Goal: Task Accomplishment & Management: Manage account settings

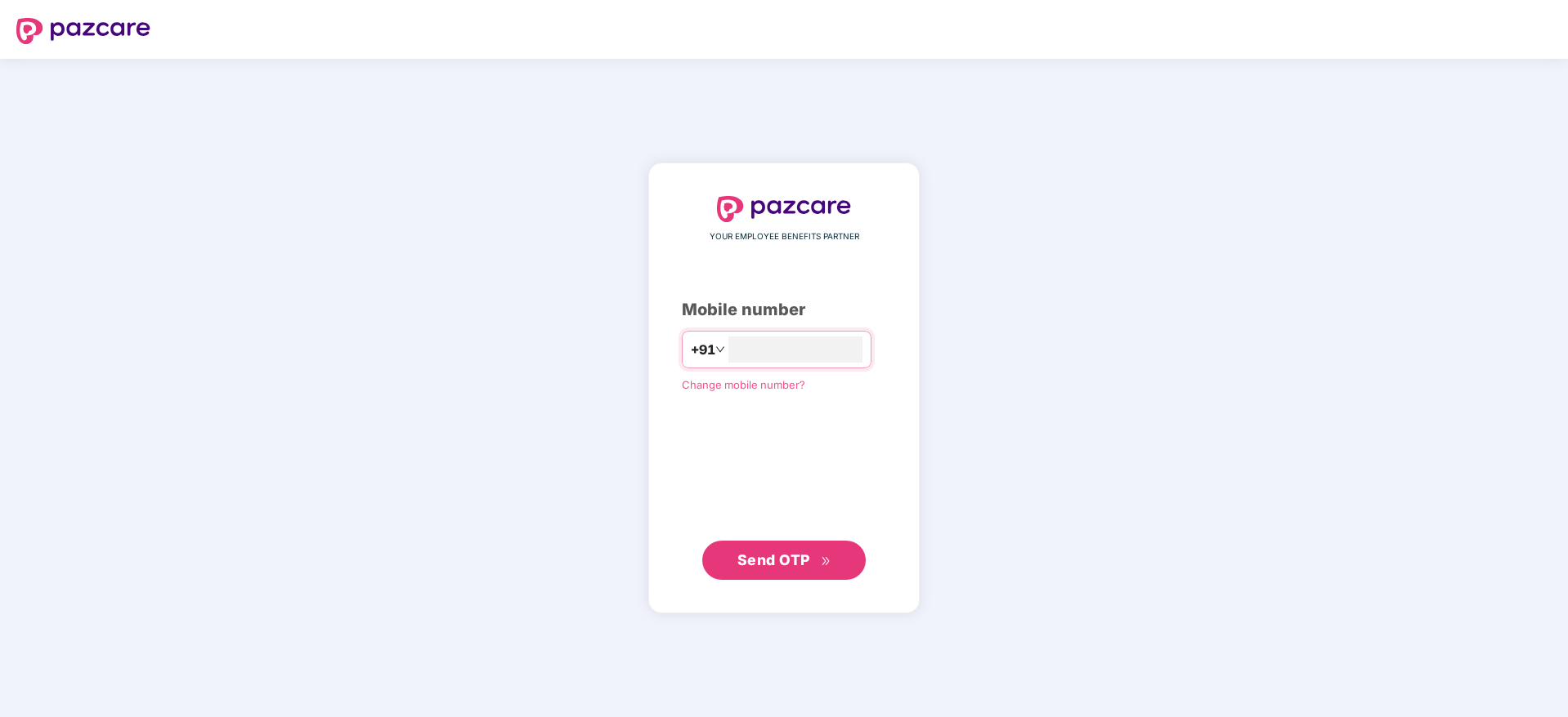
type input "**********"
click at [784, 595] on div "**********" at bounding box center [784, 388] width 272 height 451
click at [791, 575] on button "Send OTP" at bounding box center [784, 560] width 164 height 39
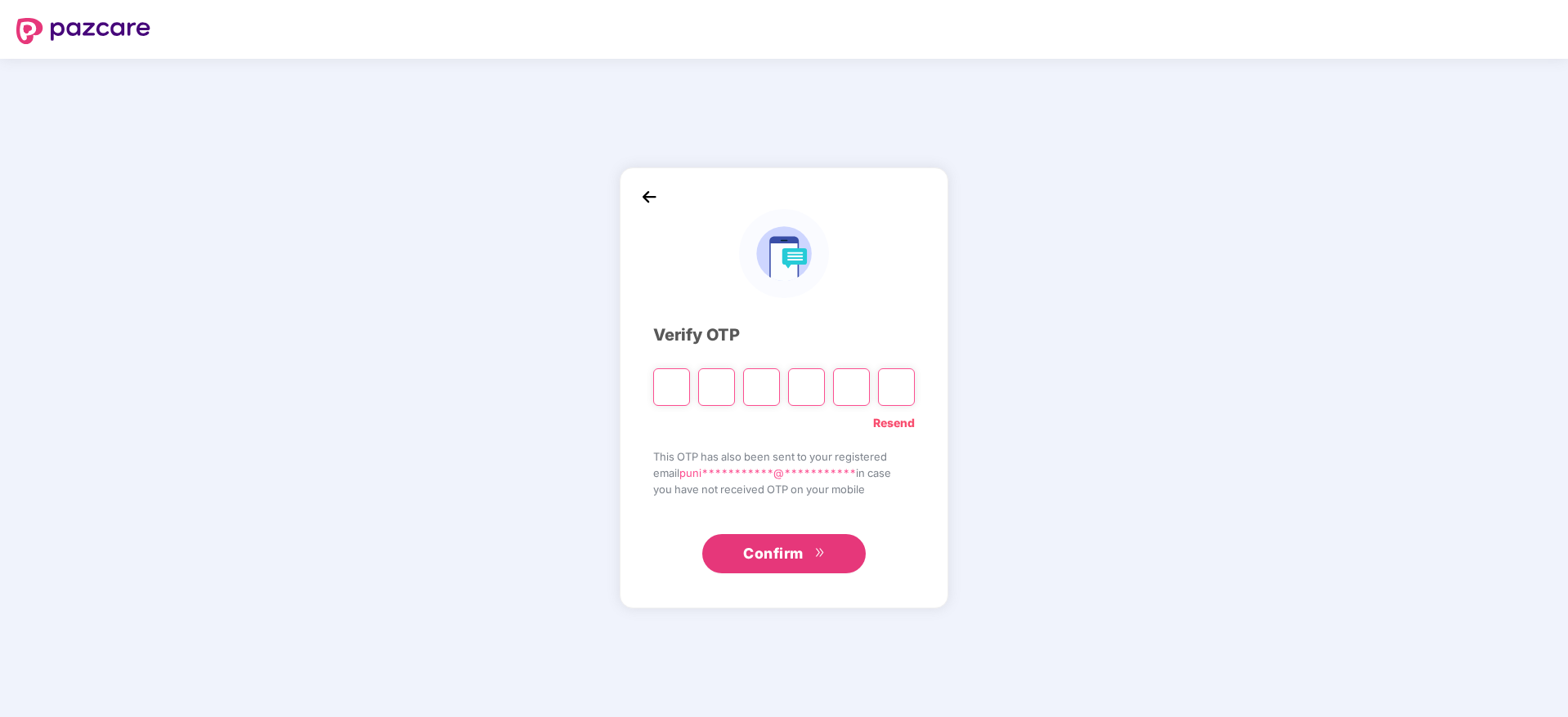
paste input "*"
type input "*"
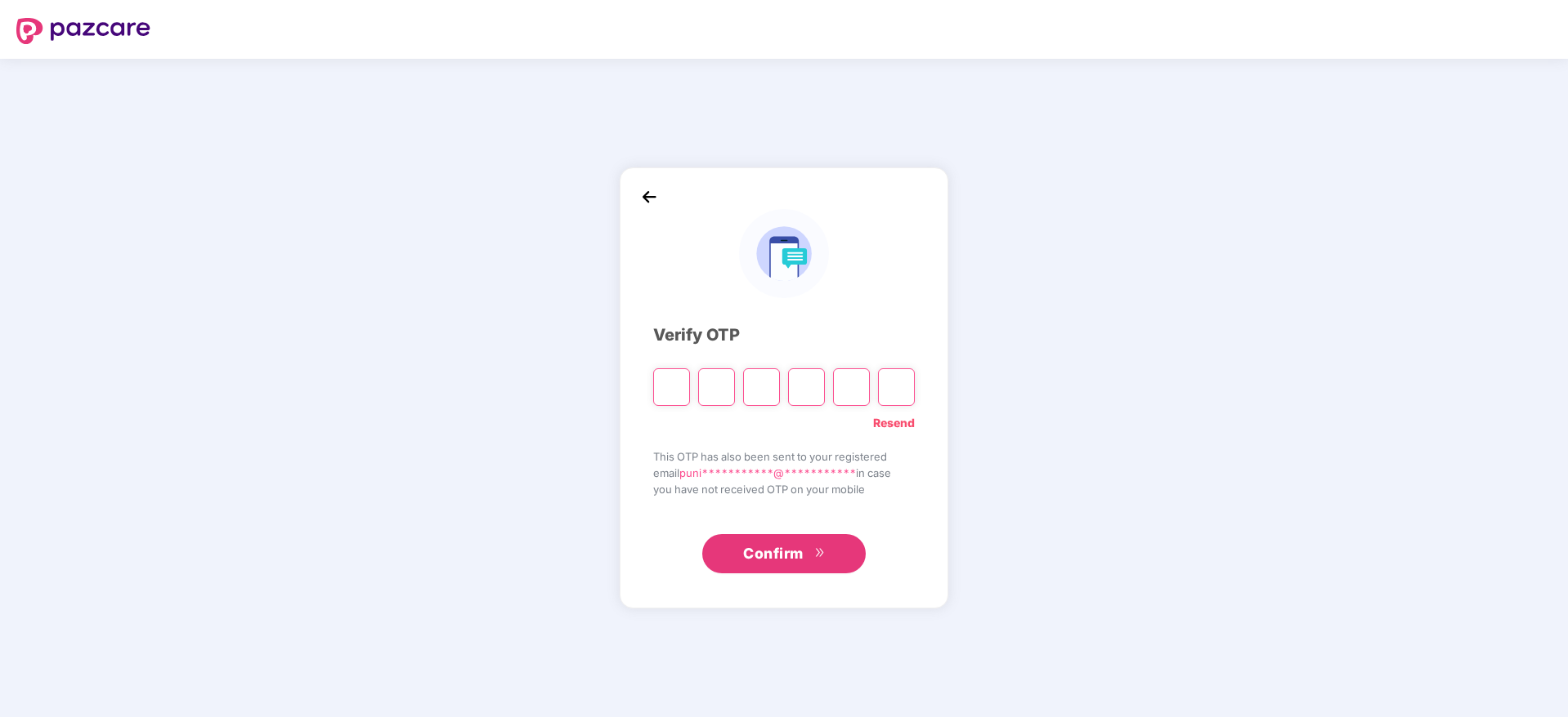
type input "*"
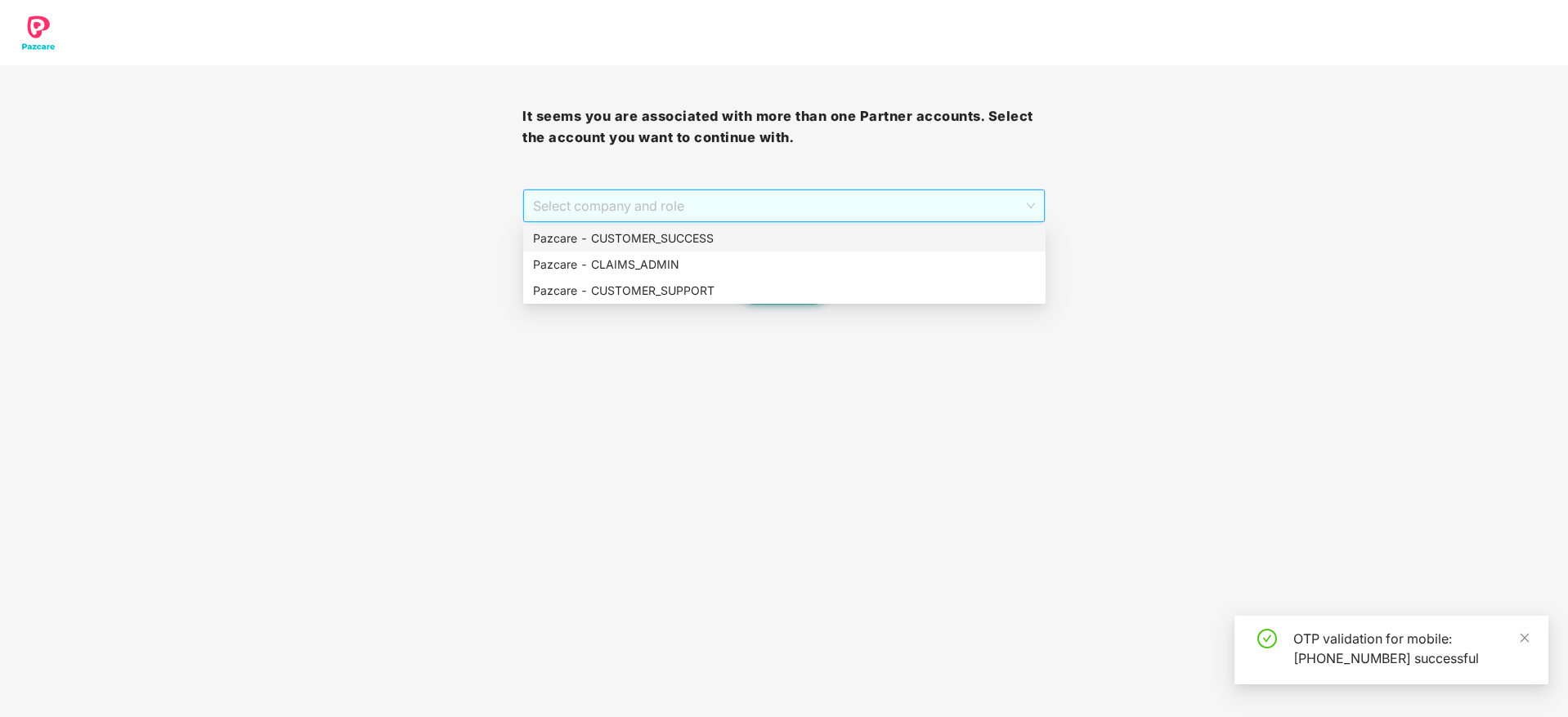
click at [673, 220] on span "Select company and role" at bounding box center [783, 206] width 501 height 31
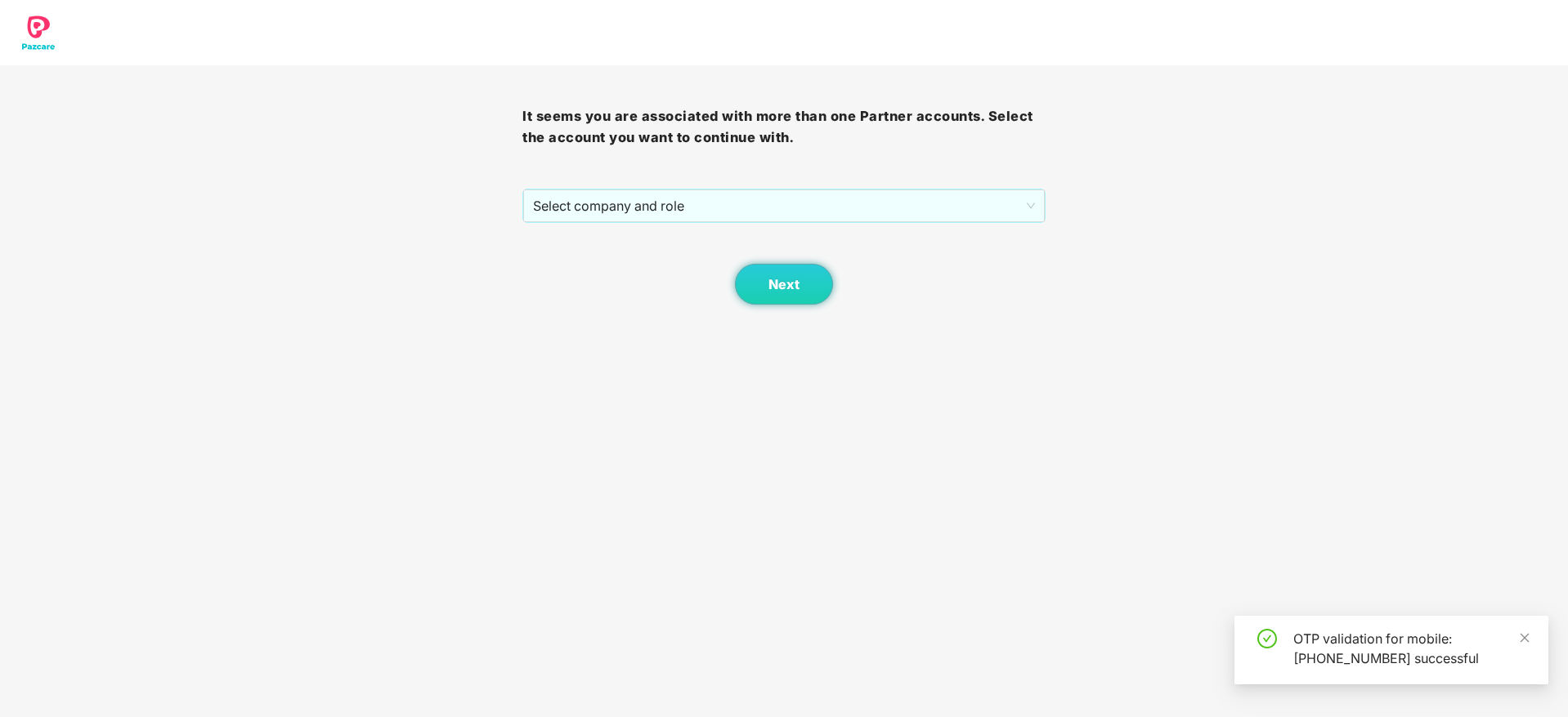
click at [680, 224] on div "Next" at bounding box center [784, 263] width 523 height 82
click at [736, 204] on span "Select company and role" at bounding box center [783, 206] width 501 height 31
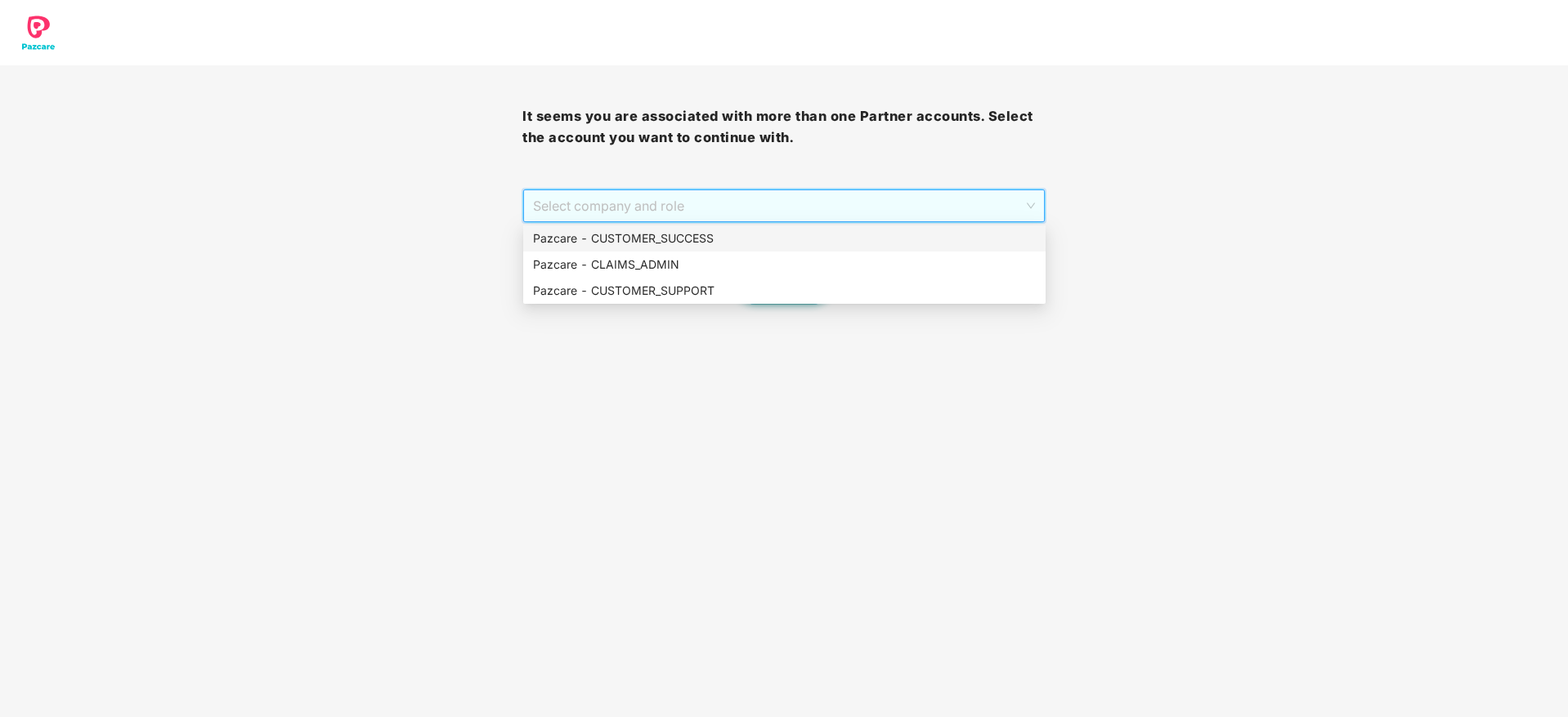
click at [739, 241] on div "Pazcare - CUSTOMER_SUCCESS" at bounding box center [784, 238] width 503 height 18
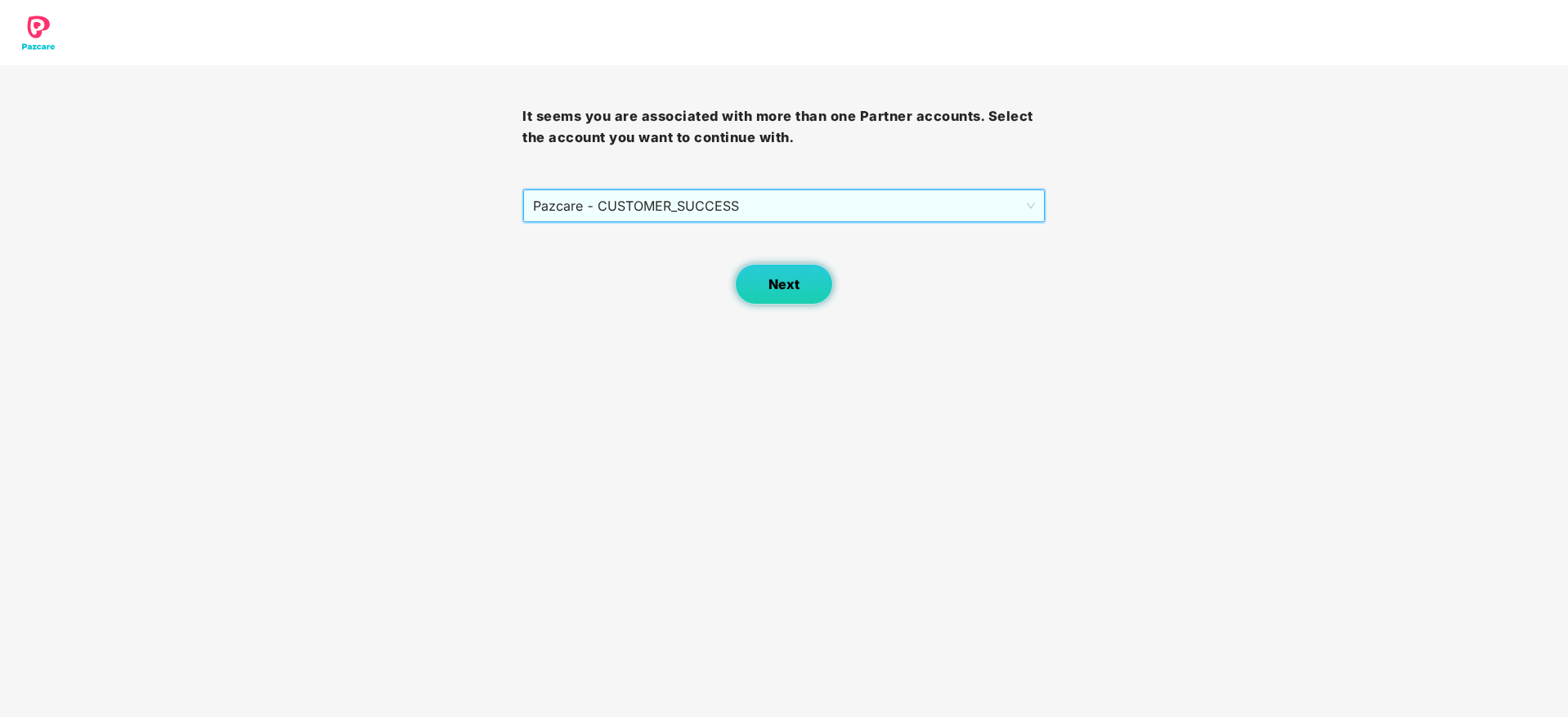
click at [779, 279] on span "Next" at bounding box center [783, 285] width 31 height 16
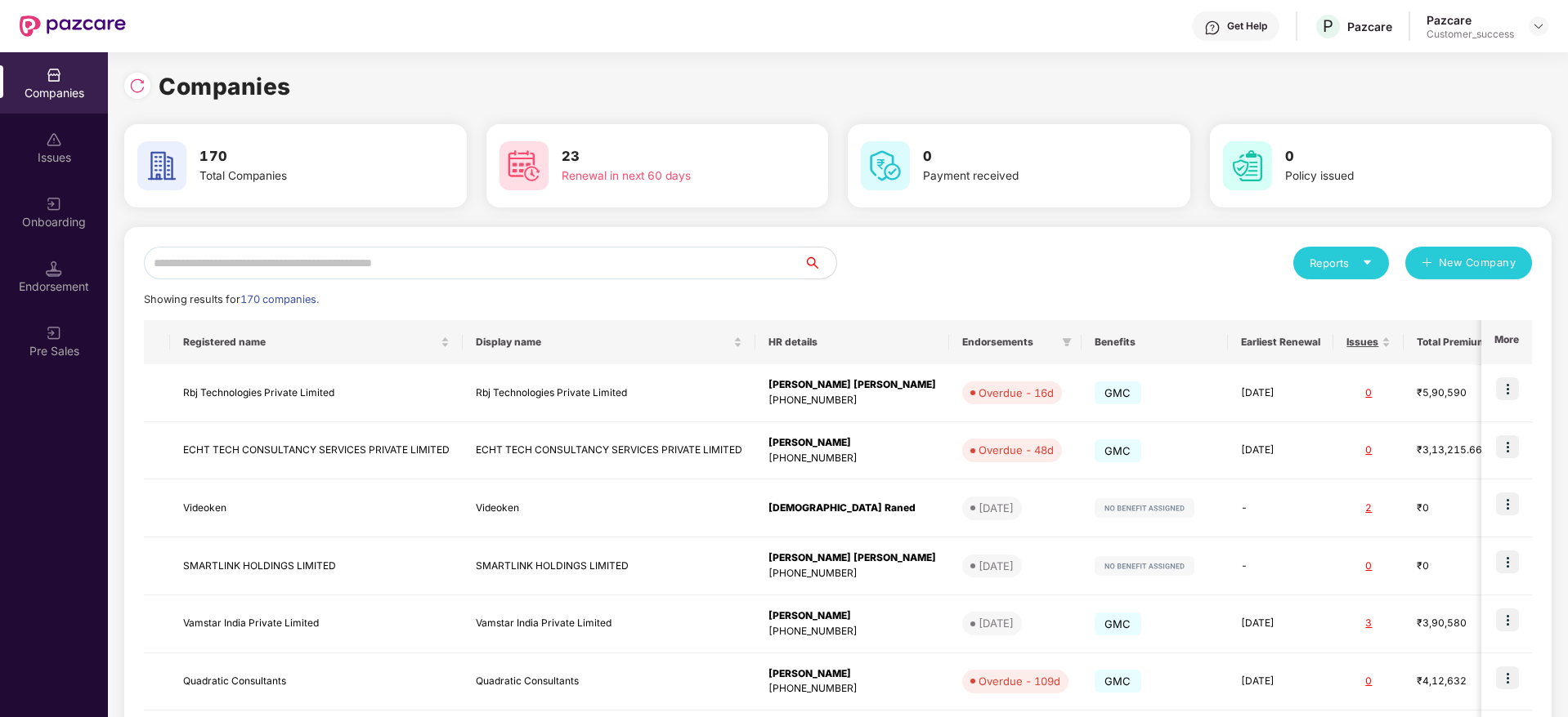
click at [227, 260] on input "text" at bounding box center [474, 263] width 660 height 33
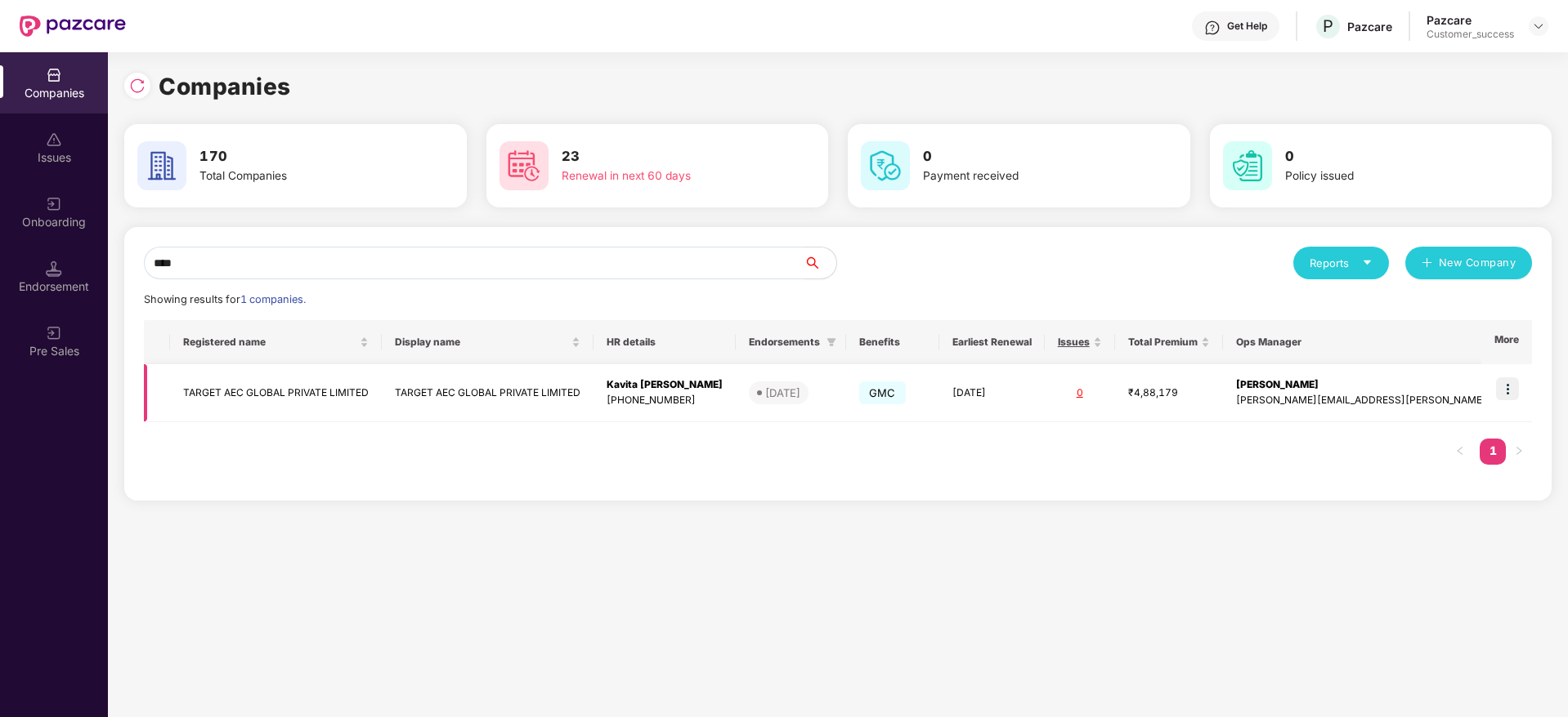
type input "****"
click at [1510, 393] on img at bounding box center [1507, 389] width 23 height 23
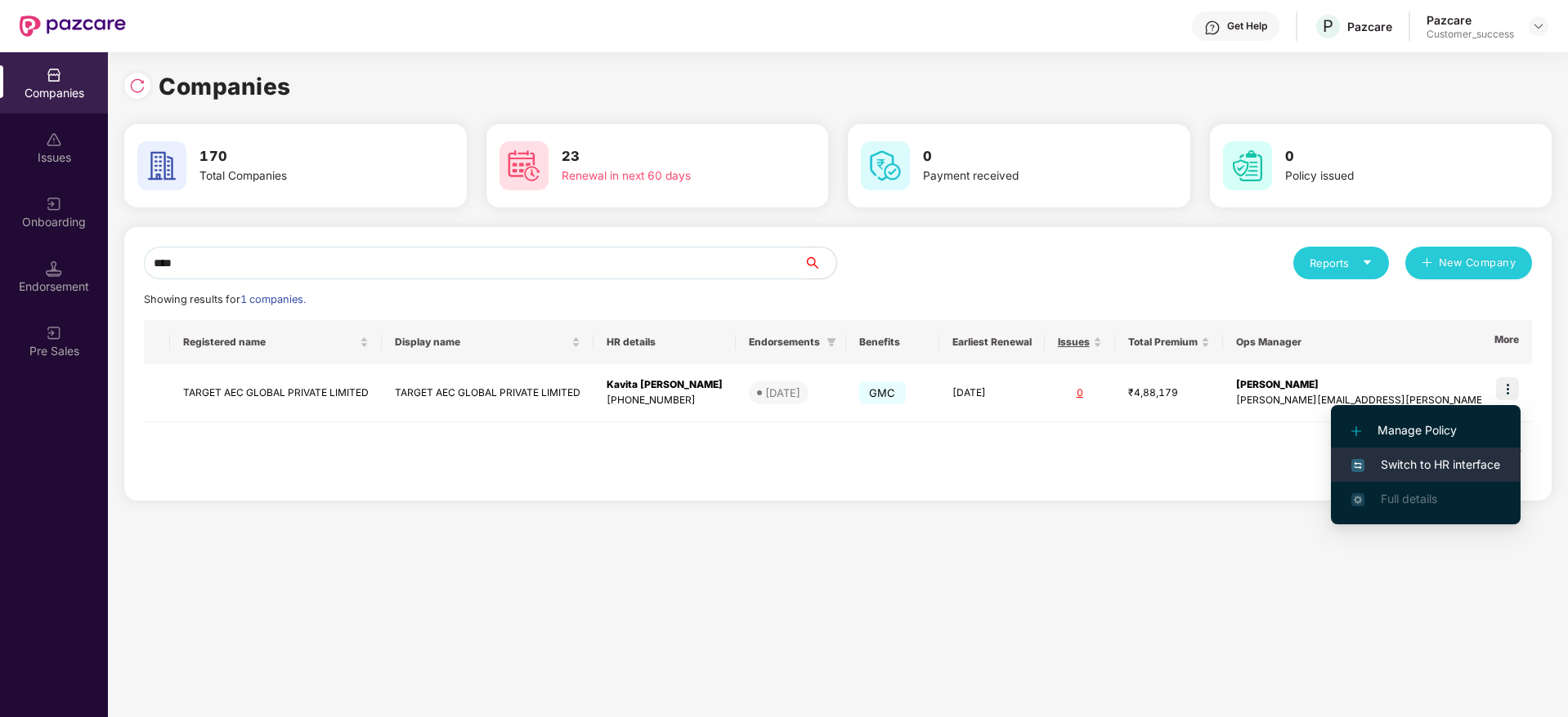
click at [1494, 453] on li "Switch to HR interface" at bounding box center [1426, 465] width 190 height 35
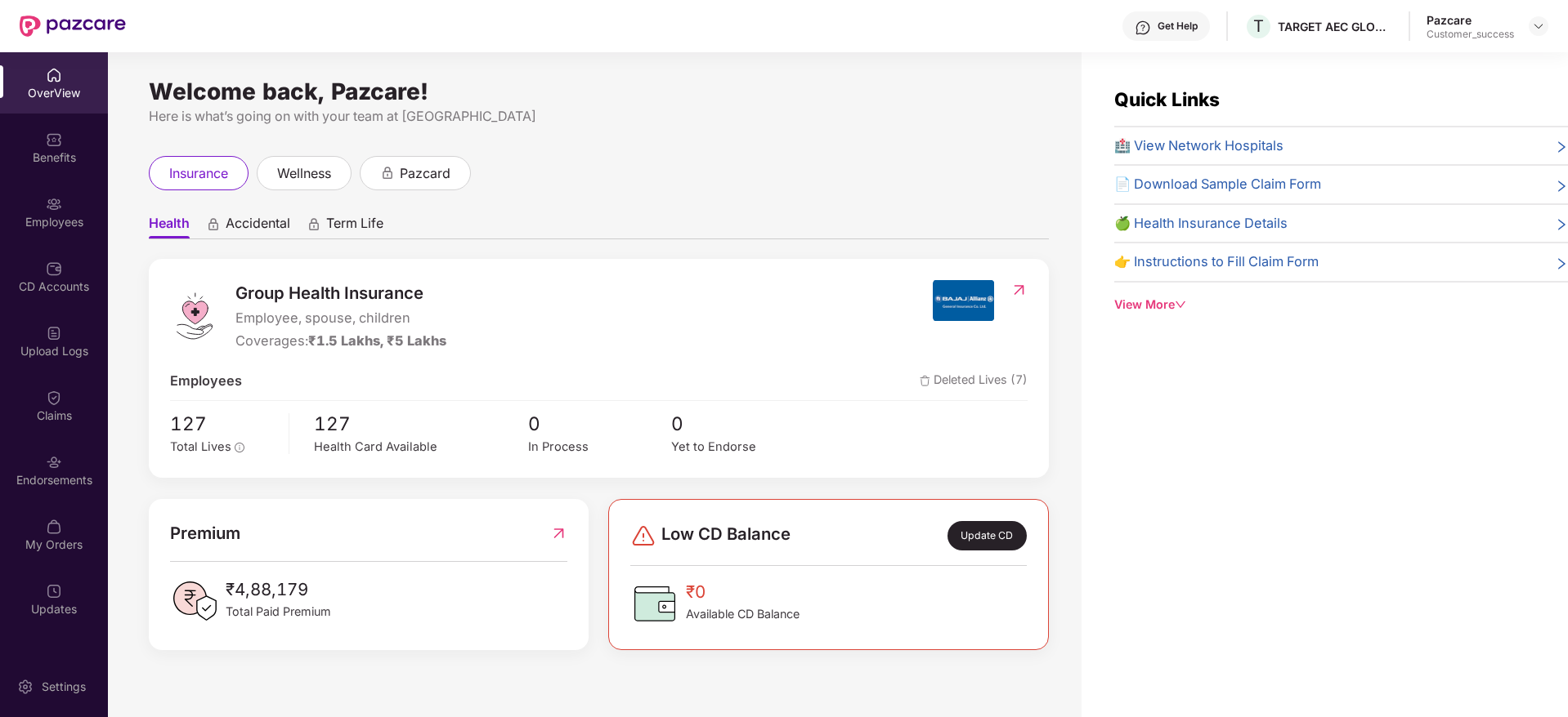
click at [82, 158] on div "Benefits" at bounding box center [54, 157] width 108 height 16
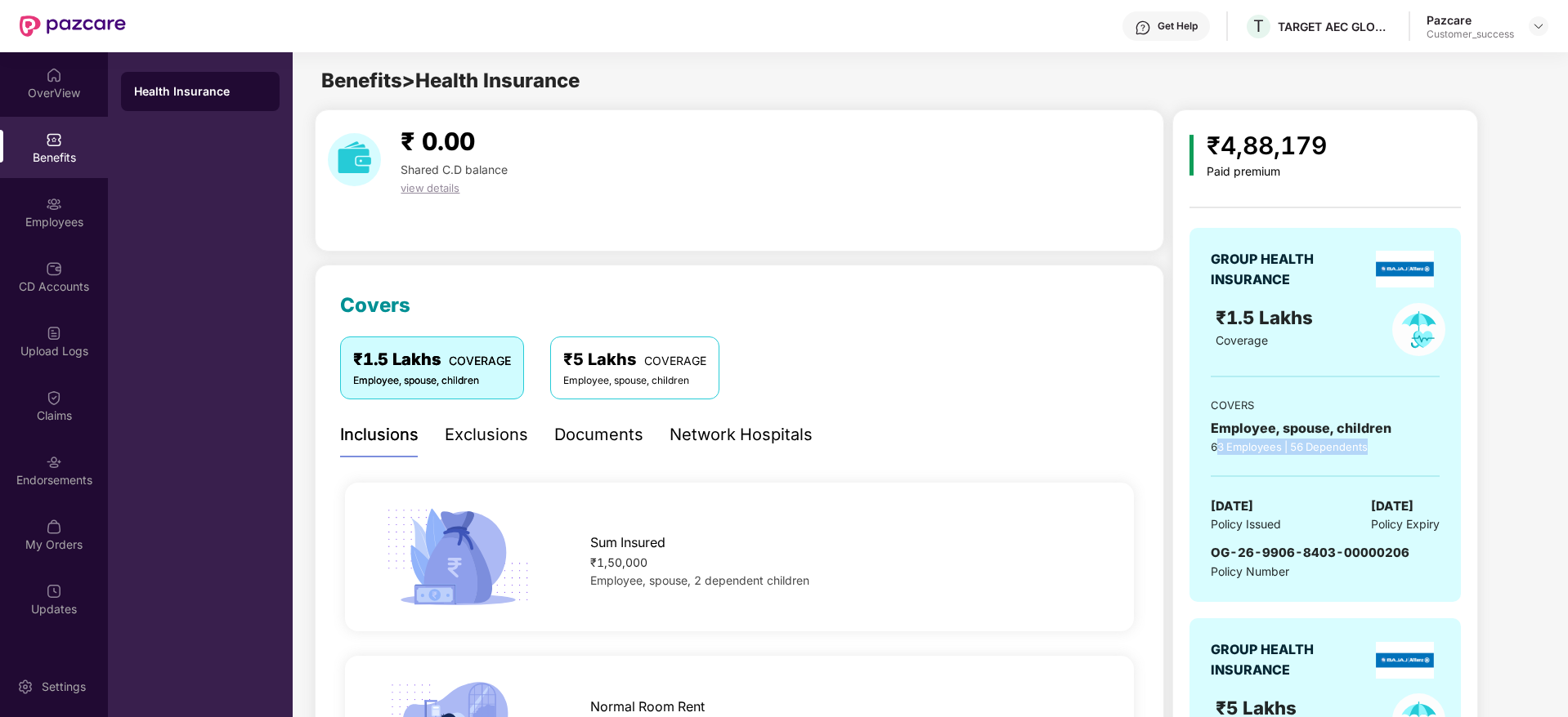
drag, startPoint x: 1215, startPoint y: 452, endPoint x: 1300, endPoint y: 467, distance: 86.3
click at [1300, 467] on div "GROUP HEALTH INSURANCE ₹1.5 Lakhs Coverage COVERS Employee, spouse, children 63…" at bounding box center [1325, 415] width 272 height 374
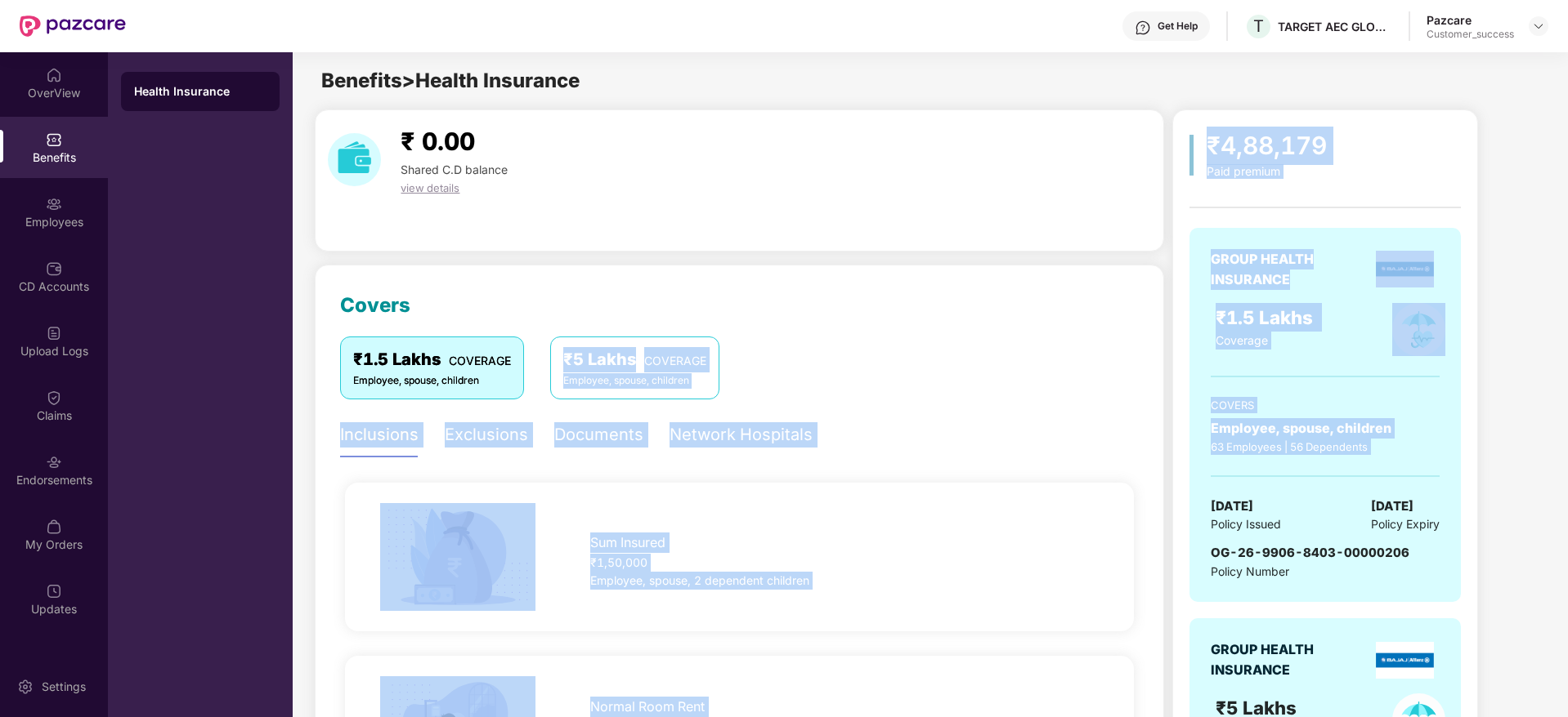
drag, startPoint x: 1300, startPoint y: 467, endPoint x: 1155, endPoint y: 368, distance: 175.6
click at [1307, 418] on div "Employee, spouse, children" at bounding box center [1325, 429] width 228 height 21
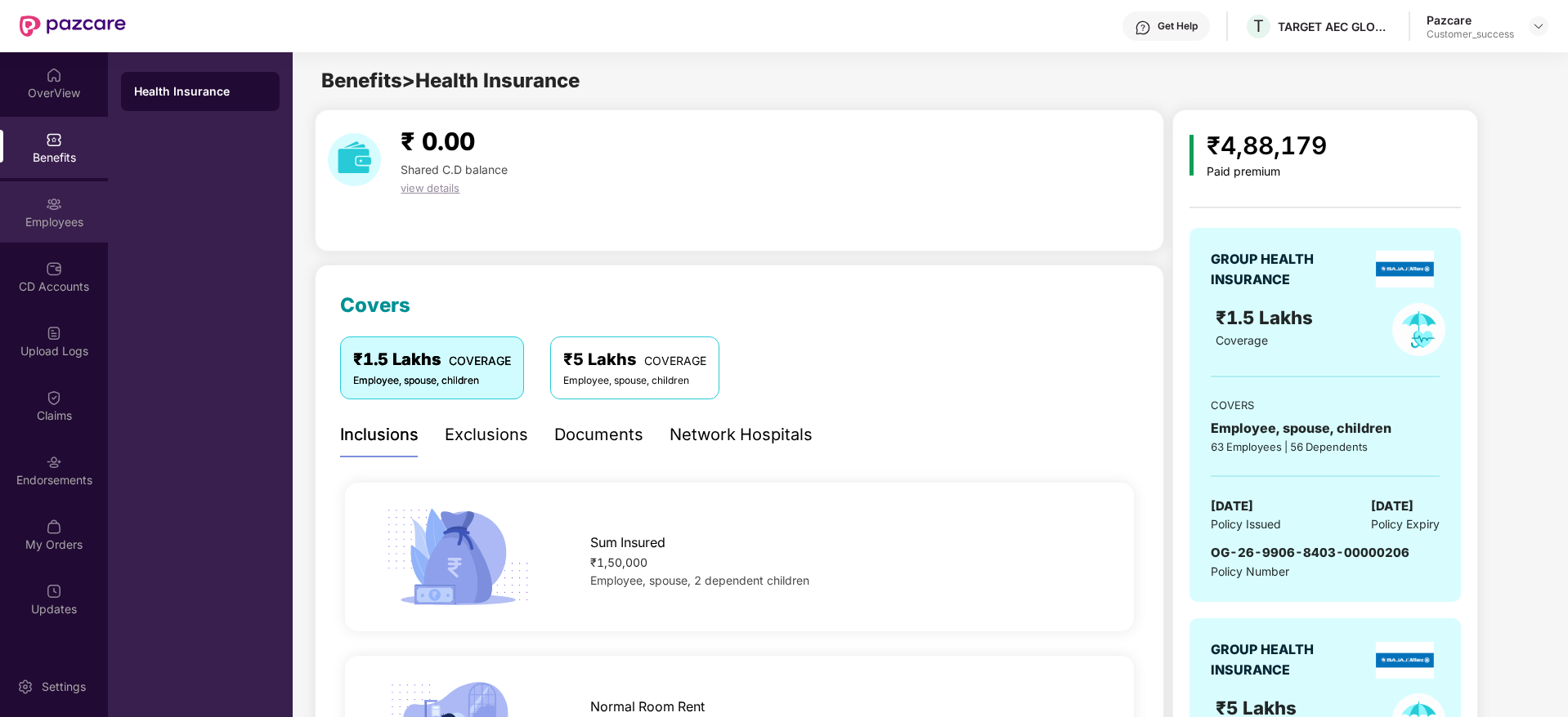
click at [100, 216] on div "Employees" at bounding box center [54, 222] width 108 height 16
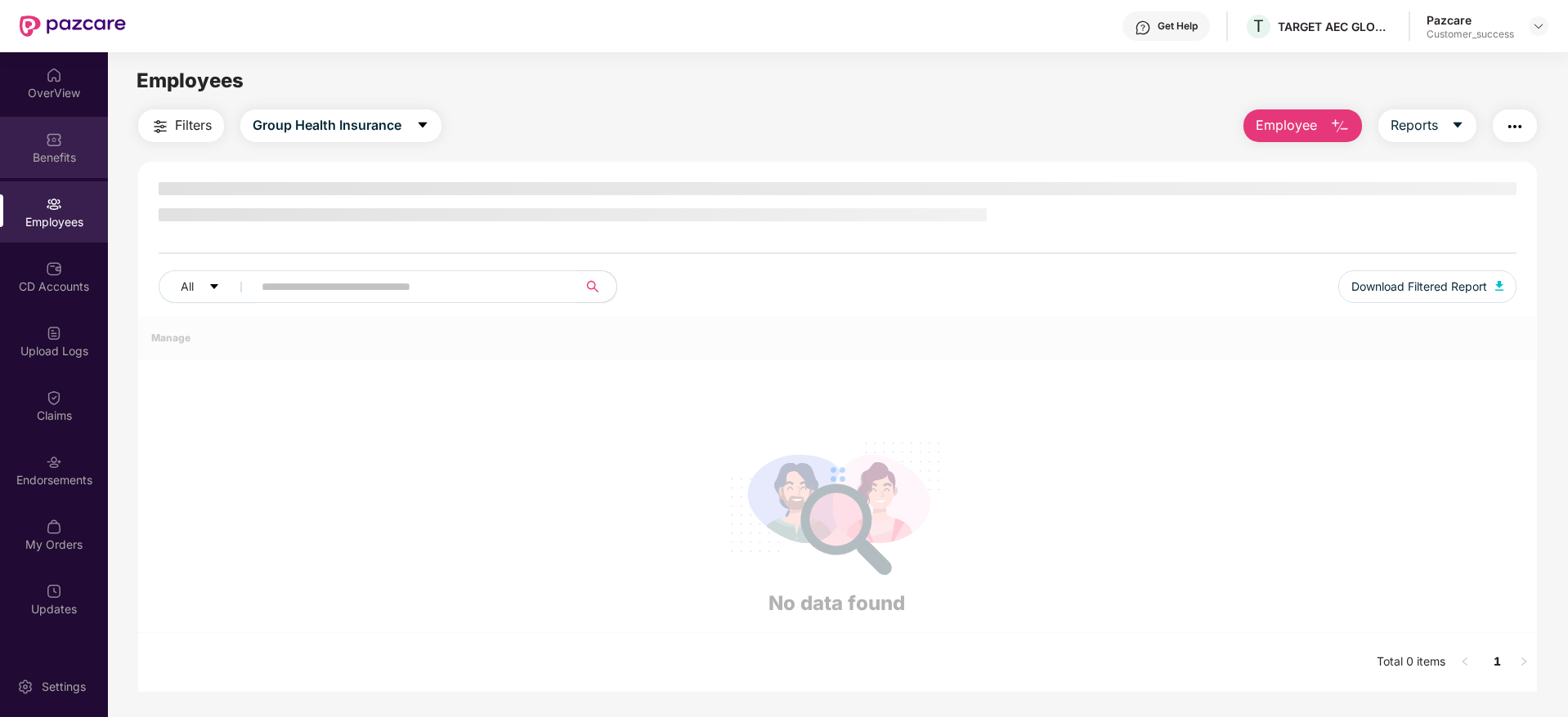
click at [55, 139] on img at bounding box center [54, 139] width 16 height 16
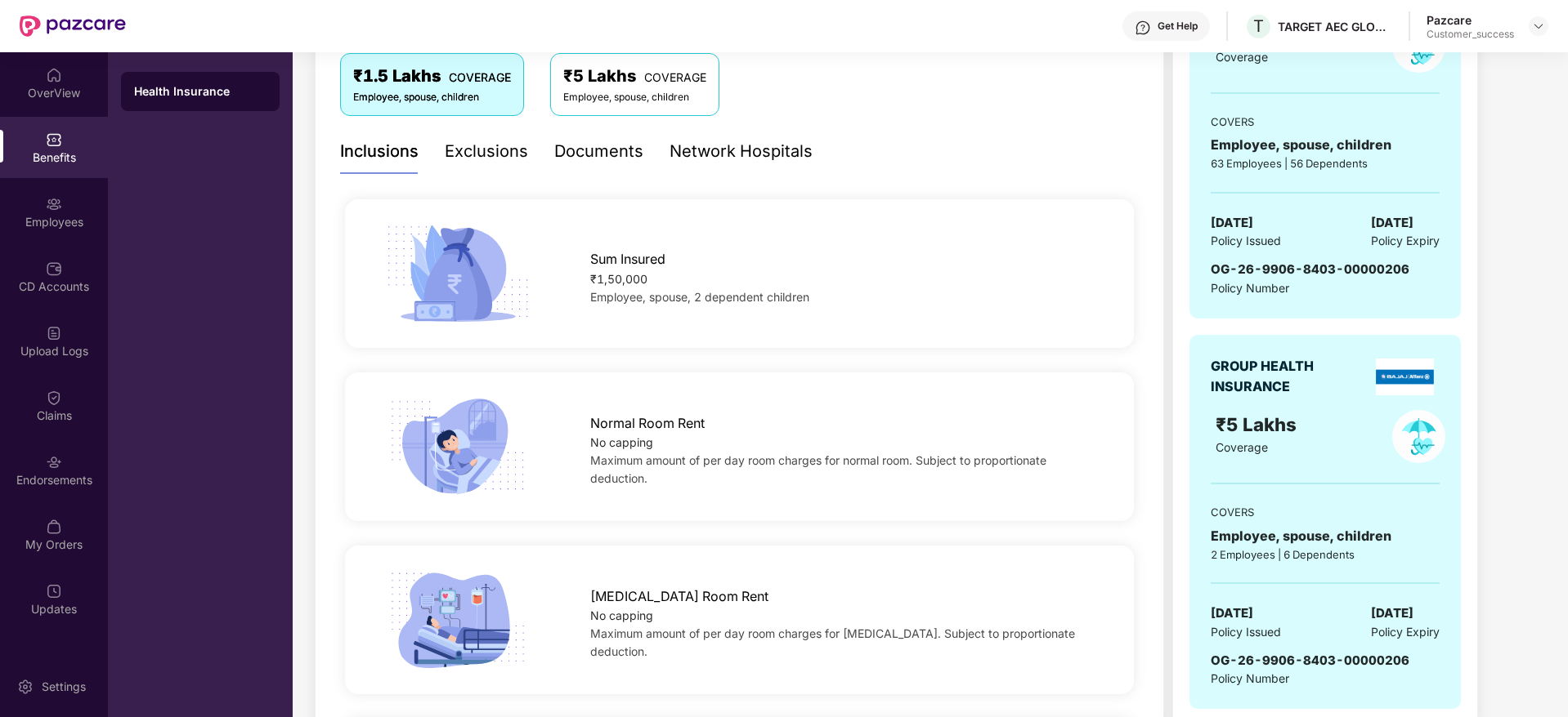
scroll to position [245, 0]
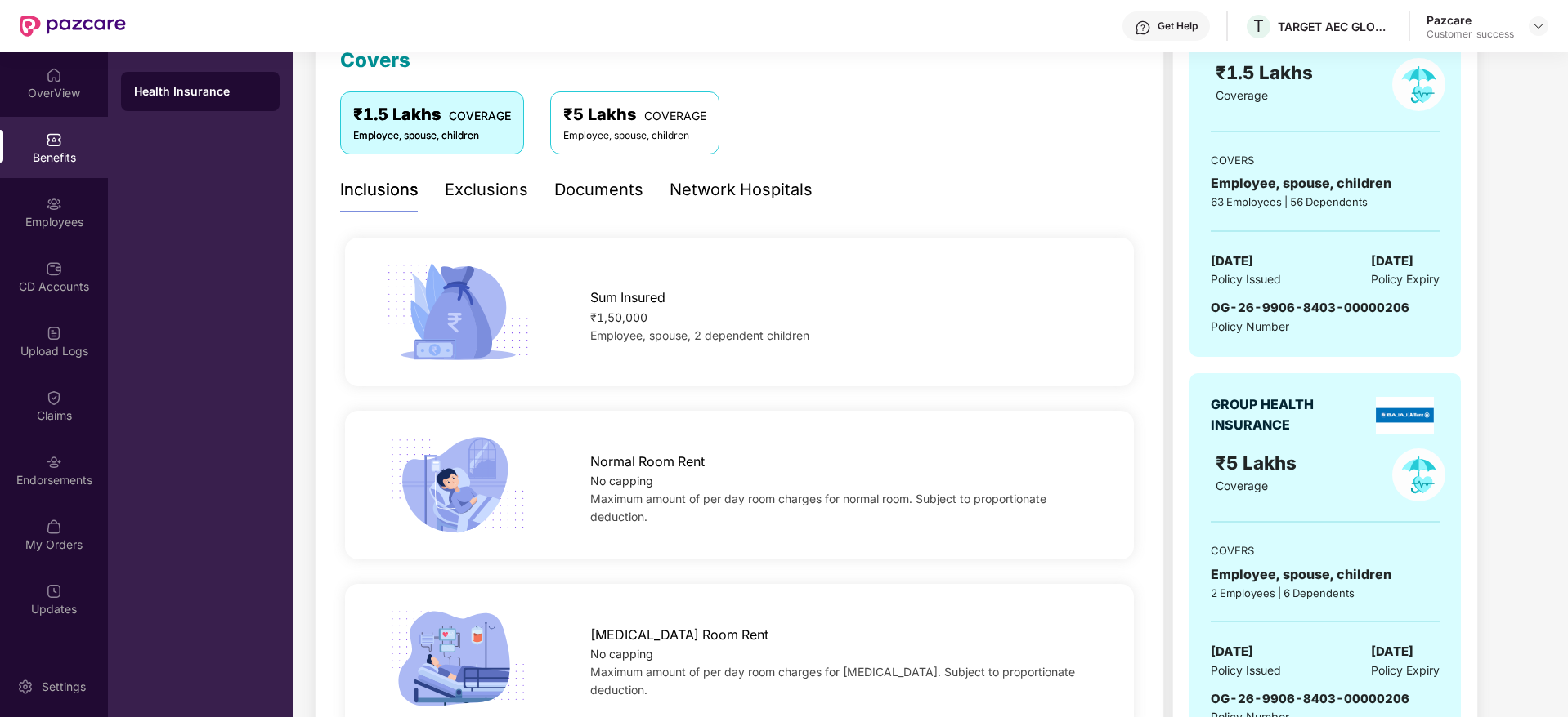
drag, startPoint x: 1246, startPoint y: 248, endPoint x: 1468, endPoint y: 263, distance: 222.5
click at [1469, 253] on div "₹4,88,179 Paid premium GROUP HEALTH INSURANCE ₹1.5 Lakhs Coverage COVERS Employ…" at bounding box center [1325, 317] width 306 height 905
click at [1426, 304] on div "OG-26-9906-8403-00000206 Policy Number" at bounding box center [1325, 317] width 228 height 38
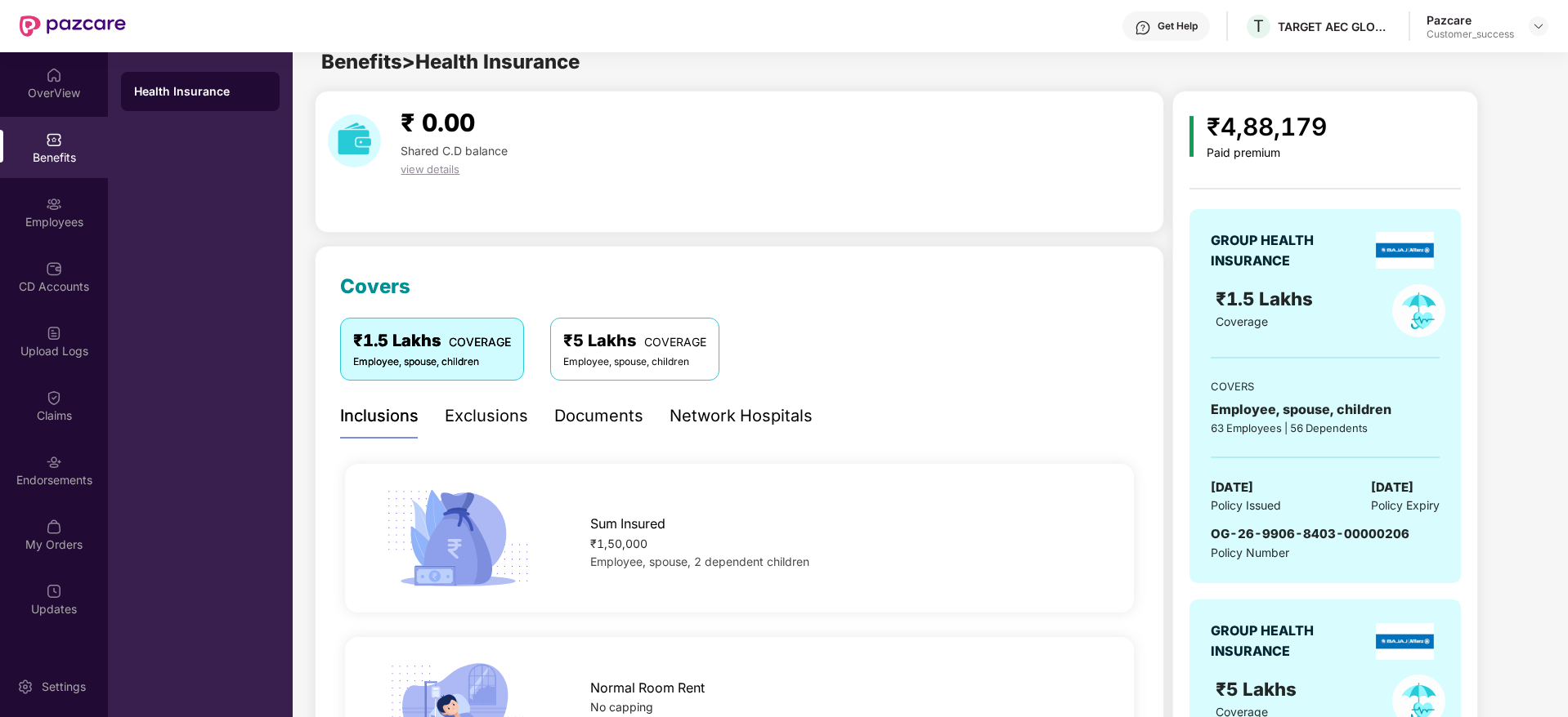
scroll to position [0, 0]
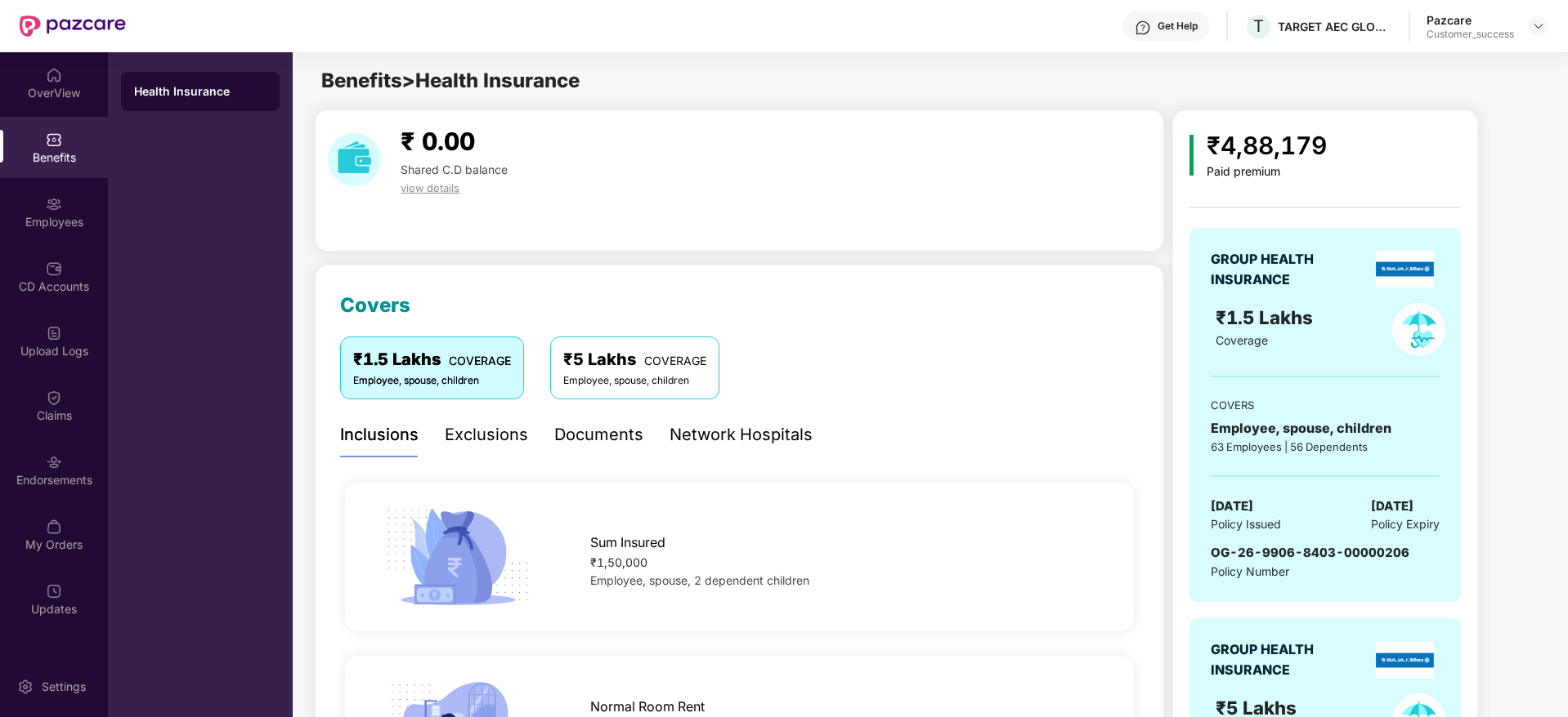
click at [515, 440] on div "Exclusions" at bounding box center [486, 435] width 84 height 25
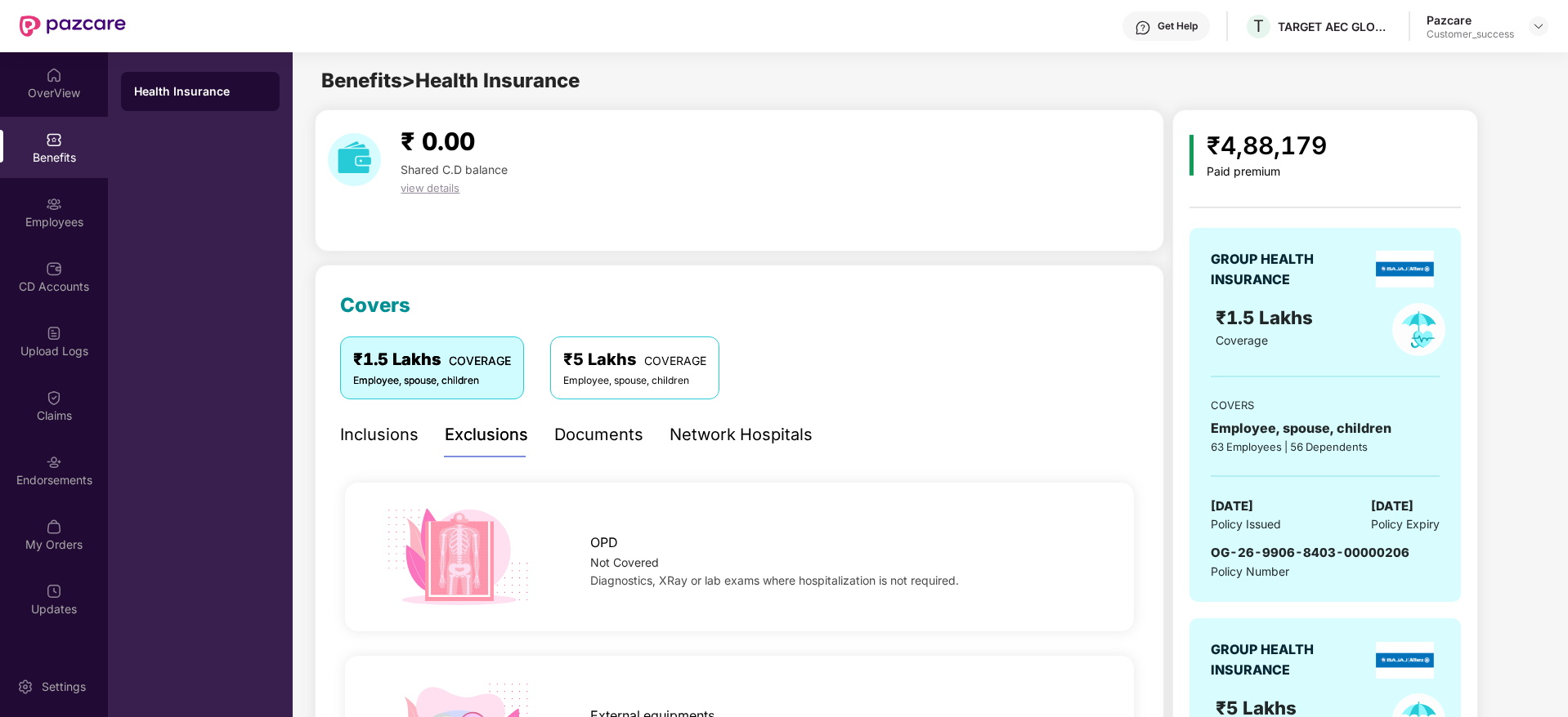
click at [598, 429] on div "Documents" at bounding box center [599, 435] width 89 height 25
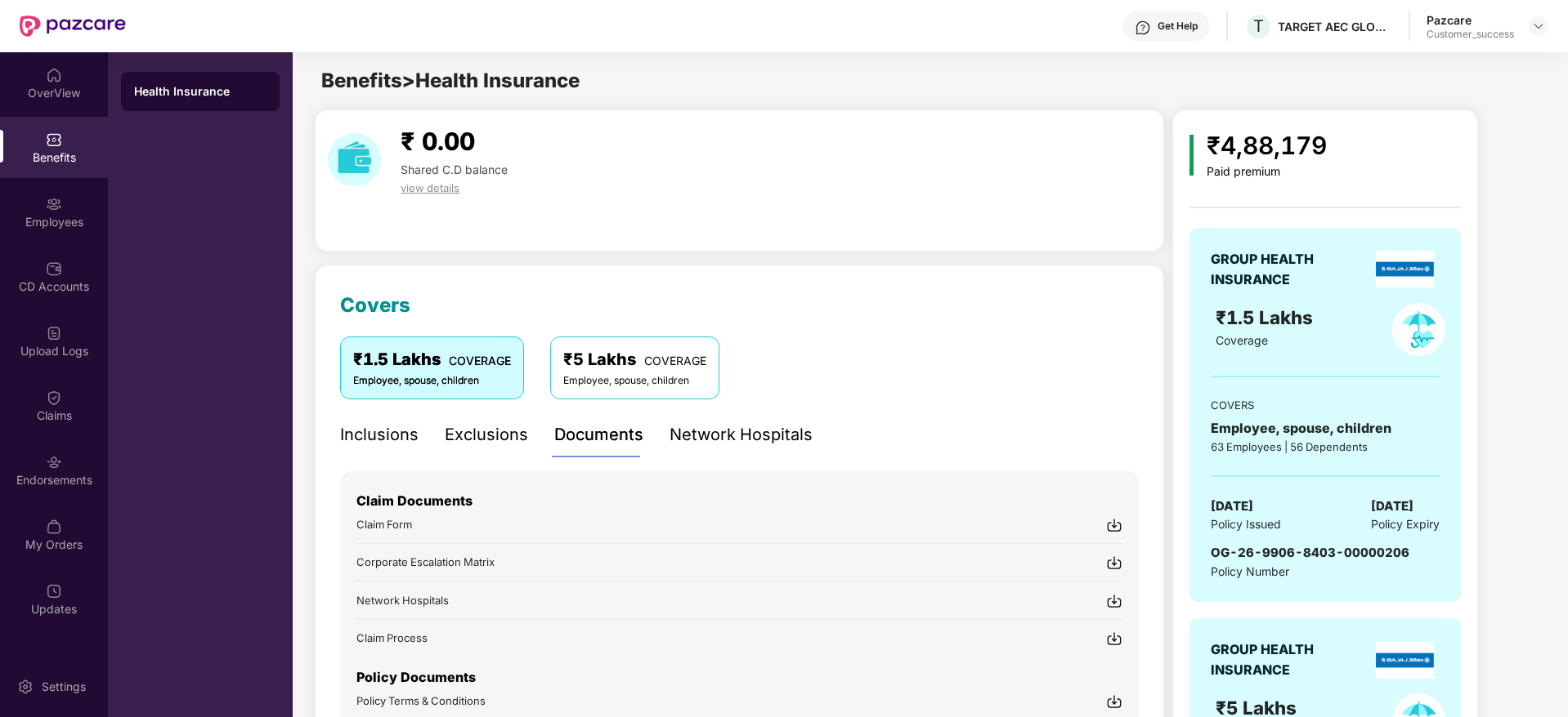
scroll to position [185, 0]
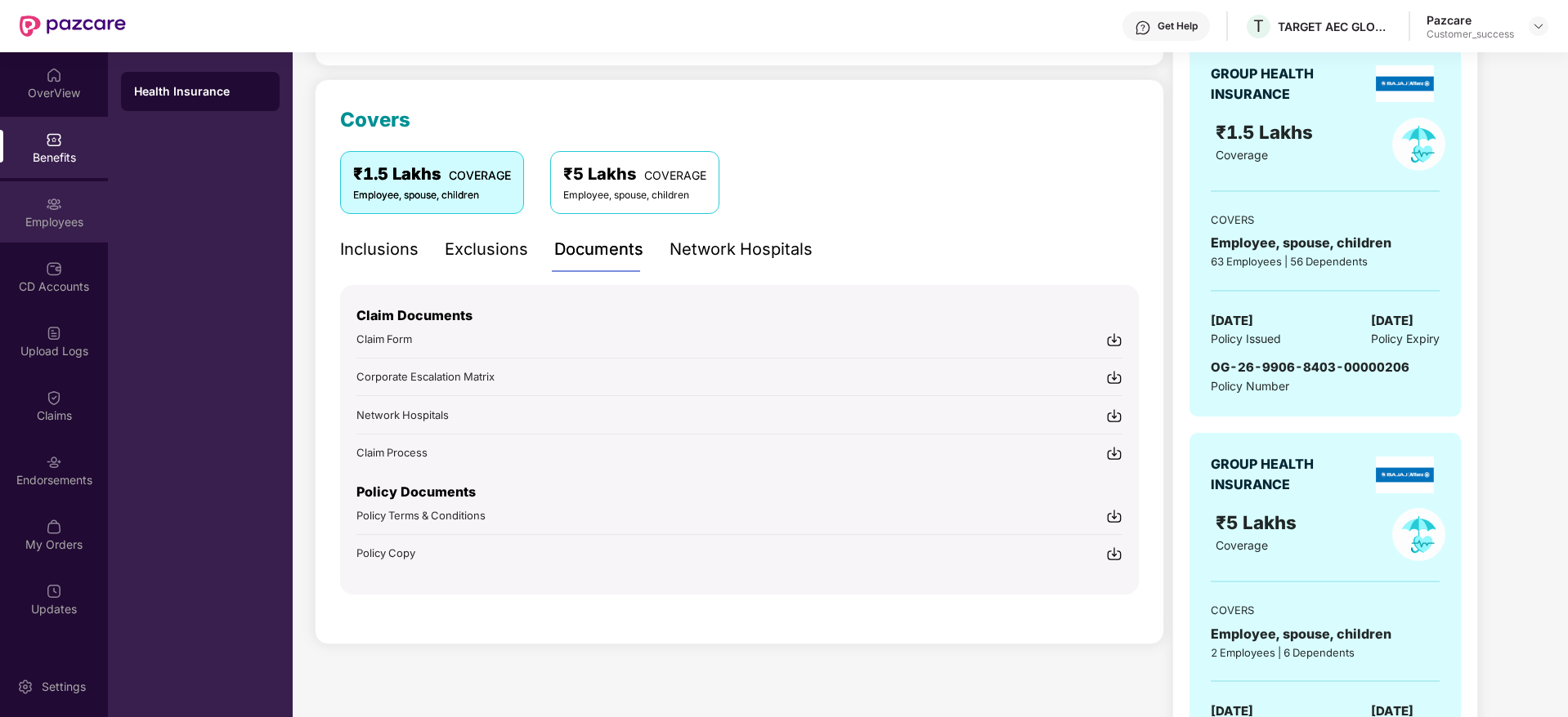
click at [36, 202] on div "Employees" at bounding box center [54, 211] width 108 height 61
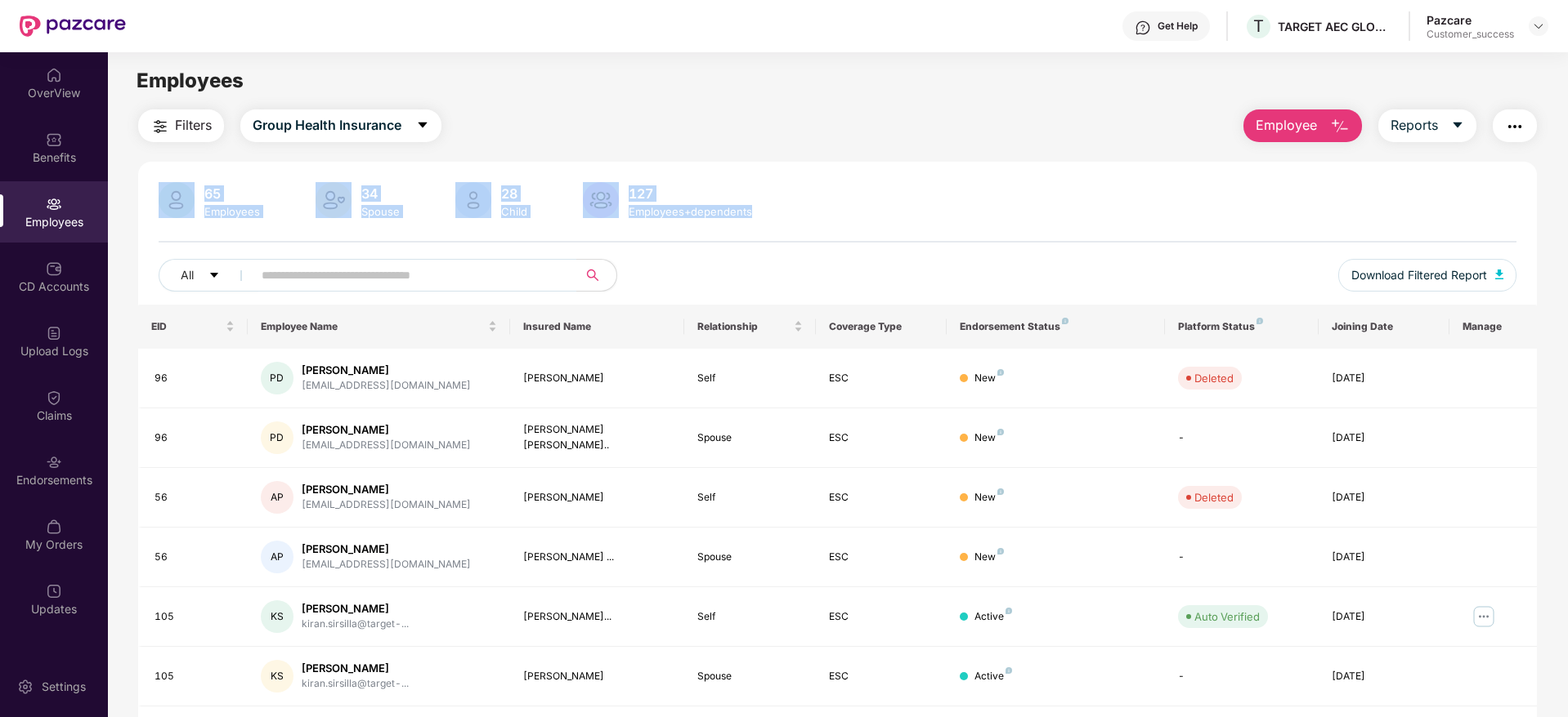
drag, startPoint x: 204, startPoint y: 187, endPoint x: 144, endPoint y: 166, distance: 63.6
click at [144, 166] on div "65 Employees 34 Spouse 28 Child [DEMOGRAPHIC_DATA] Employees+dependents All Dow…" at bounding box center [838, 583] width 1399 height 843
click at [209, 184] on div "65 Employees" at bounding box center [231, 201] width 69 height 35
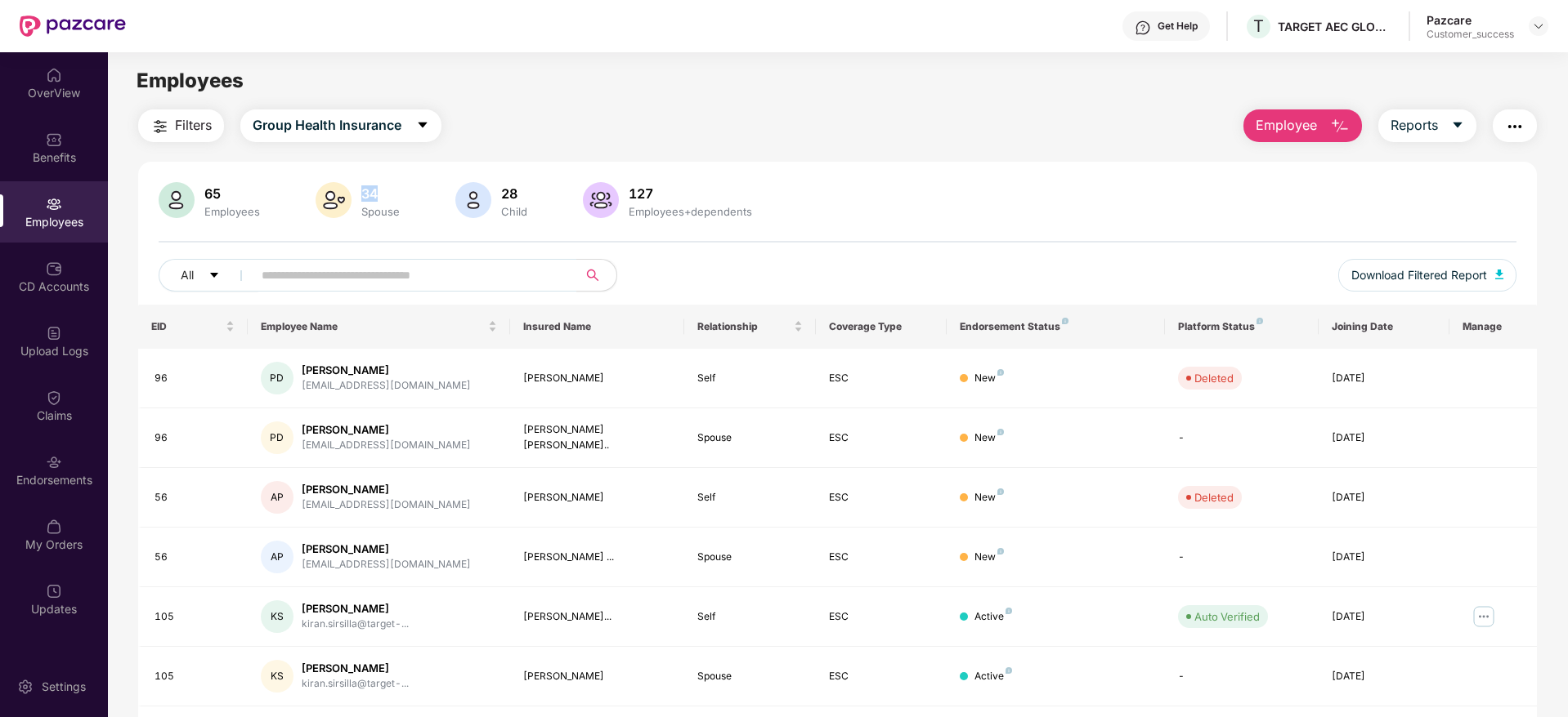
drag, startPoint x: 360, startPoint y: 191, endPoint x: 411, endPoint y: 197, distance: 51.4
click at [411, 197] on div "65 Employees 34 Spouse 28 Child 127 Employees+dependents" at bounding box center [838, 202] width 1357 height 39
drag, startPoint x: 491, startPoint y: 195, endPoint x: 526, endPoint y: 197, distance: 35.1
click at [526, 197] on div "28 Child" at bounding box center [493, 202] width 82 height 39
drag, startPoint x: 618, startPoint y: 199, endPoint x: 675, endPoint y: 197, distance: 57.0
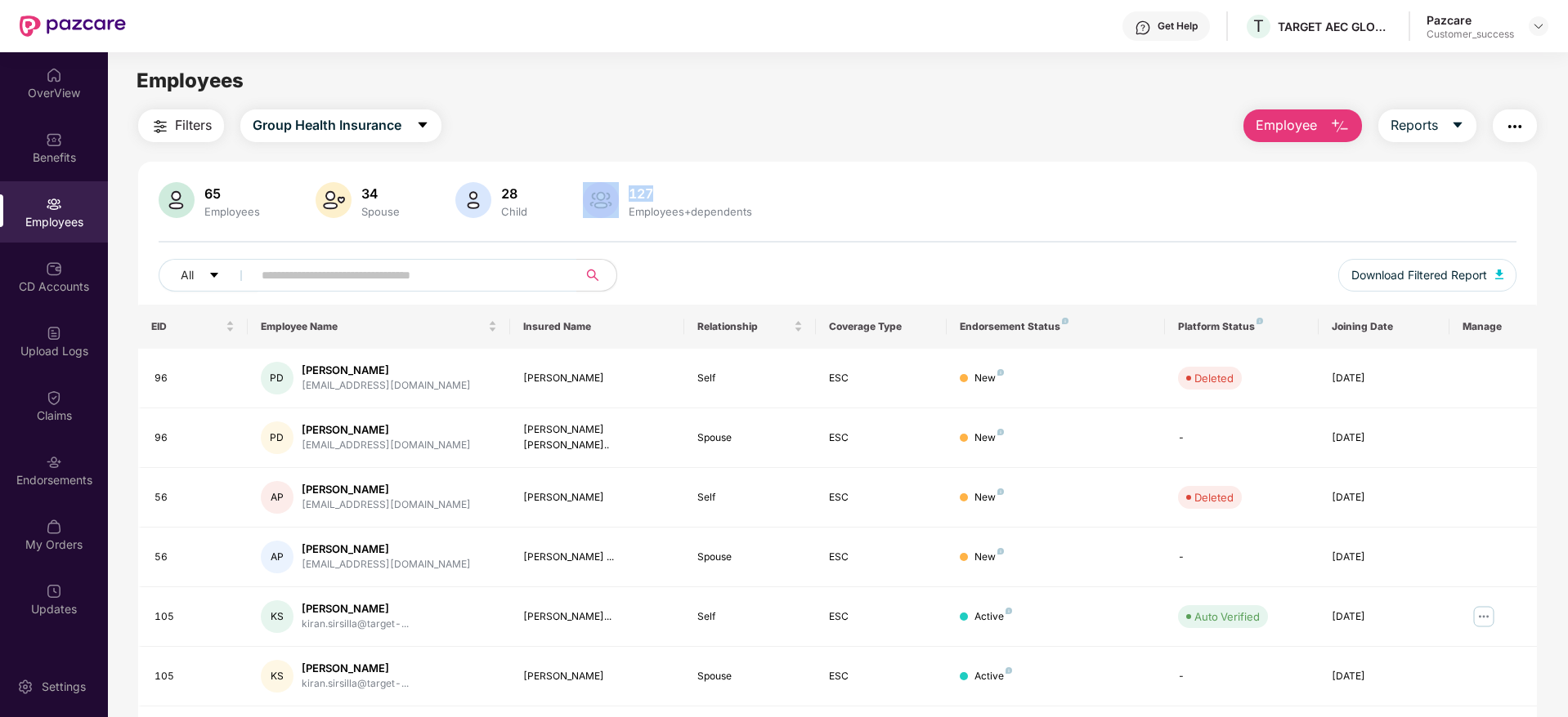
click at [675, 197] on div "127 Employees+dependents" at bounding box center [669, 202] width 179 height 39
click at [1294, 133] on span "Employee" at bounding box center [1286, 126] width 61 height 21
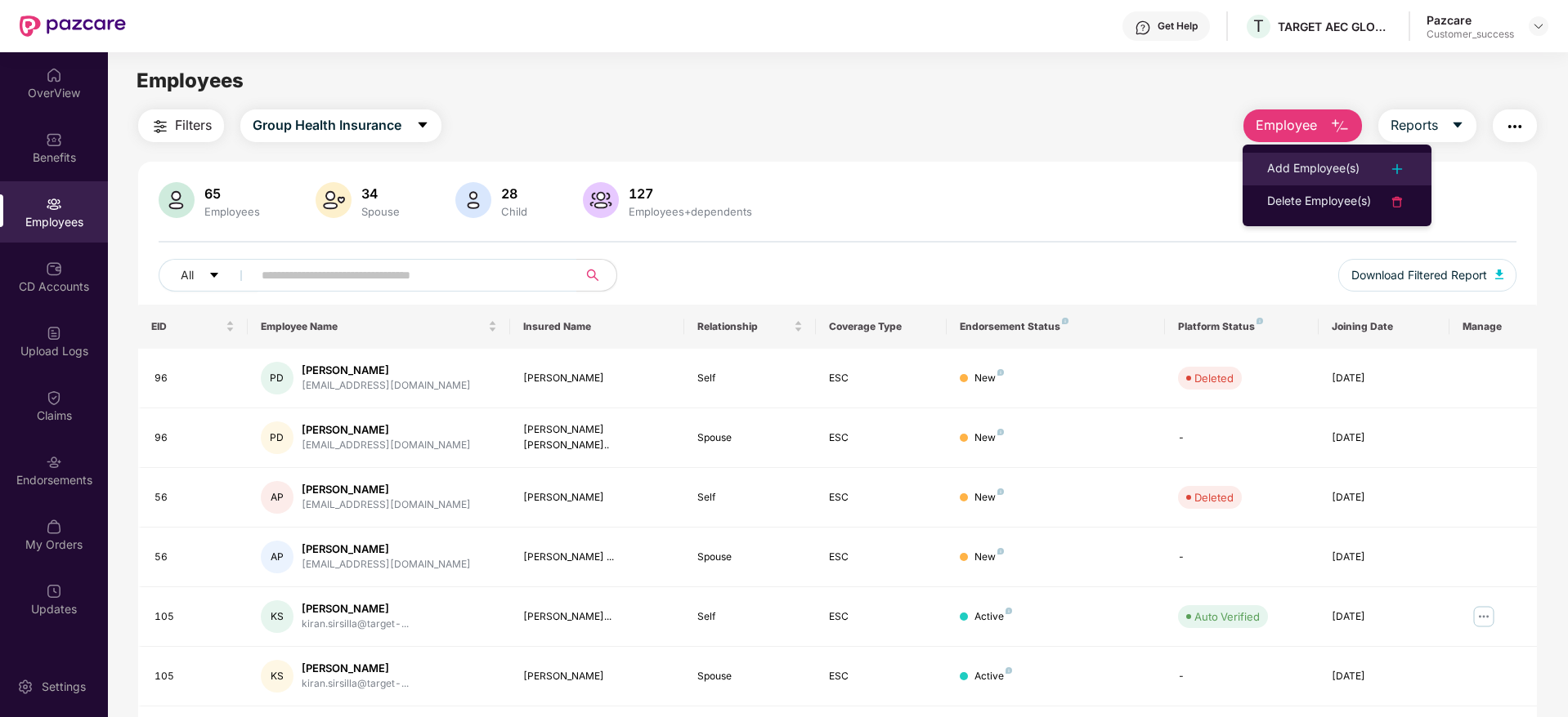
click at [1344, 175] on div "Add Employee(s)" at bounding box center [1313, 169] width 92 height 20
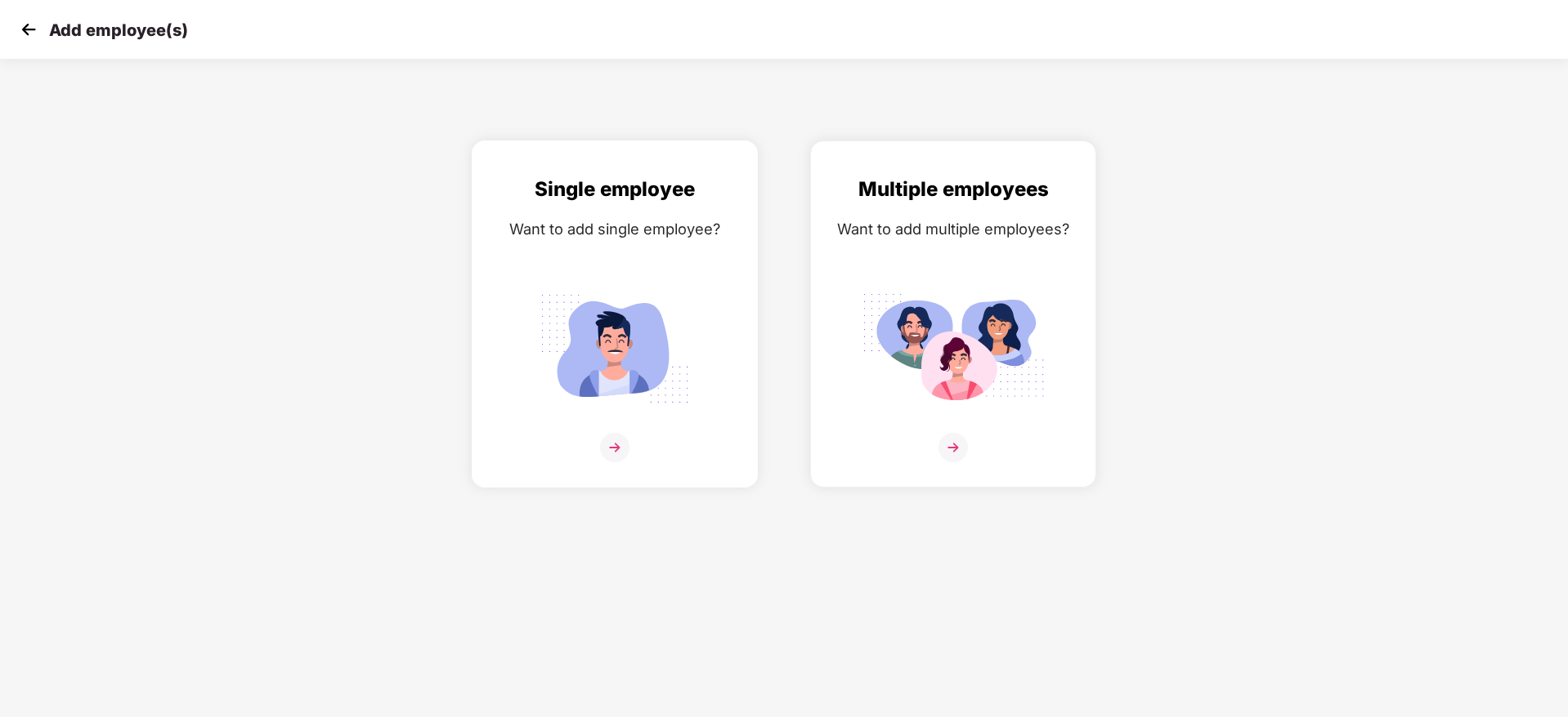
click at [653, 304] on img at bounding box center [615, 349] width 183 height 128
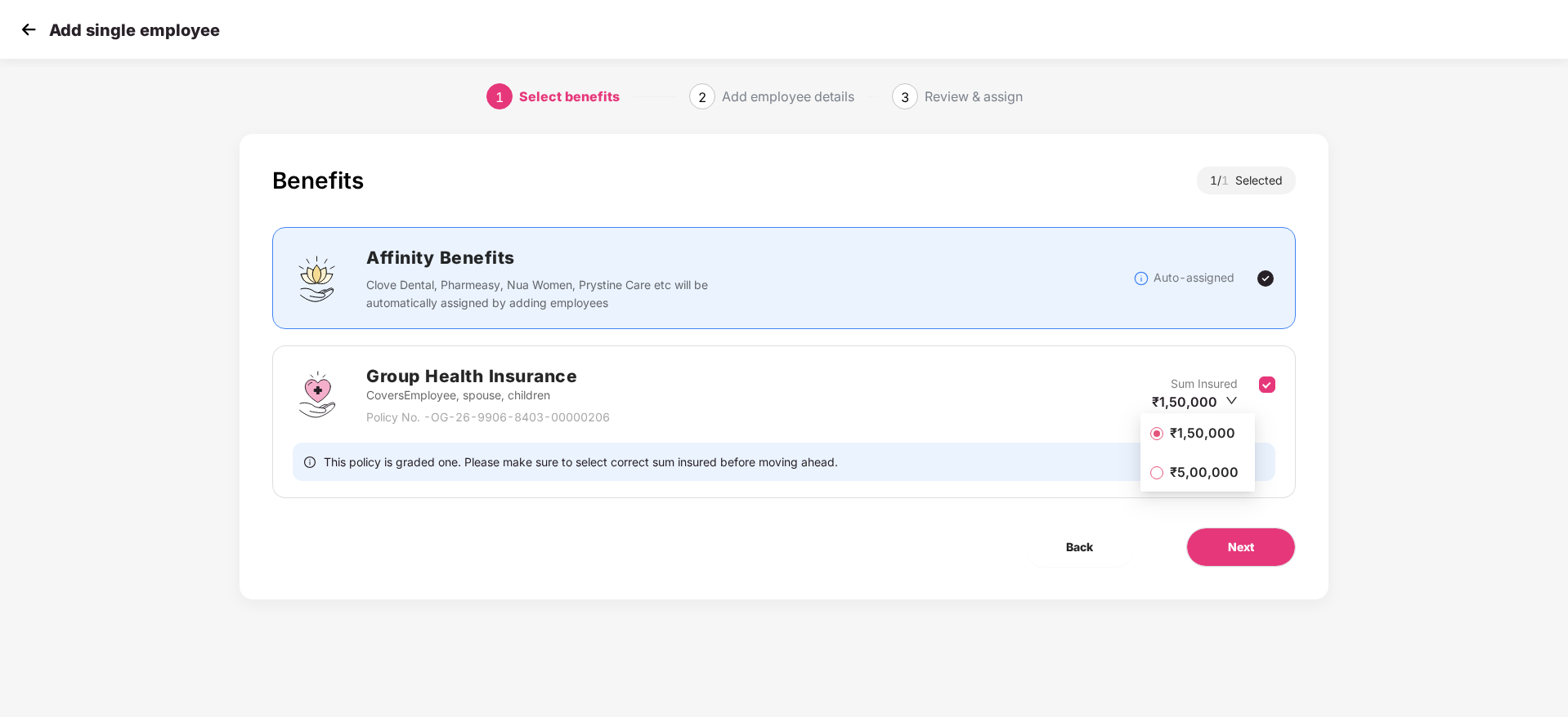
click at [1187, 433] on span "₹1,50,000" at bounding box center [1201, 432] width 78 height 18
click at [1232, 538] on span "Next" at bounding box center [1241, 547] width 26 height 18
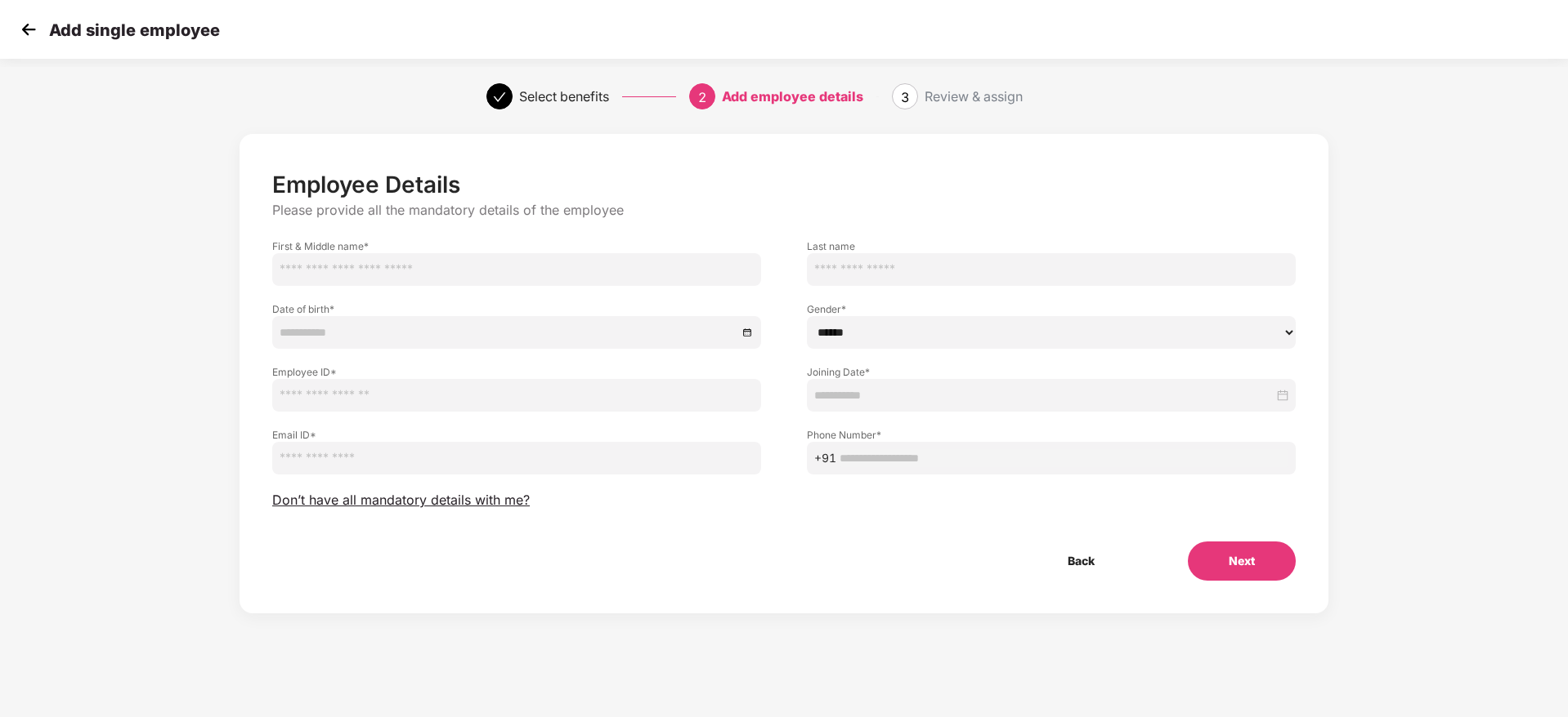
click at [1269, 570] on button "Next" at bounding box center [1241, 562] width 108 height 39
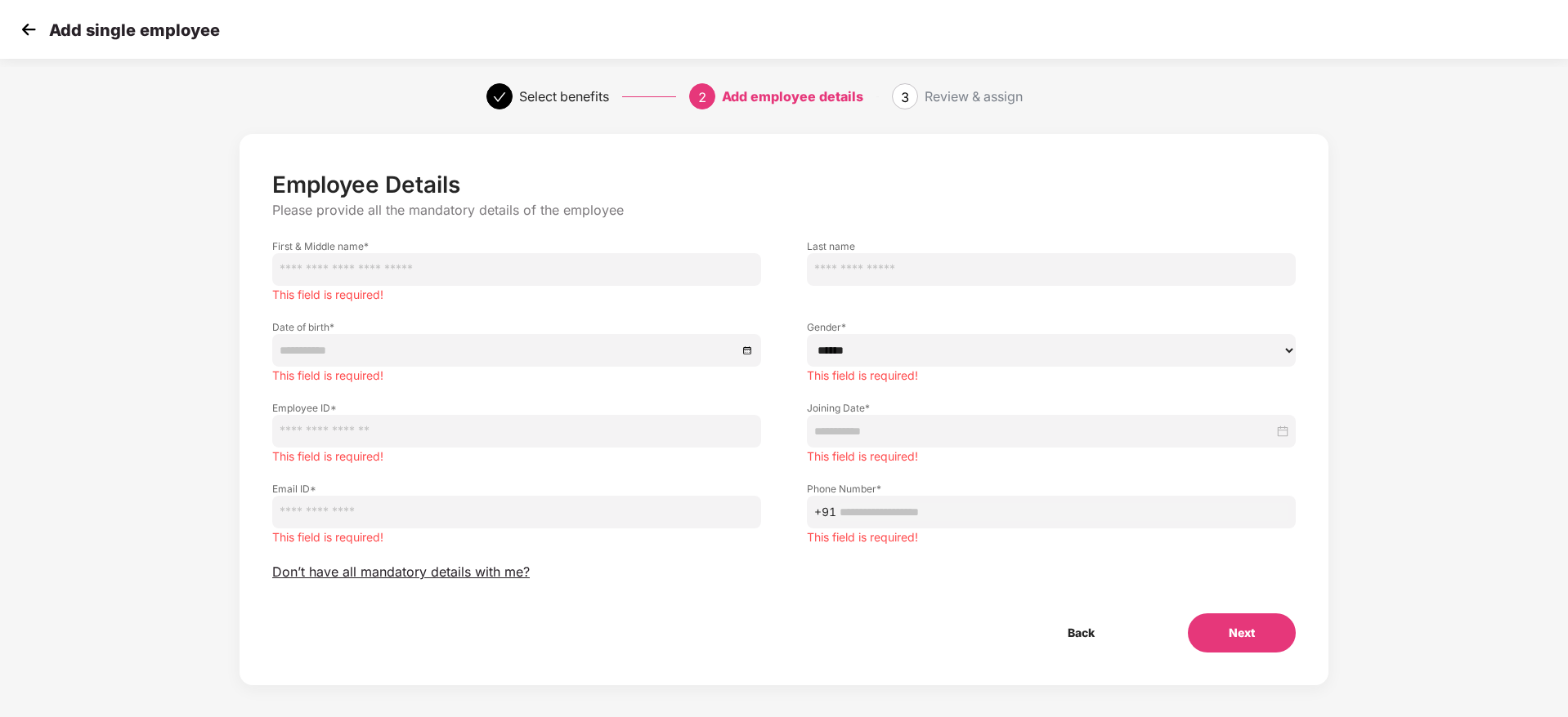
click at [23, 30] on img at bounding box center [28, 29] width 24 height 24
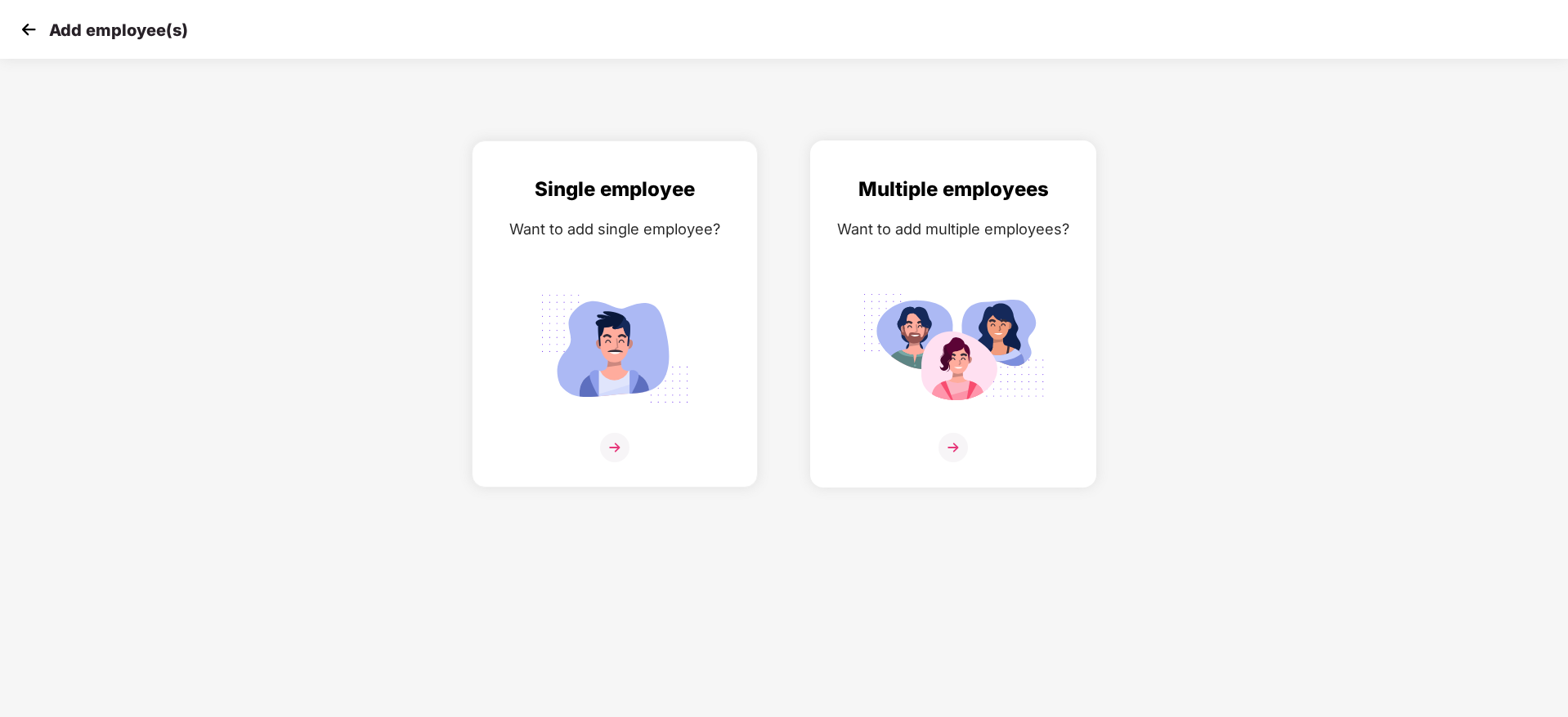
click at [956, 288] on img at bounding box center [953, 349] width 183 height 128
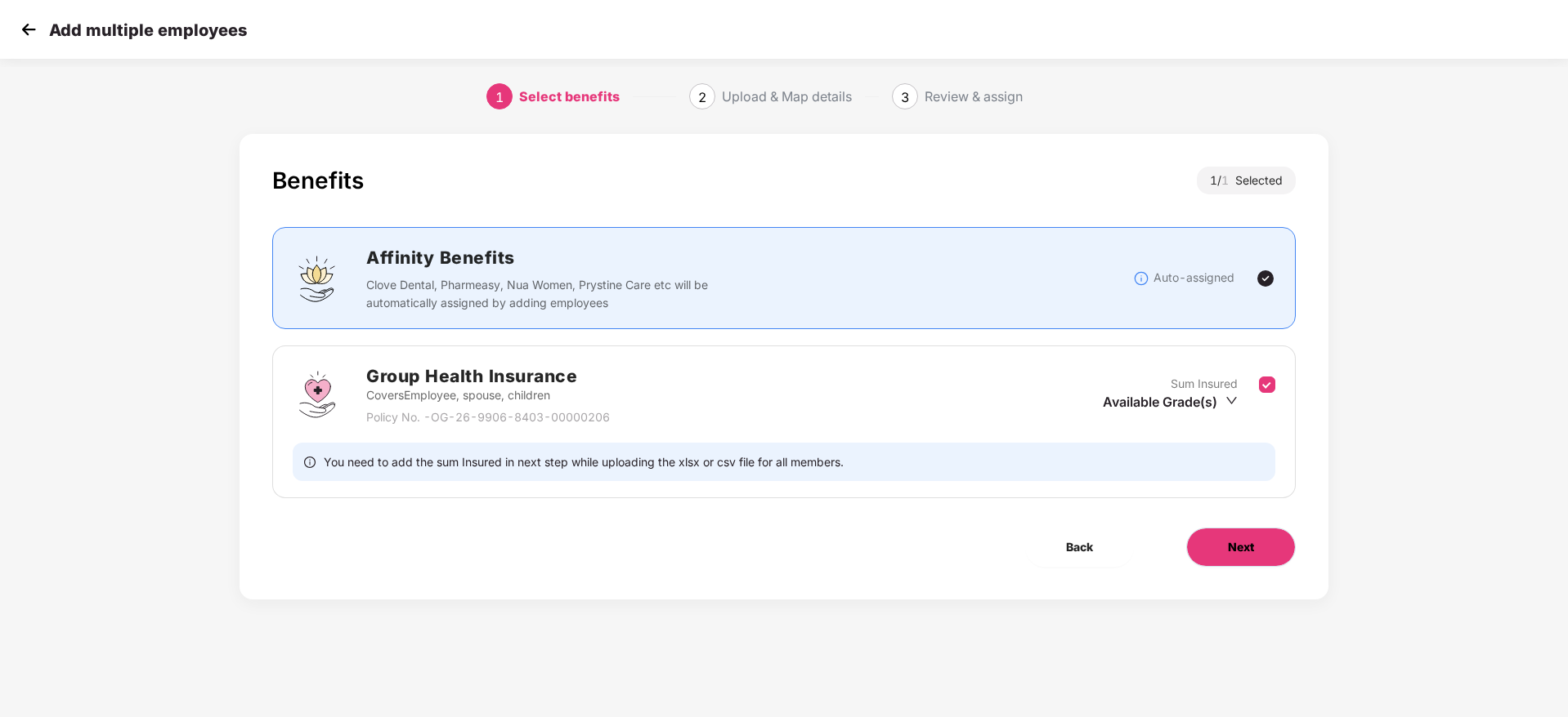
click at [1231, 538] on span "Next" at bounding box center [1241, 547] width 26 height 18
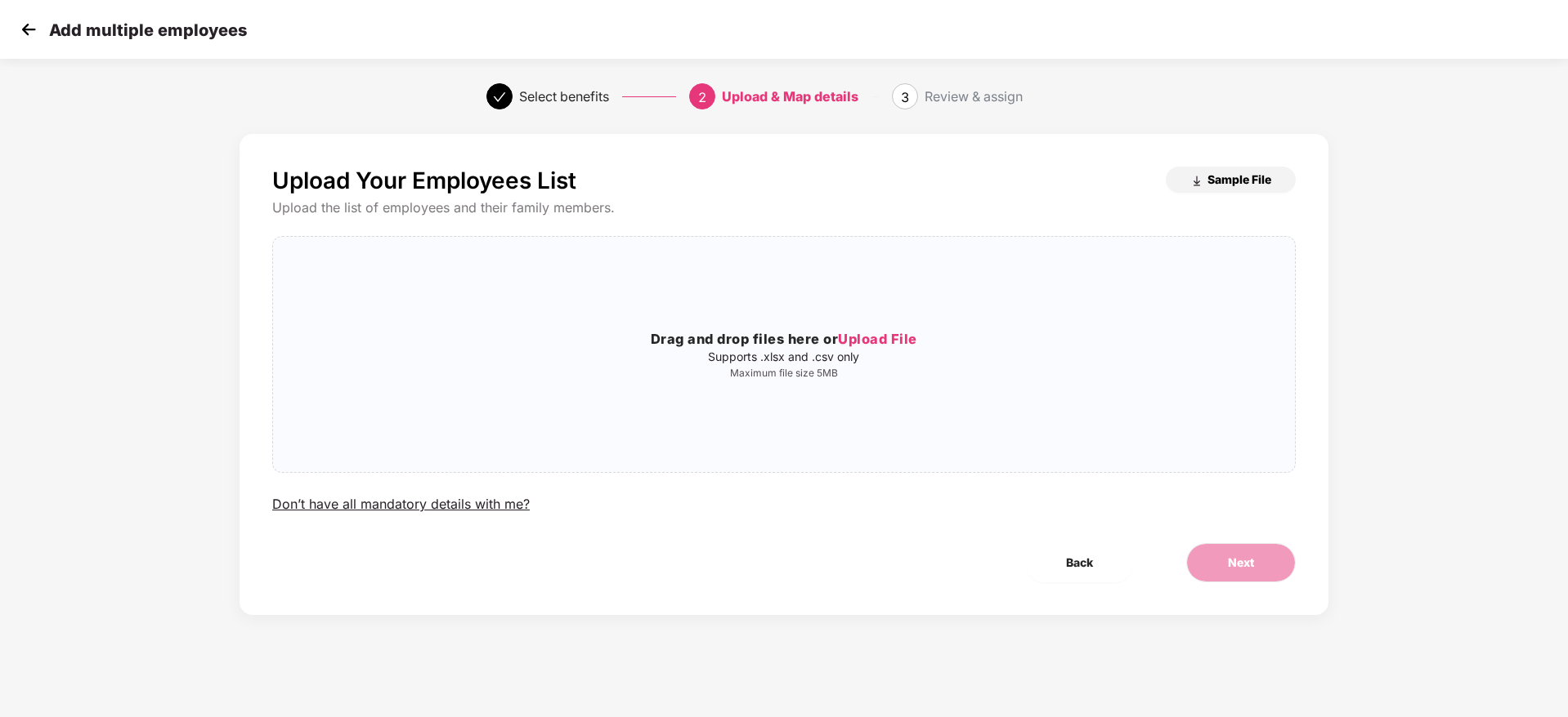
click at [1248, 187] on button "Sample File" at bounding box center [1231, 179] width 130 height 26
click at [762, 325] on div "Drag and drop files here or Upload File Supports .xlsx and .csv only Maximum fi…" at bounding box center [783, 354] width 1022 height 210
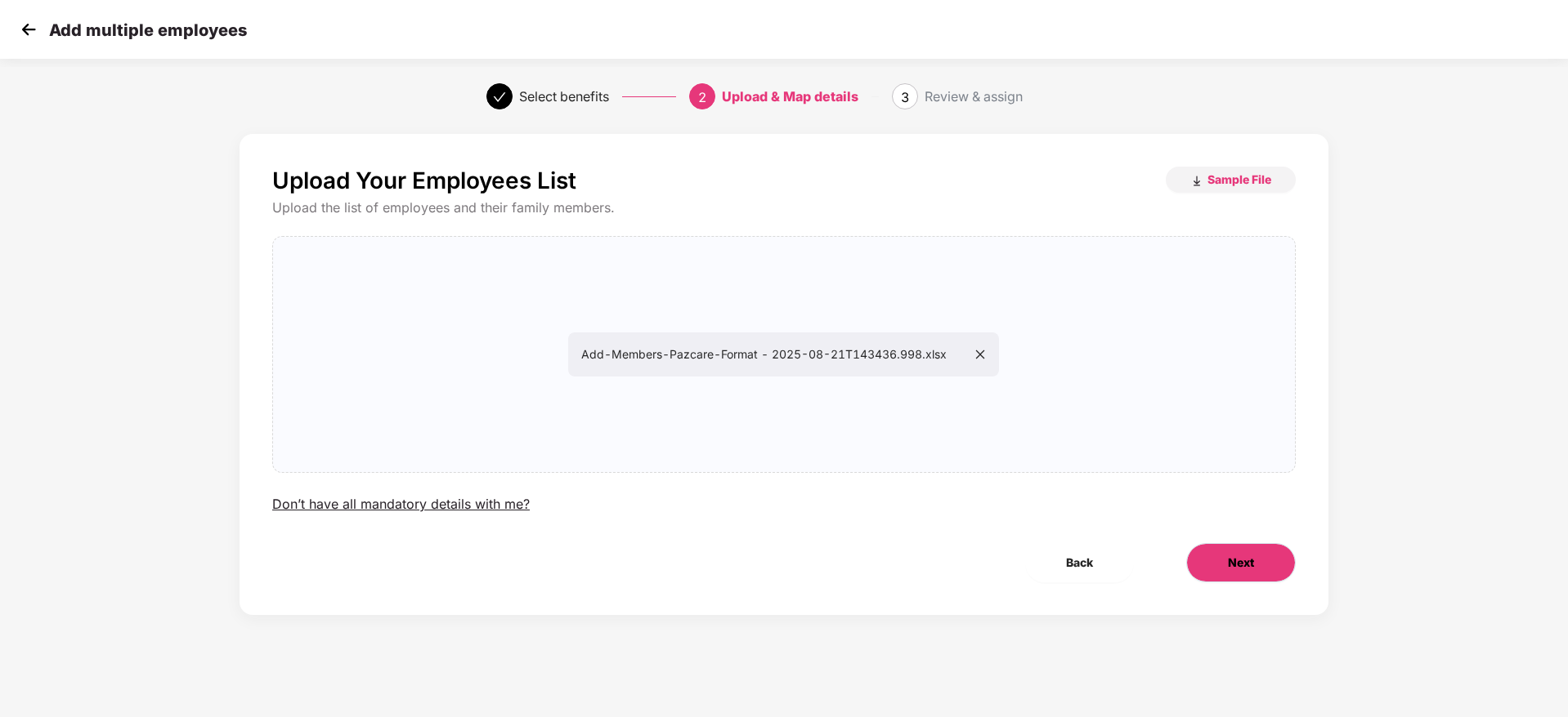
click at [1277, 570] on button "Next" at bounding box center [1241, 563] width 110 height 39
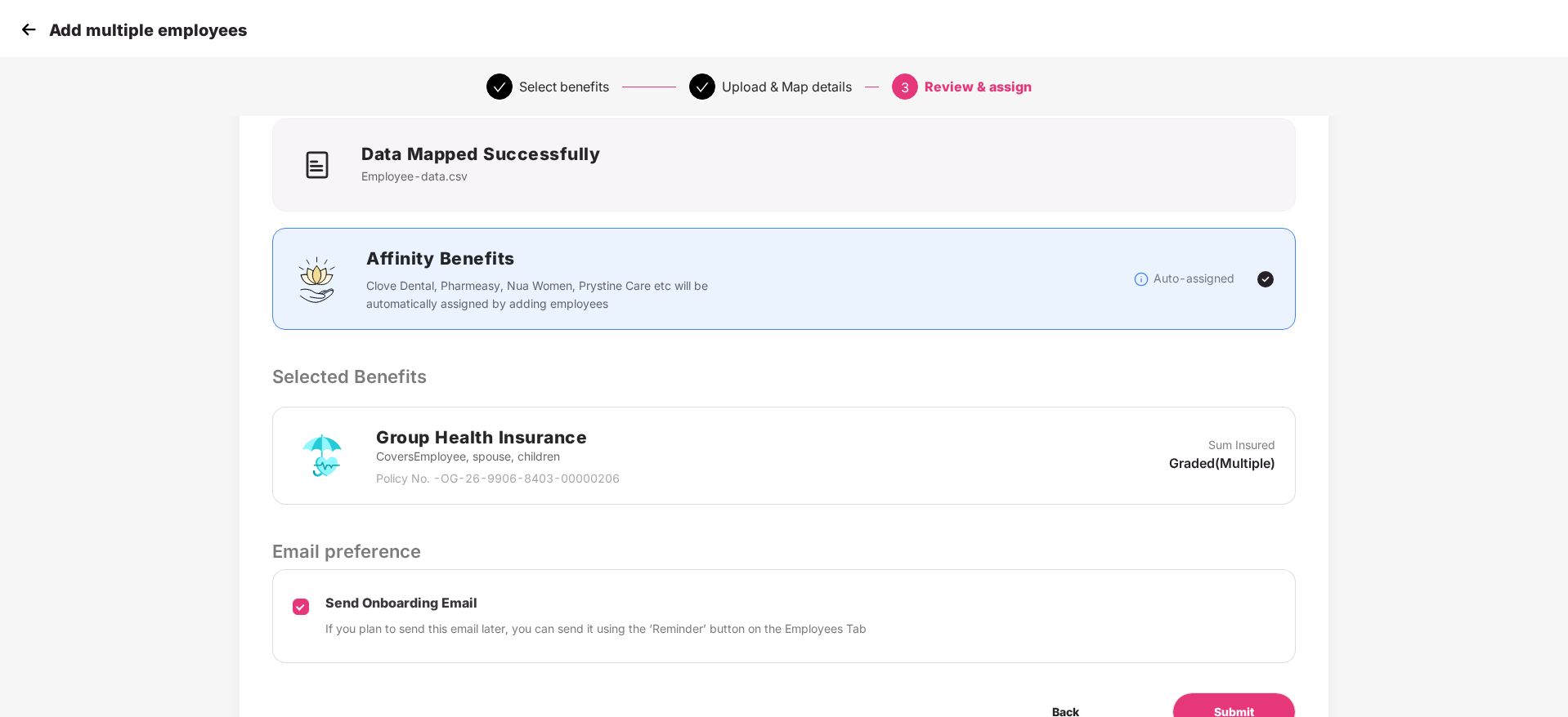
scroll to position [194, 0]
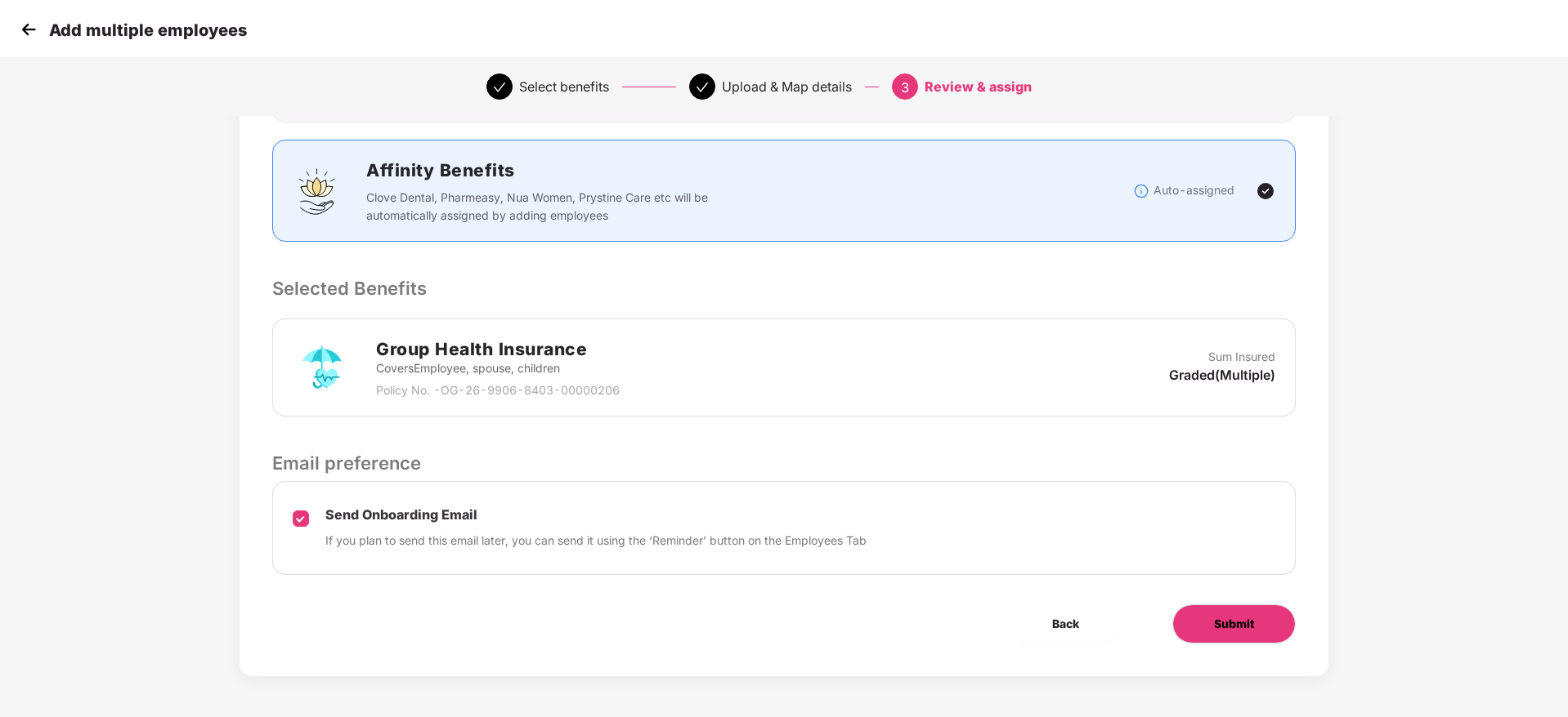
click at [1231, 626] on span "Submit" at bounding box center [1233, 624] width 40 height 18
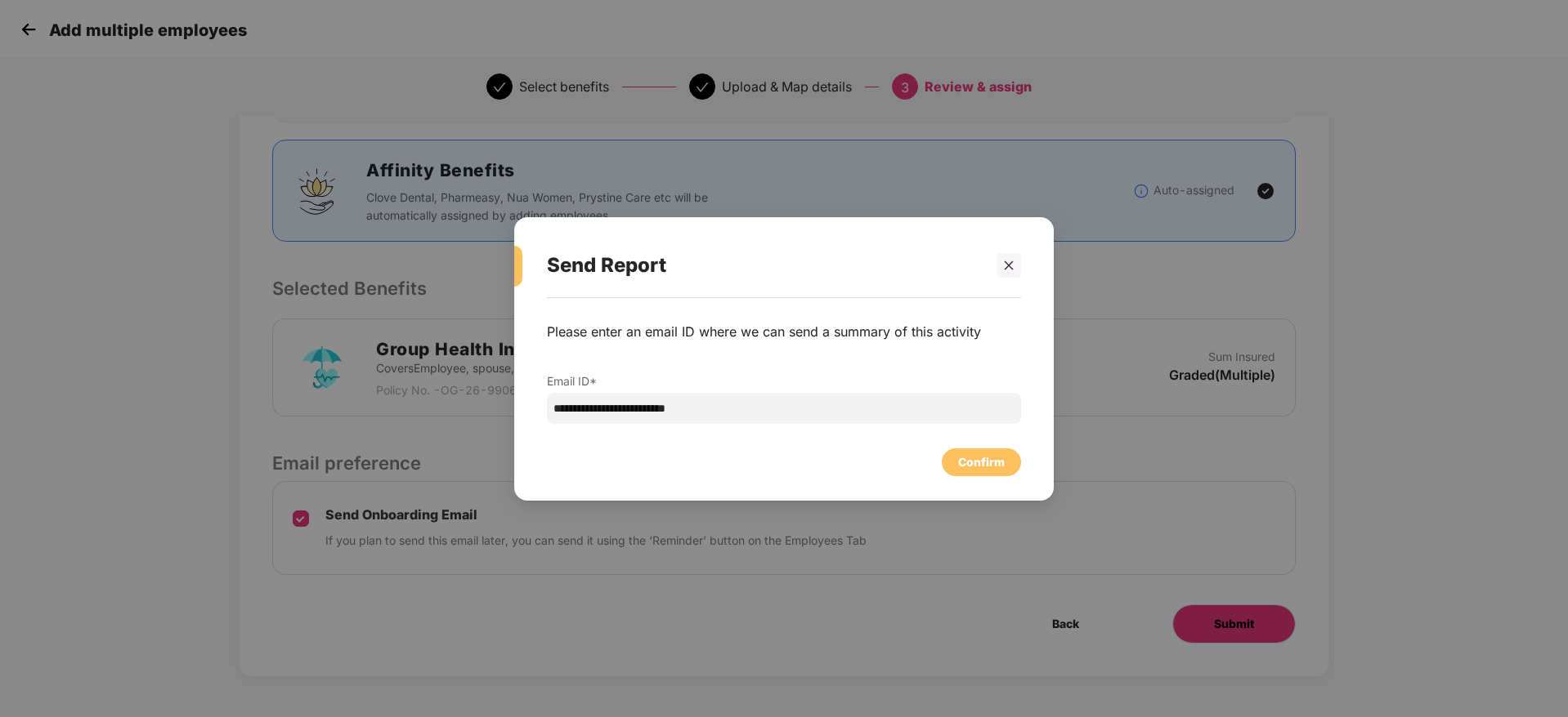
scroll to position [0, 0]
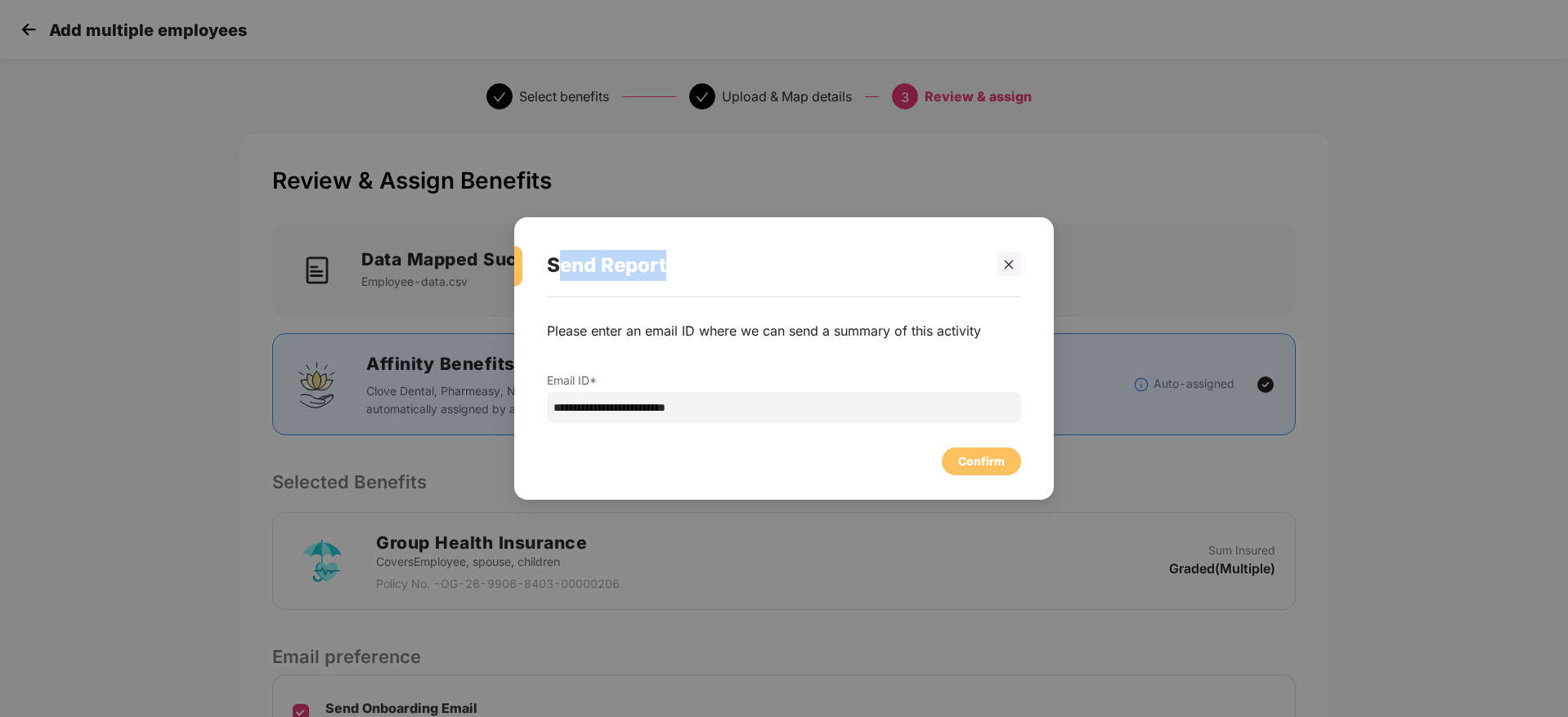
drag, startPoint x: 555, startPoint y: 259, endPoint x: 754, endPoint y: 265, distance: 199.1
click at [754, 265] on div "Send Report" at bounding box center [764, 266] width 435 height 64
click at [1016, 264] on div at bounding box center [1009, 265] width 24 height 24
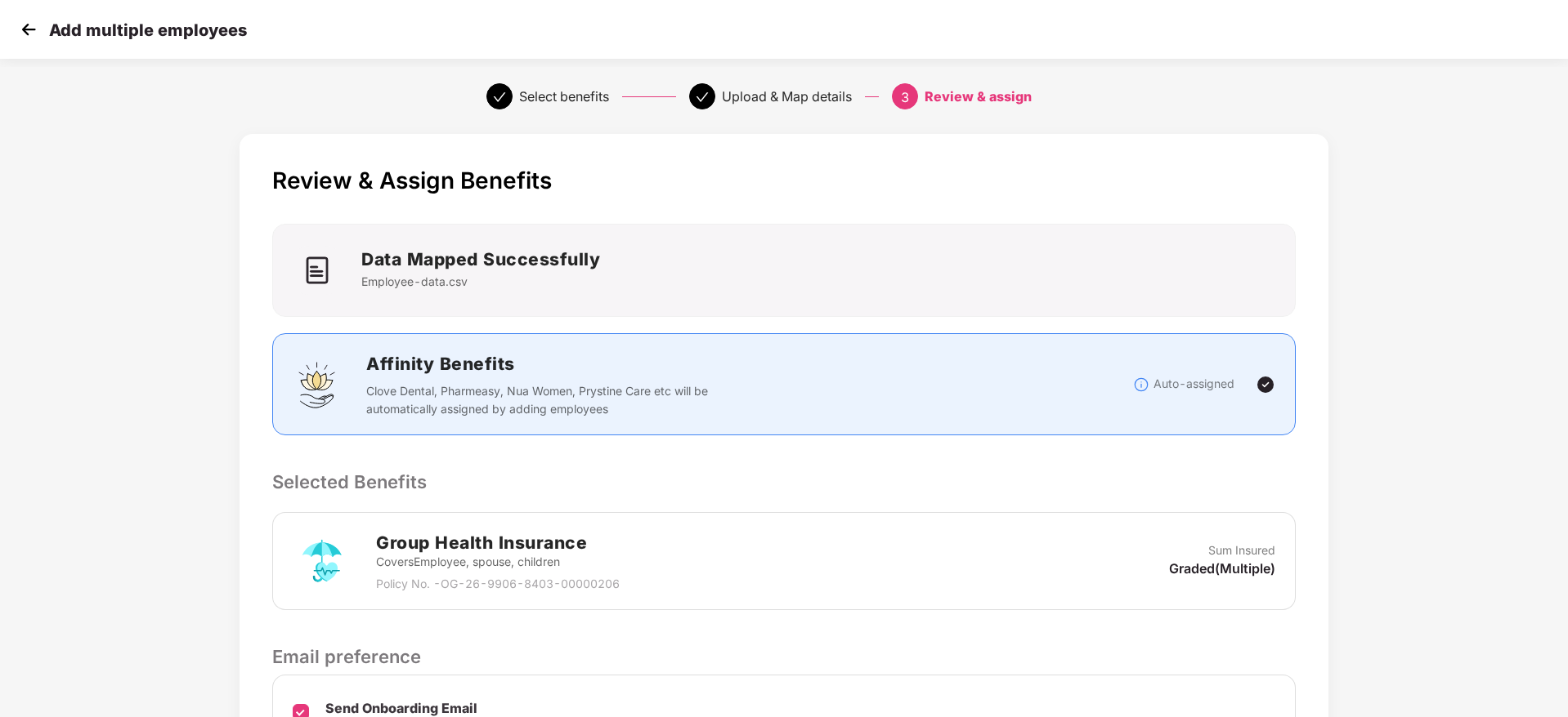
scroll to position [194, 0]
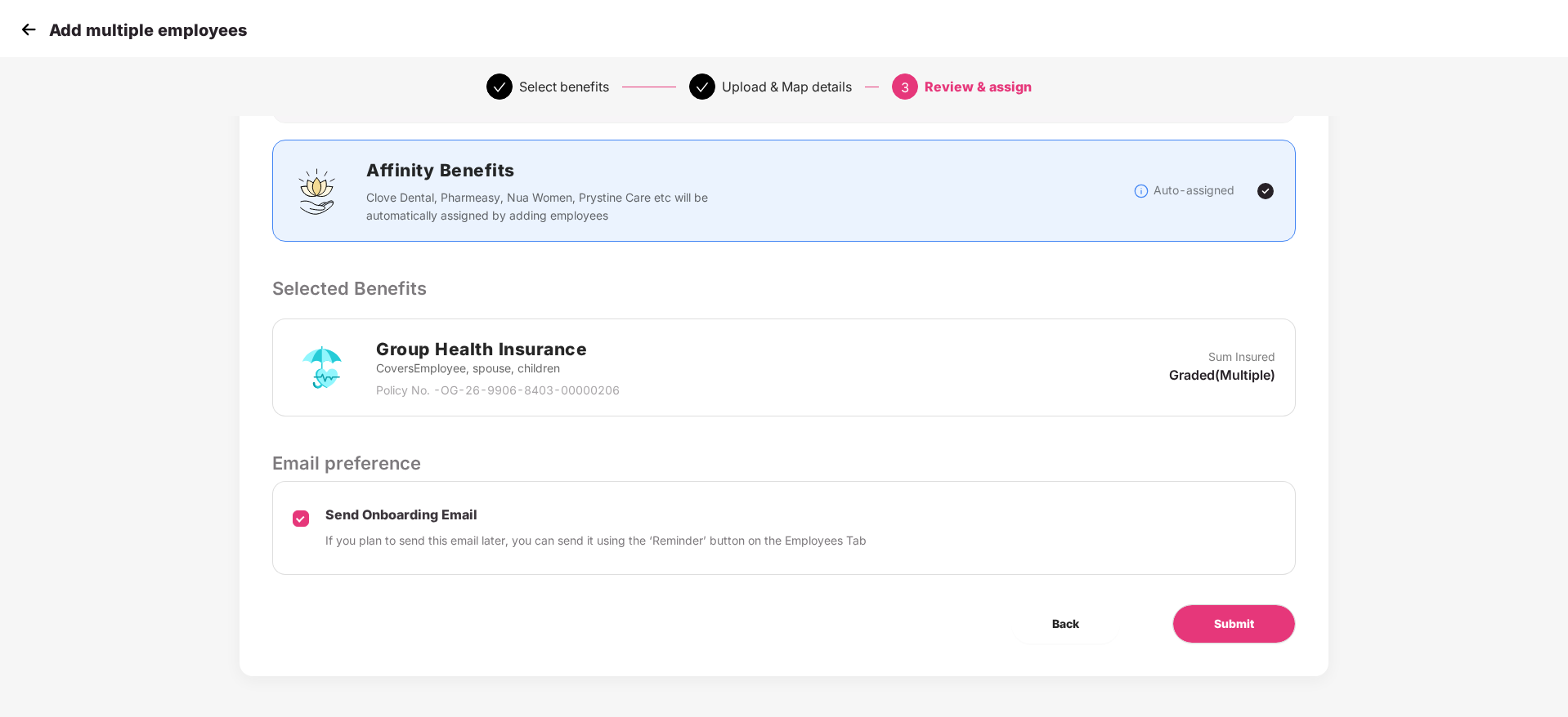
click at [15, 28] on div "Add multiple employees" at bounding box center [784, 29] width 1568 height 59
click at [27, 28] on img at bounding box center [28, 29] width 24 height 24
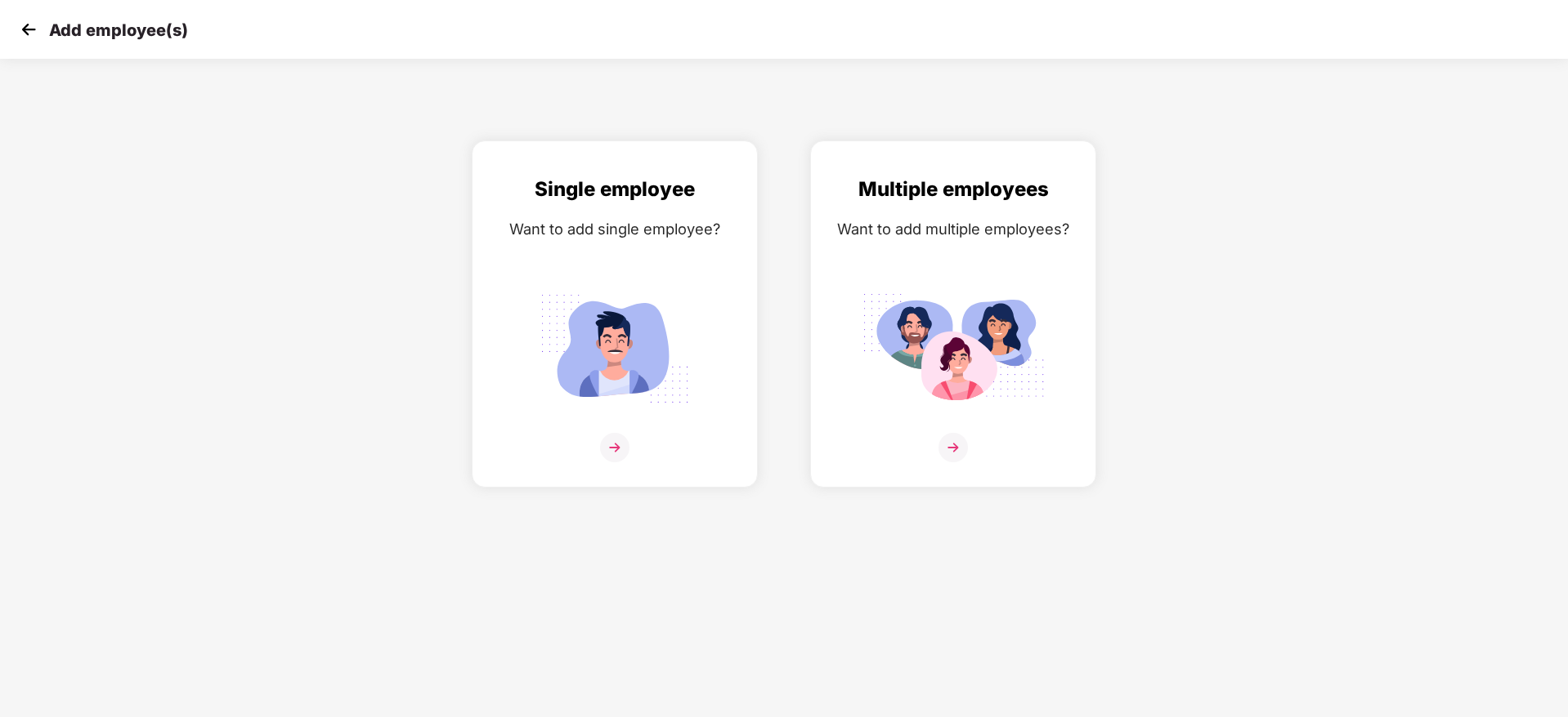
click at [27, 28] on img at bounding box center [28, 29] width 24 height 24
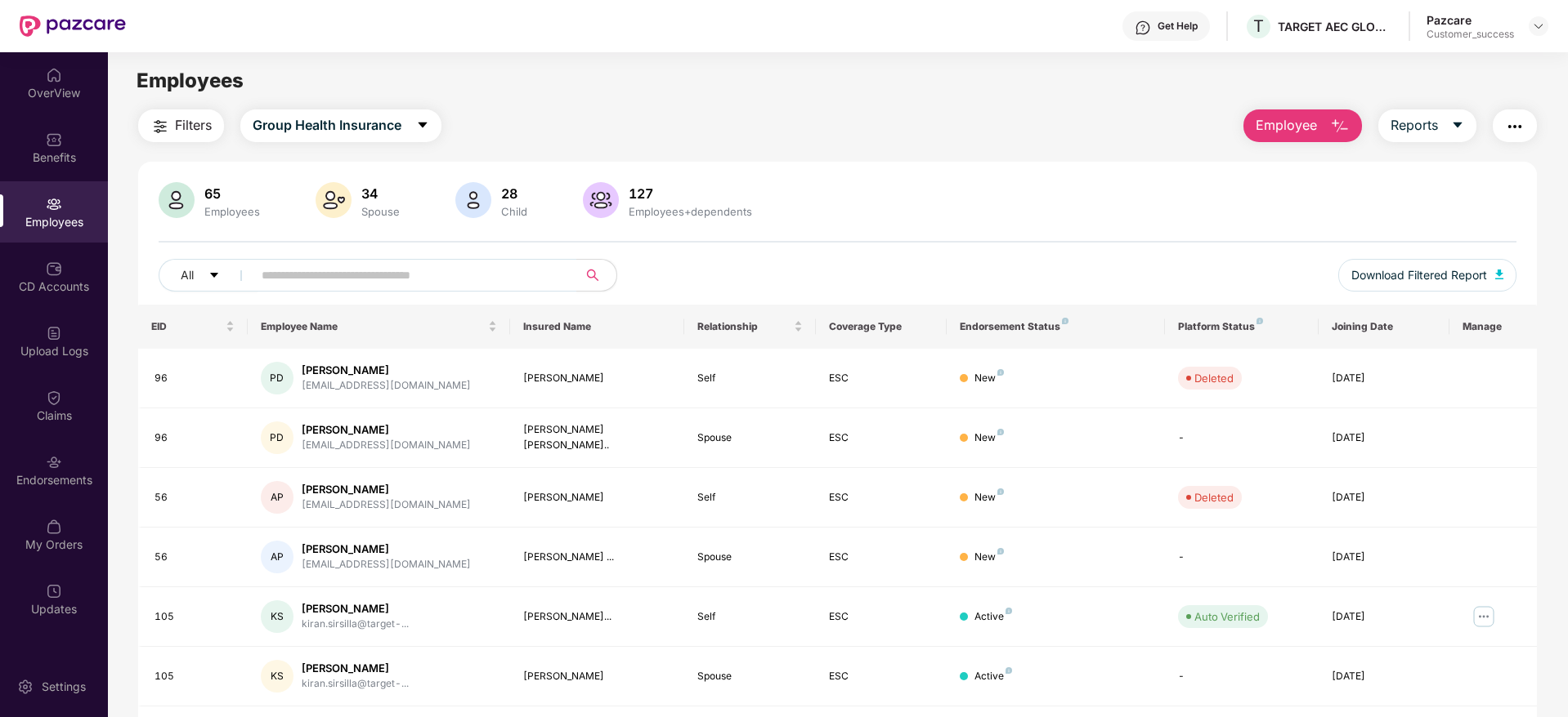
click at [1317, 138] on button "Employee" at bounding box center [1303, 126] width 118 height 33
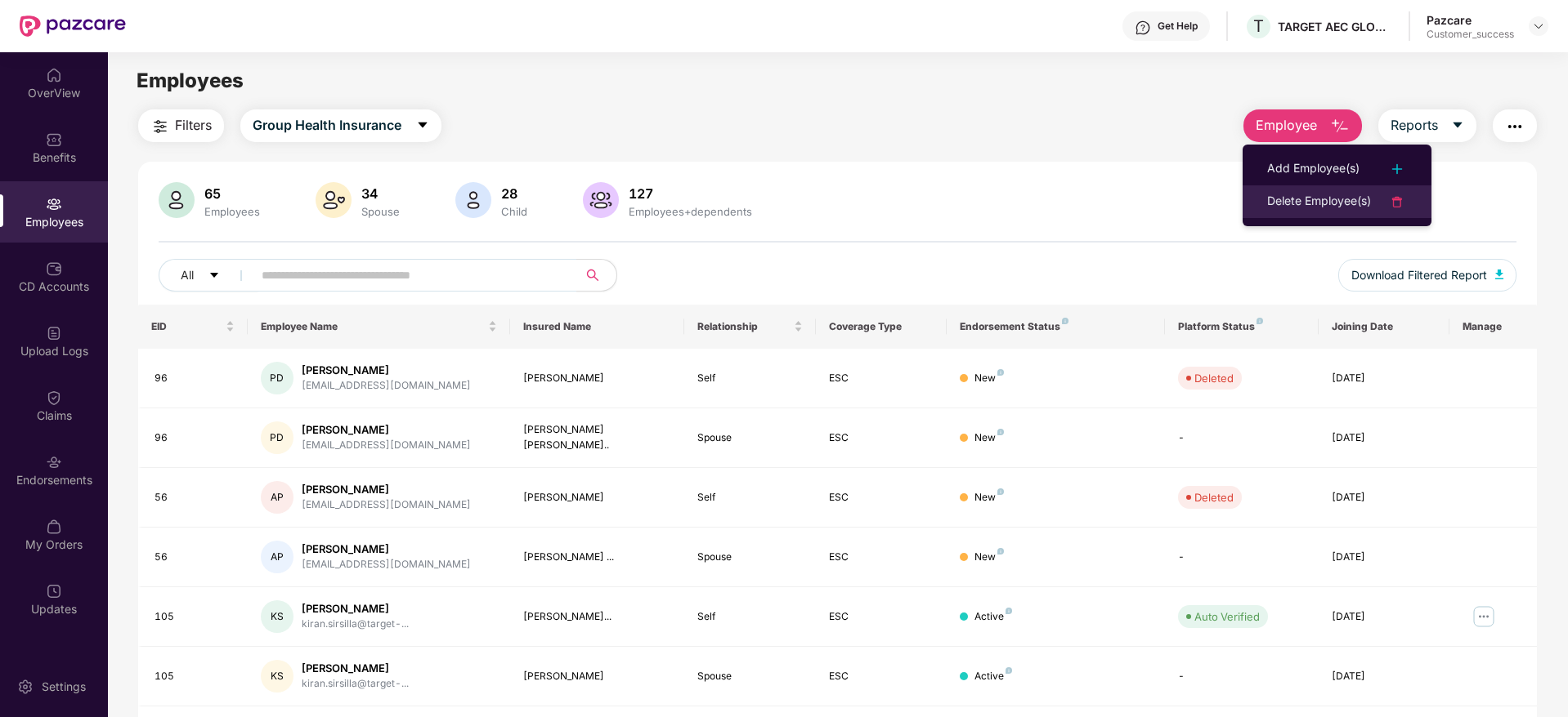
click at [1304, 198] on div "Delete Employee(s)" at bounding box center [1319, 201] width 103 height 20
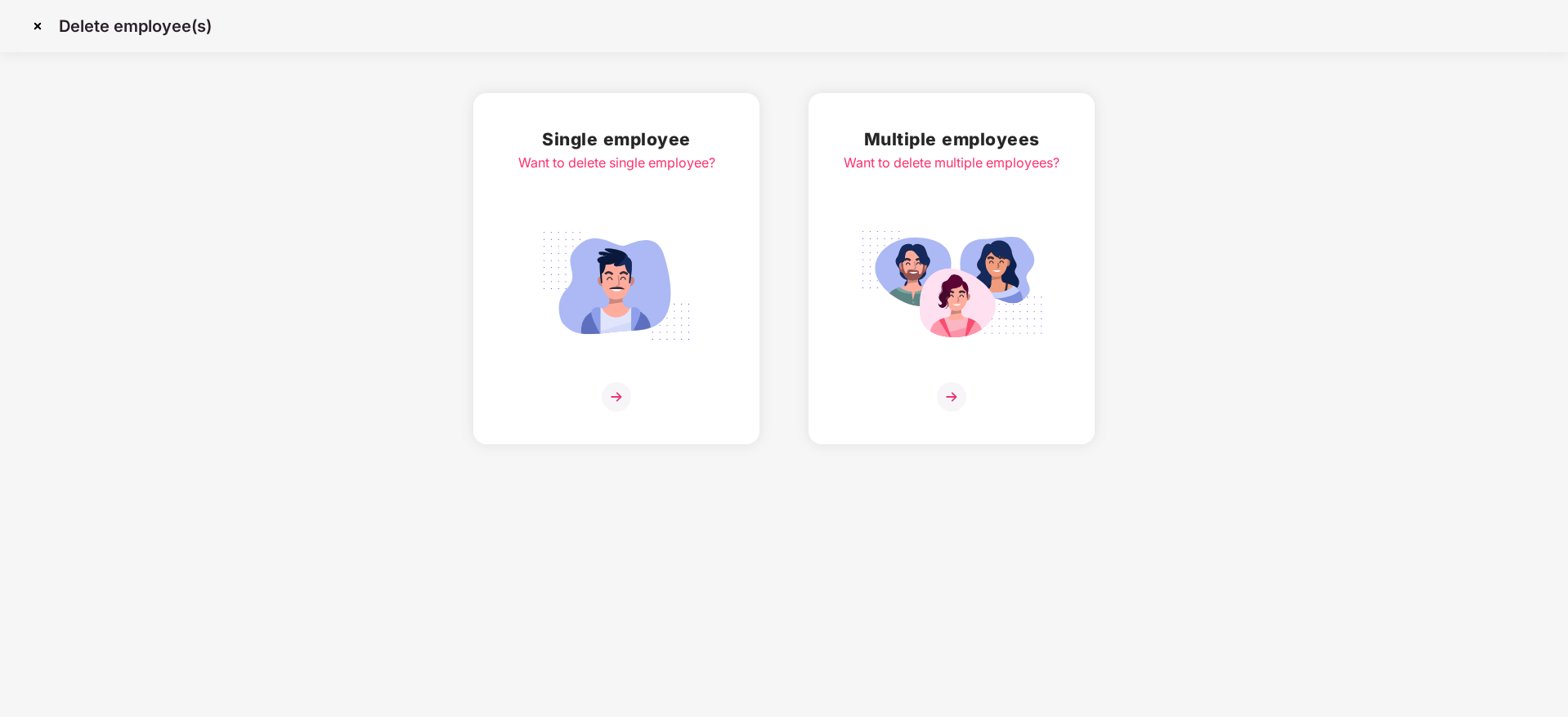
click at [649, 261] on img at bounding box center [616, 287] width 183 height 128
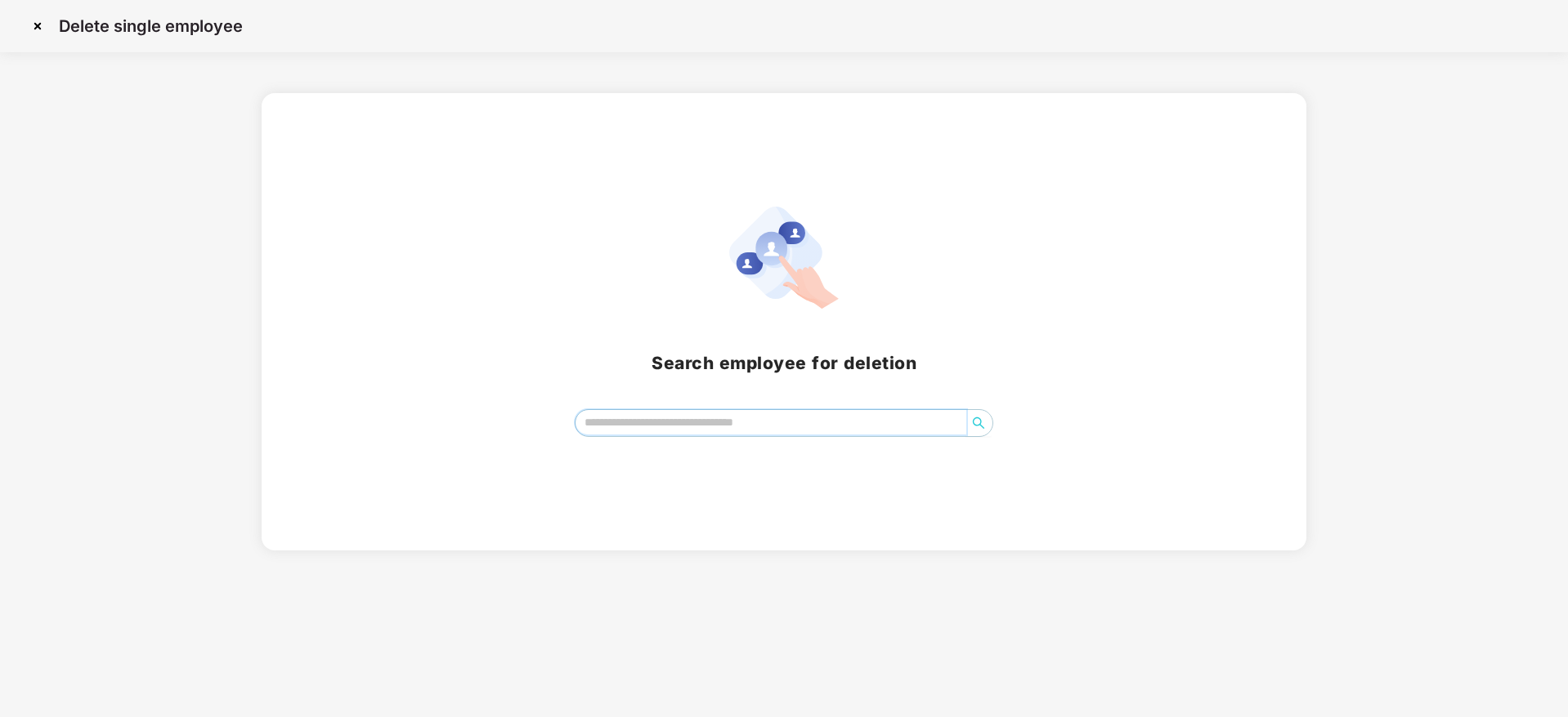
click at [693, 414] on input "search" at bounding box center [771, 423] width 392 height 24
click at [39, 30] on img at bounding box center [38, 26] width 26 height 26
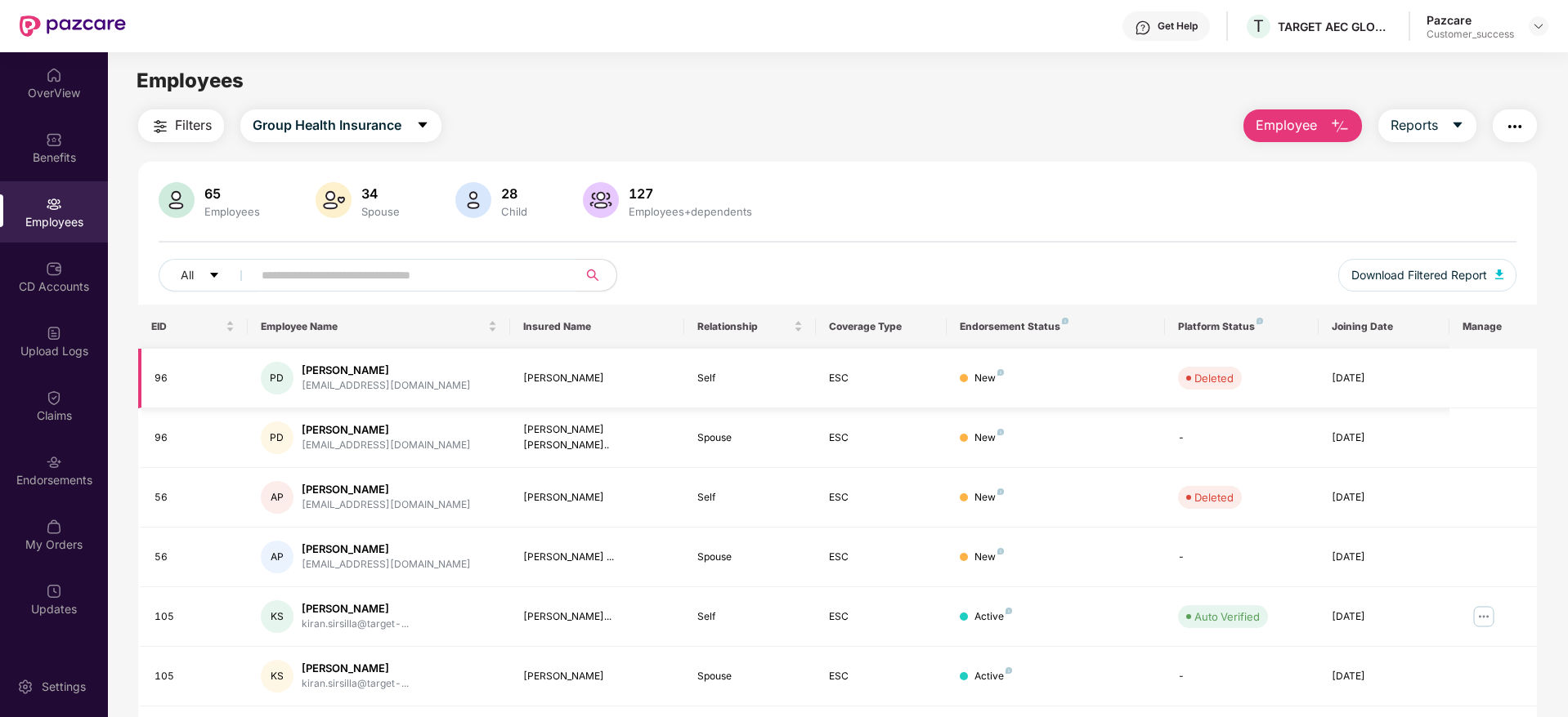
click at [325, 370] on div "[PERSON_NAME]" at bounding box center [386, 370] width 169 height 16
copy div "[PERSON_NAME]"
click at [325, 609] on div "[PERSON_NAME]" at bounding box center [355, 609] width 107 height 16
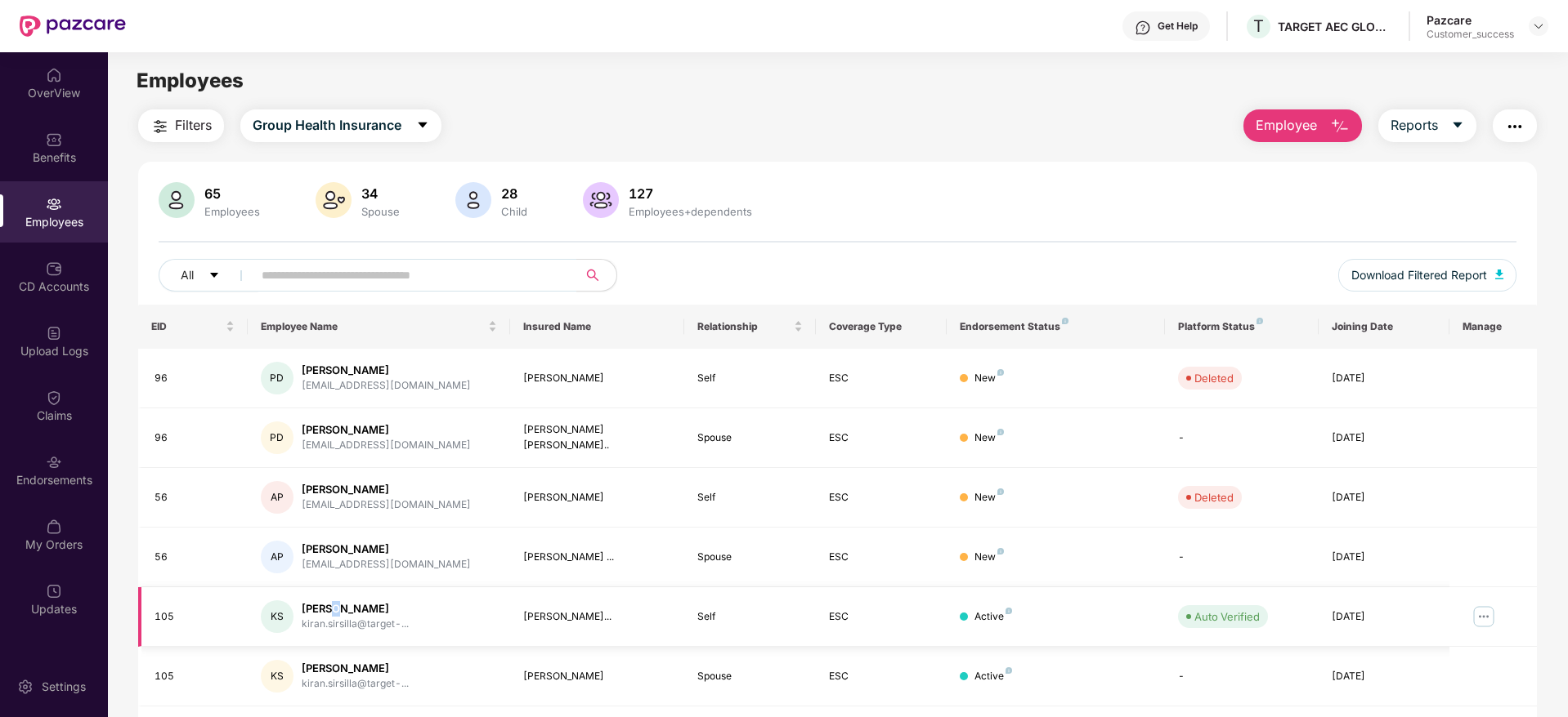
click at [325, 609] on div "[PERSON_NAME]" at bounding box center [355, 609] width 107 height 16
copy div "[PERSON_NAME]"
click at [1326, 139] on button "Employee" at bounding box center [1303, 126] width 118 height 33
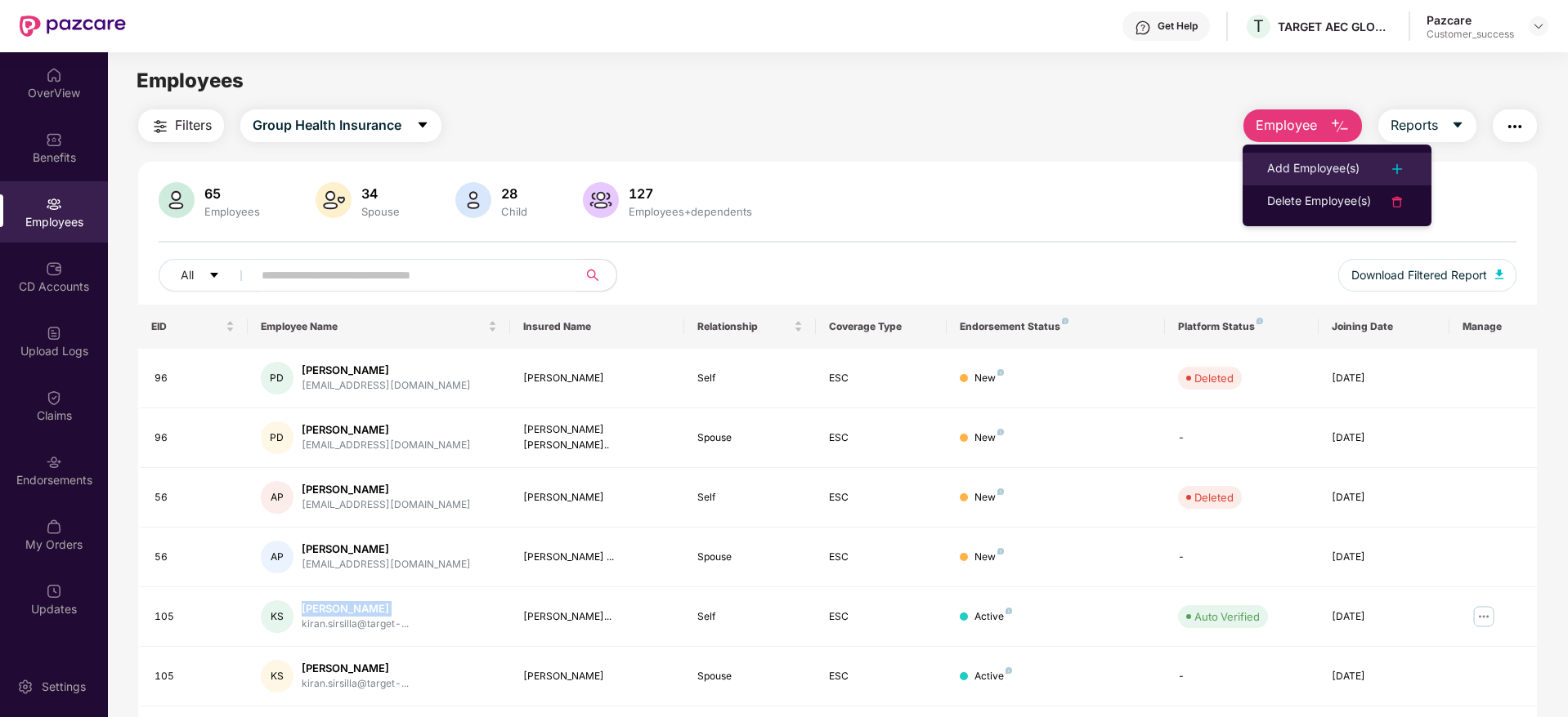
click at [1314, 168] on div "Add Employee(s)" at bounding box center [1313, 169] width 92 height 20
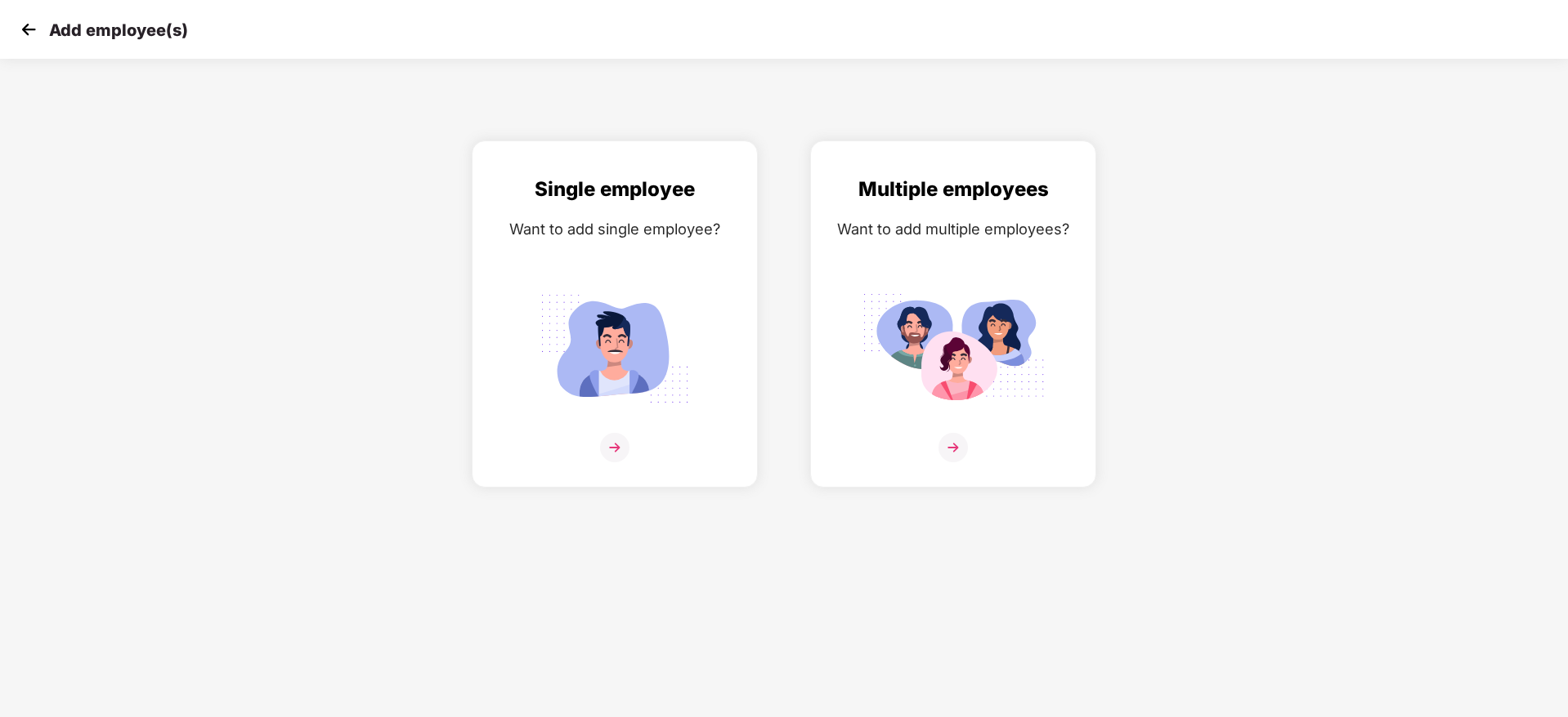
click at [399, 302] on div "Single employee Want to add single employee? Multiple employees Want to add mul…" at bounding box center [783, 315] width 1620 height 348
click at [553, 304] on img at bounding box center [615, 349] width 183 height 128
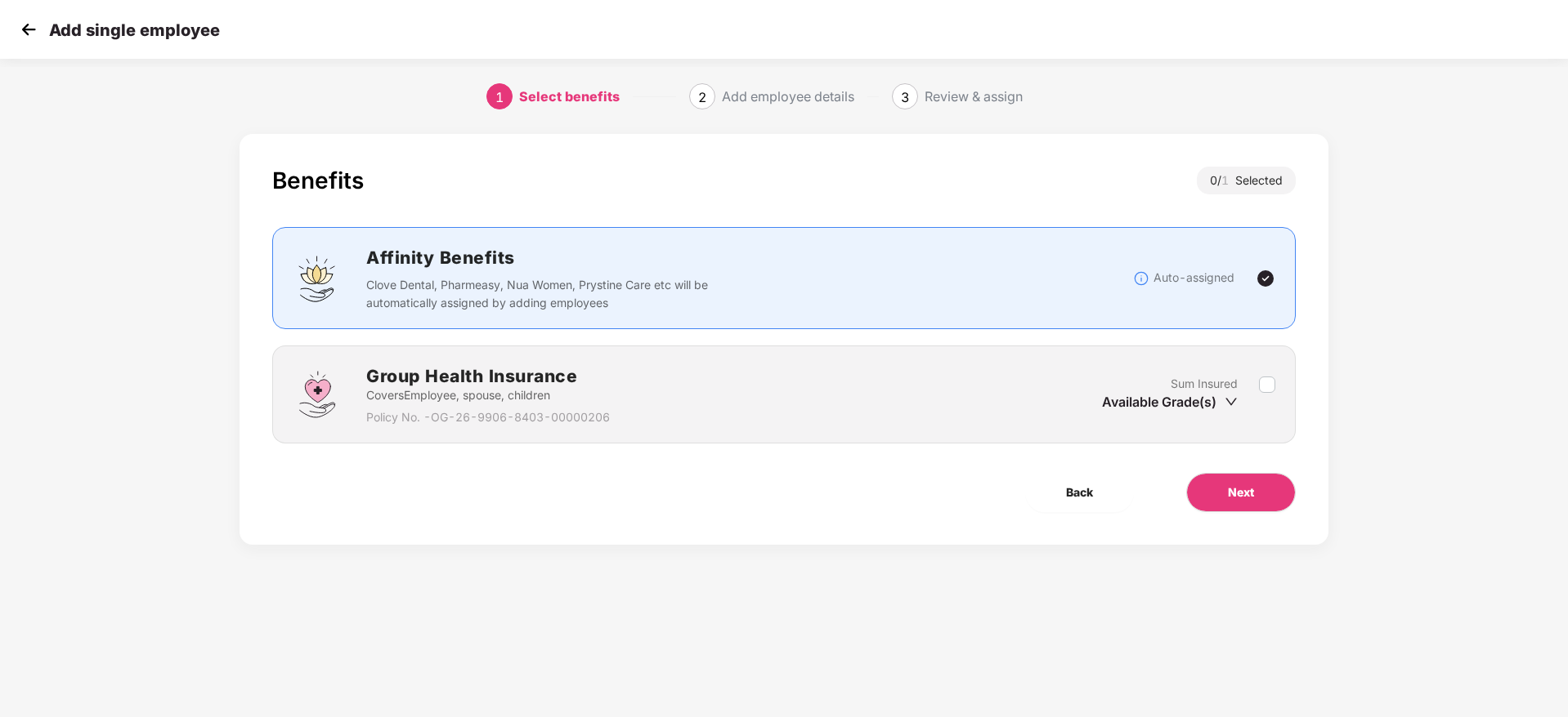
click at [27, 28] on img at bounding box center [28, 29] width 24 height 24
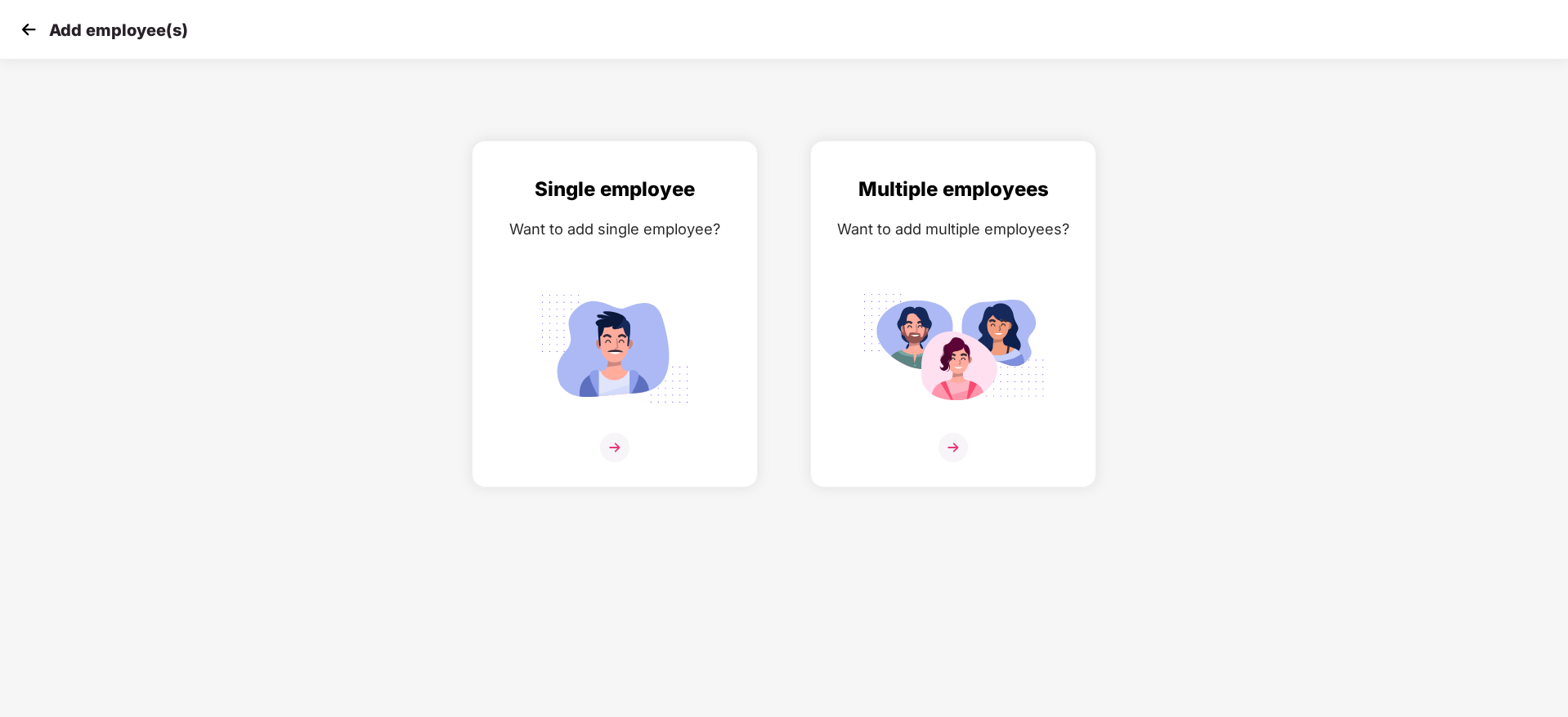
click at [35, 25] on img at bounding box center [28, 29] width 24 height 24
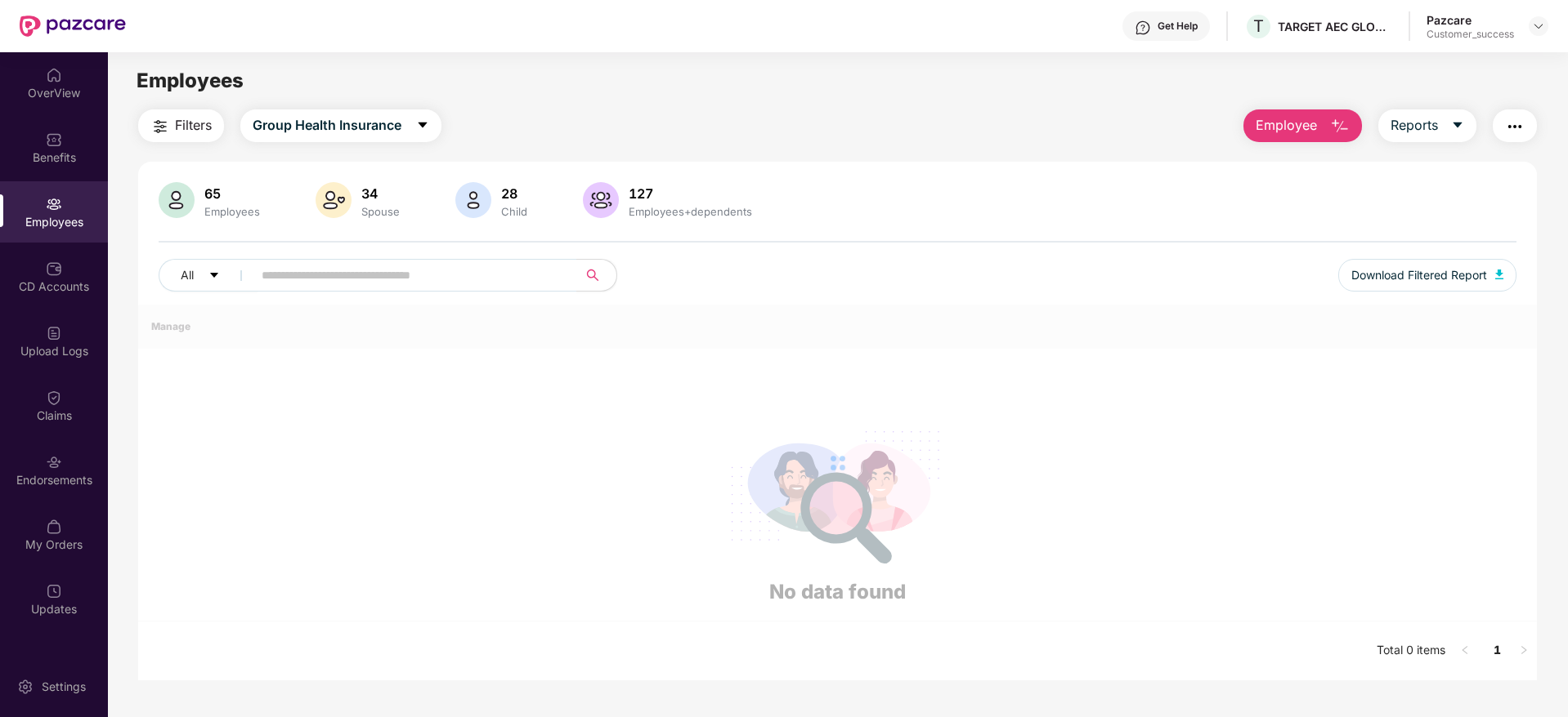
click at [1341, 136] on button "Employee" at bounding box center [1303, 126] width 118 height 33
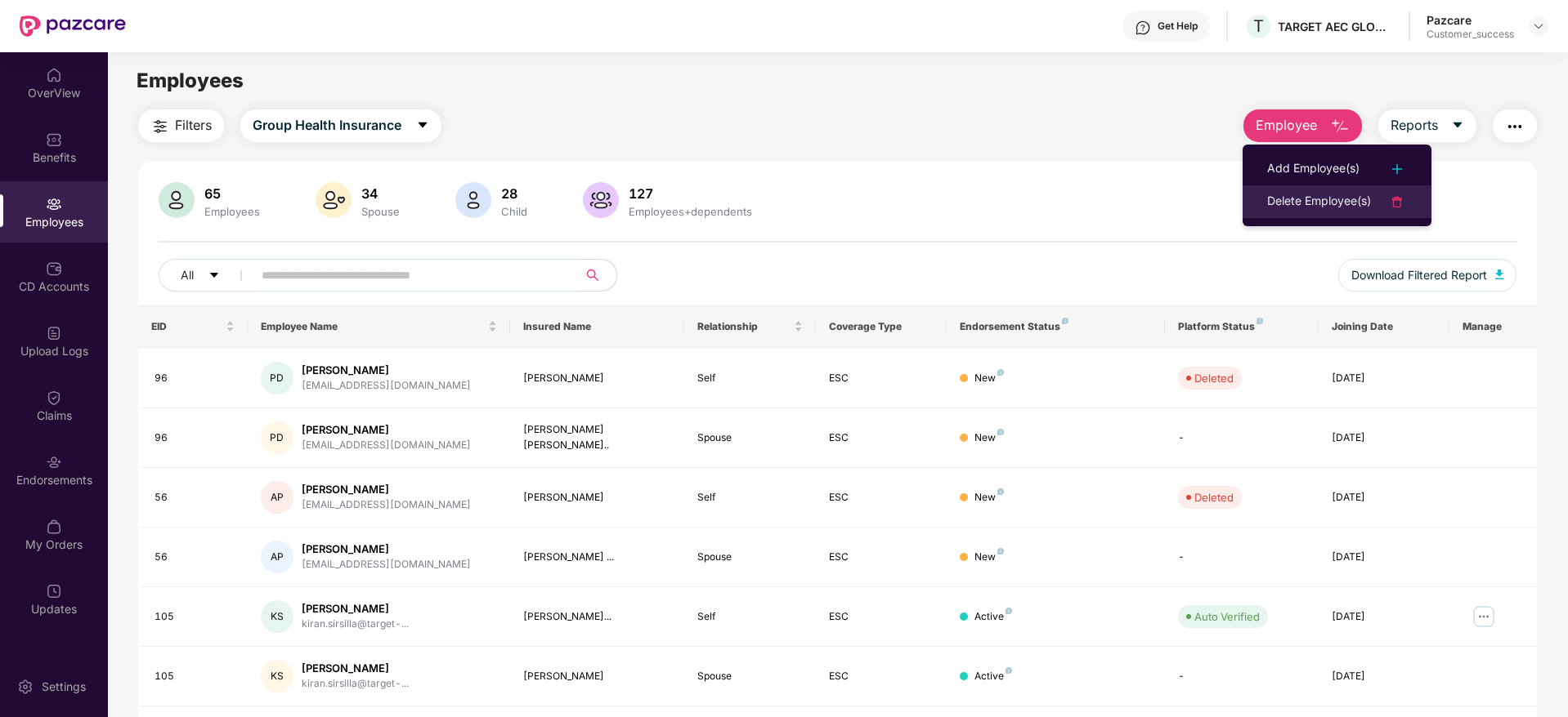
click at [1320, 205] on div "Delete Employee(s)" at bounding box center [1319, 201] width 103 height 20
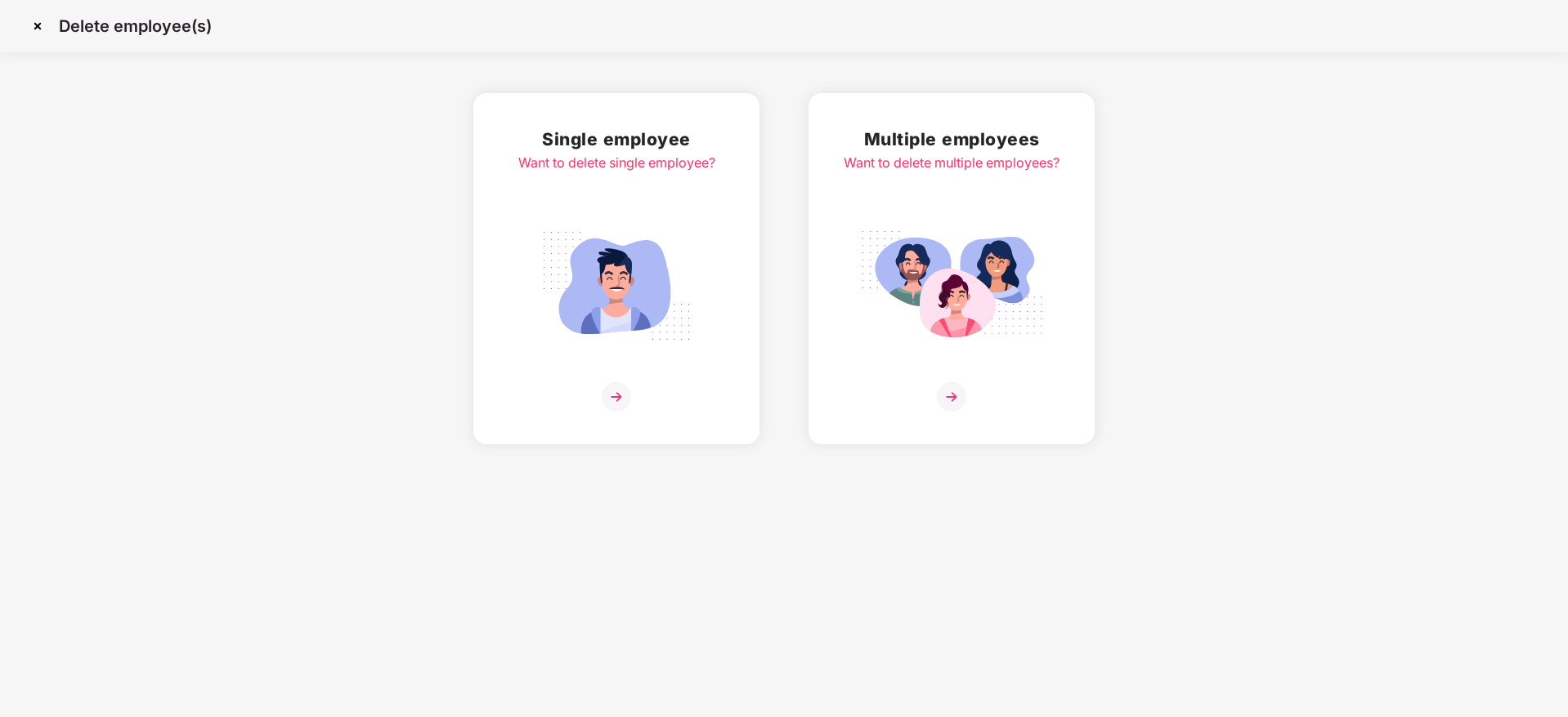
click at [732, 320] on div "Single employee Want to delete single employee?" at bounding box center [616, 269] width 286 height 351
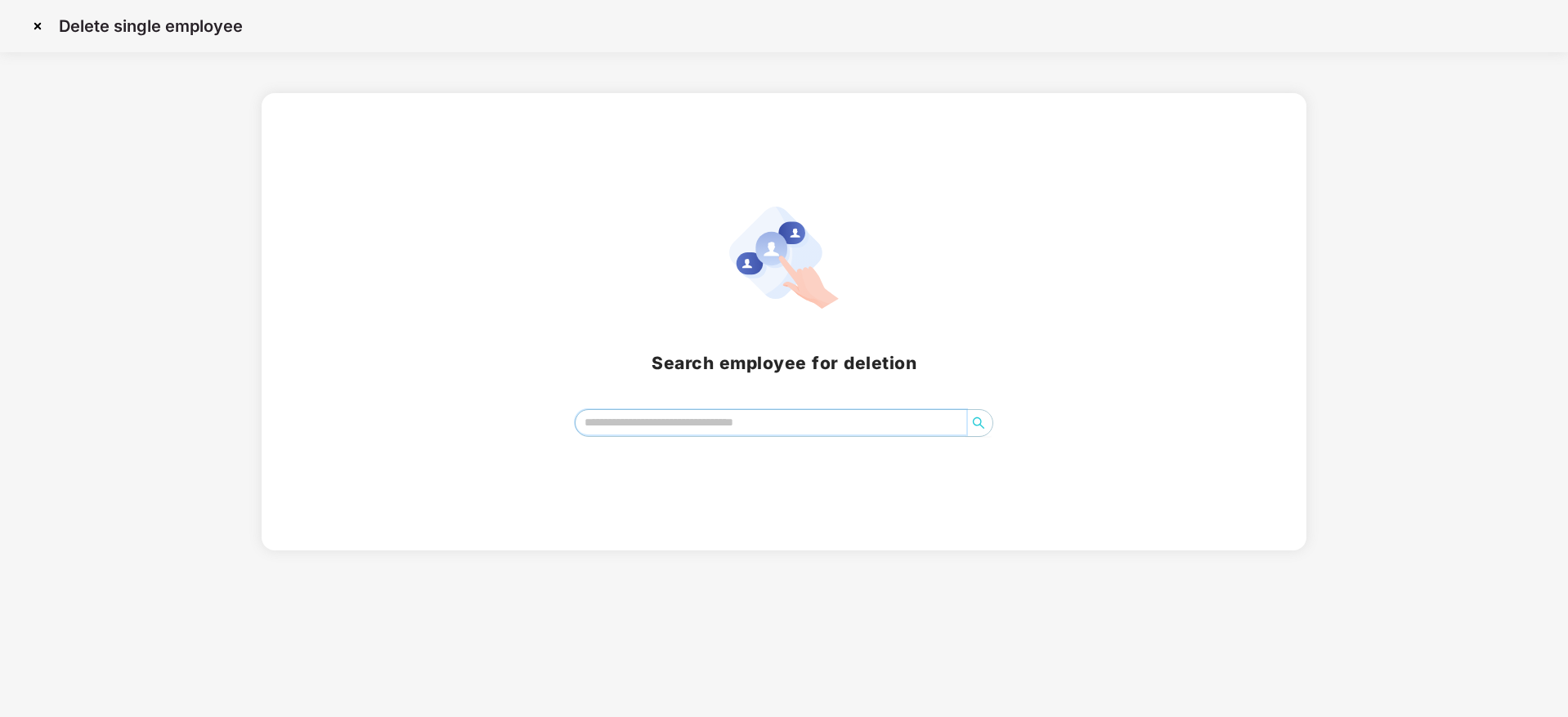
click at [718, 419] on input "search" at bounding box center [771, 423] width 392 height 24
paste input "**********"
click at [985, 419] on icon "search" at bounding box center [979, 423] width 13 height 13
drag, startPoint x: 617, startPoint y: 422, endPoint x: 882, endPoint y: 436, distance: 265.4
click at [875, 435] on span "**********" at bounding box center [784, 424] width 419 height 28
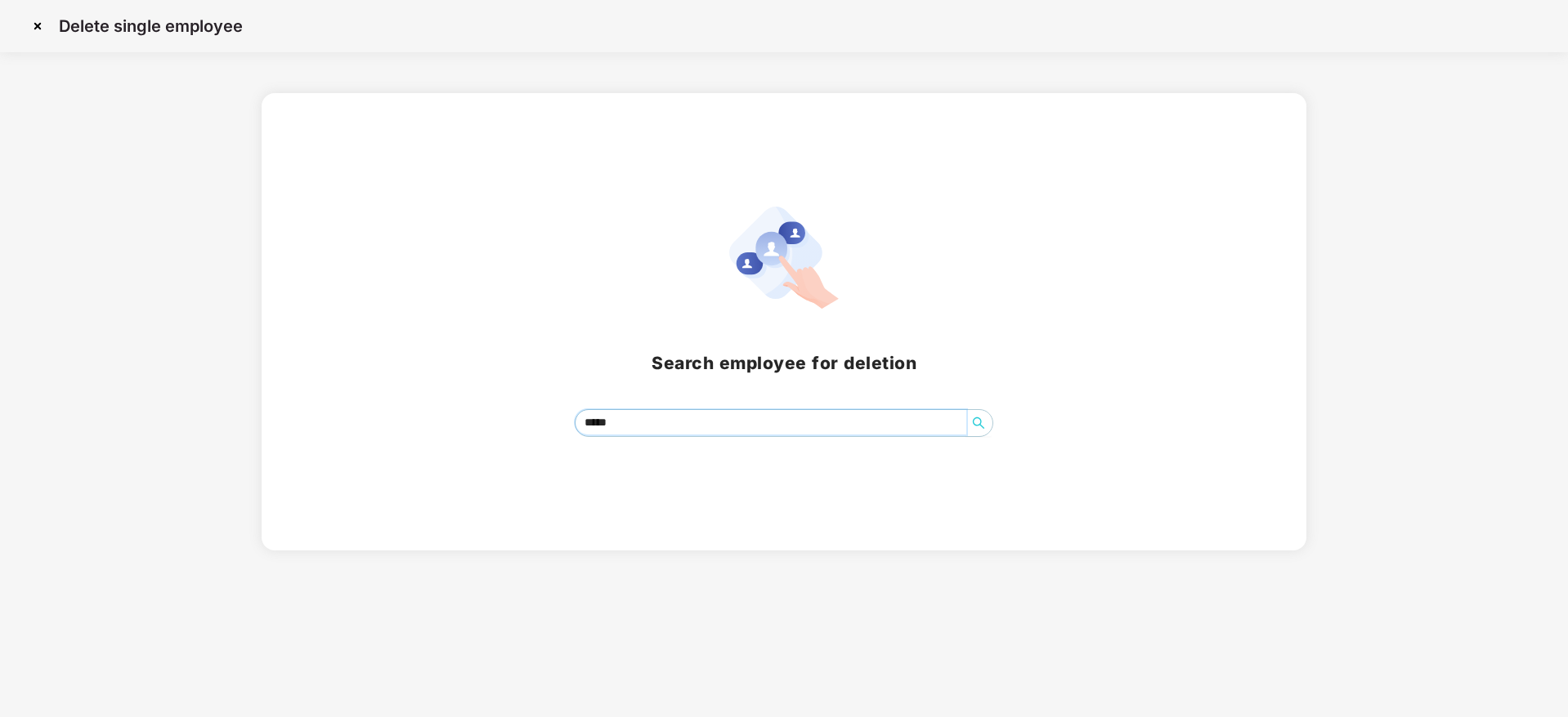
type input "*****"
click at [984, 428] on icon "search" at bounding box center [979, 423] width 13 height 13
click at [41, 26] on img at bounding box center [38, 26] width 26 height 26
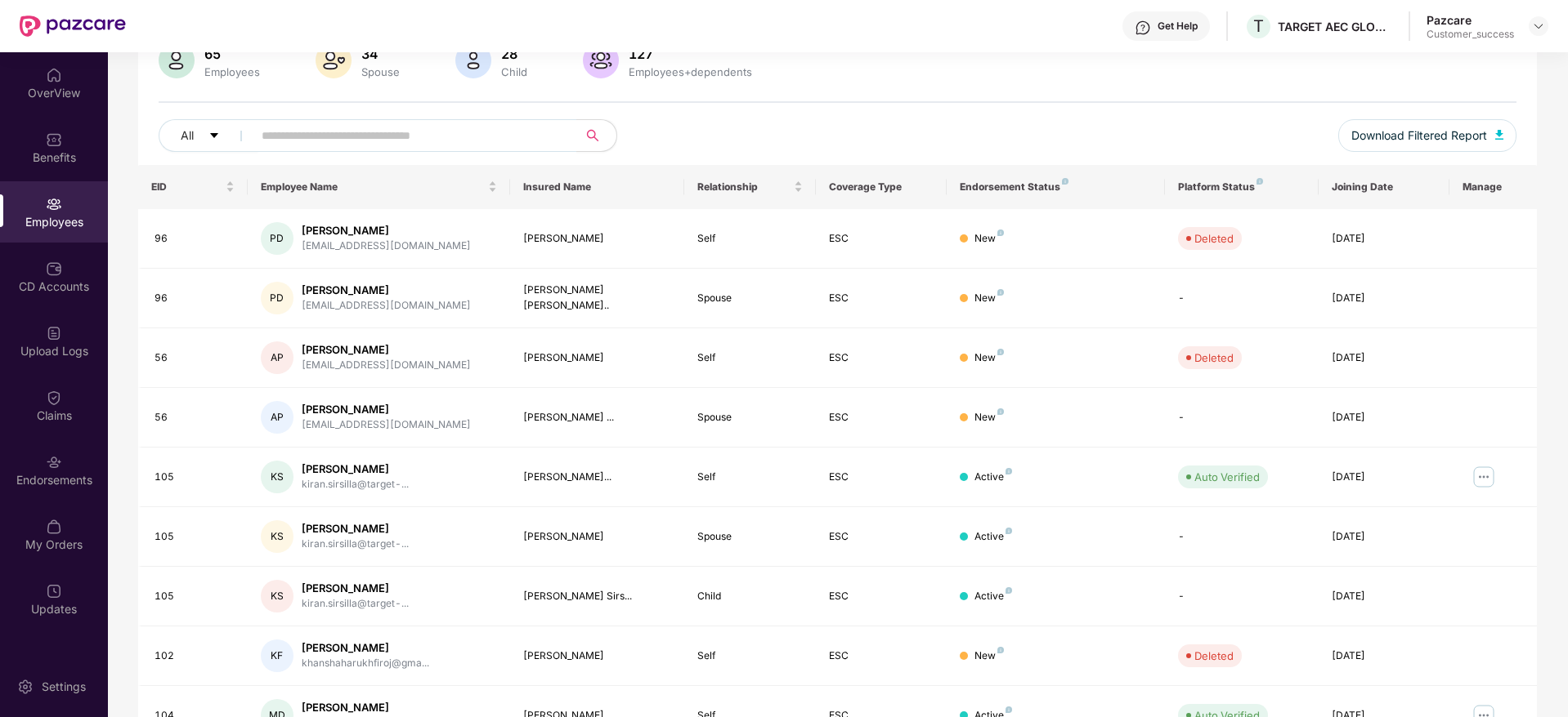
scroll to position [142, 0]
click at [1490, 470] on img at bounding box center [1483, 475] width 26 height 26
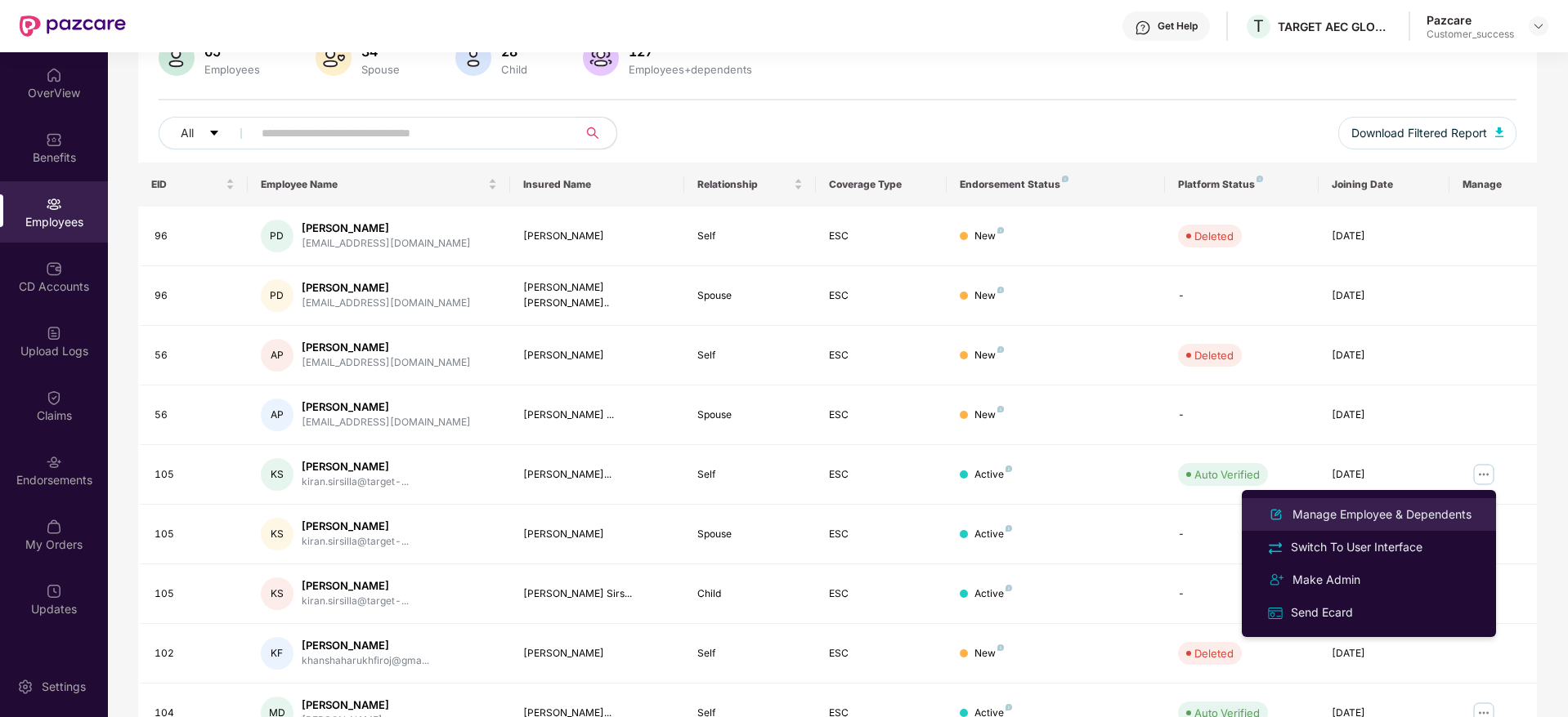
click at [1374, 523] on div "Manage Employee & Dependents" at bounding box center [1381, 514] width 185 height 18
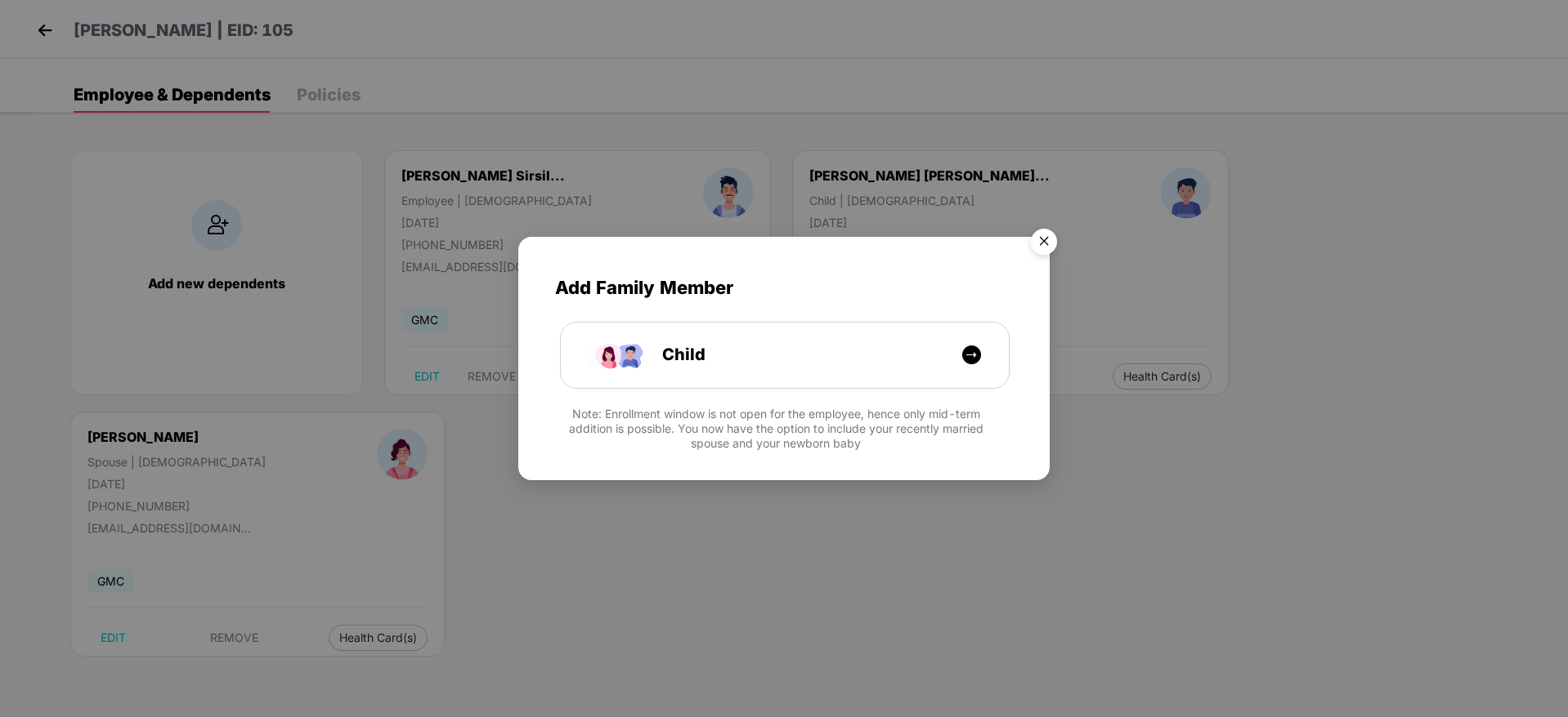
click at [1043, 235] on img "Close" at bounding box center [1043, 244] width 46 height 46
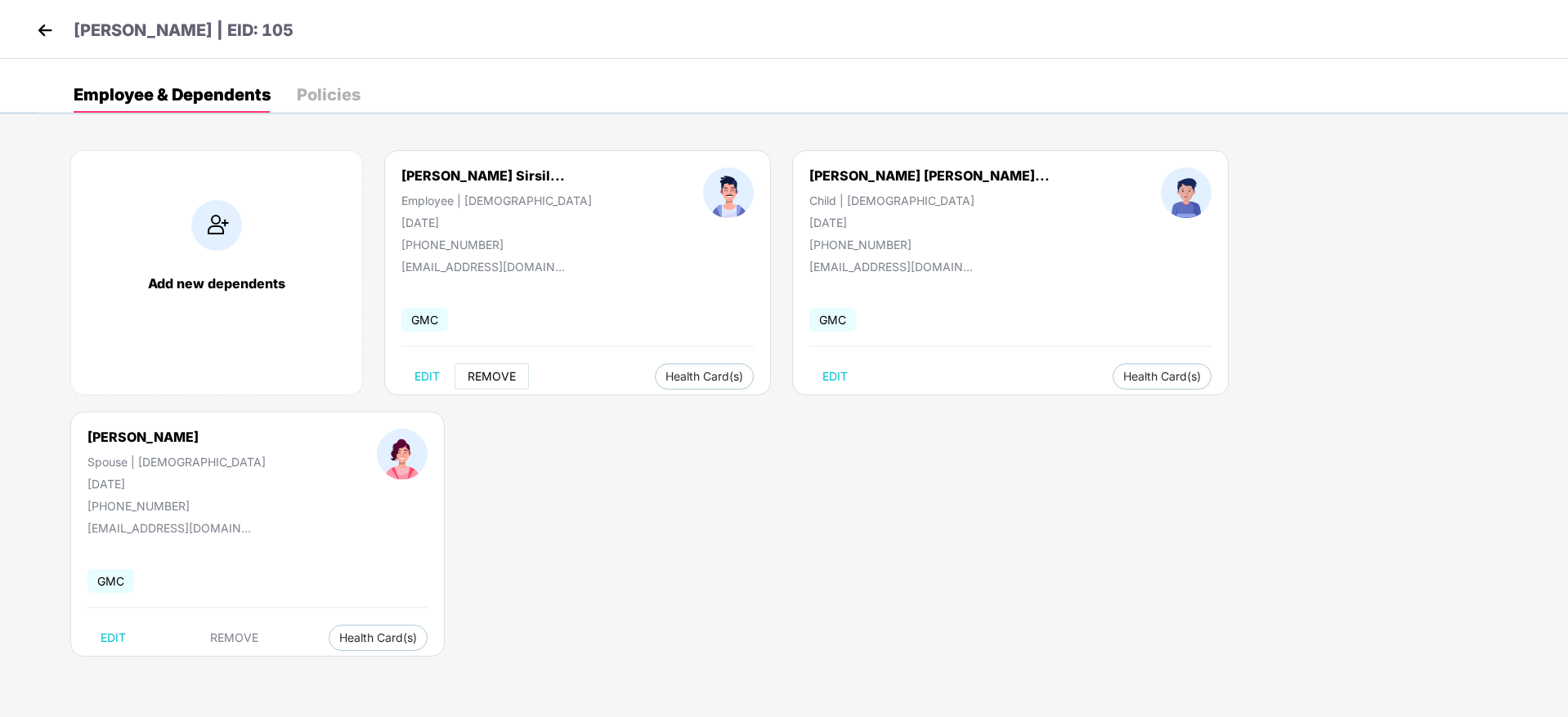
click at [481, 378] on span "REMOVE" at bounding box center [491, 377] width 48 height 13
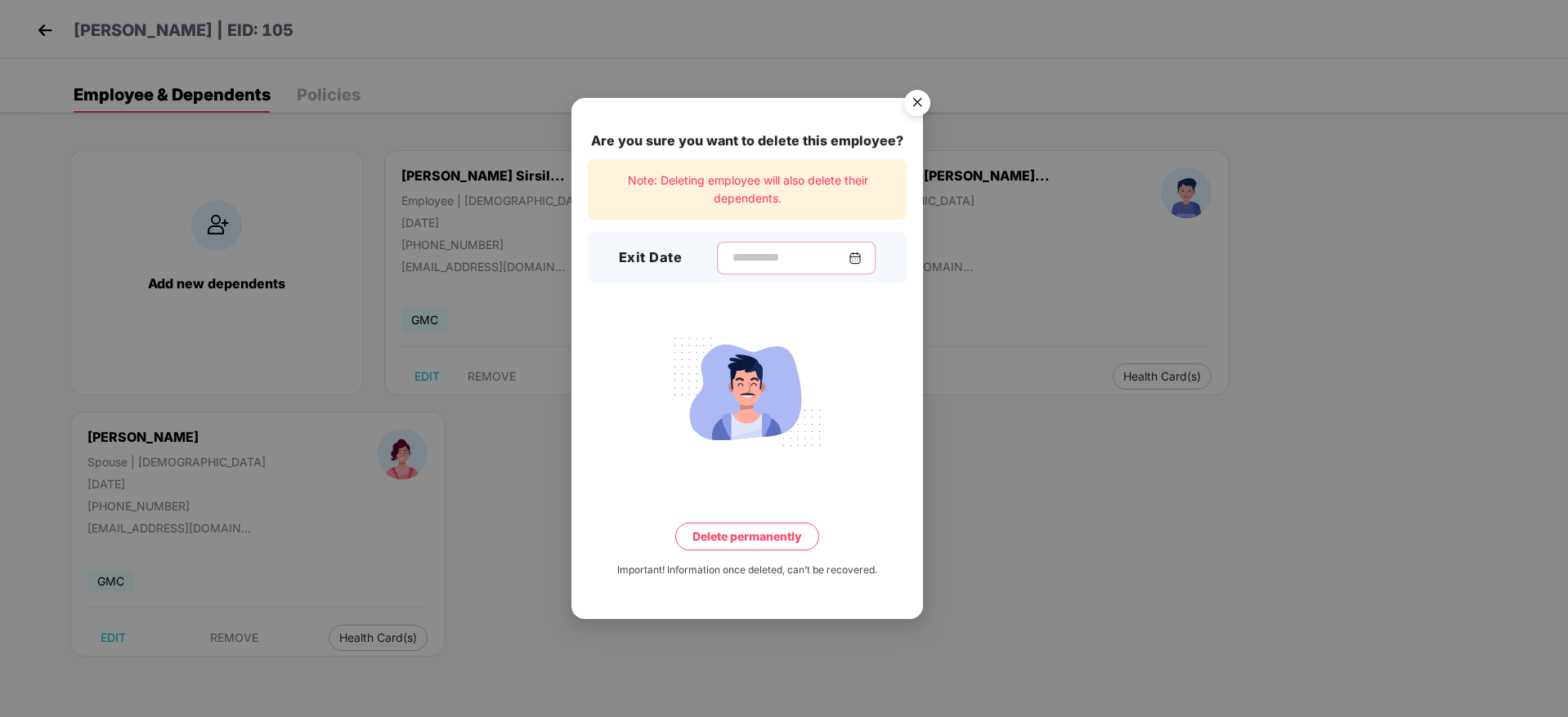
click at [767, 259] on input at bounding box center [789, 257] width 118 height 17
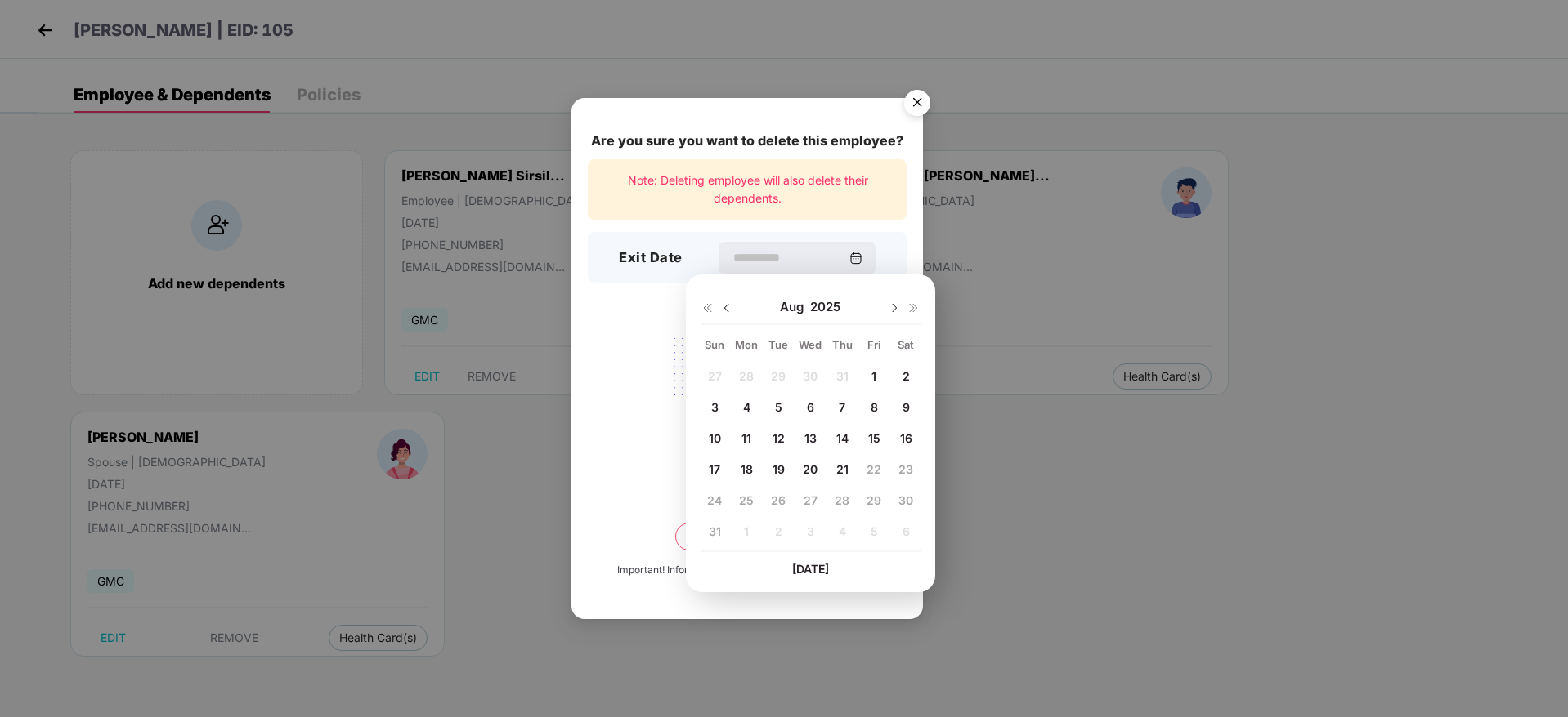
click at [736, 304] on div "Aug 2025" at bounding box center [810, 307] width 220 height 33
click at [728, 307] on img at bounding box center [727, 308] width 13 height 13
click at [902, 211] on div "Note: Deleting employee will also delete their dependents." at bounding box center [746, 190] width 319 height 61
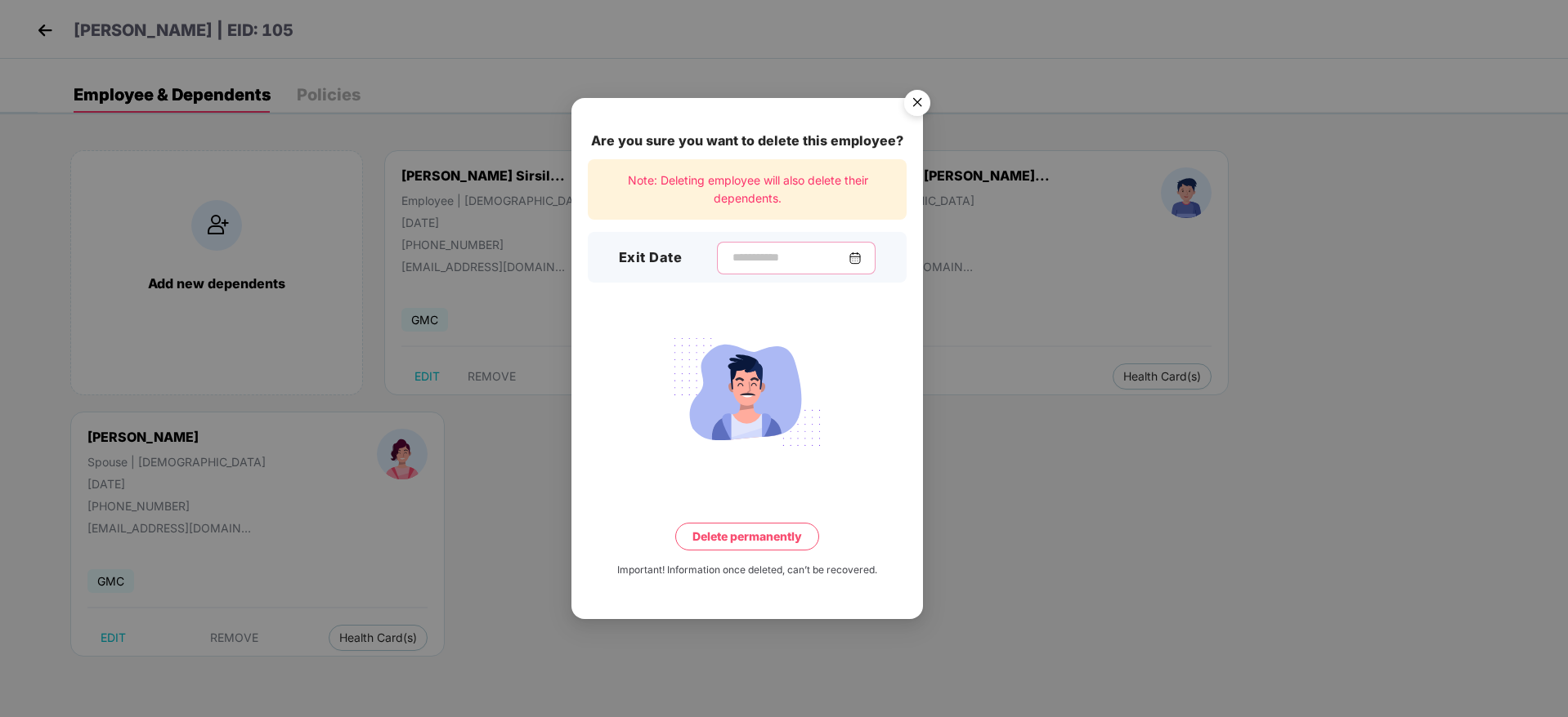
click at [835, 259] on input at bounding box center [789, 257] width 118 height 17
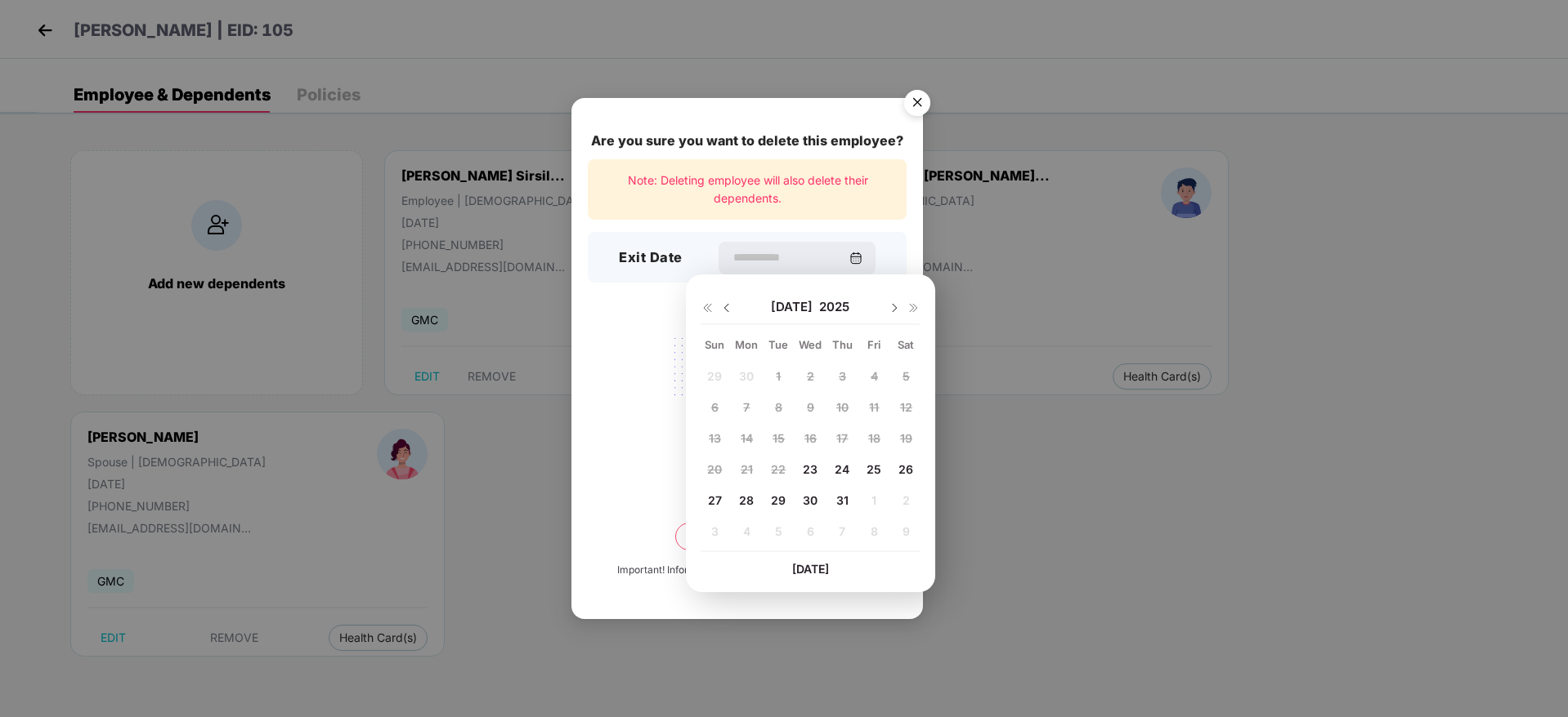
click at [729, 310] on img at bounding box center [727, 308] width 13 height 13
click at [893, 307] on img at bounding box center [894, 308] width 13 height 13
click at [927, 101] on img "Close" at bounding box center [917, 105] width 46 height 46
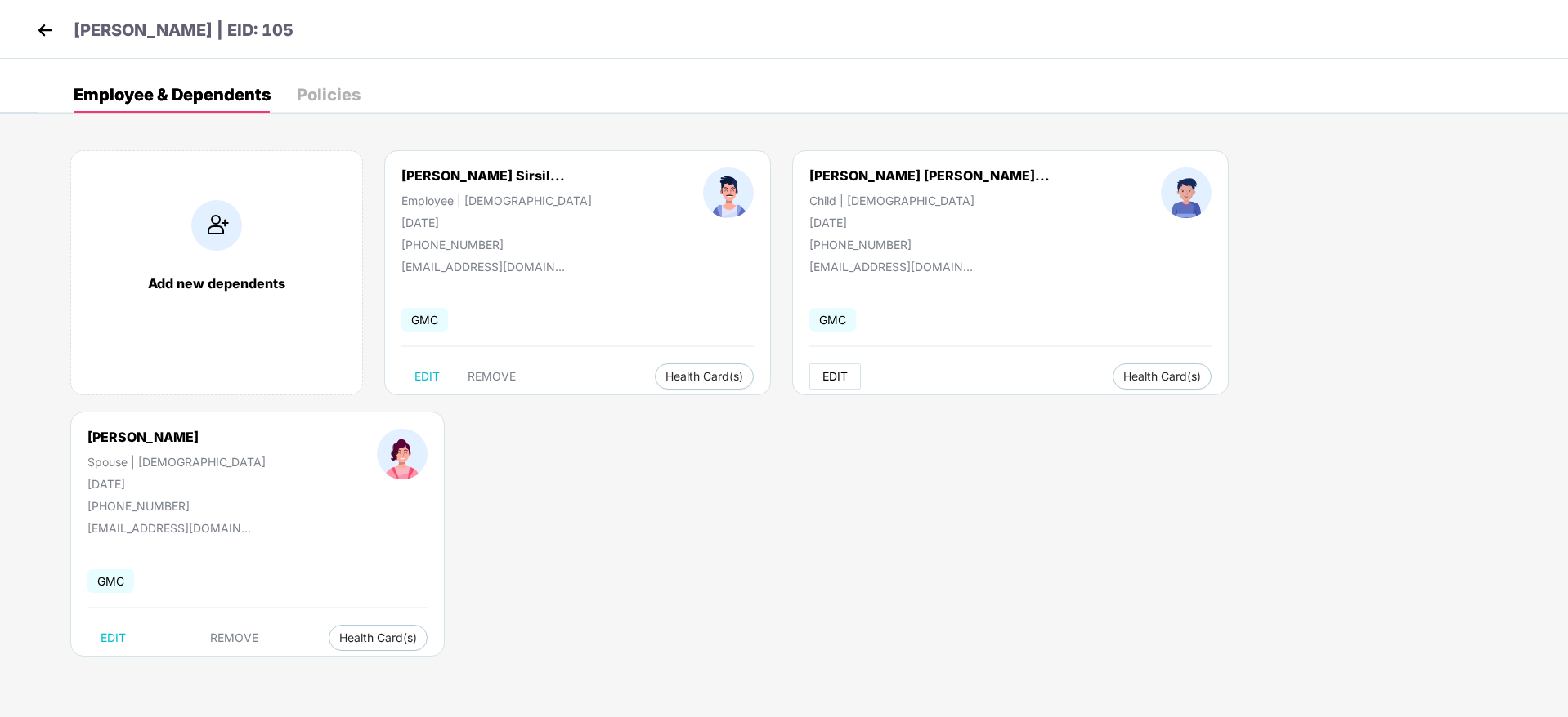
click at [823, 381] on span "EDIT" at bounding box center [835, 377] width 25 height 13
select select "*****"
select select "****"
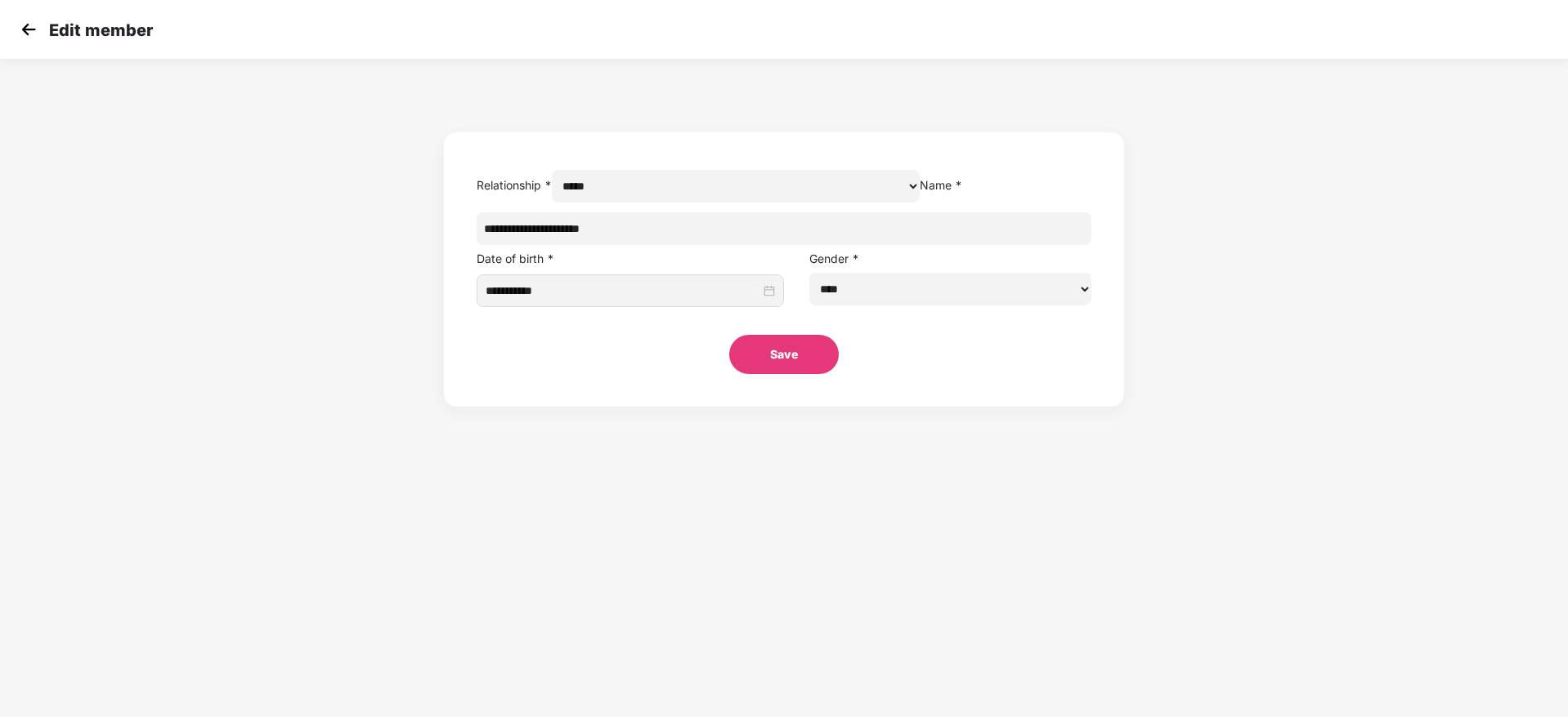
click at [27, 33] on img at bounding box center [28, 29] width 24 height 24
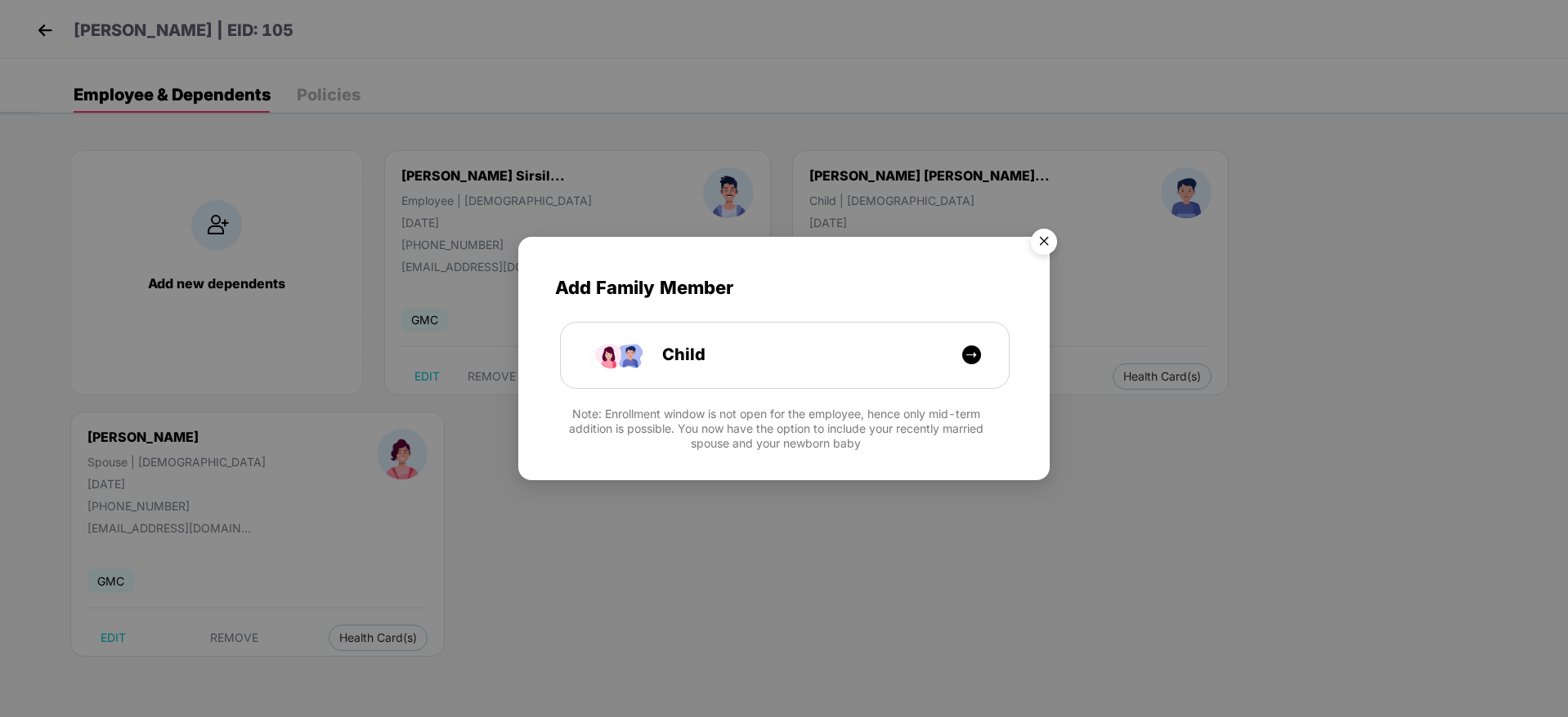
click at [1043, 237] on img "Close" at bounding box center [1043, 244] width 46 height 46
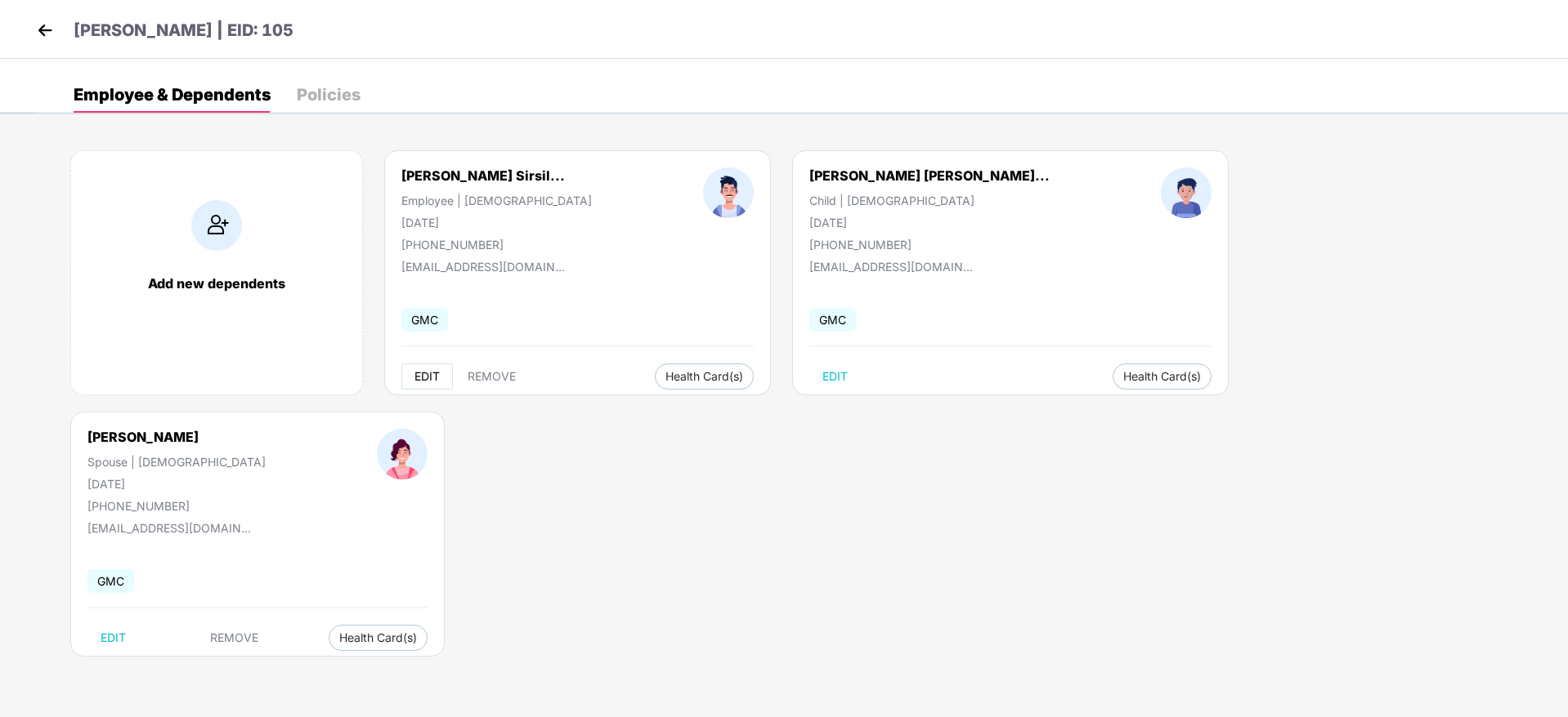
click at [434, 370] on span "EDIT" at bounding box center [427, 377] width 25 height 13
select select "****"
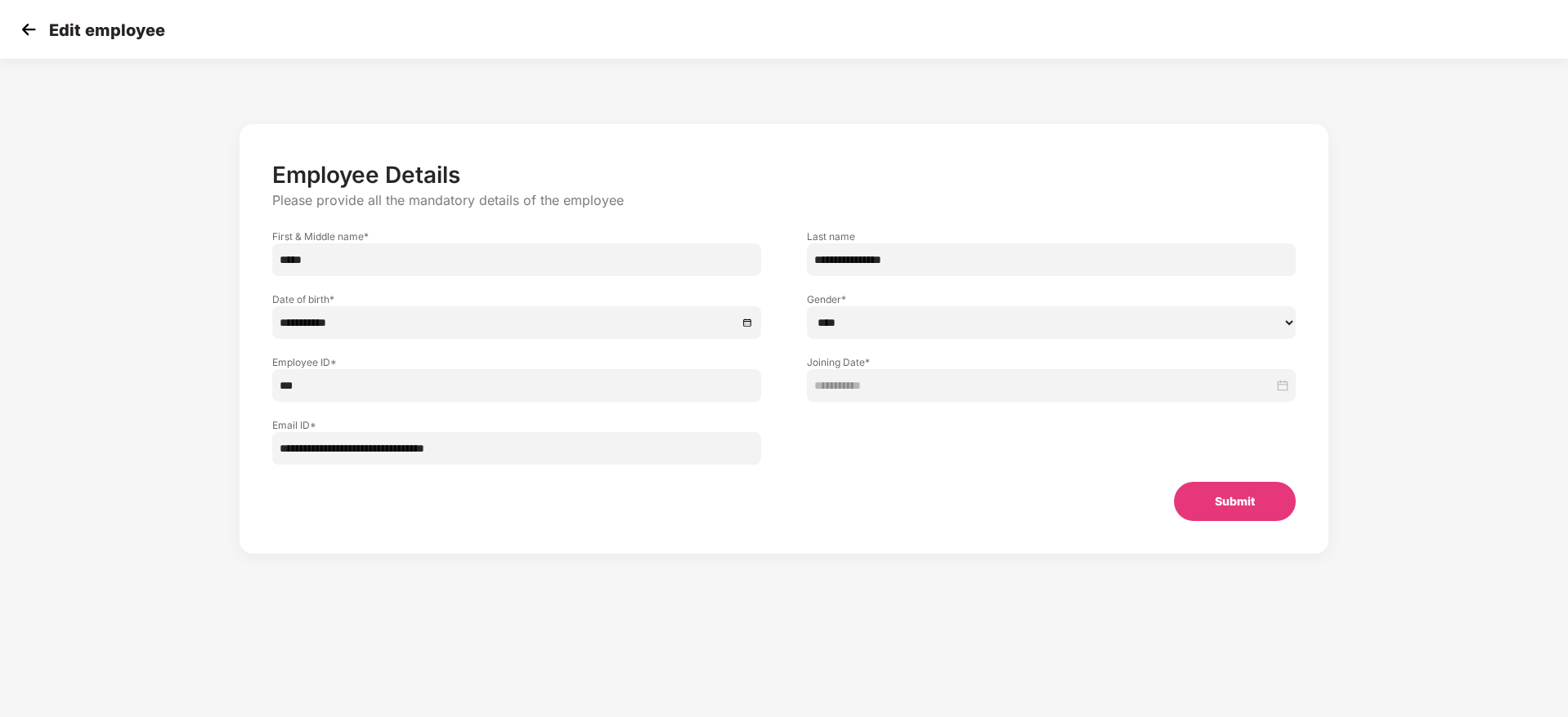
click at [28, 28] on img at bounding box center [28, 29] width 24 height 24
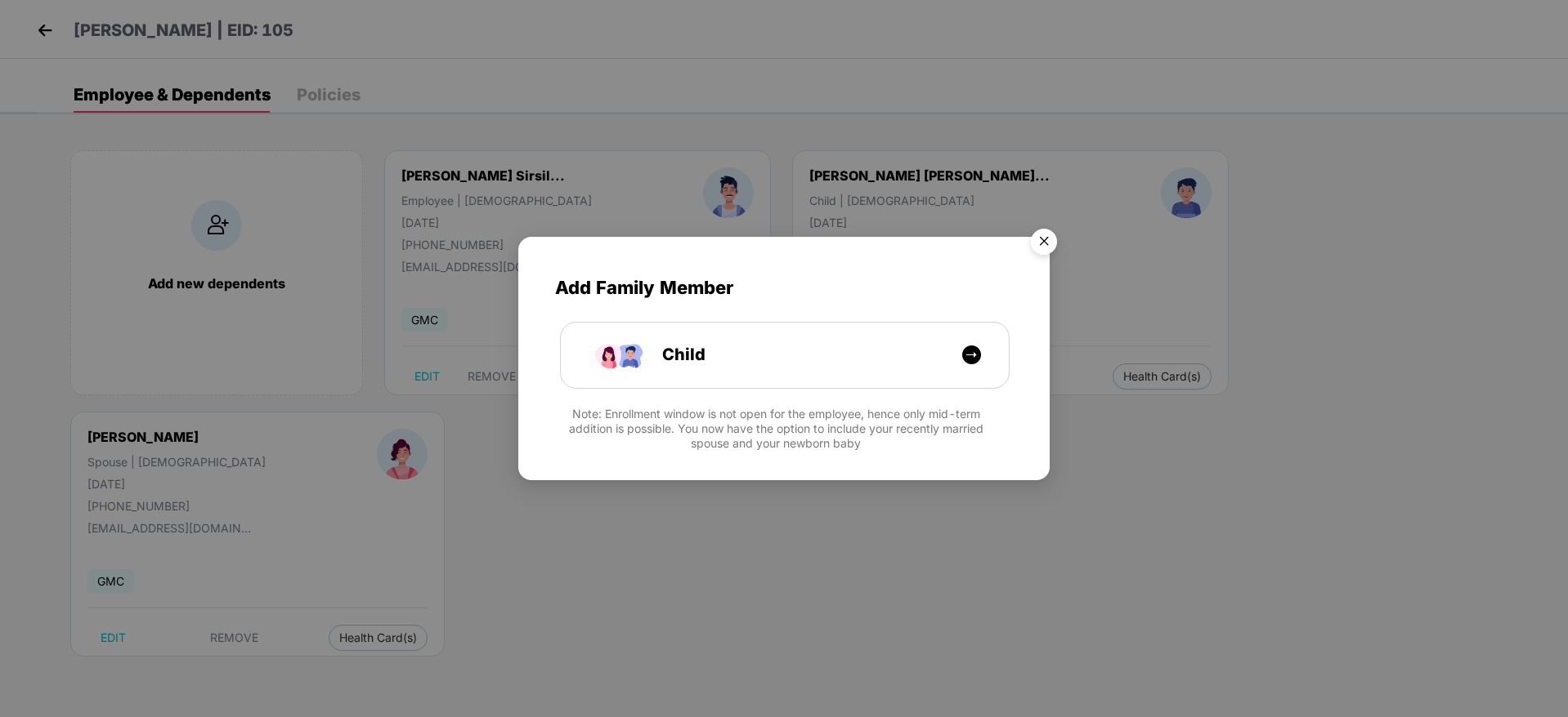
click at [1036, 237] on img "Close" at bounding box center [1043, 244] width 46 height 46
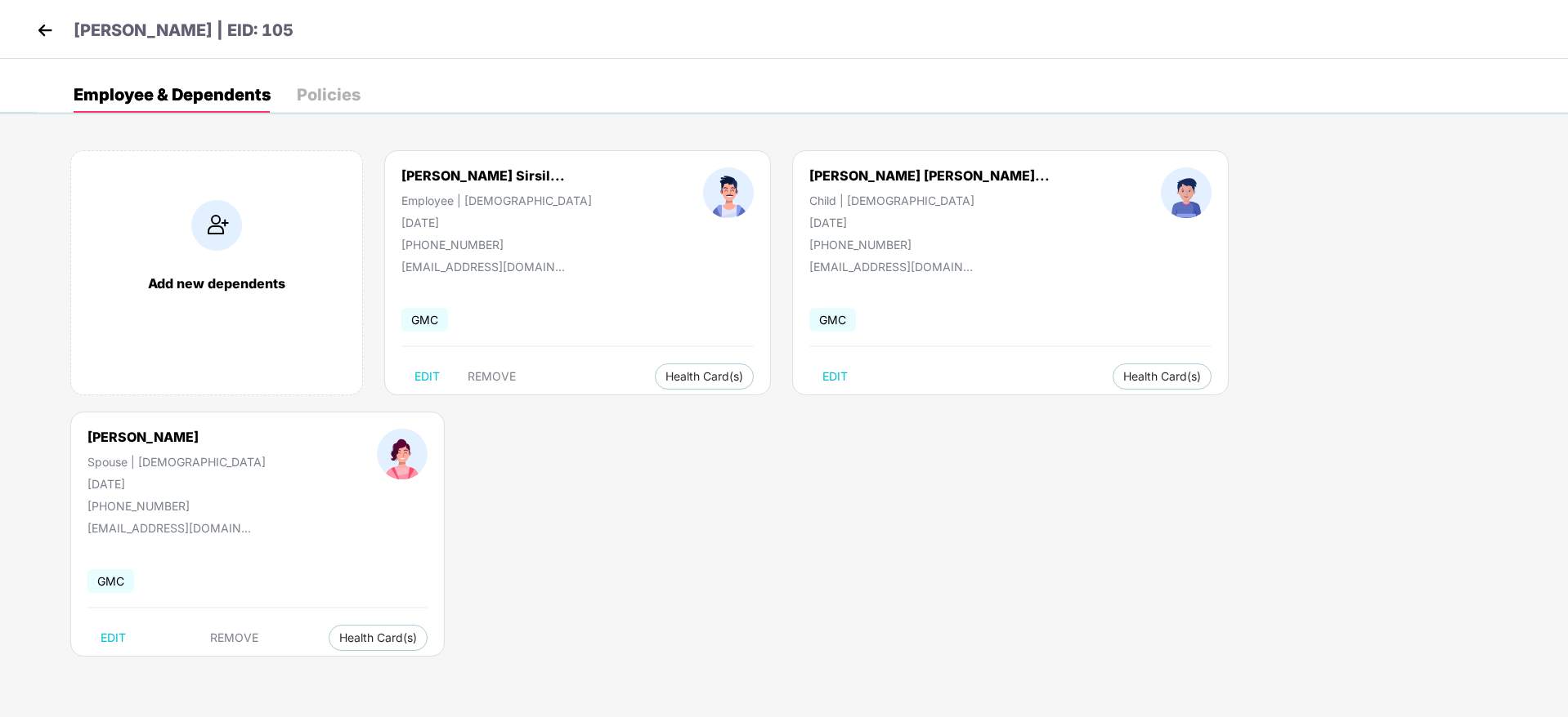
click at [39, 31] on img at bounding box center [45, 30] width 24 height 24
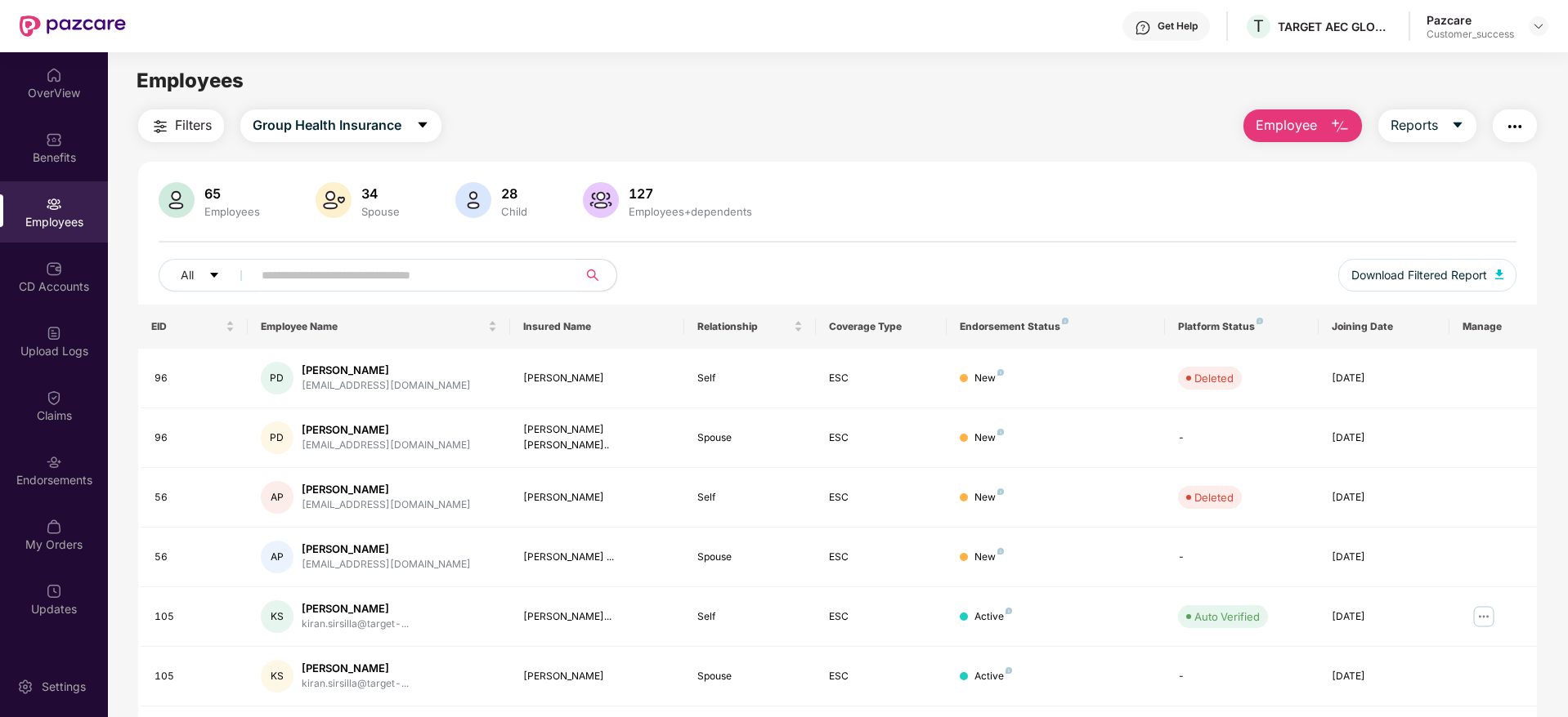
click at [1325, 132] on button "Employee" at bounding box center [1303, 126] width 118 height 33
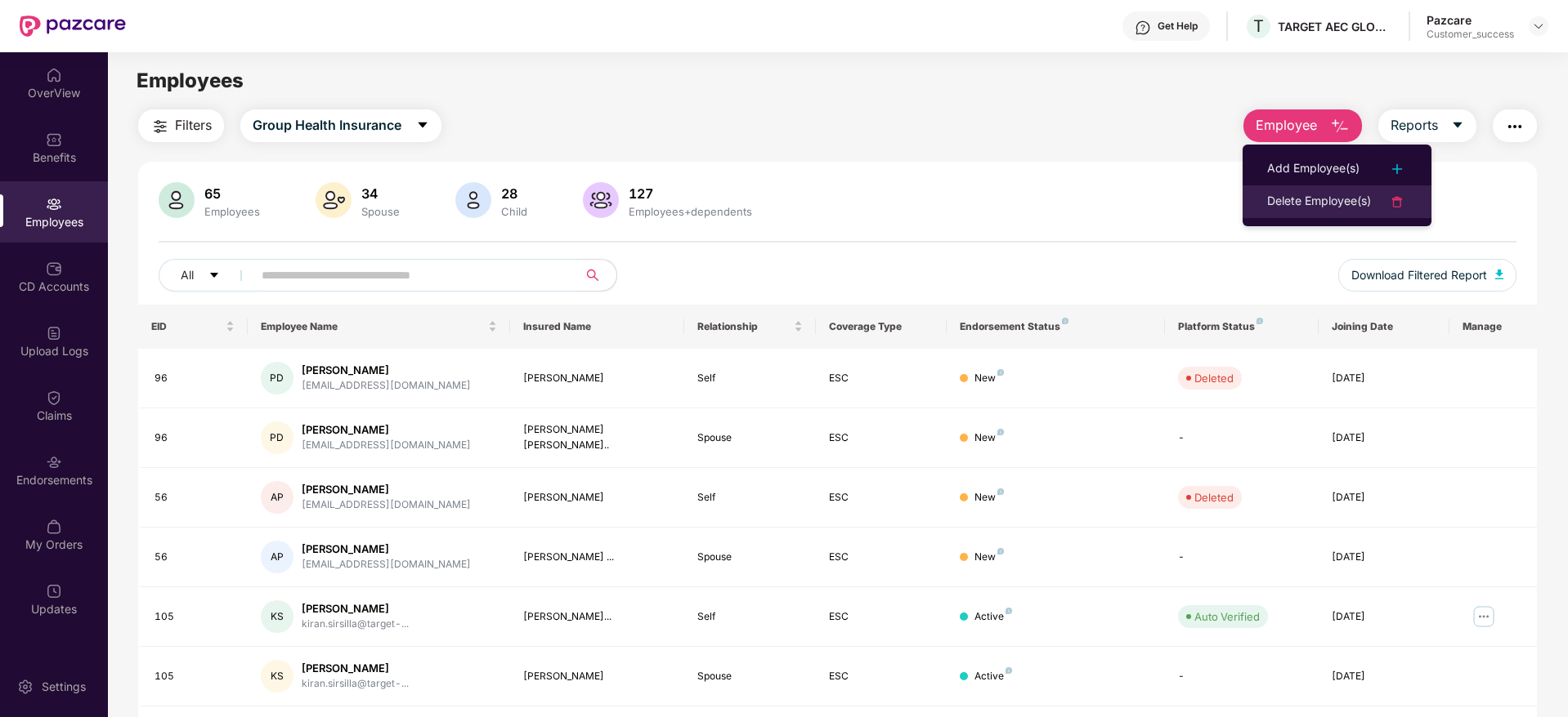
click at [1323, 193] on div "Delete Employee(s)" at bounding box center [1319, 201] width 103 height 20
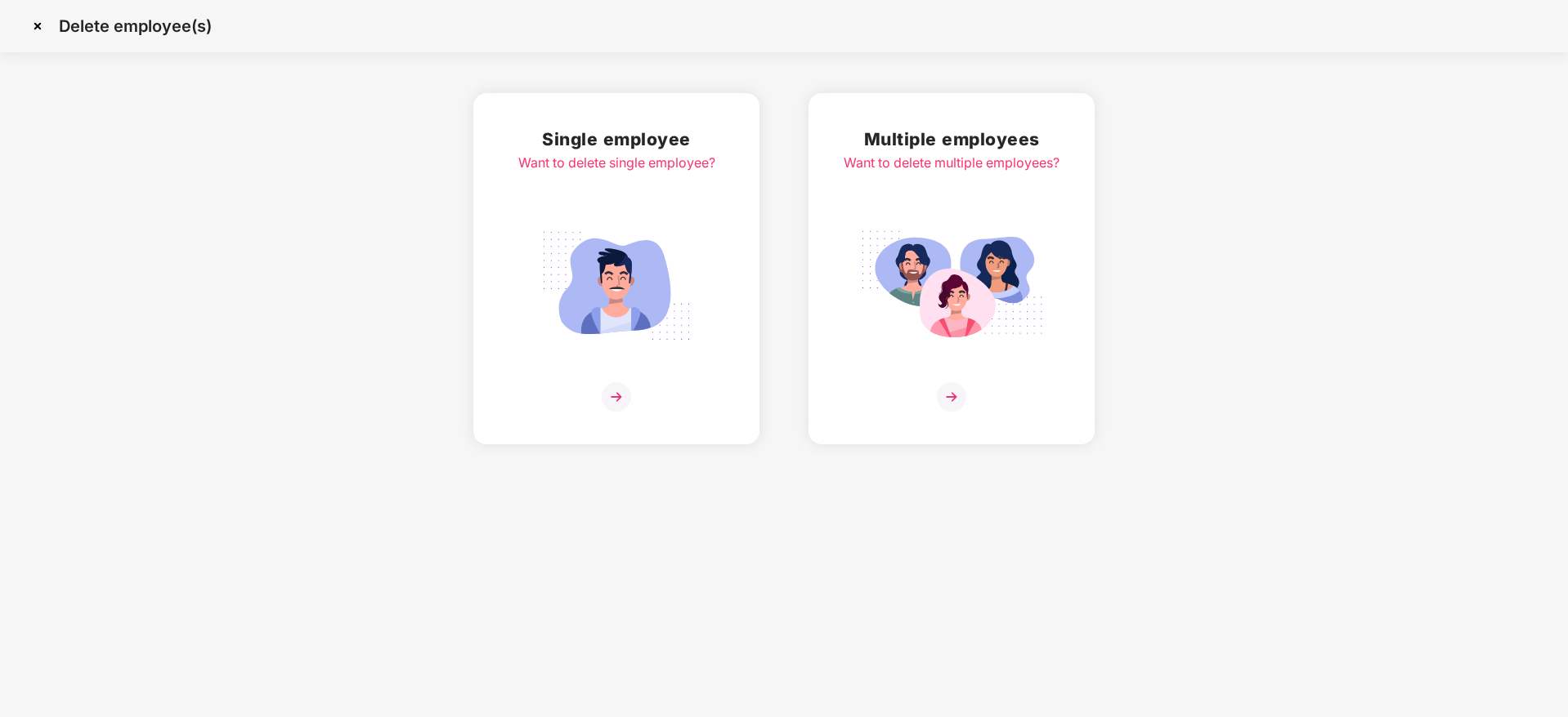
click at [977, 255] on img at bounding box center [951, 287] width 183 height 128
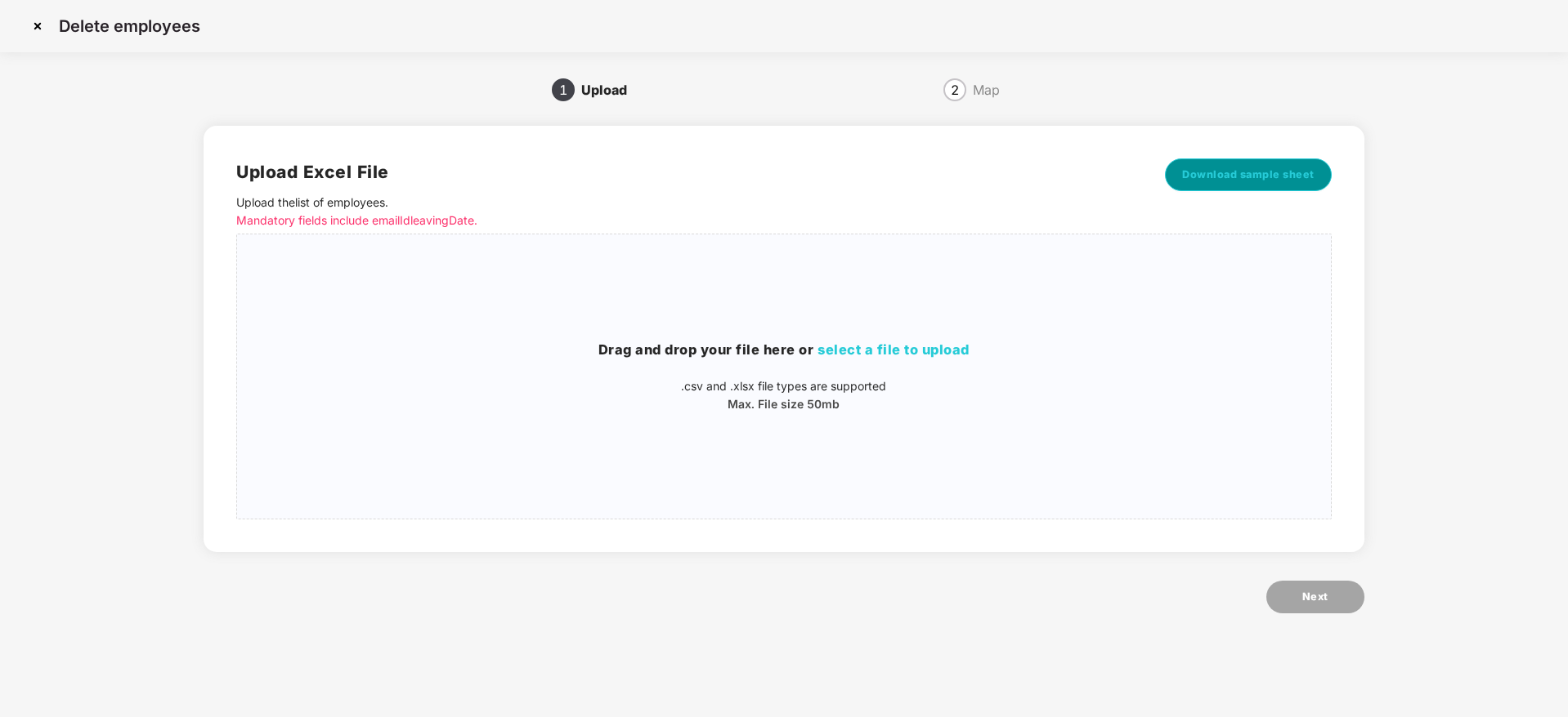
click at [1267, 181] on span "Download sample sheet" at bounding box center [1247, 174] width 133 height 16
click at [36, 29] on img at bounding box center [38, 26] width 26 height 26
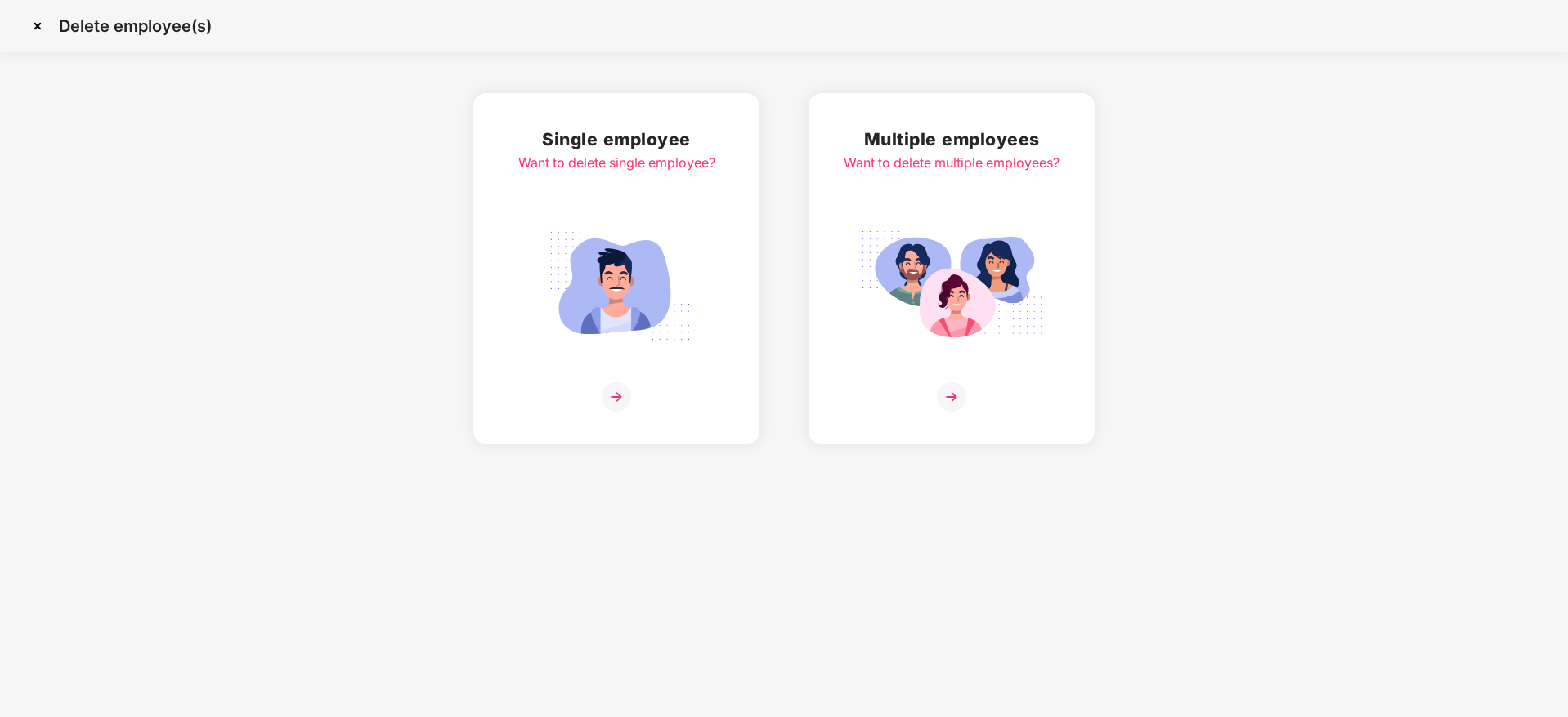
click at [36, 29] on img at bounding box center [38, 26] width 26 height 26
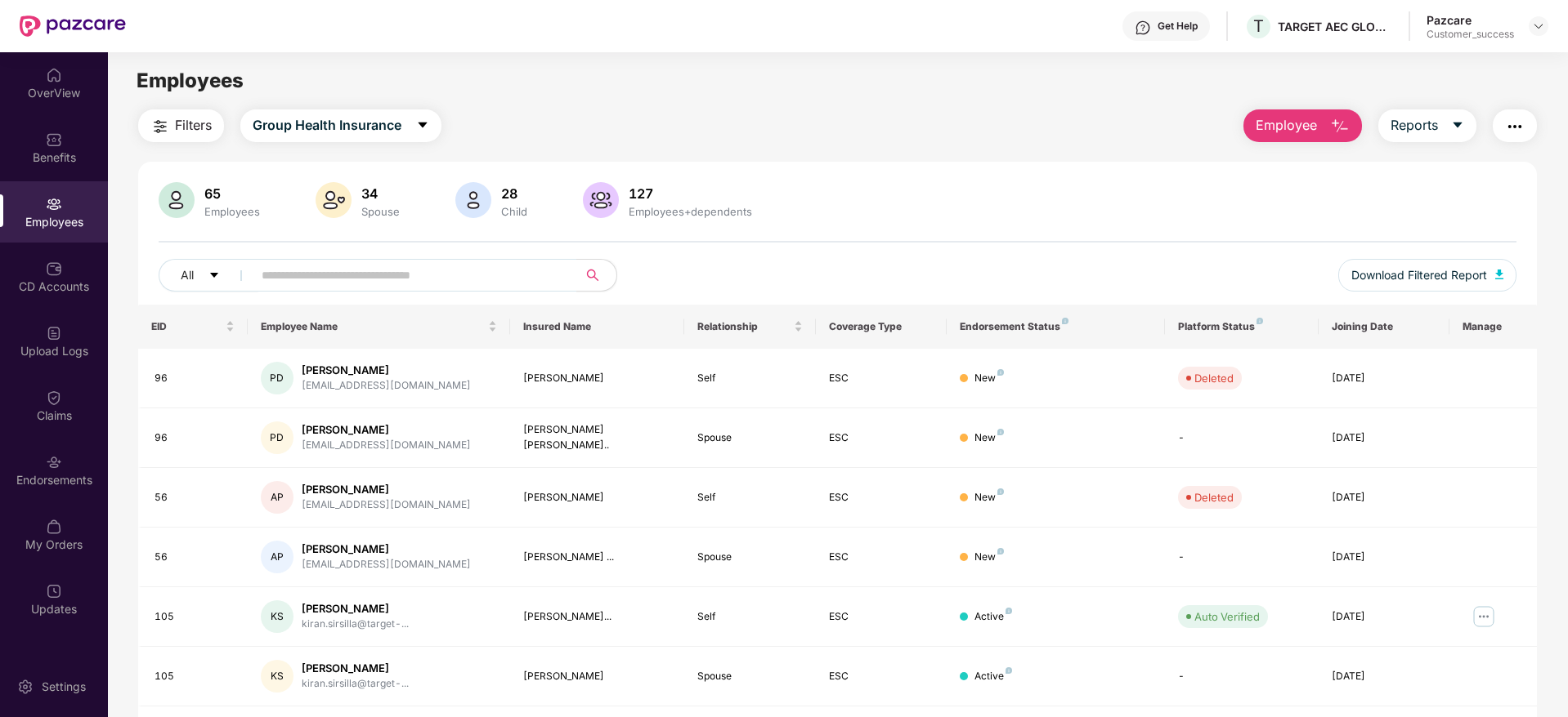
click at [808, 73] on div "Employees" at bounding box center [838, 81] width 1459 height 31
click at [1407, 134] on span "Reports" at bounding box center [1414, 126] width 47 height 21
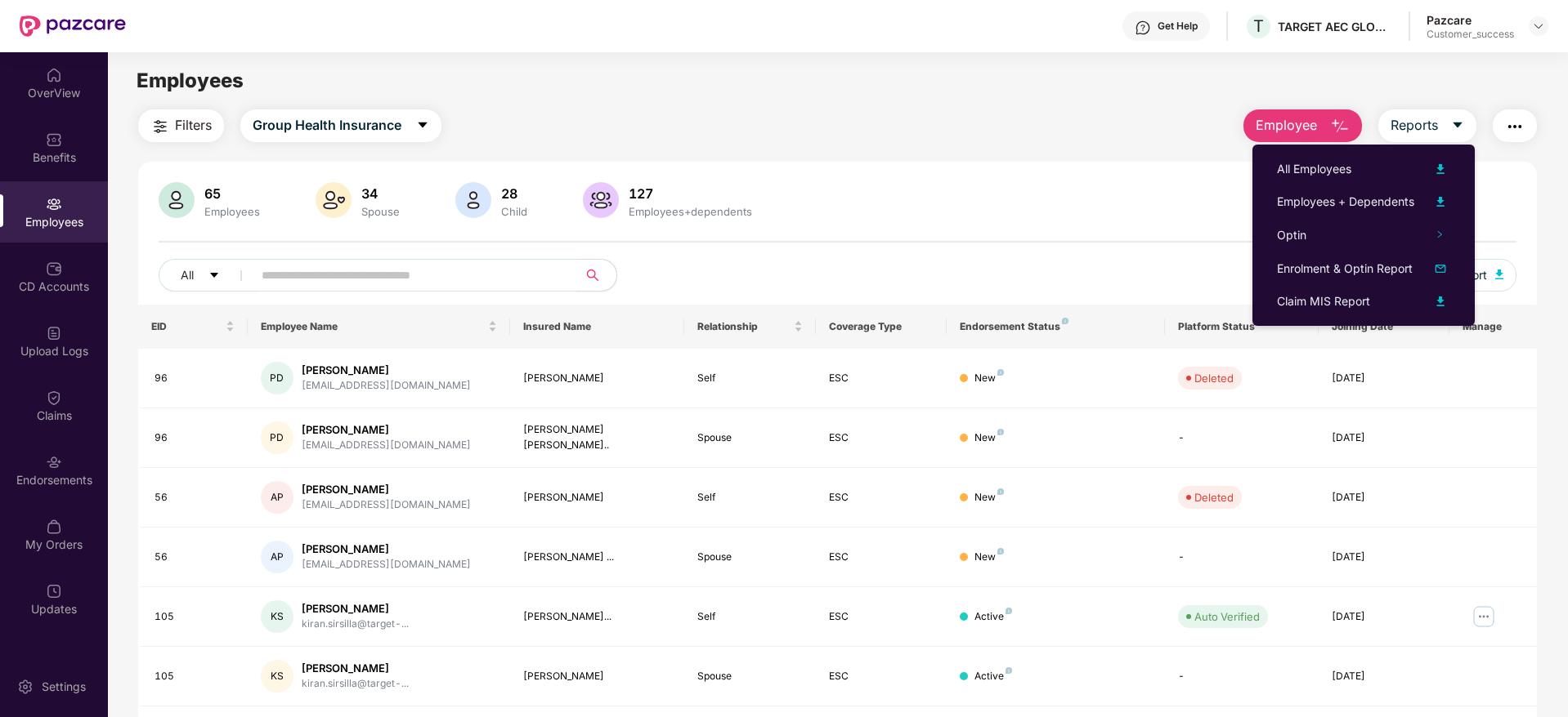
click at [1187, 177] on div "65 Employees 34 Spouse 28 Child [DEMOGRAPHIC_DATA] Employees+dependents All Dow…" at bounding box center [838, 583] width 1399 height 843
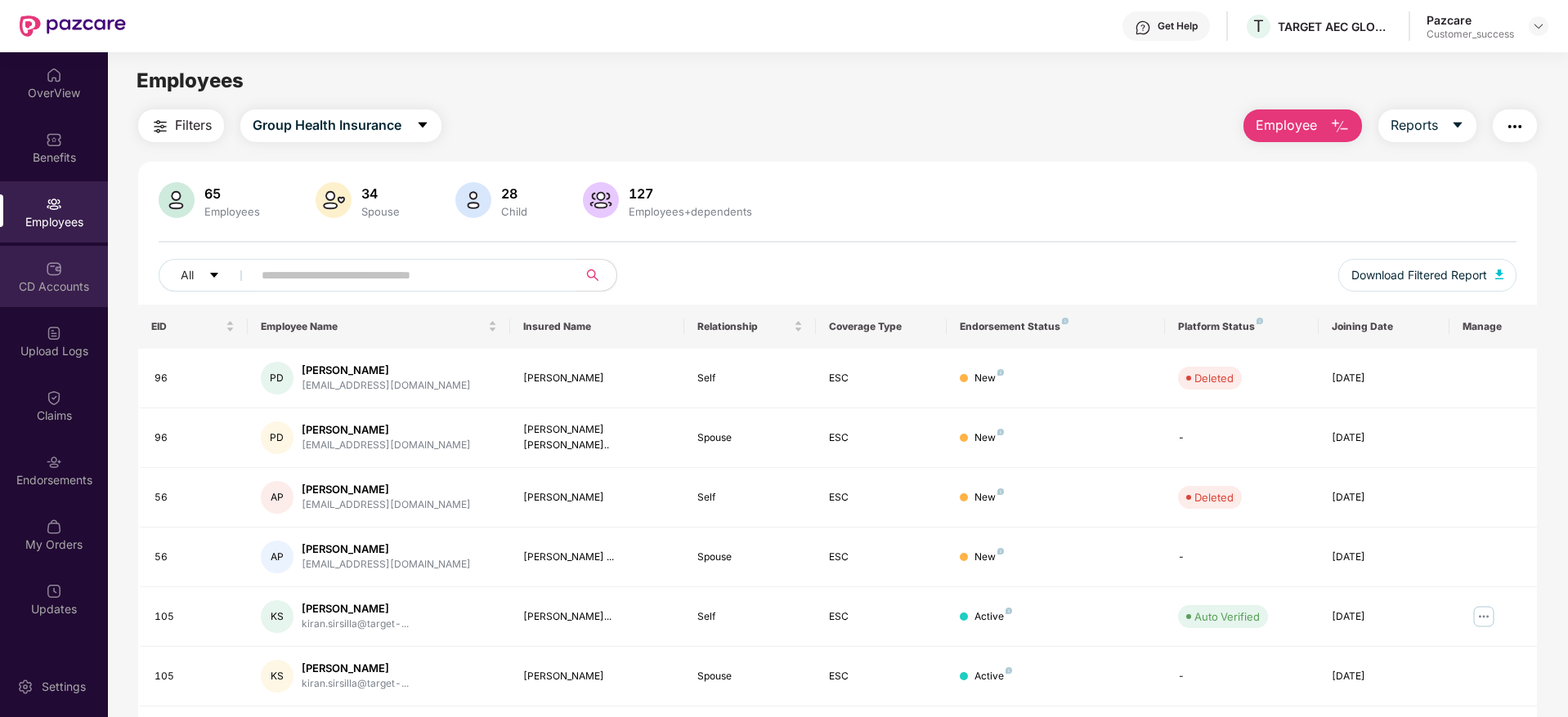
click at [45, 291] on div "CD Accounts" at bounding box center [54, 287] width 108 height 16
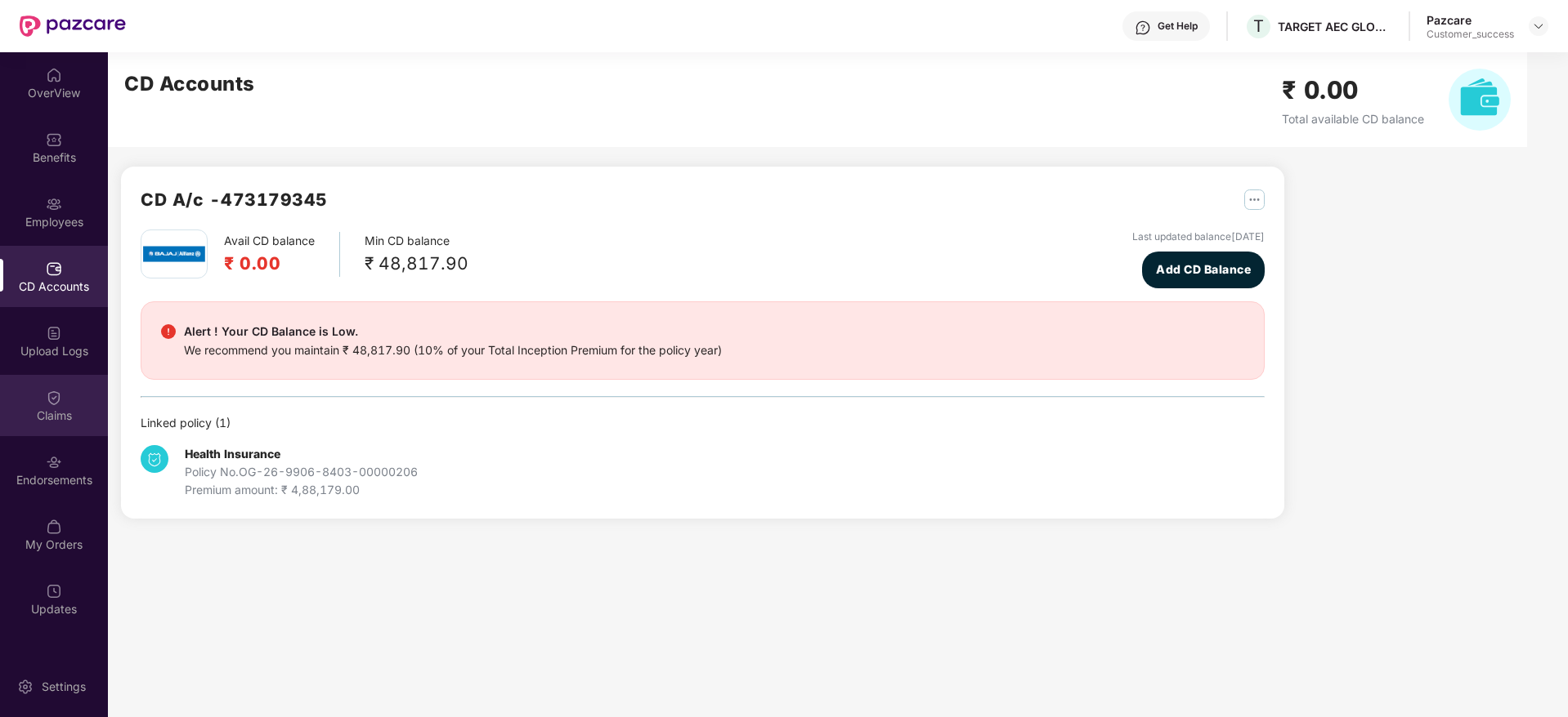
click at [31, 406] on div "Claims" at bounding box center [54, 405] width 108 height 61
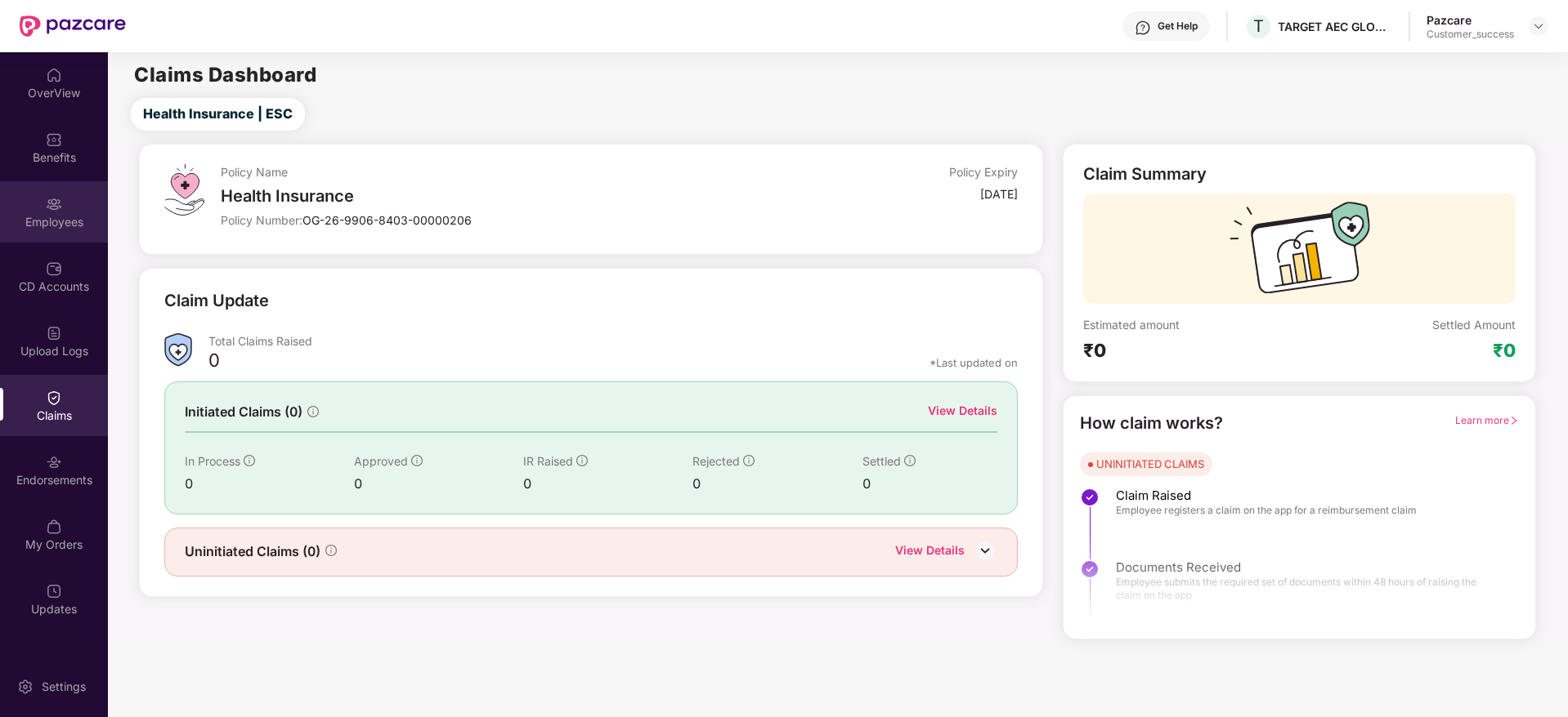
click at [70, 220] on div "Employees" at bounding box center [54, 222] width 108 height 16
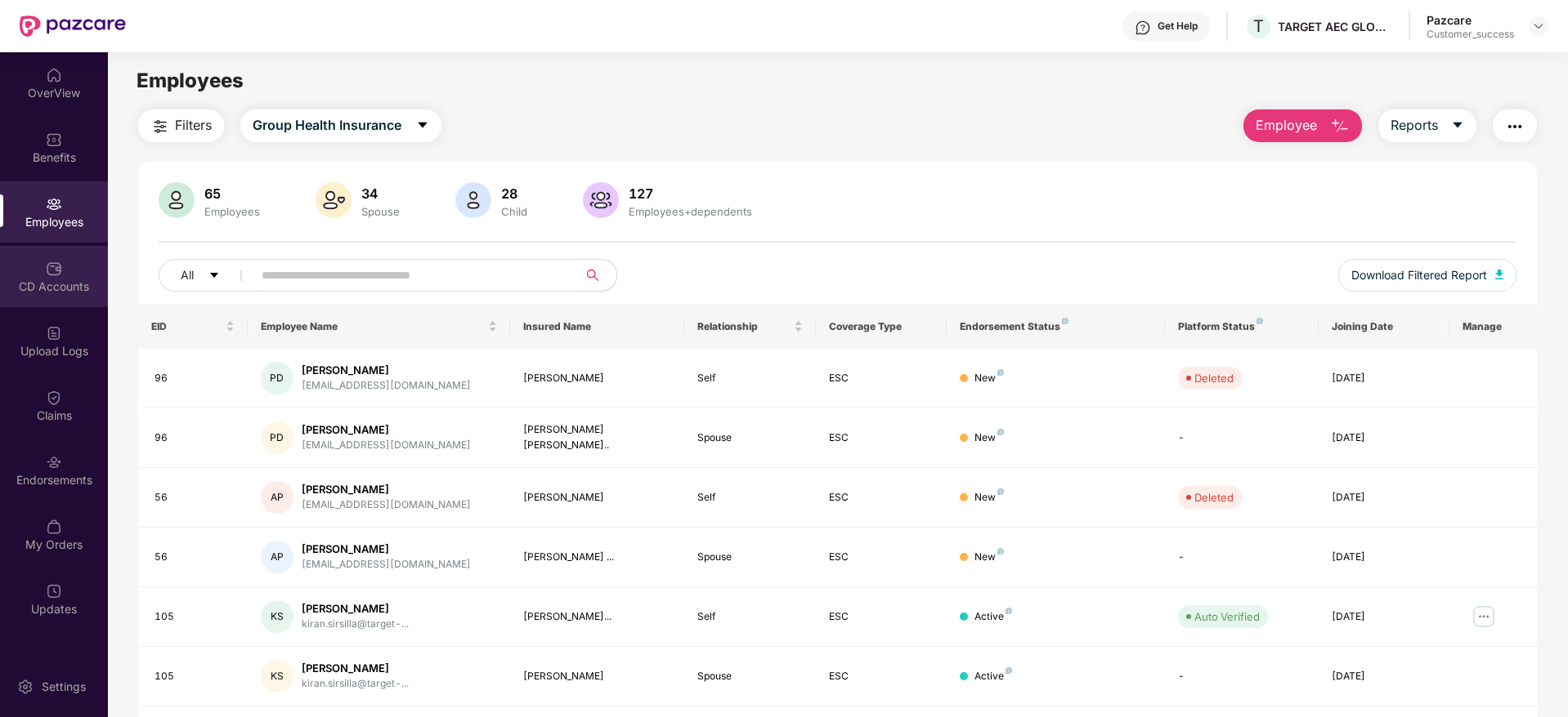
click at [91, 283] on div "CD Accounts" at bounding box center [54, 287] width 108 height 16
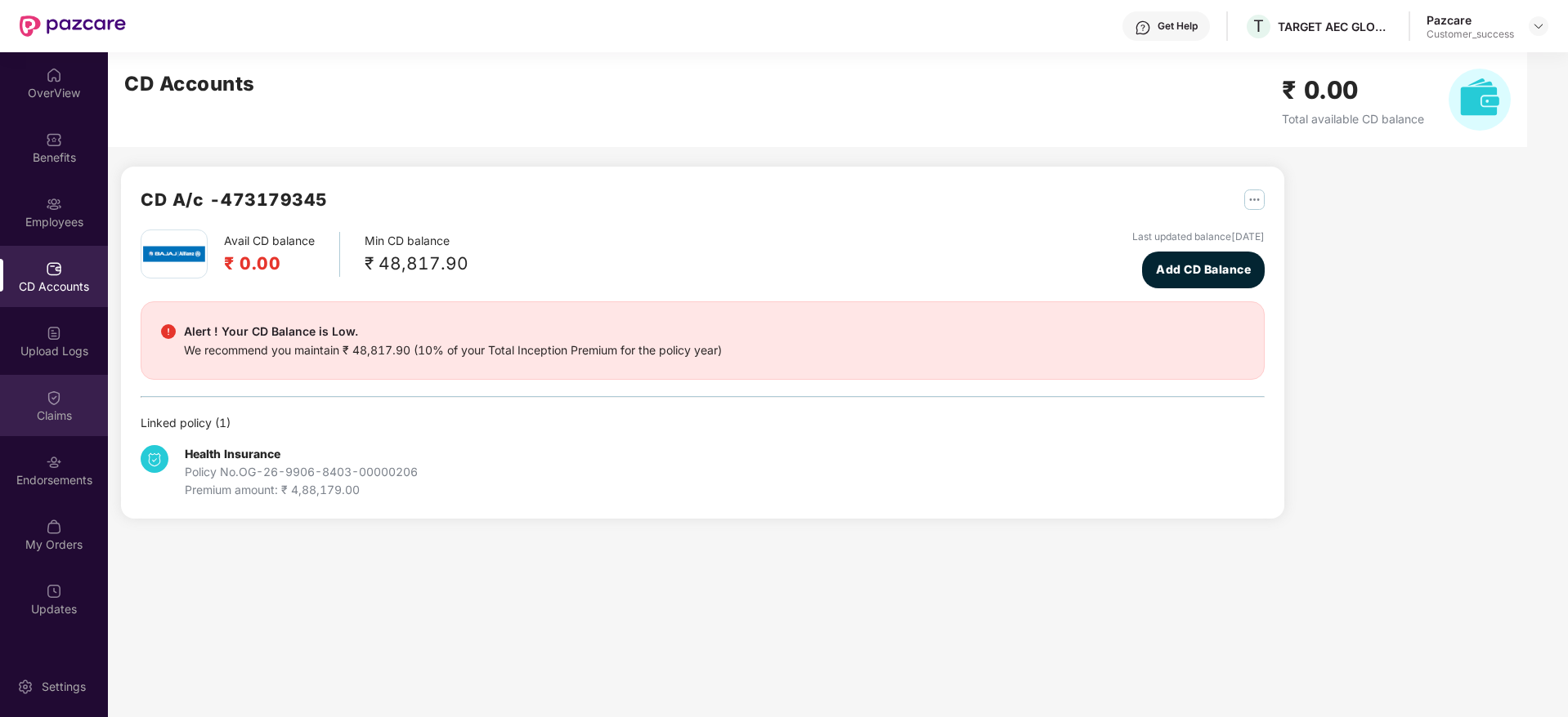
click at [57, 405] on img at bounding box center [54, 397] width 16 height 16
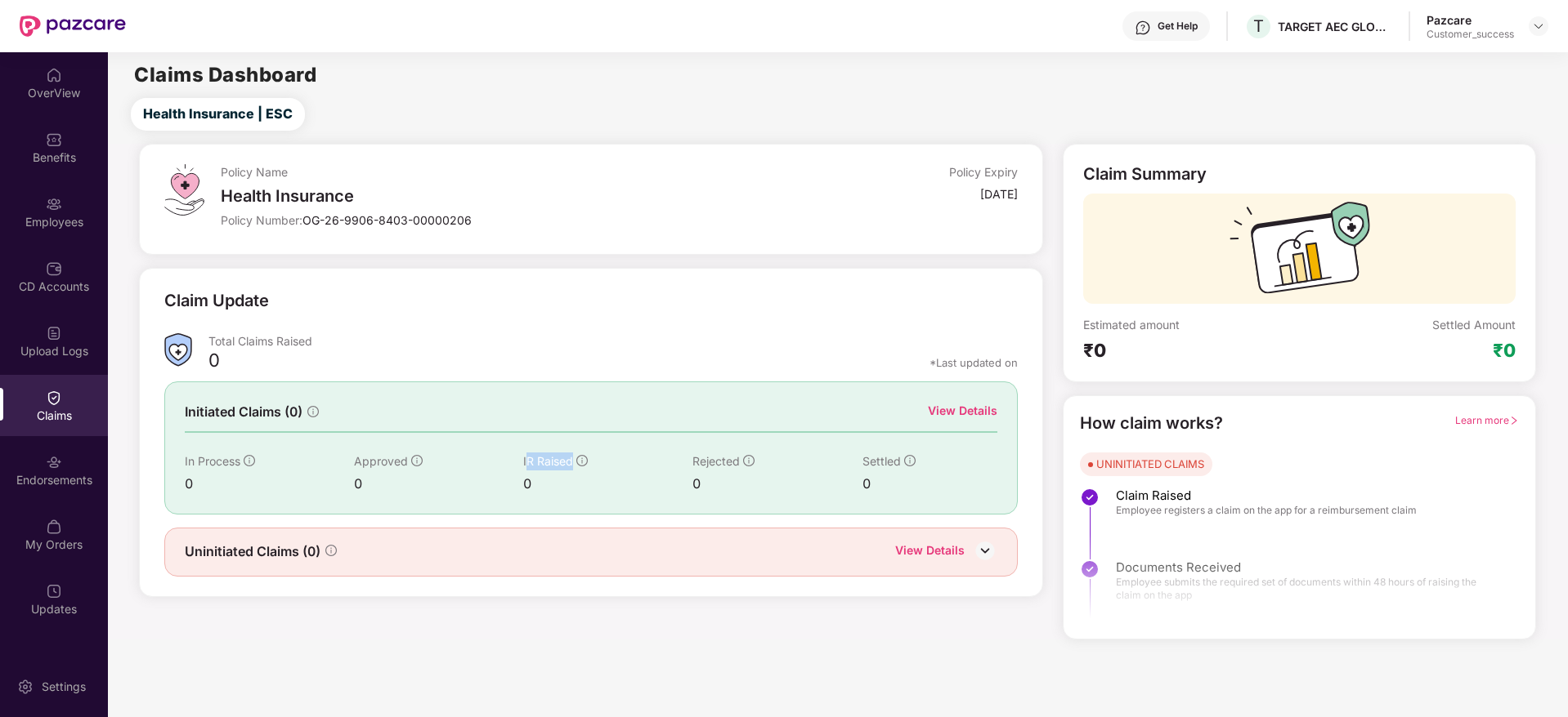
drag, startPoint x: 524, startPoint y: 480, endPoint x: 525, endPoint y: 458, distance: 22.0
click at [525, 458] on div "IR Raised 0" at bounding box center [608, 474] width 169 height 41
click at [525, 458] on span "IR Raised" at bounding box center [548, 460] width 50 height 14
drag, startPoint x: 525, startPoint y: 458, endPoint x: 572, endPoint y: 500, distance: 63.0
click at [572, 500] on div "Initiated Claims (0) View Details In Process 0 Approved 0 IR Raised 0 Rejected …" at bounding box center [591, 447] width 855 height 132
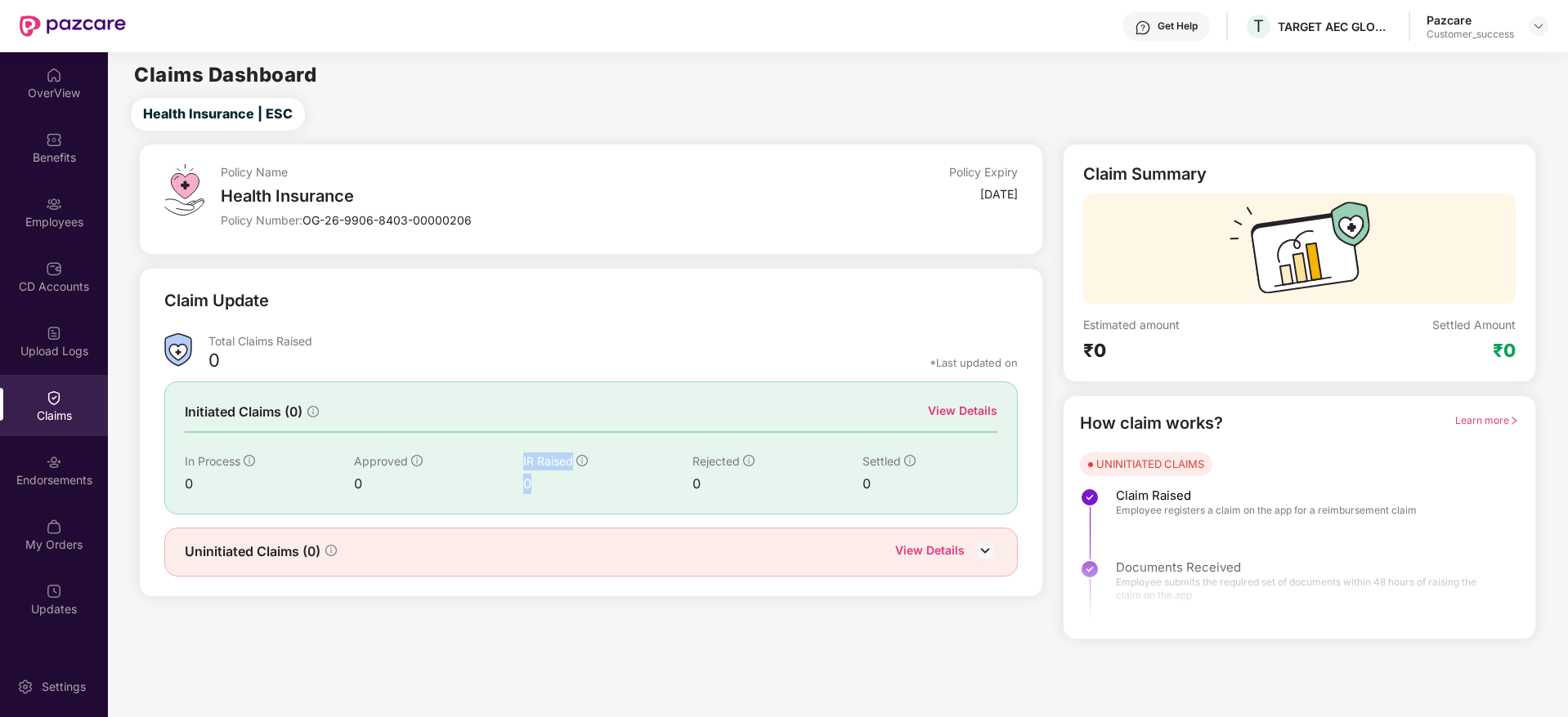
click at [572, 500] on div "Initiated Claims (0) View Details In Process 0 Approved 0 IR Raised 0 Rejected …" at bounding box center [591, 447] width 855 height 132
drag, startPoint x: 915, startPoint y: 483, endPoint x: 219, endPoint y: 359, distance: 707.0
click at [219, 359] on div "Claim Update Total Claims Raised 0 *Last updated on Initiated Claims (0) View D…" at bounding box center [591, 432] width 855 height 288
click at [219, 359] on div "0" at bounding box center [214, 363] width 11 height 28
click at [57, 477] on div "Endorsements" at bounding box center [54, 480] width 108 height 16
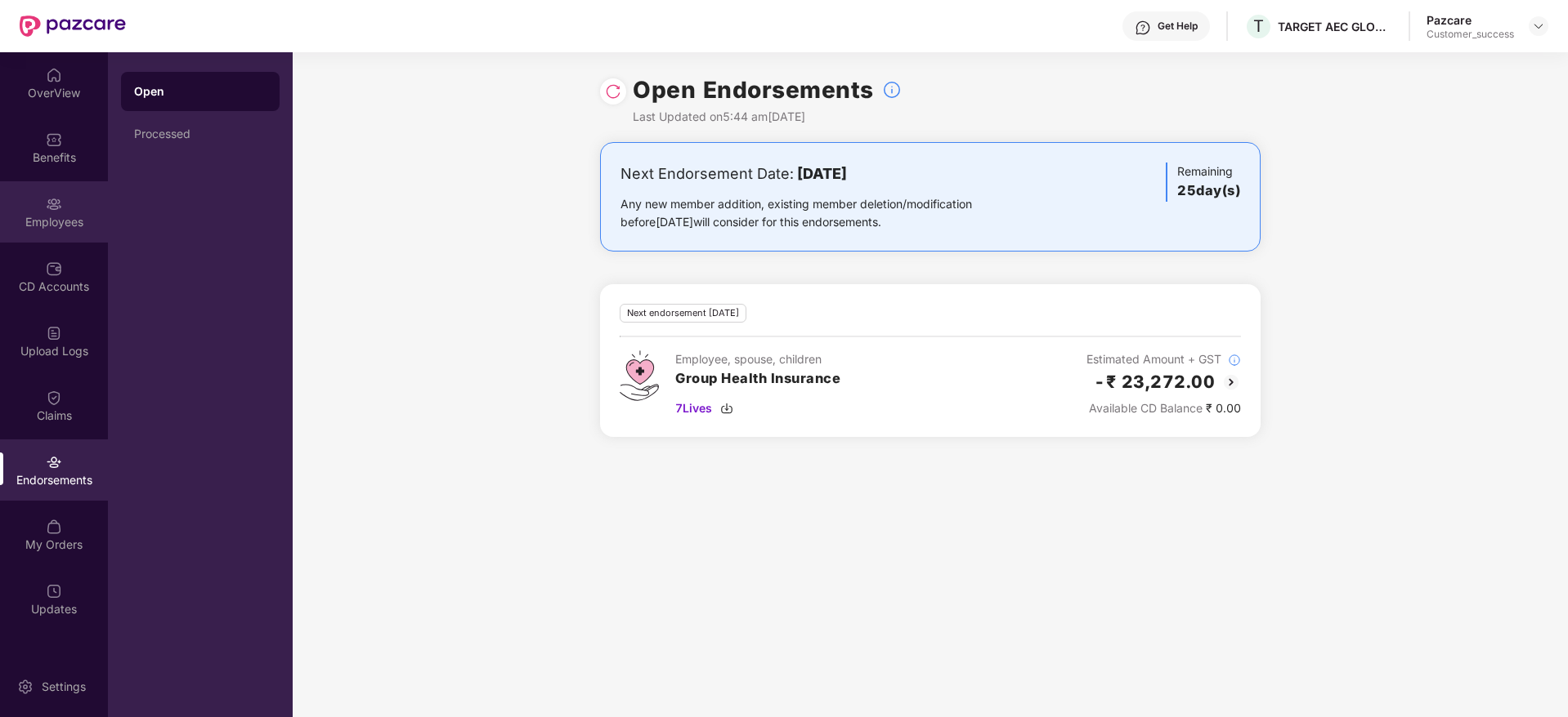
click at [39, 211] on div "Employees" at bounding box center [54, 211] width 108 height 61
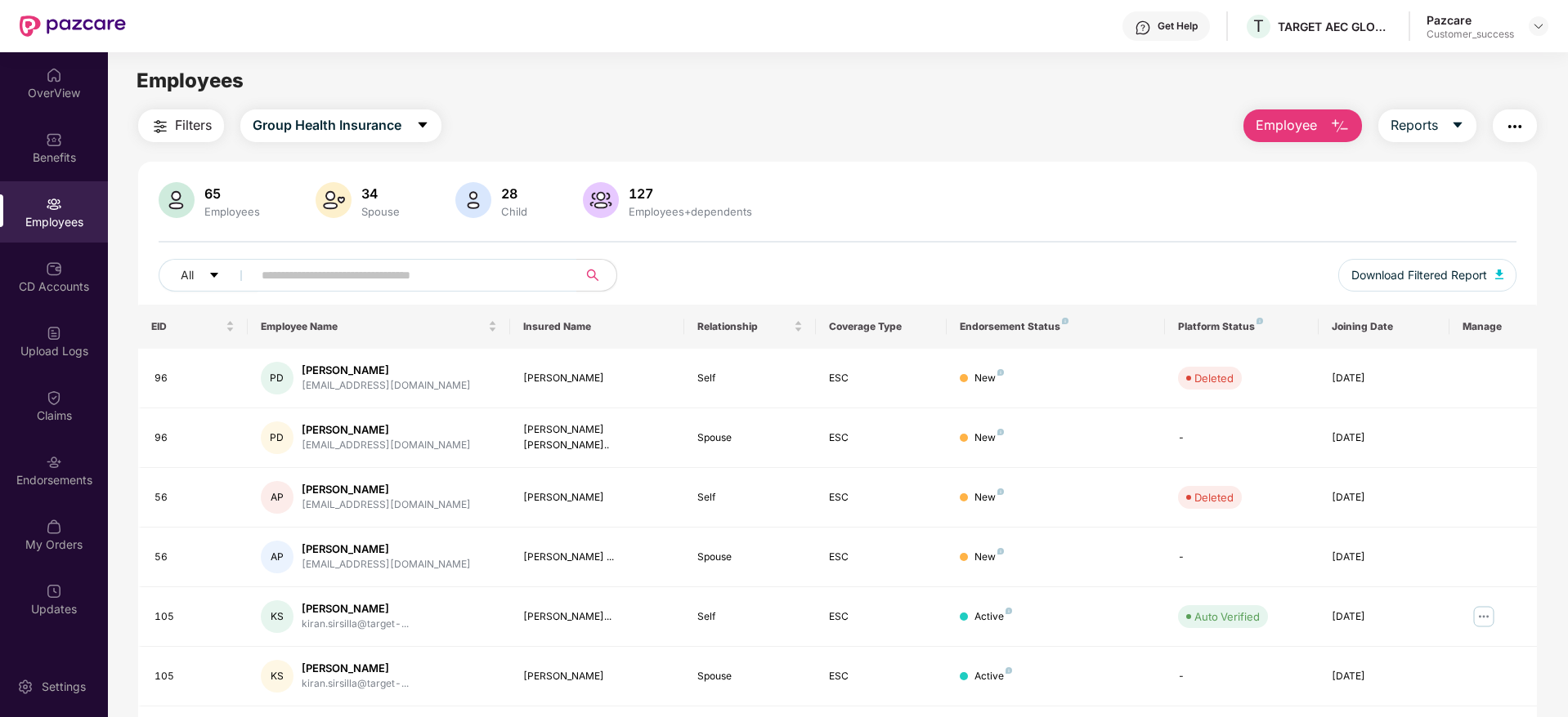
click at [1330, 135] on img "button" at bounding box center [1340, 126] width 20 height 20
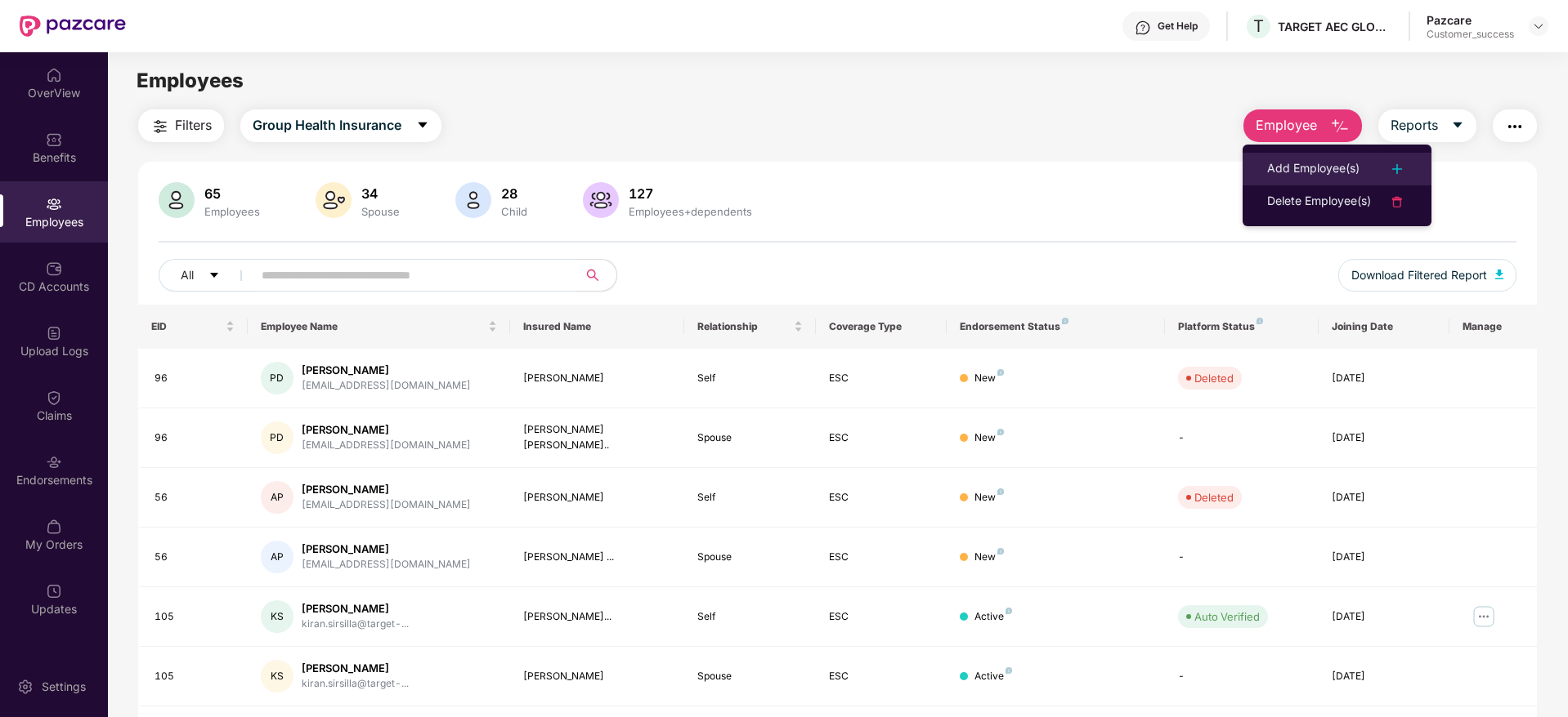
click at [1307, 172] on div "Add Employee(s)" at bounding box center [1313, 169] width 92 height 20
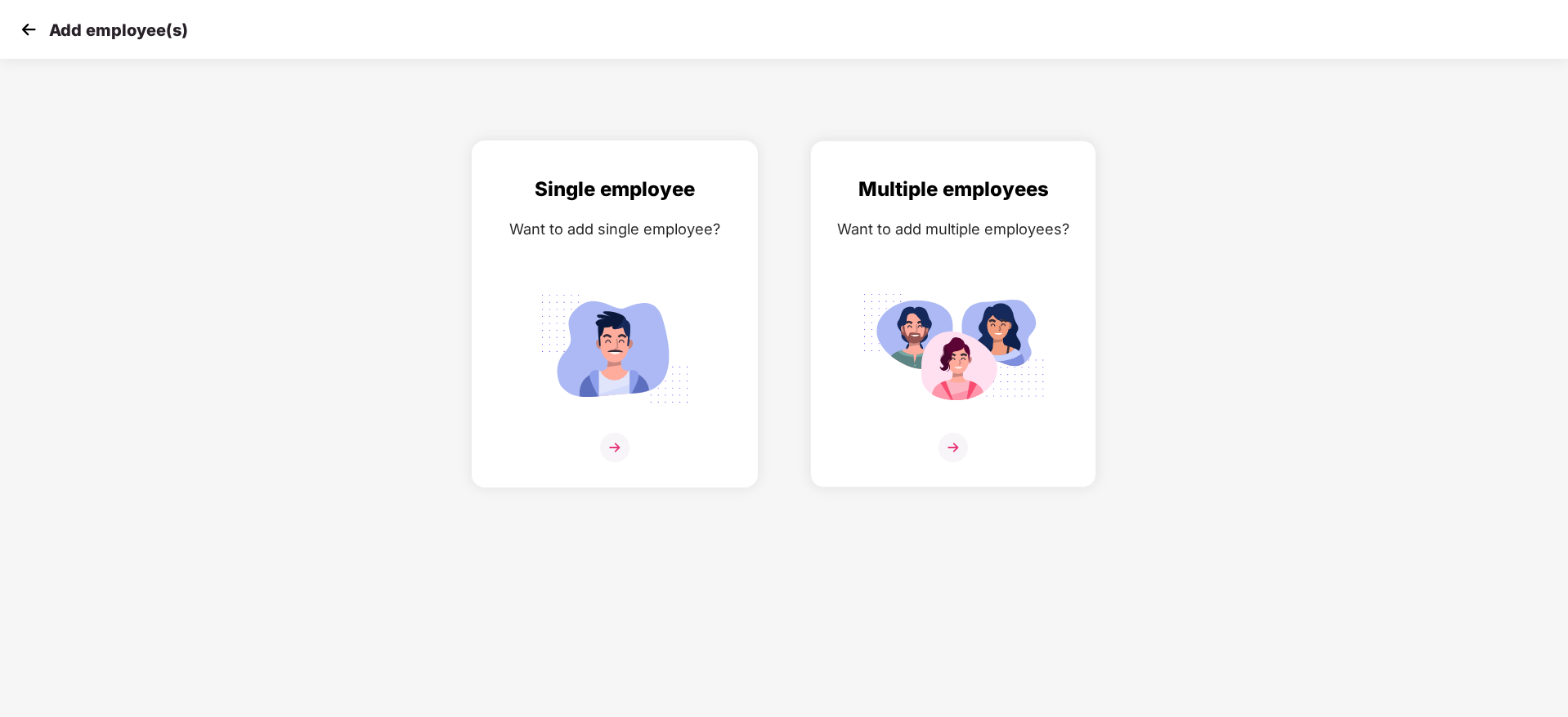
click at [693, 322] on img at bounding box center [615, 349] width 183 height 128
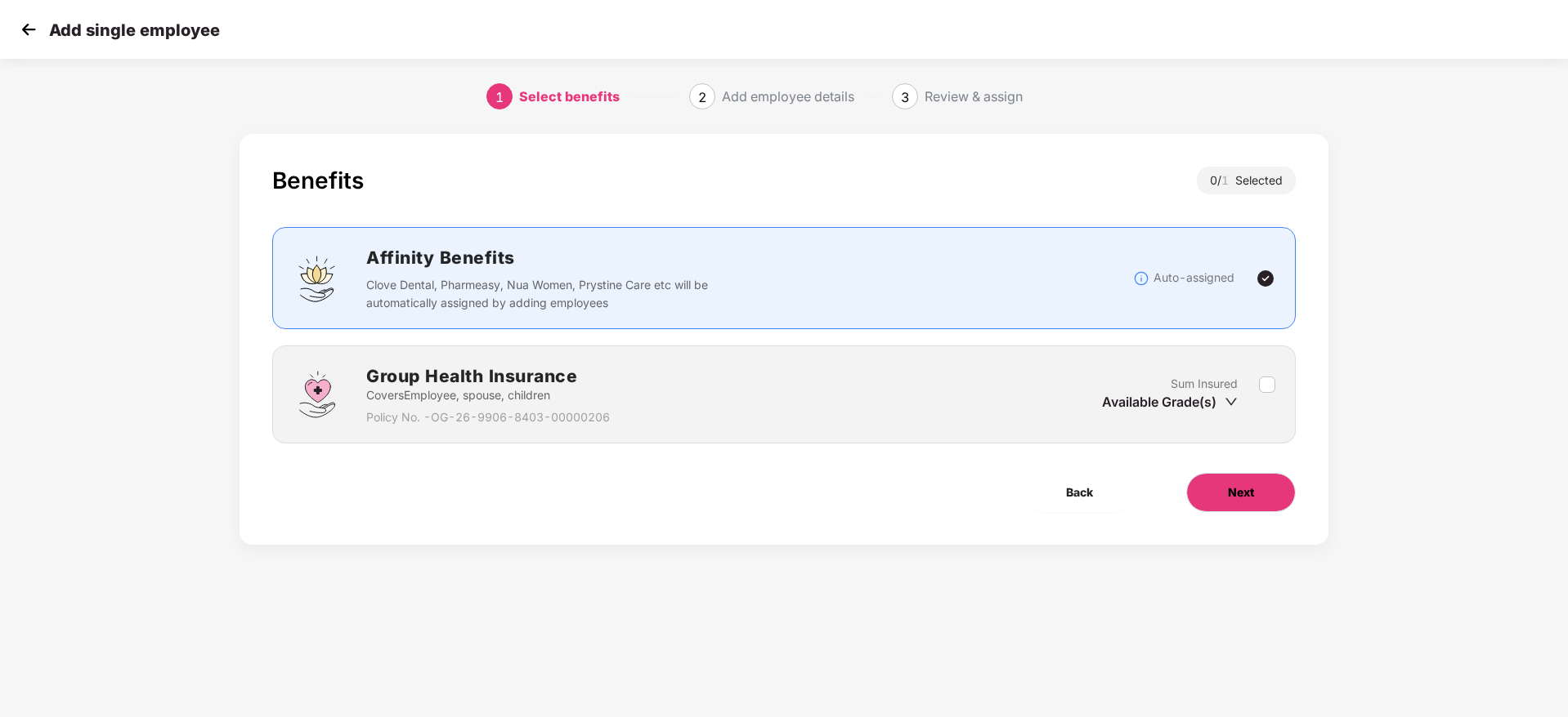
click at [1213, 479] on button "Next" at bounding box center [1241, 492] width 110 height 39
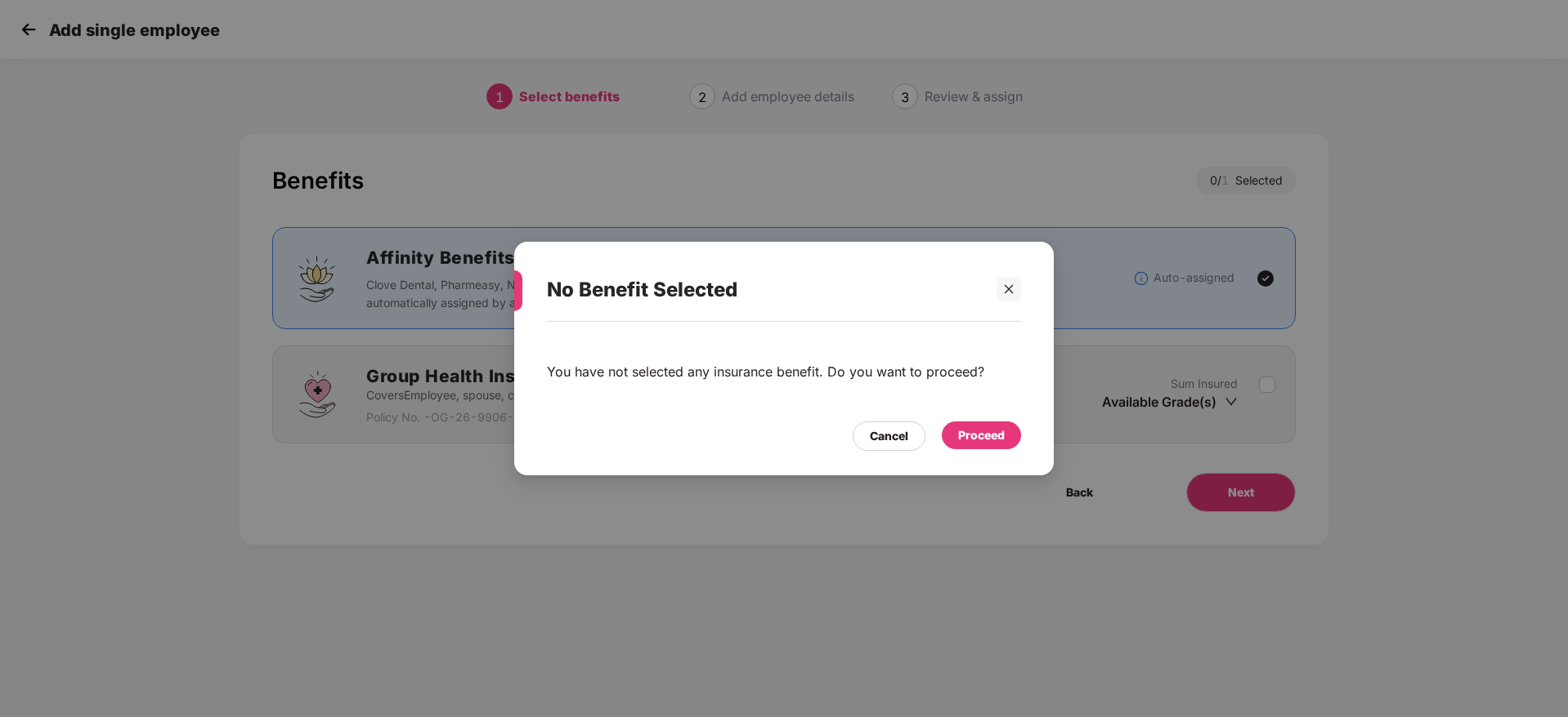
click at [999, 435] on div "Proceed" at bounding box center [981, 435] width 47 height 18
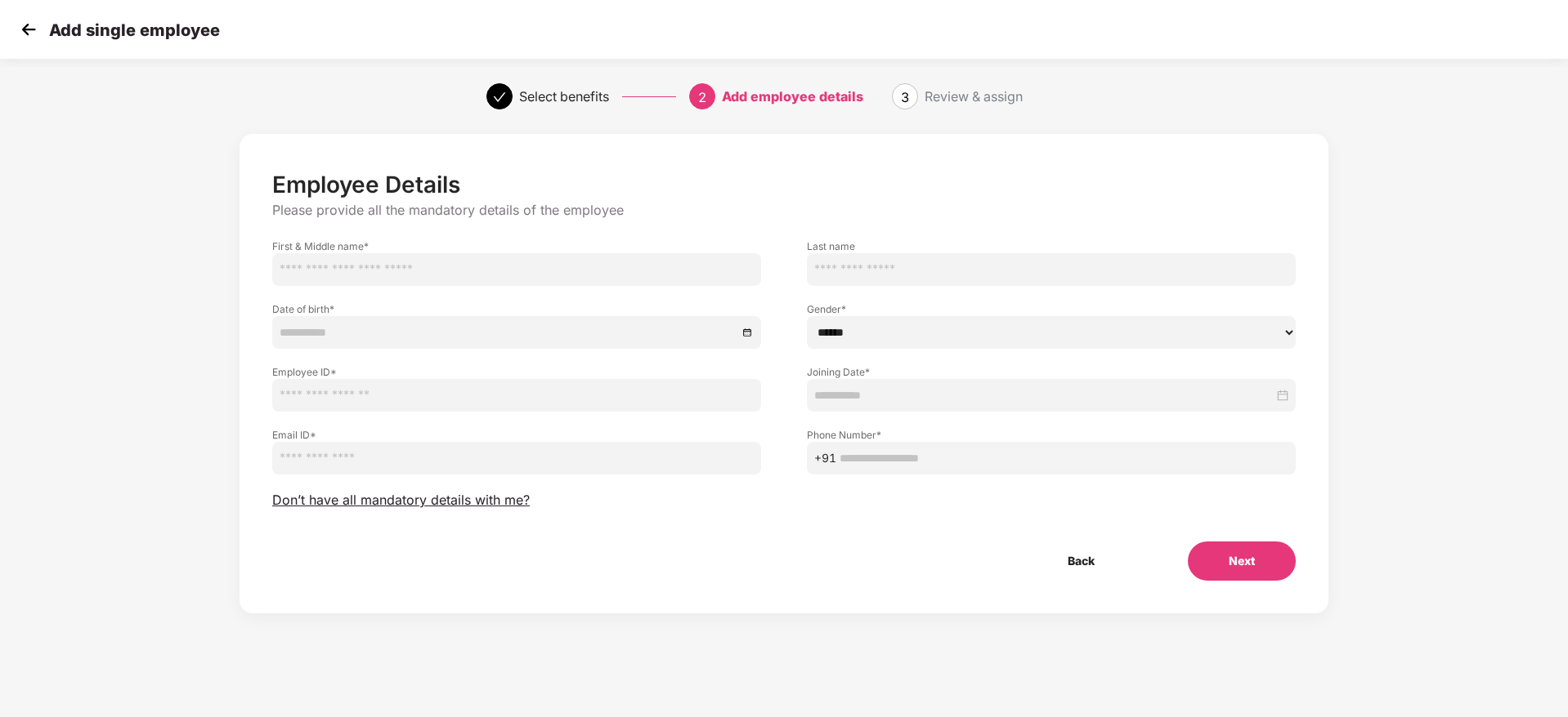
click at [912, 397] on input at bounding box center [1043, 395] width 460 height 18
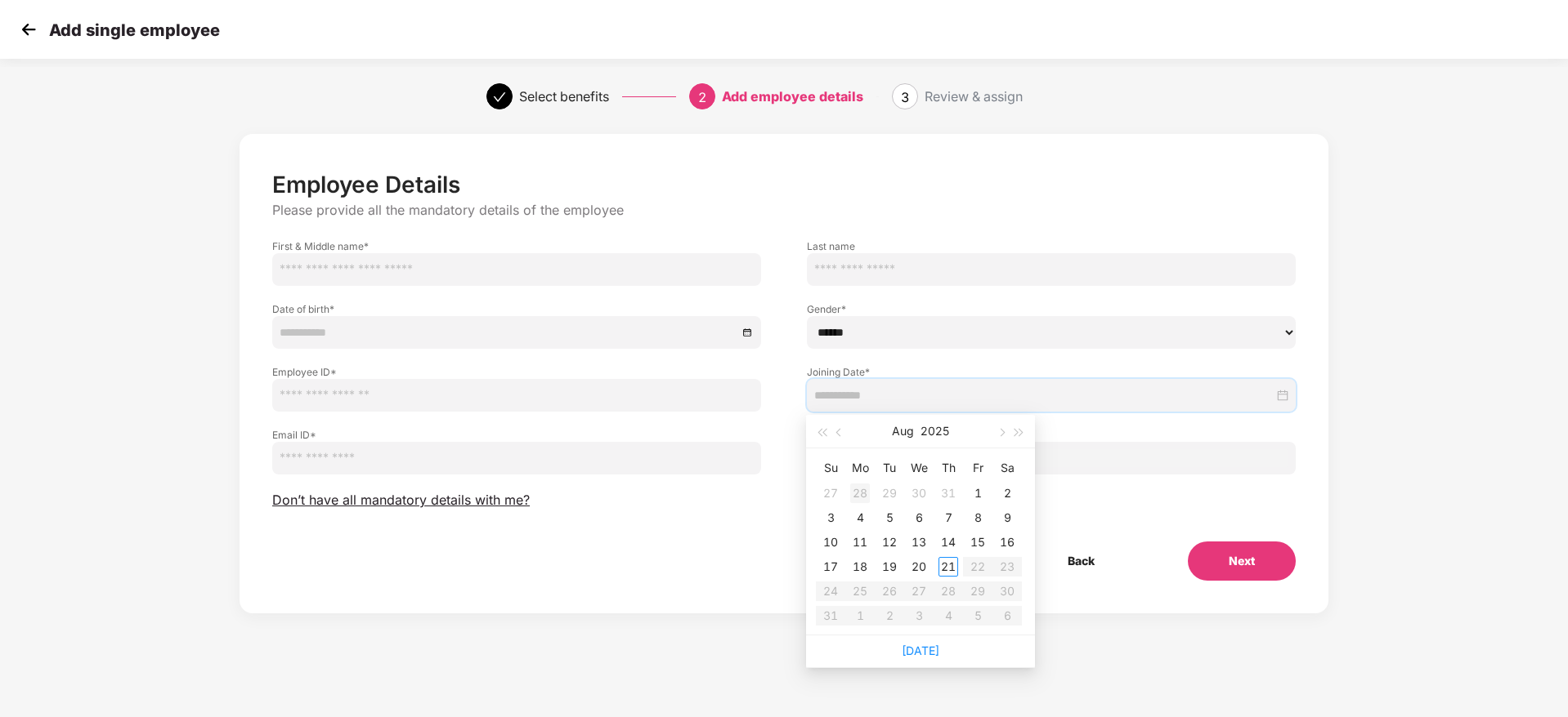
type input "**********"
click at [843, 434] on button "button" at bounding box center [839, 431] width 18 height 33
click at [918, 569] on div "23" at bounding box center [918, 567] width 20 height 20
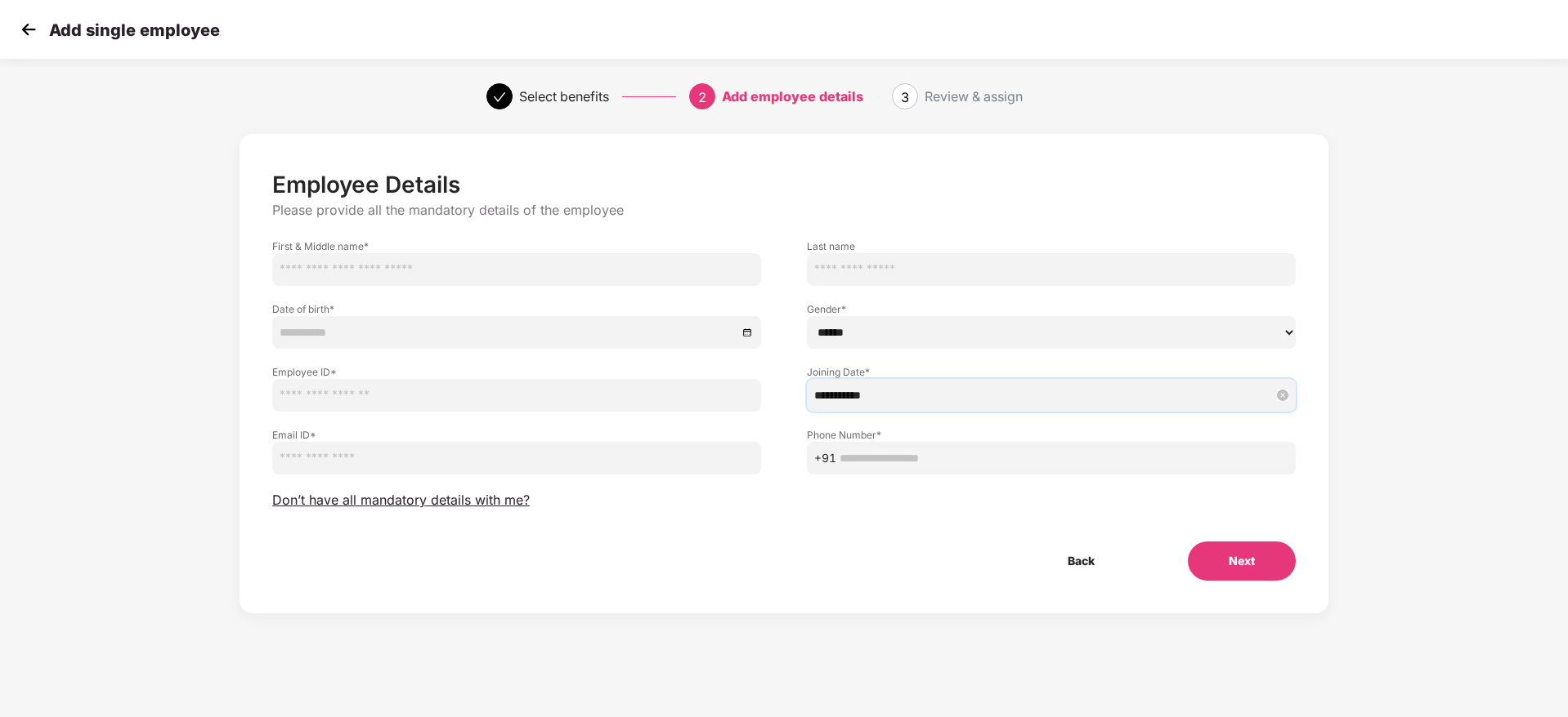
click at [949, 399] on input "**********" at bounding box center [1043, 395] width 460 height 18
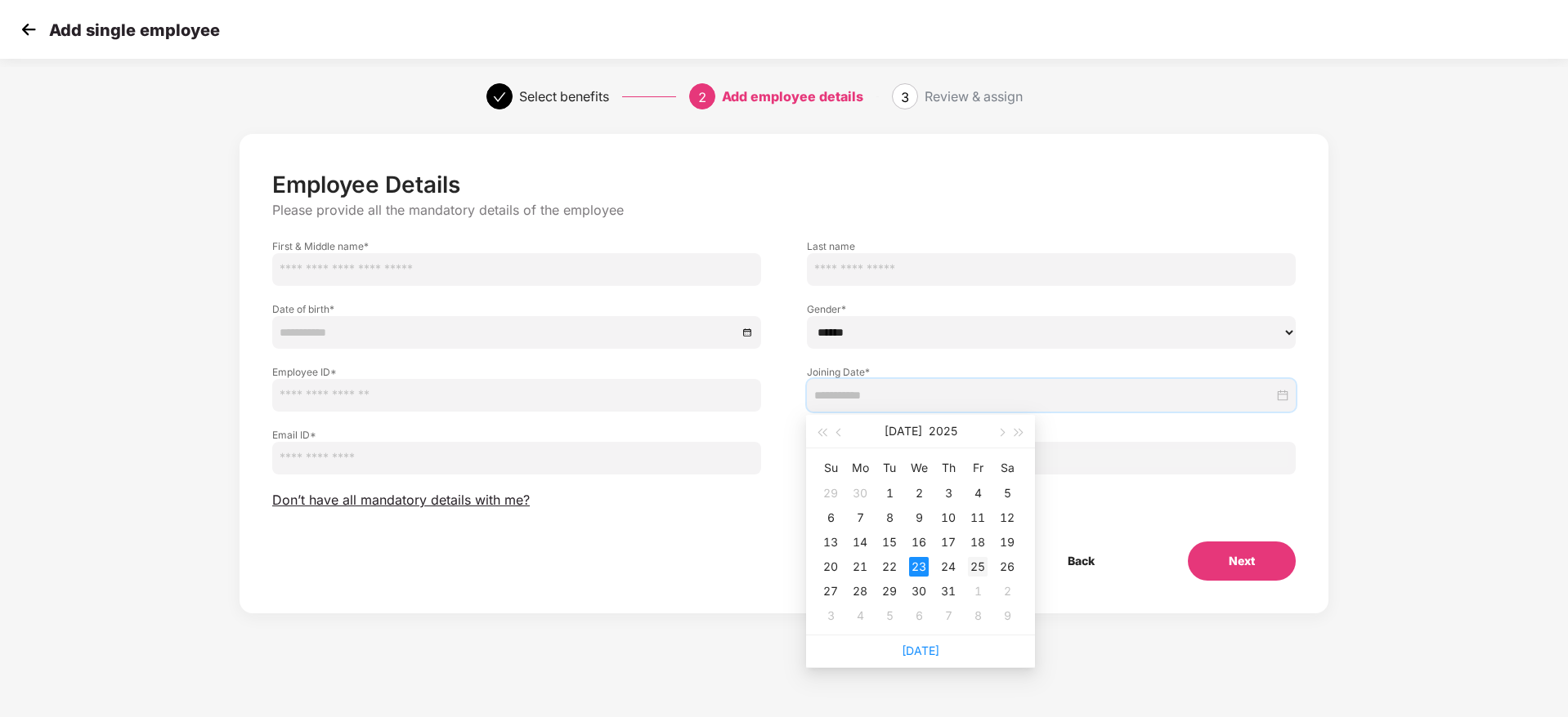
type input "**********"
click at [973, 563] on div "25" at bounding box center [978, 567] width 20 height 20
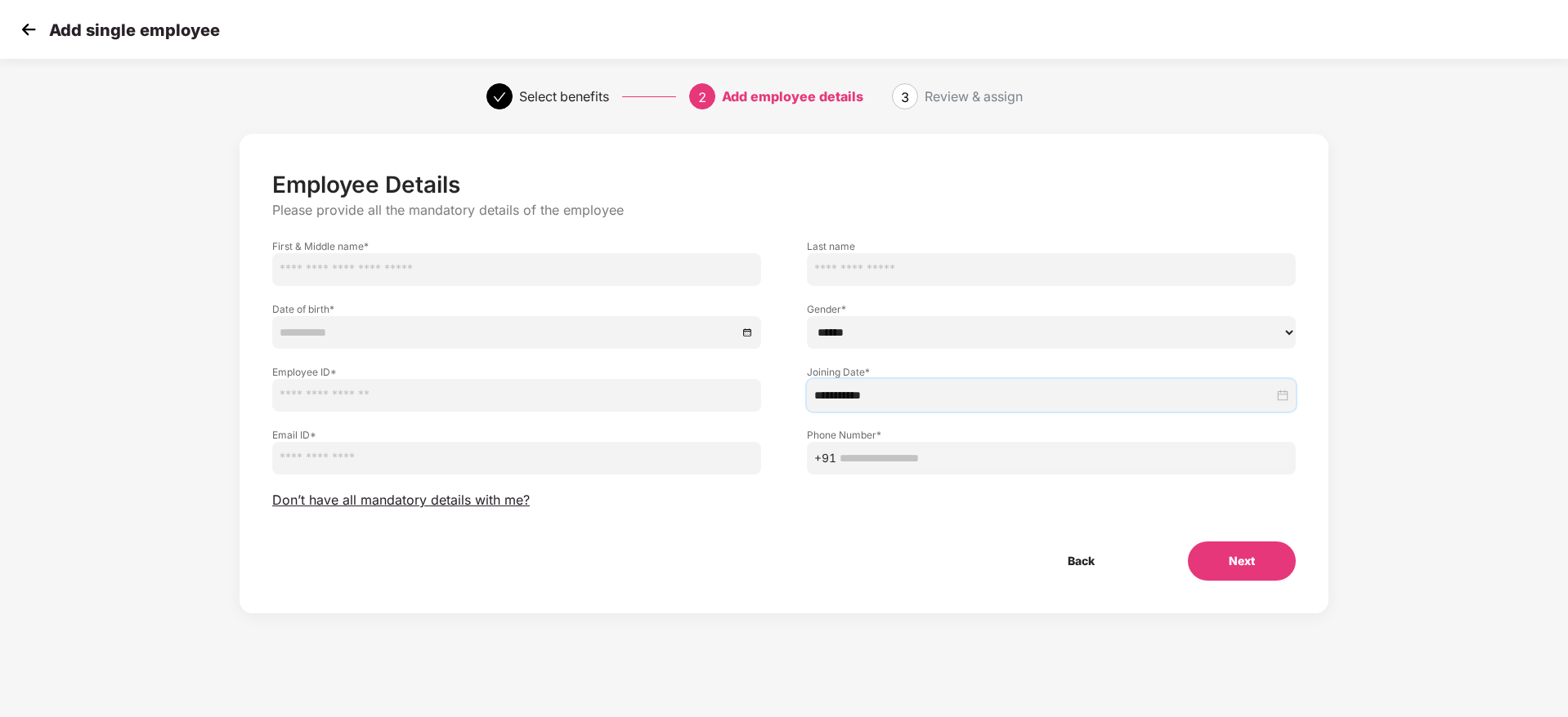
click at [35, 36] on img at bounding box center [28, 29] width 24 height 24
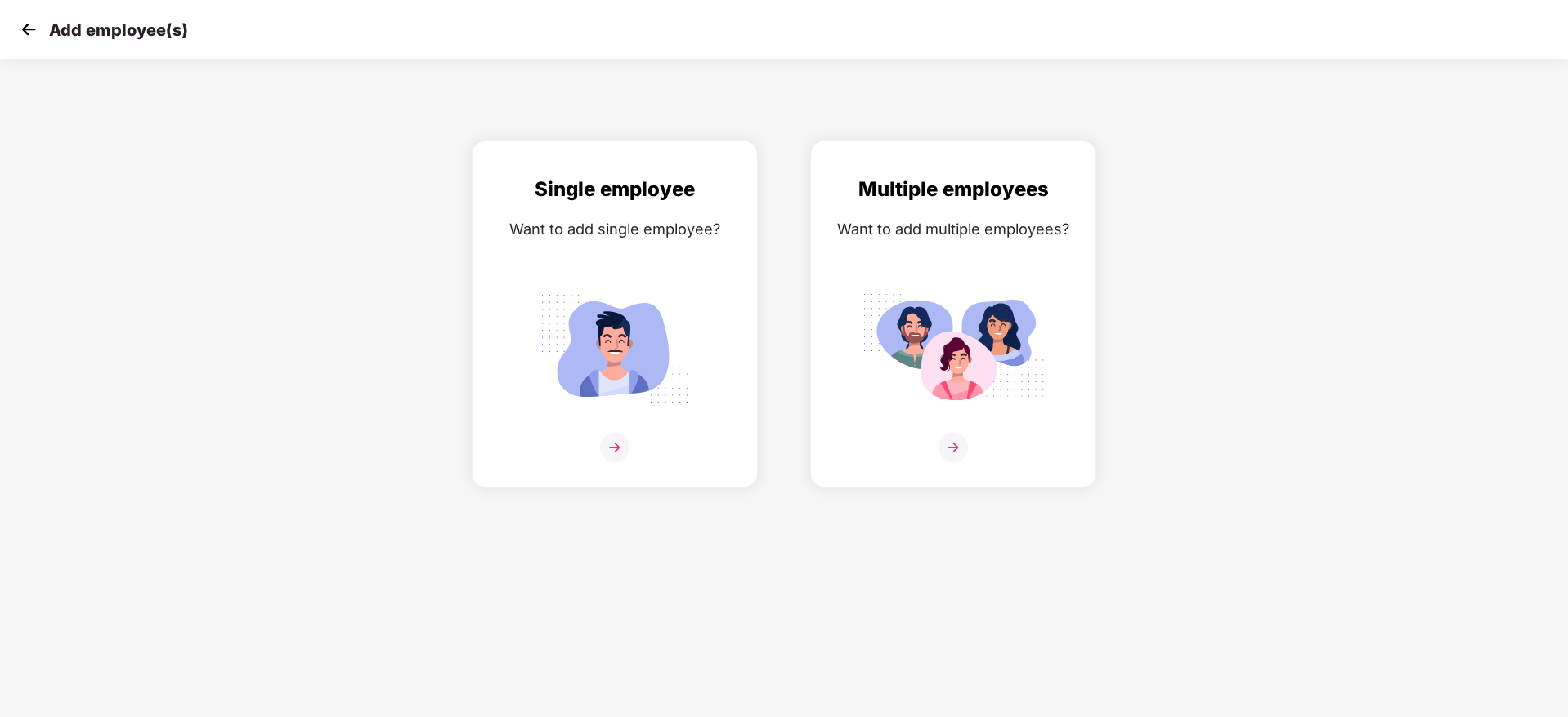
click at [35, 36] on img at bounding box center [28, 29] width 24 height 24
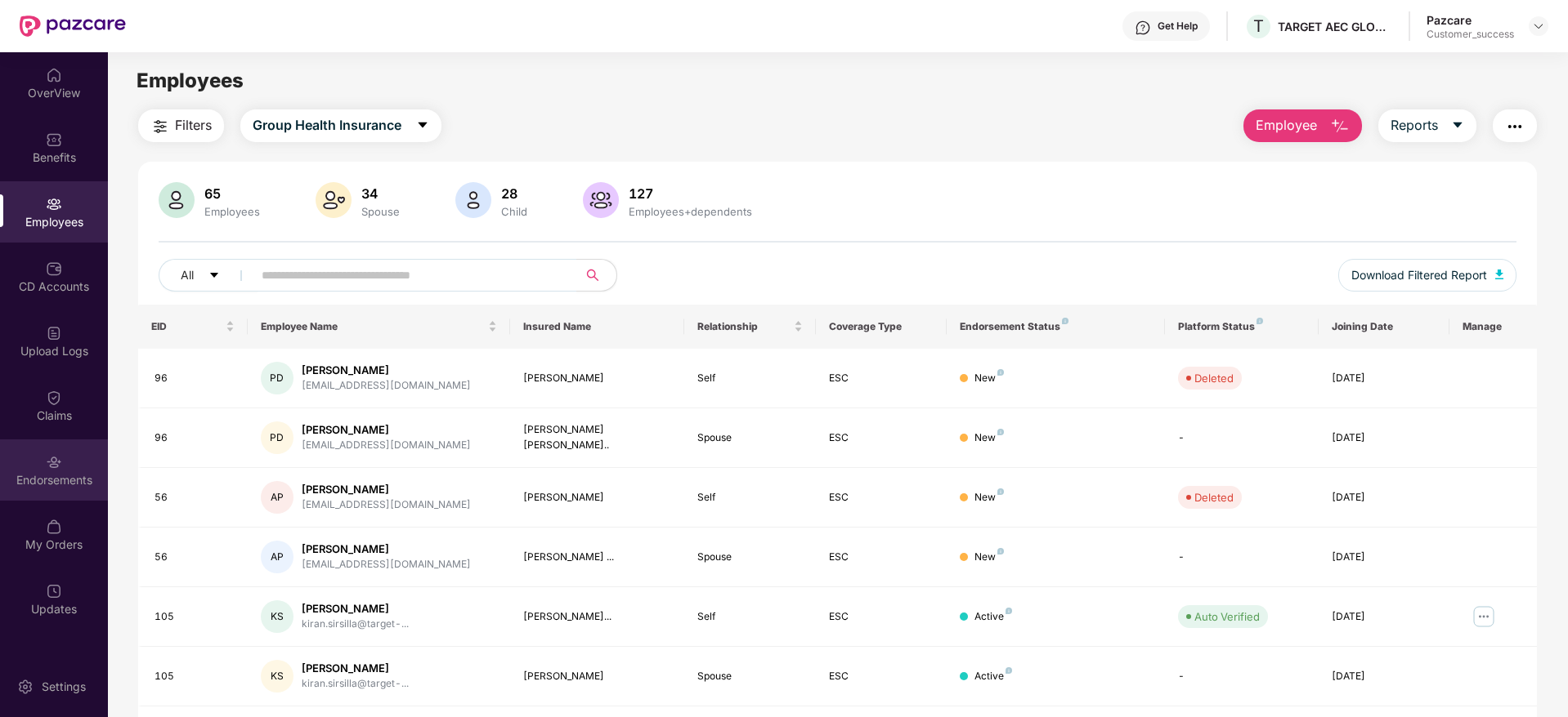
click at [66, 492] on div "Endorsements" at bounding box center [54, 470] width 108 height 61
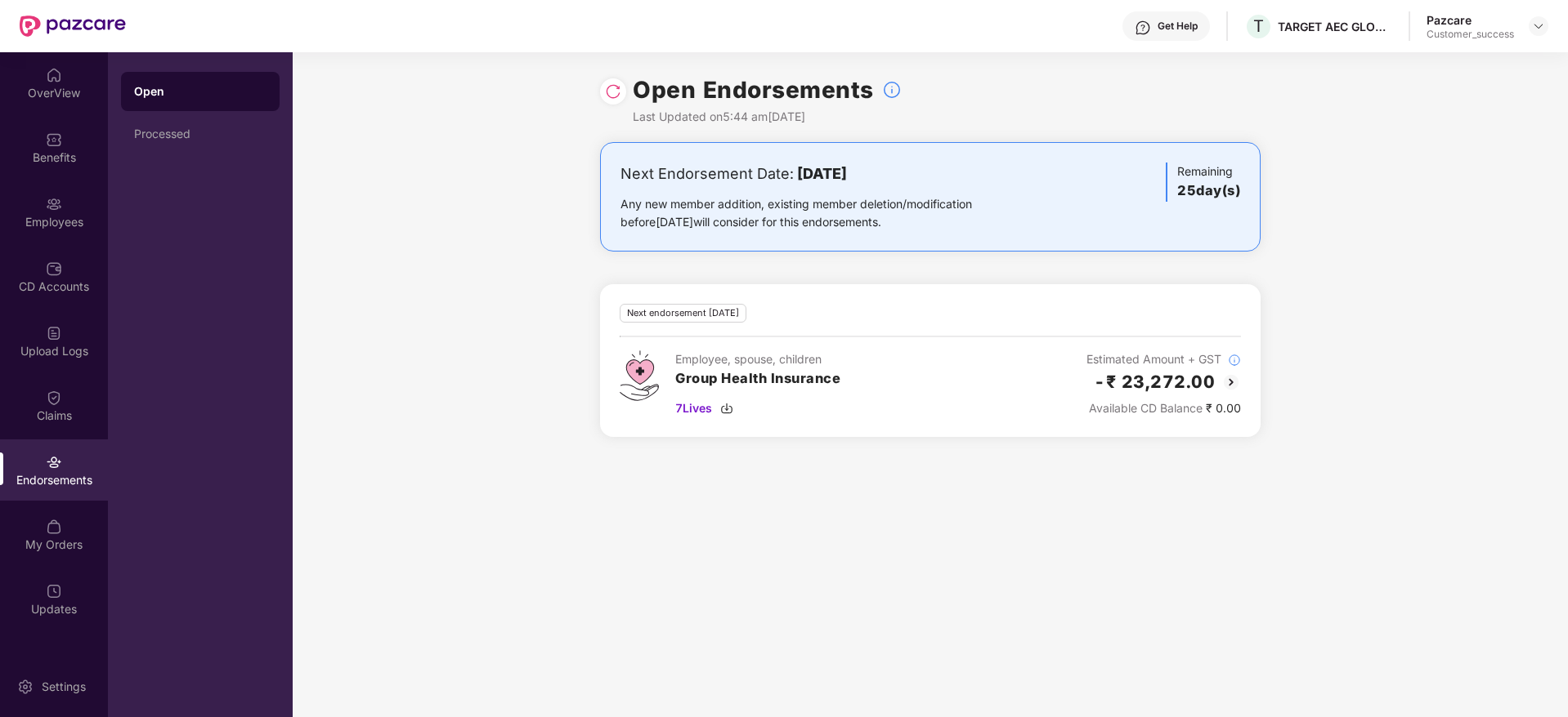
click at [1231, 383] on img at bounding box center [1231, 382] width 20 height 20
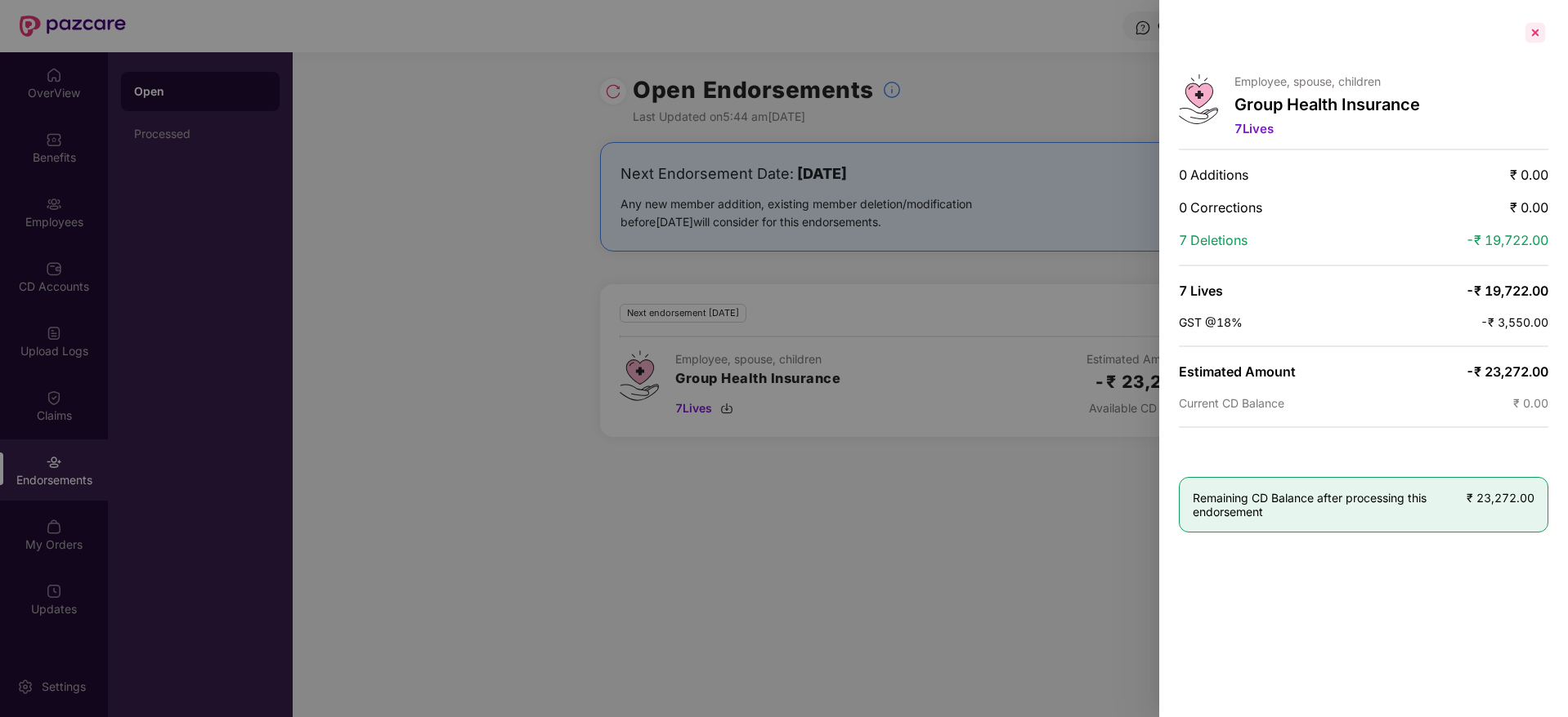
click at [1527, 36] on div at bounding box center [1535, 33] width 26 height 26
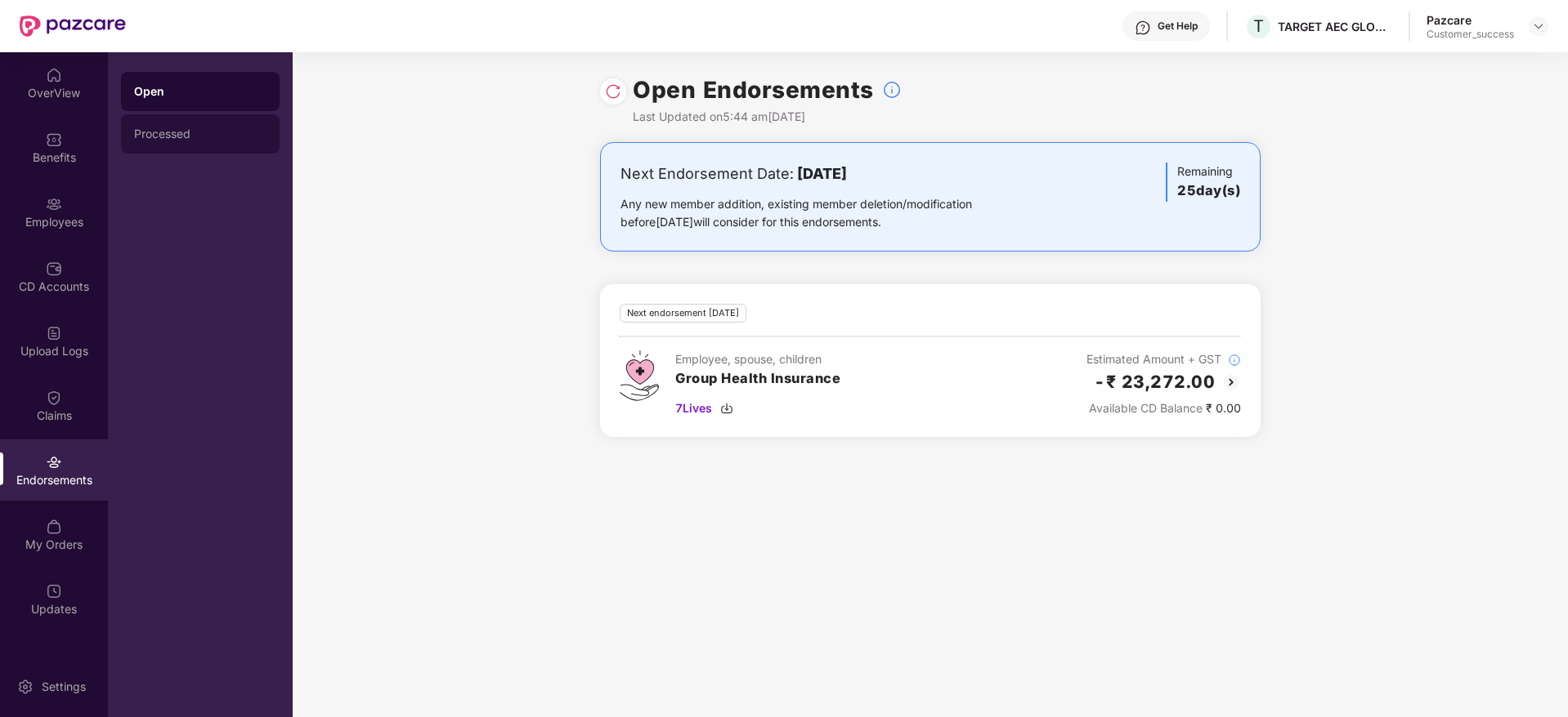
click at [224, 137] on div "Processed" at bounding box center [200, 134] width 133 height 13
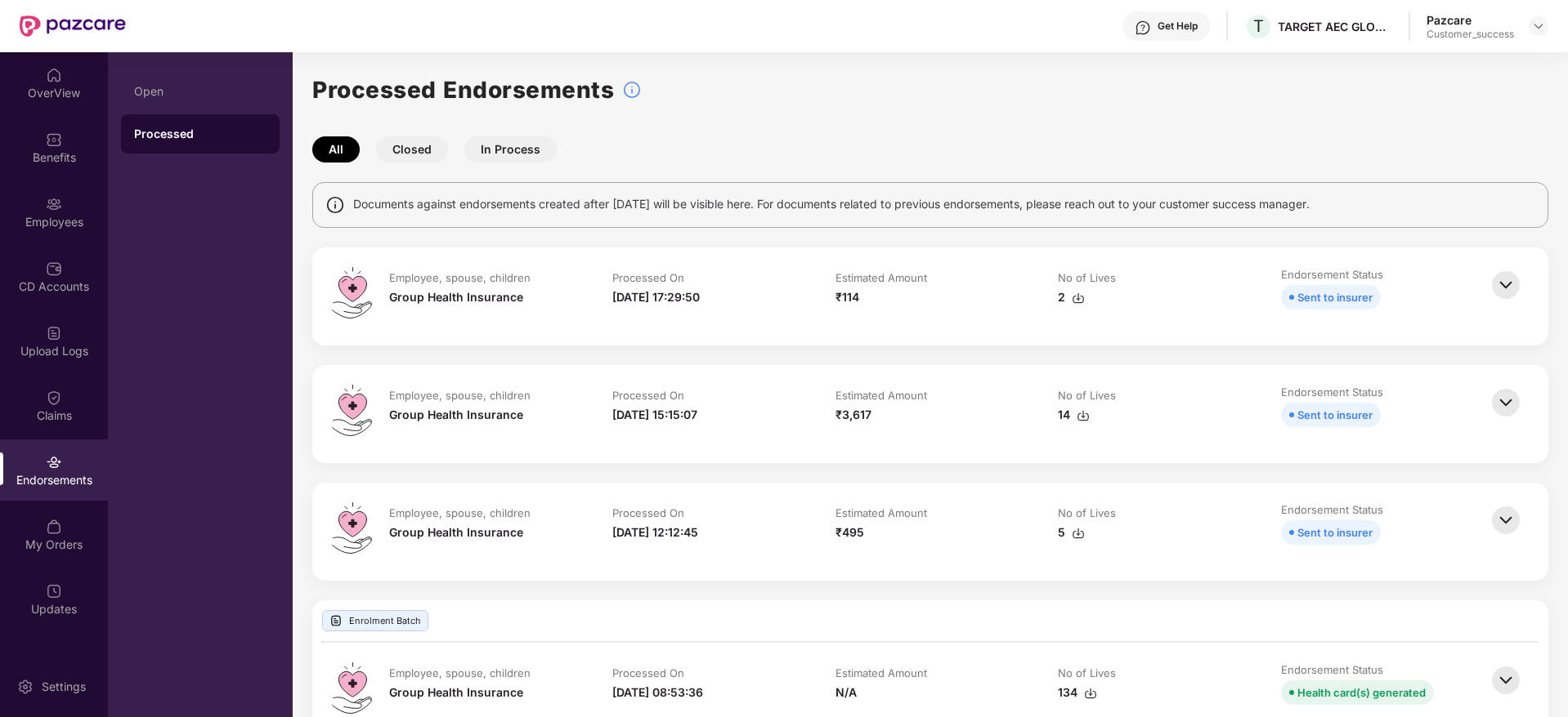
click at [1500, 289] on img at bounding box center [1506, 285] width 36 height 36
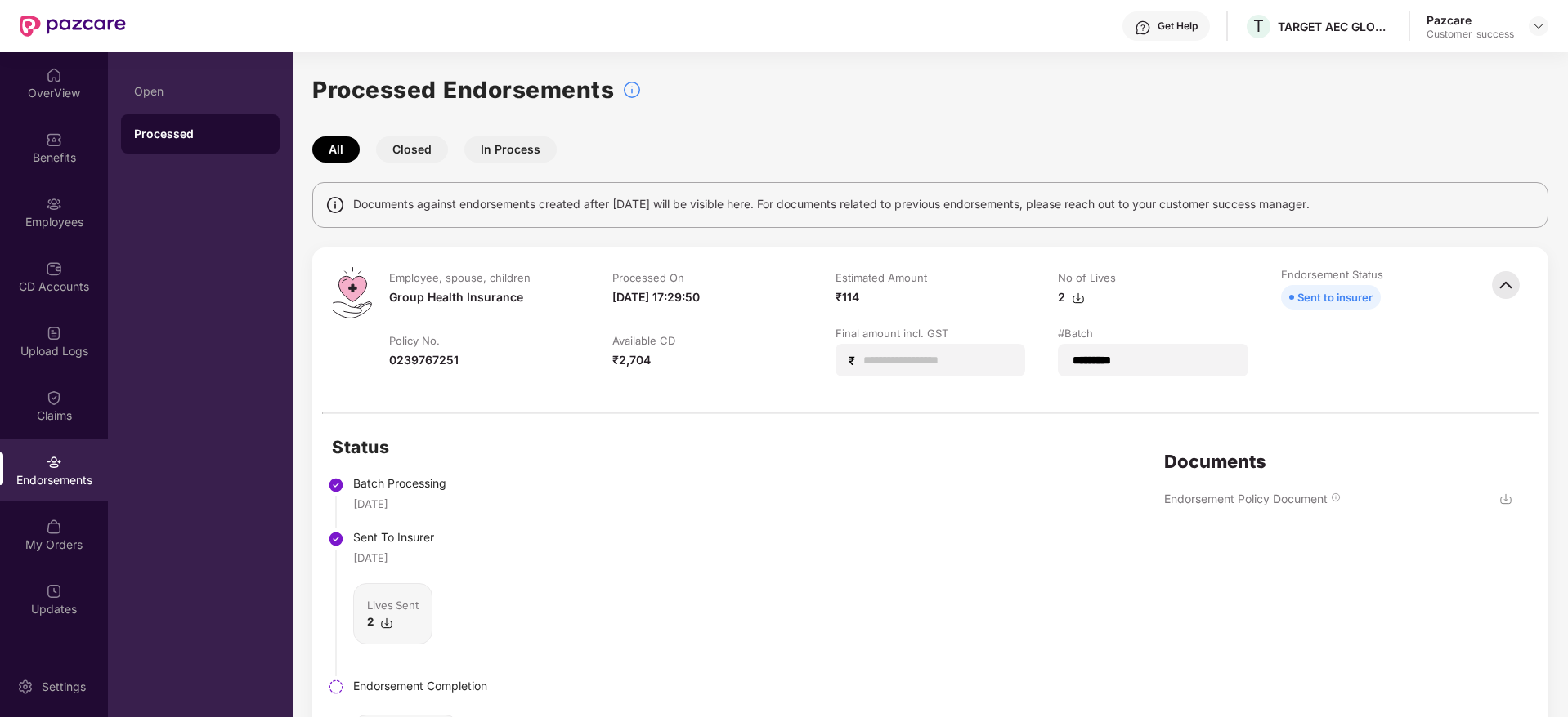
scroll to position [122, 0]
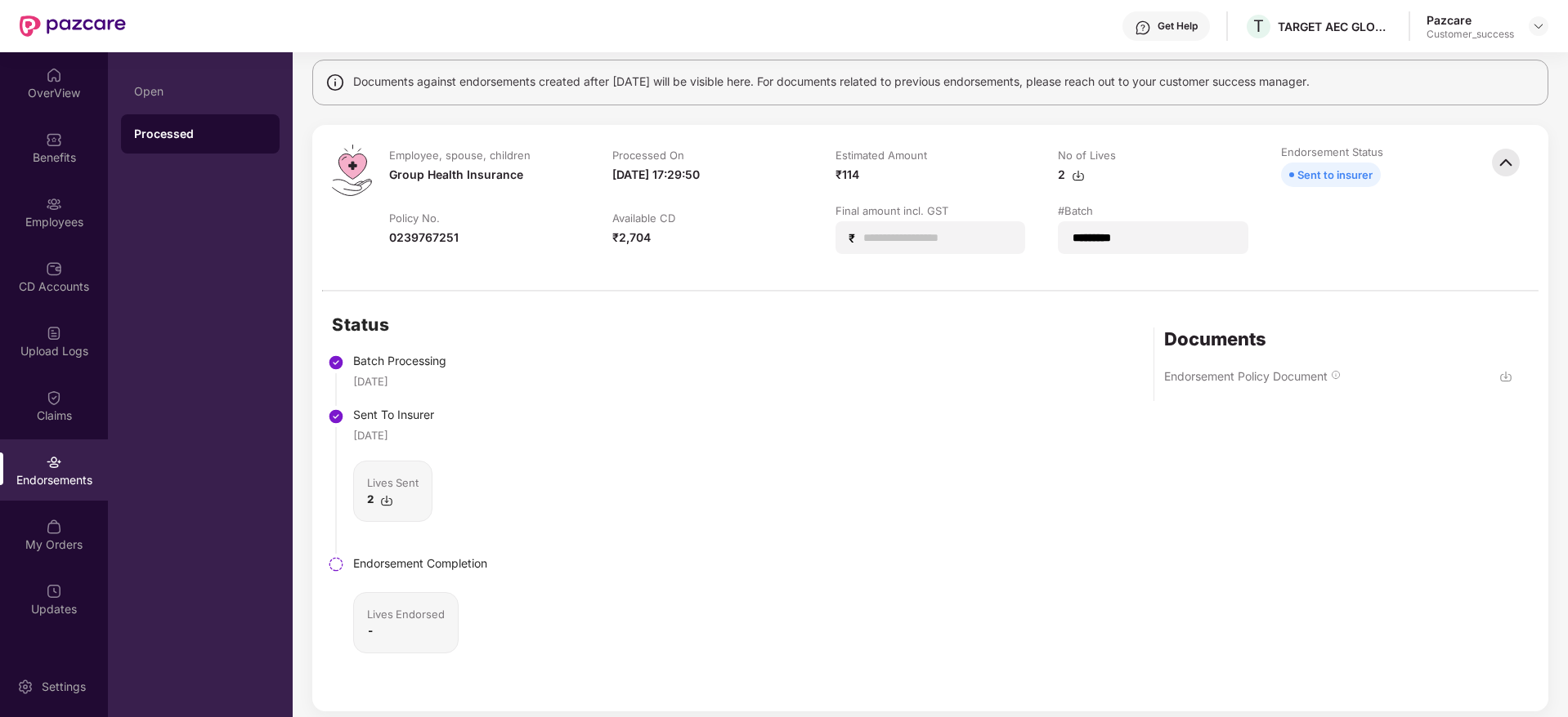
click at [1513, 163] on img at bounding box center [1506, 163] width 36 height 36
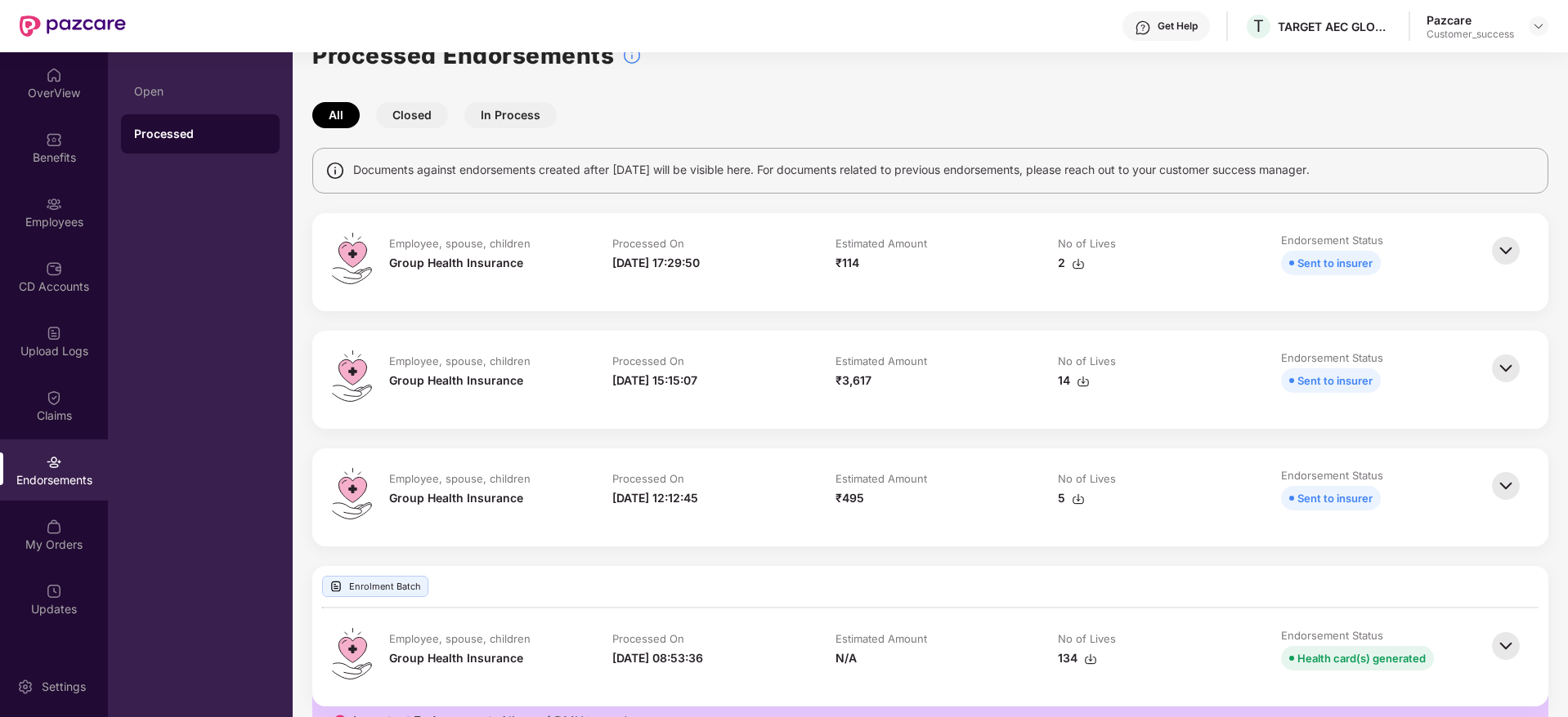
scroll to position [0, 0]
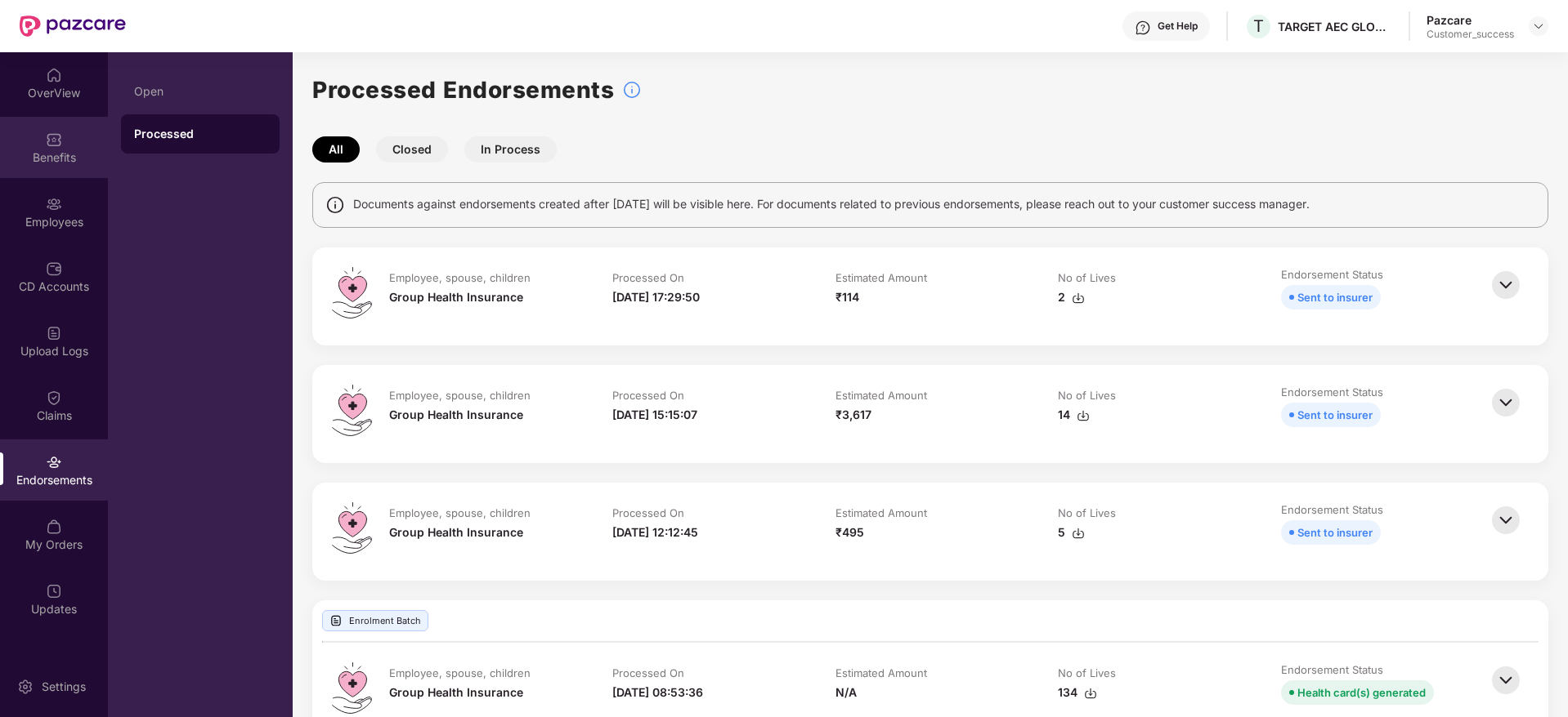
click at [66, 160] on div "Benefits" at bounding box center [54, 157] width 108 height 16
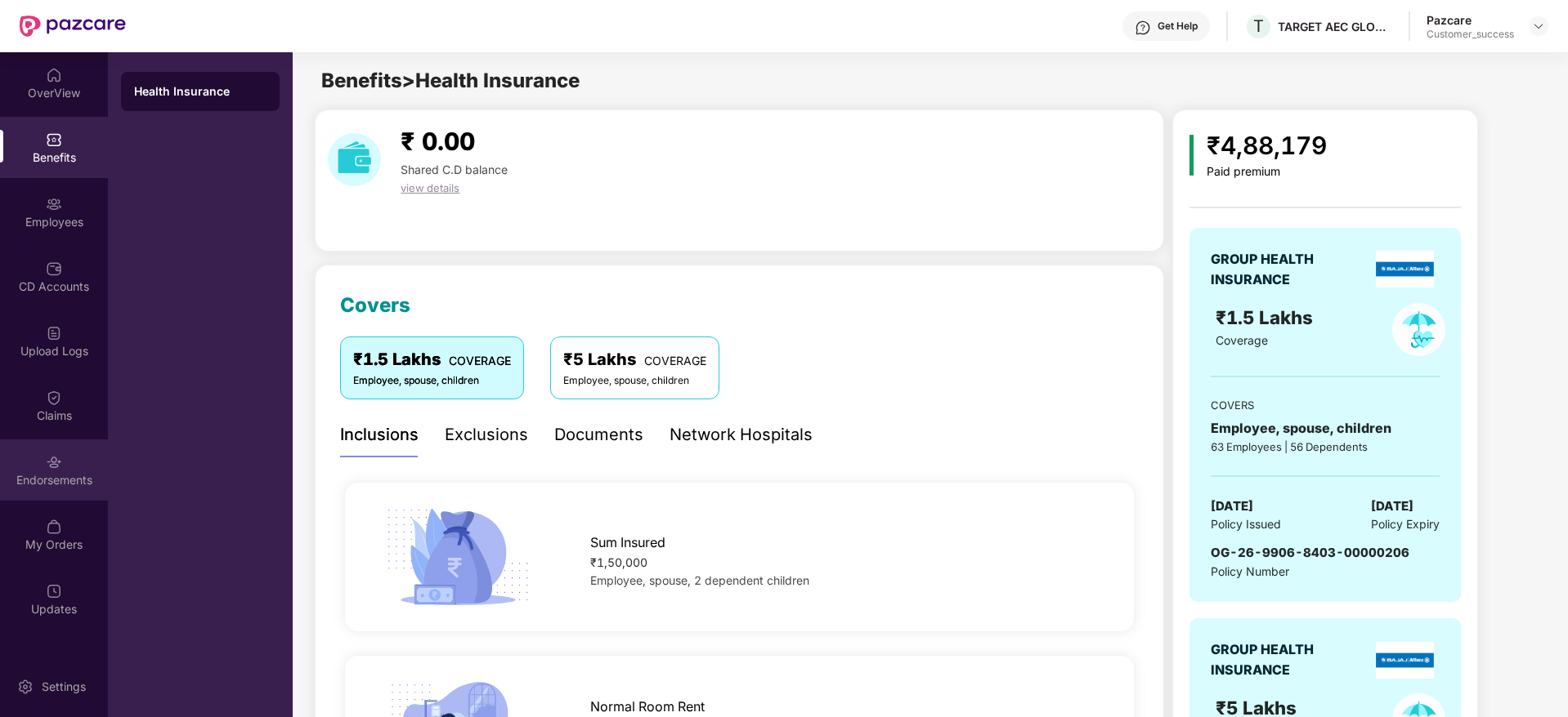
click at [39, 471] on div "Endorsements" at bounding box center [54, 470] width 108 height 61
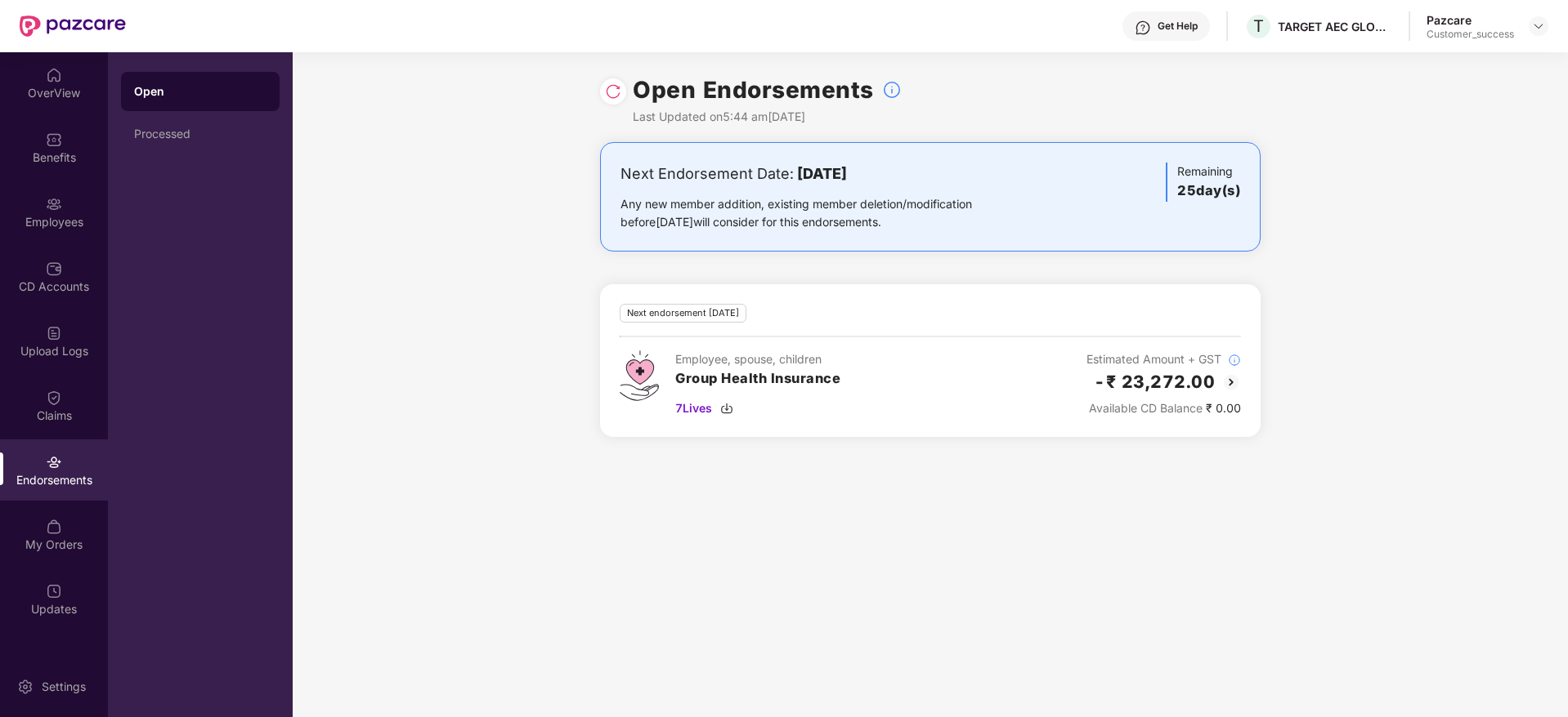
click at [1231, 384] on img at bounding box center [1231, 382] width 20 height 20
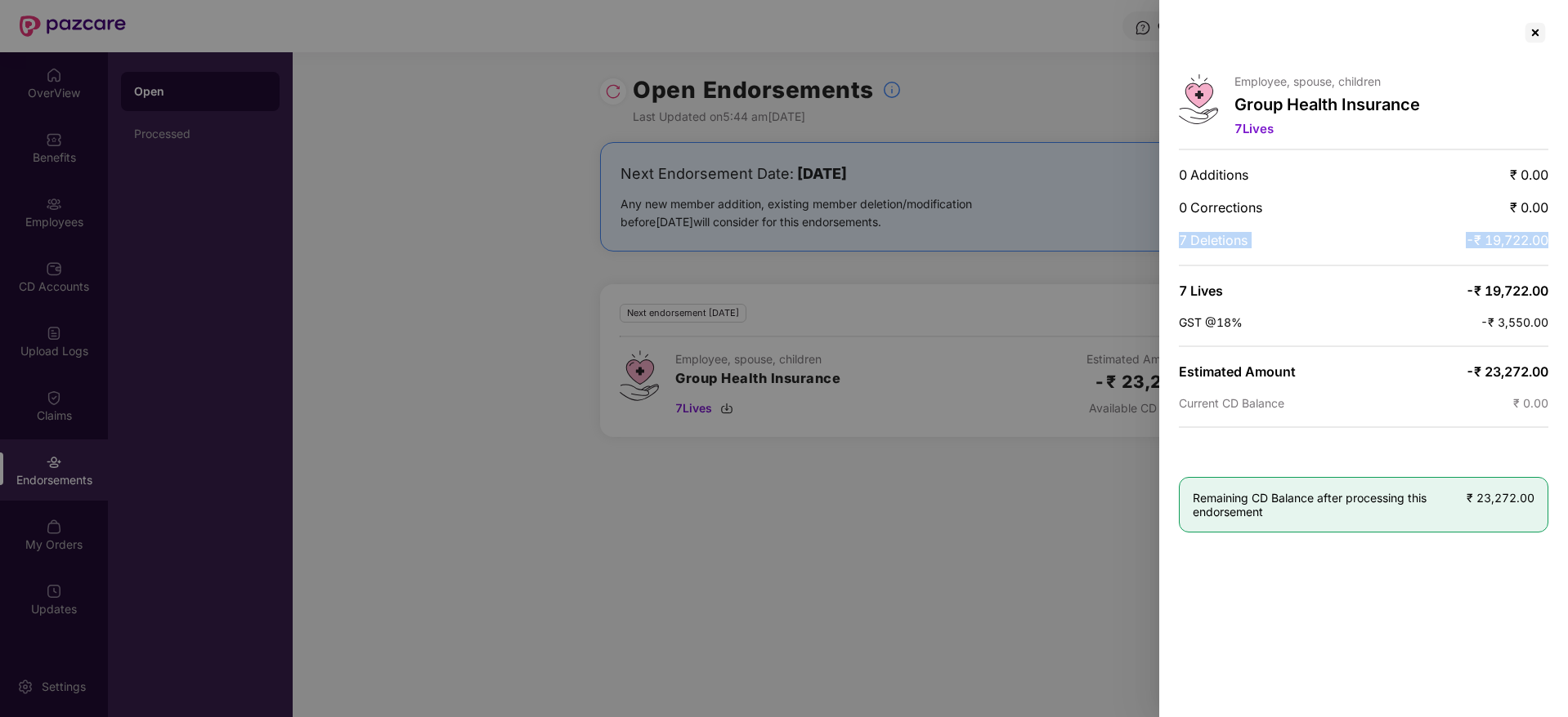
drag, startPoint x: 1183, startPoint y: 242, endPoint x: 1542, endPoint y: 256, distance: 359.3
click at [1544, 260] on div "Employee, spouse, children Group Health Insurance 7 Lives 0 Additions ₹ 0.00 0 …" at bounding box center [1363, 358] width 409 height 717
click at [1542, 253] on div "Employee, spouse, children Group Health Insurance 7 Lives 0 Additions ₹ 0.00 0 …" at bounding box center [1363, 358] width 409 height 717
drag, startPoint x: 1551, startPoint y: 245, endPoint x: 1160, endPoint y: 237, distance: 391.1
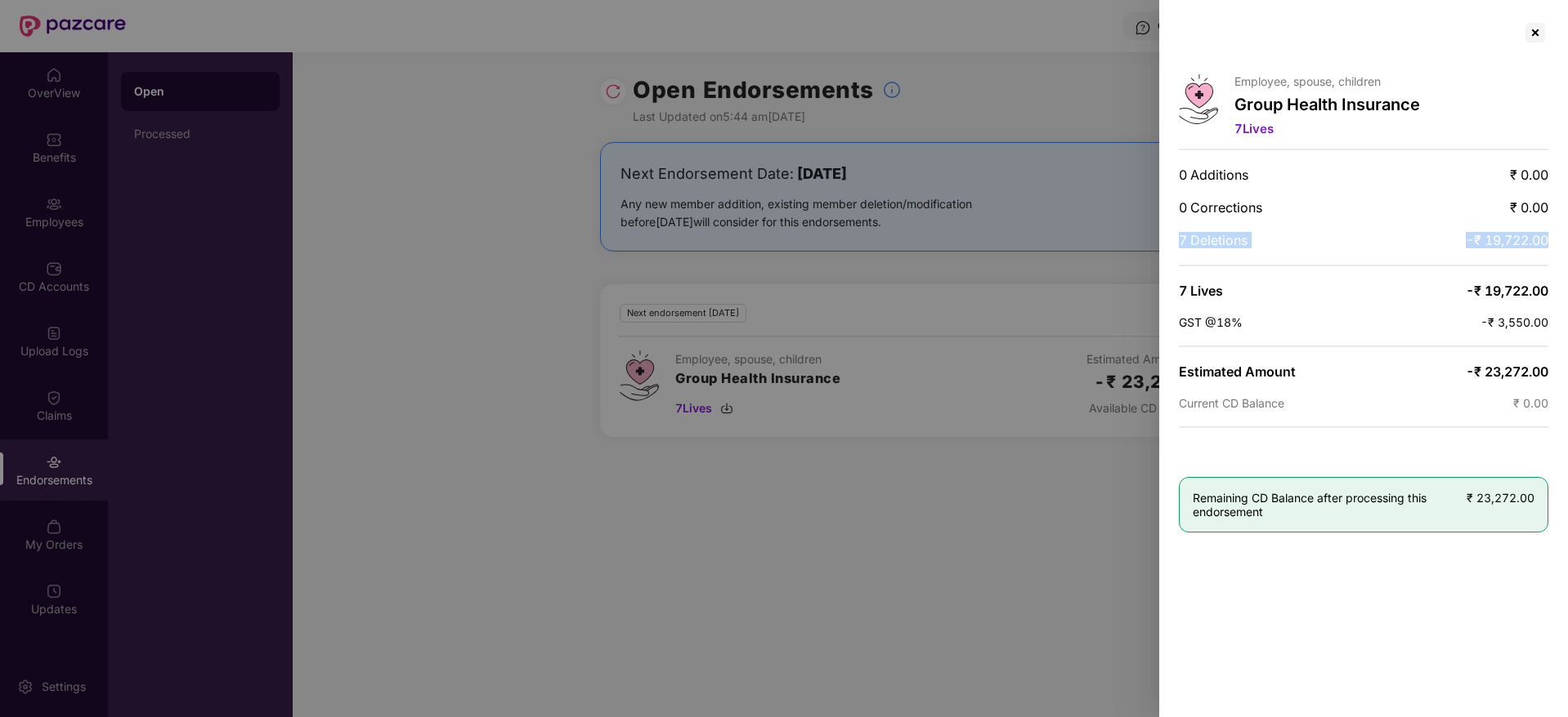
click at [1160, 237] on div "Employee, spouse, children Group Health Insurance 7 Lives 0 Additions ₹ 0.00 0 …" at bounding box center [1363, 358] width 409 height 717
click at [1226, 236] on span "7 Deletions" at bounding box center [1213, 240] width 69 height 16
drag, startPoint x: 1173, startPoint y: 238, endPoint x: 1460, endPoint y: 247, distance: 287.1
click at [1460, 247] on div "Employee, spouse, children Group Health Insurance 7 Lives 0 Additions ₹ 0.00 0 …" at bounding box center [1363, 358] width 409 height 717
click at [1460, 247] on div "7 Deletions -₹ 19,722.00" at bounding box center [1363, 240] width 369 height 16
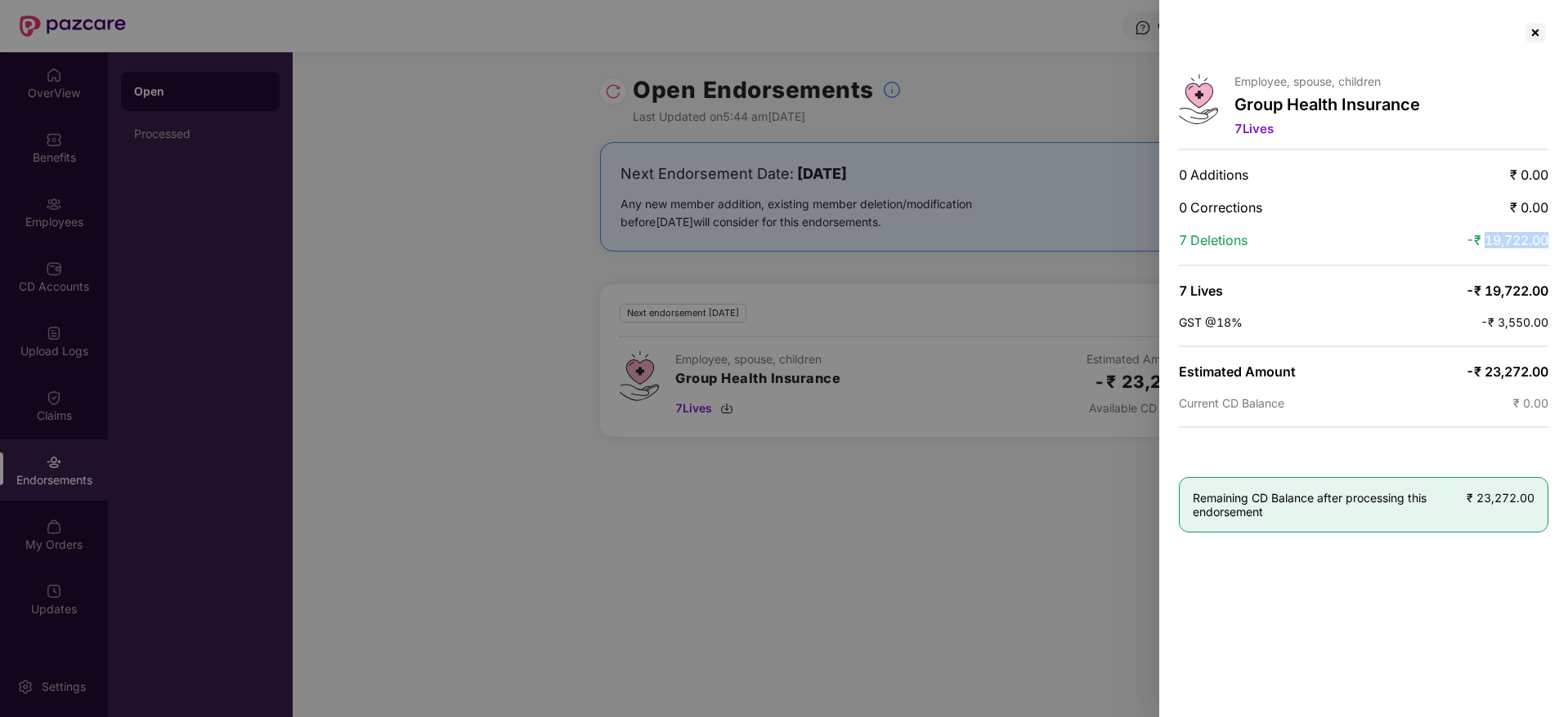
drag, startPoint x: 1484, startPoint y: 238, endPoint x: 1555, endPoint y: 240, distance: 71.0
click at [1555, 240] on div "Employee, spouse, children Group Health Insurance 7 Lives 0 Additions ₹ 0.00 0 …" at bounding box center [1363, 358] width 409 height 717
click at [1539, 38] on div at bounding box center [1535, 33] width 26 height 26
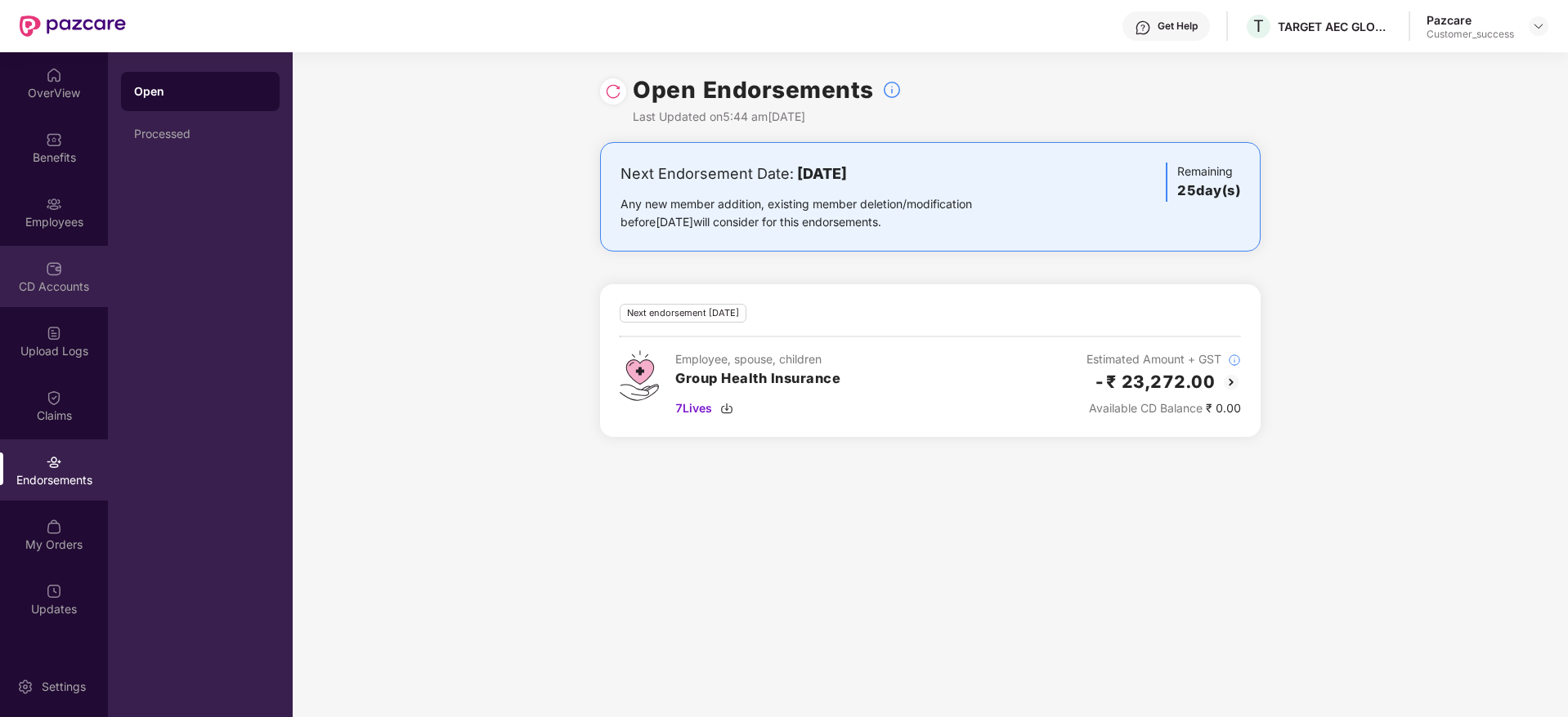
click at [22, 279] on div "CD Accounts" at bounding box center [54, 287] width 108 height 16
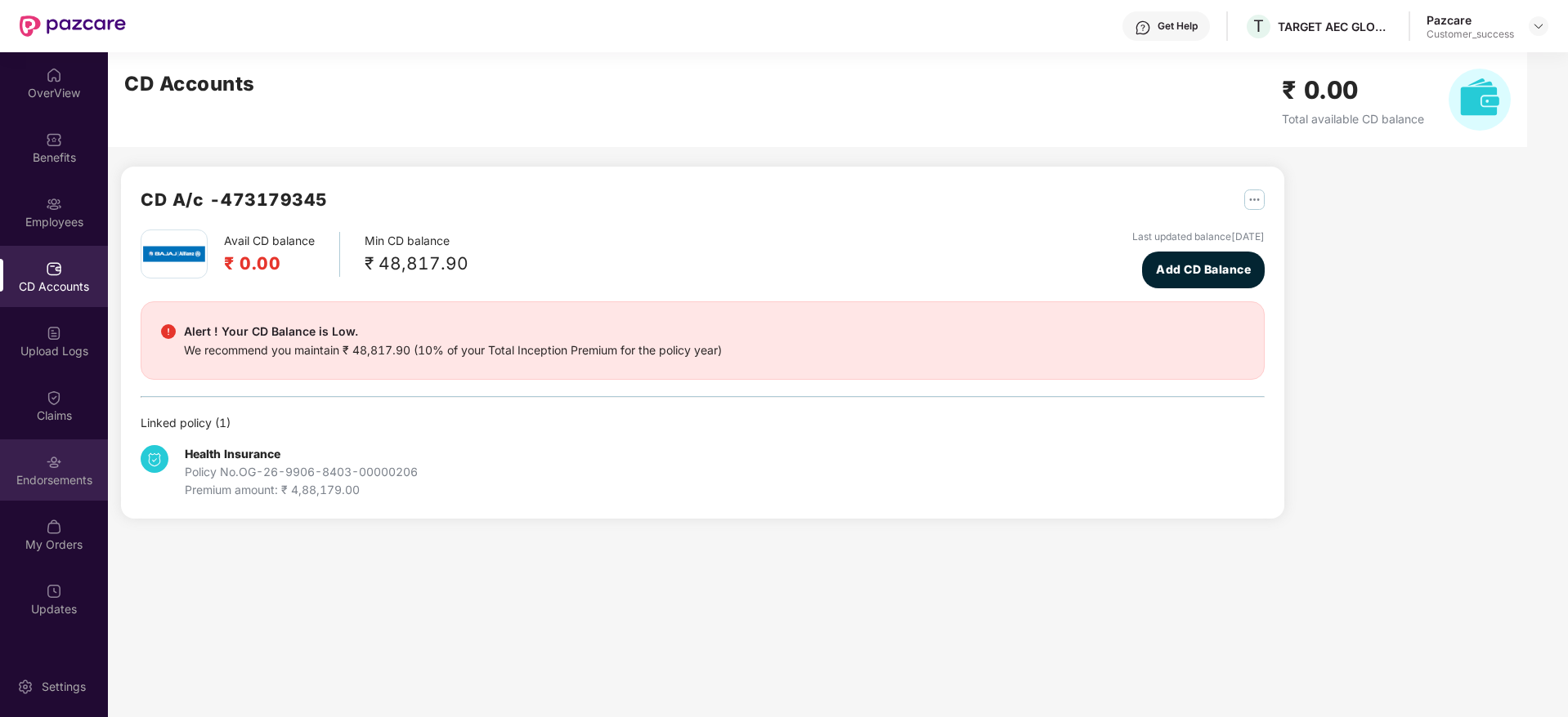
click at [43, 467] on div "Endorsements" at bounding box center [54, 470] width 108 height 61
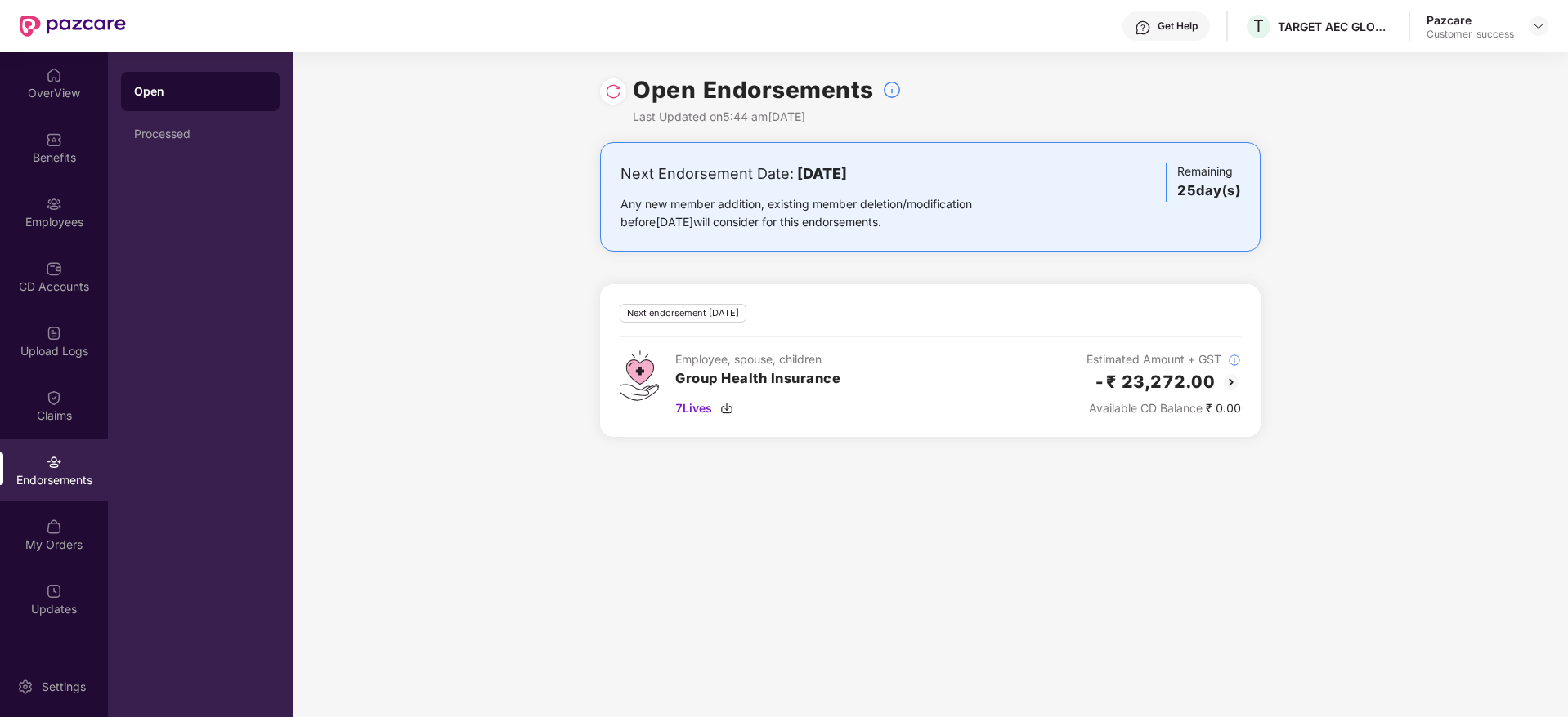
click at [1231, 379] on img at bounding box center [1231, 382] width 20 height 20
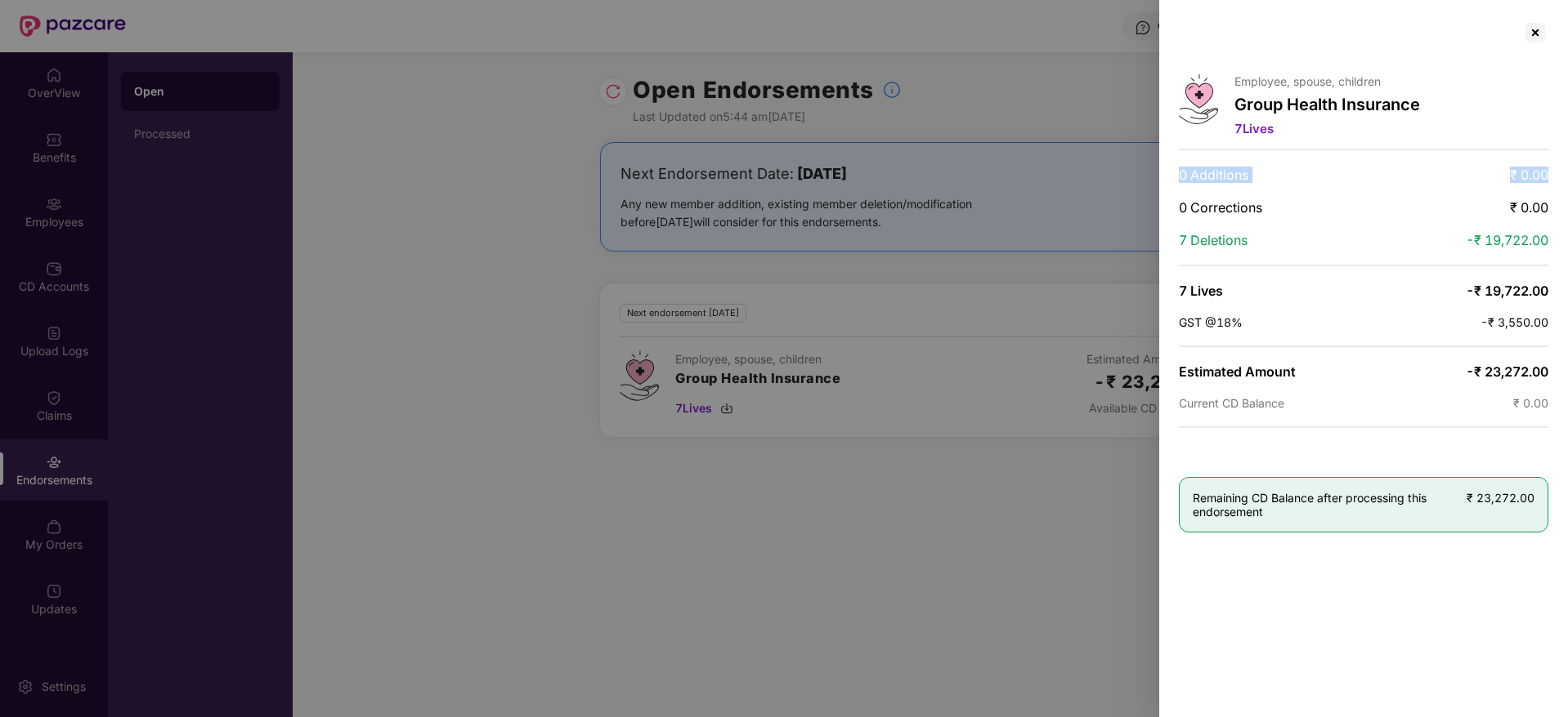
drag, startPoint x: 1182, startPoint y: 172, endPoint x: 1559, endPoint y: 167, distance: 377.0
click at [1559, 167] on div "Employee, spouse, children Group Health Insurance 7 Lives 0 Additions ₹ 0.00 0 …" at bounding box center [1363, 358] width 409 height 717
drag, startPoint x: 1559, startPoint y: 167, endPoint x: 1189, endPoint y: 179, distance: 370.2
click at [1189, 179] on div "Employee, spouse, children Group Health Insurance 7 Lives 0 Additions ₹ 0.00 0 …" at bounding box center [1363, 358] width 409 height 717
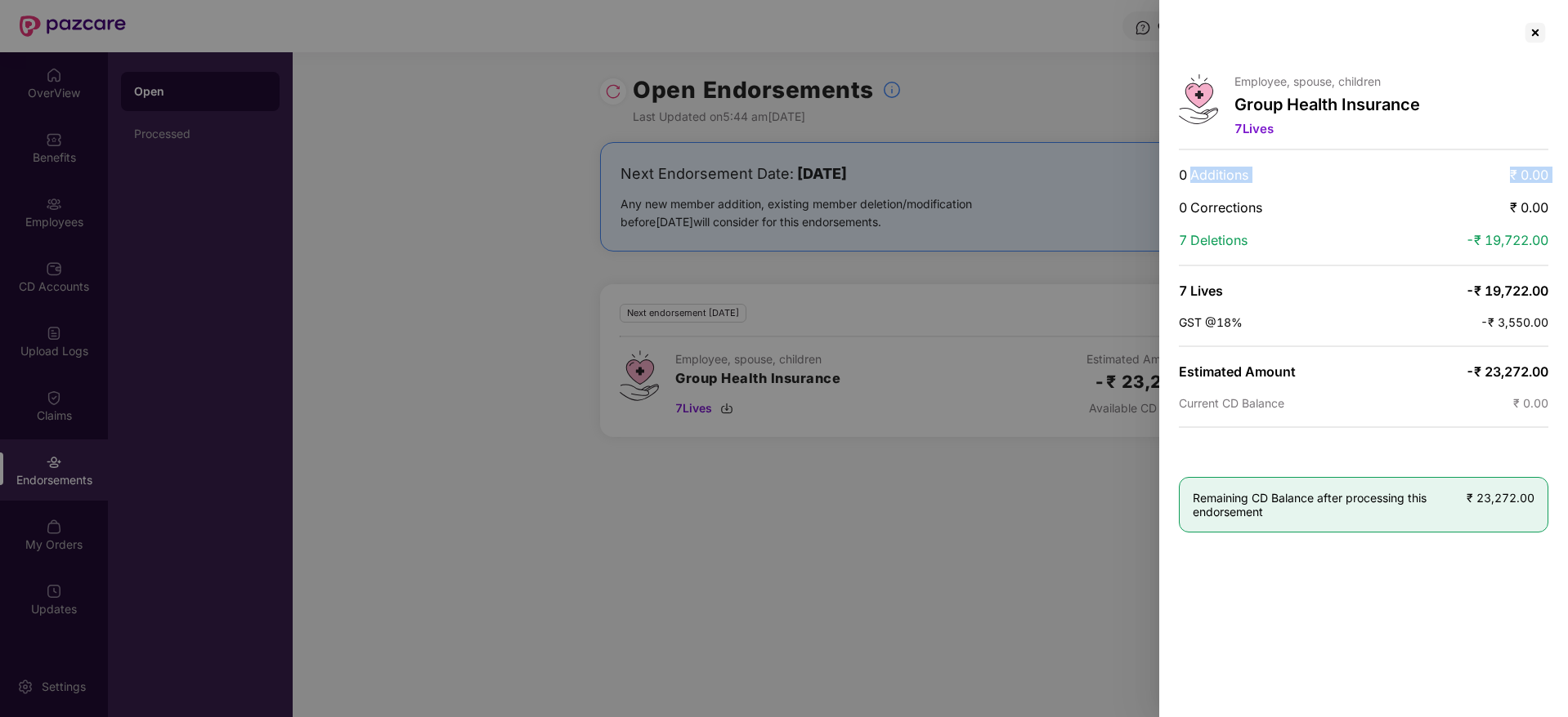
click at [1189, 179] on span "0 Additions" at bounding box center [1214, 174] width 70 height 16
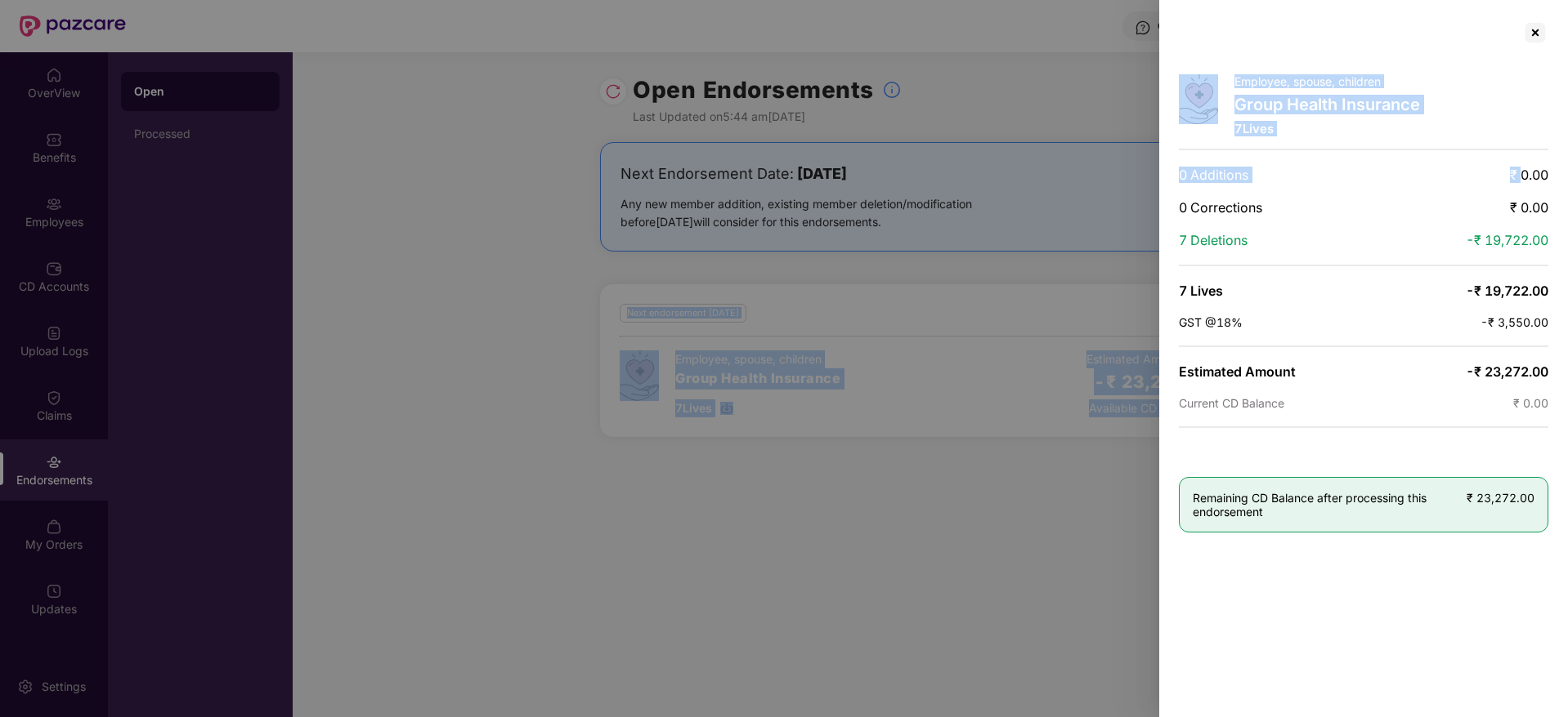
drag, startPoint x: 1522, startPoint y: 174, endPoint x: 1569, endPoint y: 172, distance: 47.0
click at [1567, 172] on html "Get Help T TARGET AEC GLOBAL PRIVATE LIMITED Pazcare Customer_success OverView …" at bounding box center [784, 358] width 1568 height 717
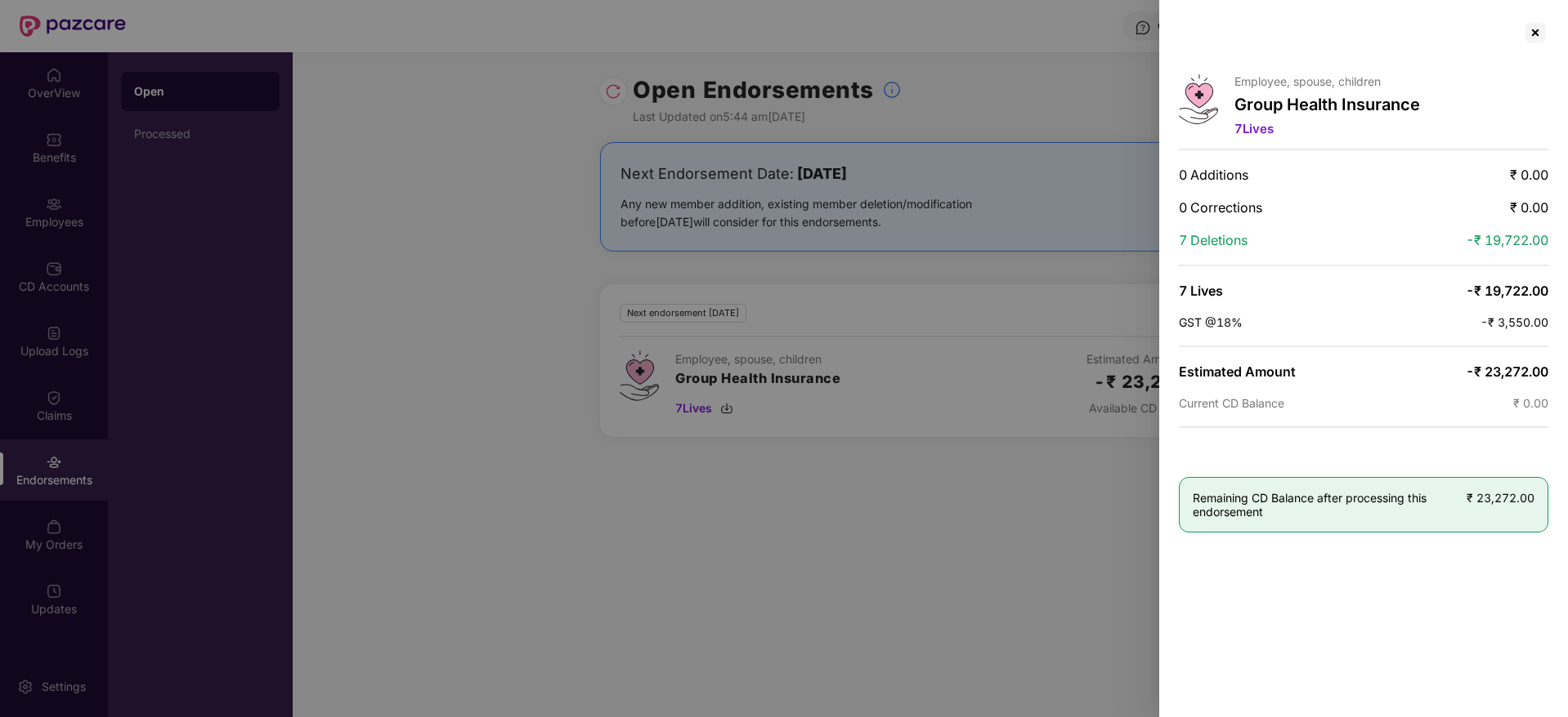
click at [1529, 220] on div "Employee, spouse, children Group Health Insurance 7 Lives 0 Additions ₹ 0.00 0 …" at bounding box center [1363, 358] width 409 height 717
drag, startPoint x: 1512, startPoint y: 409, endPoint x: 1556, endPoint y: 397, distance: 45.6
click at [1556, 397] on div "Employee, spouse, children Group Health Insurance 7 Lives 0 Additions ₹ 0.00 0 …" at bounding box center [1363, 358] width 409 height 717
click at [1313, 501] on span "Remaining CD Balance after processing this endorsement" at bounding box center [1329, 506] width 274 height 28
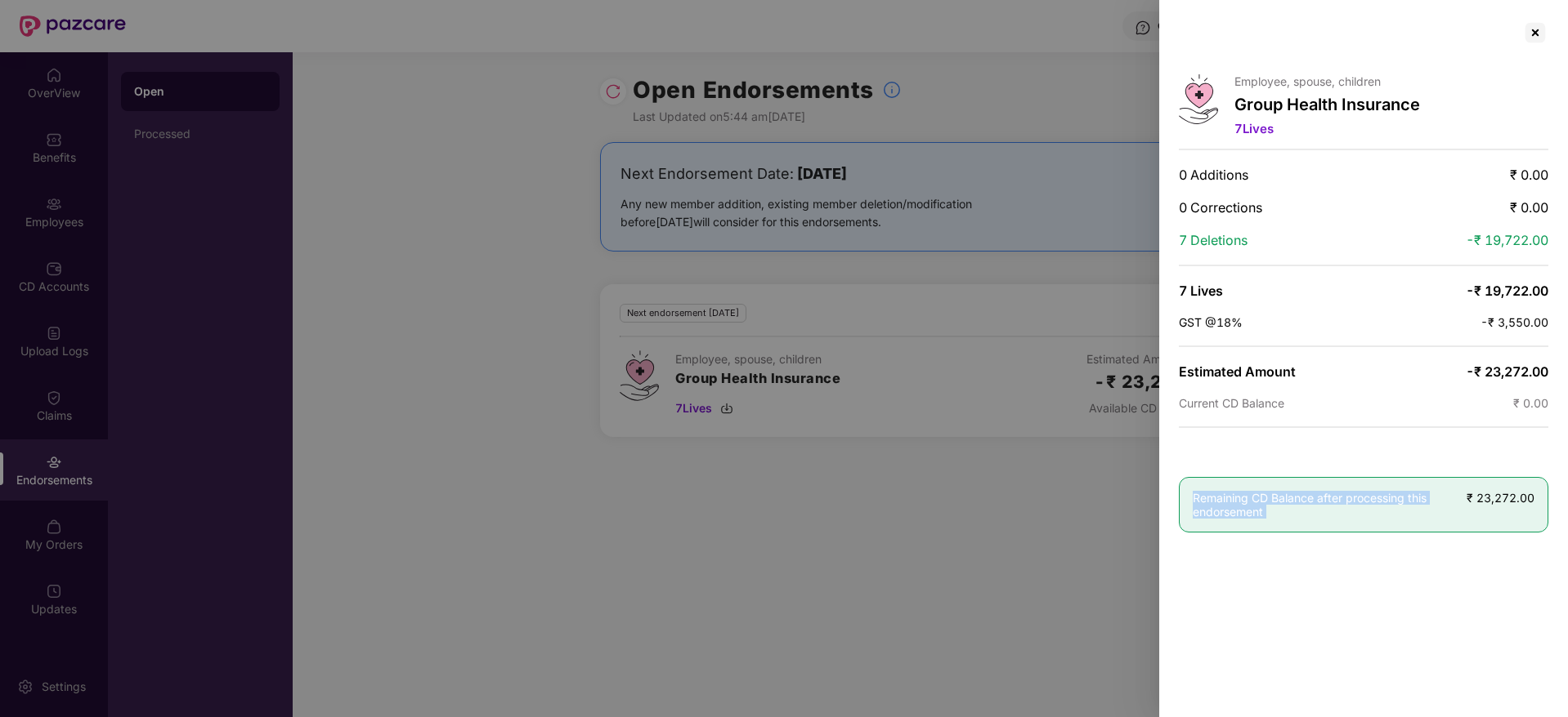
click at [1313, 501] on span "Remaining CD Balance after processing this endorsement" at bounding box center [1329, 506] width 274 height 28
drag, startPoint x: 1547, startPoint y: 507, endPoint x: 1263, endPoint y: 498, distance: 284.1
click at [1263, 498] on div "Remaining CD Balance after processing this endorsement ₹ 23,272.00" at bounding box center [1363, 505] width 369 height 55
click at [1263, 498] on span "Remaining CD Balance after processing this endorsement" at bounding box center [1329, 506] width 274 height 28
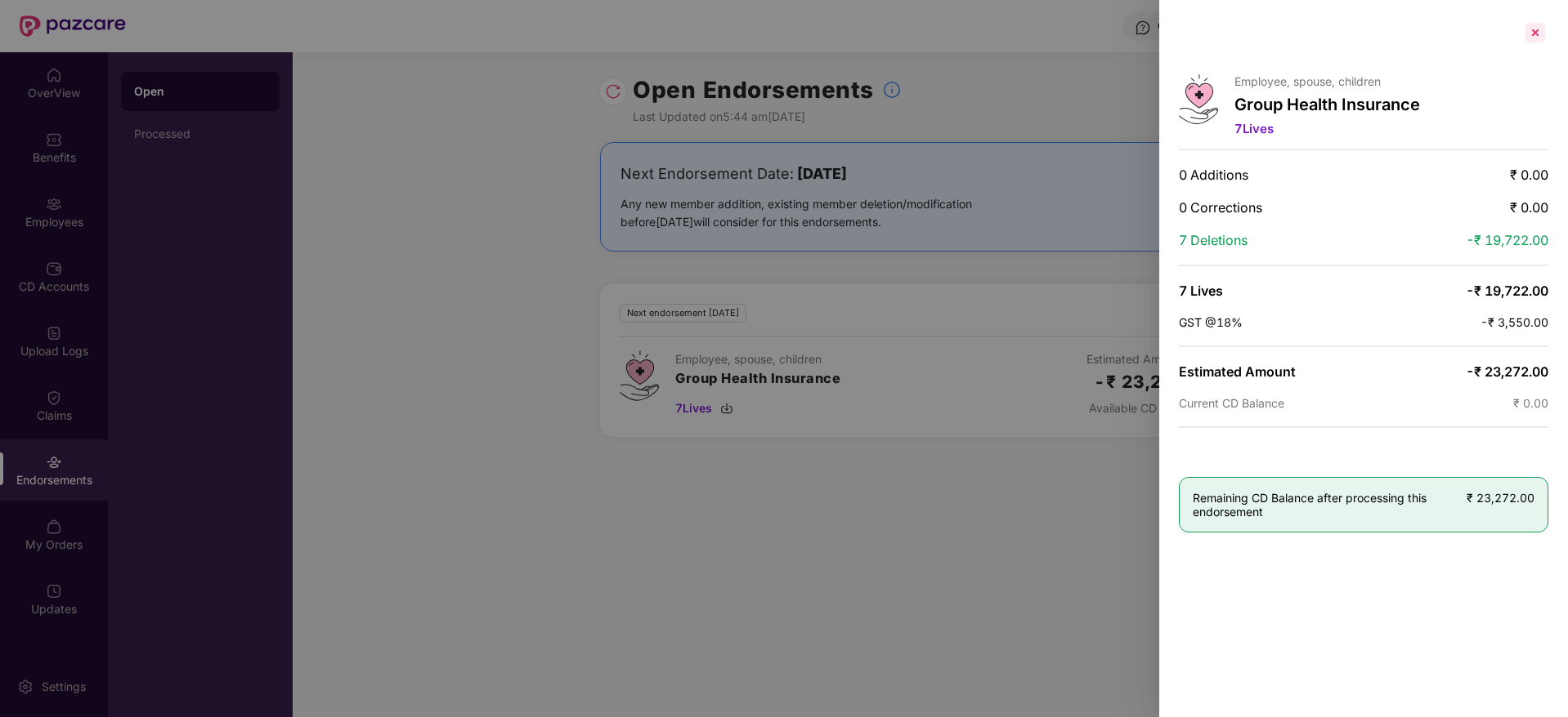
click at [1532, 30] on div at bounding box center [1535, 33] width 26 height 26
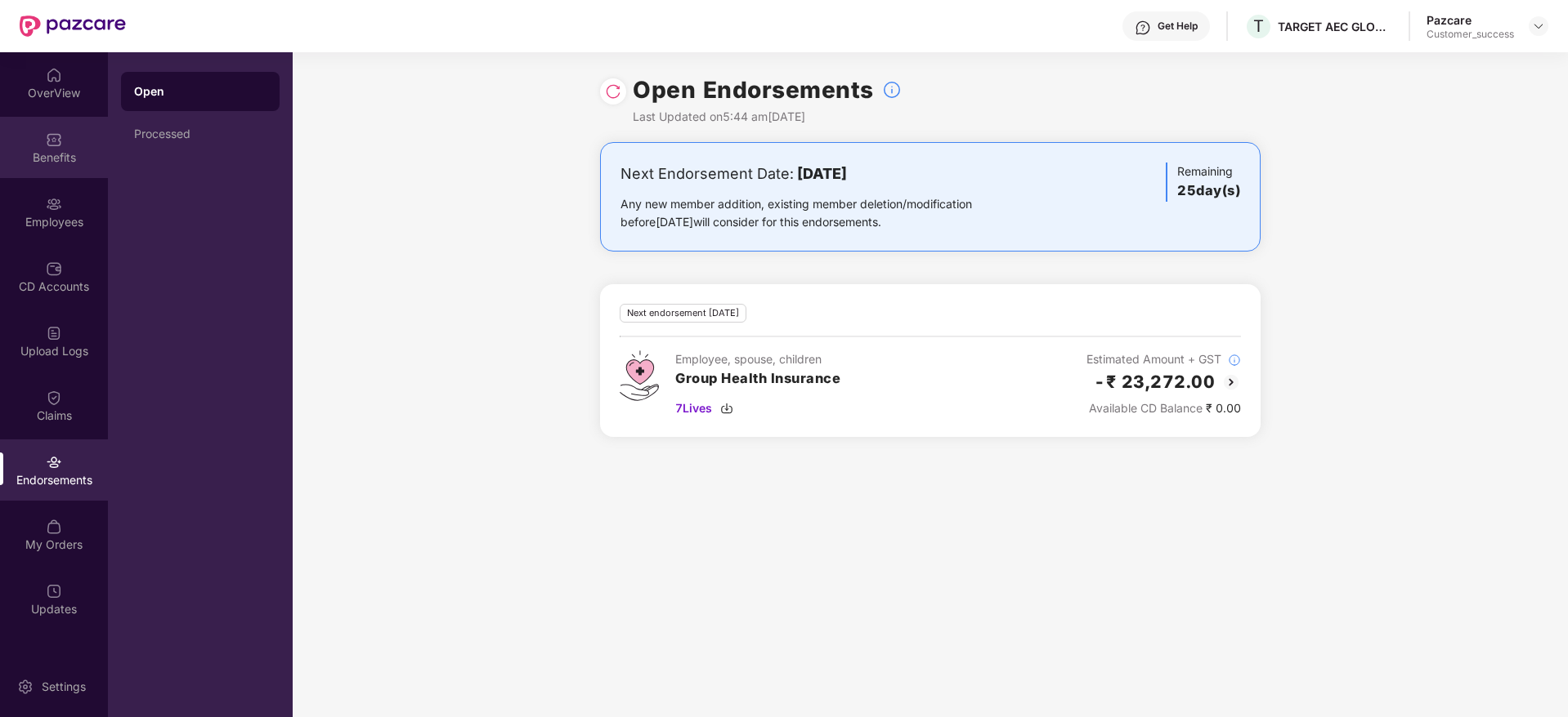
click at [21, 140] on div "Benefits" at bounding box center [54, 147] width 108 height 61
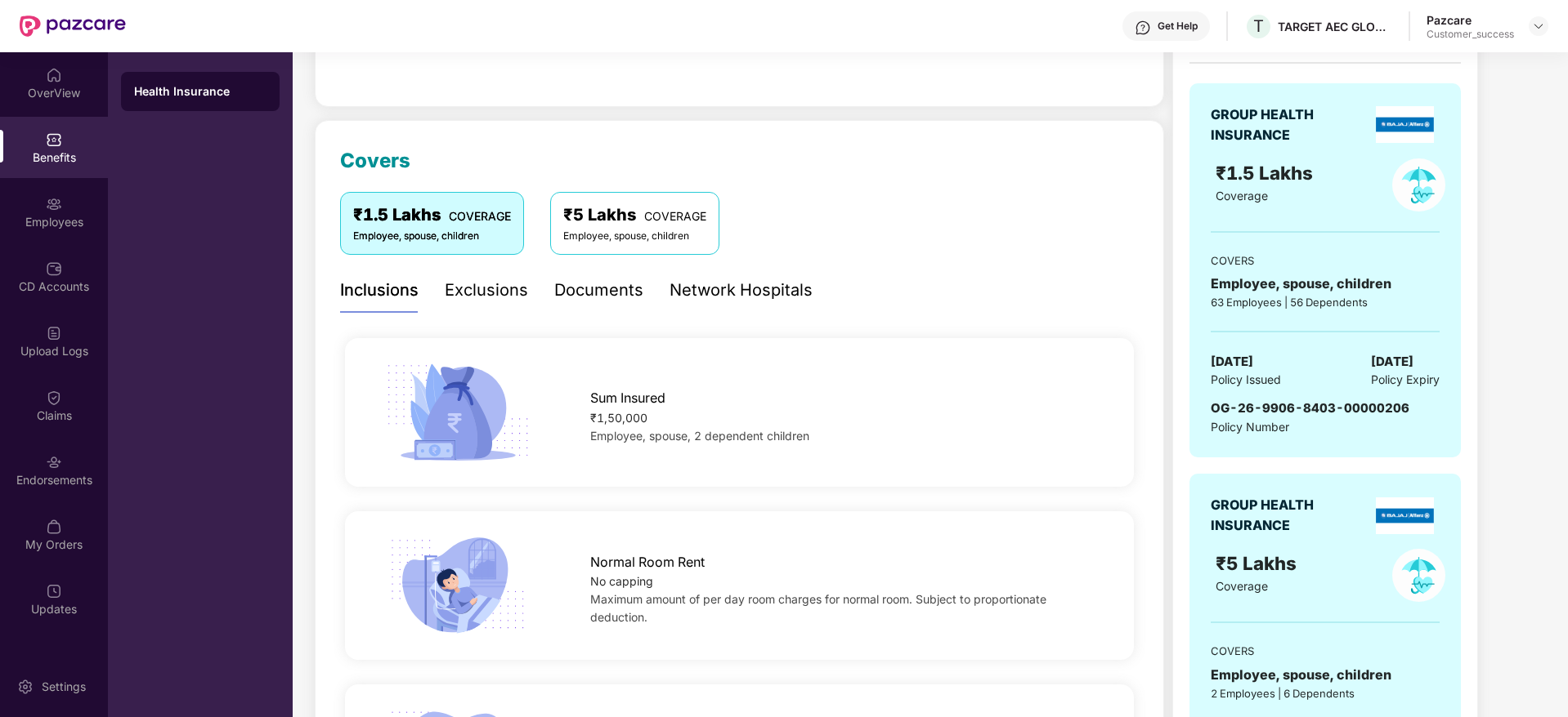
scroll to position [245, 0]
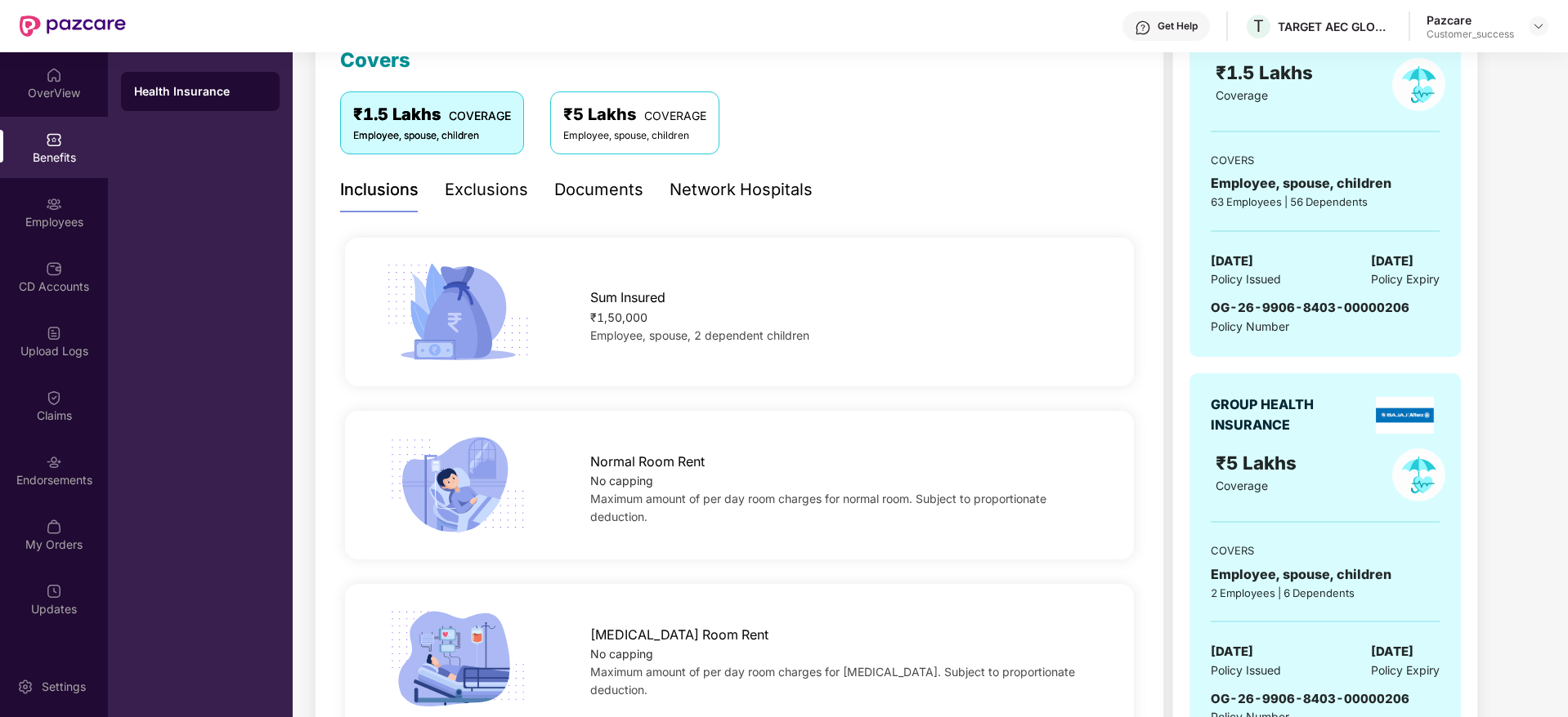
click at [473, 204] on div "Exclusions" at bounding box center [486, 190] width 84 height 45
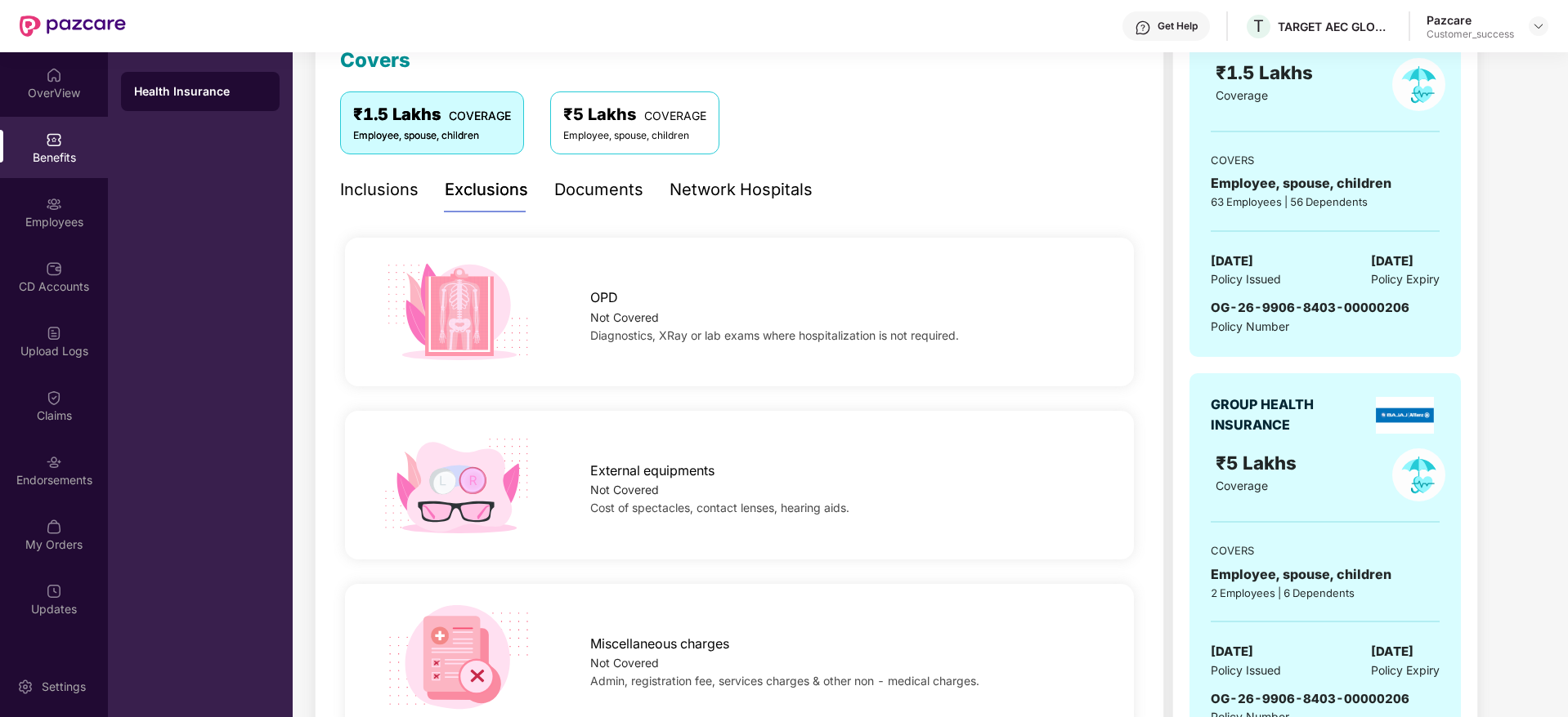
click at [749, 193] on div "Network Hospitals" at bounding box center [741, 190] width 143 height 25
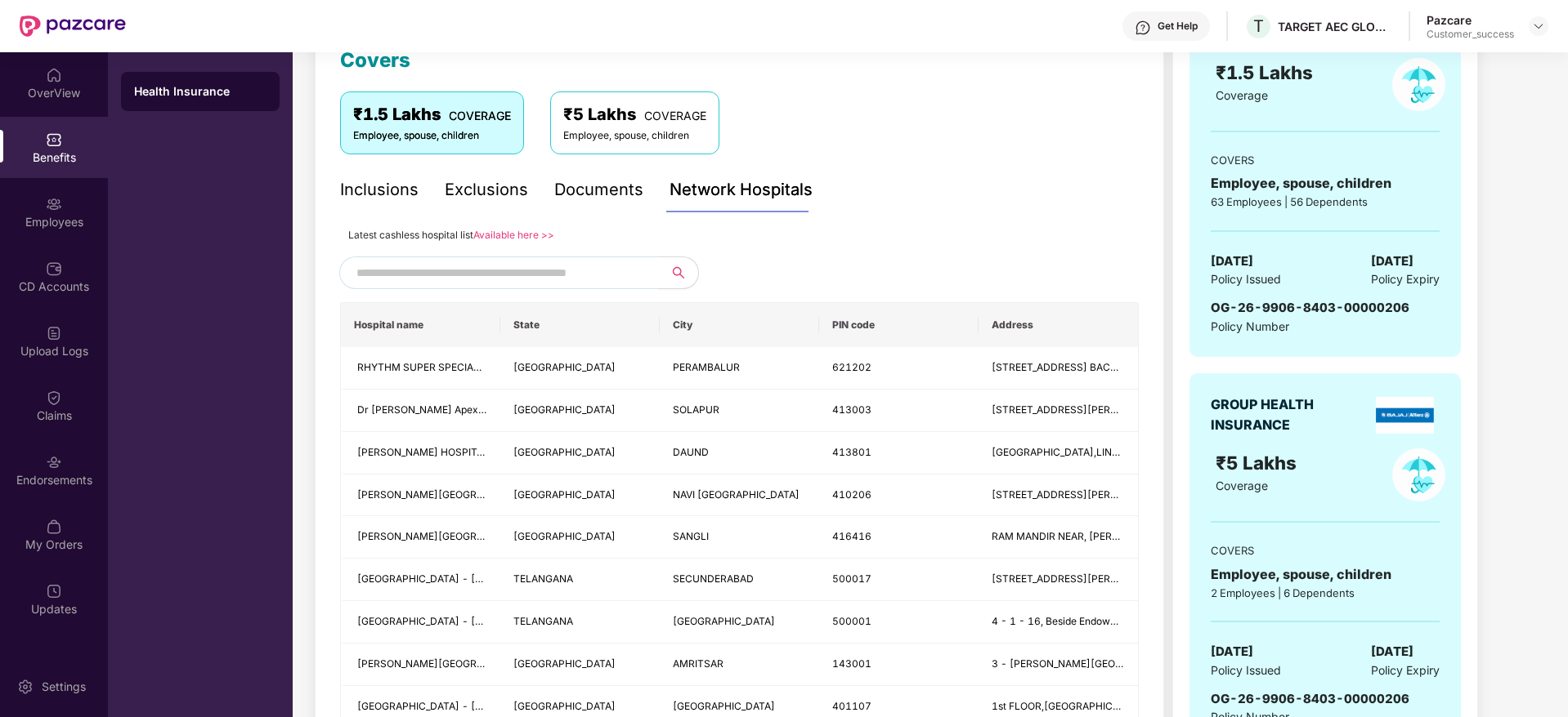
click at [400, 193] on div "Inclusions" at bounding box center [379, 190] width 78 height 25
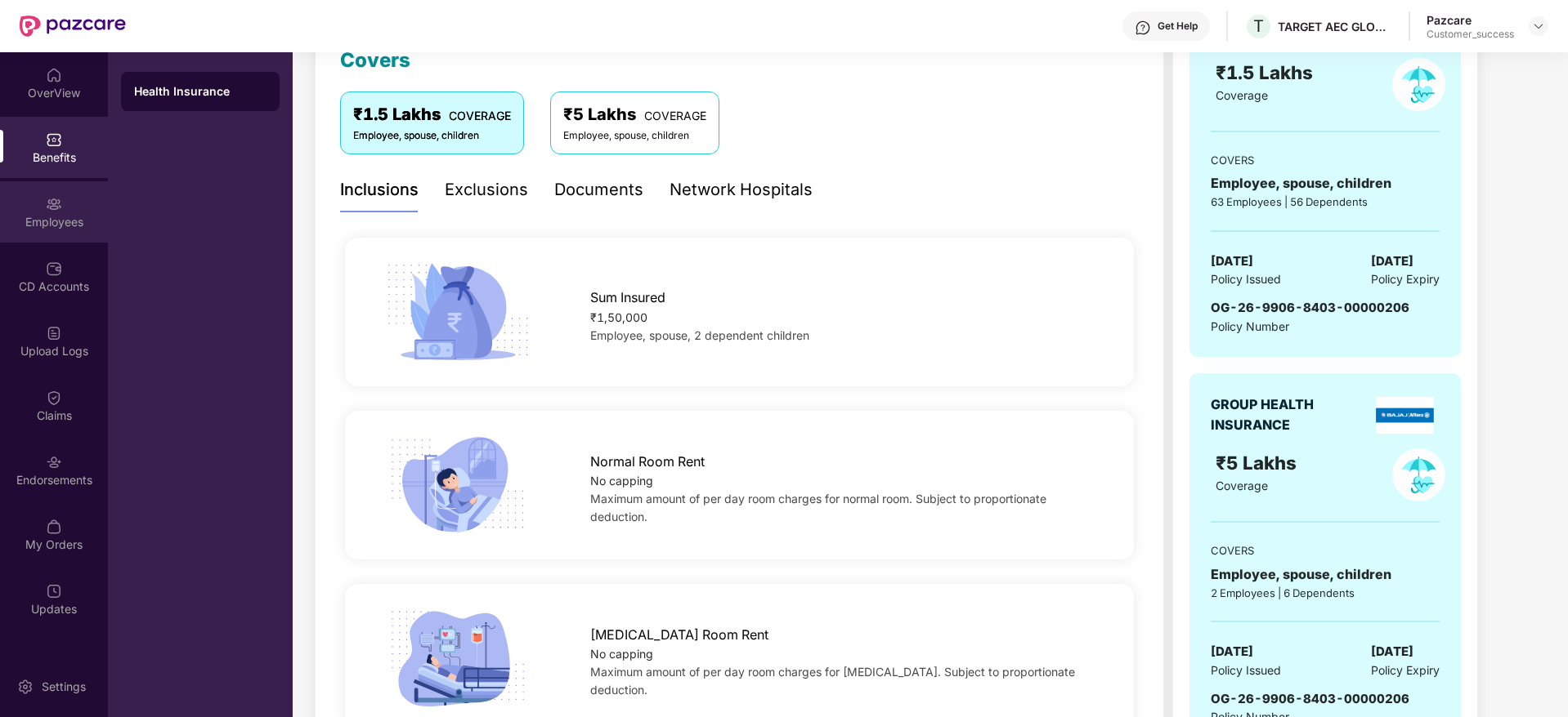
click at [96, 209] on div "Employees" at bounding box center [54, 211] width 108 height 61
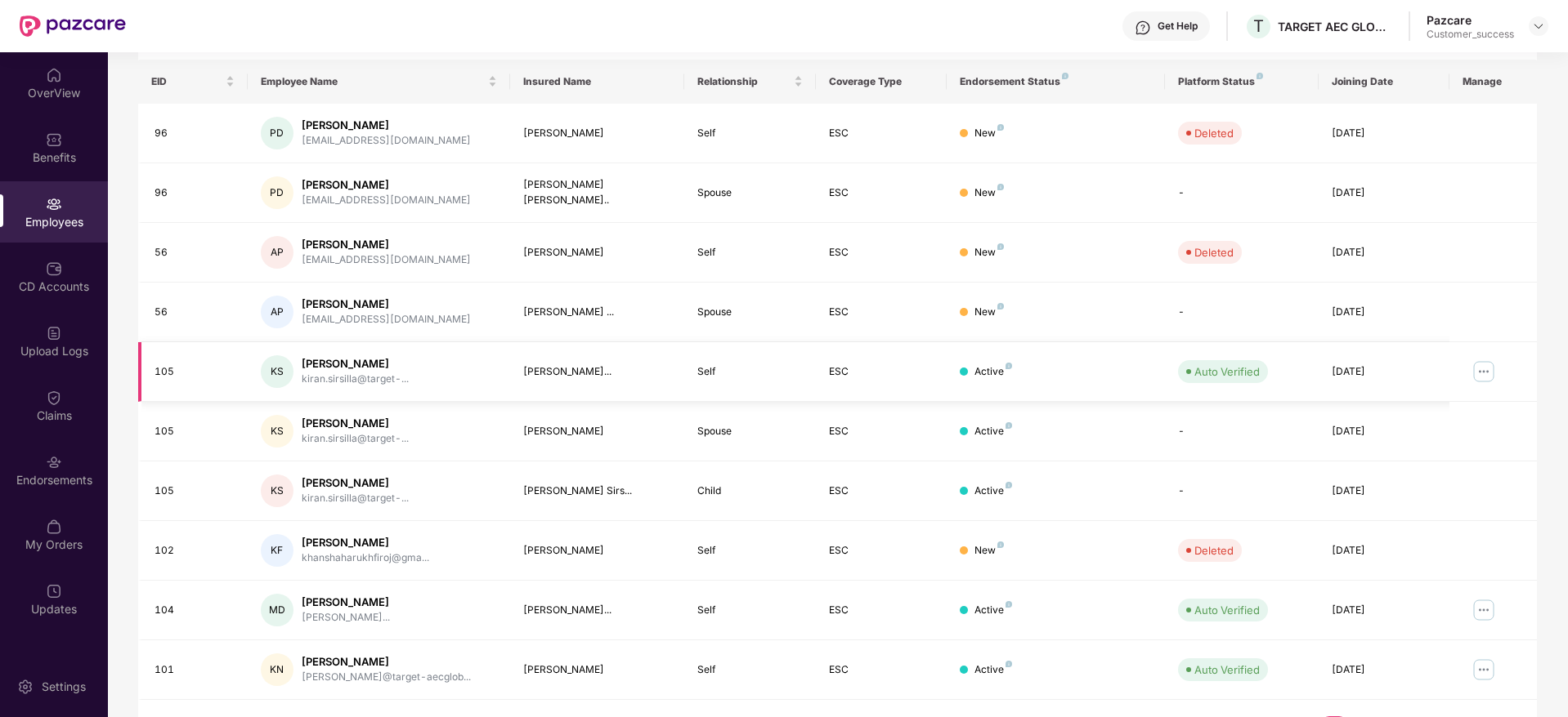
click at [1497, 368] on td at bounding box center [1493, 371] width 87 height 59
click at [1479, 367] on img at bounding box center [1483, 372] width 26 height 26
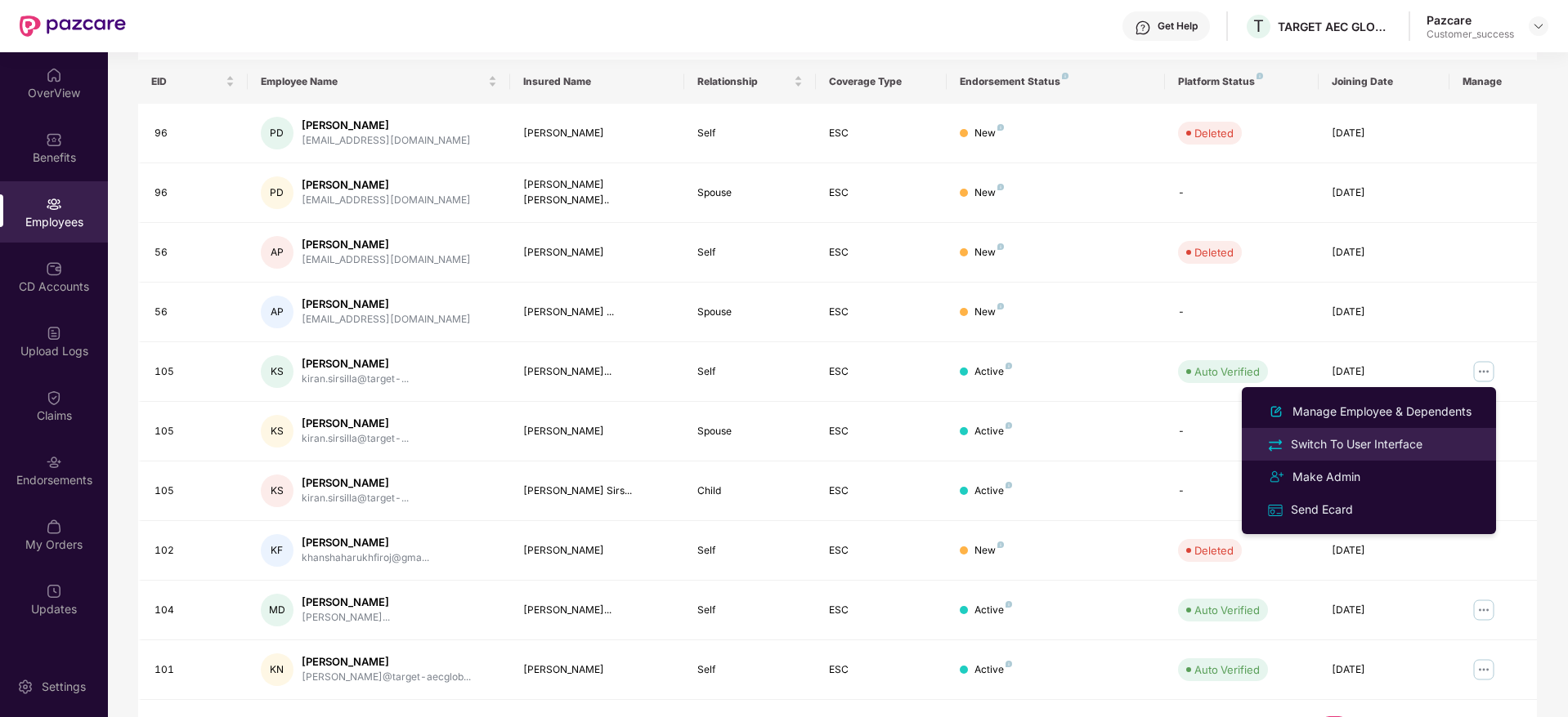
click at [1429, 437] on div "Switch To User Interface" at bounding box center [1368, 444] width 212 height 19
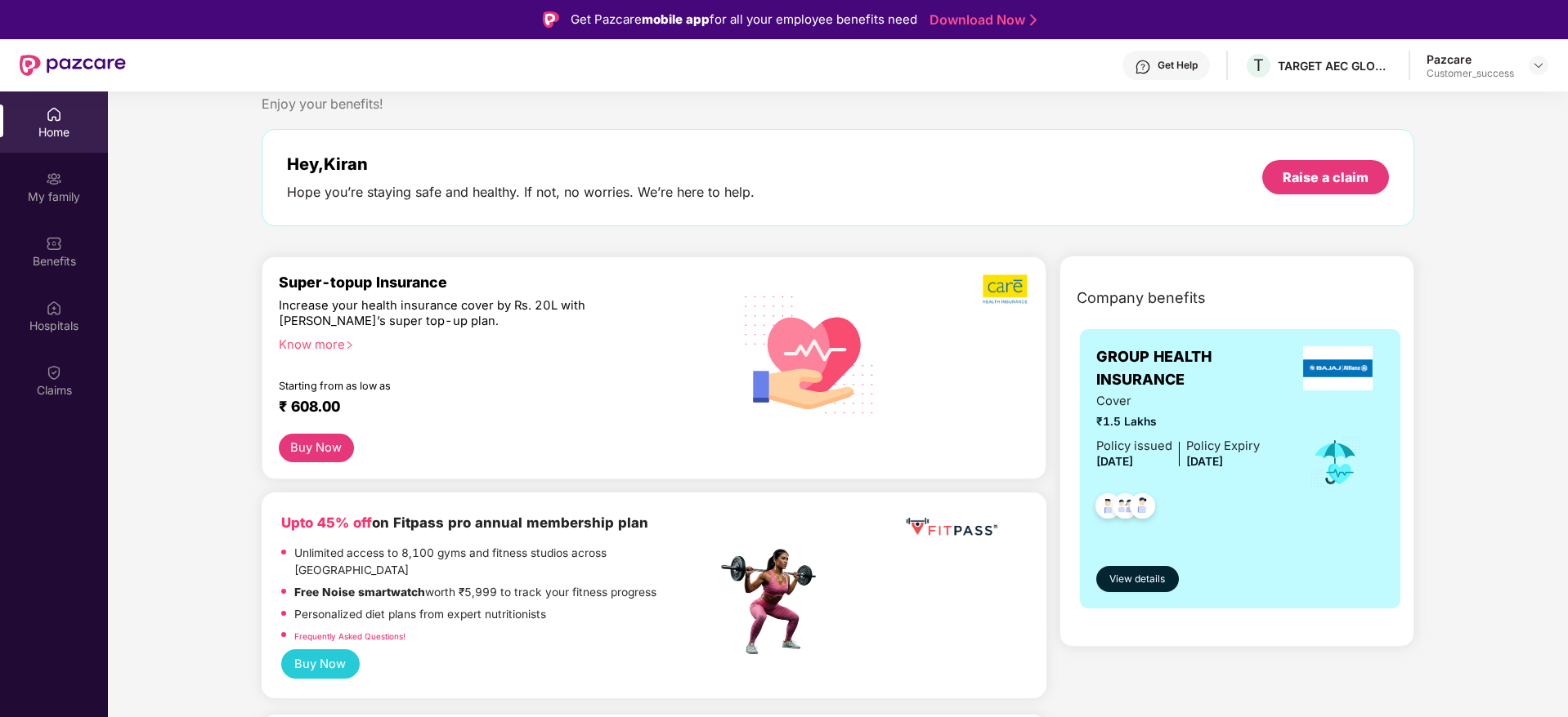
scroll to position [0, 0]
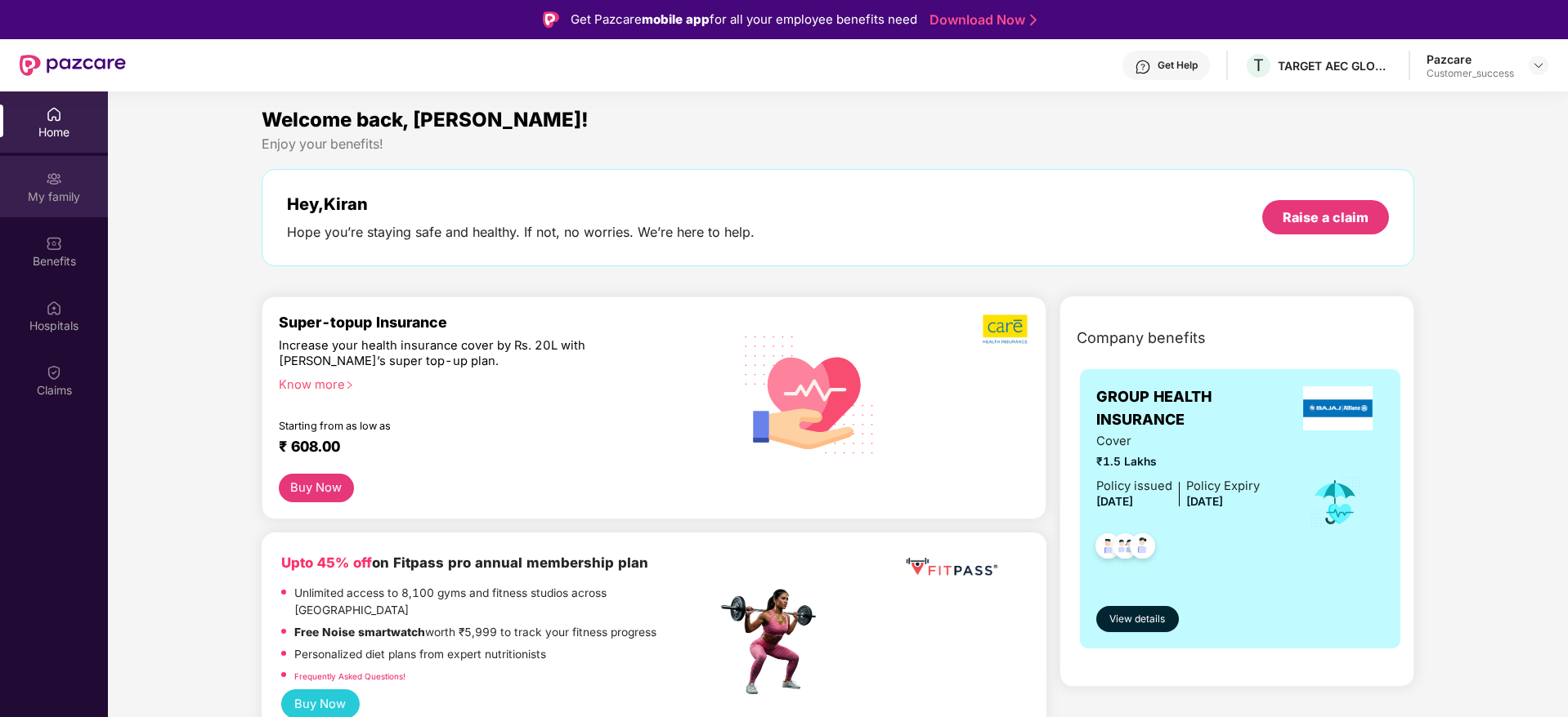
click at [72, 191] on div "My family" at bounding box center [54, 196] width 108 height 16
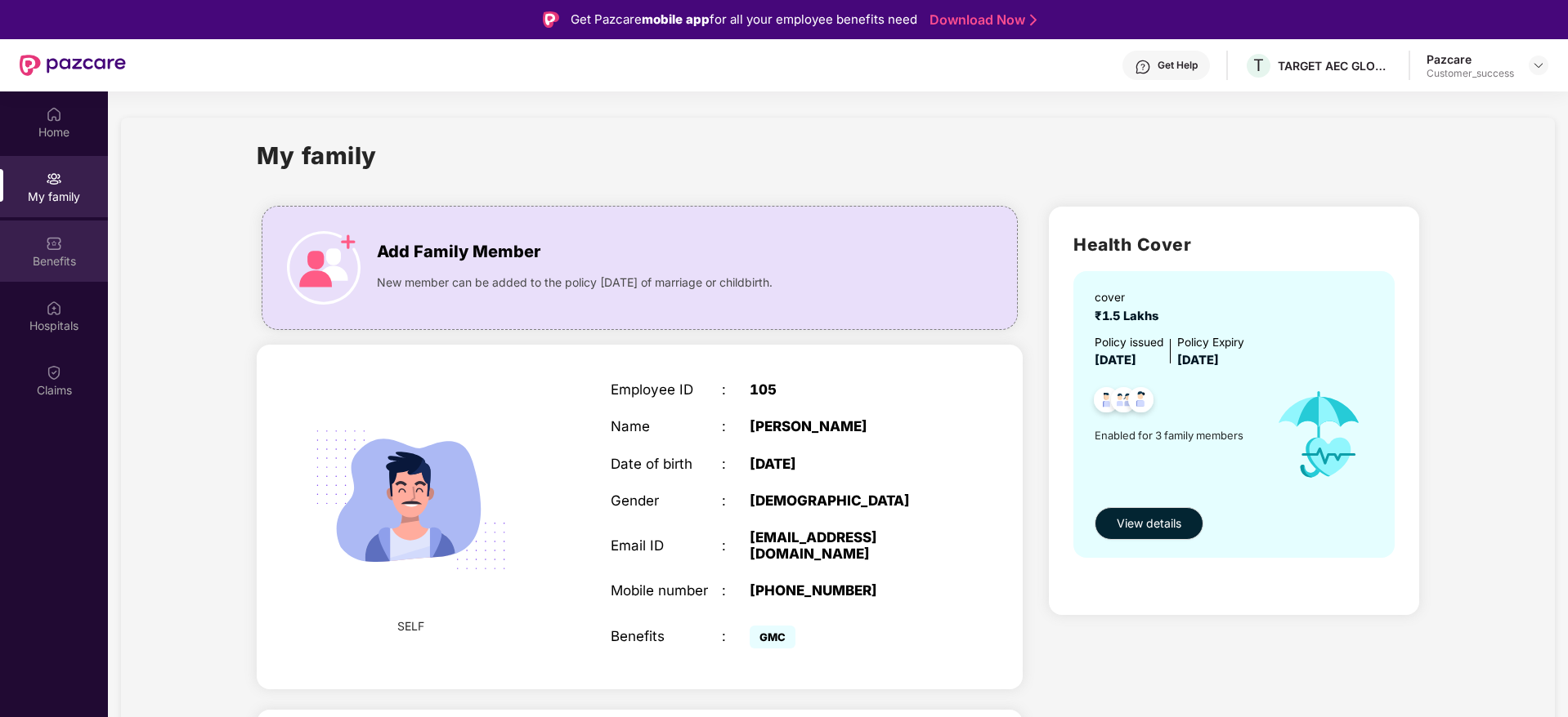
click at [74, 260] on div "Benefits" at bounding box center [54, 261] width 108 height 16
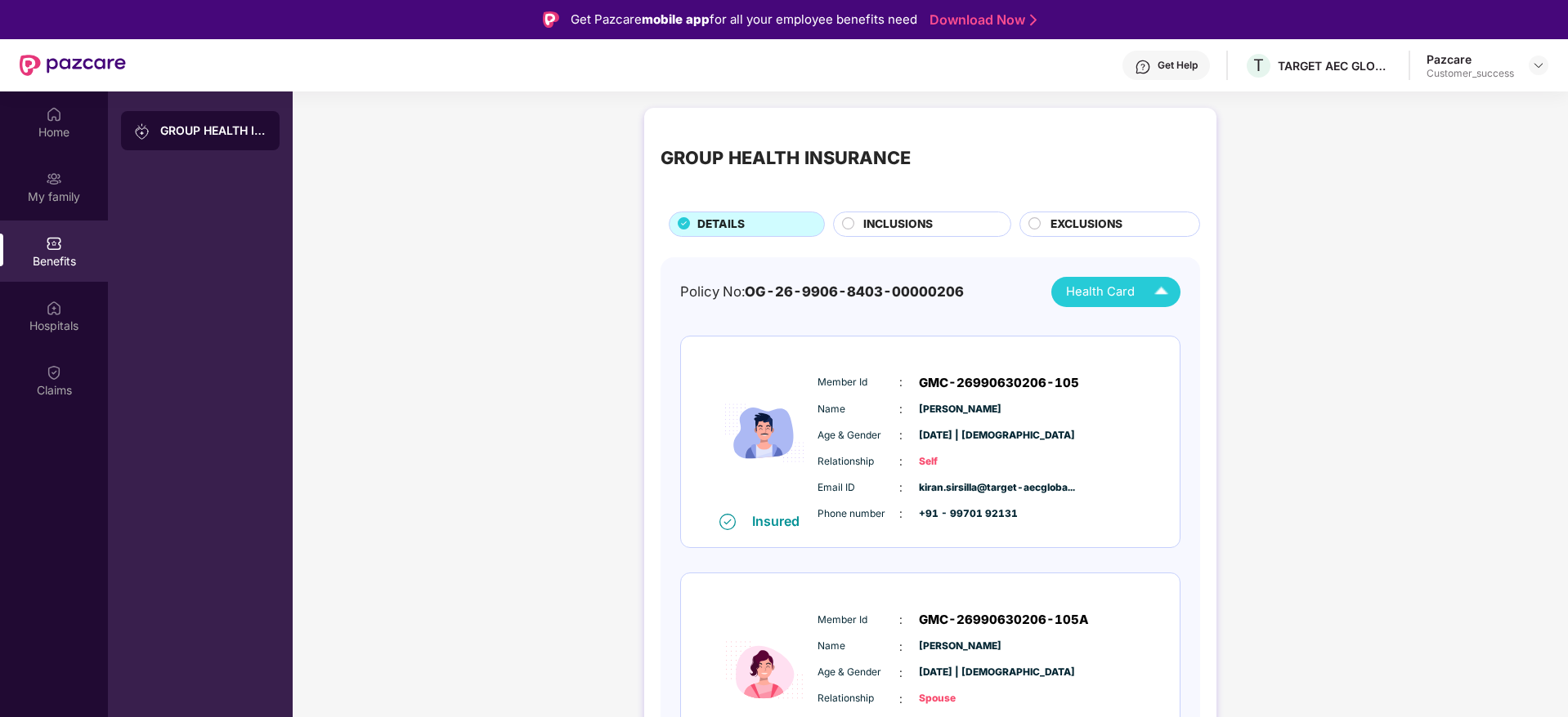
click at [1147, 299] on img at bounding box center [1161, 292] width 28 height 28
click at [909, 210] on div "GROUP HEALTH INSURANCE DETAILS INCLUSIONS EXCLUSIONS" at bounding box center [931, 180] width 540 height 113
click at [992, 225] on div "INCLUSIONS" at bounding box center [929, 226] width 148 height 21
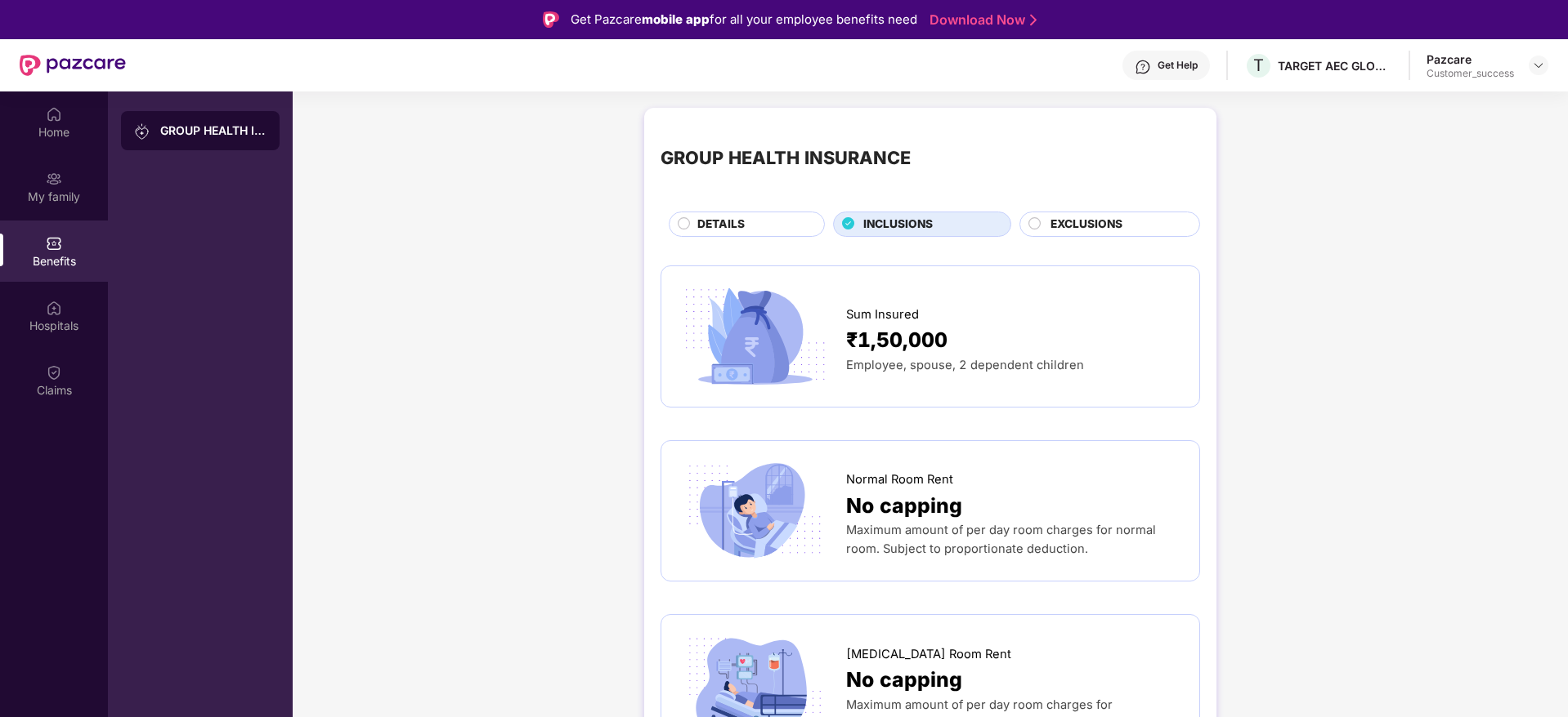
click at [1076, 223] on span "EXCLUSIONS" at bounding box center [1086, 225] width 72 height 18
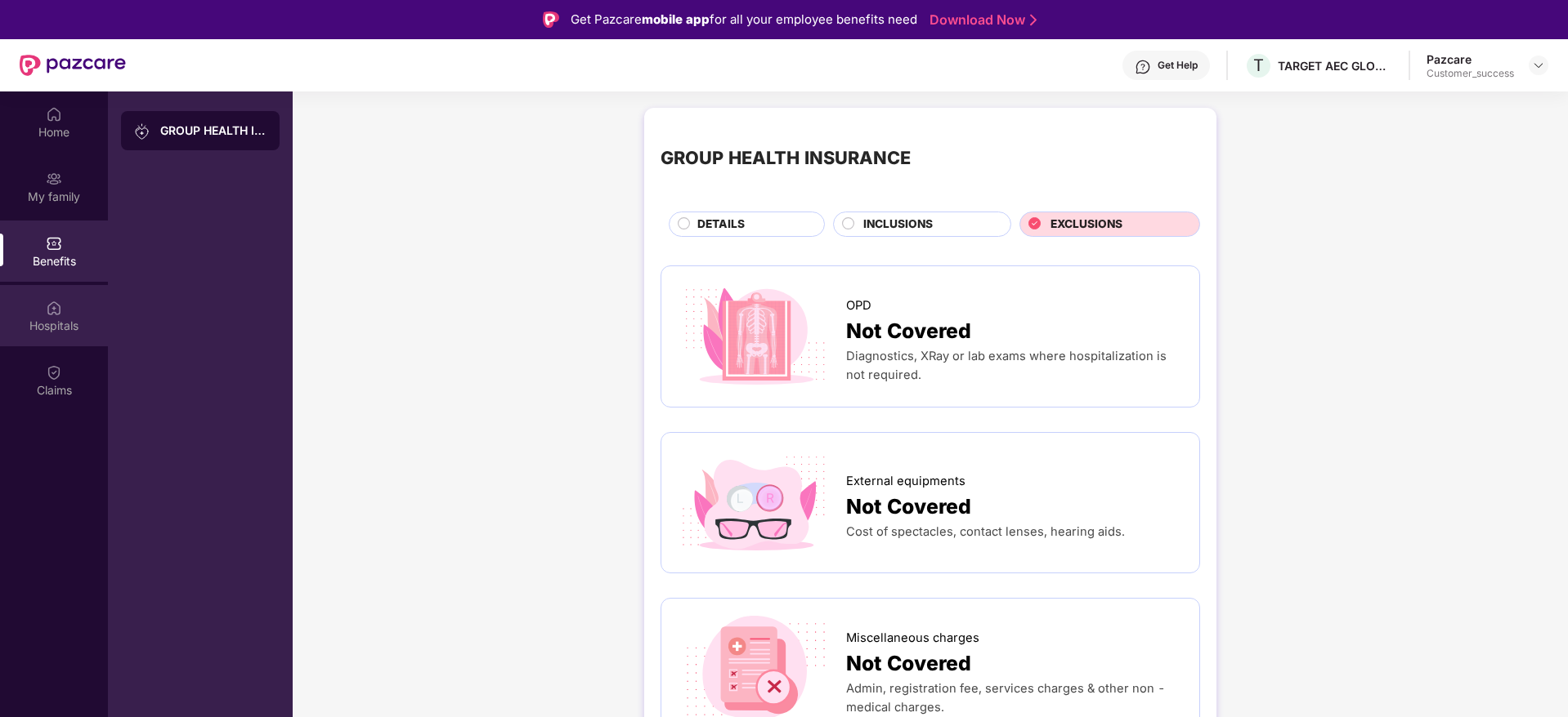
click at [9, 297] on div "Hospitals" at bounding box center [54, 315] width 108 height 61
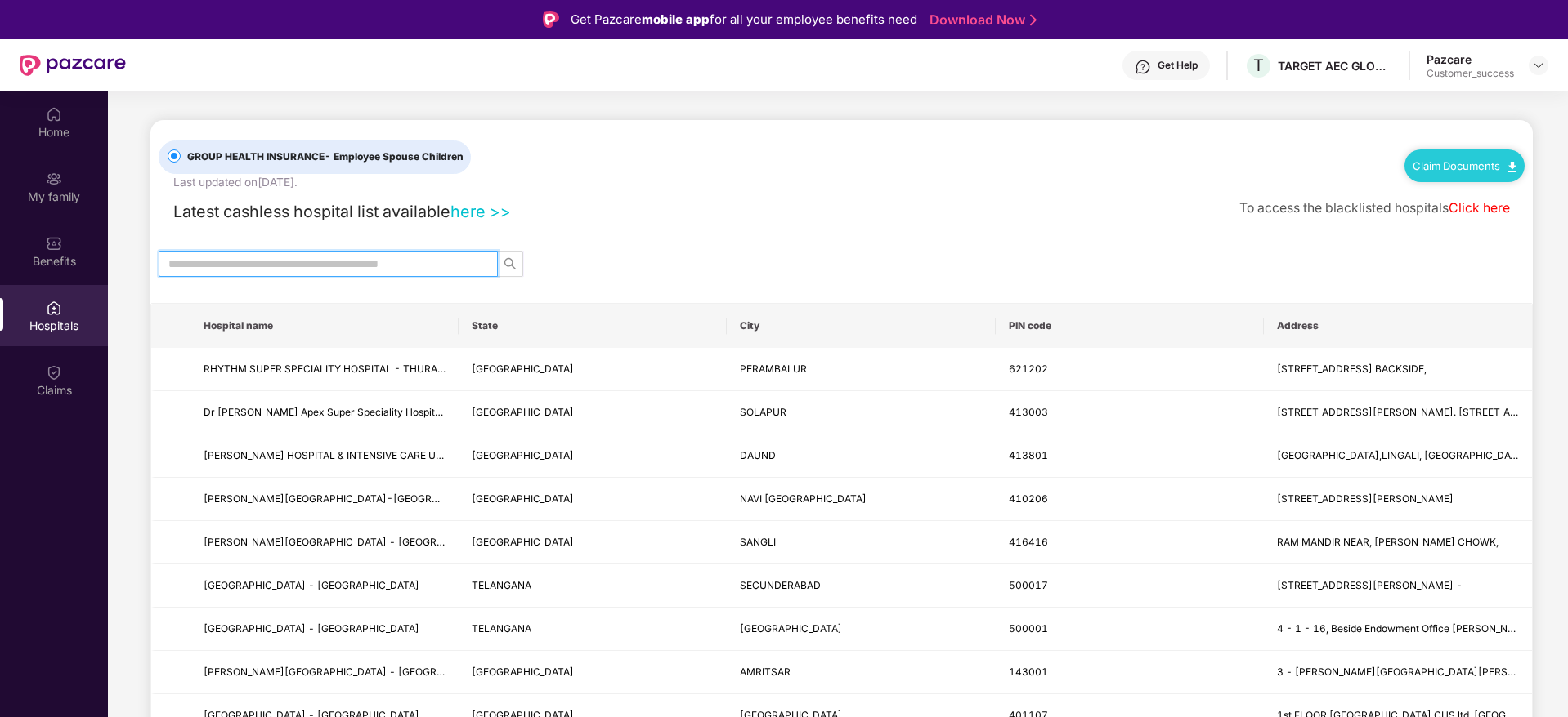
click at [377, 271] on input "text" at bounding box center [321, 263] width 306 height 18
click at [9, 148] on div "Home" at bounding box center [54, 121] width 108 height 61
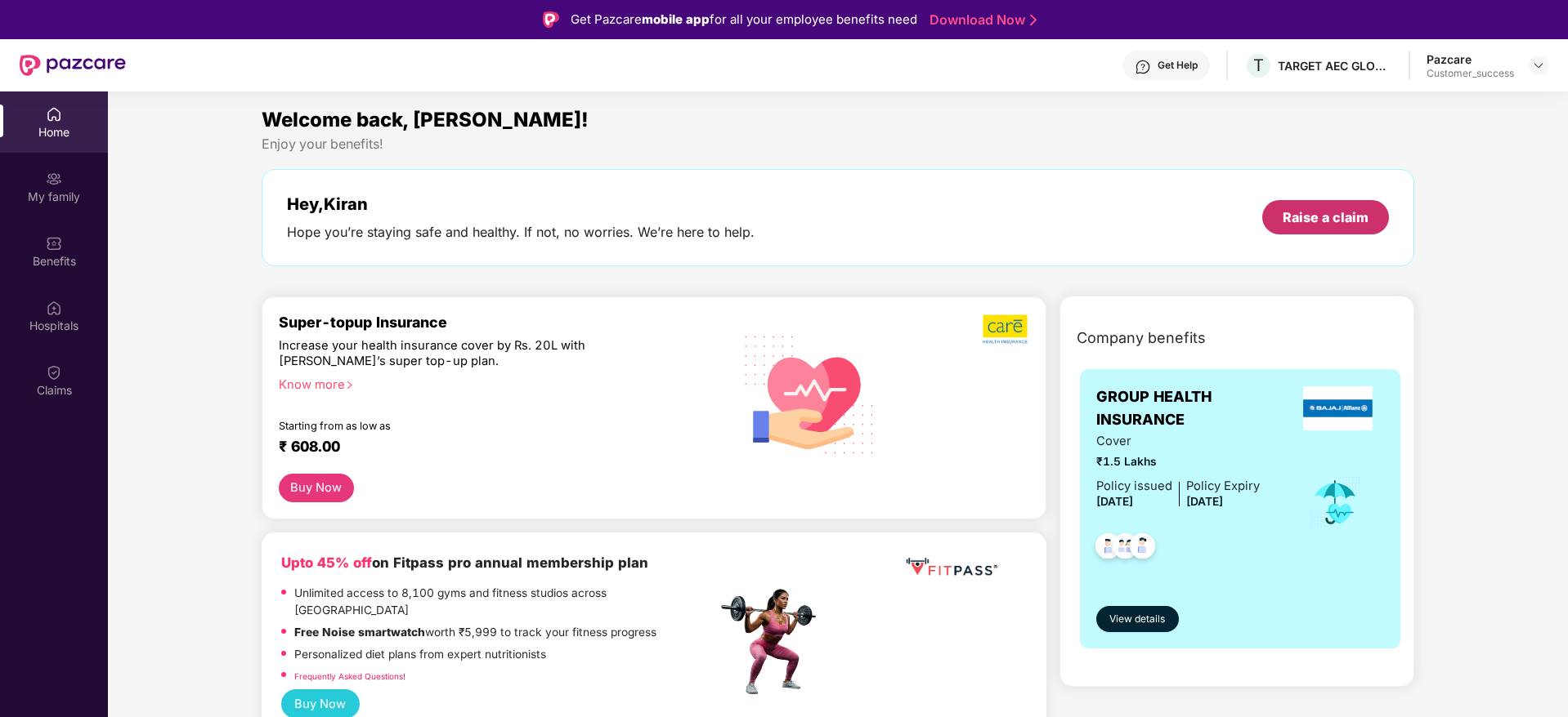
click at [1344, 215] on div "Raise a claim" at bounding box center [1325, 217] width 86 height 18
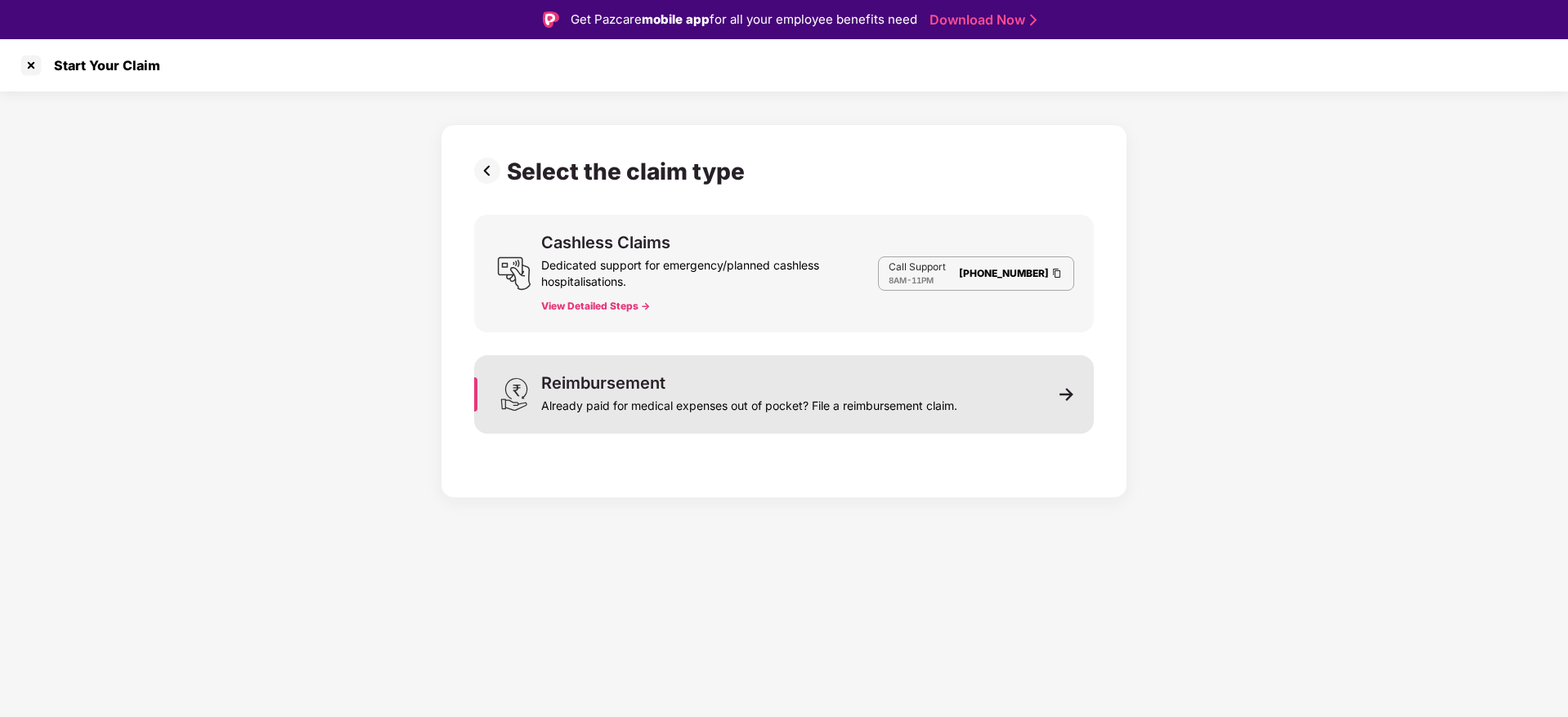
click at [818, 418] on div "Reimbursement Already paid for medical expenses out of pocket? File a reimburse…" at bounding box center [783, 394] width 619 height 78
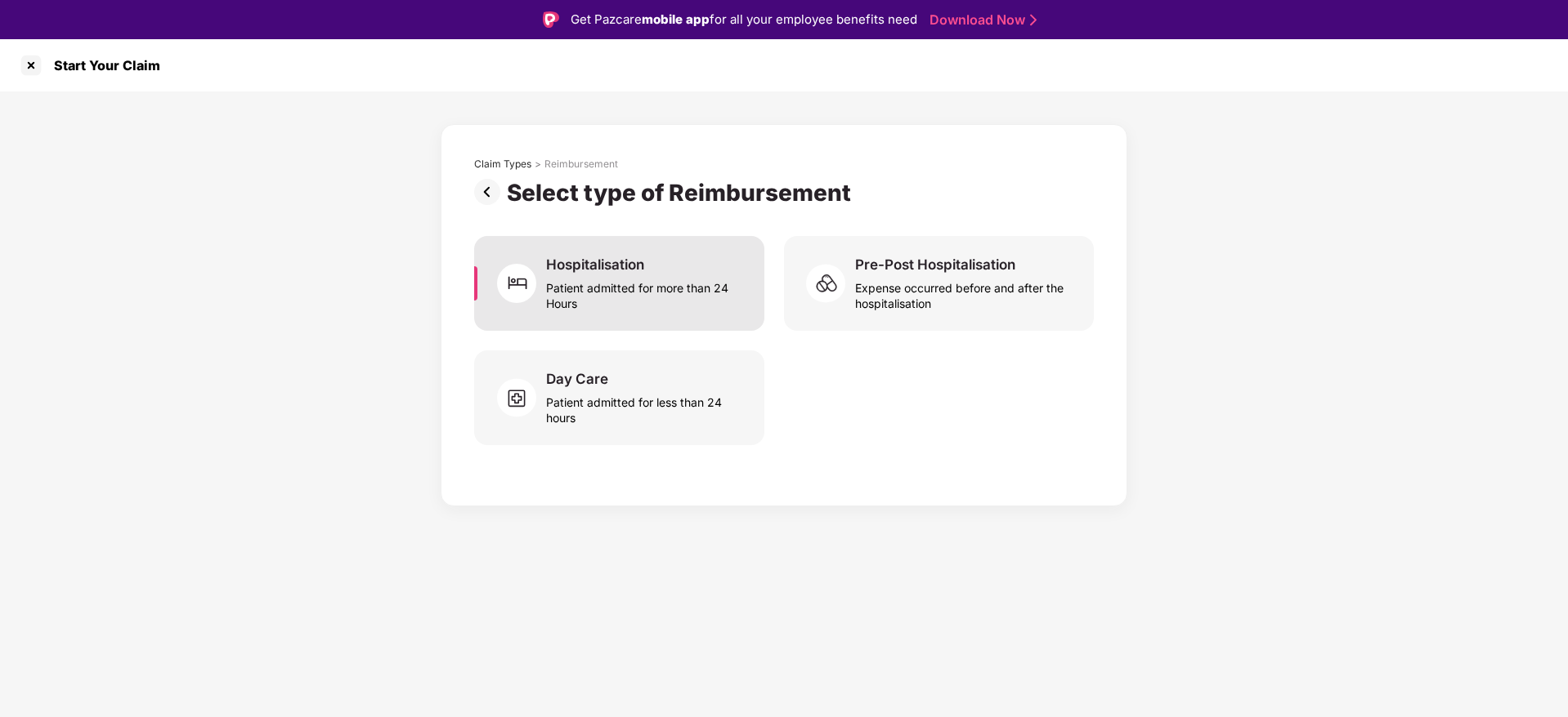
click at [693, 310] on div "Patient admitted for more than 24 Hours" at bounding box center [645, 292] width 198 height 38
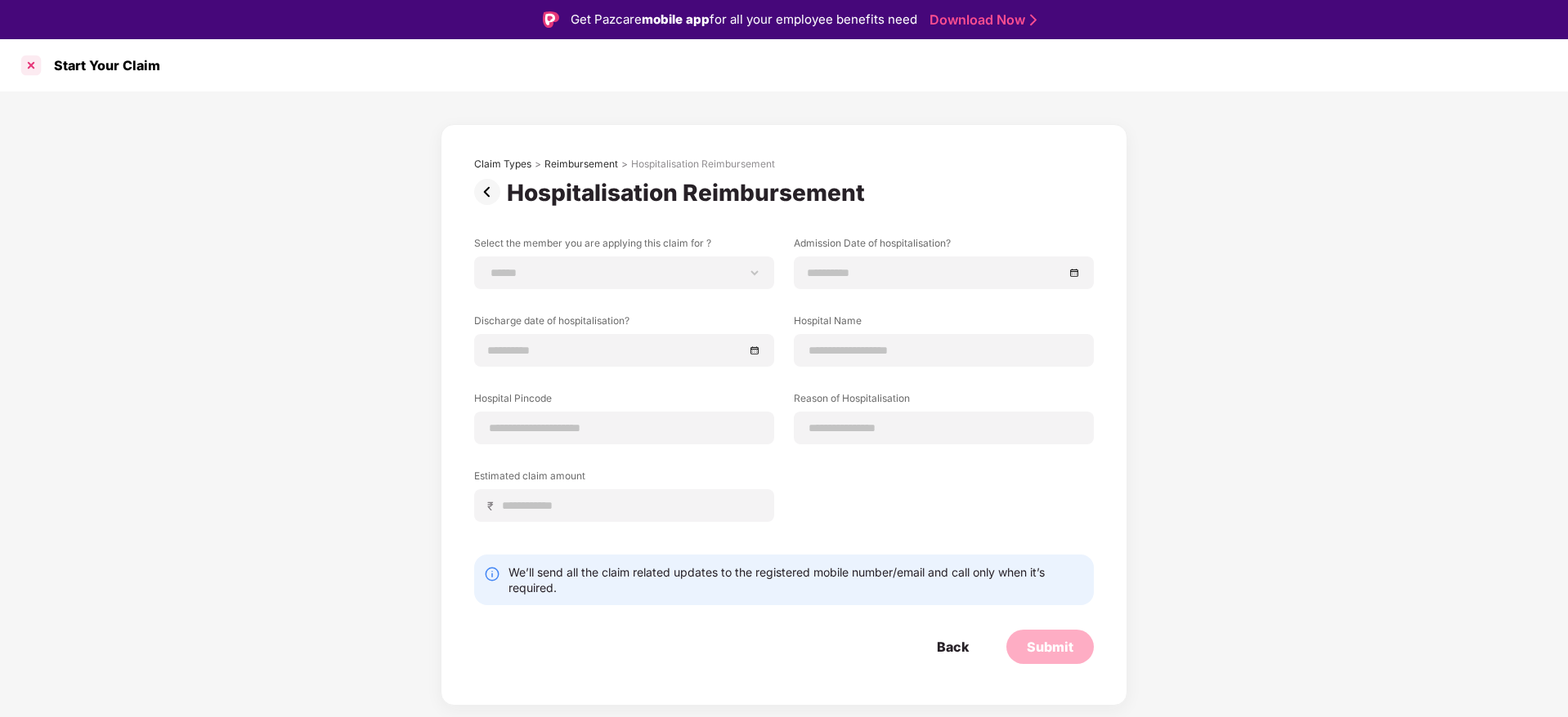
click at [31, 68] on div at bounding box center [31, 66] width 26 height 26
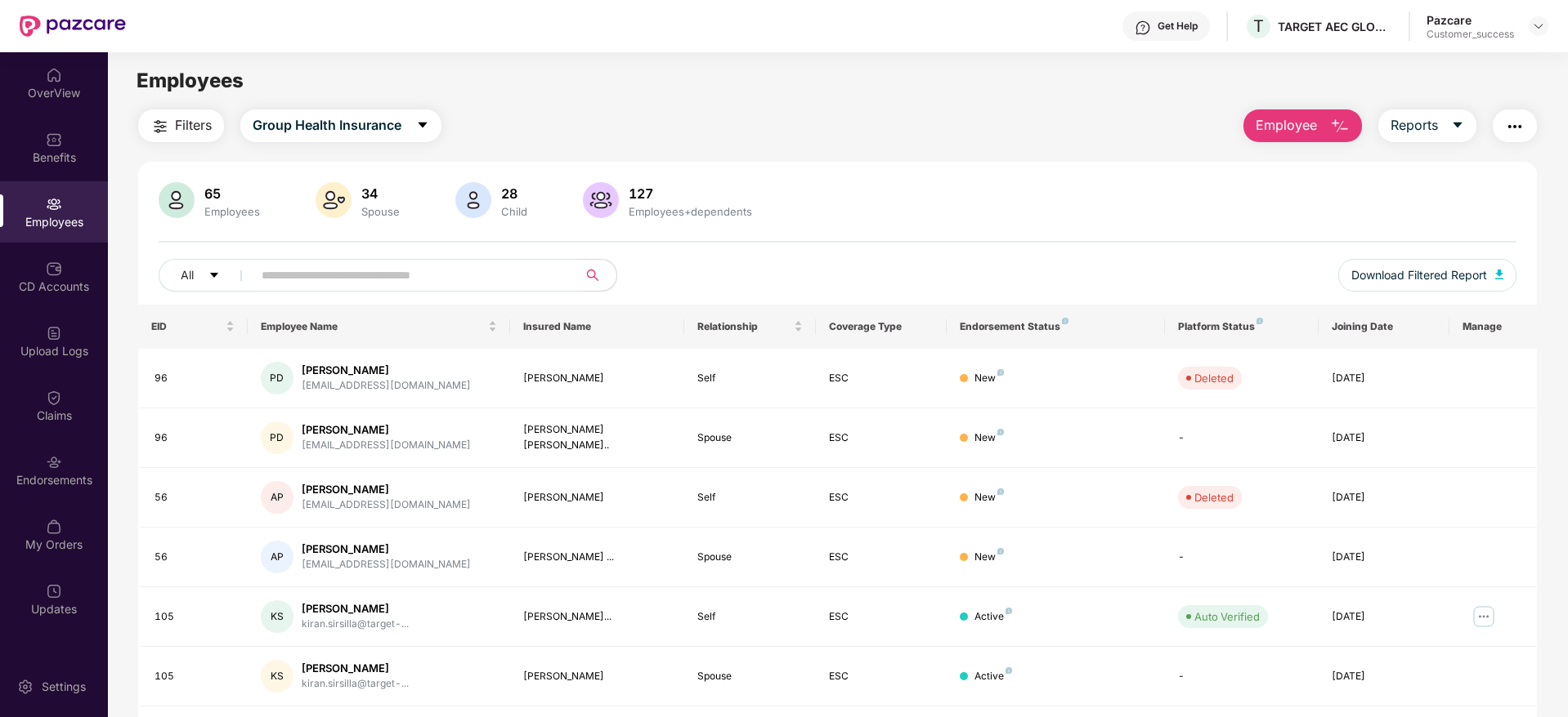
click at [1168, 35] on div "Get Help" at bounding box center [1166, 25] width 87 height 29
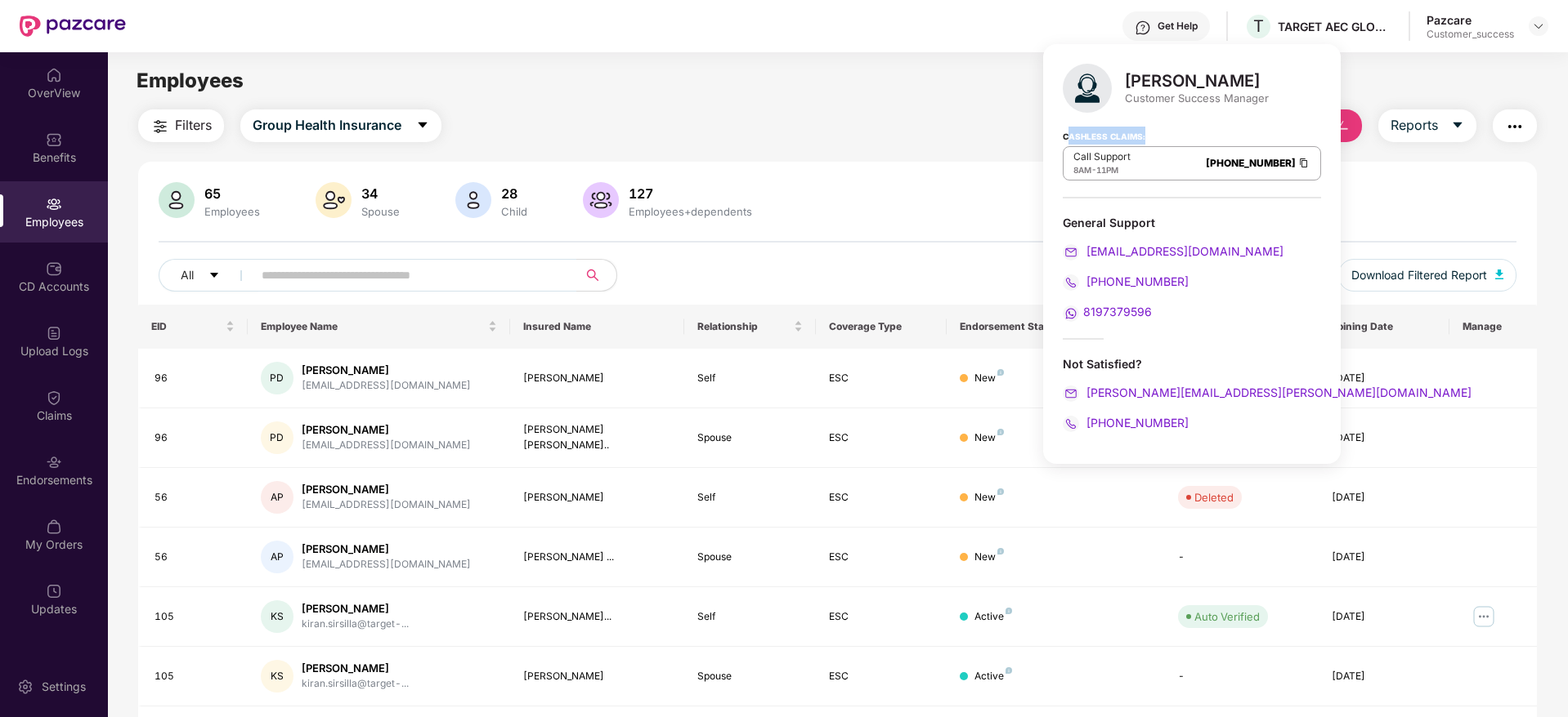
drag, startPoint x: 1069, startPoint y: 136, endPoint x: 1179, endPoint y: 135, distance: 110.0
click at [1179, 135] on div "Cashless Claims: Call Support 8AM - 11PM 080-3783-5420" at bounding box center [1191, 157] width 259 height 82
drag, startPoint x: 1075, startPoint y: 172, endPoint x: 1130, endPoint y: 179, distance: 55.4
click at [1130, 179] on div "Call Support 8AM - 11PM 080-3783-5420" at bounding box center [1191, 164] width 259 height 35
click at [1149, 218] on div "General Support" at bounding box center [1191, 223] width 259 height 16
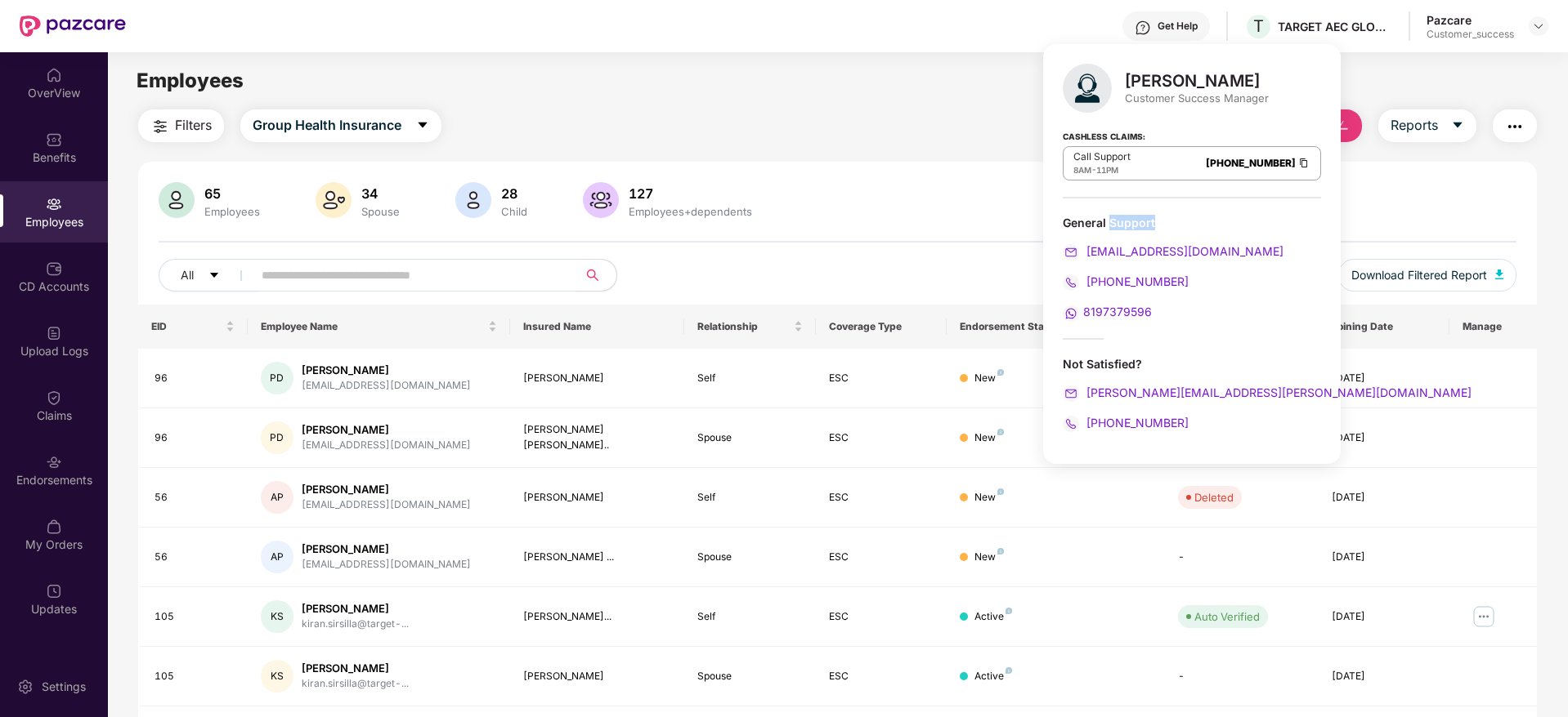
click at [1149, 218] on div "General Support" at bounding box center [1191, 223] width 259 height 16
click at [1184, 218] on div "General Support" at bounding box center [1191, 223] width 259 height 16
click at [519, 148] on div "Filters Group Health Insurance Employee Reports 65 Employees 34 Spouse 28 Child…" at bounding box center [838, 557] width 1399 height 895
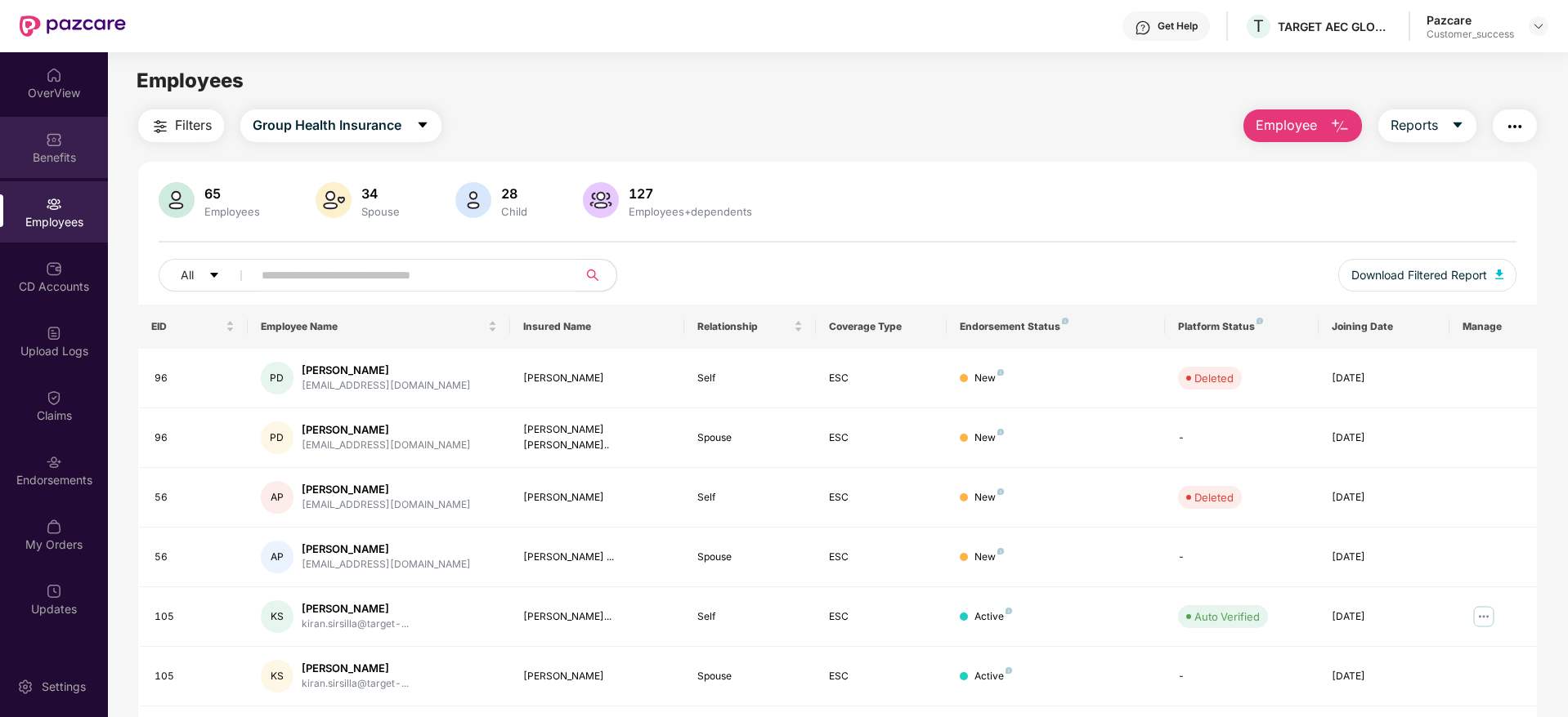
click at [51, 156] on div "Benefits" at bounding box center [54, 157] width 108 height 16
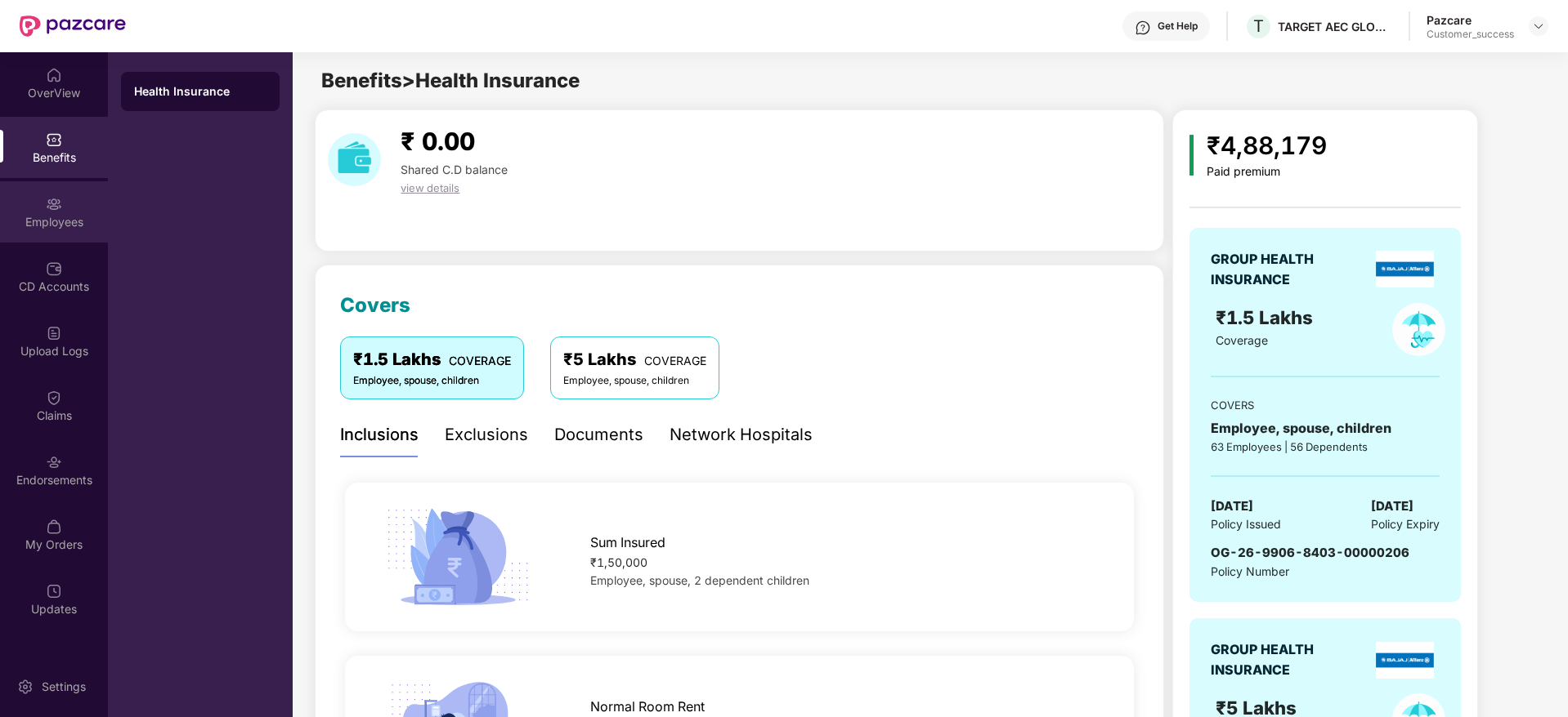
click at [48, 192] on div "Employees" at bounding box center [54, 211] width 108 height 61
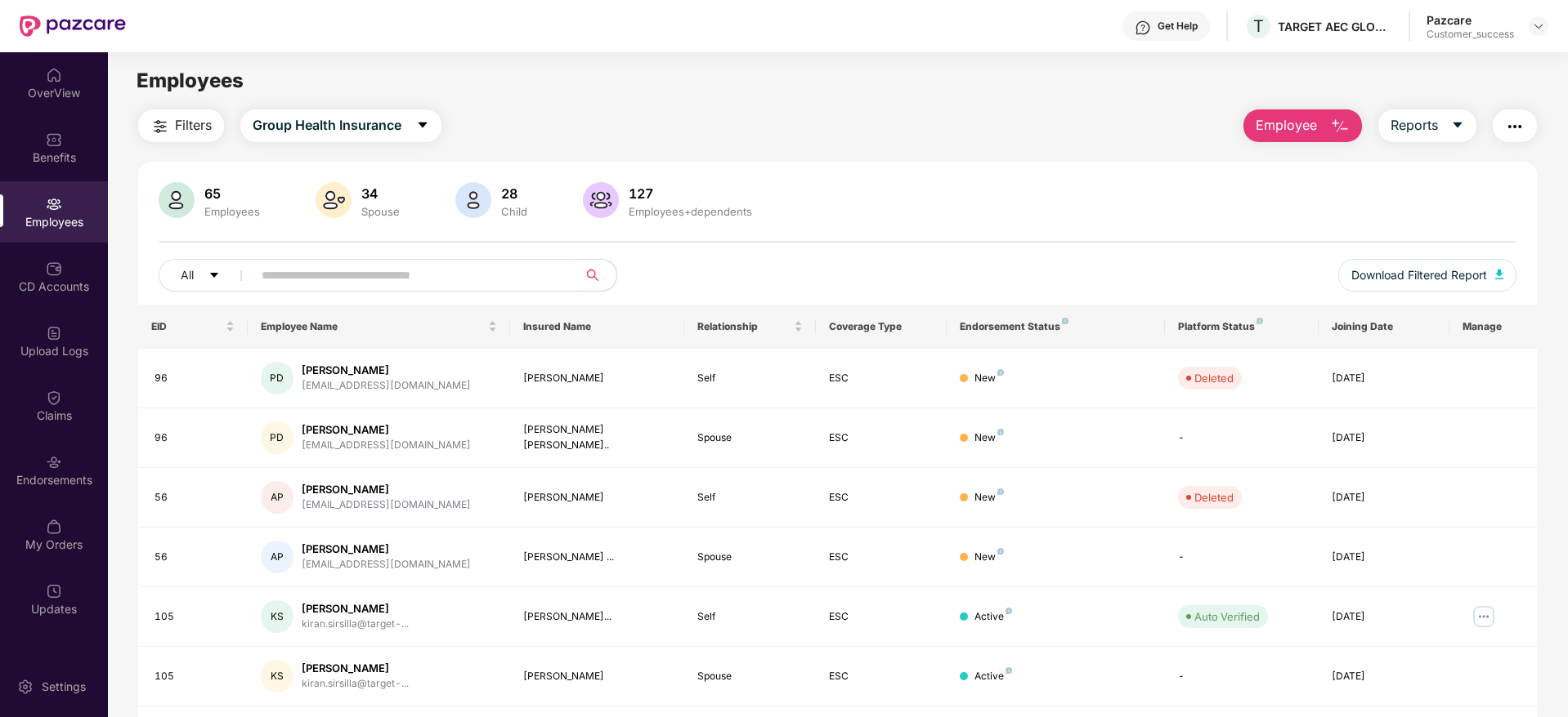
drag, startPoint x: 415, startPoint y: 275, endPoint x: 431, endPoint y: 267, distance: 17.9
click at [422, 274] on input "text" at bounding box center [408, 275] width 293 height 24
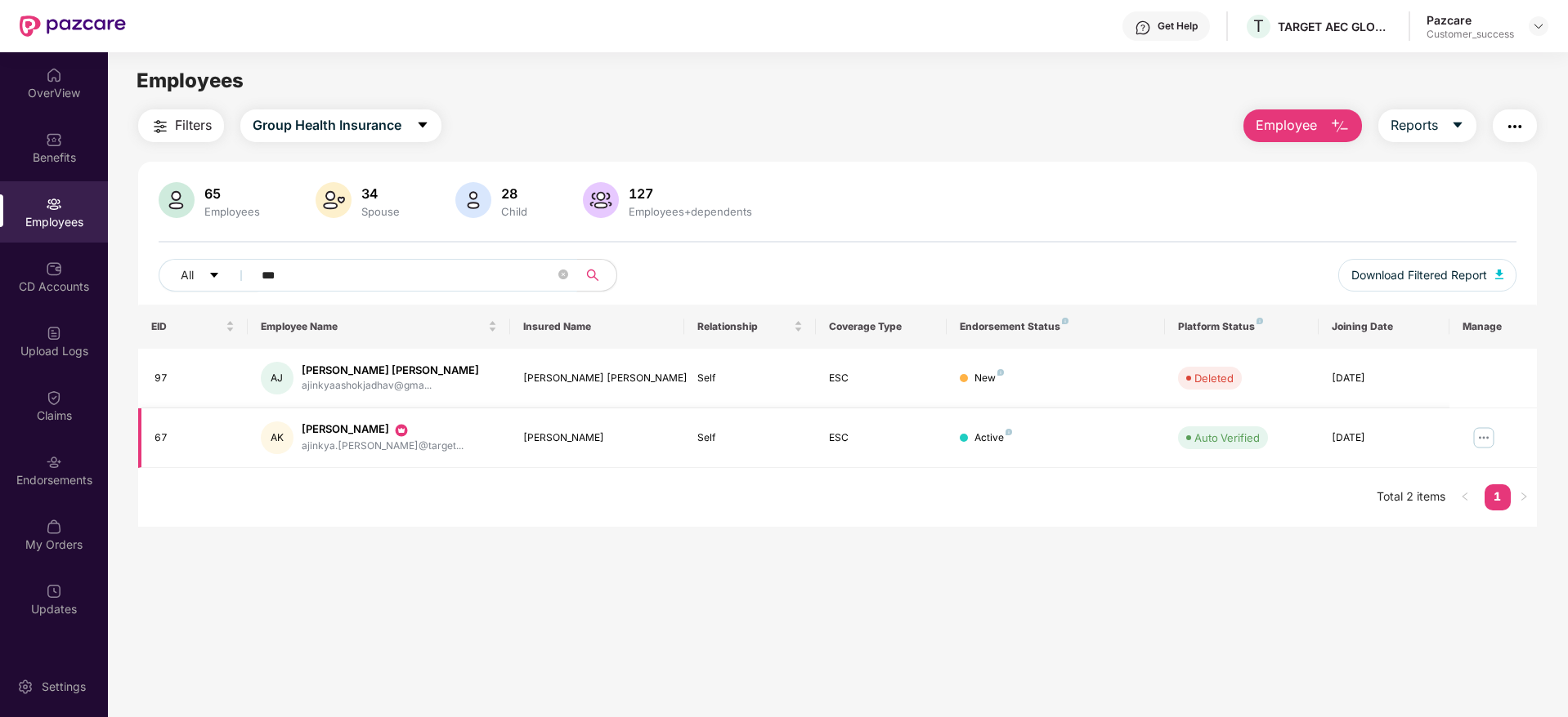
type input "***"
click at [1490, 431] on img at bounding box center [1483, 438] width 26 height 26
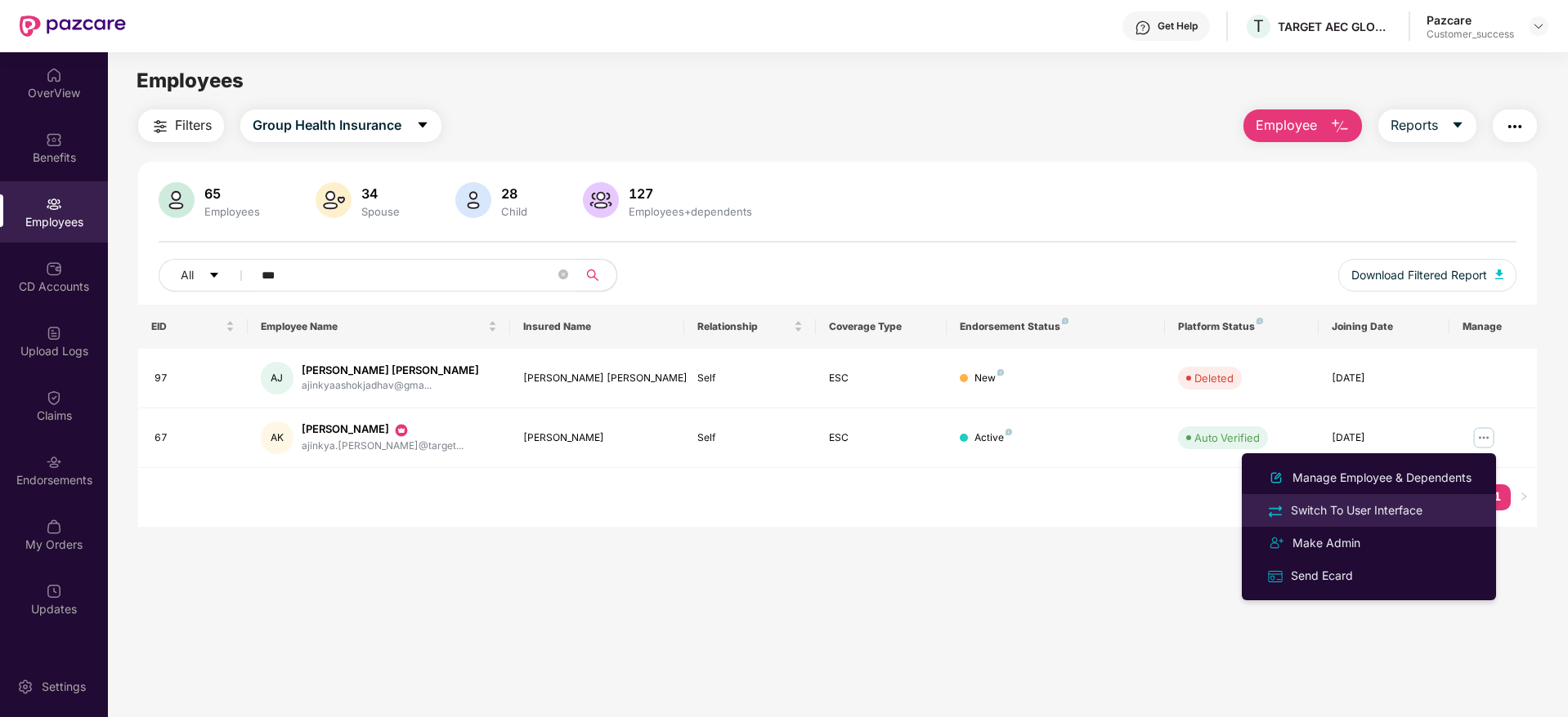
click at [1413, 506] on div "Switch To User Interface" at bounding box center [1356, 510] width 138 height 18
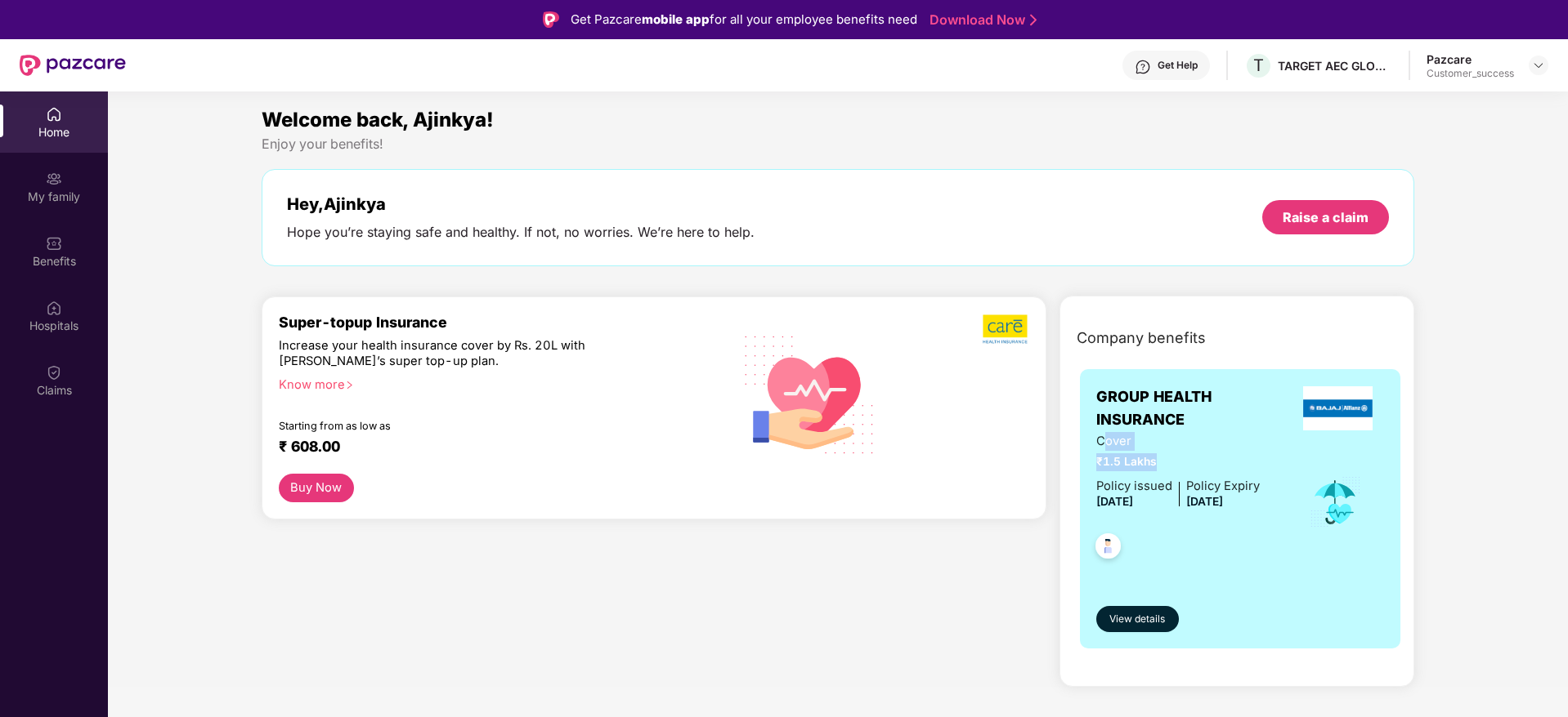
drag, startPoint x: 1101, startPoint y: 440, endPoint x: 1153, endPoint y: 465, distance: 57.7
click at [1153, 465] on div "Cover ₹1.5 Lakhs" at bounding box center [1178, 452] width 164 height 39
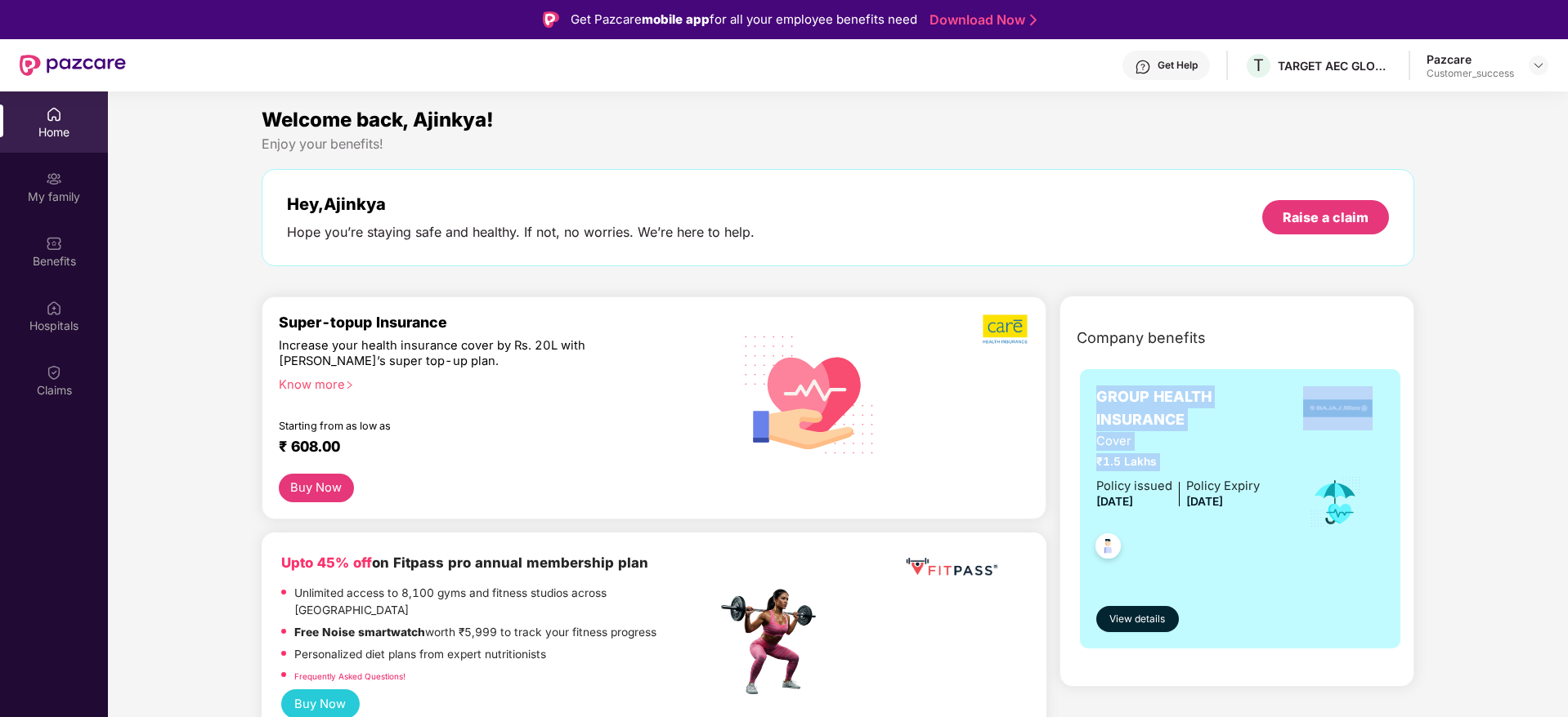
drag, startPoint x: 1156, startPoint y: 462, endPoint x: 1066, endPoint y: 381, distance: 121.1
click at [1067, 381] on div "GROUP HEALTH INSURANCE Cover ₹1.5 Lakhs Policy issued 22 July 2025 Policy Expir…" at bounding box center [1241, 515] width 348 height 310
click at [1137, 396] on span "GROUP HEALTH INSURANCE" at bounding box center [1194, 409] width 196 height 47
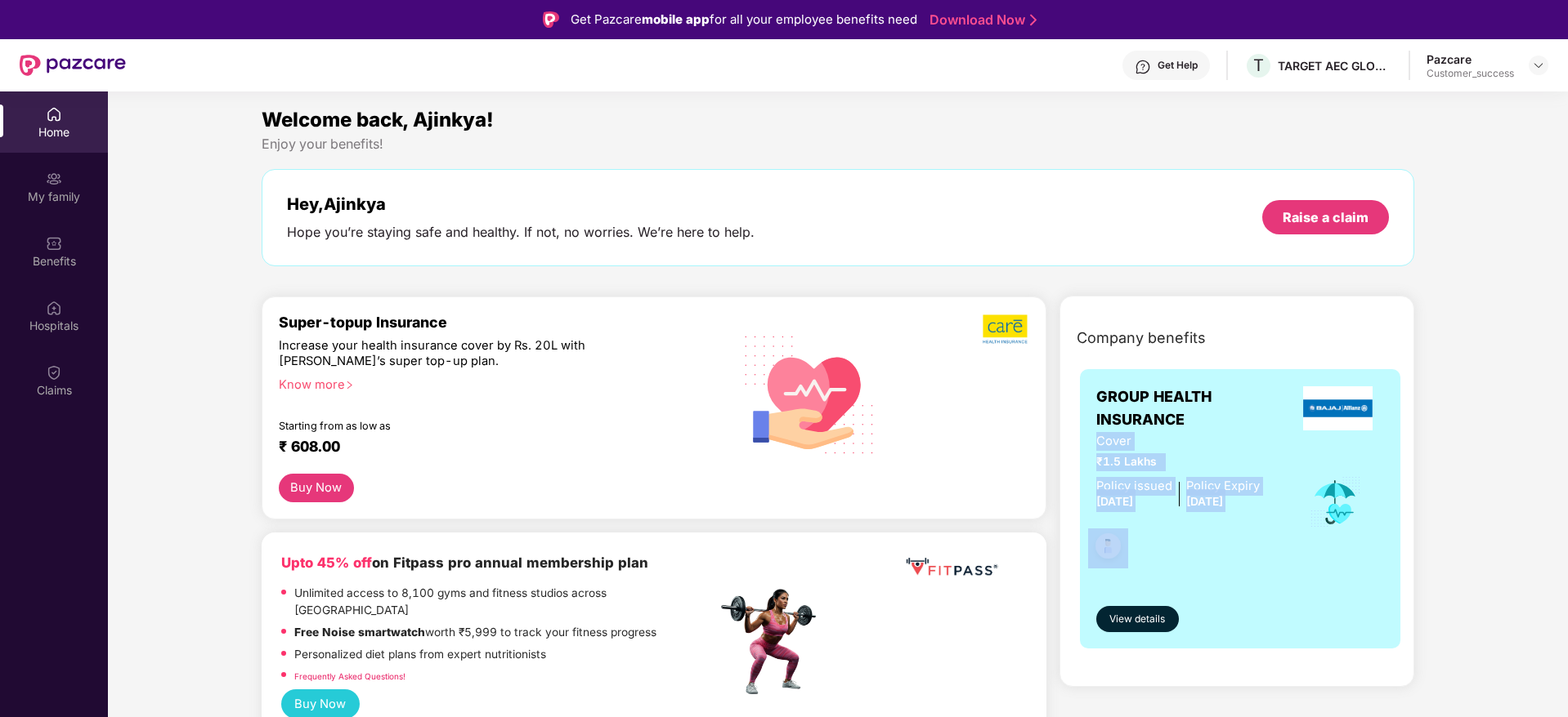
drag, startPoint x: 1097, startPoint y: 450, endPoint x: 1187, endPoint y: 522, distance: 115.3
click at [1187, 522] on div "Cover ₹1.5 Lakhs Policy issued 22 July 2025 Policy Expiry 21 July 2026" at bounding box center [1178, 503] width 164 height 141
click at [1227, 537] on div at bounding box center [1178, 543] width 164 height 60
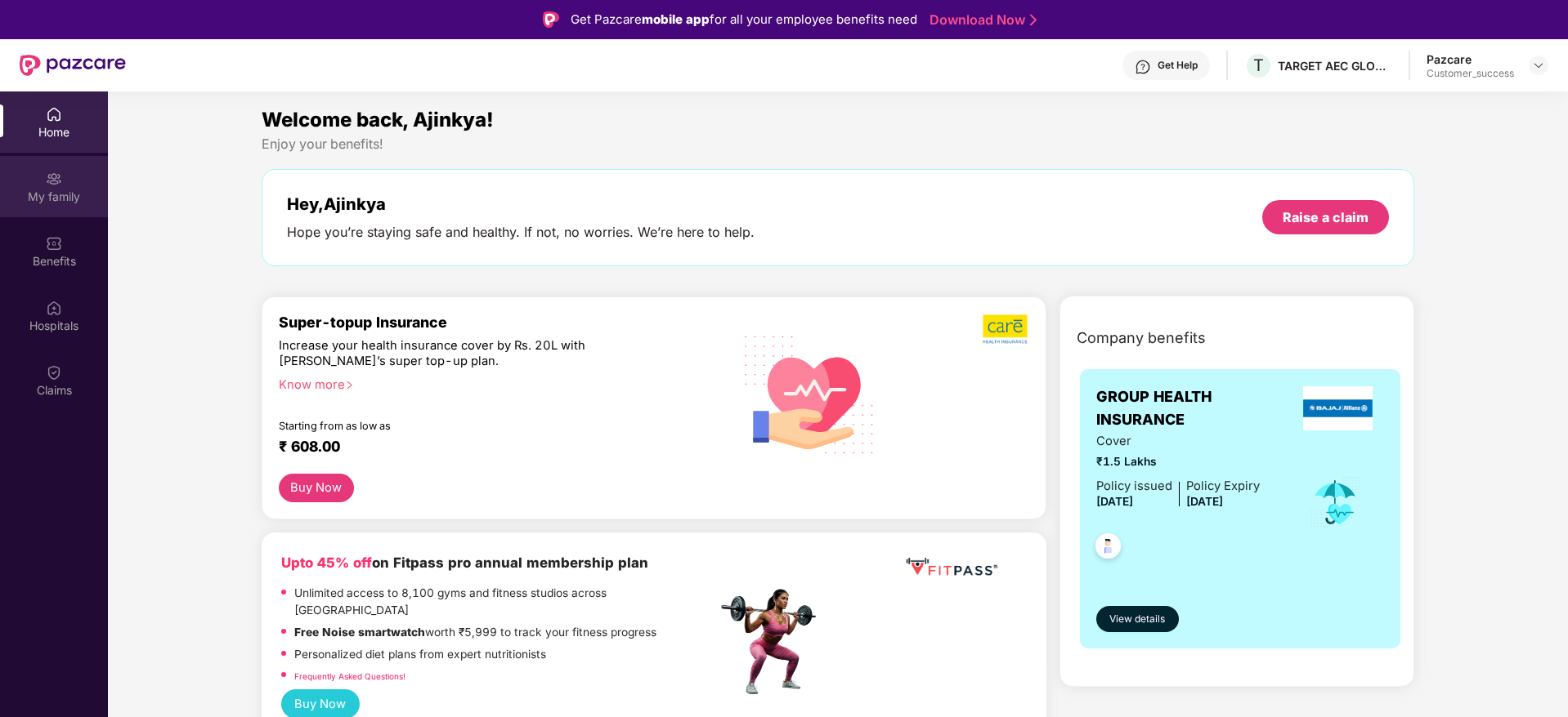
click at [38, 182] on div "My family" at bounding box center [54, 186] width 108 height 61
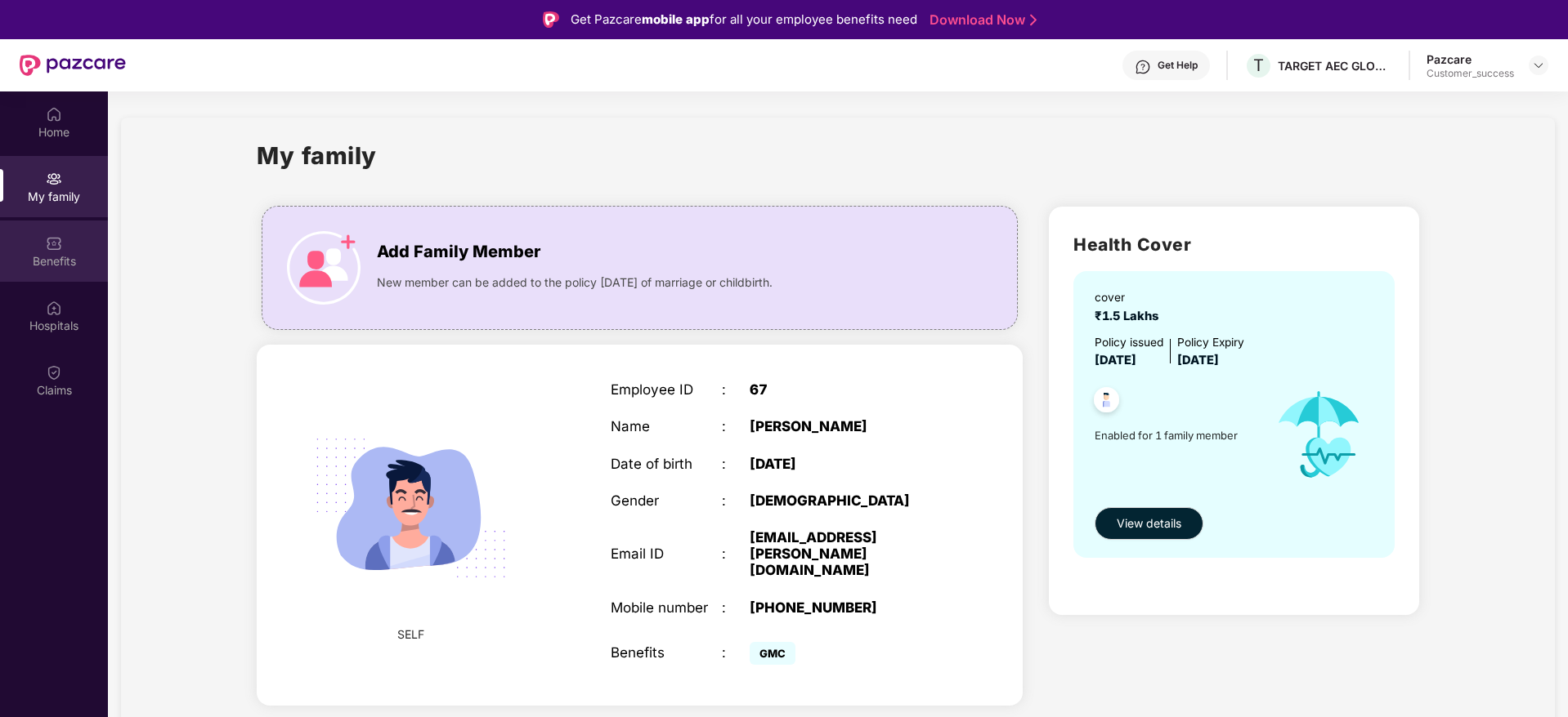
click at [71, 266] on div "Benefits" at bounding box center [54, 261] width 108 height 16
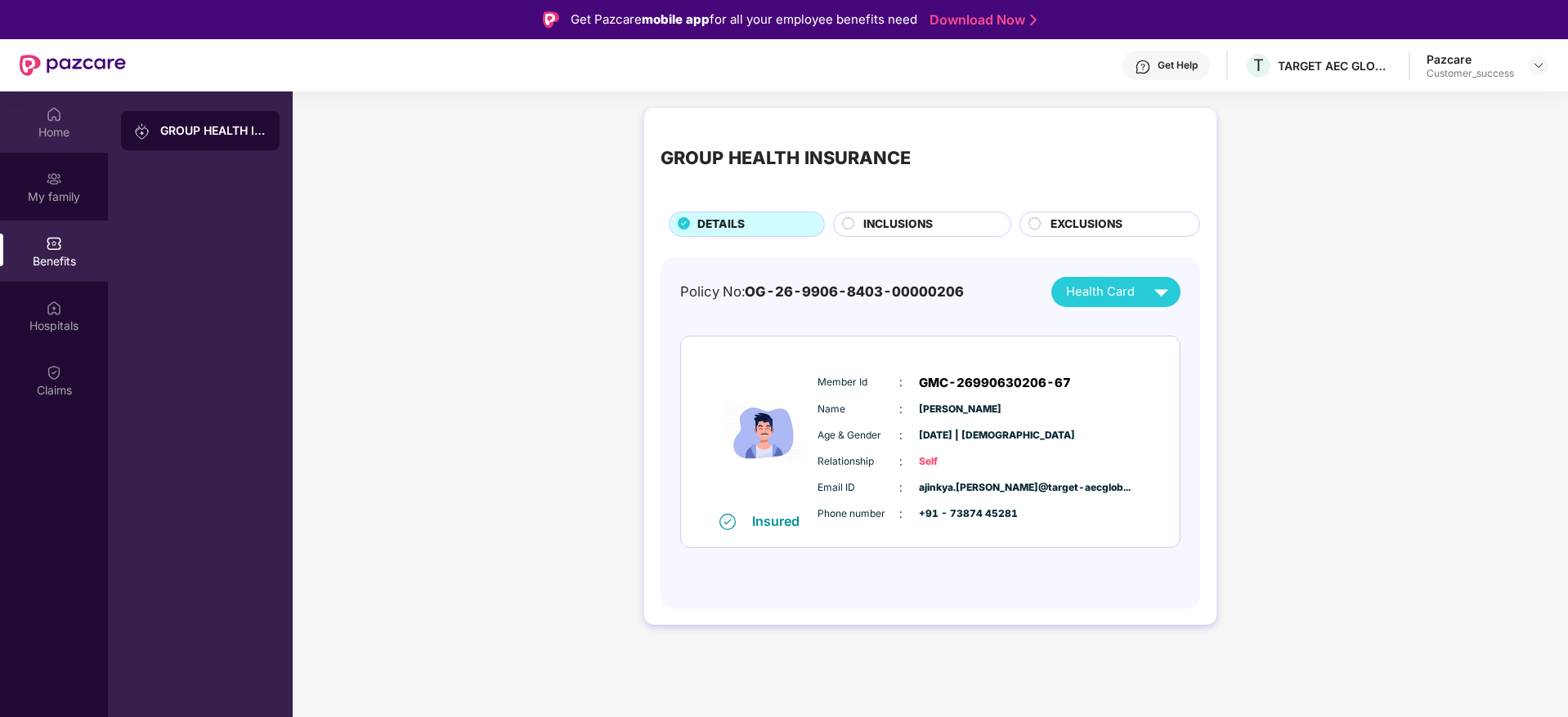
click at [66, 113] on div "Home" at bounding box center [54, 121] width 108 height 61
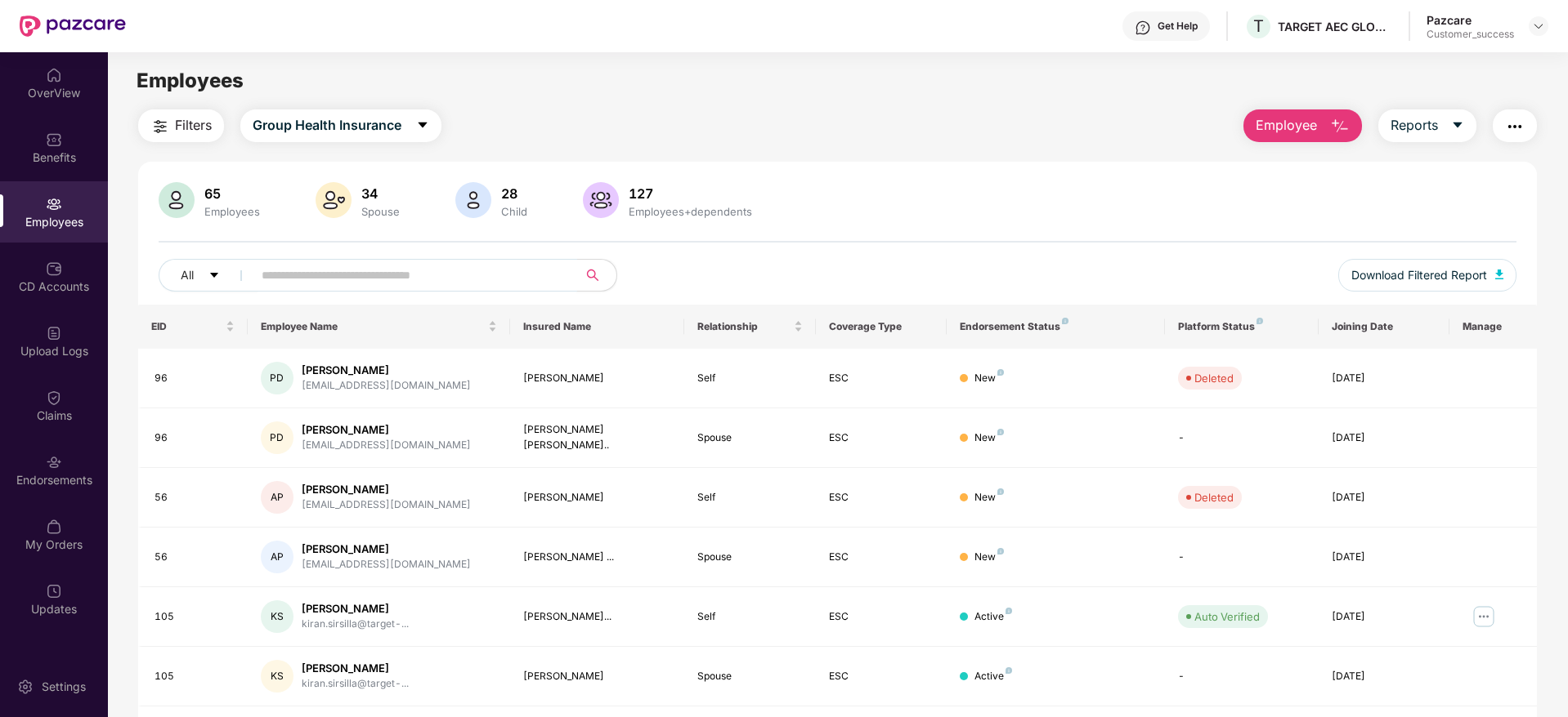
click at [514, 271] on input "text" at bounding box center [408, 275] width 293 height 24
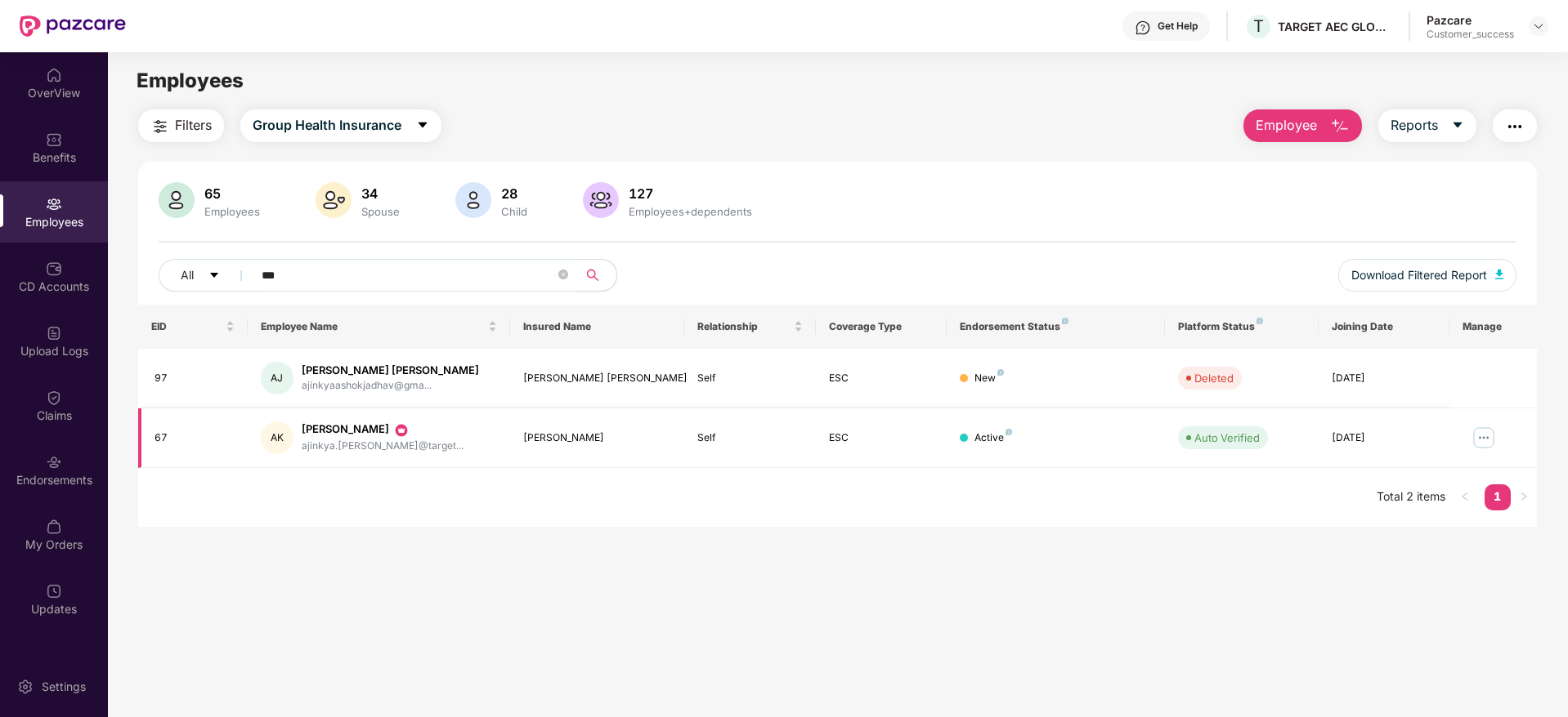
type input "***"
click at [1491, 439] on img at bounding box center [1483, 438] width 26 height 26
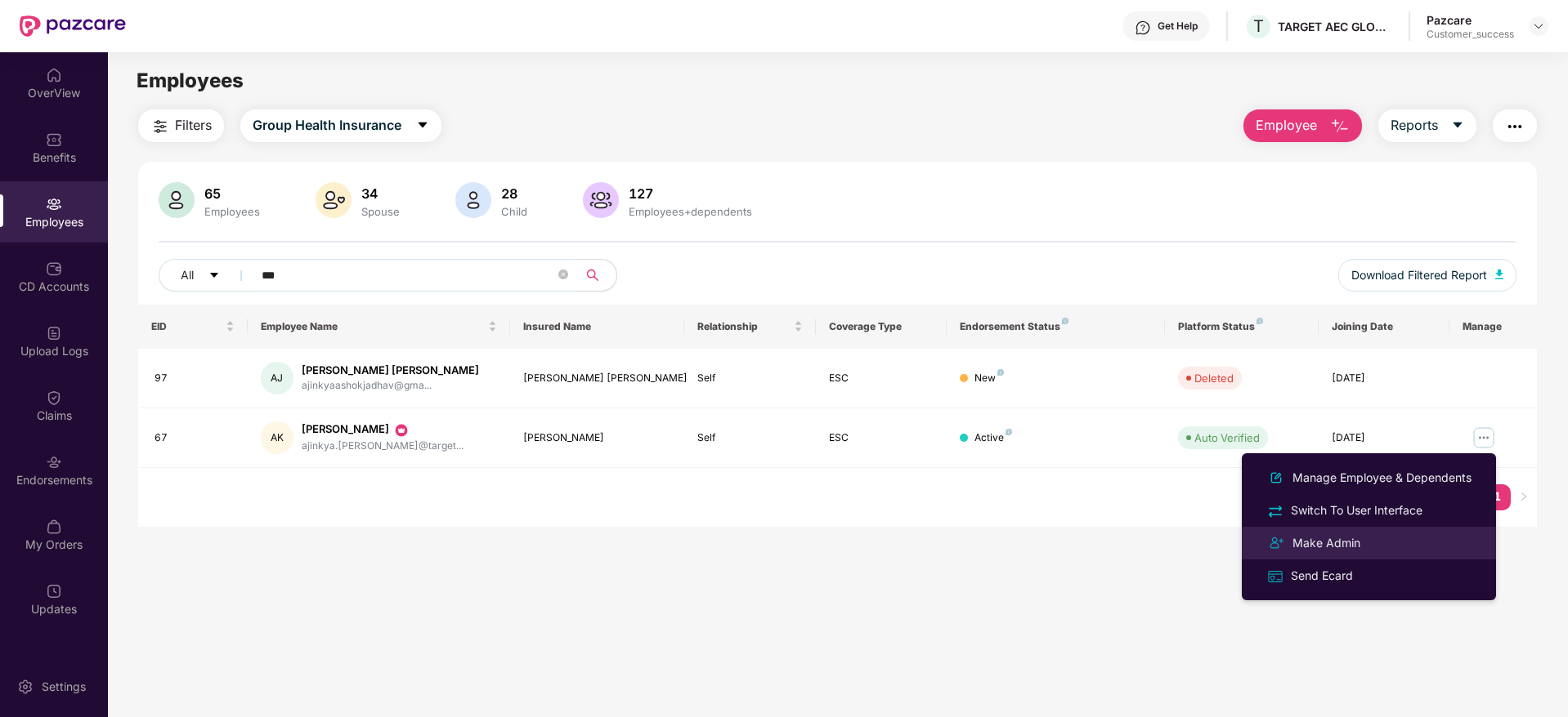
click at [1407, 546] on div "Make Admin" at bounding box center [1368, 543] width 212 height 20
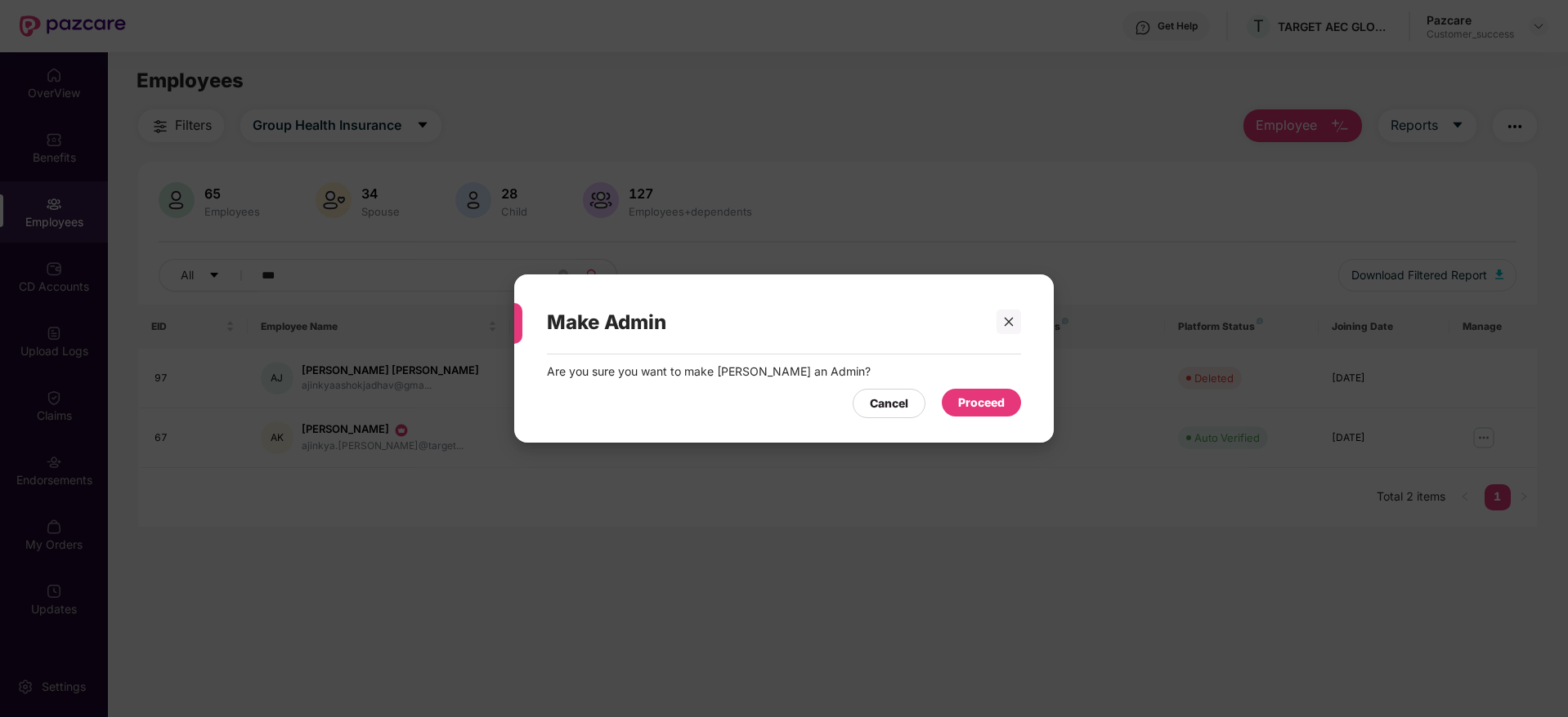
click at [976, 406] on div "Proceed" at bounding box center [981, 402] width 47 height 18
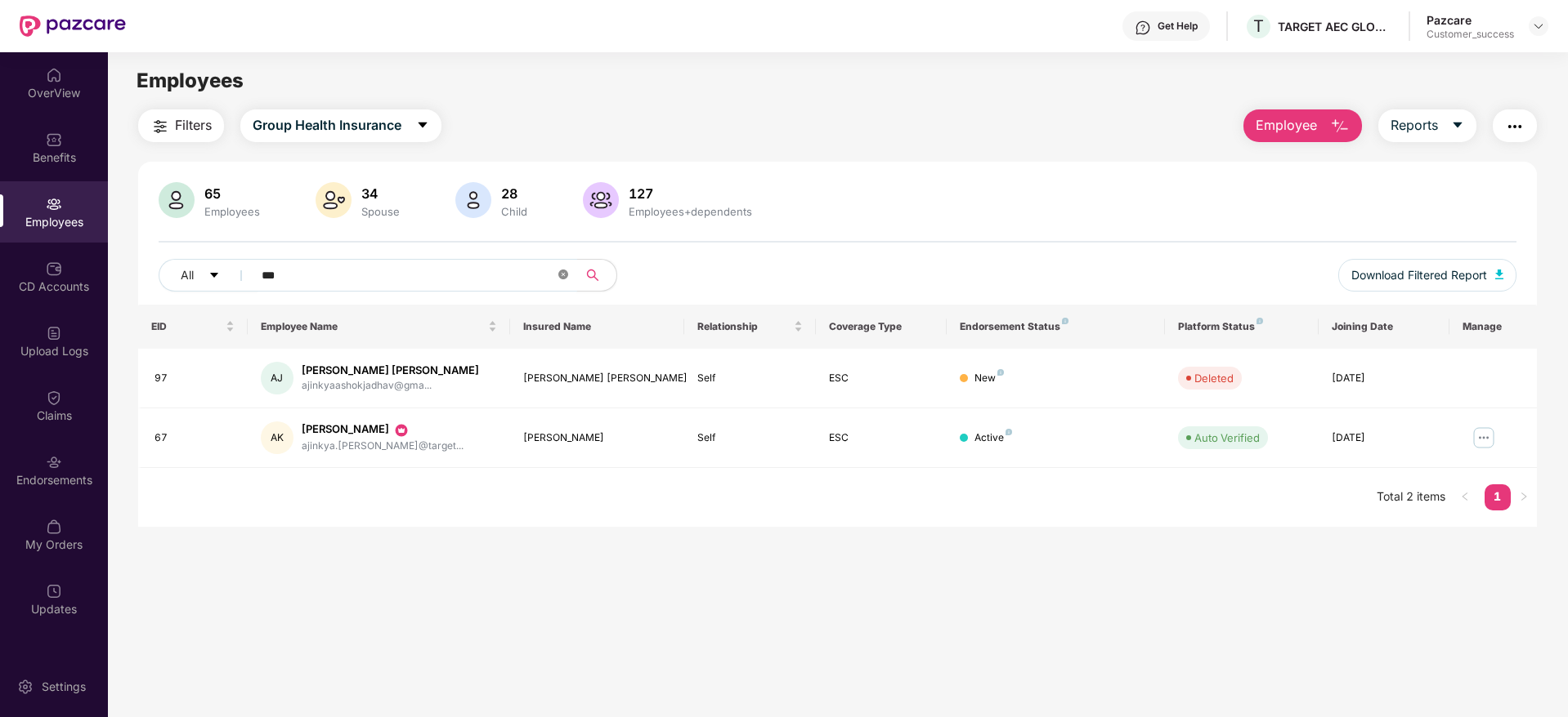
click at [565, 280] on span at bounding box center [563, 275] width 9 height 16
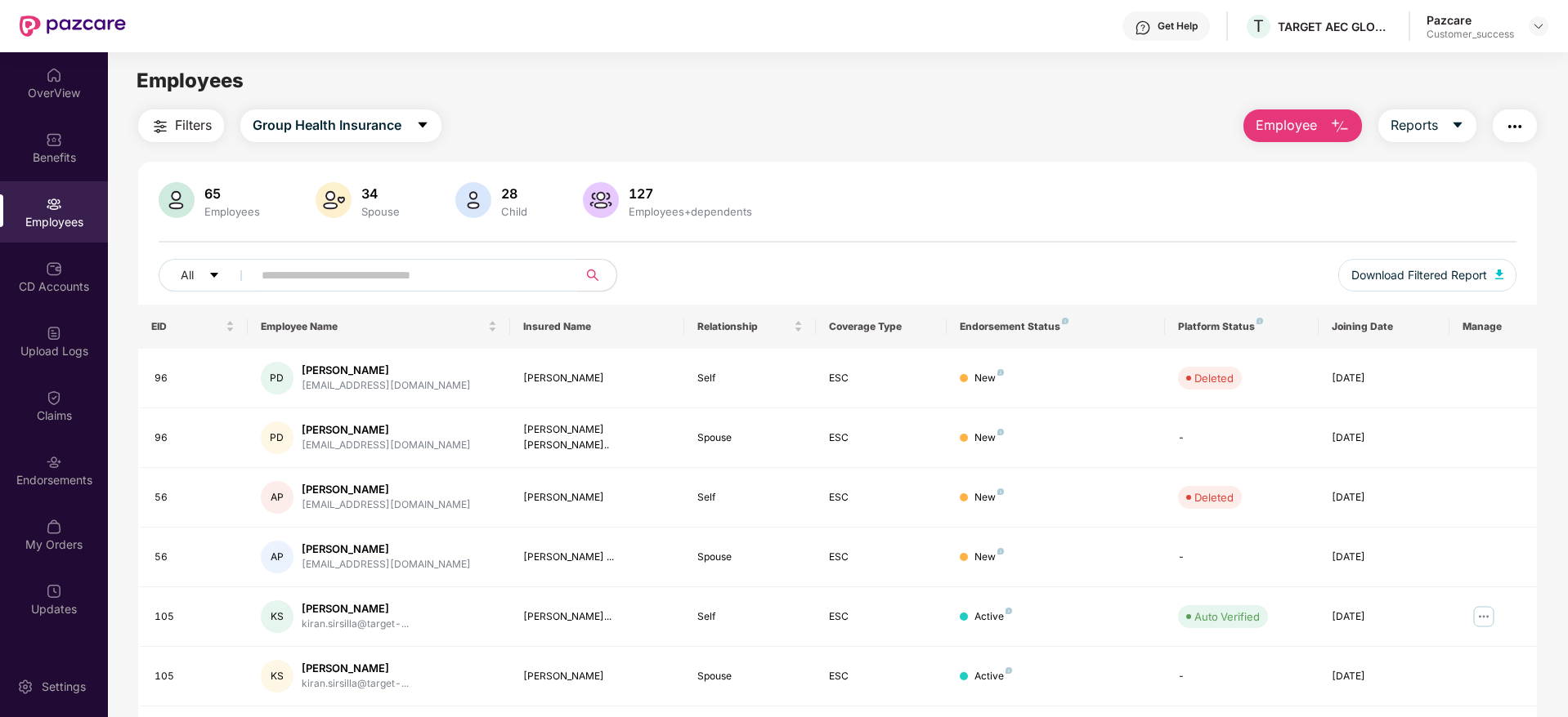
paste input "*******"
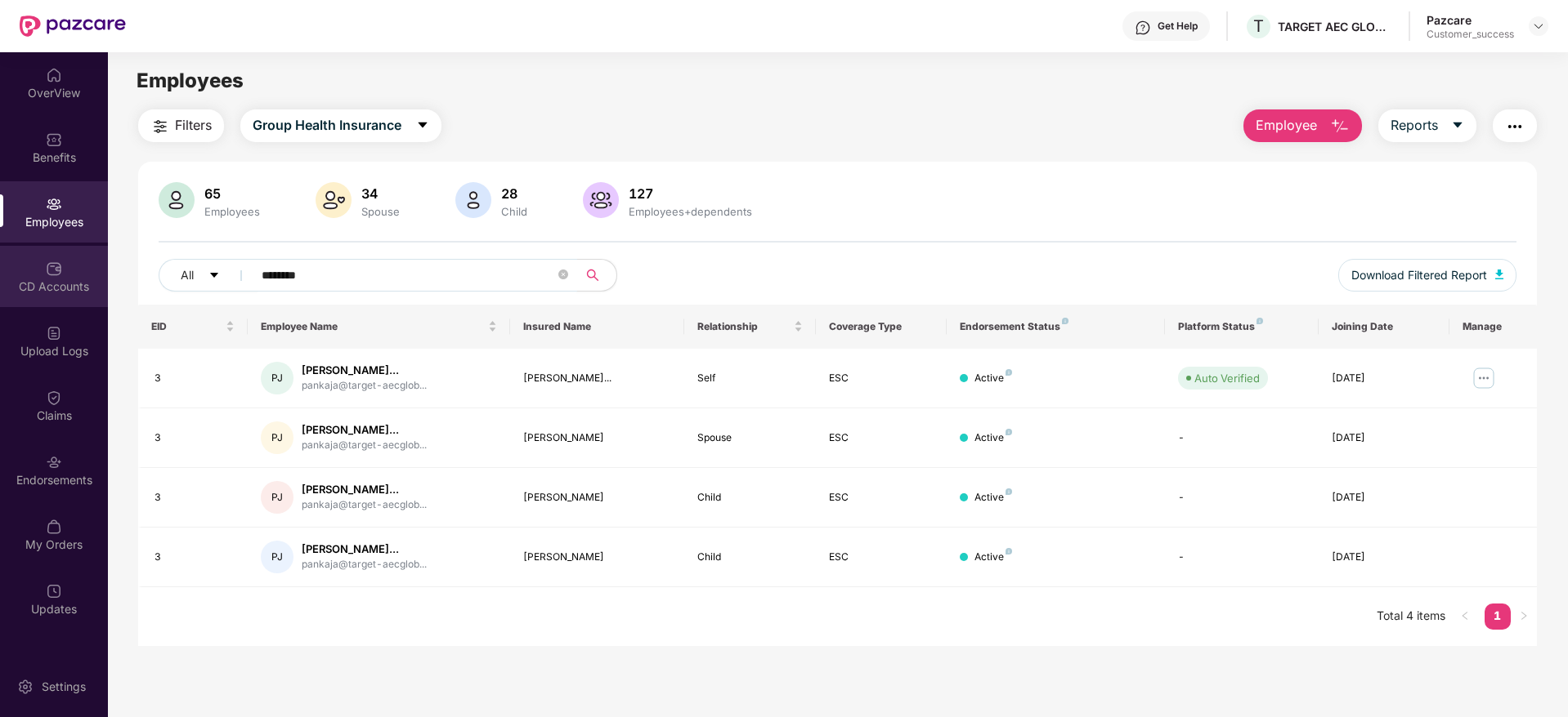
drag, startPoint x: 509, startPoint y: 277, endPoint x: 0, endPoint y: 288, distance: 509.1
click at [0, 288] on div "OverView Benefits Employees CD Accounts Upload Logs Claims Endorsements My Orde…" at bounding box center [784, 385] width 1568 height 665
paste input "***"
click at [1490, 379] on img at bounding box center [1483, 379] width 26 height 26
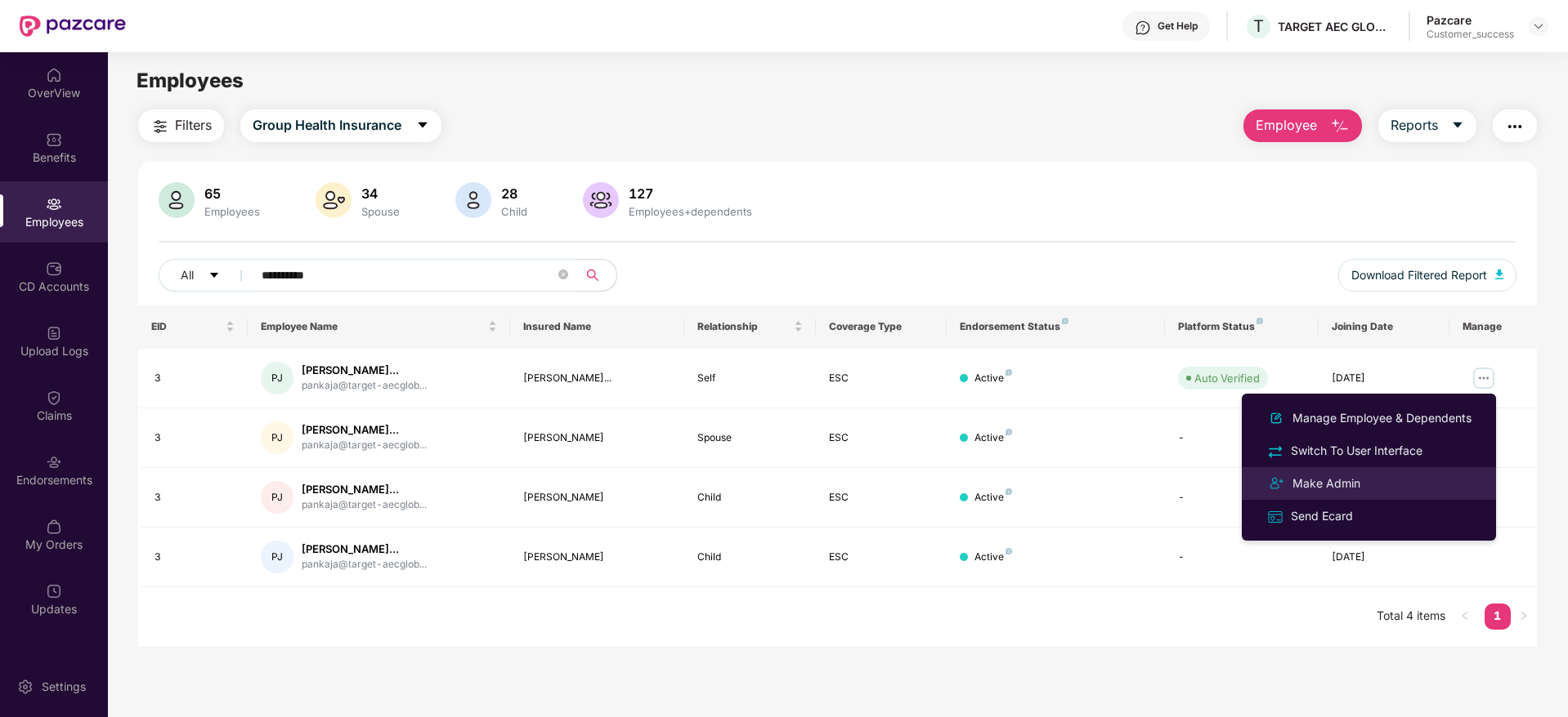
click at [1323, 491] on div "Make Admin" at bounding box center [1325, 483] width 74 height 18
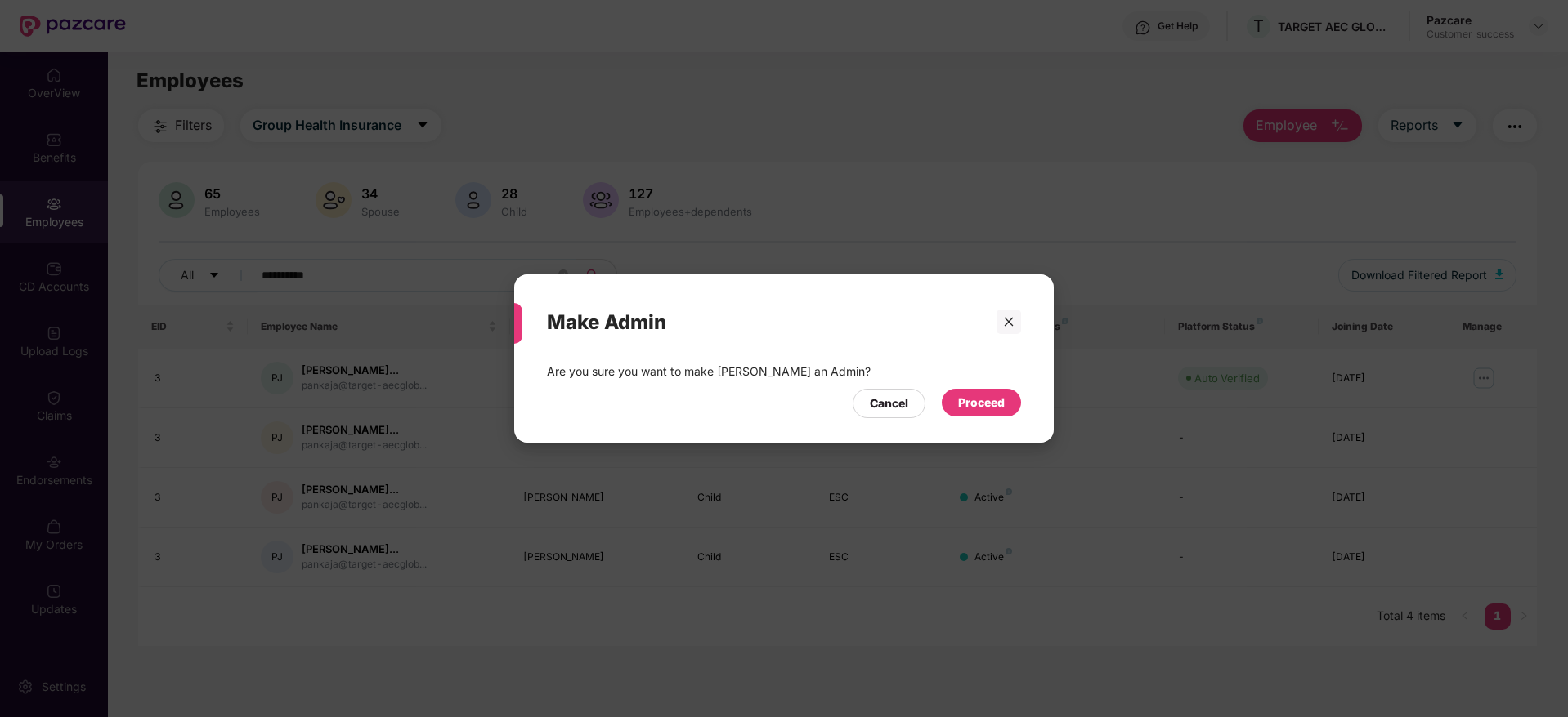
click at [987, 404] on div "Proceed" at bounding box center [981, 402] width 47 height 18
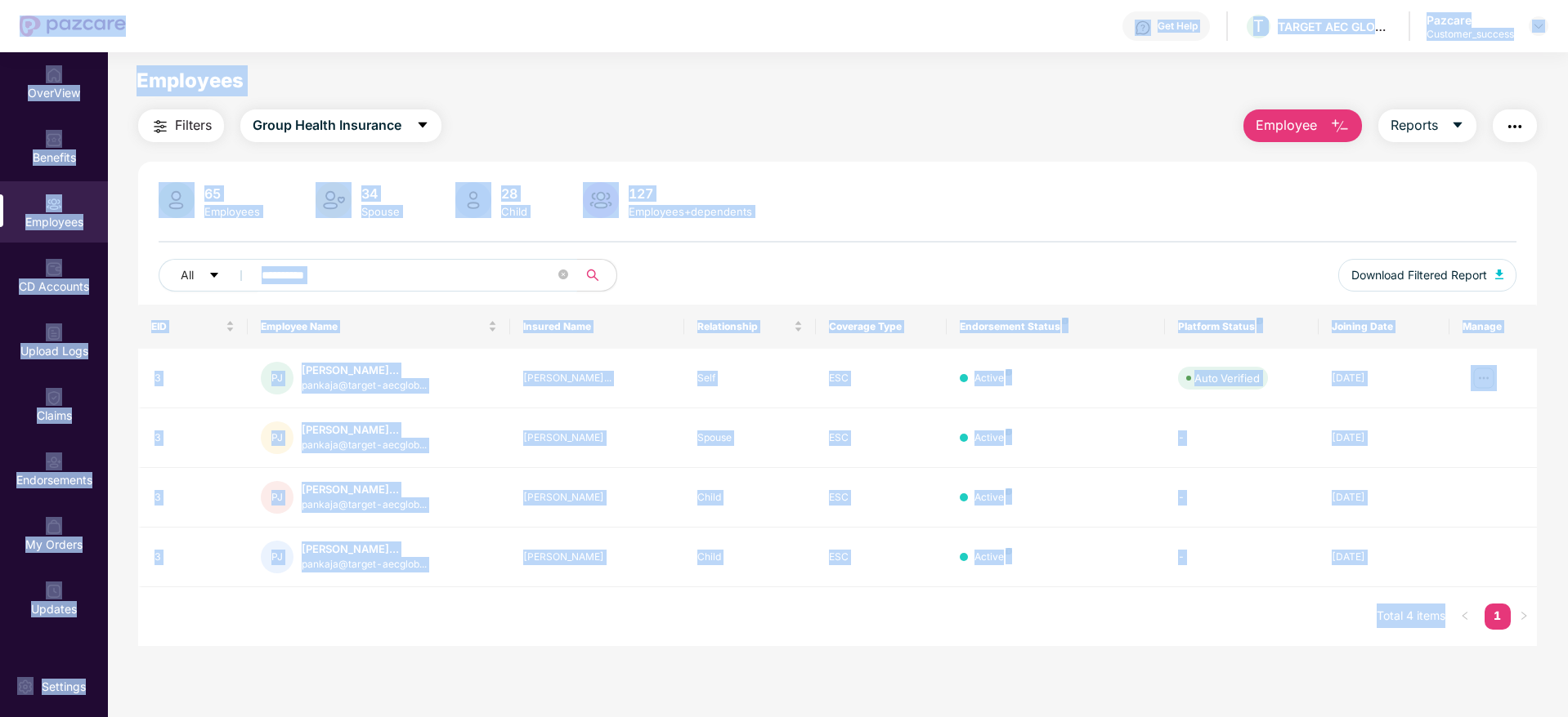
click at [490, 277] on input "**********" at bounding box center [408, 275] width 293 height 24
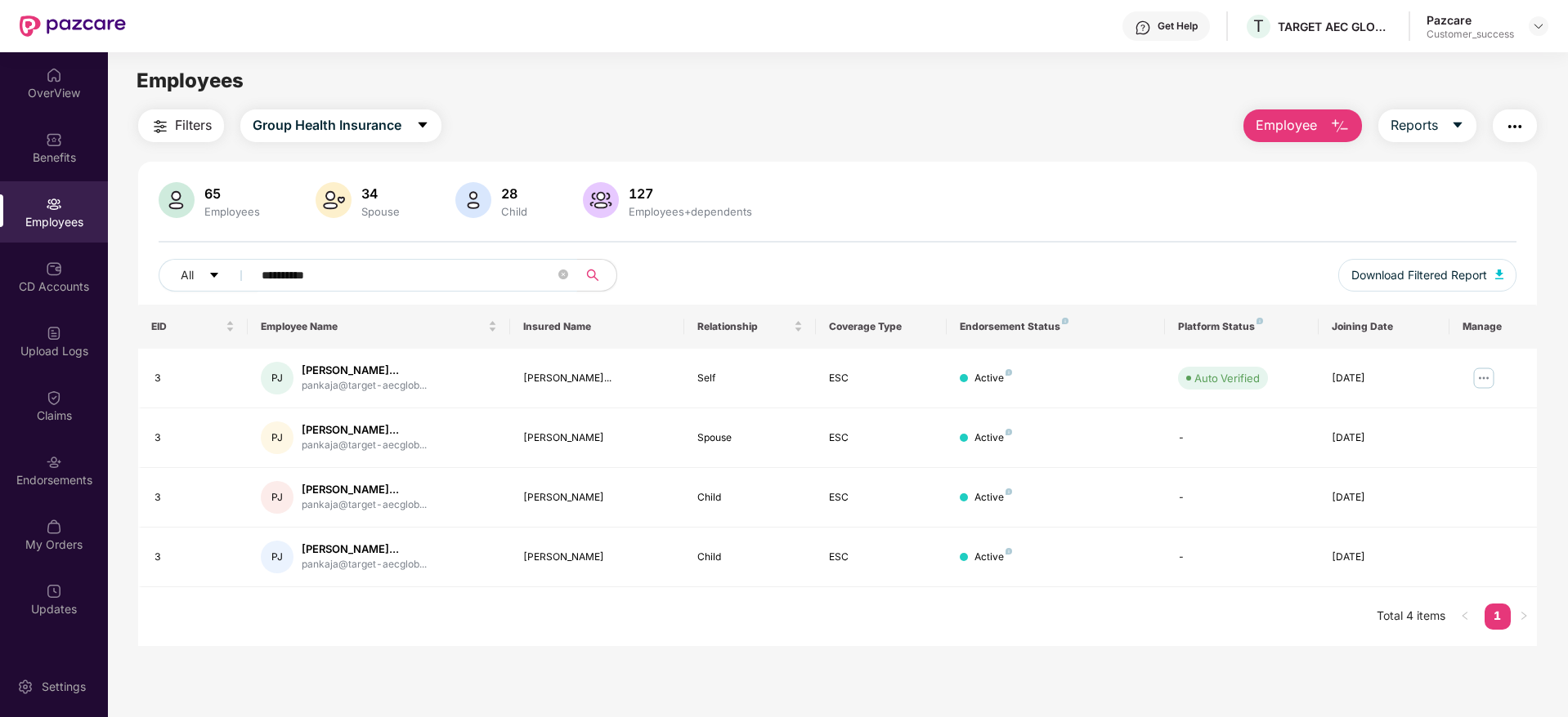
click at [490, 277] on input "**********" at bounding box center [408, 275] width 293 height 24
paste input "***"
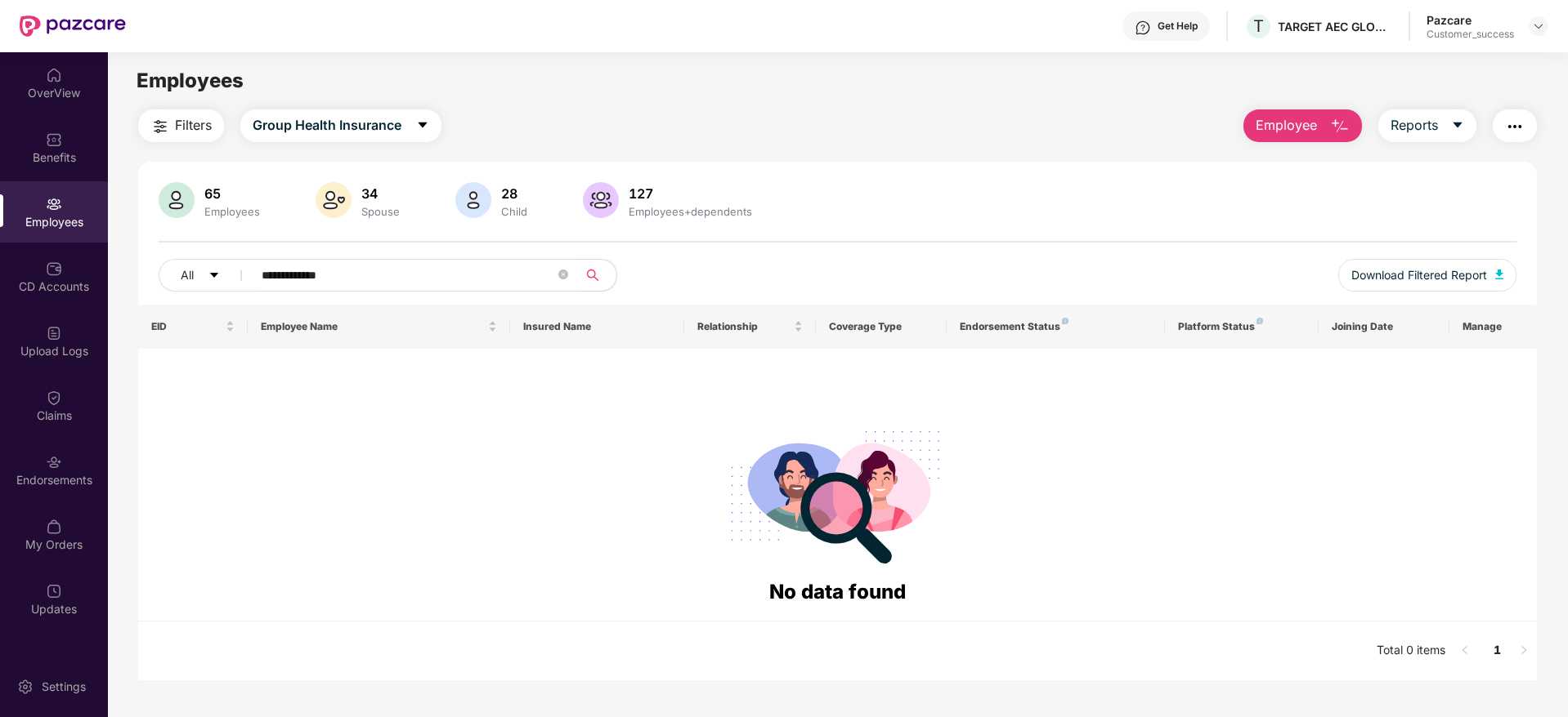
click at [310, 276] on input "**********" at bounding box center [408, 275] width 293 height 24
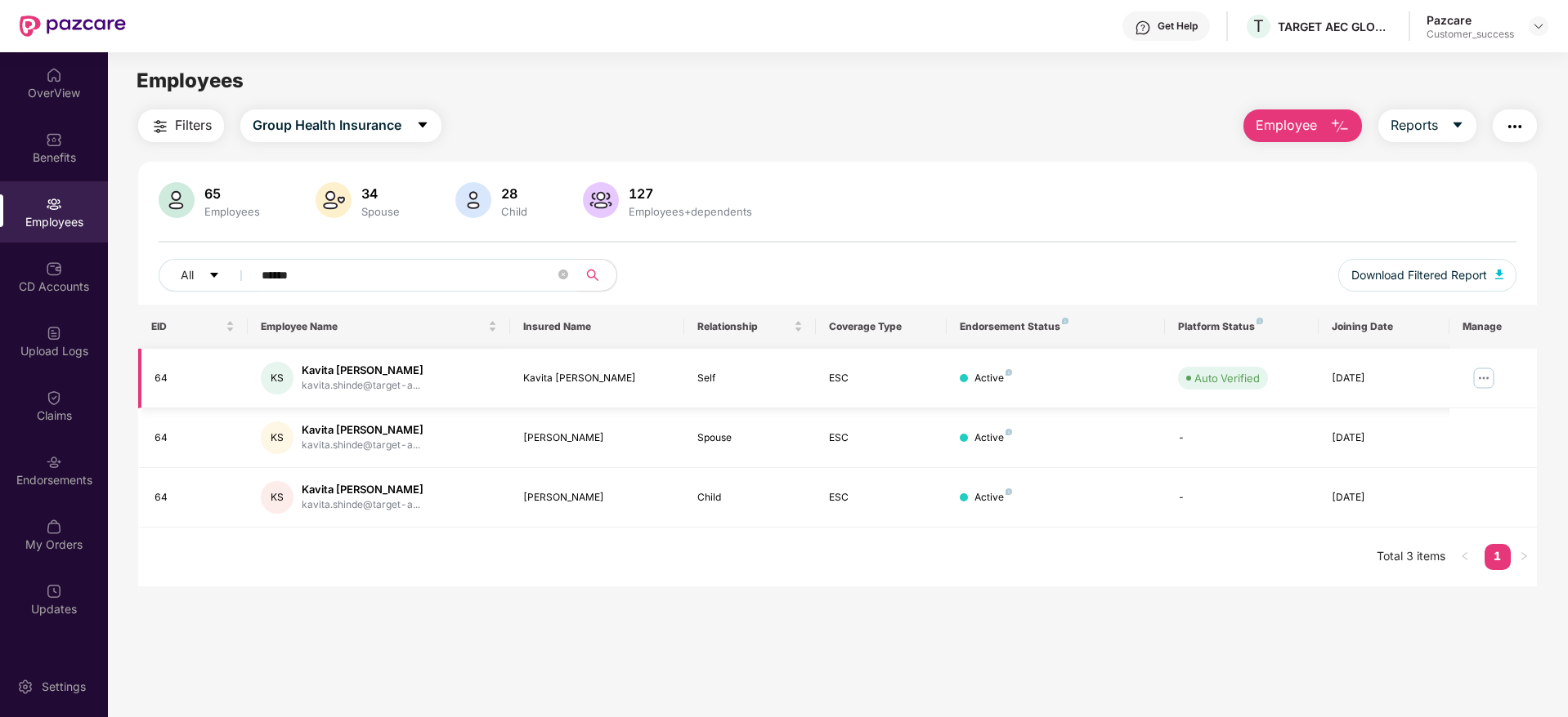
type input "******"
click at [1482, 380] on img at bounding box center [1483, 379] width 26 height 26
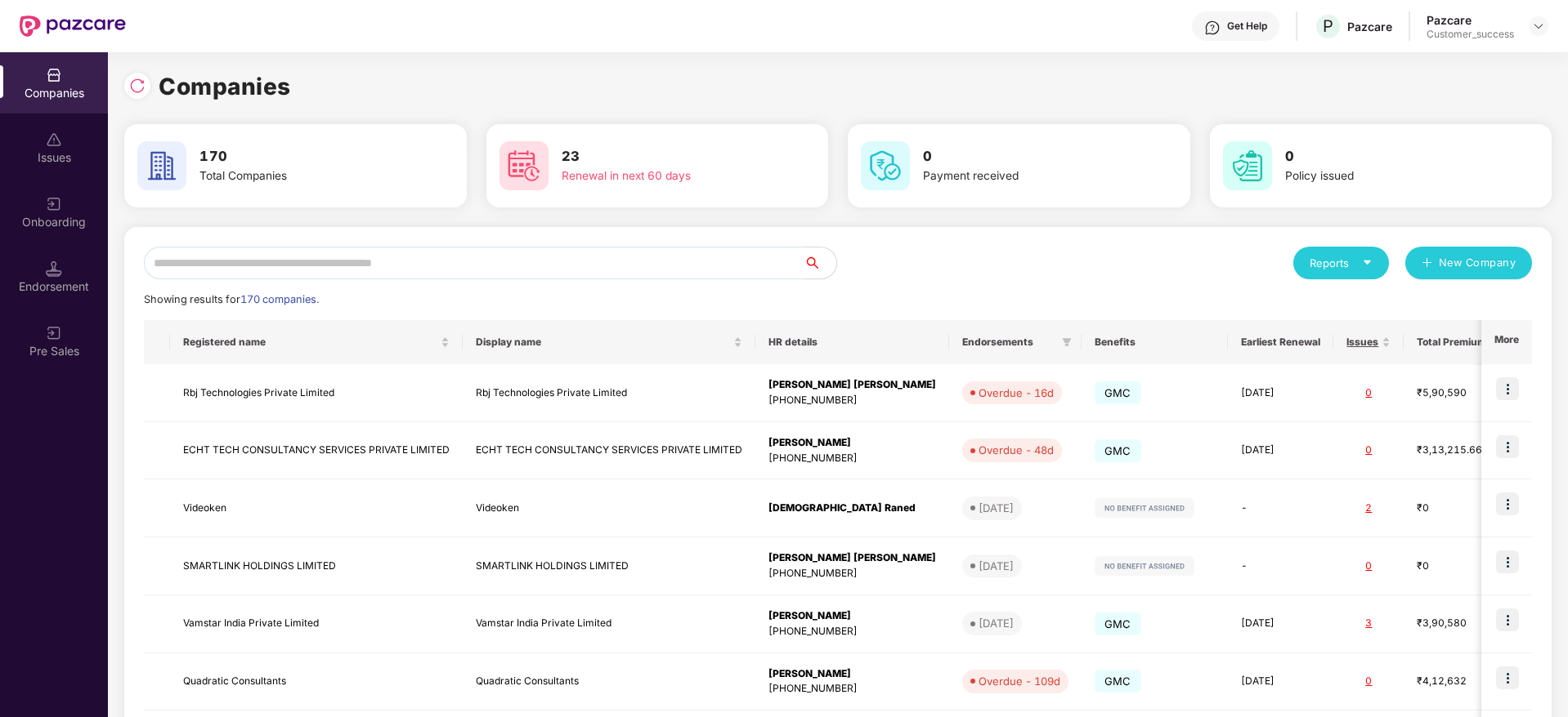
click at [481, 260] on input "text" at bounding box center [474, 263] width 660 height 33
paste input "**********"
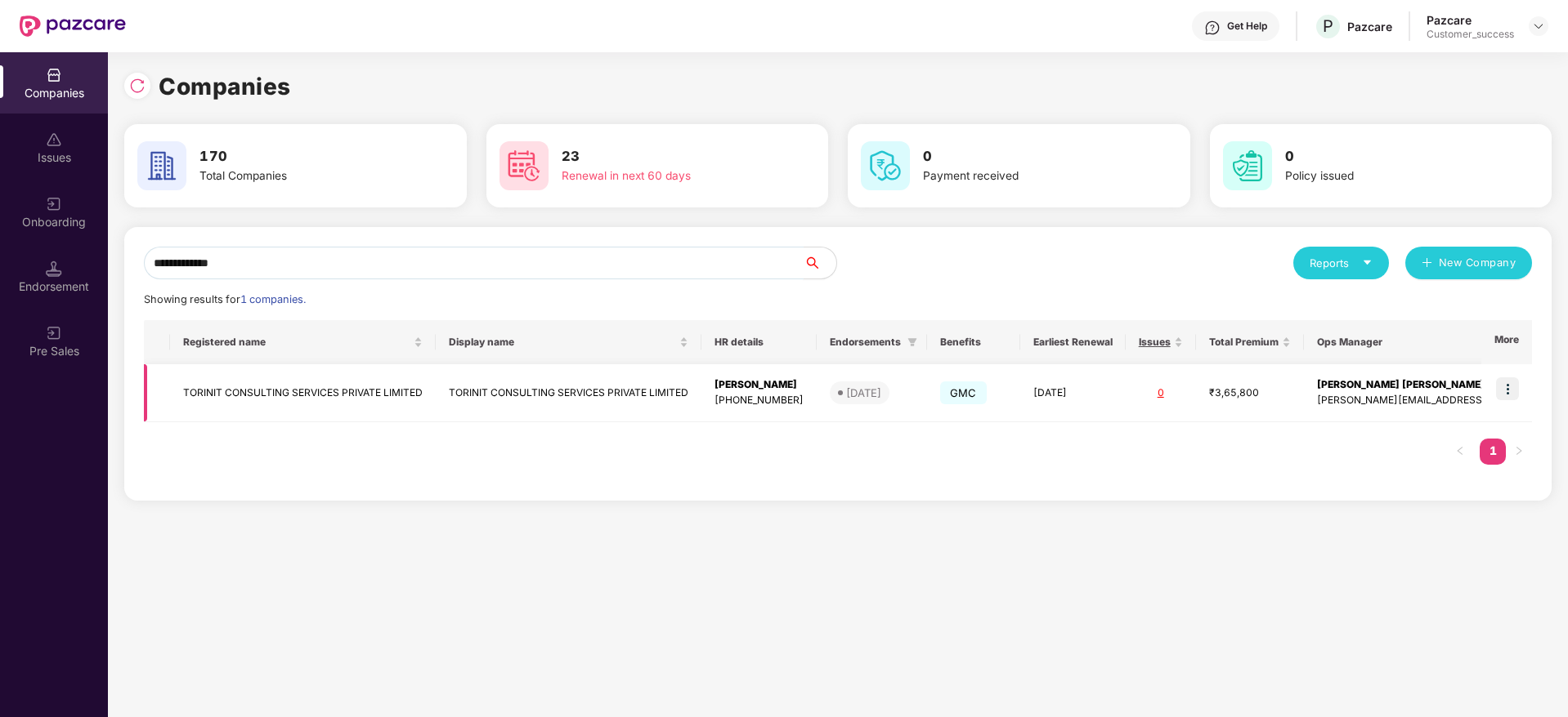
type input "**********"
click at [1517, 394] on img at bounding box center [1507, 389] width 23 height 23
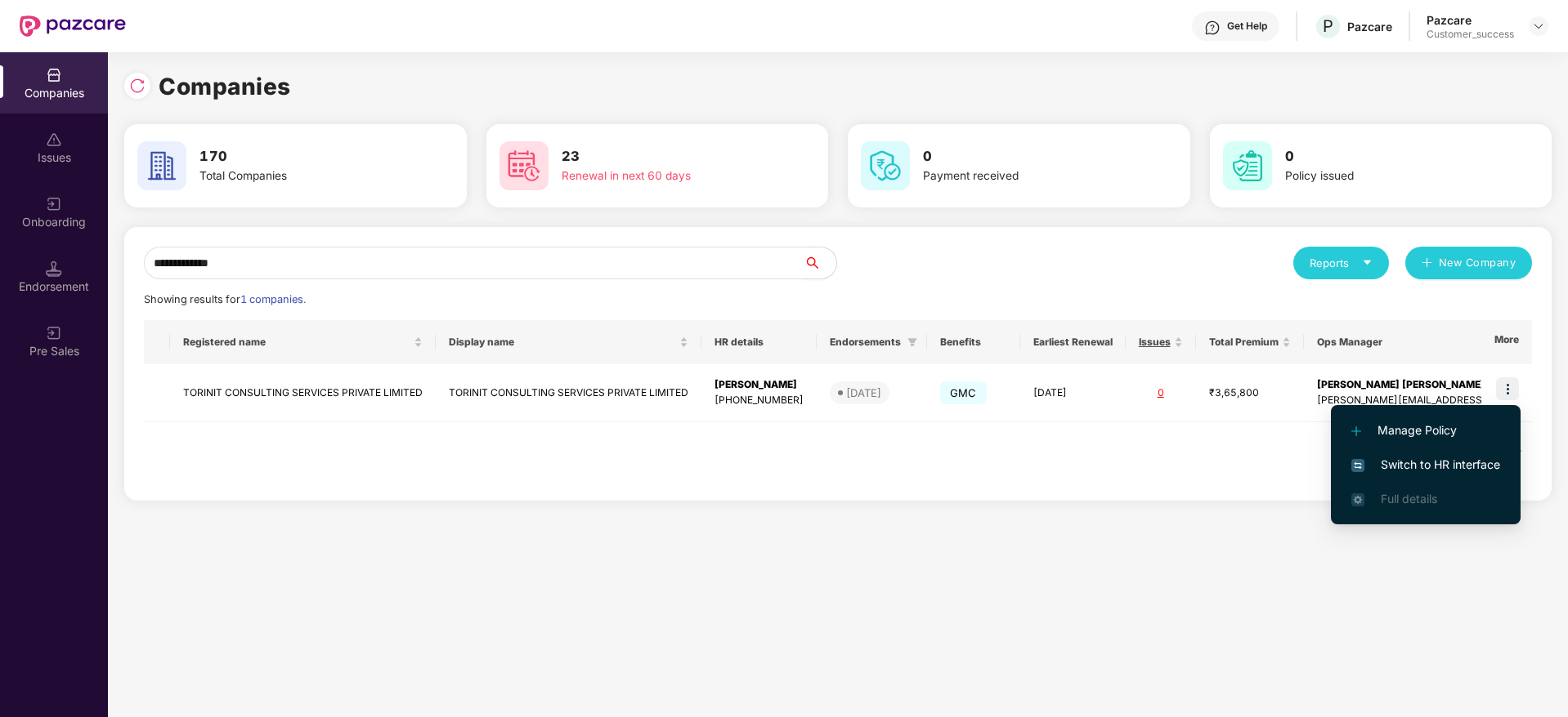
click at [1478, 459] on span "Switch to HR interface" at bounding box center [1425, 464] width 149 height 18
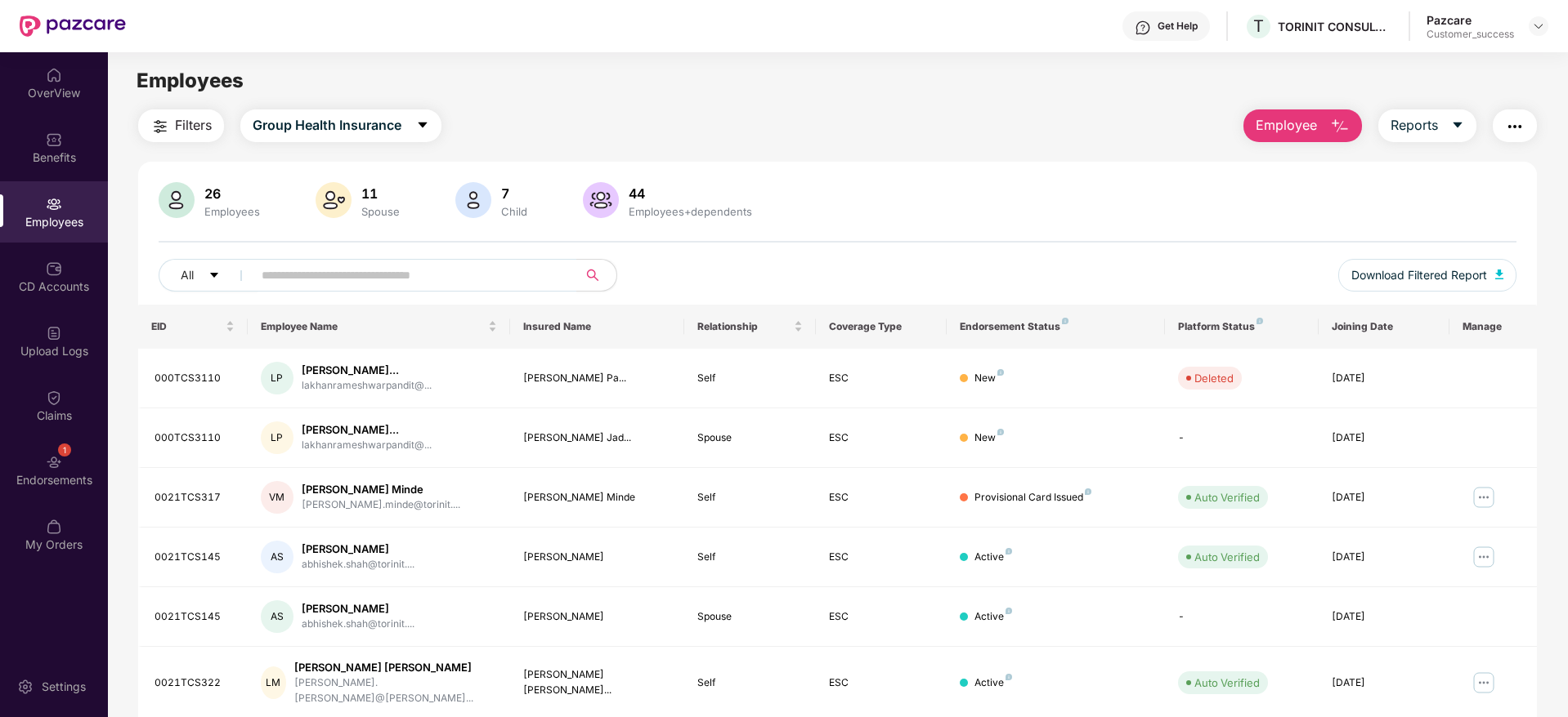
click at [1297, 117] on span "Employee" at bounding box center [1286, 126] width 61 height 21
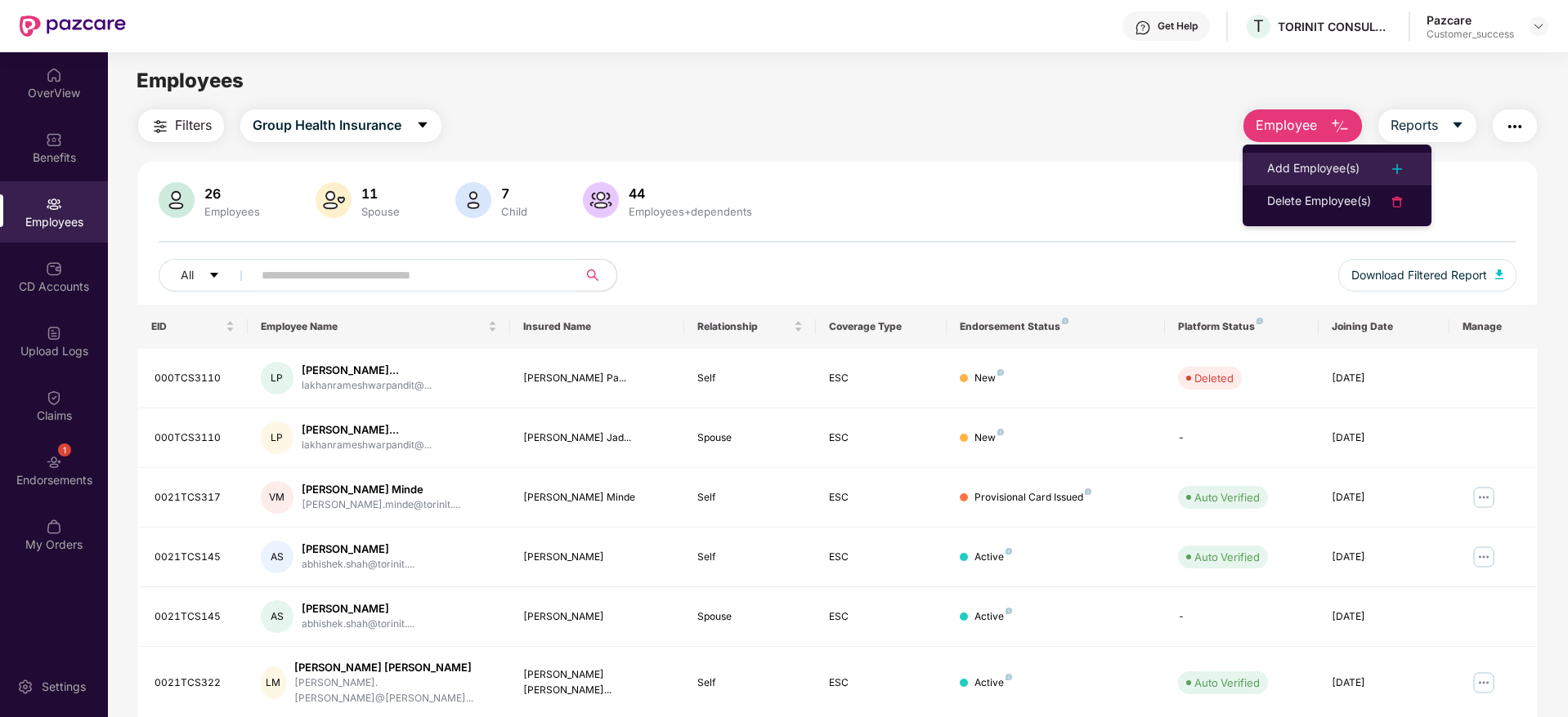
click at [1284, 160] on div "Add Employee(s)" at bounding box center [1313, 169] width 92 height 20
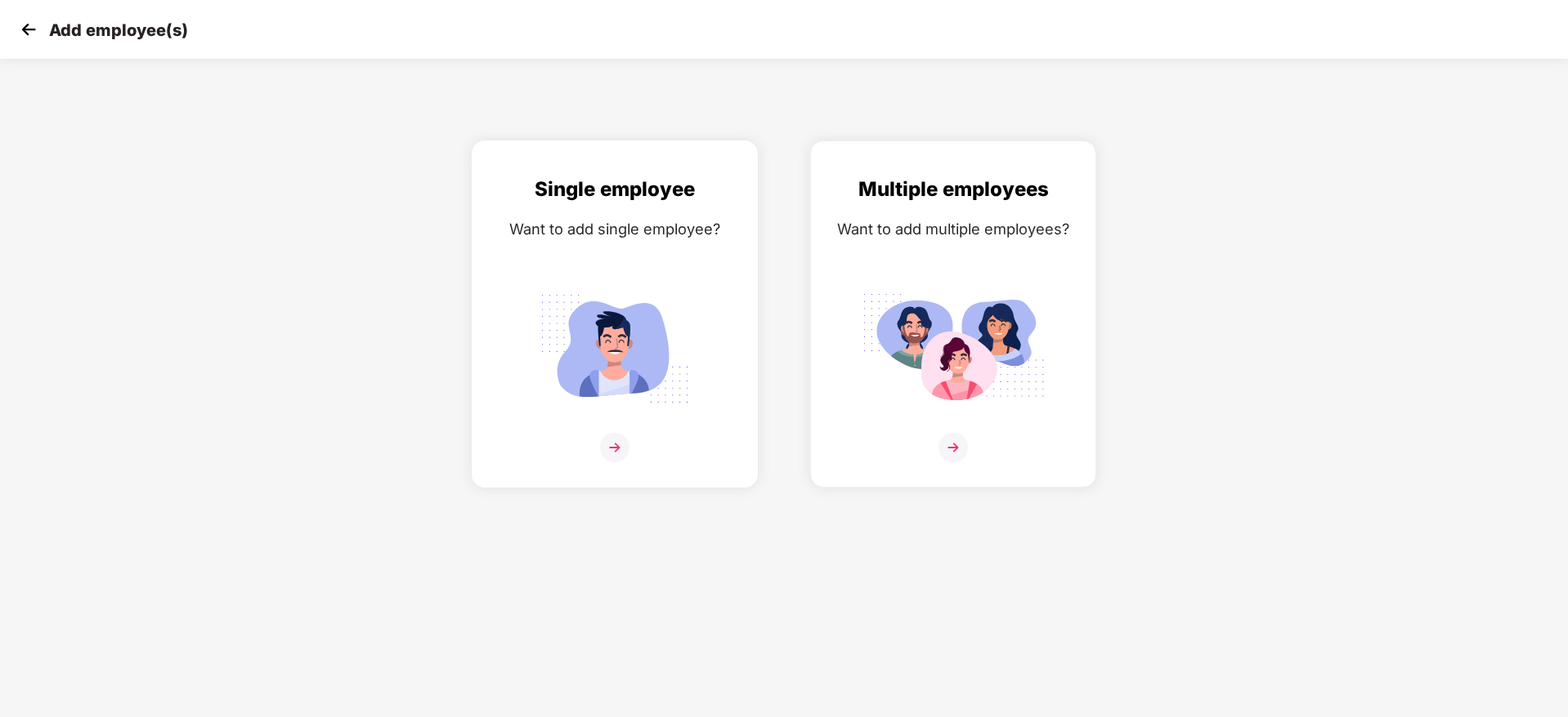
click at [599, 376] on img at bounding box center [615, 349] width 183 height 128
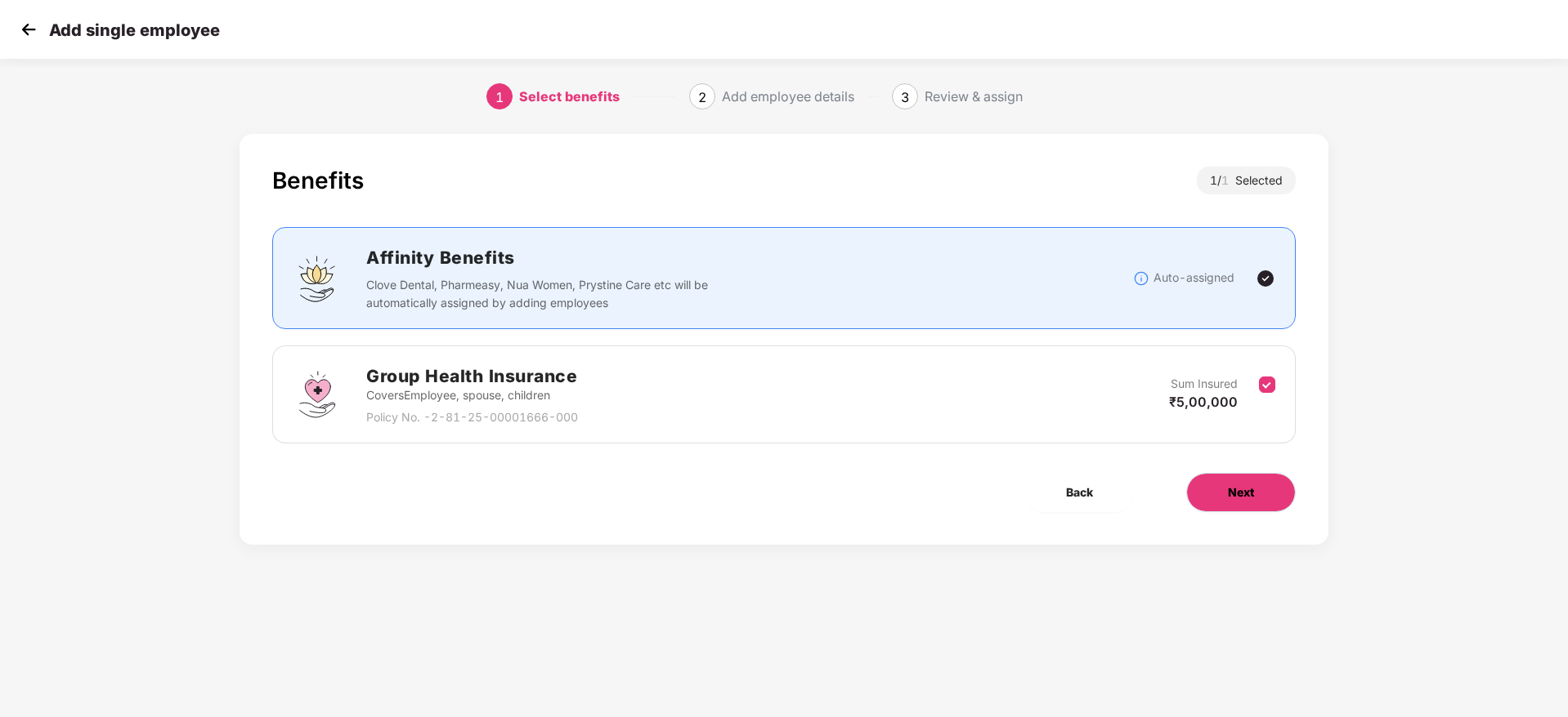
click at [1229, 491] on span "Next" at bounding box center [1241, 492] width 26 height 18
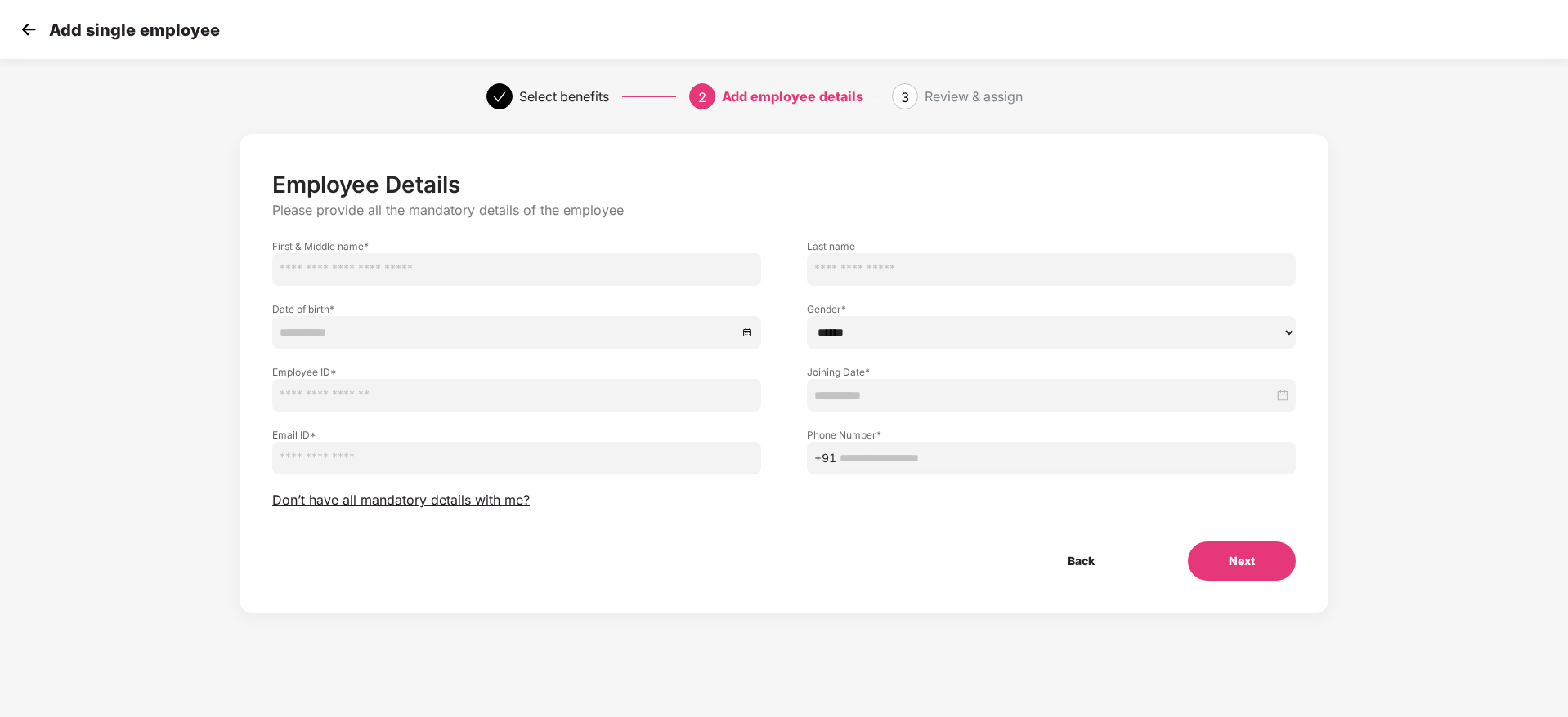
click at [634, 264] on input "text" at bounding box center [517, 270] width 489 height 33
paste input "**********"
type input "**********"
click at [497, 466] on input "email" at bounding box center [517, 458] width 489 height 33
paste input "**********"
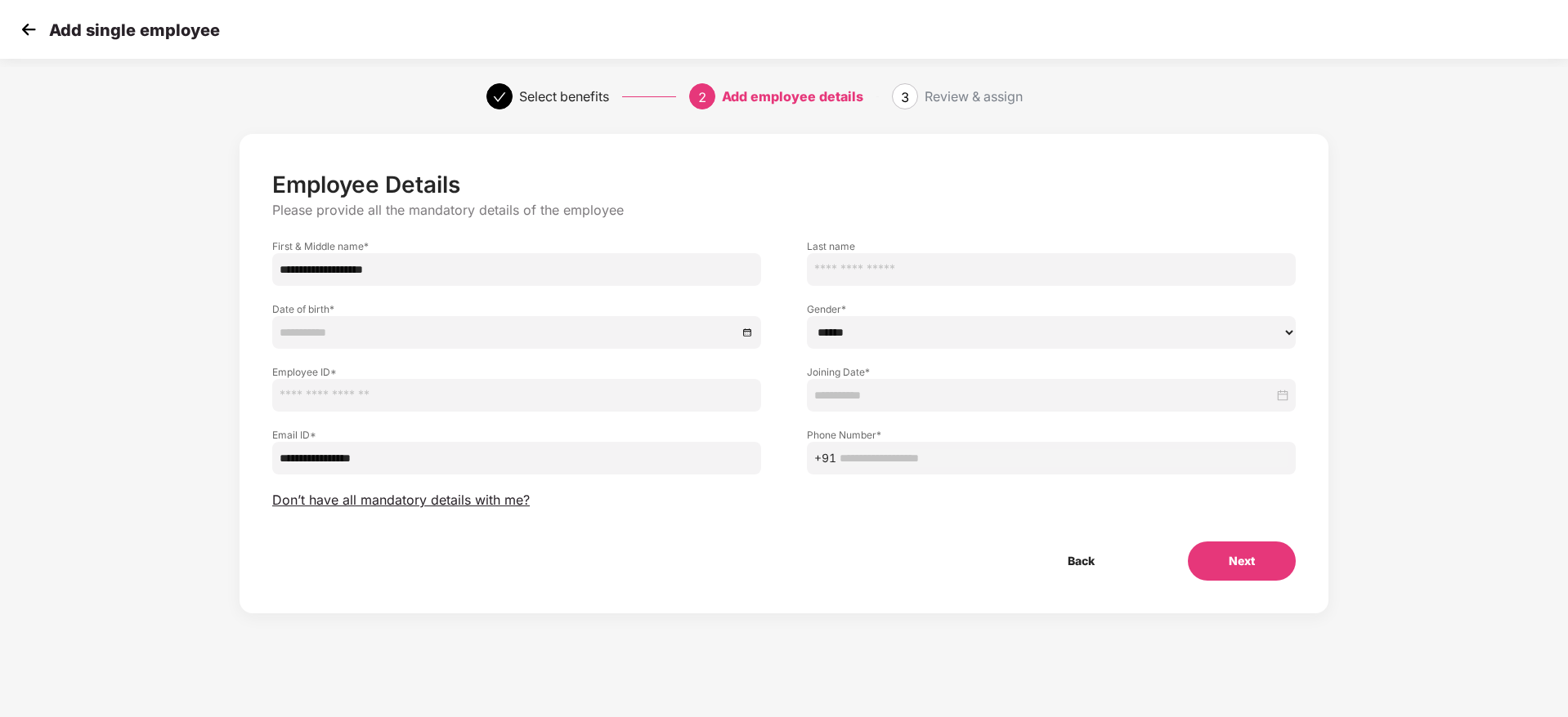
type input "**********"
click at [893, 460] on input "text" at bounding box center [1063, 458] width 448 height 18
paste input "**********"
type input "**********"
click at [866, 386] on input at bounding box center [1043, 395] width 460 height 18
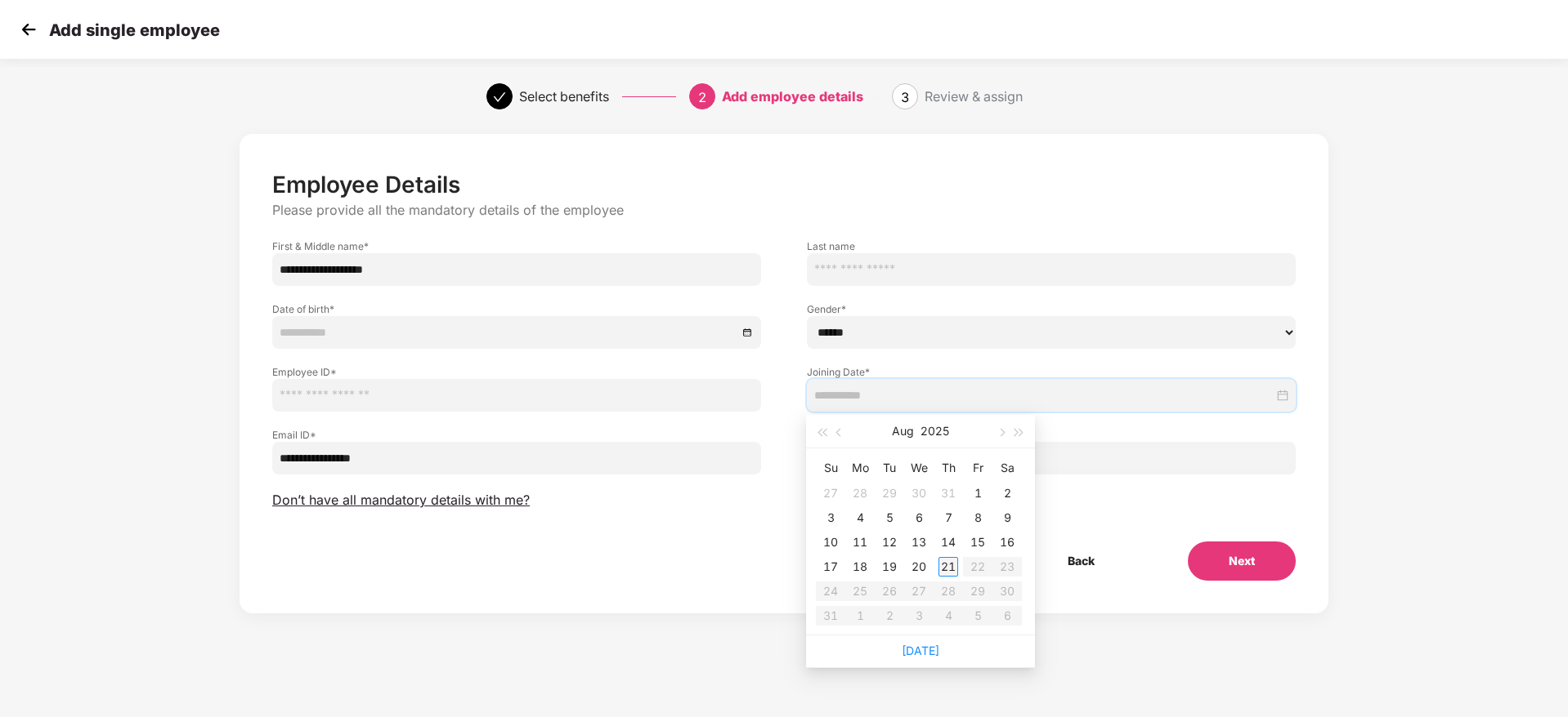
type input "**********"
click at [947, 569] on div "21" at bounding box center [948, 567] width 20 height 20
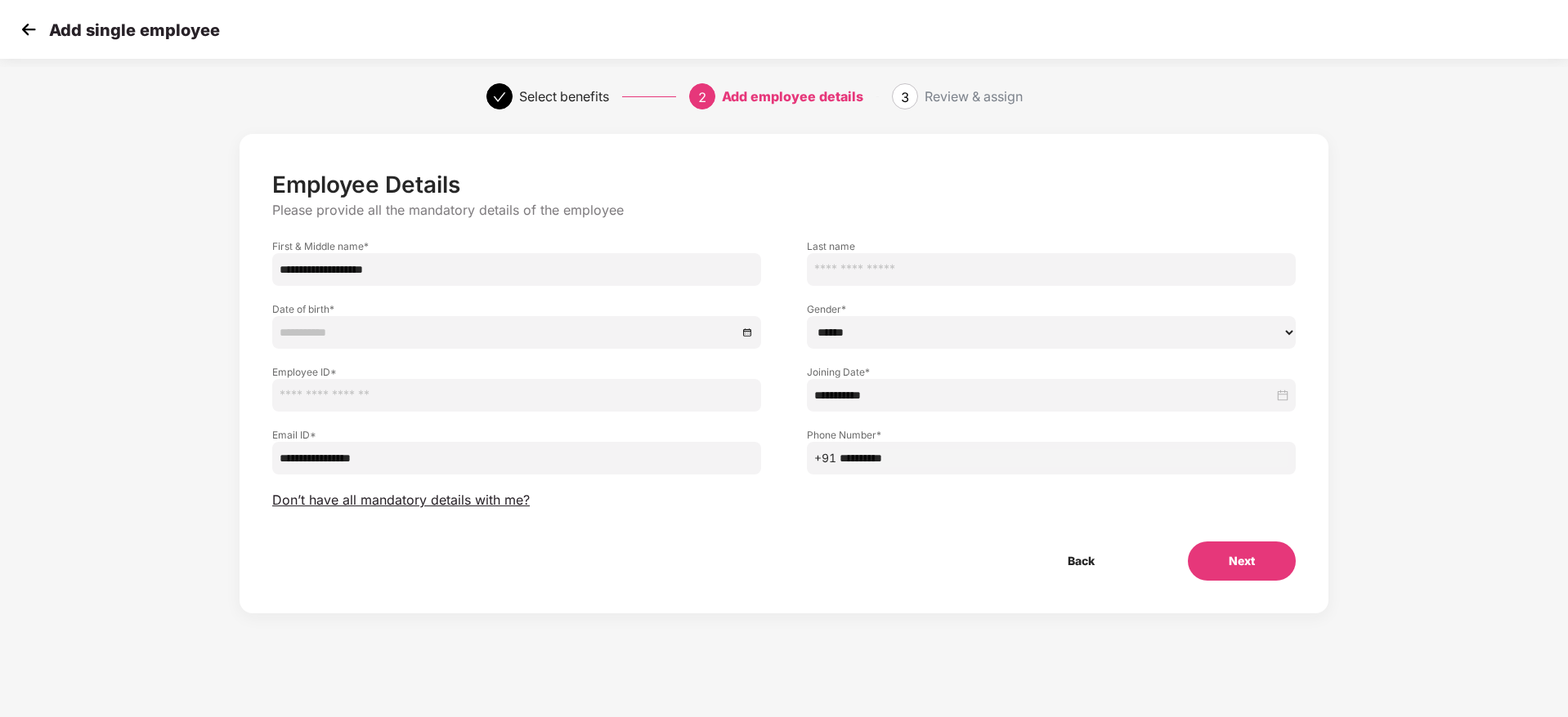
click at [480, 396] on input "text" at bounding box center [517, 395] width 489 height 33
type input "******"
click at [458, 354] on div "Employee ID * ******" at bounding box center [516, 380] width 535 height 63
click at [454, 335] on input at bounding box center [508, 332] width 458 height 18
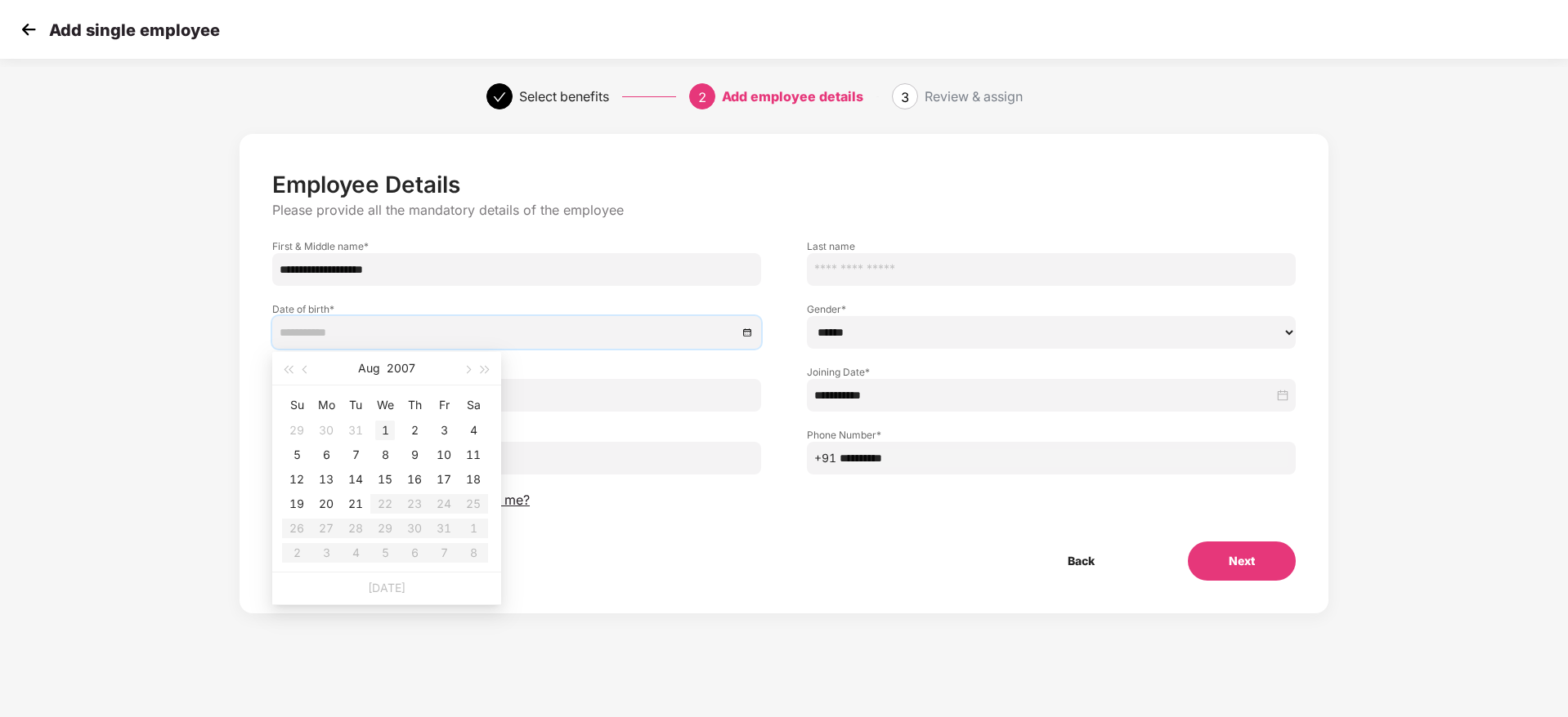
type input "**********"
click at [382, 428] on div "1" at bounding box center [384, 430] width 20 height 20
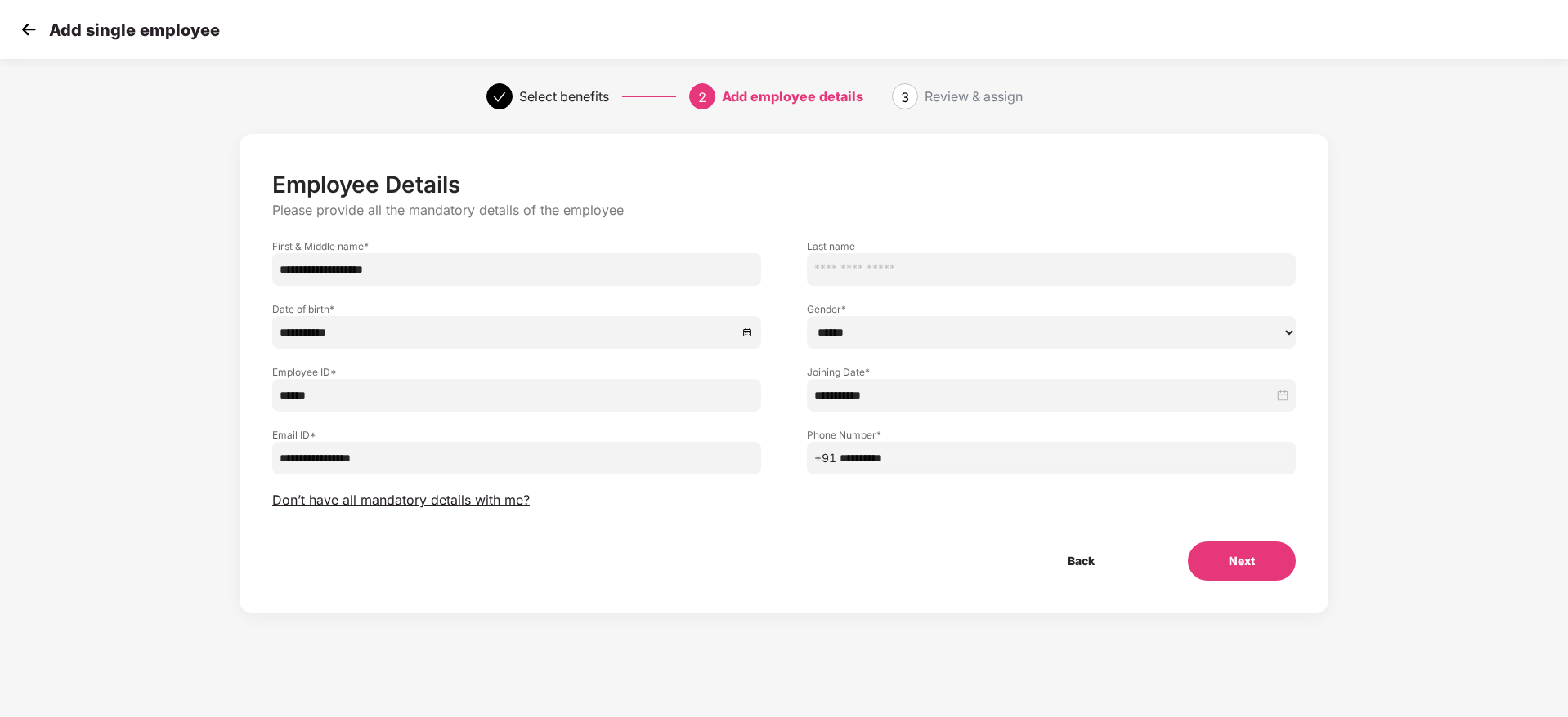
click at [1233, 581] on div "**********" at bounding box center [784, 374] width 1089 height 479
click at [1233, 580] on button "Next" at bounding box center [1241, 562] width 108 height 39
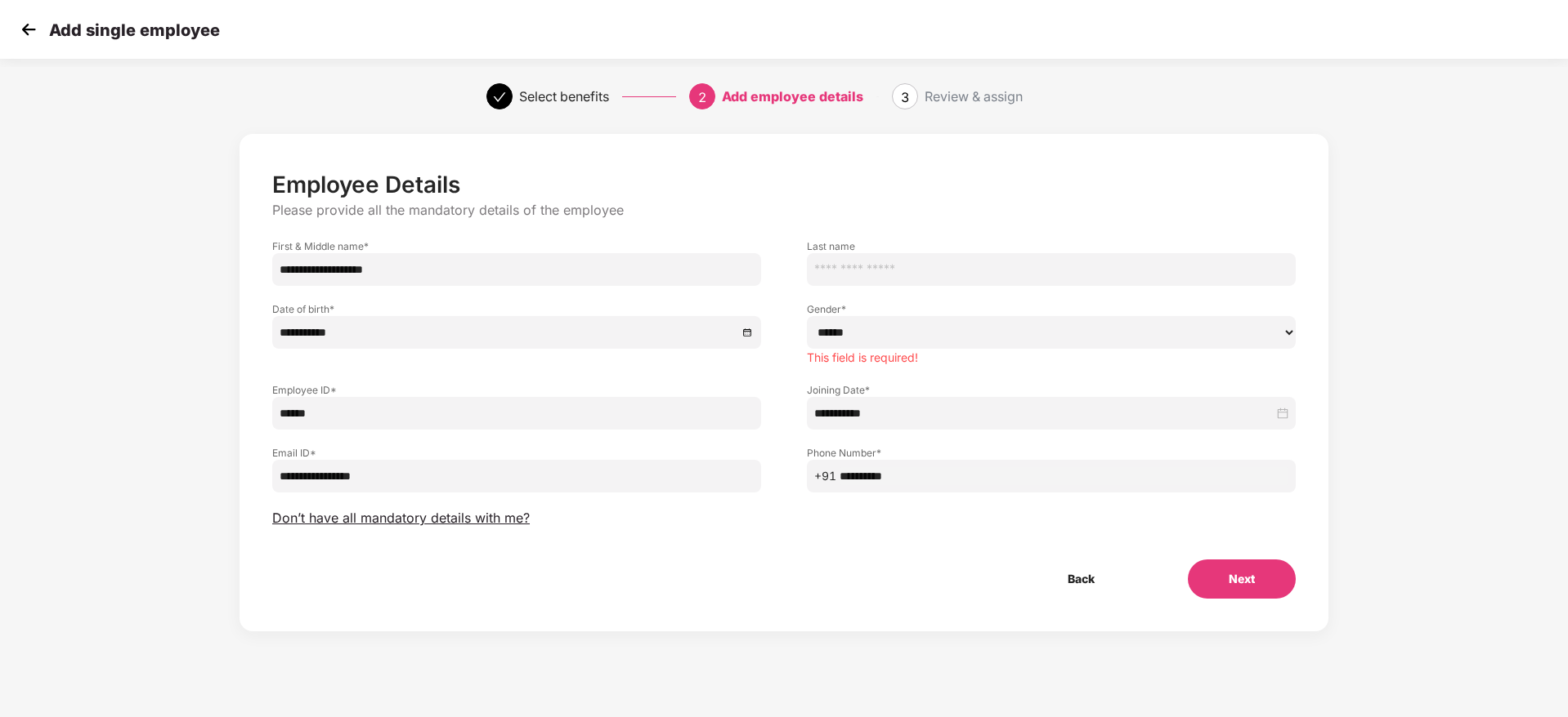
click at [907, 333] on select "****** **** ******" at bounding box center [1051, 333] width 489 height 33
click at [807, 317] on select "****** **** ******" at bounding box center [1051, 333] width 489 height 33
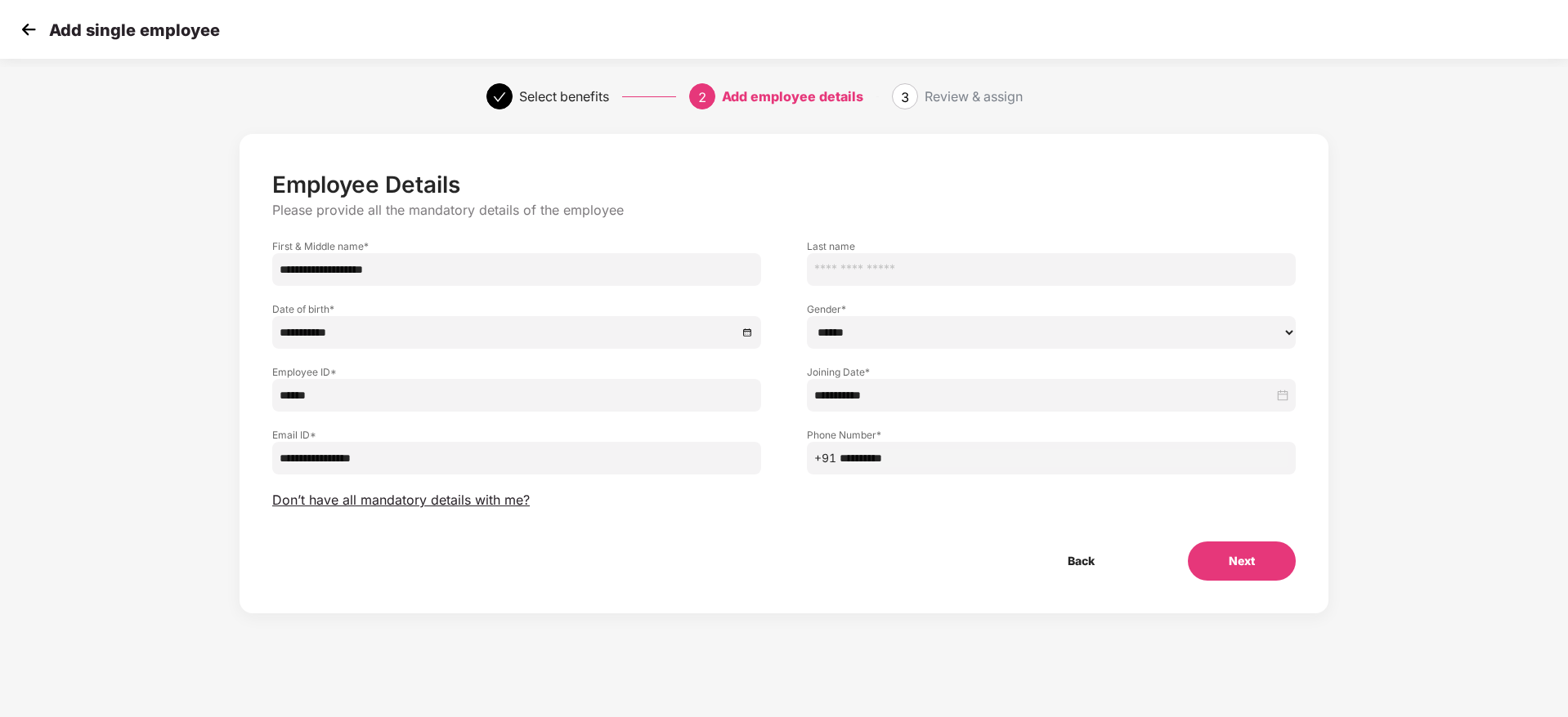
drag, startPoint x: 865, startPoint y: 322, endPoint x: 865, endPoint y: 339, distance: 17.0
click at [865, 328] on select "****** **** ******" at bounding box center [1051, 333] width 489 height 33
select select "****"
click at [807, 317] on select "****** **** ******" at bounding box center [1051, 333] width 489 height 33
click at [1229, 565] on button "Next" at bounding box center [1241, 562] width 108 height 39
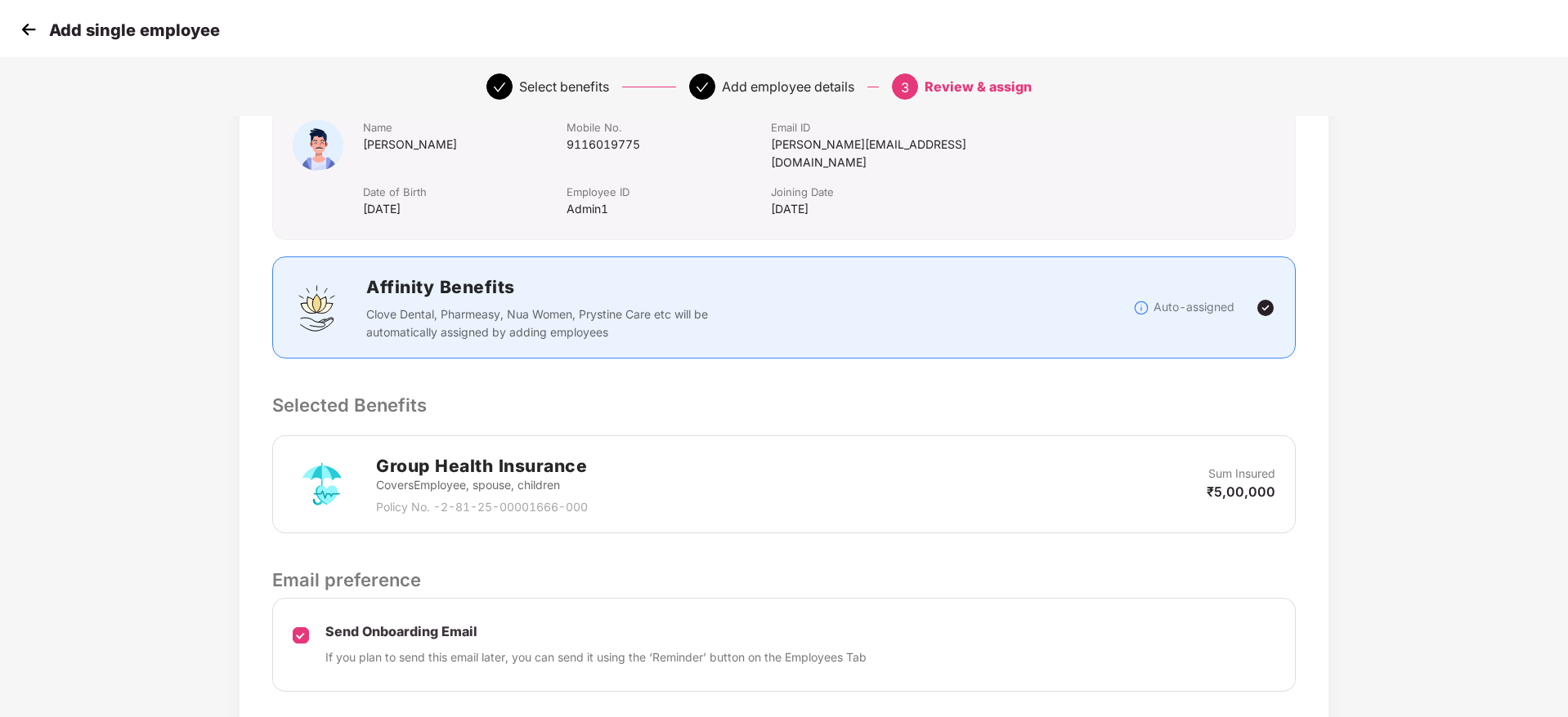
scroll to position [225, 0]
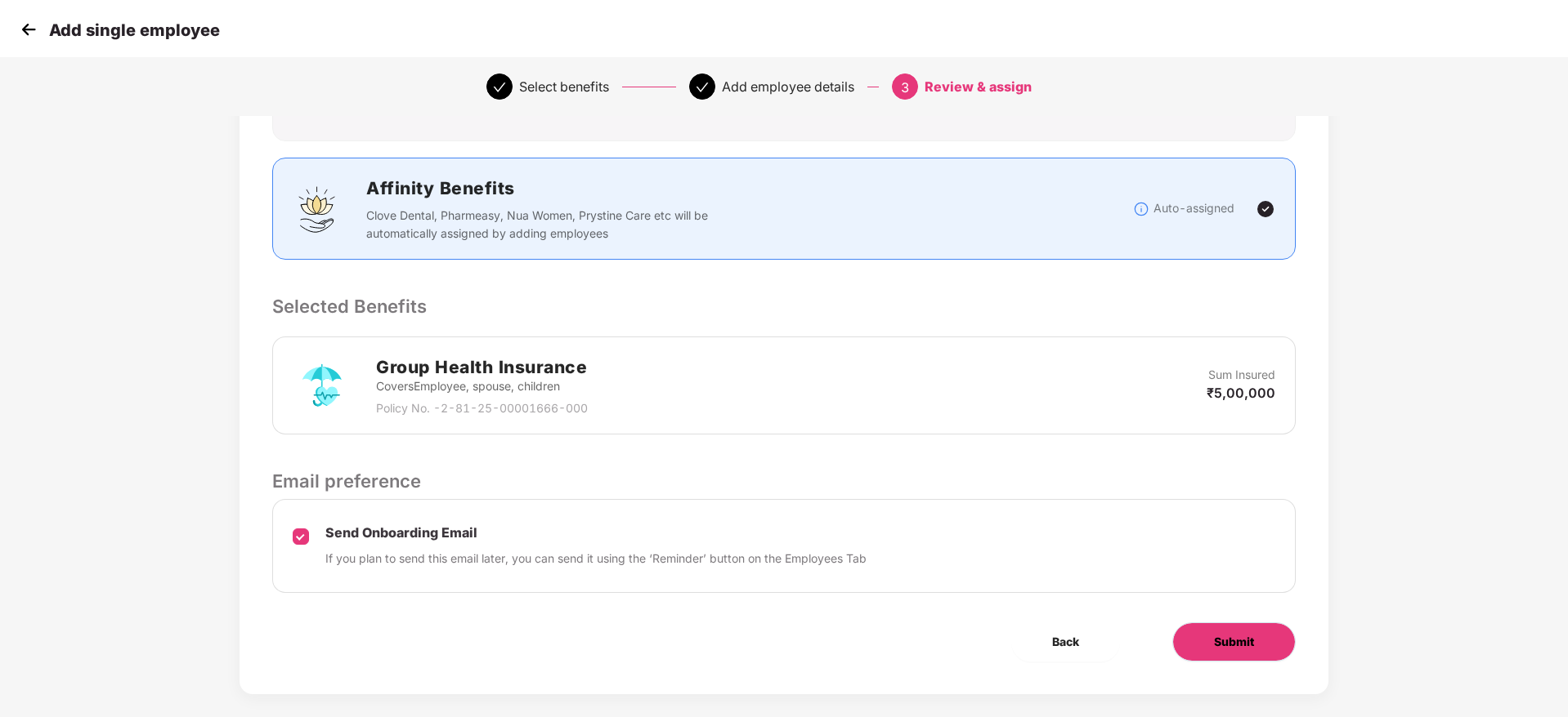
click at [1235, 623] on button "Submit" at bounding box center [1233, 643] width 123 height 39
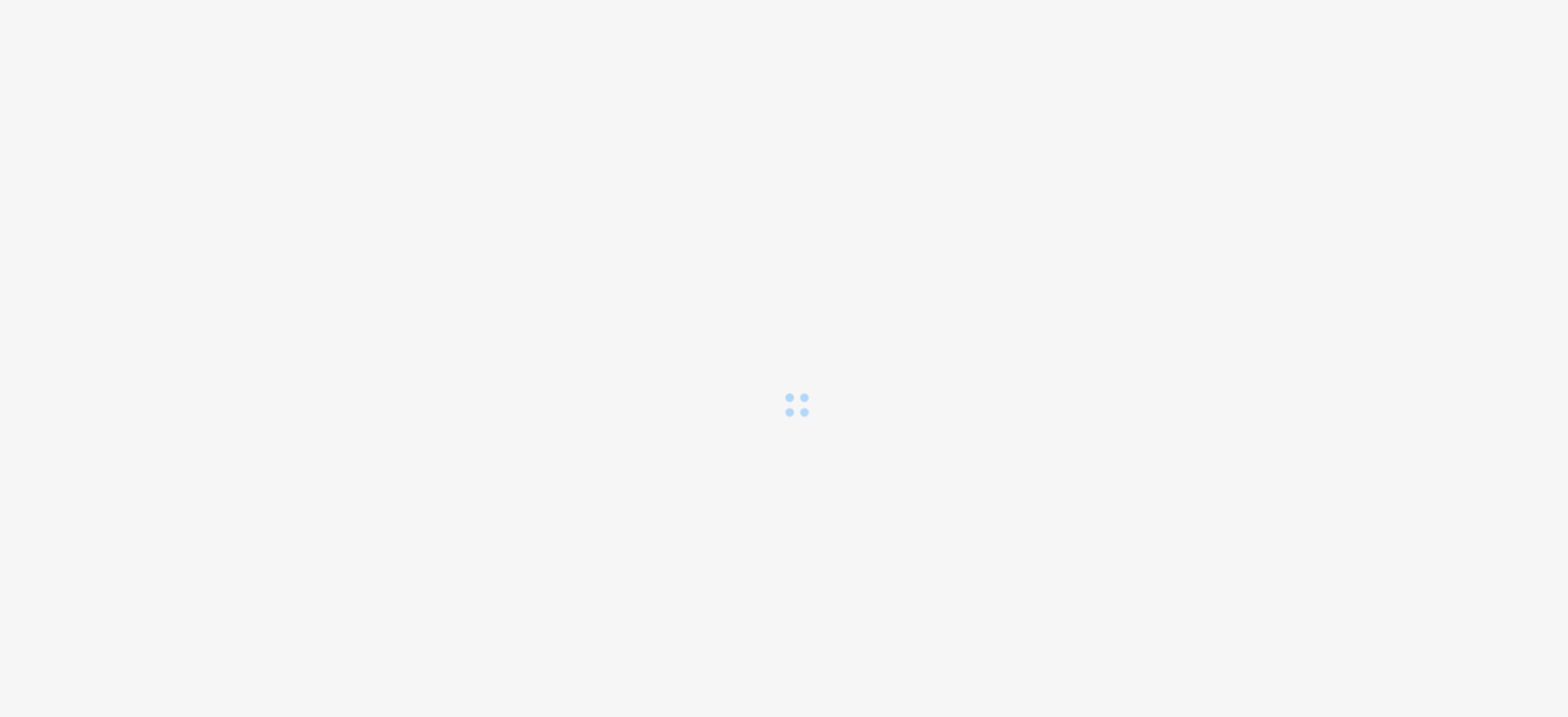
scroll to position [0, 0]
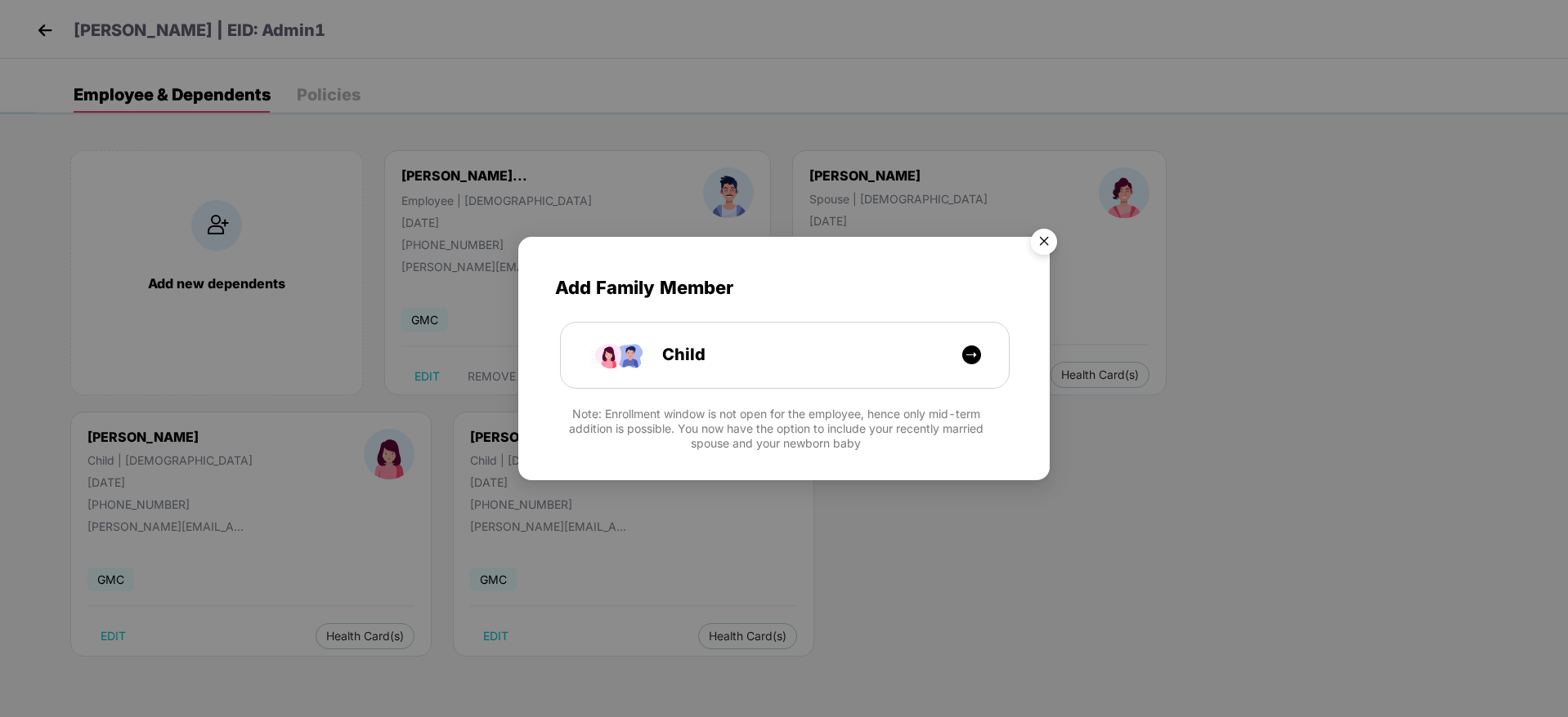
click at [1035, 249] on img "Close" at bounding box center [1043, 244] width 46 height 46
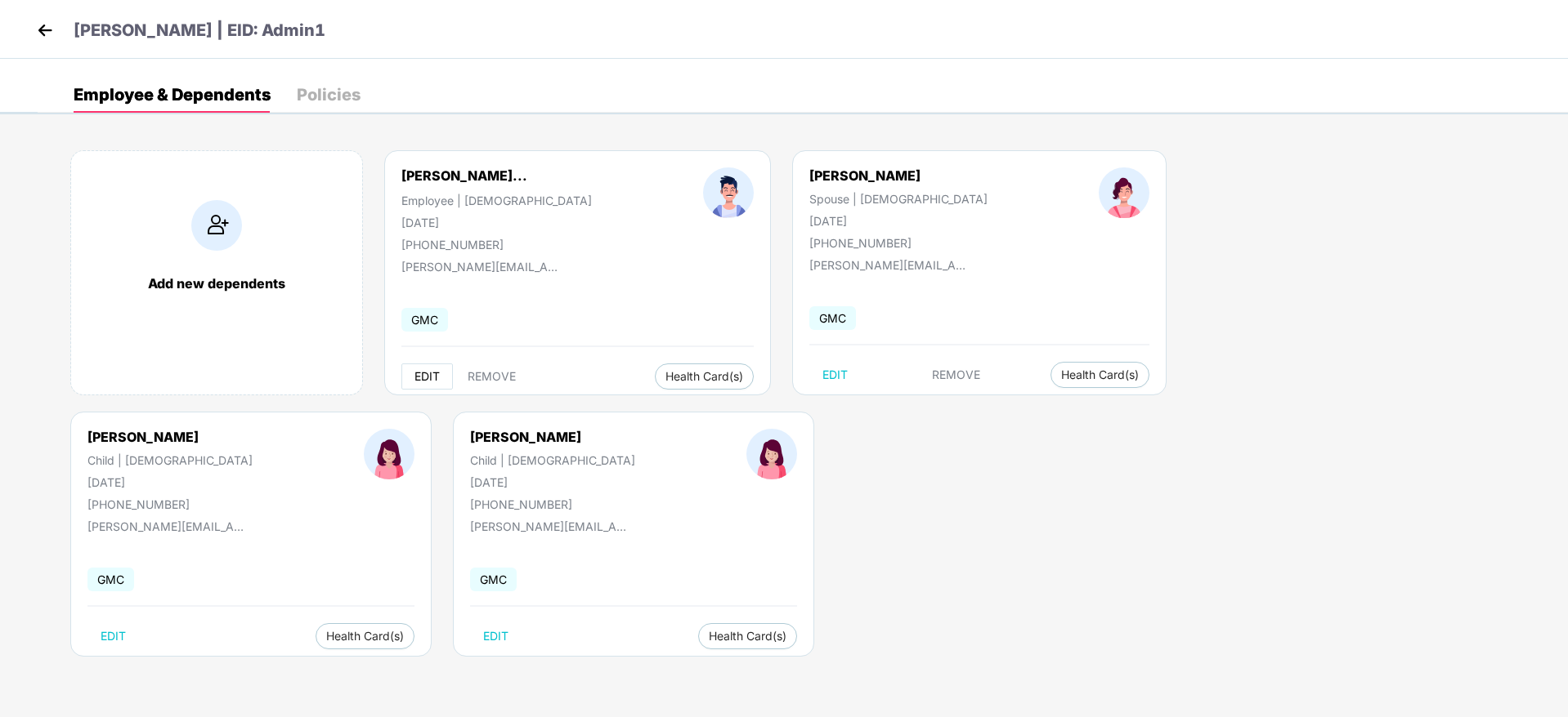
click at [421, 373] on span "EDIT" at bounding box center [427, 377] width 25 height 13
select select "****"
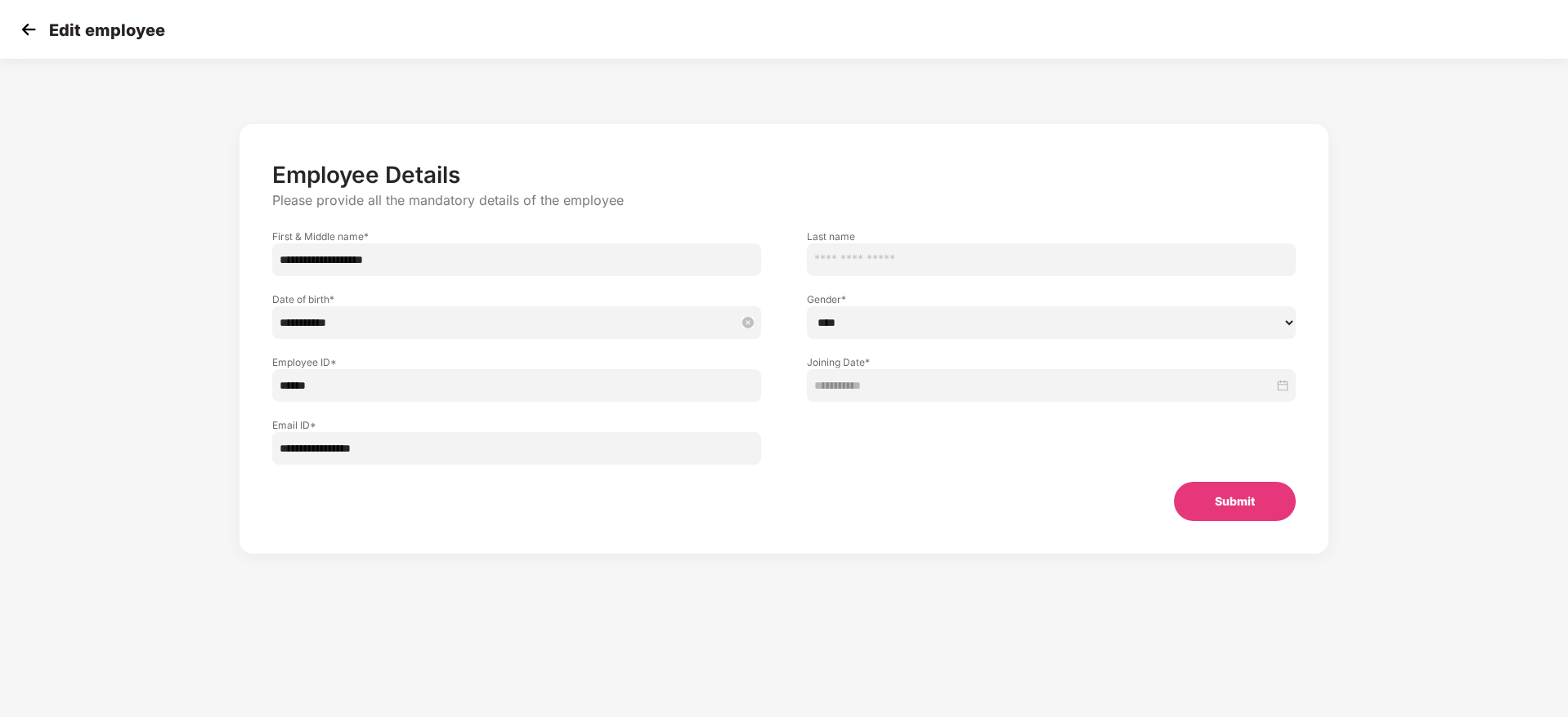
click at [444, 318] on input "**********" at bounding box center [508, 322] width 458 height 18
click at [24, 22] on img at bounding box center [28, 29] width 24 height 24
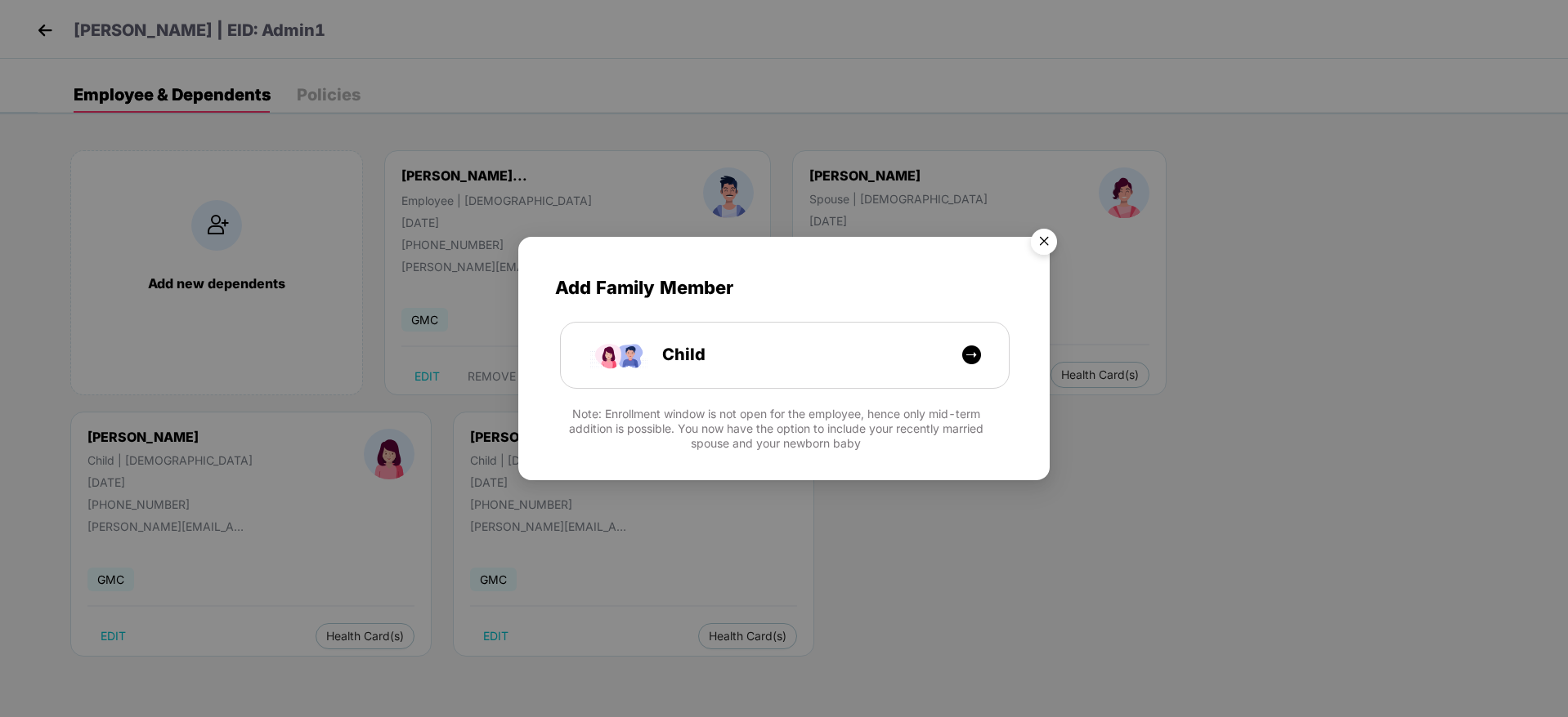
click at [1036, 243] on img "Close" at bounding box center [1043, 244] width 46 height 46
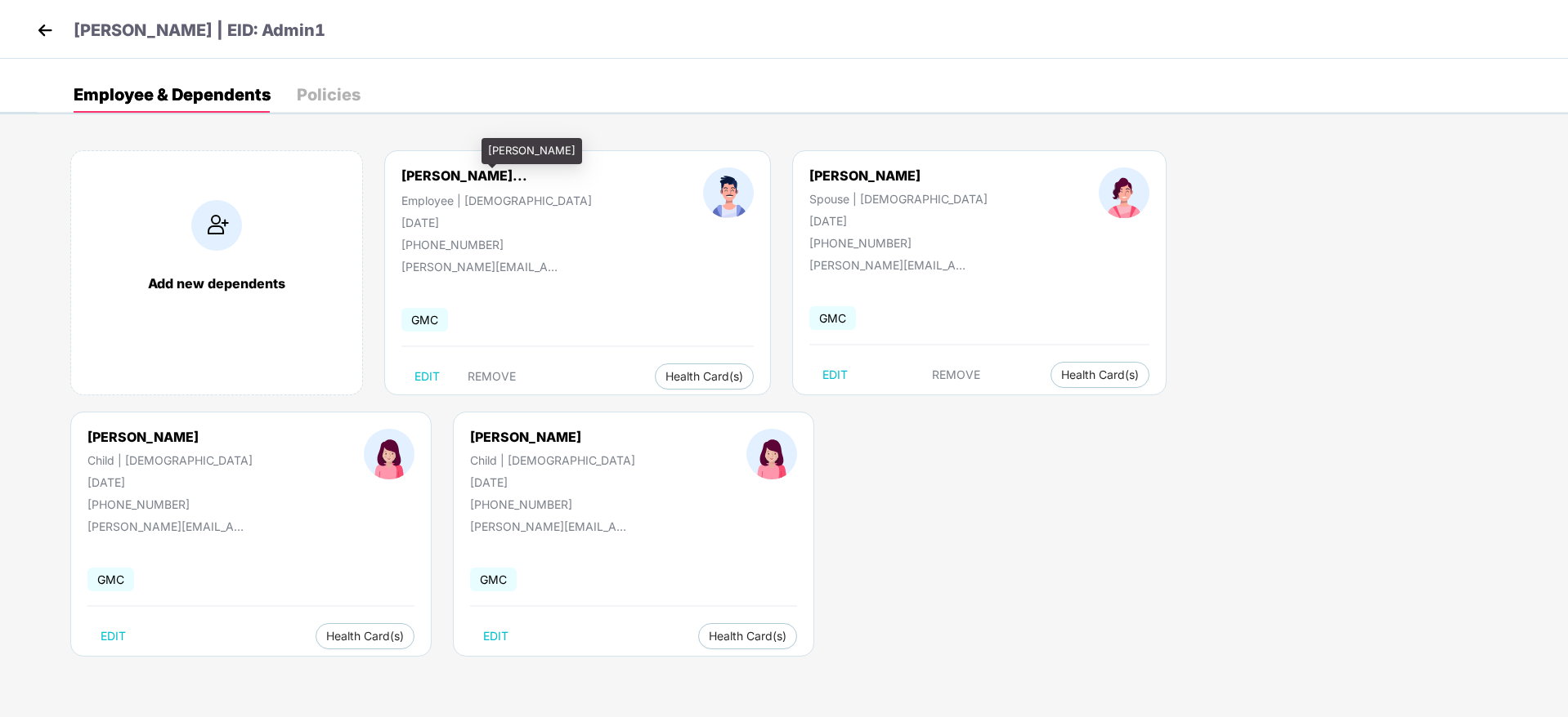
click at [431, 179] on div "Yatindra Mohan Kubba..." at bounding box center [464, 175] width 126 height 16
copy div "Yatindra Mohan Kubba..."
click at [420, 374] on span "EDIT" at bounding box center [427, 377] width 25 height 13
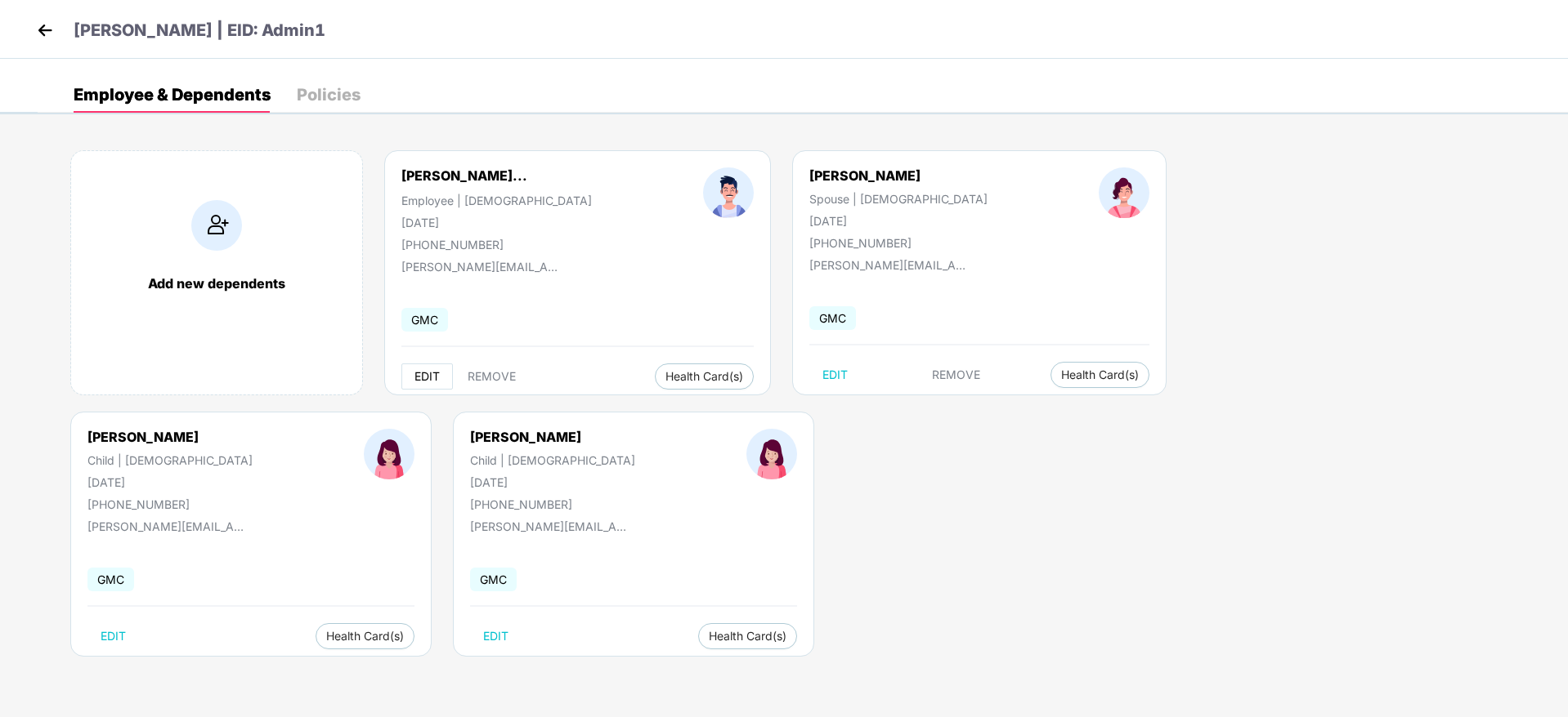
select select "****"
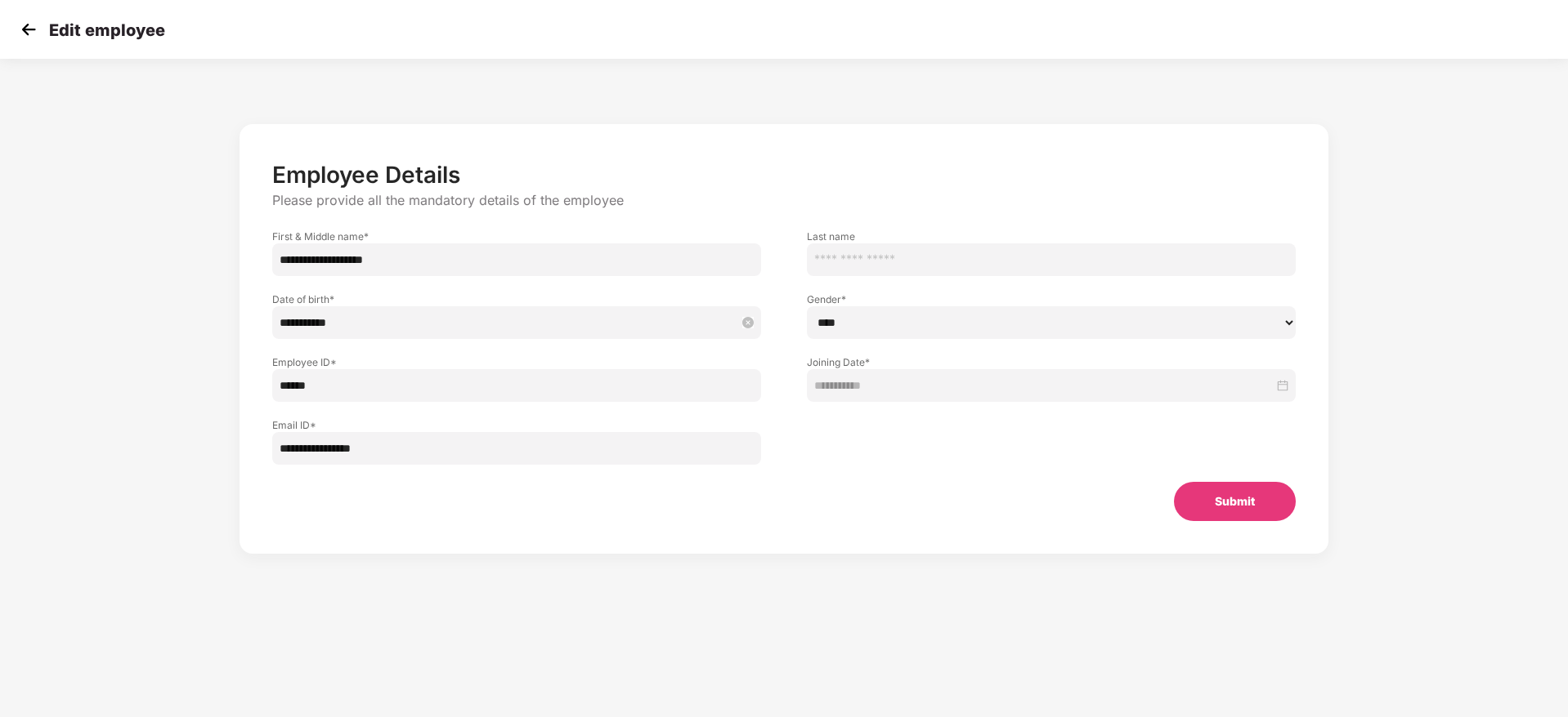
click at [437, 321] on input "**********" at bounding box center [508, 322] width 458 height 18
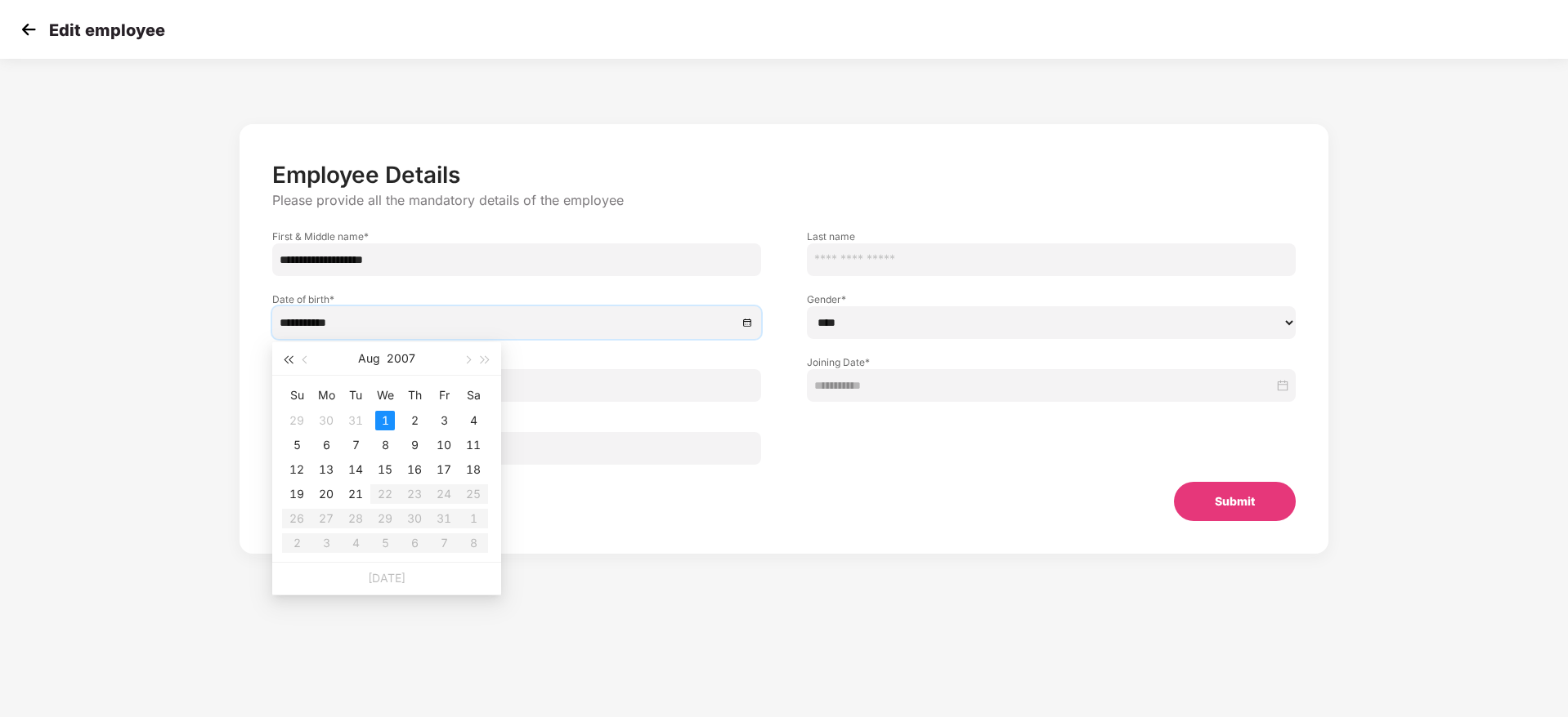
click at [287, 359] on span "button" at bounding box center [288, 360] width 8 height 8
click at [403, 361] on button "2003" at bounding box center [400, 358] width 29 height 33
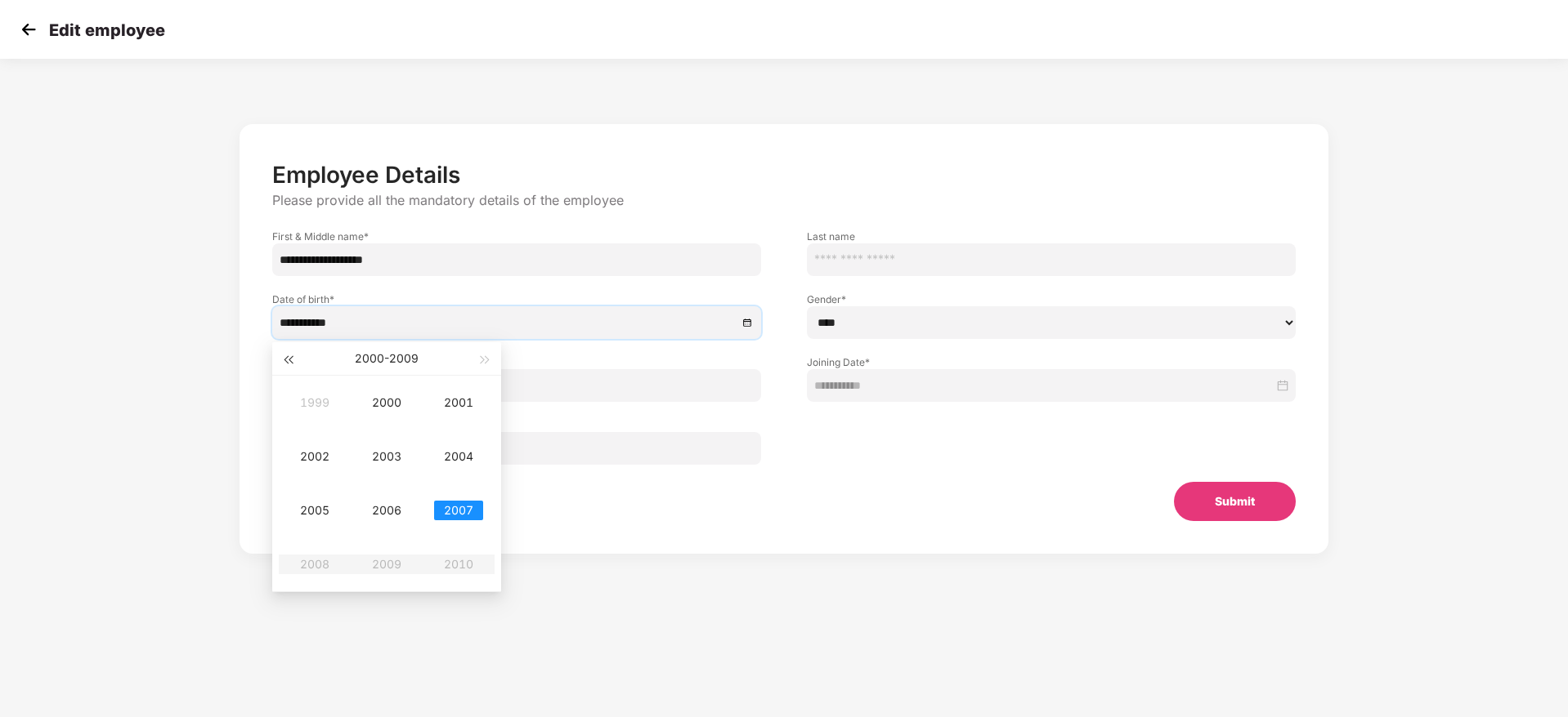
click at [291, 362] on span "button" at bounding box center [288, 360] width 8 height 8
click at [293, 366] on button "button" at bounding box center [288, 358] width 18 height 33
click at [321, 507] on div "1975" at bounding box center [315, 510] width 49 height 20
click at [313, 509] on div "Jul" at bounding box center [315, 510] width 49 height 20
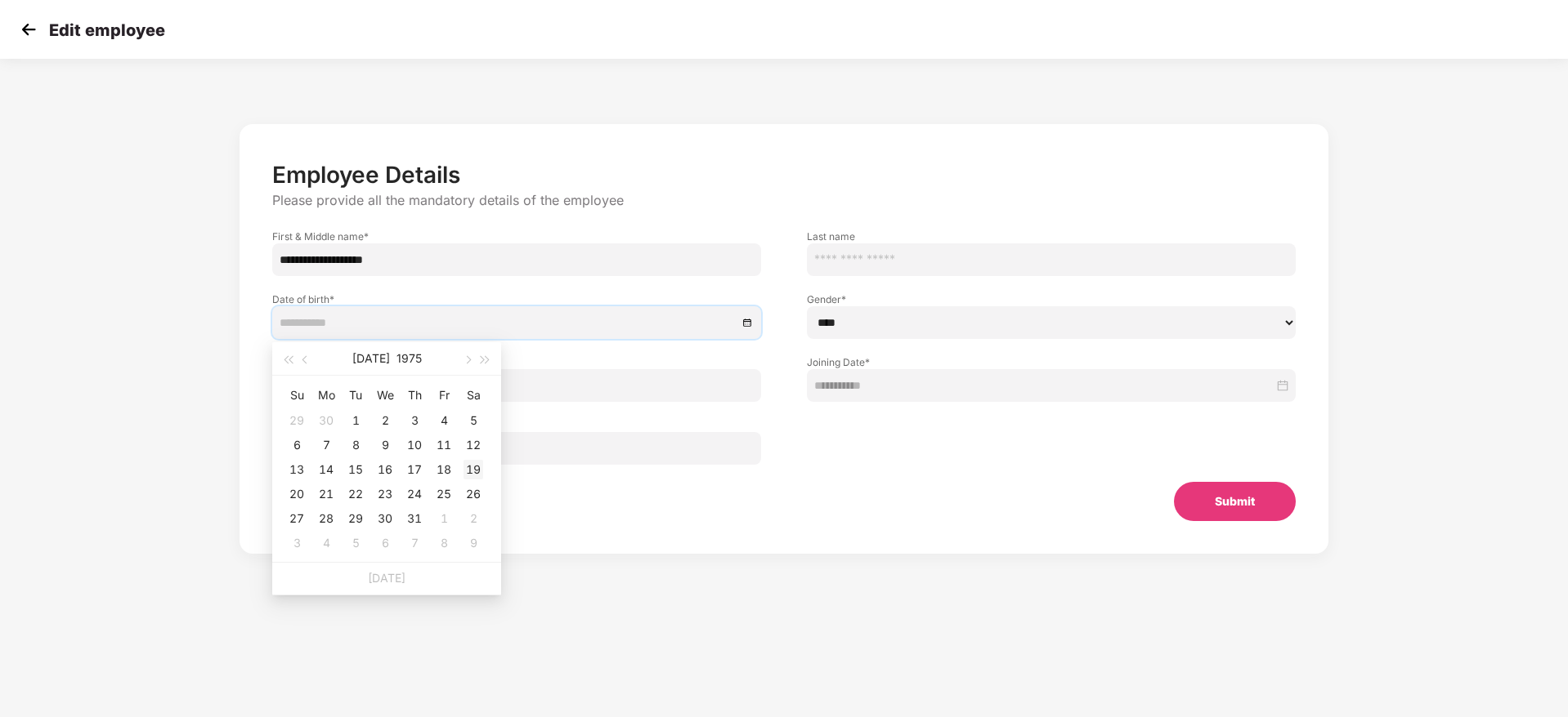
type input "**********"
click at [467, 467] on div "19" at bounding box center [473, 470] width 20 height 20
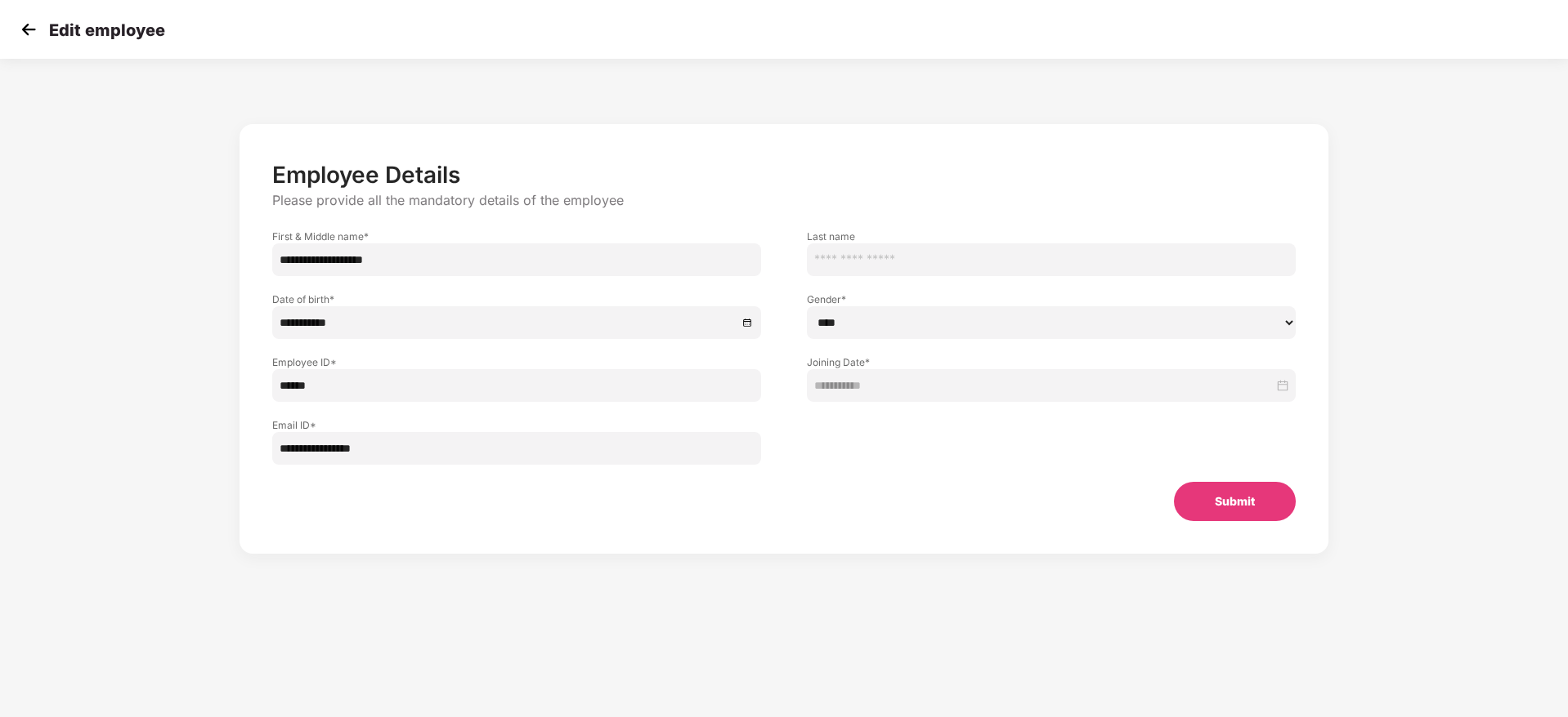
click at [1233, 498] on button "Submit" at bounding box center [1235, 502] width 122 height 39
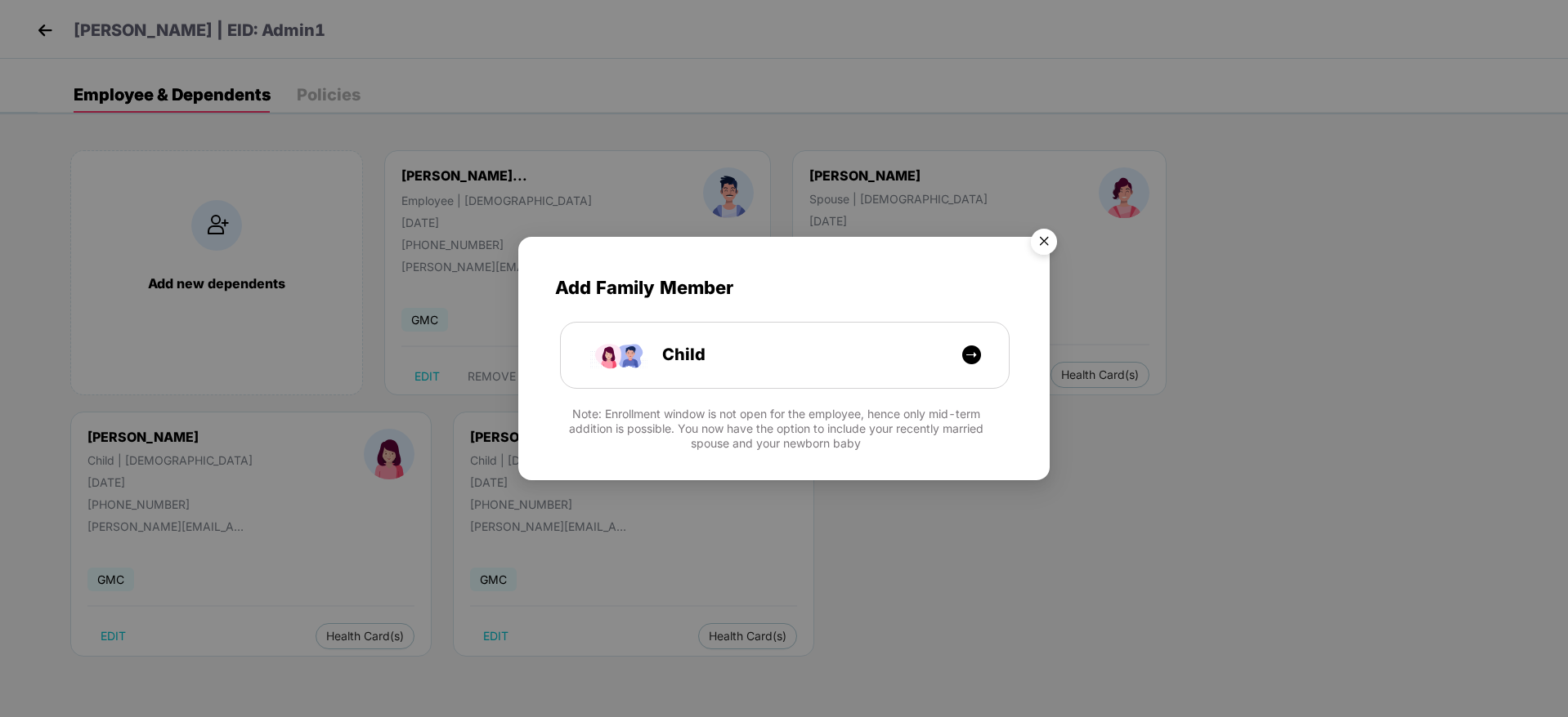
click at [1050, 247] on img "Close" at bounding box center [1043, 244] width 46 height 46
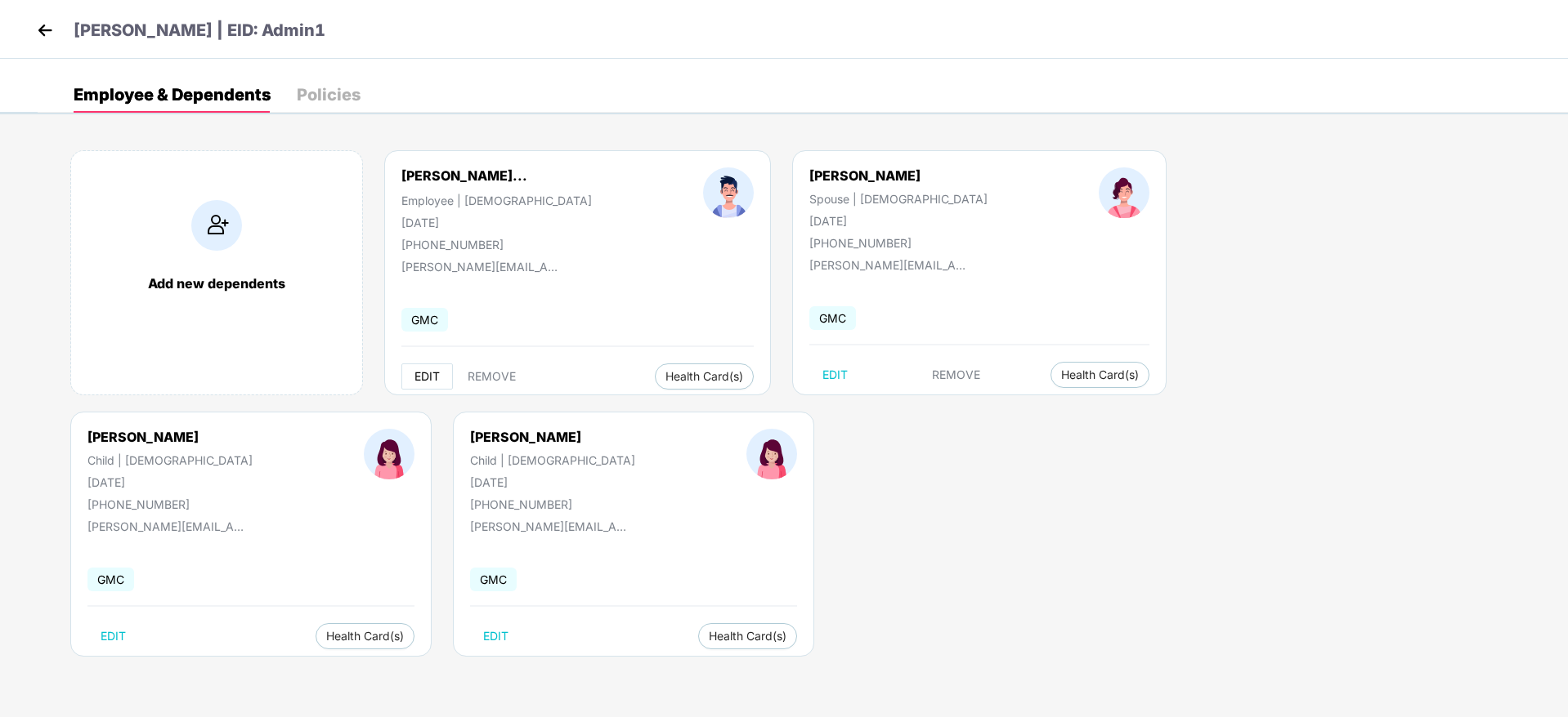
click at [438, 379] on span "EDIT" at bounding box center [427, 377] width 25 height 13
select select "****"
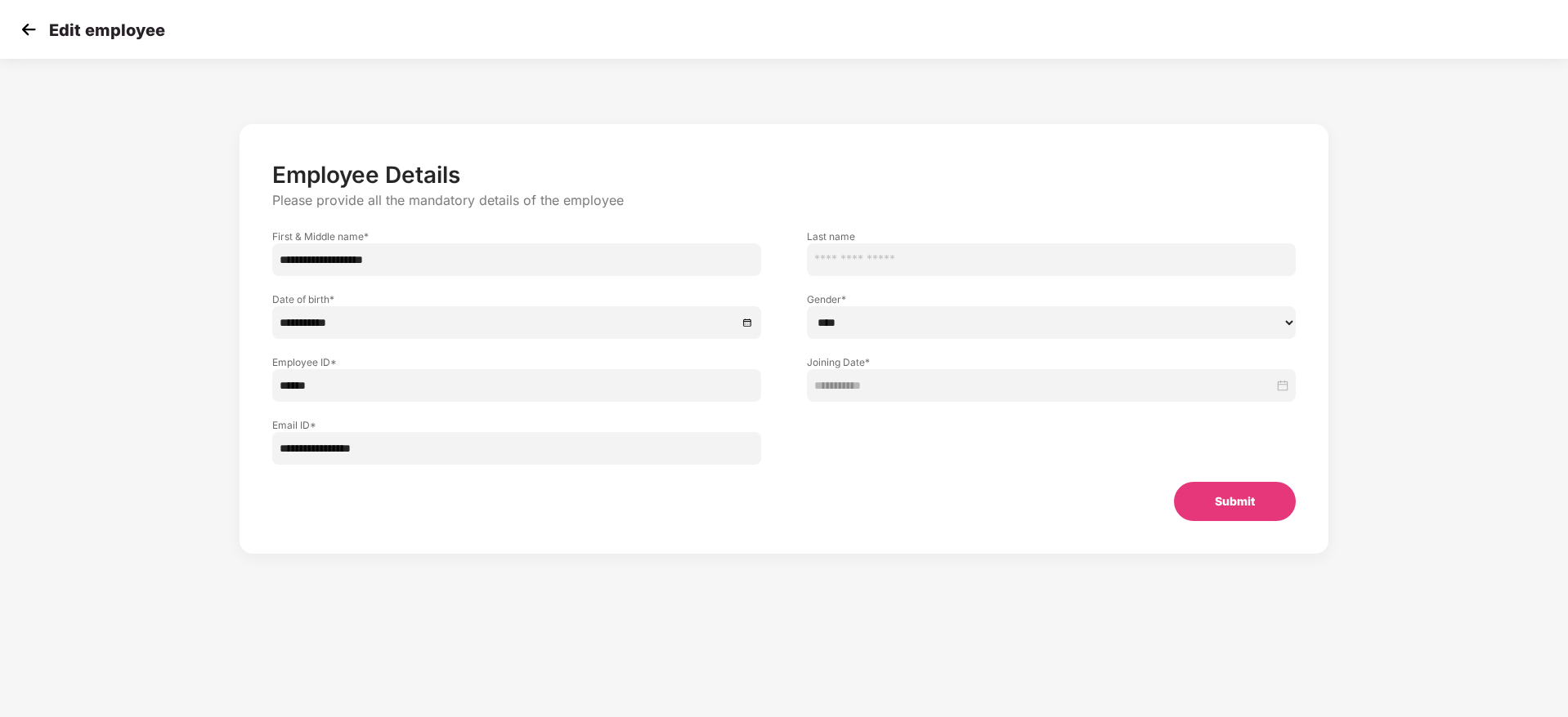
drag, startPoint x: 433, startPoint y: 391, endPoint x: 0, endPoint y: 404, distance: 433.2
click at [0, 404] on div "**********" at bounding box center [784, 331] width 1568 height 528
paste input "****"
type input "**********"
click at [1250, 496] on button "Submit" at bounding box center [1235, 502] width 122 height 39
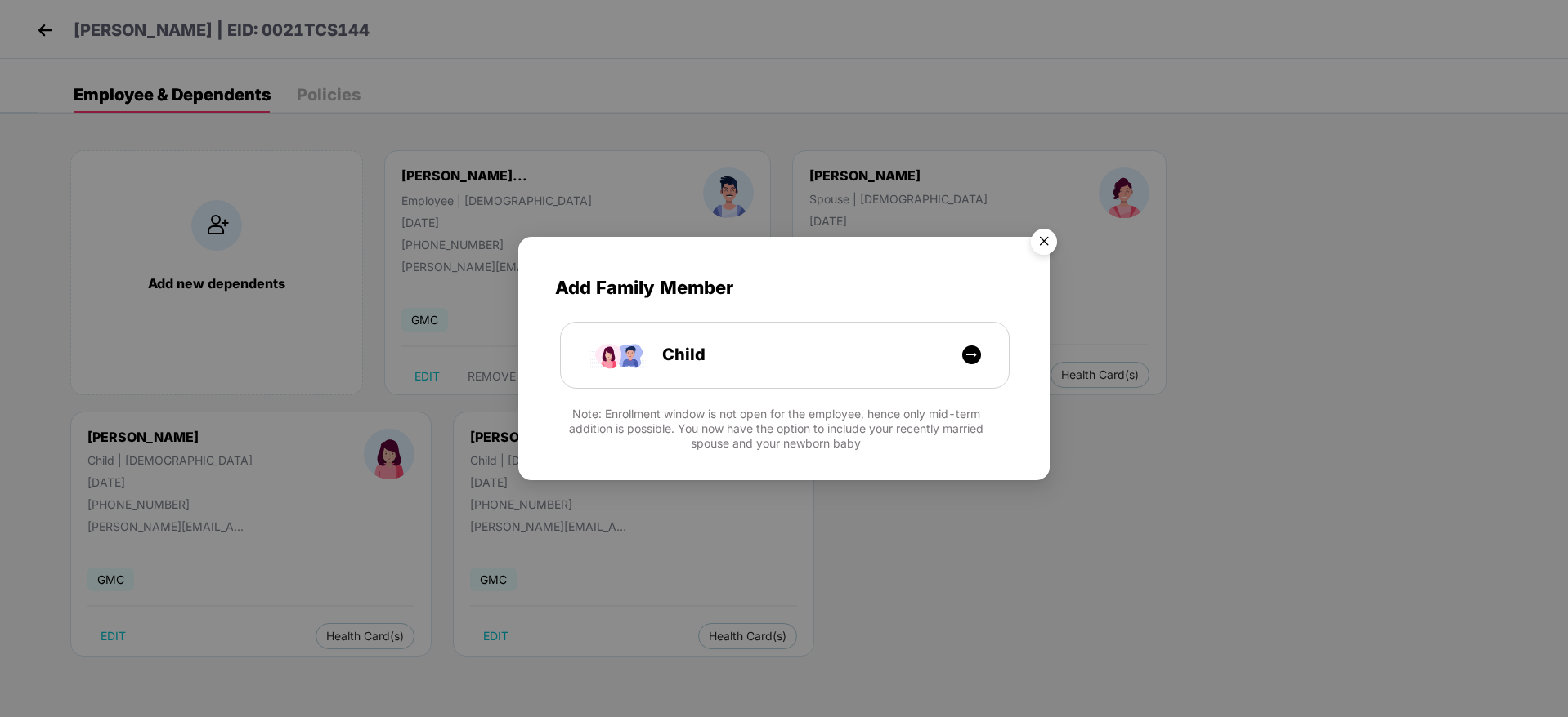
click at [1037, 237] on img "Close" at bounding box center [1043, 244] width 46 height 46
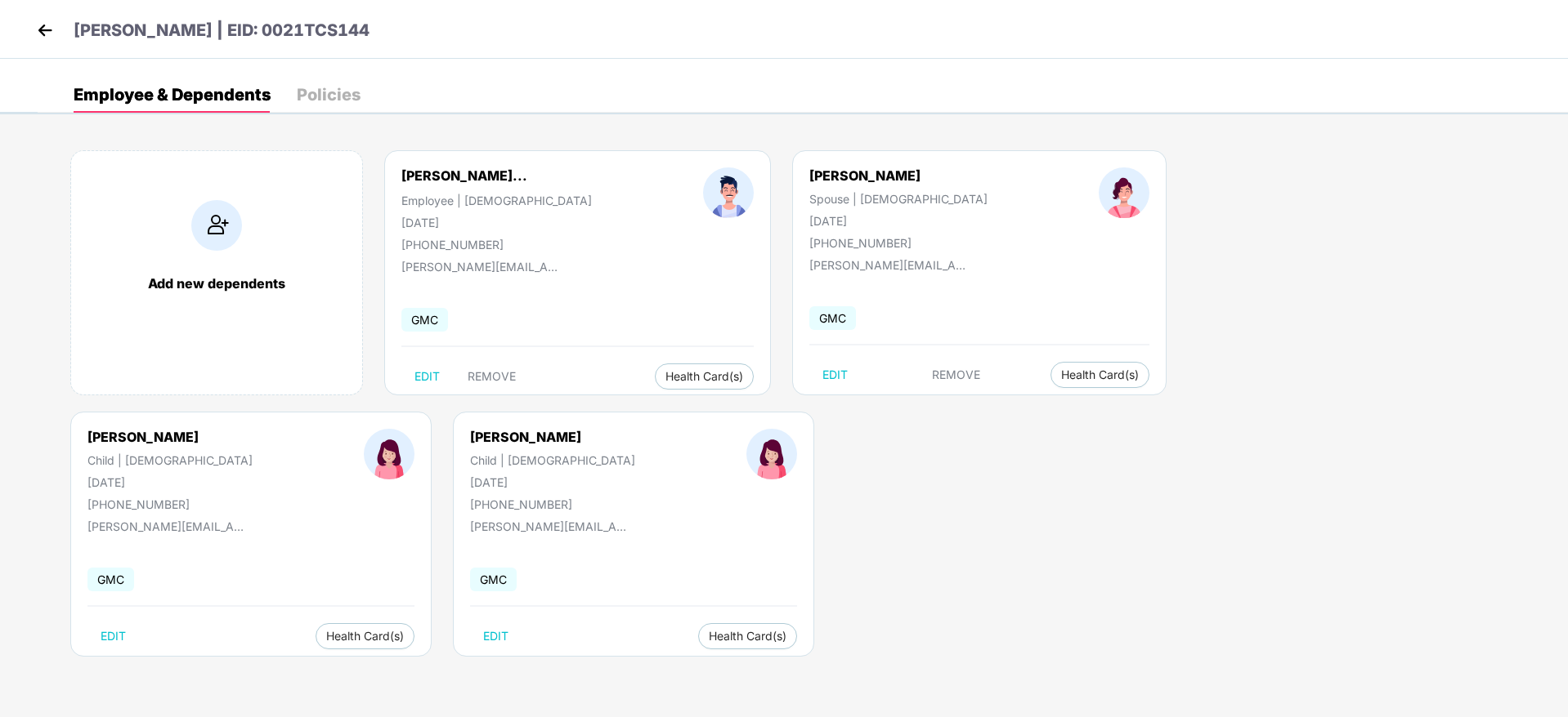
click at [260, 404] on div "Add new dependents Yatindra Mohan Kubba... Employee | Male 19 July 1975 +919116…" at bounding box center [803, 412] width 1530 height 572
click at [426, 171] on div "Yatindra Mohan Kubba..." at bounding box center [464, 175] width 126 height 16
copy div "Yatindra Mohan Kubba..."
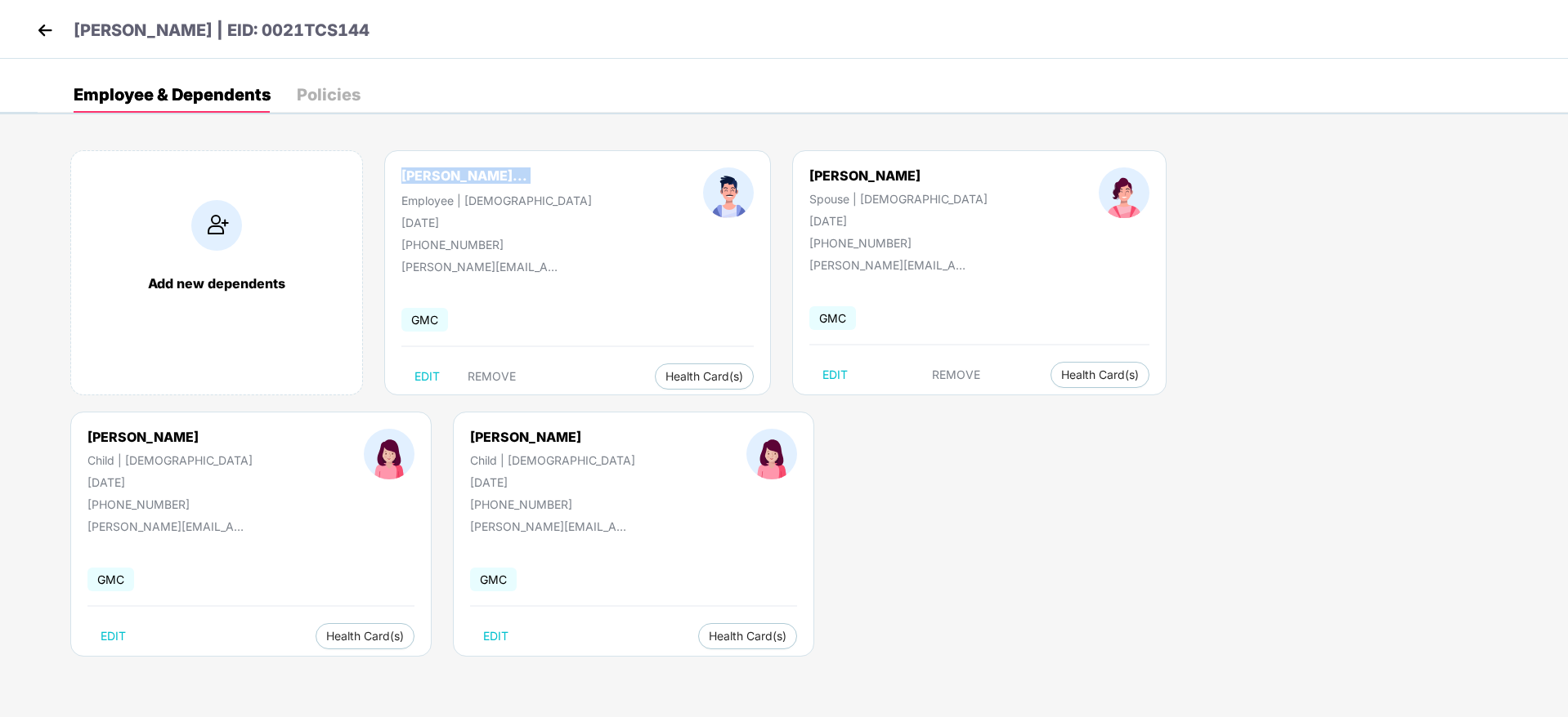
click at [49, 24] on img at bounding box center [45, 30] width 24 height 24
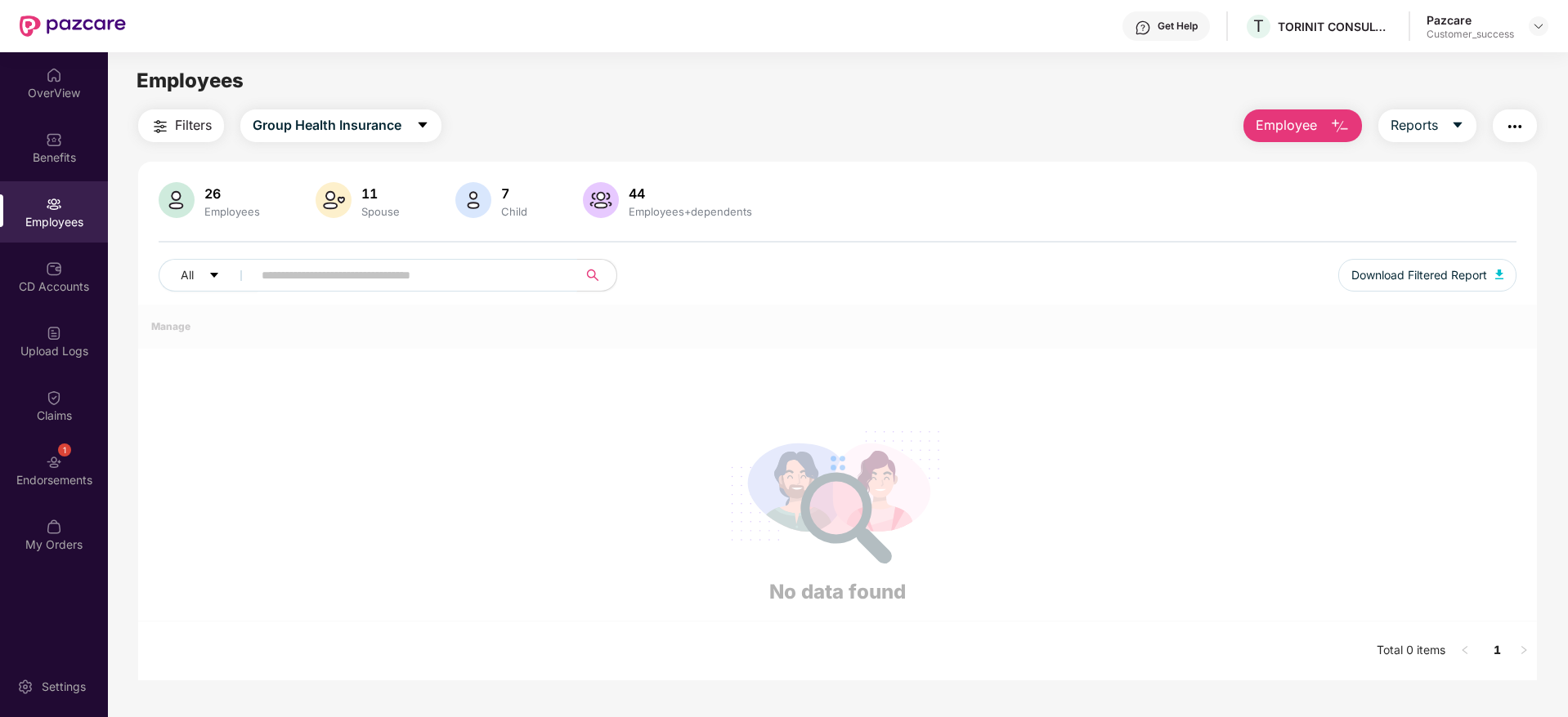
click at [497, 276] on input "text" at bounding box center [408, 275] width 293 height 24
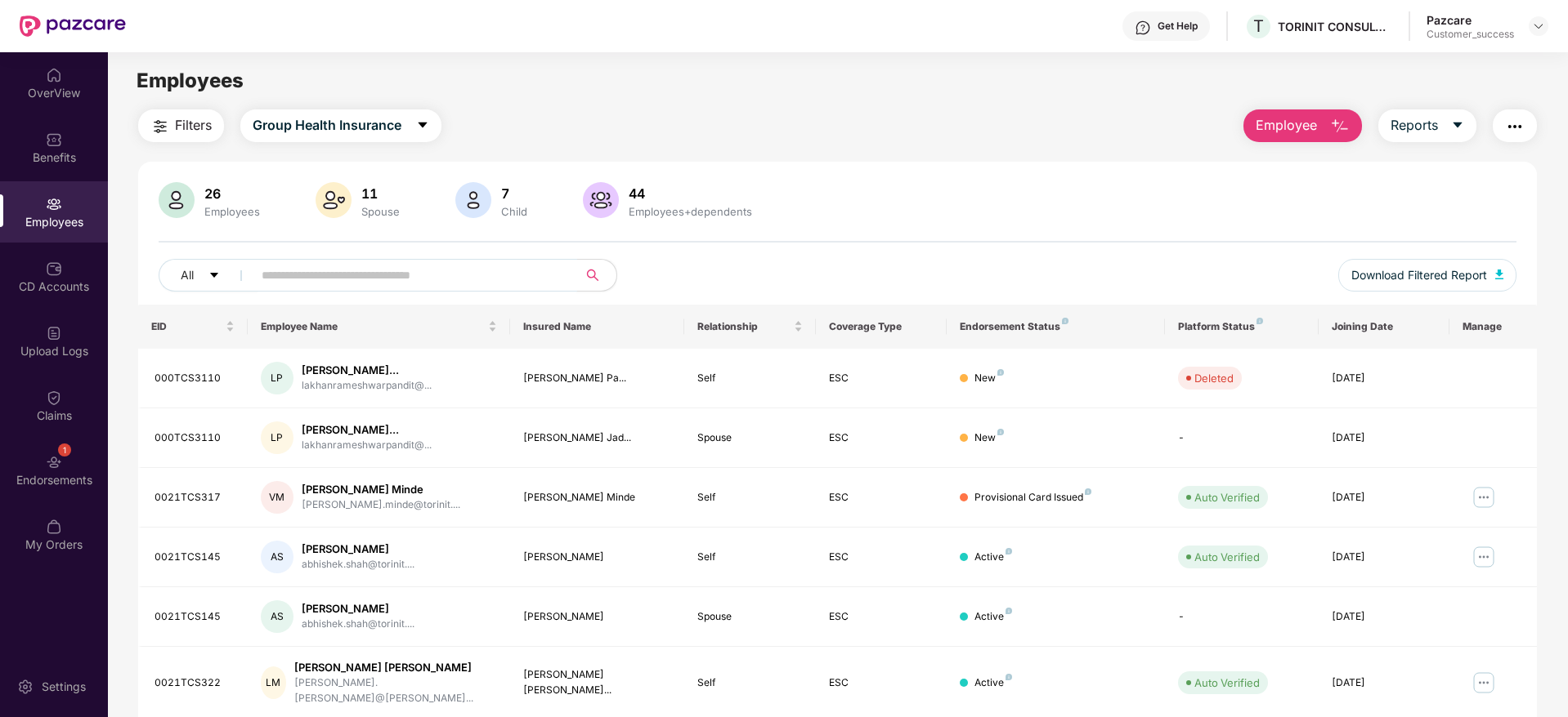
paste input "**********"
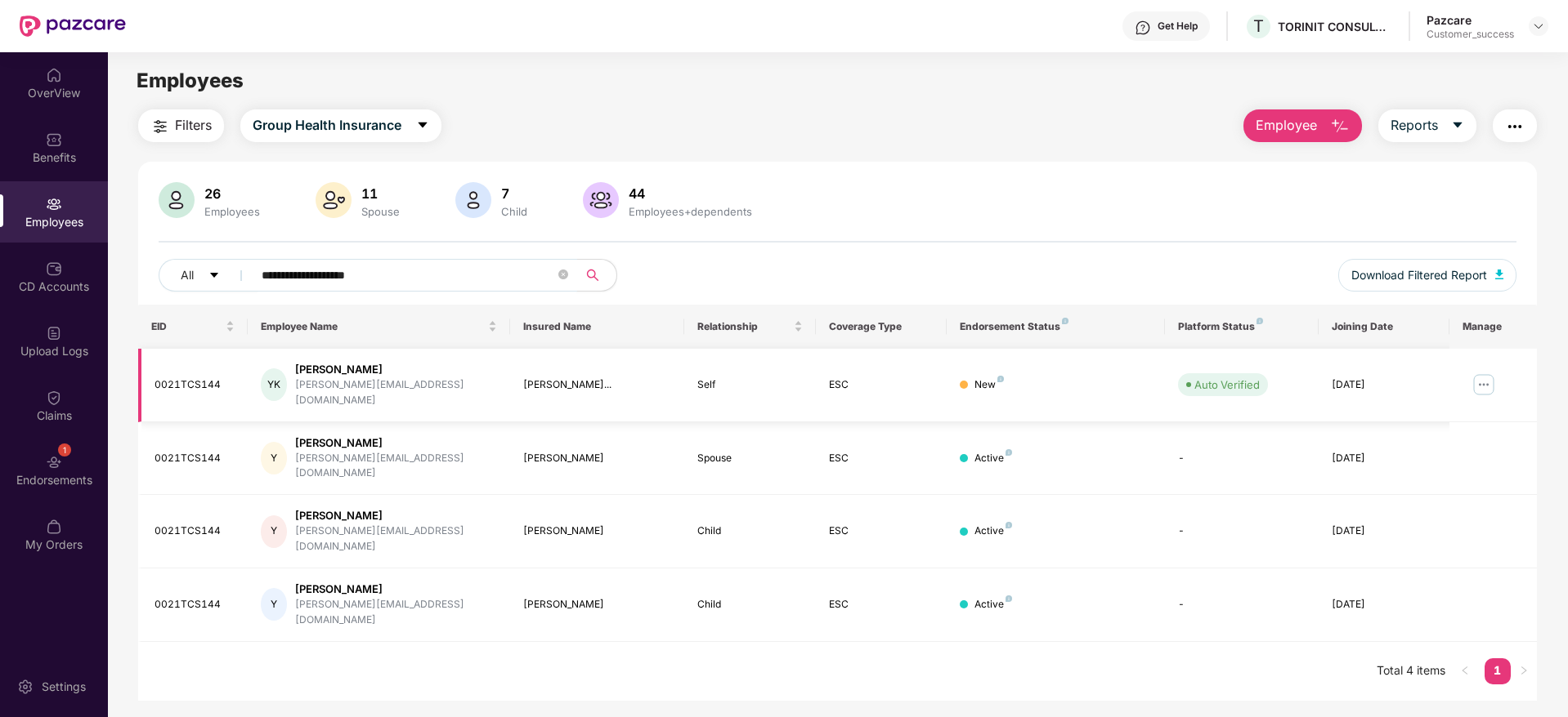
type input "**********"
click at [1468, 379] on td at bounding box center [1493, 385] width 87 height 73
click at [10, 467] on div "1 Endorsements" at bounding box center [54, 470] width 108 height 61
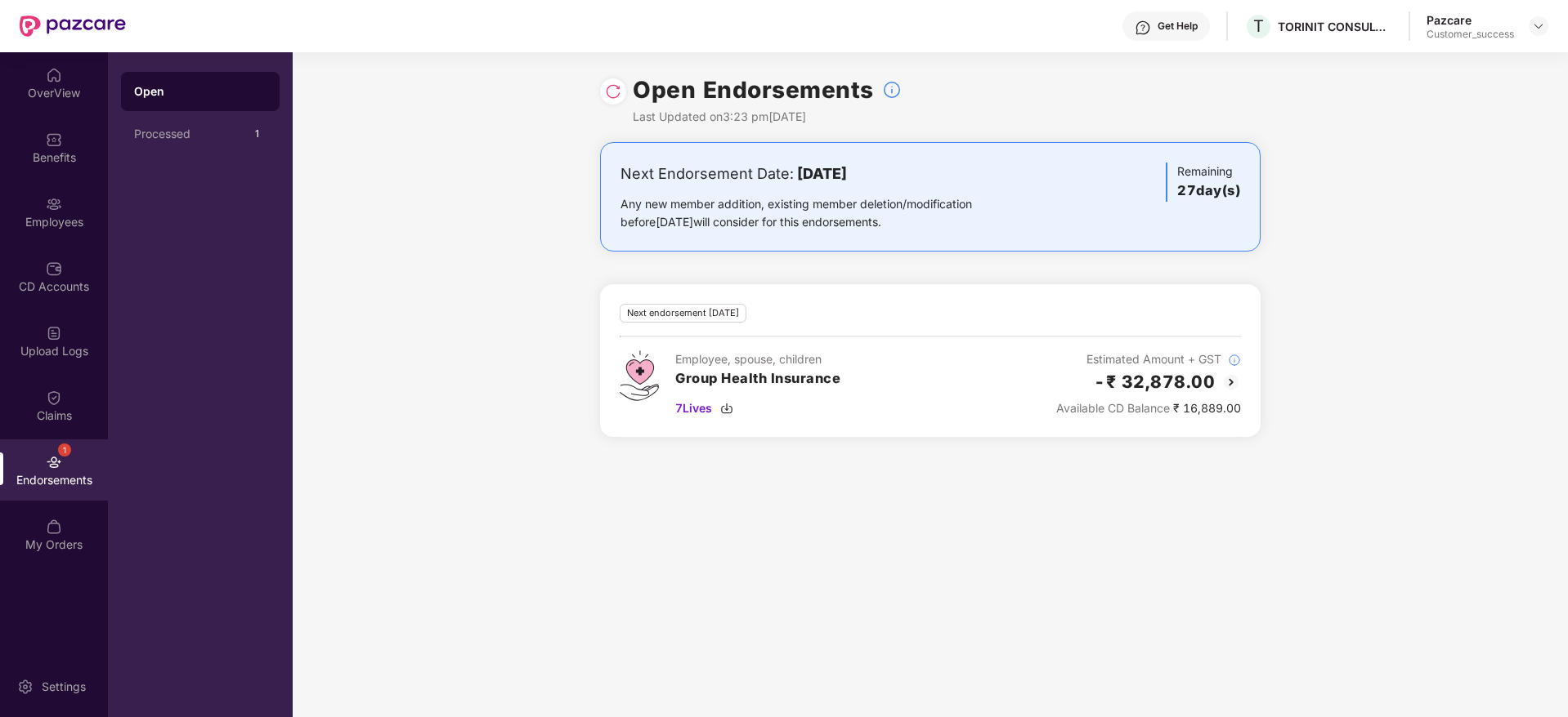
click at [604, 91] on div at bounding box center [613, 91] width 26 height 26
click at [615, 91] on img at bounding box center [612, 91] width 16 height 16
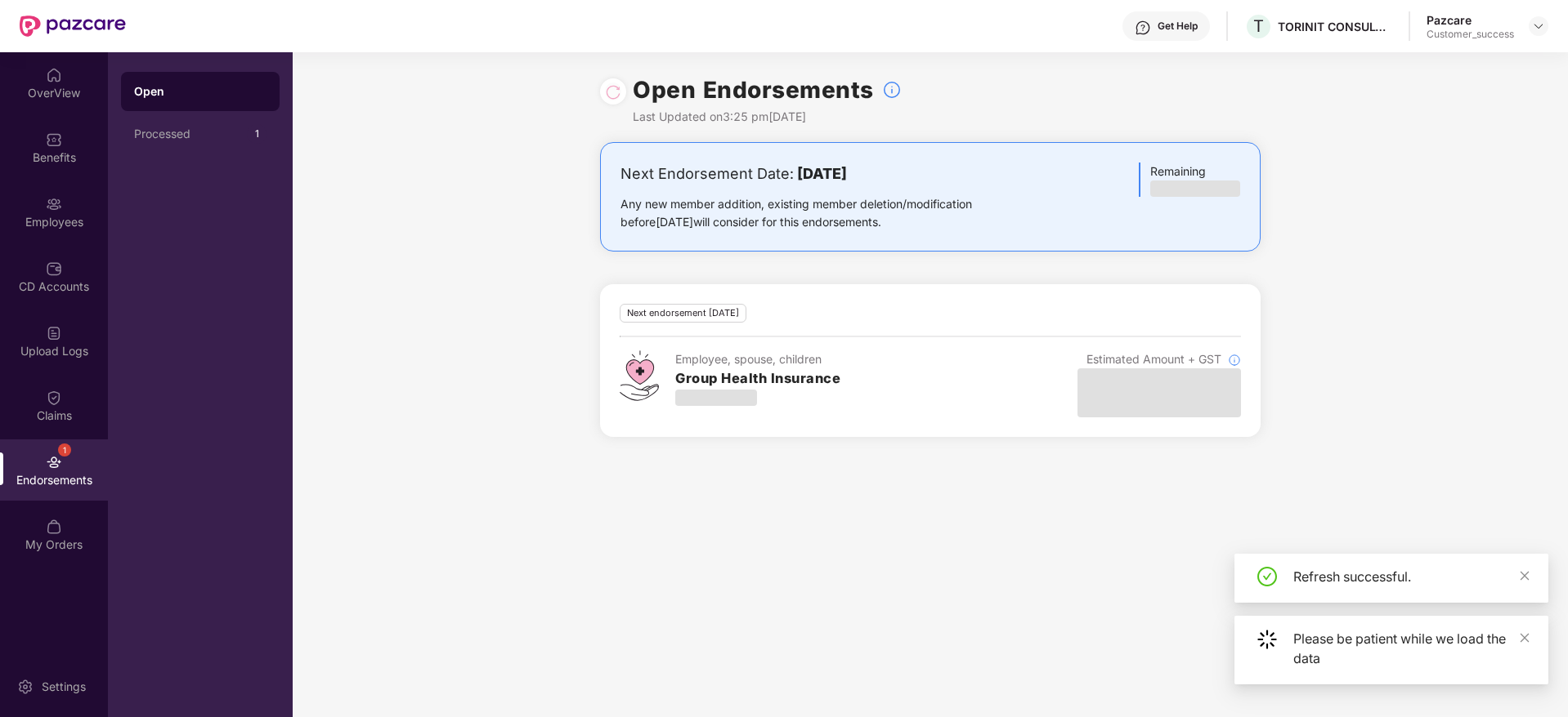
click at [1311, 40] on div "Get Help T TORINIT CONSULTING SERVICES PRIVATE LIMITED Pazcare Customer_success" at bounding box center [837, 26] width 1422 height 53
copy div "TORINIT CONSULTING SERVICES PRIVATE LIMITED"
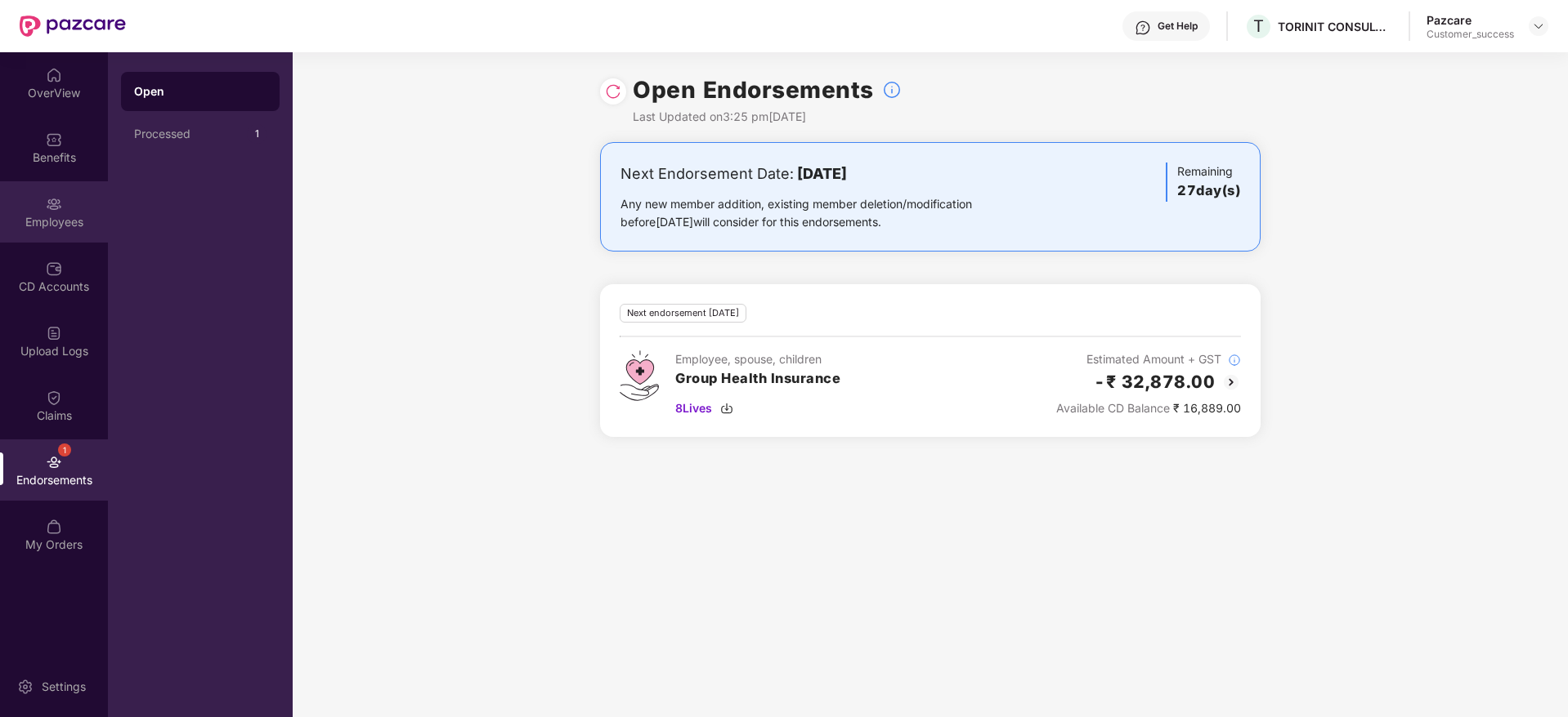
click at [102, 227] on div "Employees" at bounding box center [54, 222] width 108 height 16
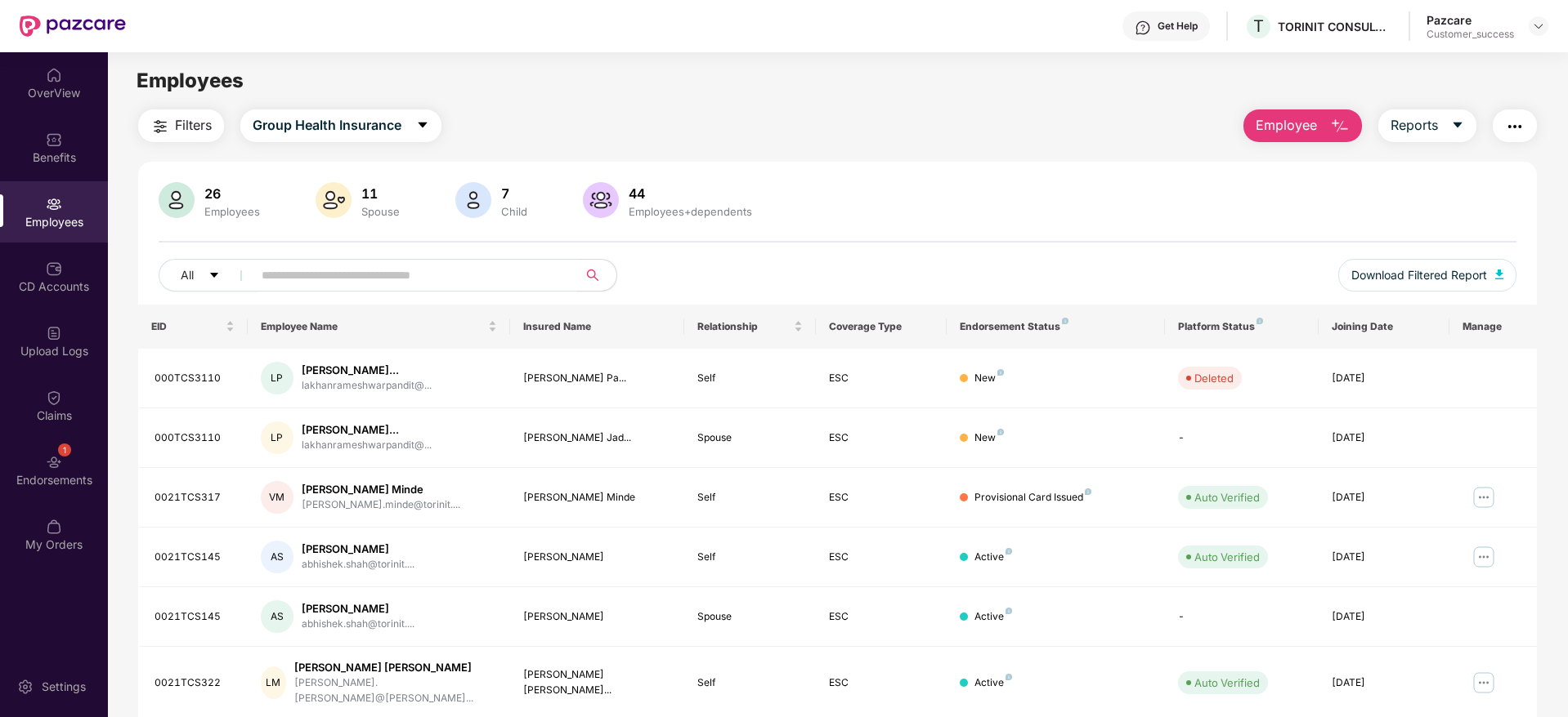
click at [524, 285] on input "text" at bounding box center [408, 275] width 293 height 24
paste input "**********"
type input "**********"
paste input "********"
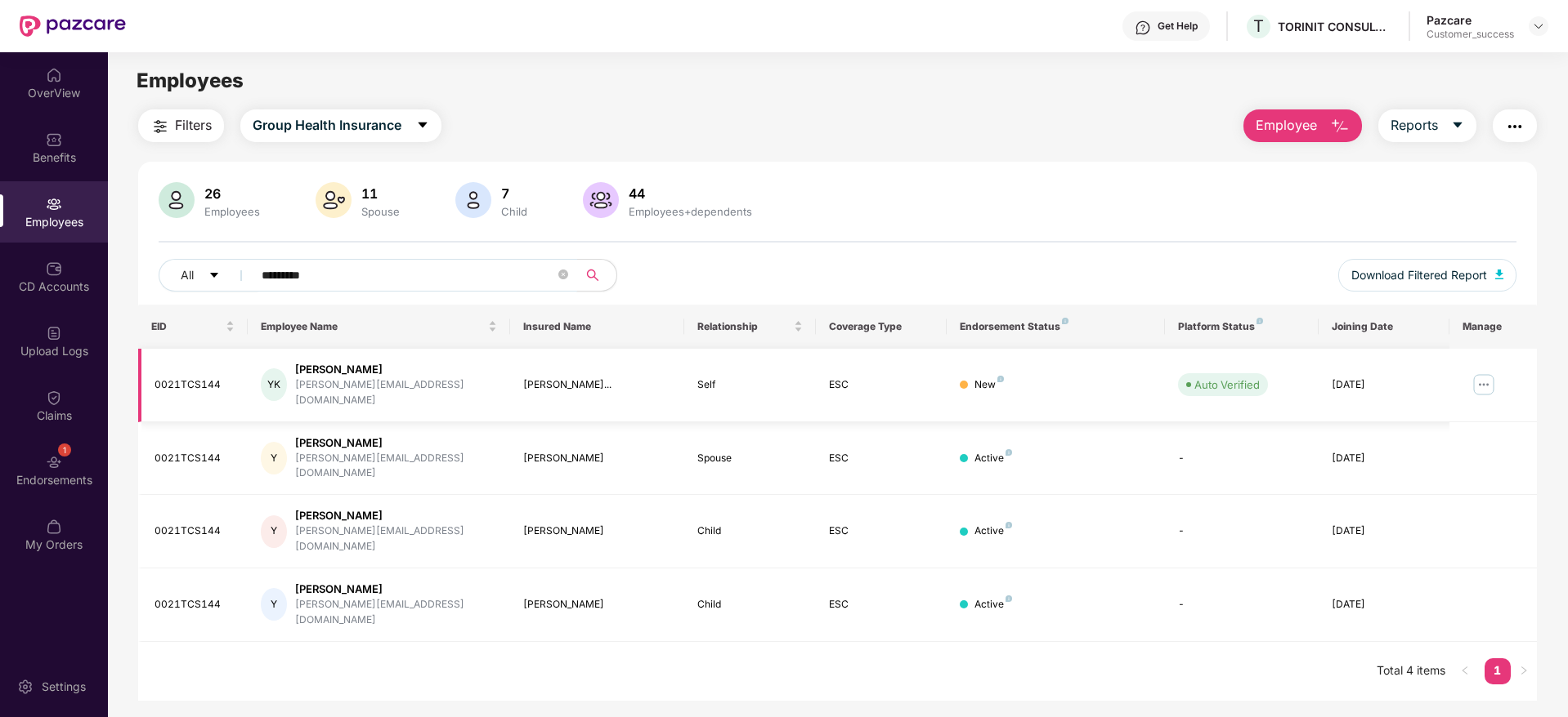
type input "********"
click at [348, 392] on div "[PERSON_NAME][EMAIL_ADDRESS][DOMAIN_NAME]" at bounding box center [396, 393] width 202 height 31
copy div "[PERSON_NAME][EMAIL_ADDRESS][DOMAIN_NAME]"
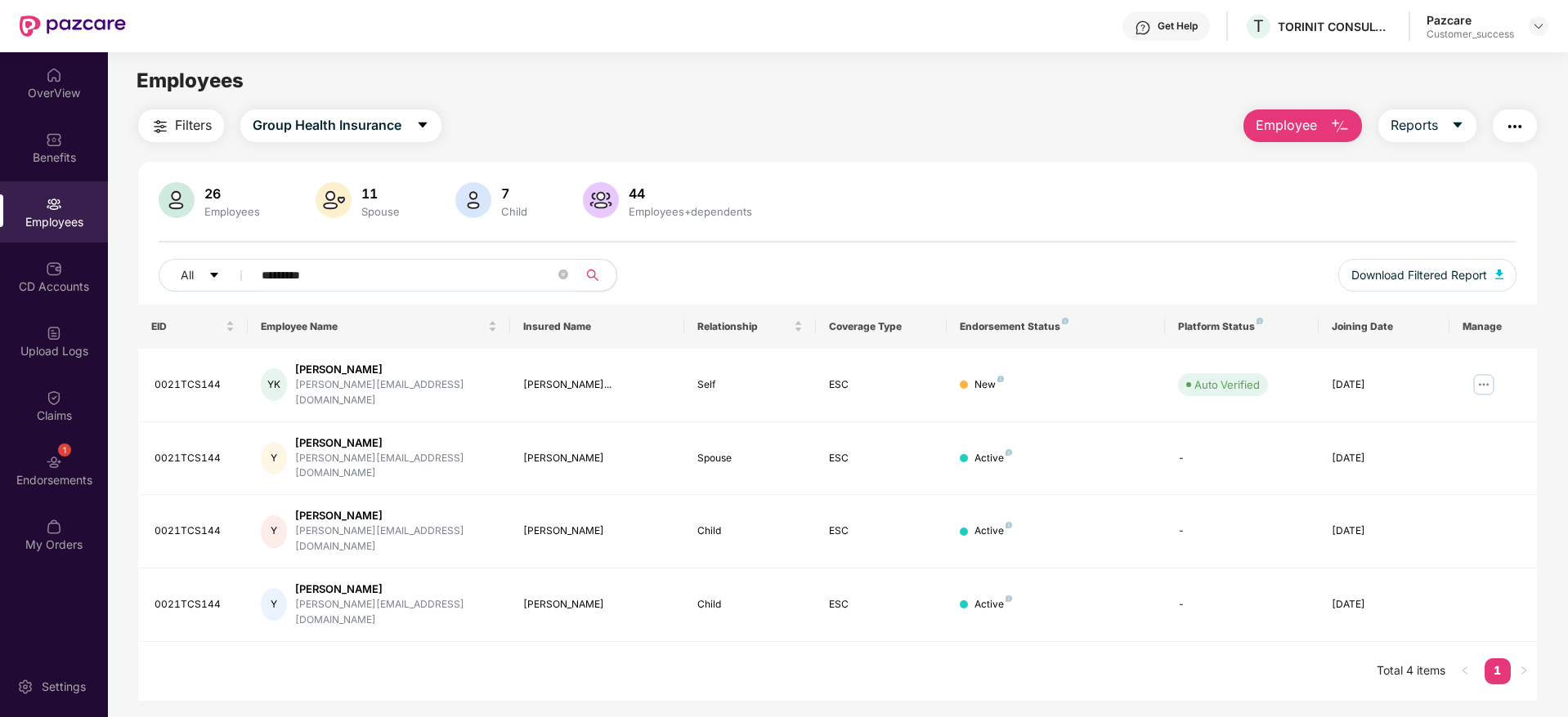
click at [883, 221] on div "26 Employees 11 Spouse 7 Child 44 Employees+dependents" at bounding box center [838, 202] width 1357 height 39
click at [1486, 382] on img at bounding box center [1483, 385] width 26 height 26
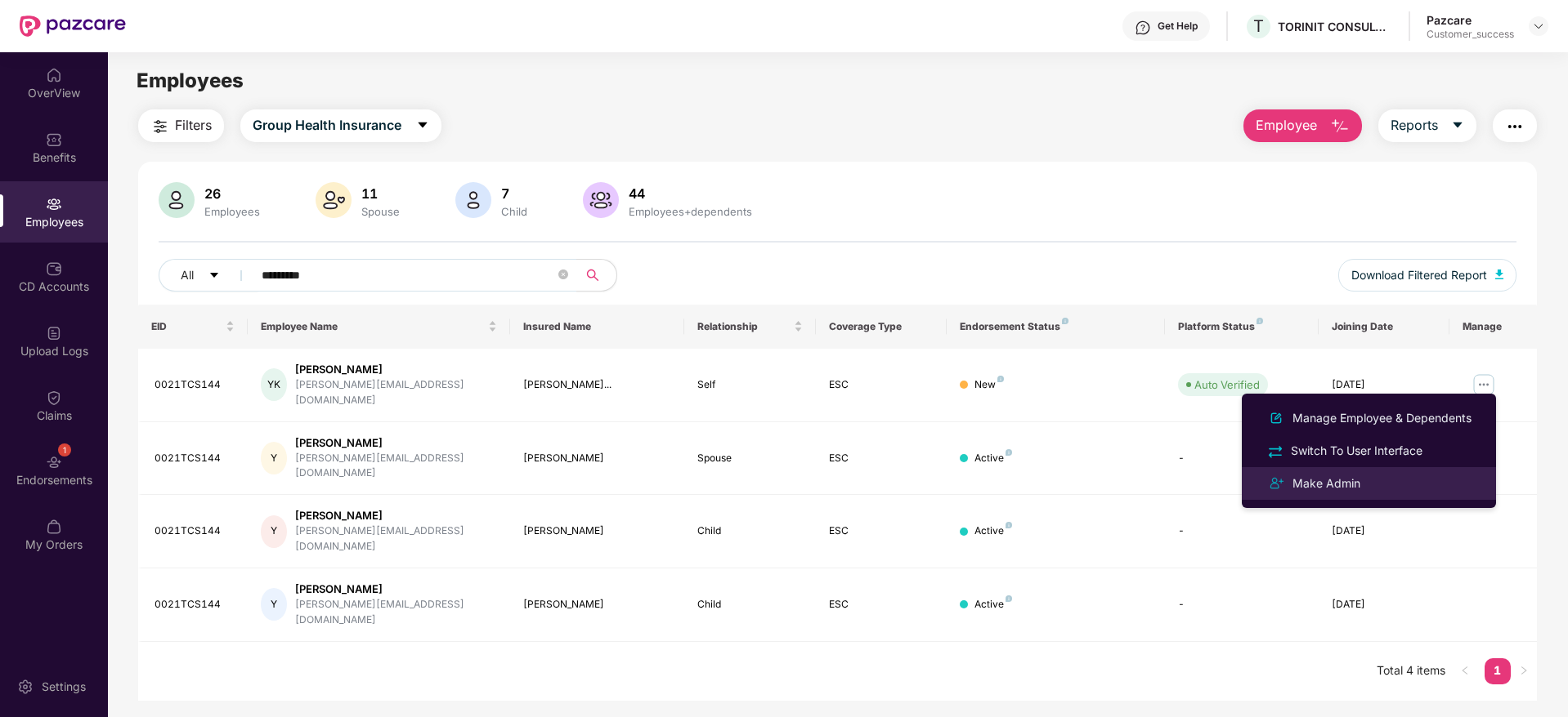
click at [1440, 481] on div "Make Admin" at bounding box center [1368, 483] width 212 height 20
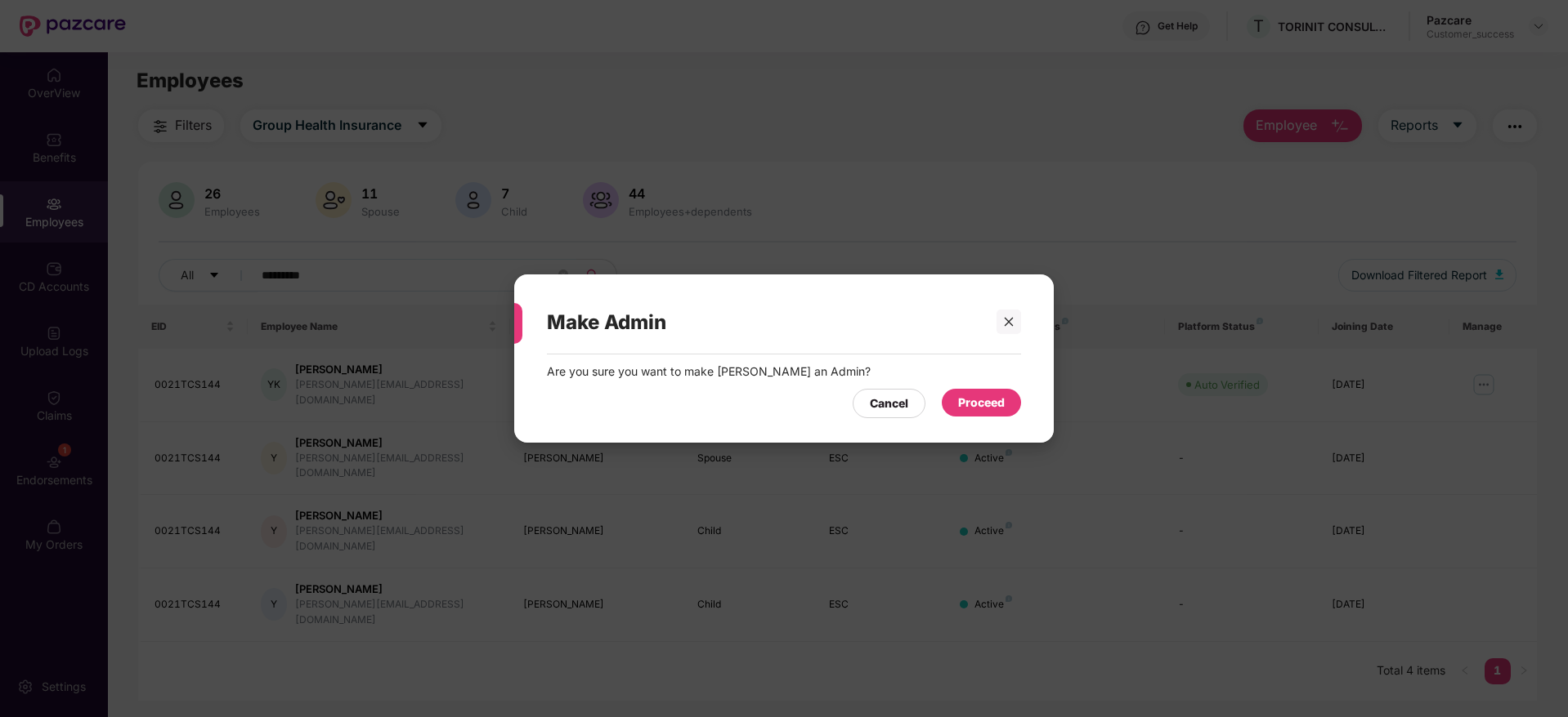
click at [1000, 398] on div "Proceed" at bounding box center [981, 402] width 47 height 18
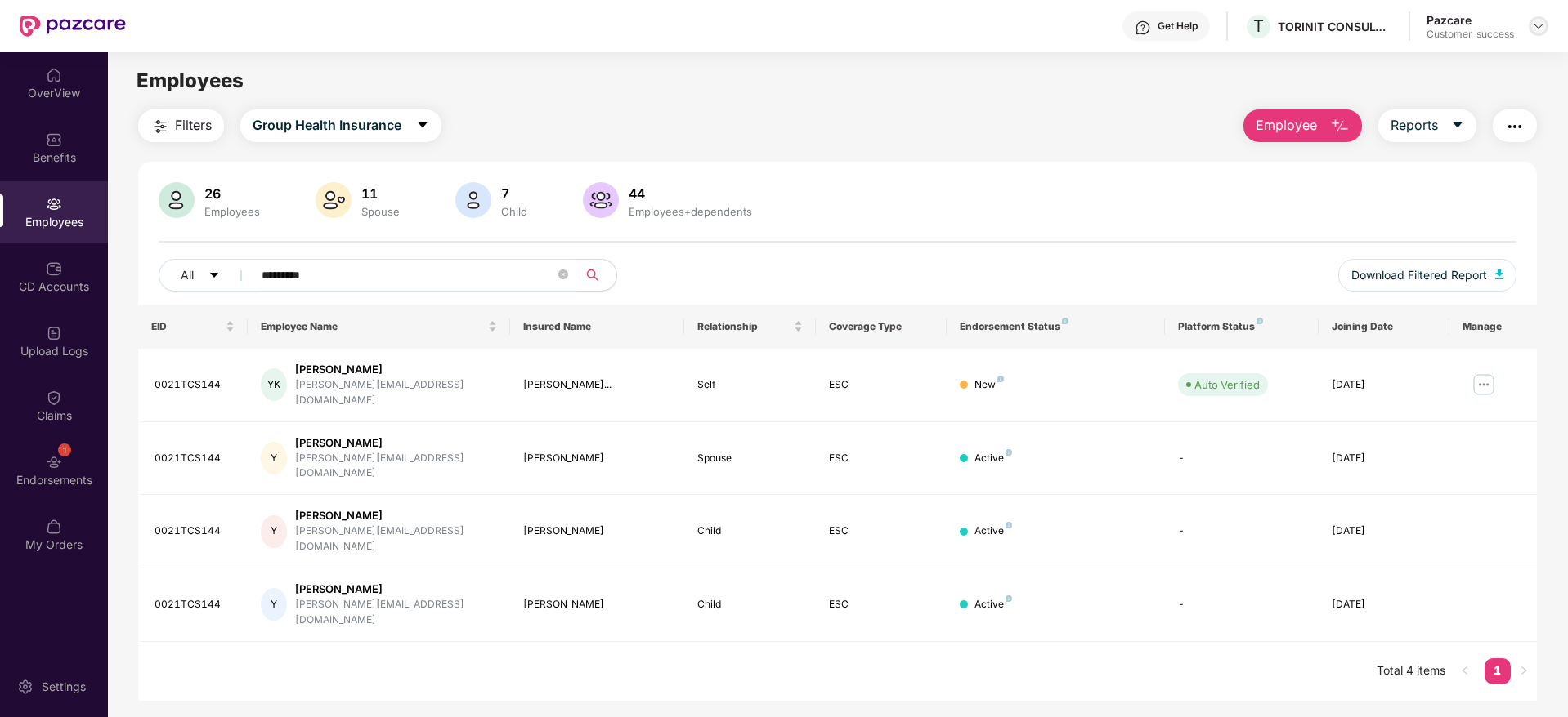
click at [1539, 27] on img at bounding box center [1539, 26] width 13 height 13
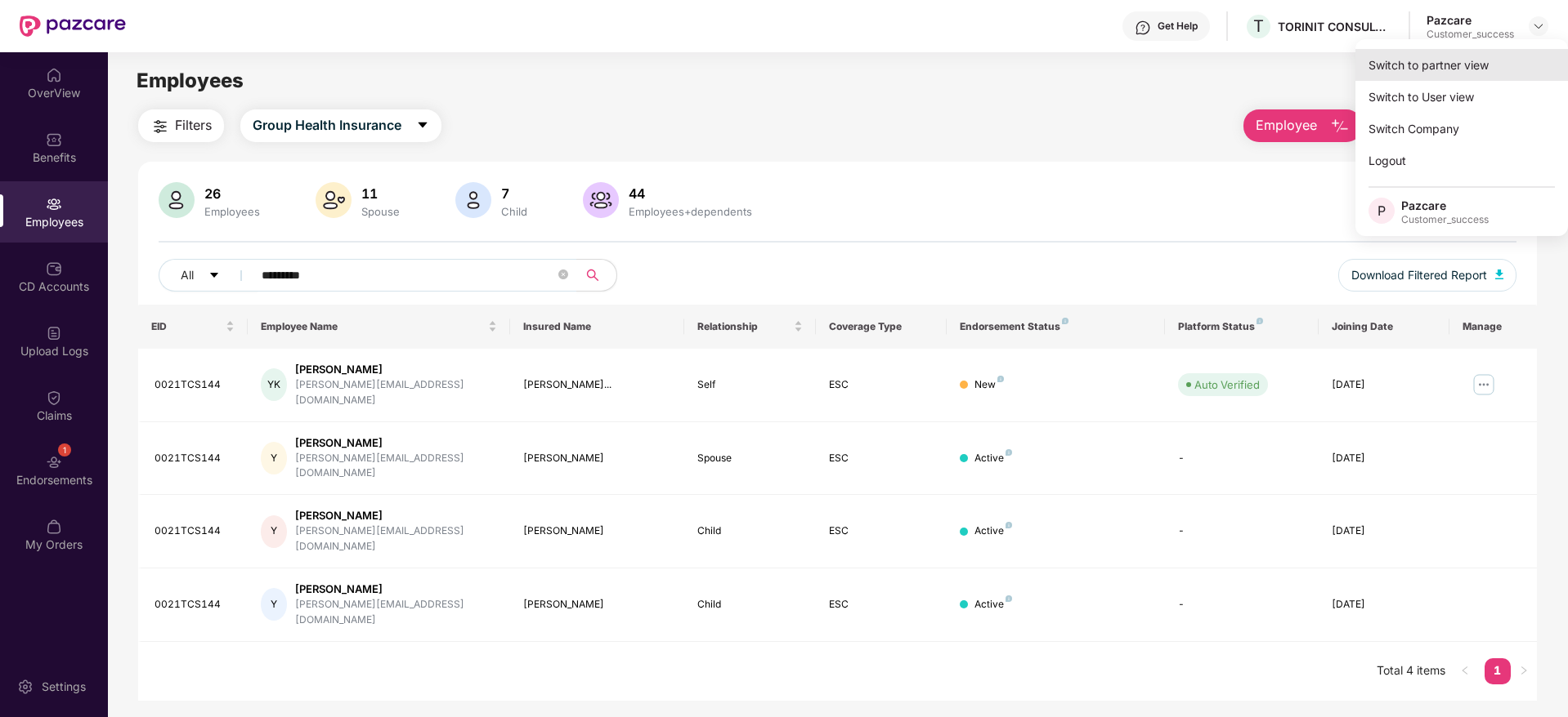
click at [1507, 63] on div "Switch to partner view" at bounding box center [1462, 65] width 212 height 32
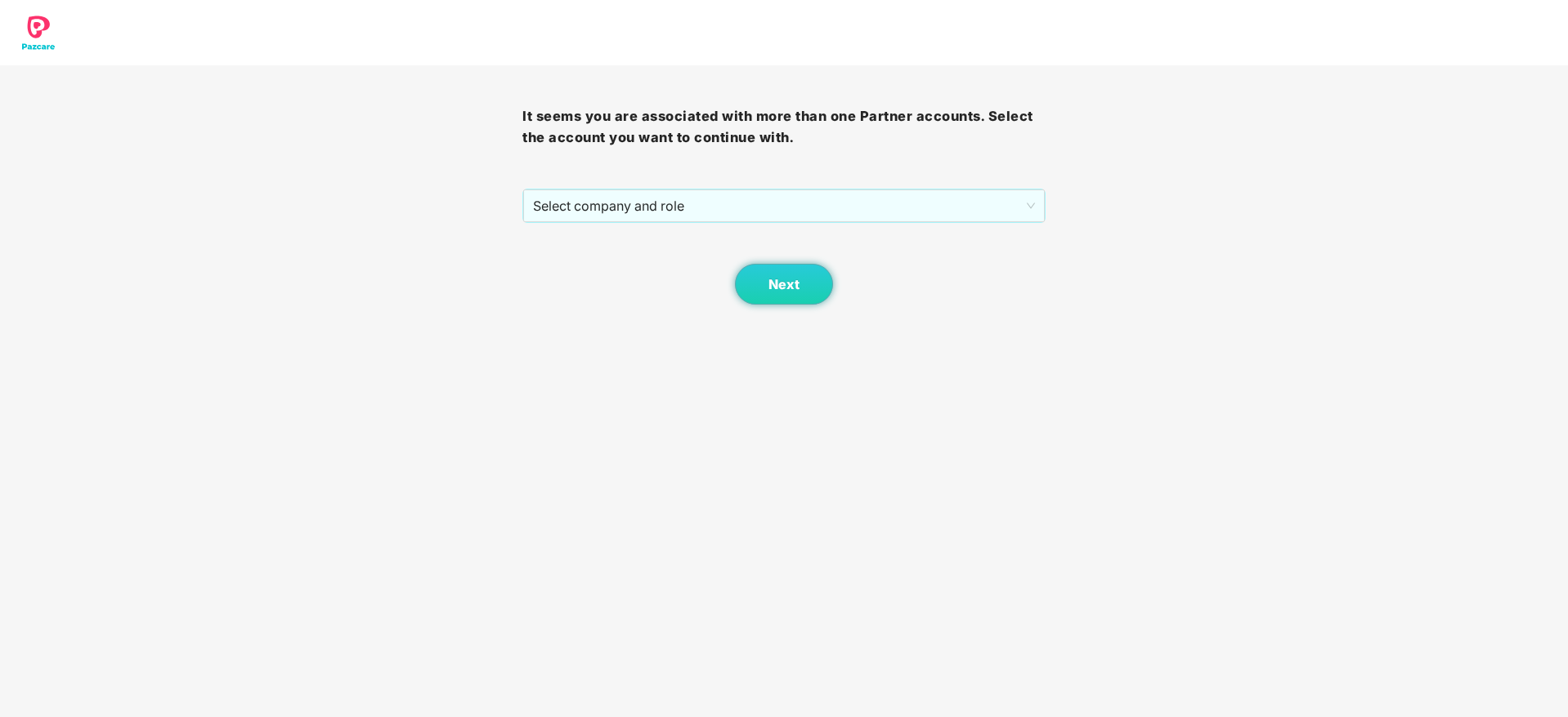
click at [846, 176] on div "It seems you are associated with more than one Partner accounts. Select the acc…" at bounding box center [784, 185] width 523 height 240
click at [796, 202] on span "Select company and role" at bounding box center [783, 206] width 501 height 31
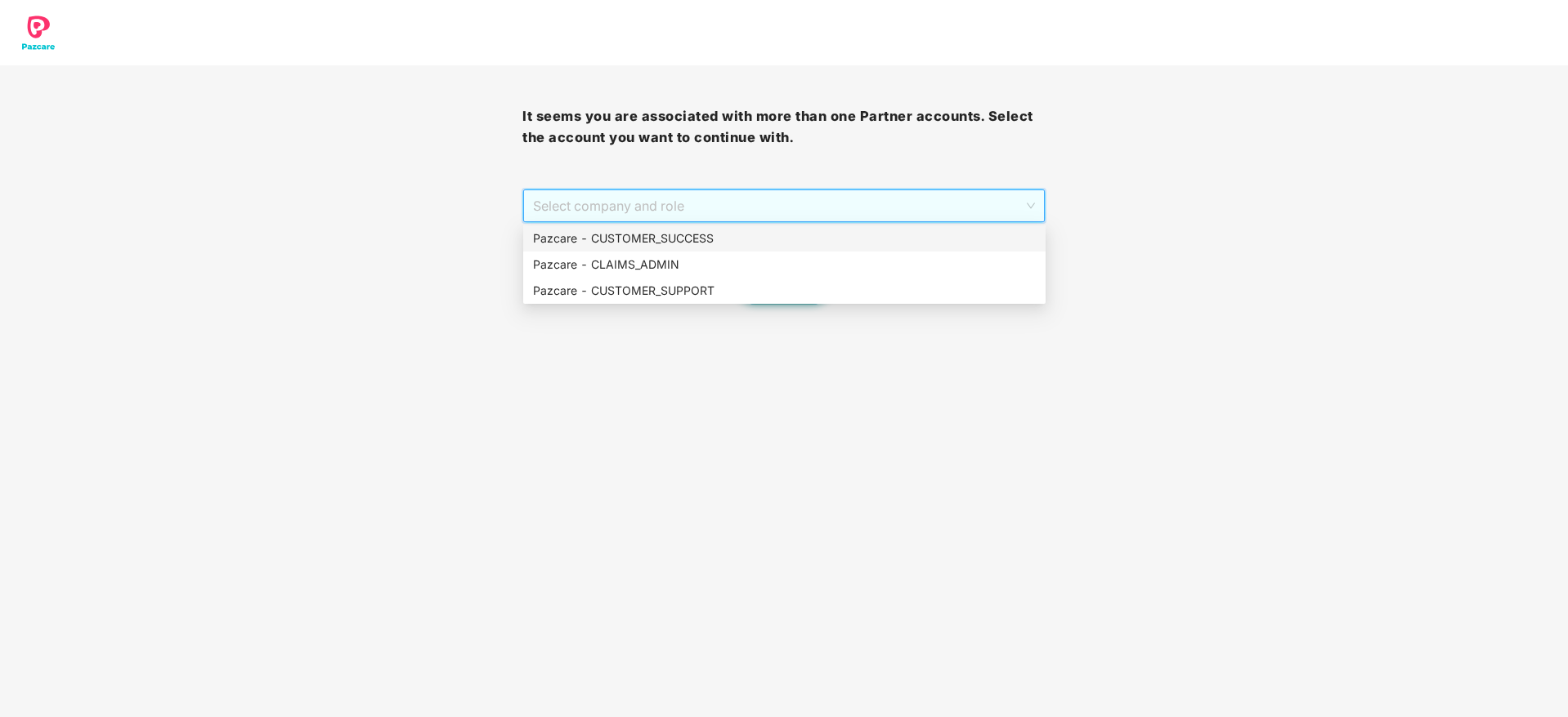
click at [609, 226] on div "Pazcare - CUSTOMER_SUCCESS" at bounding box center [785, 239] width 523 height 26
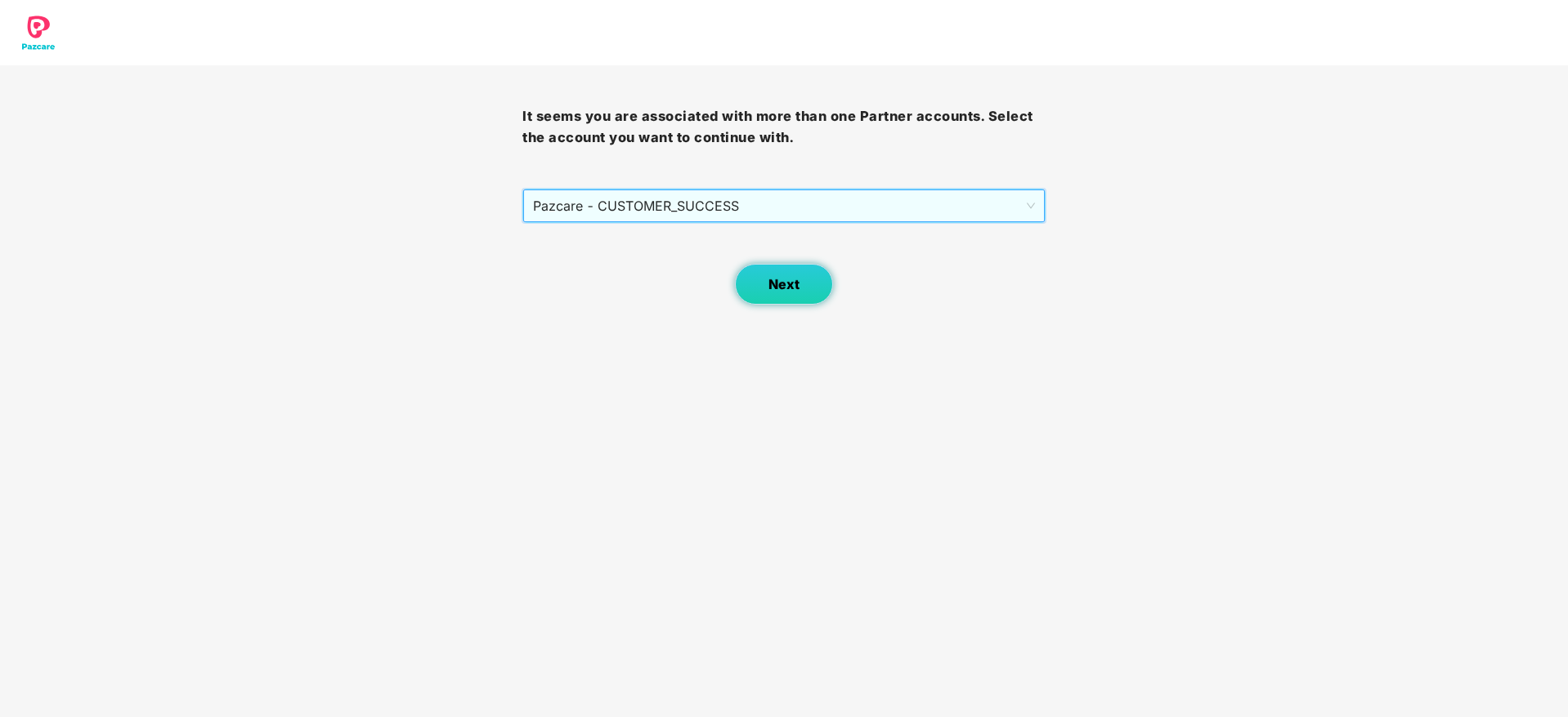
click at [769, 285] on span "Next" at bounding box center [783, 285] width 31 height 16
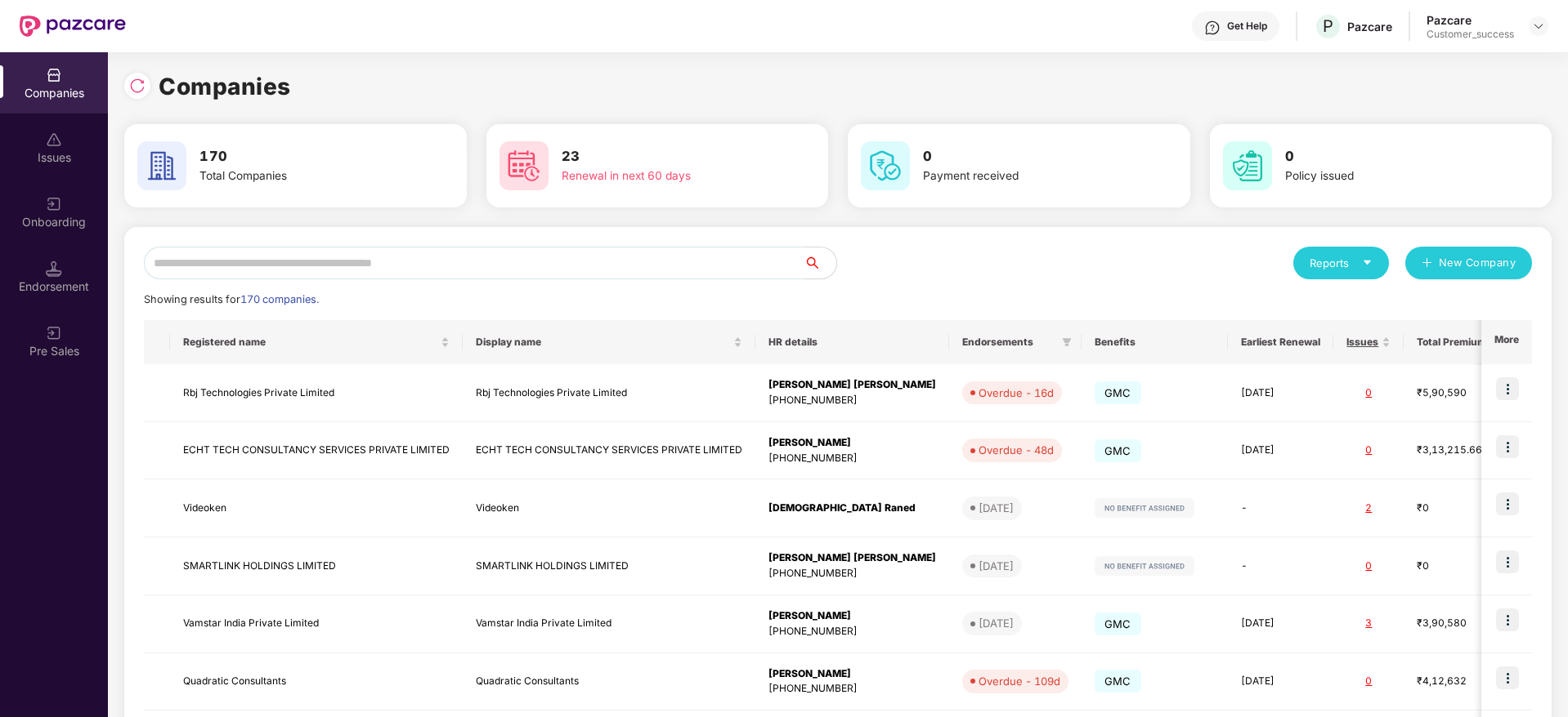
click at [563, 268] on input "text" at bounding box center [474, 263] width 660 height 33
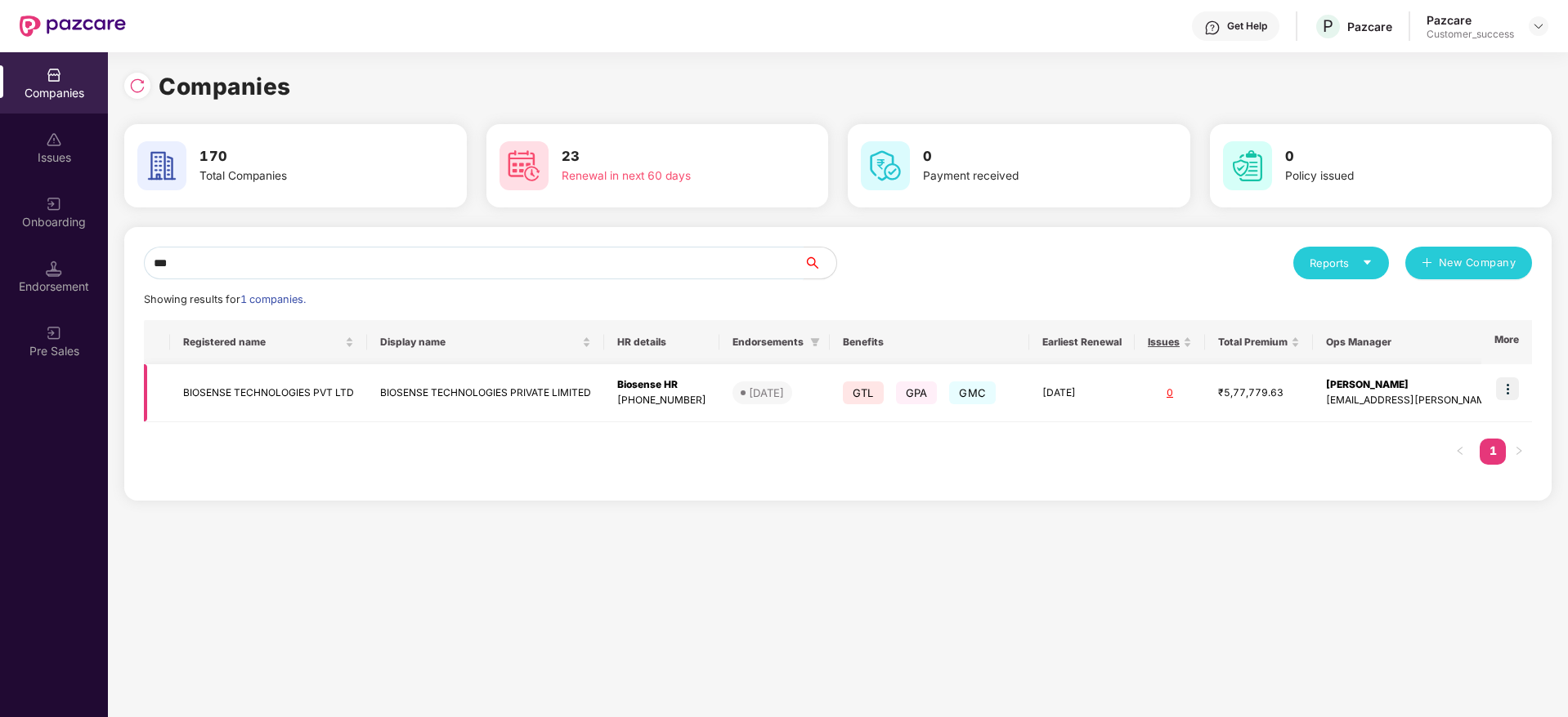
type input "***"
copy tr "BIOSENSE TECHNOLOGIES PVT LTD"
click at [479, 262] on input "***" at bounding box center [474, 263] width 660 height 33
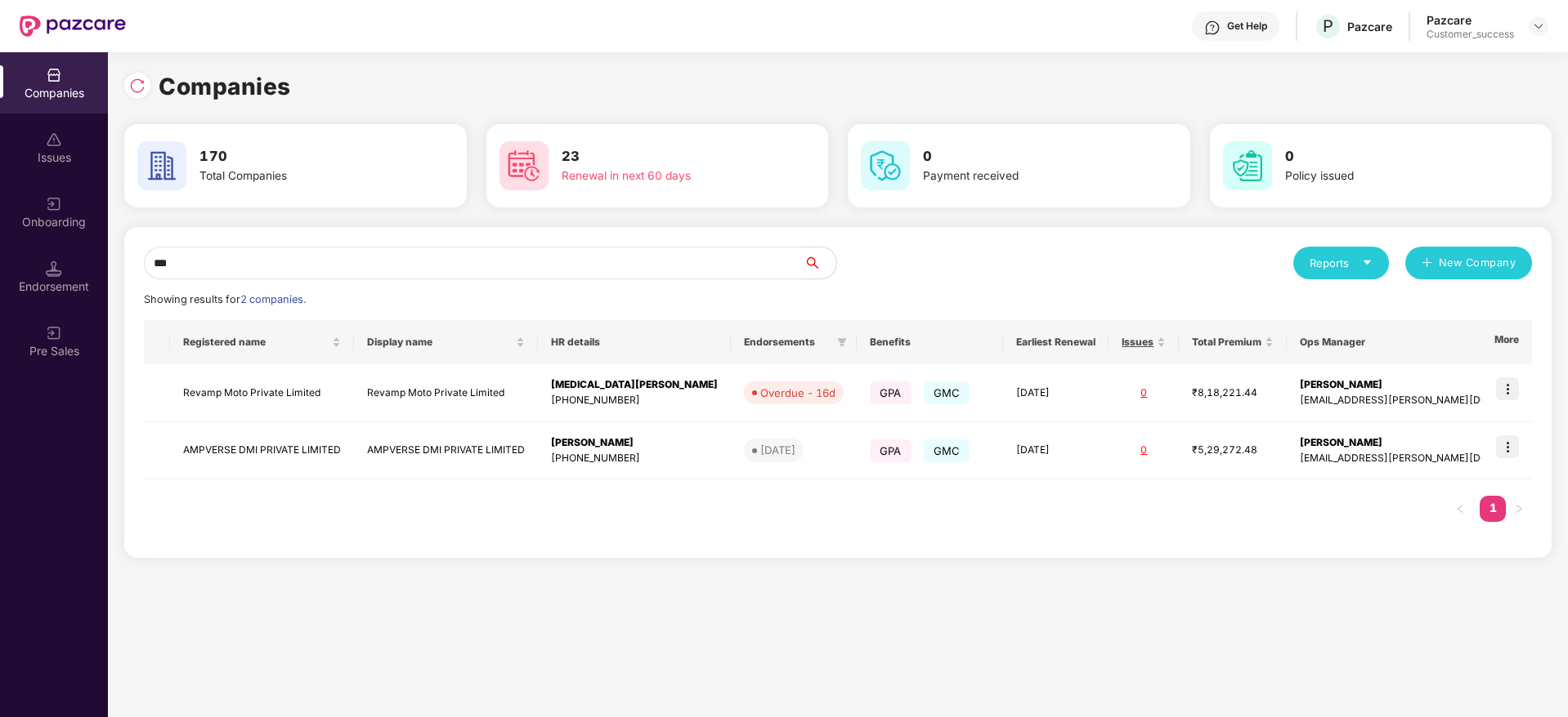
type input "***"
click at [304, 439] on td "AMPVERSE DMI PRIVATE LIMITED" at bounding box center [262, 452] width 184 height 58
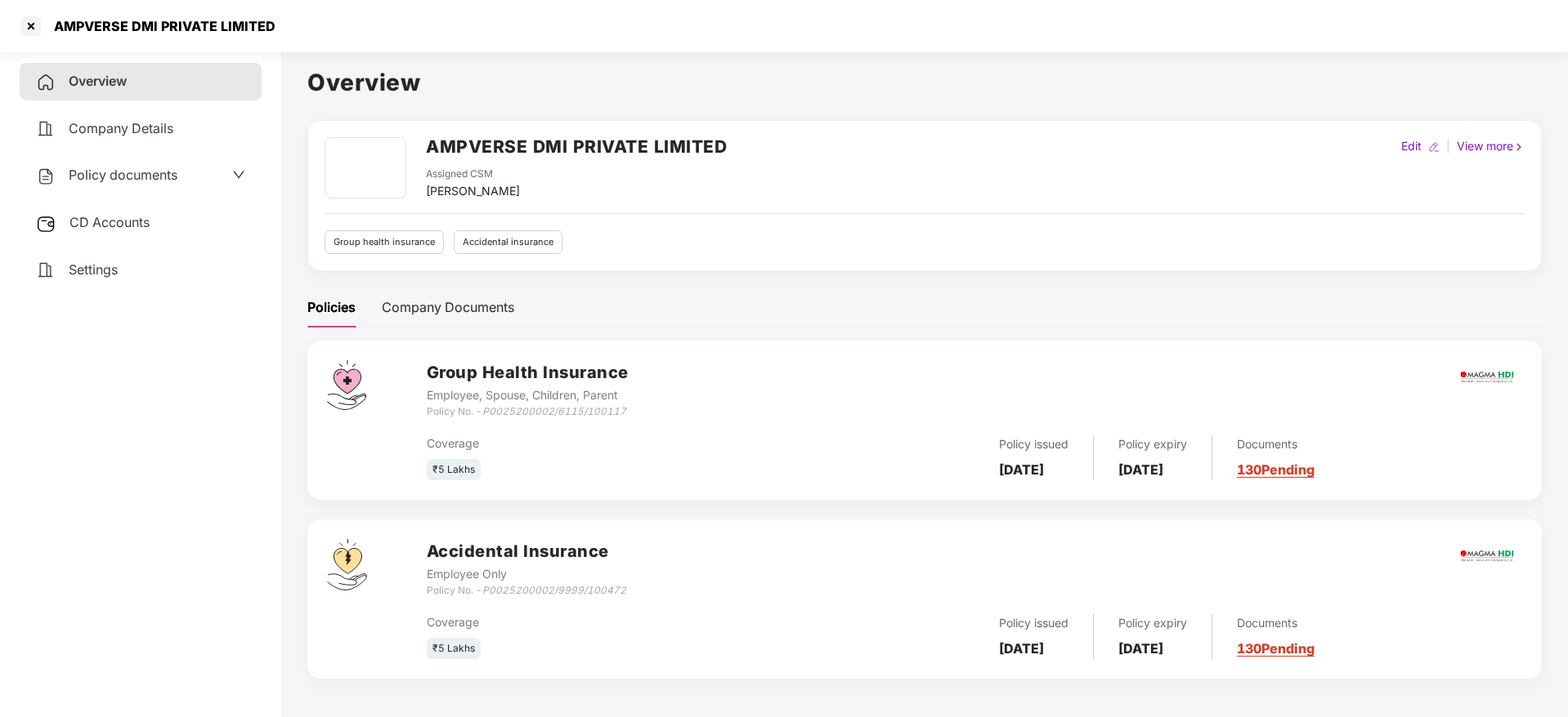
click at [116, 175] on span "Policy documents" at bounding box center [123, 174] width 109 height 16
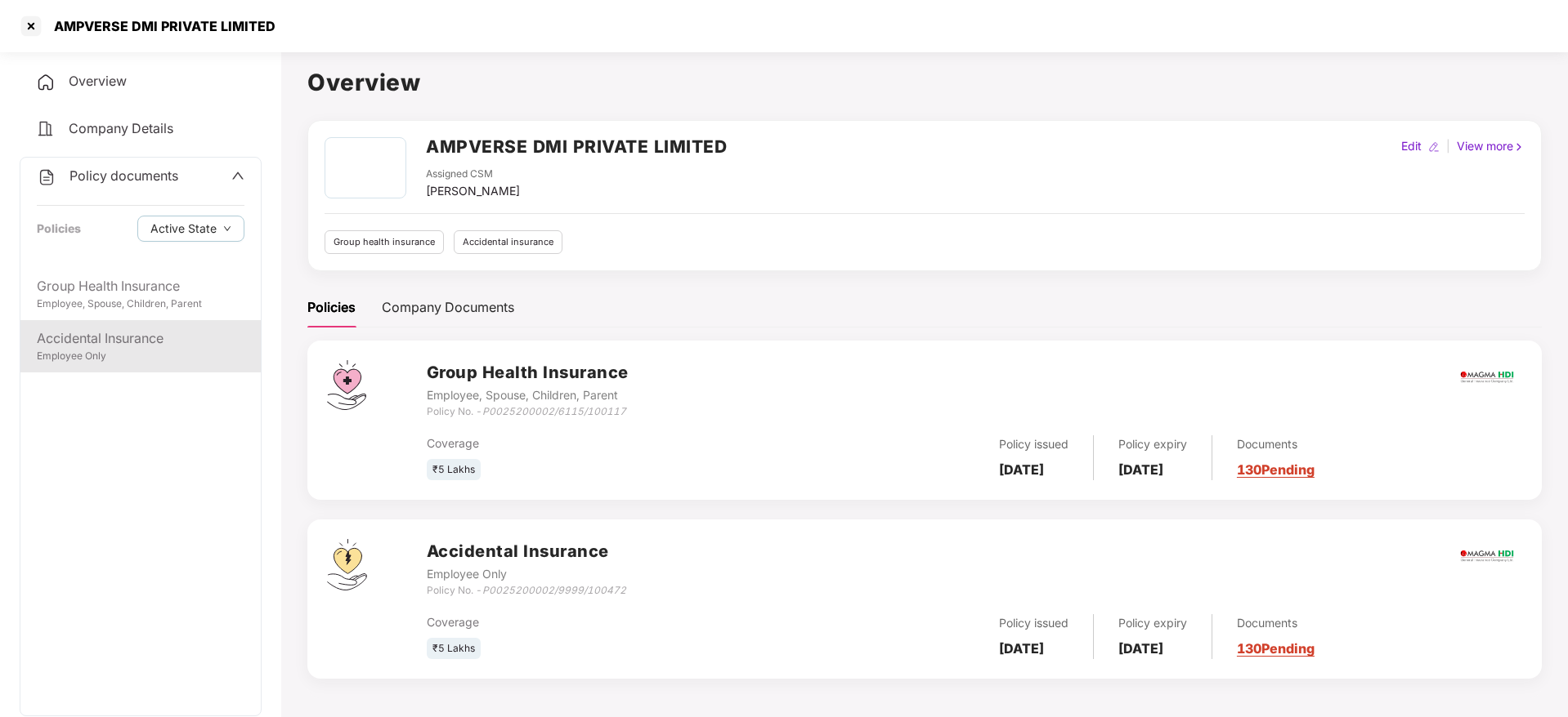
click at [151, 346] on div "Accidental Insurance" at bounding box center [140, 339] width 208 height 21
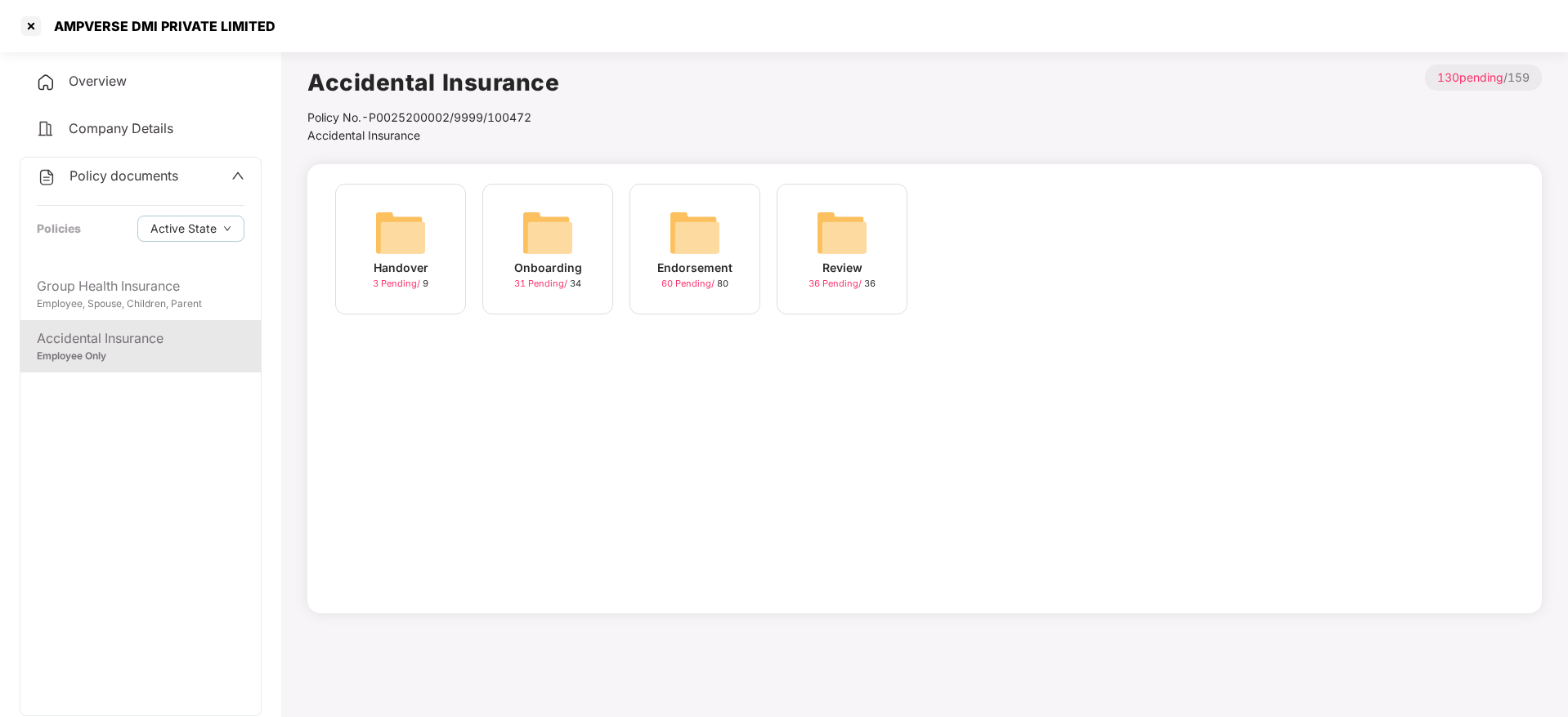
click at [531, 267] on div "Onboarding" at bounding box center [548, 268] width 68 height 18
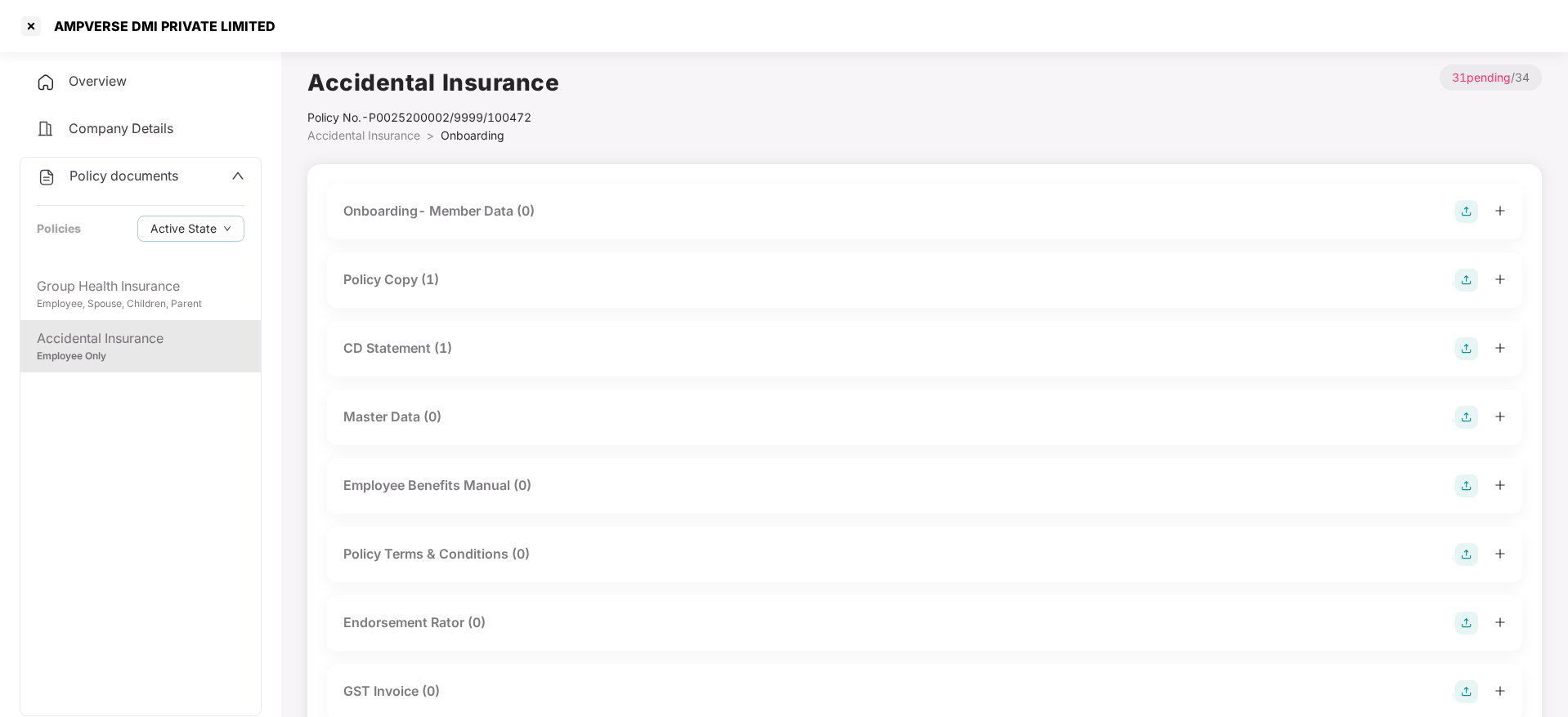
click at [478, 273] on div "Policy Copy (1)" at bounding box center [924, 280] width 1163 height 23
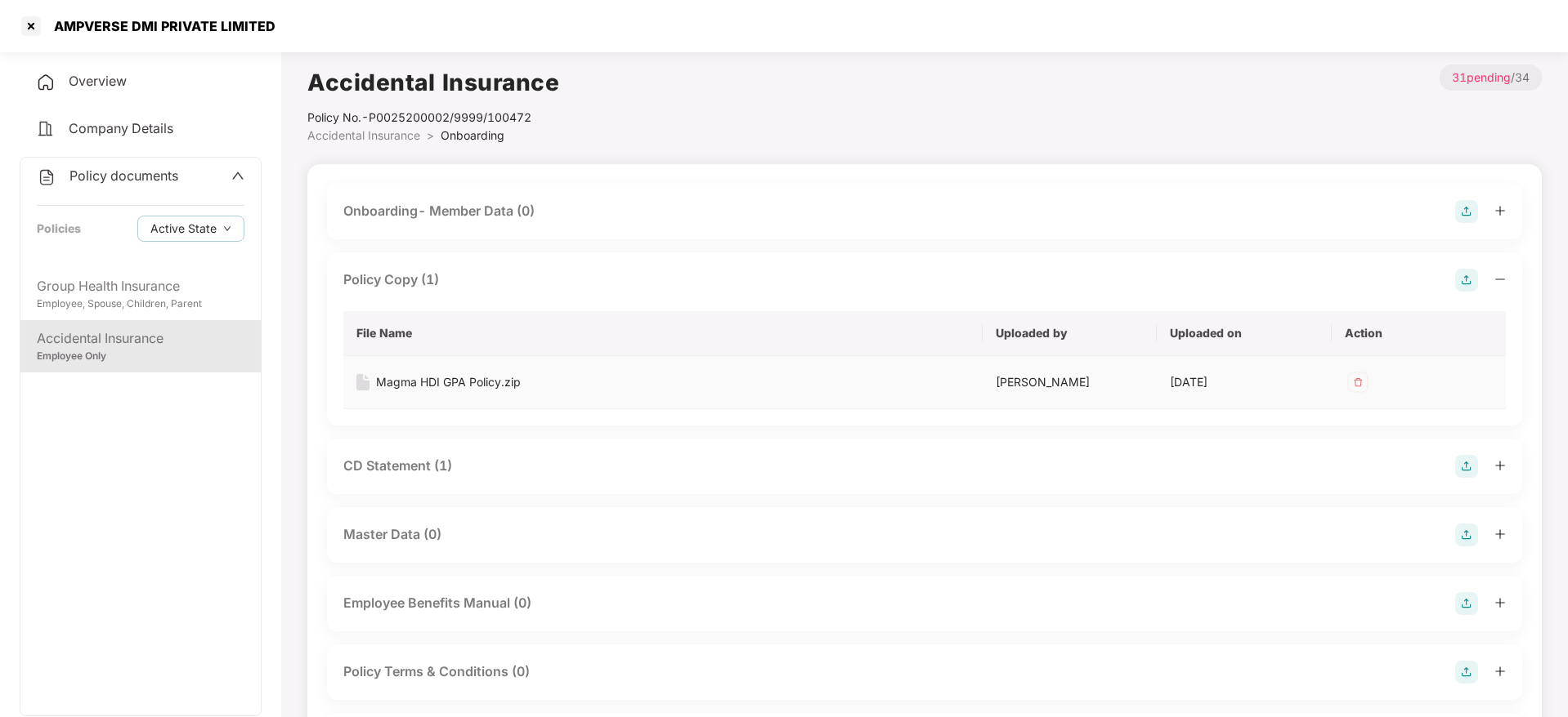
click at [446, 379] on div "Magma HDI GPA Policy.zip" at bounding box center [448, 382] width 145 height 18
click at [37, 26] on div at bounding box center [31, 26] width 26 height 26
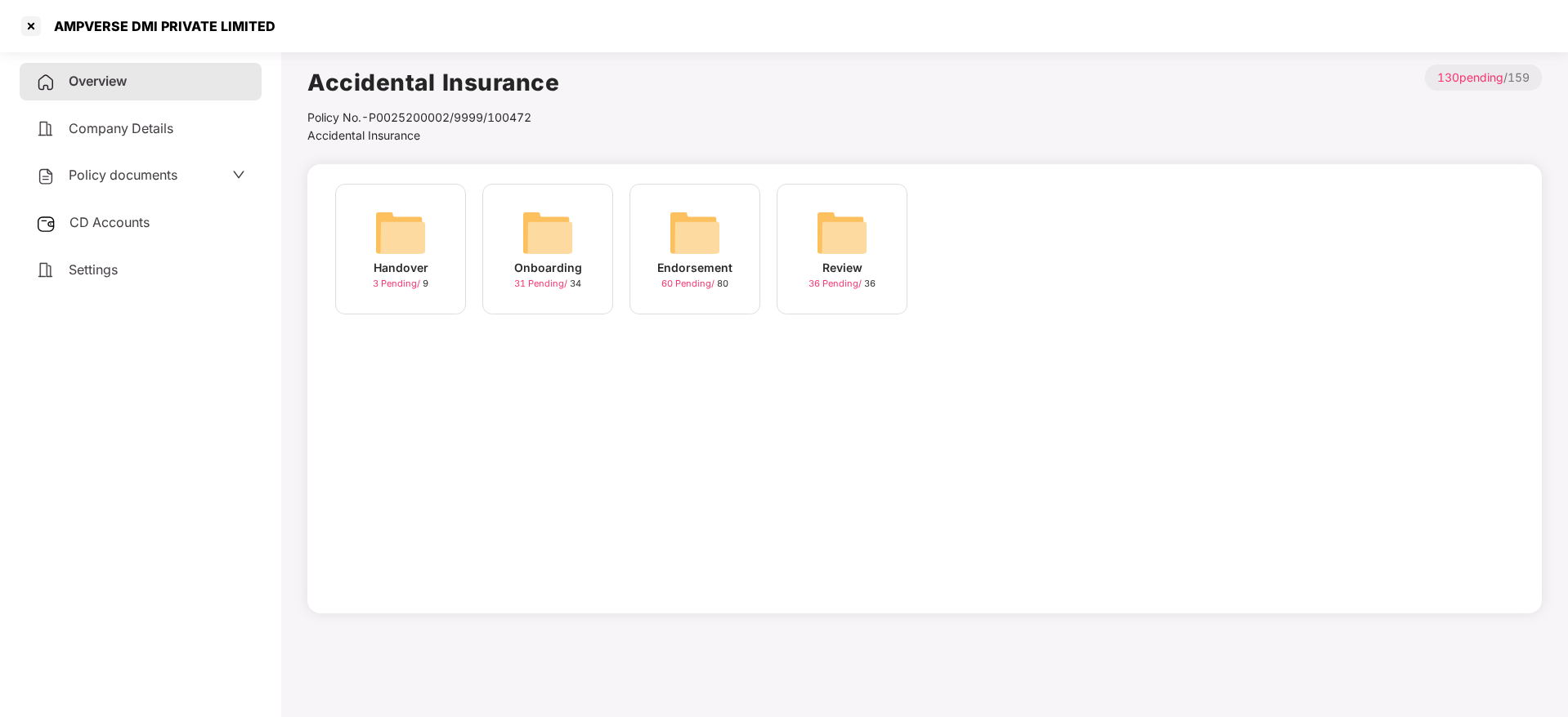
click at [195, 31] on div "AMPVERSE DMI PRIVATE LIMITED" at bounding box center [160, 25] width 231 height 16
copy div "AMPVERSE DMI PRIVATE LIMITED"
click at [36, 28] on div at bounding box center [31, 26] width 26 height 26
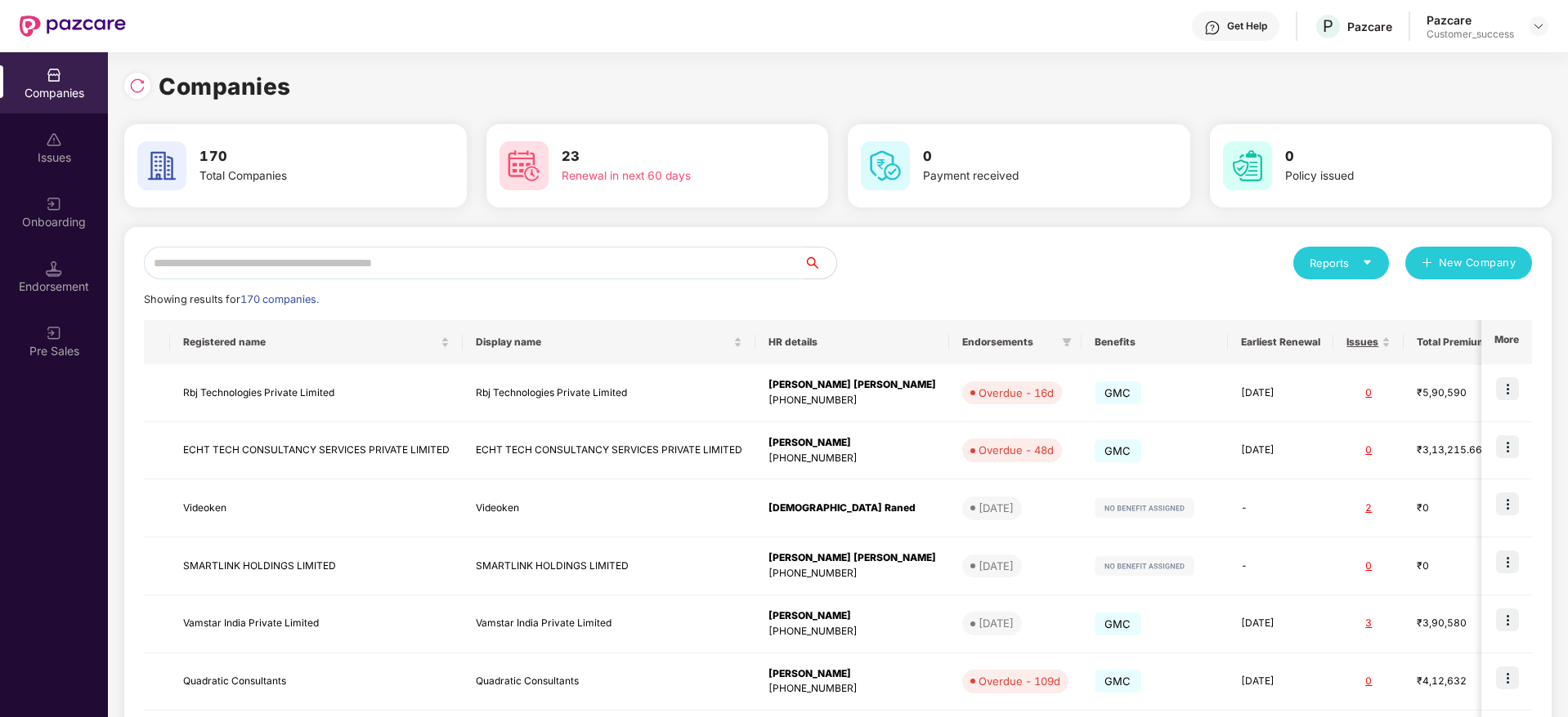
click at [543, 268] on input "text" at bounding box center [474, 263] width 660 height 33
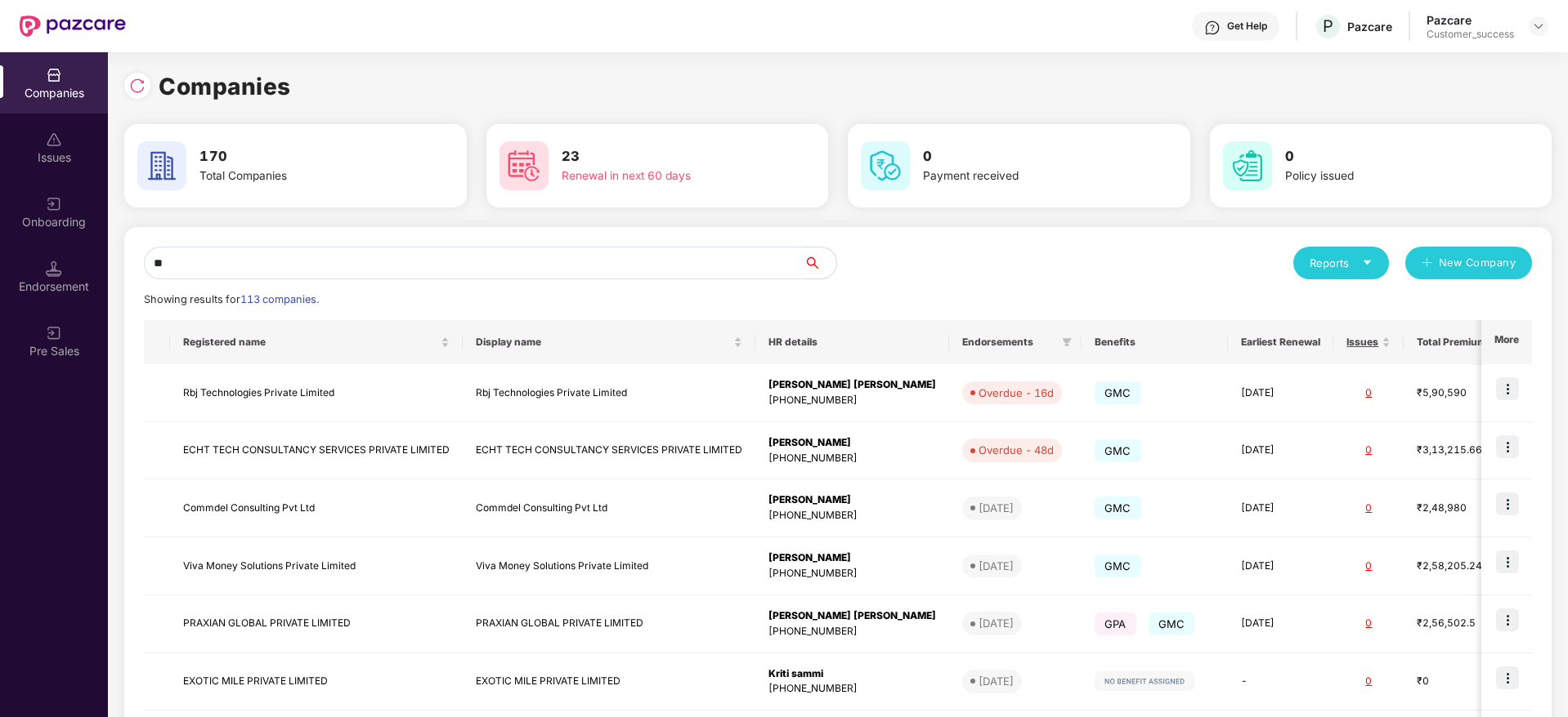
type input "*"
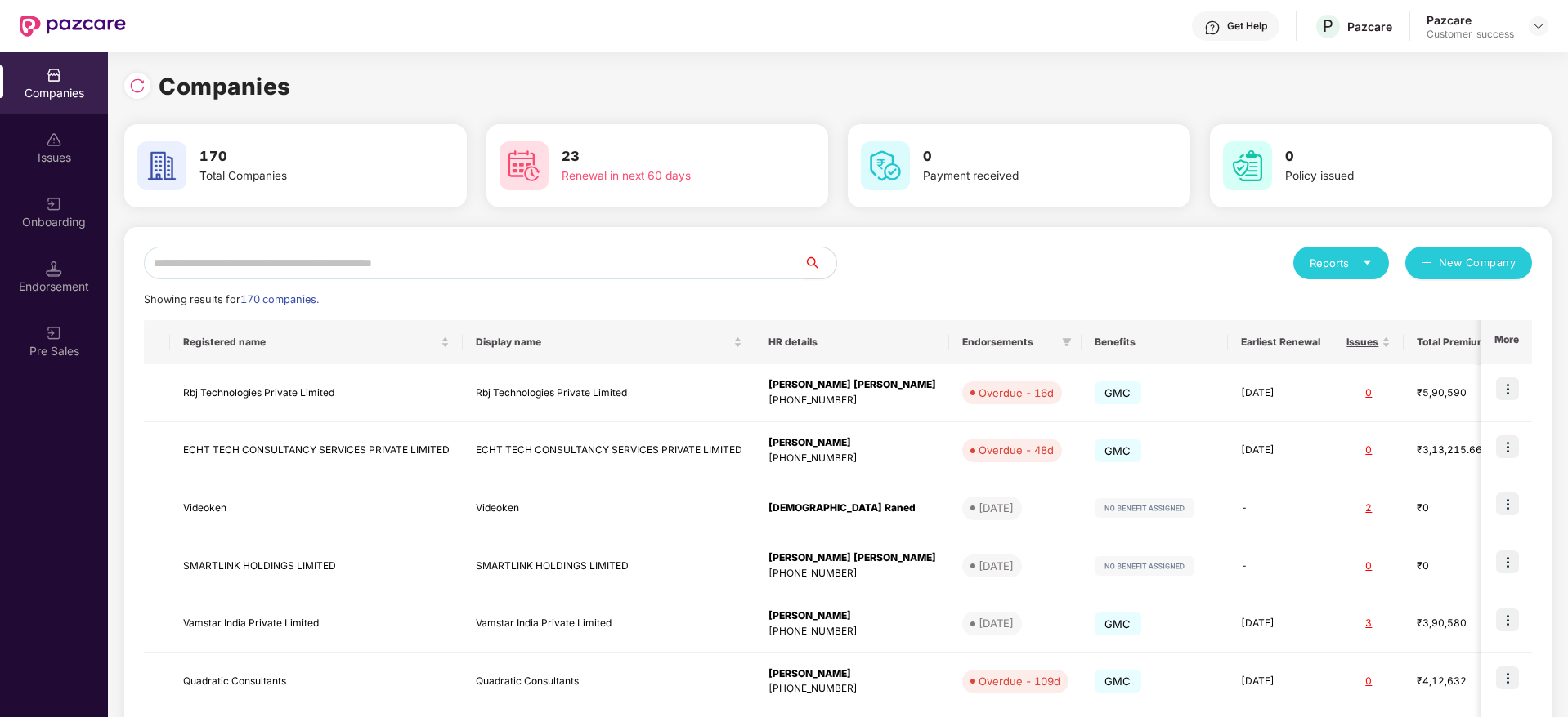
paste input "********"
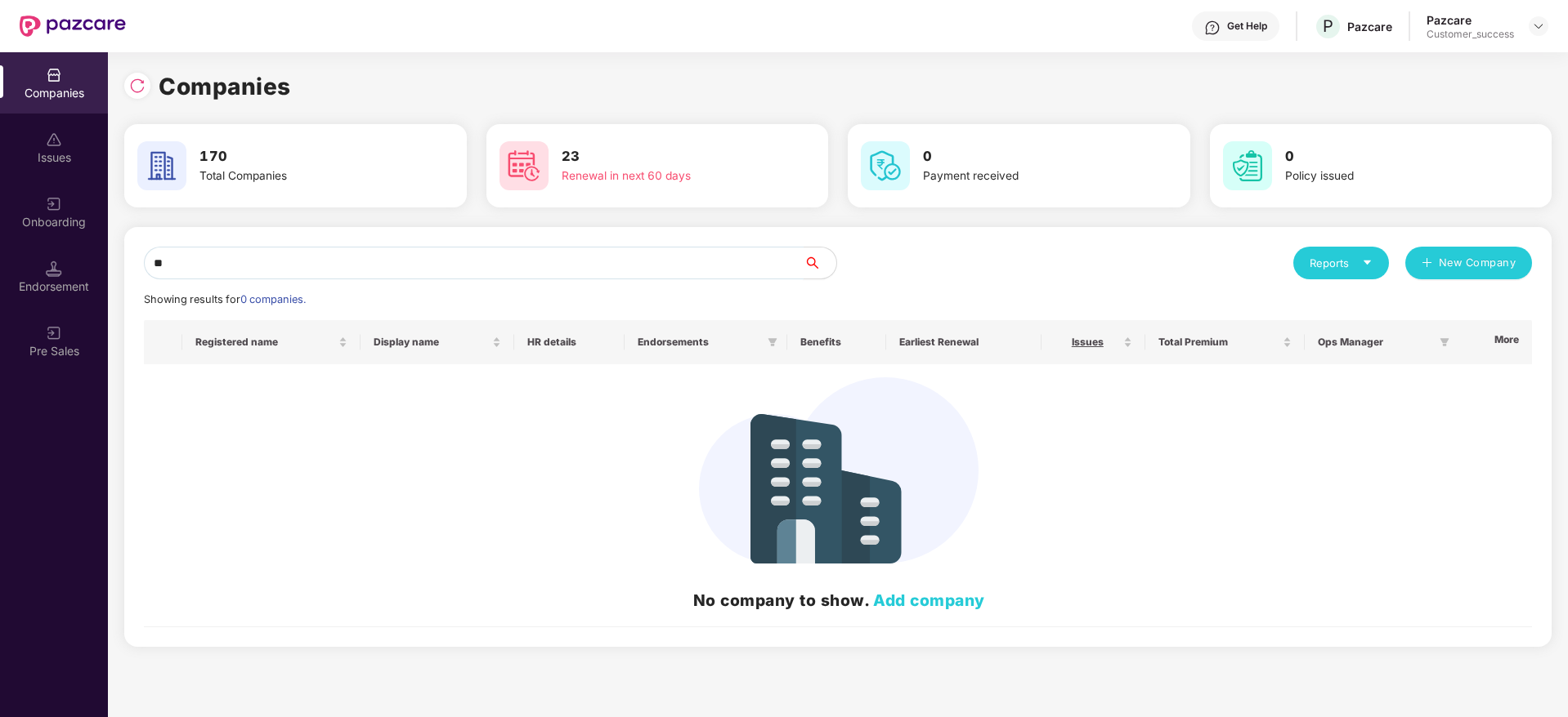
type input "*"
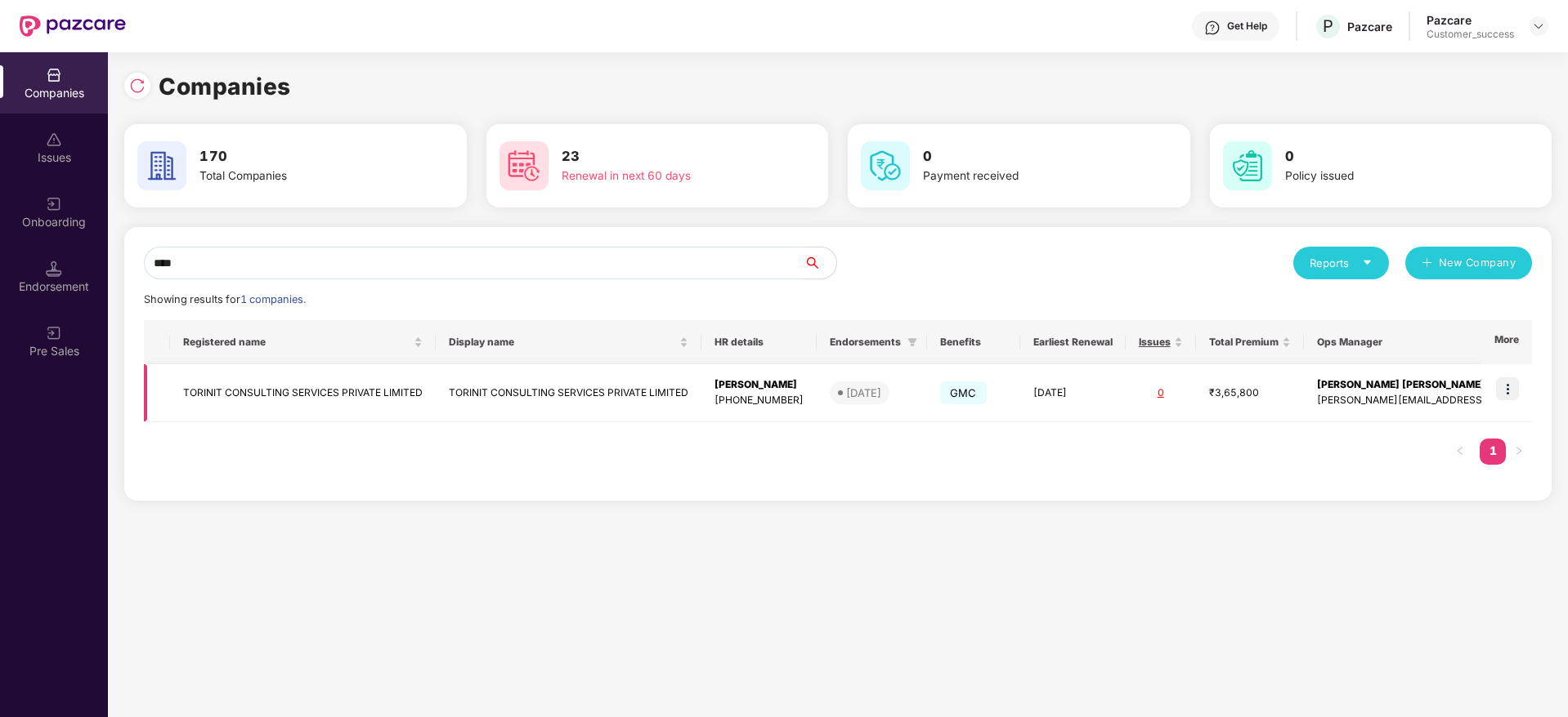
type input "****"
click at [1516, 392] on img at bounding box center [1507, 389] width 23 height 23
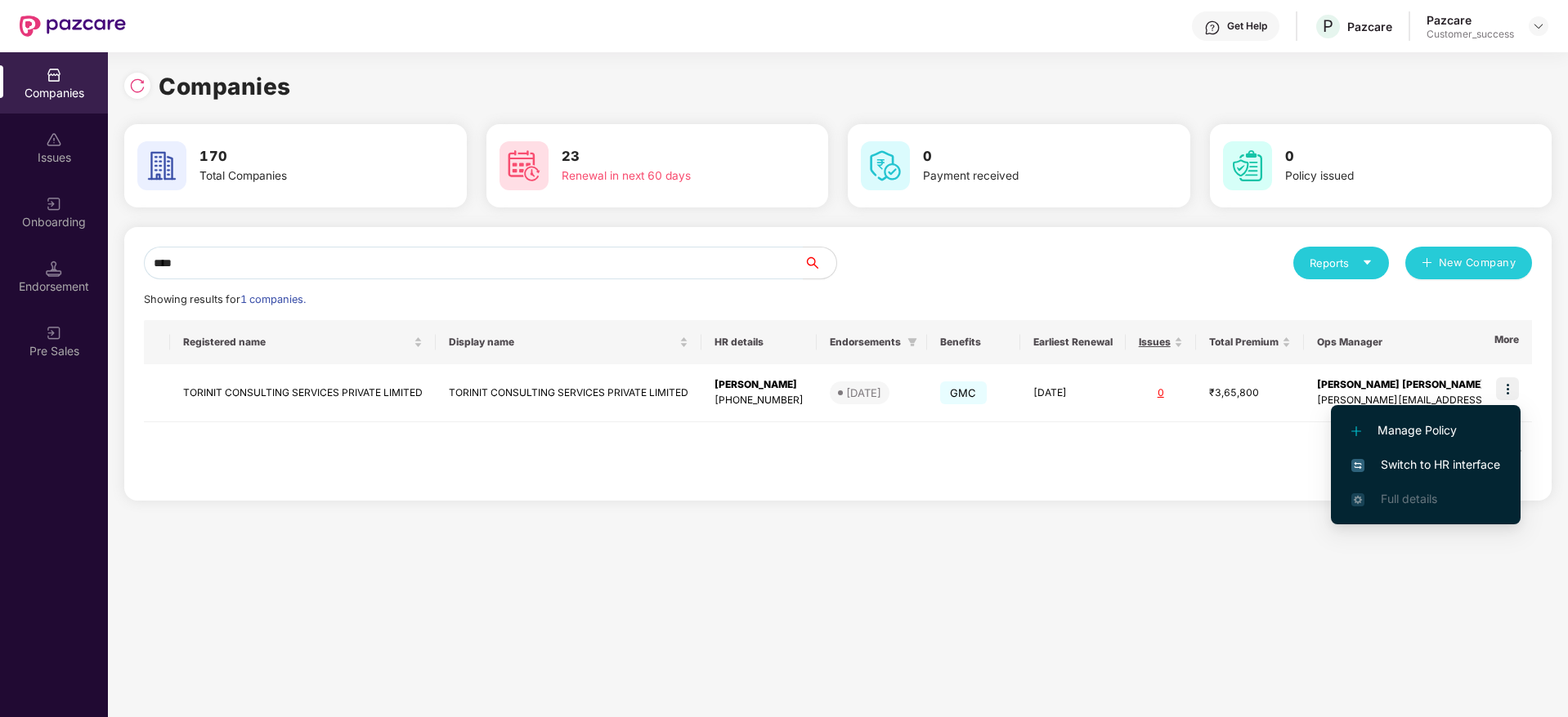
click at [1475, 460] on span "Switch to HR interface" at bounding box center [1425, 464] width 149 height 18
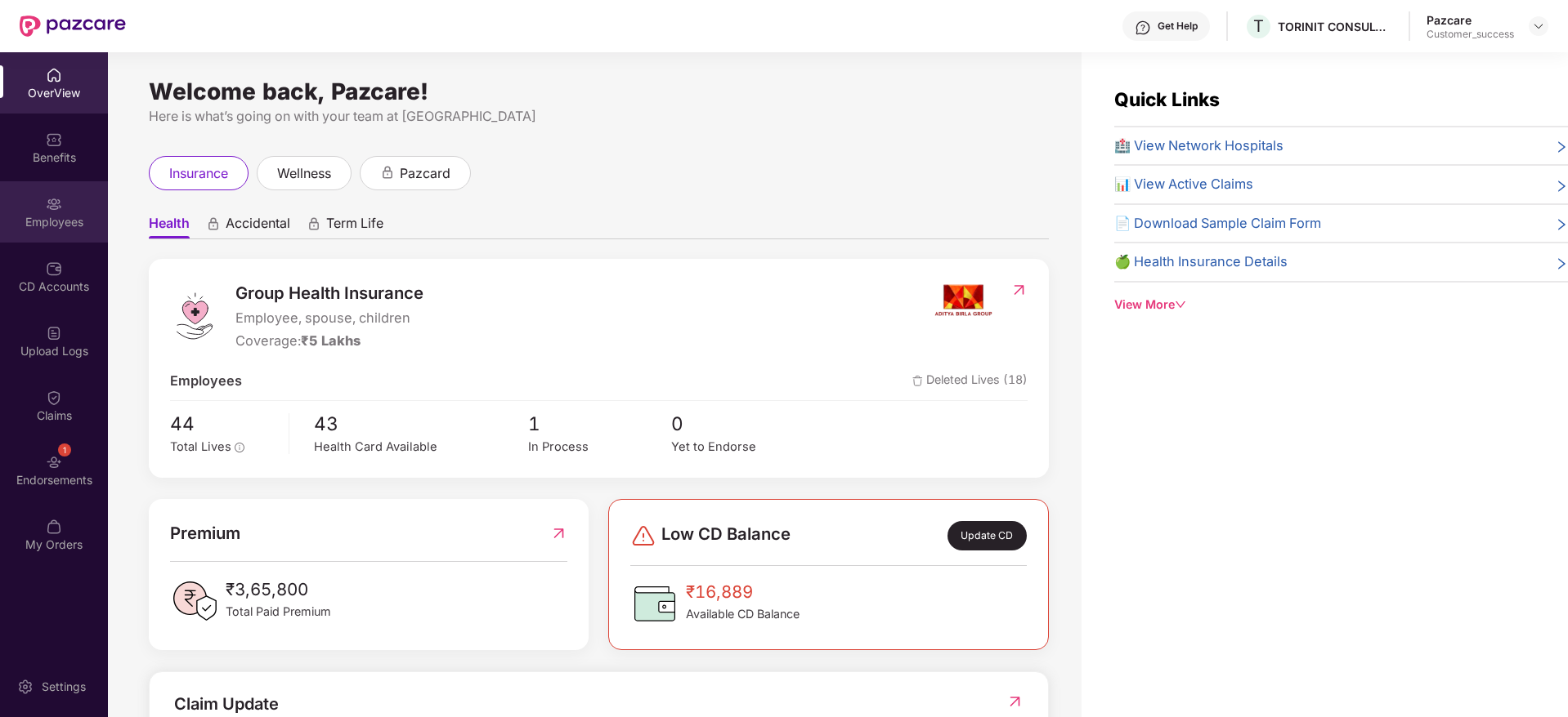
click at [58, 204] on img at bounding box center [54, 204] width 16 height 16
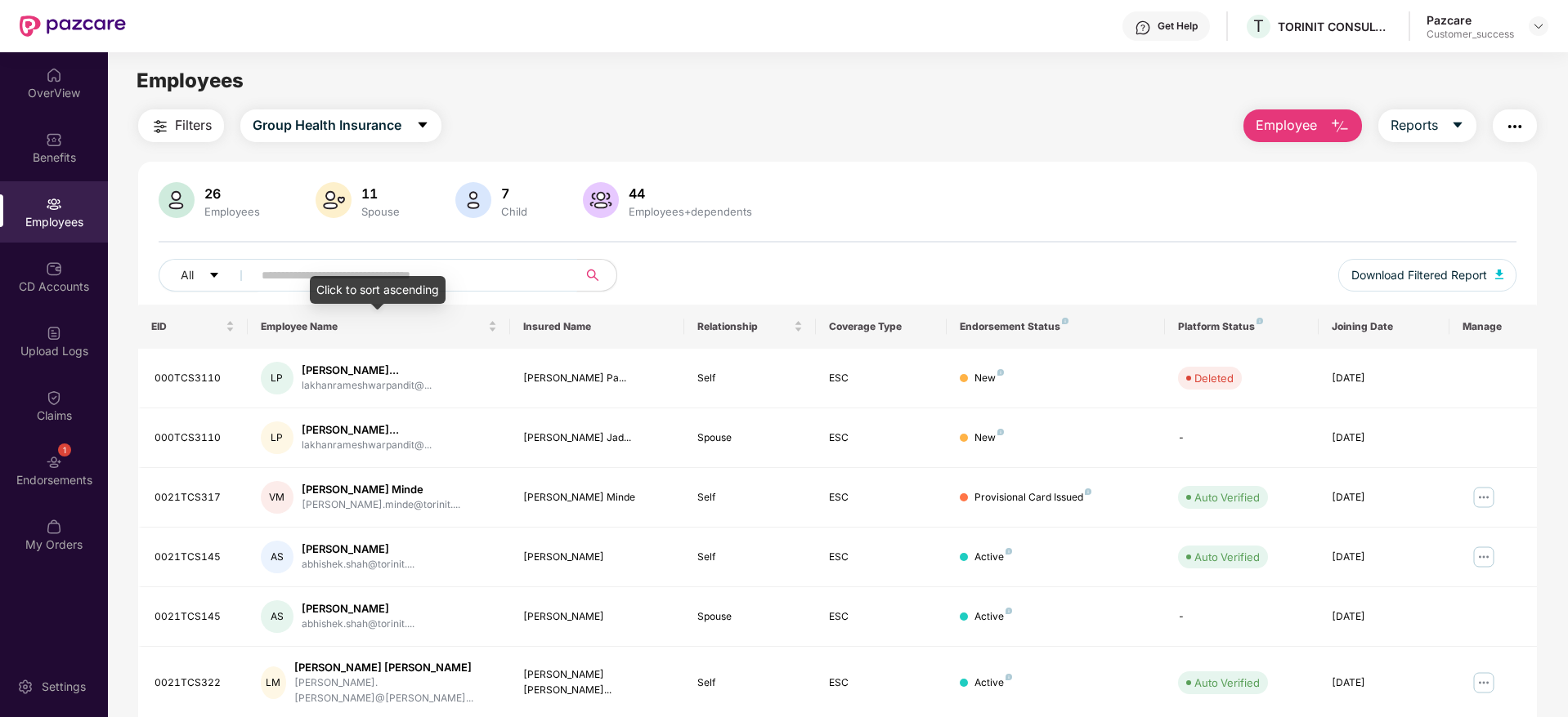
click at [423, 269] on input "text" at bounding box center [408, 275] width 293 height 24
paste input "********"
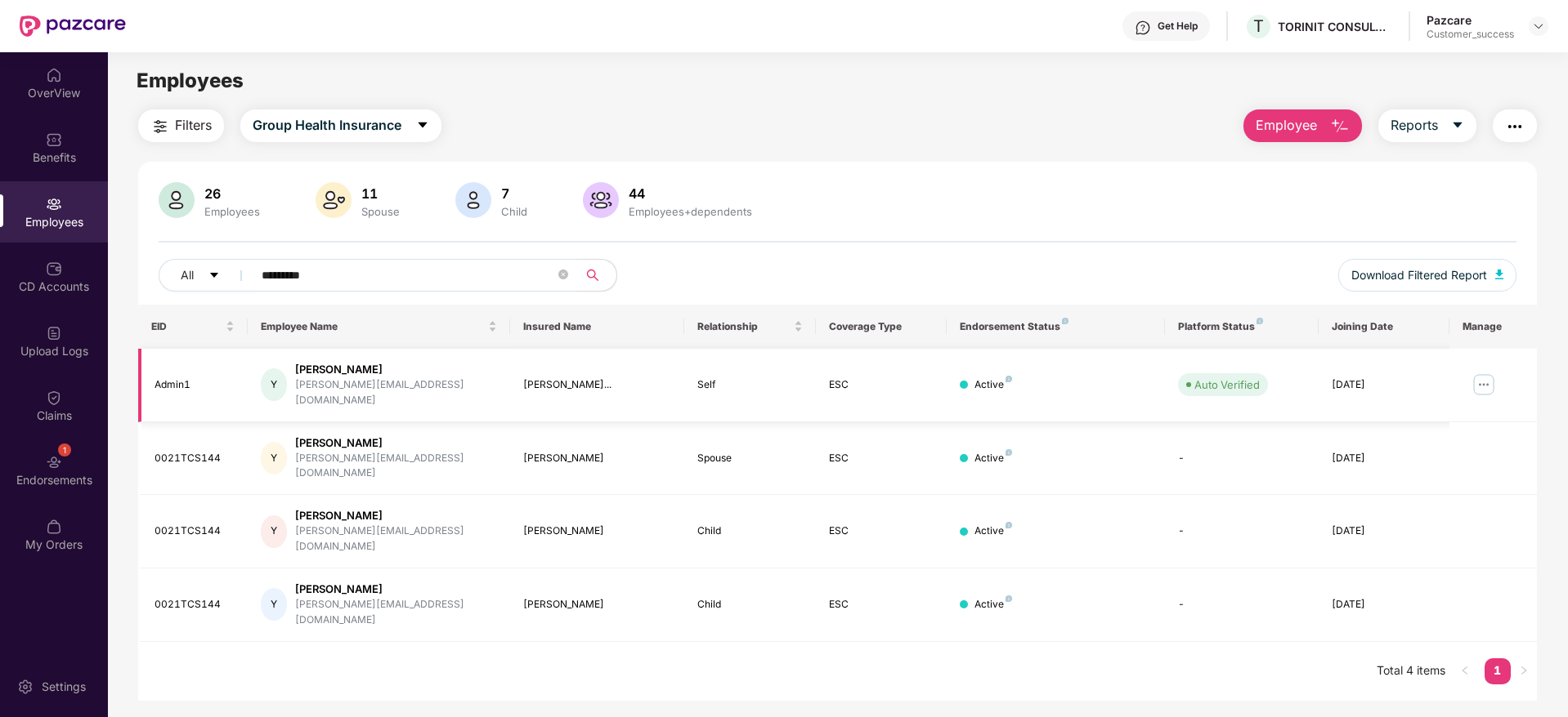
type input "********"
click at [1470, 383] on img at bounding box center [1483, 385] width 26 height 26
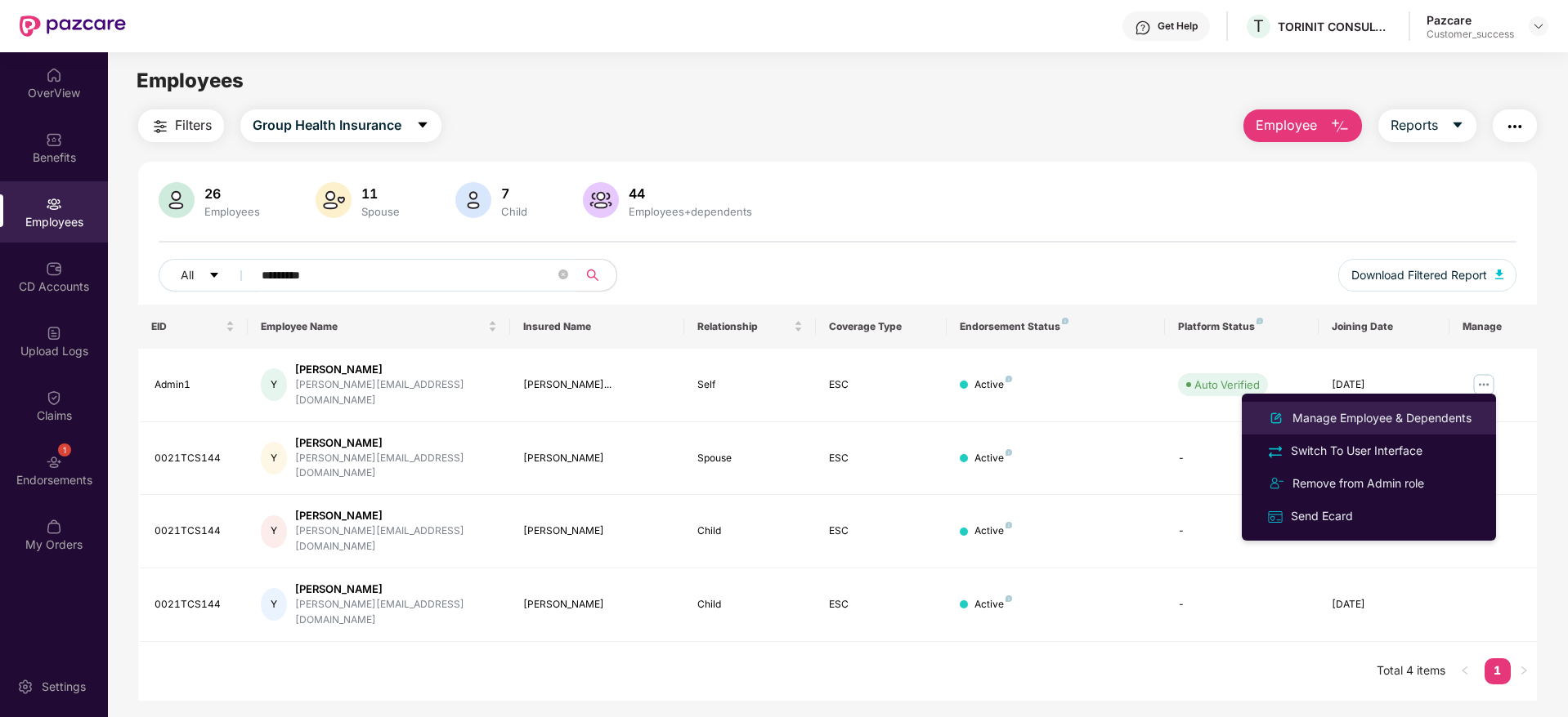
click at [1445, 411] on div "Manage Employee & Dependents" at bounding box center [1381, 418] width 185 height 18
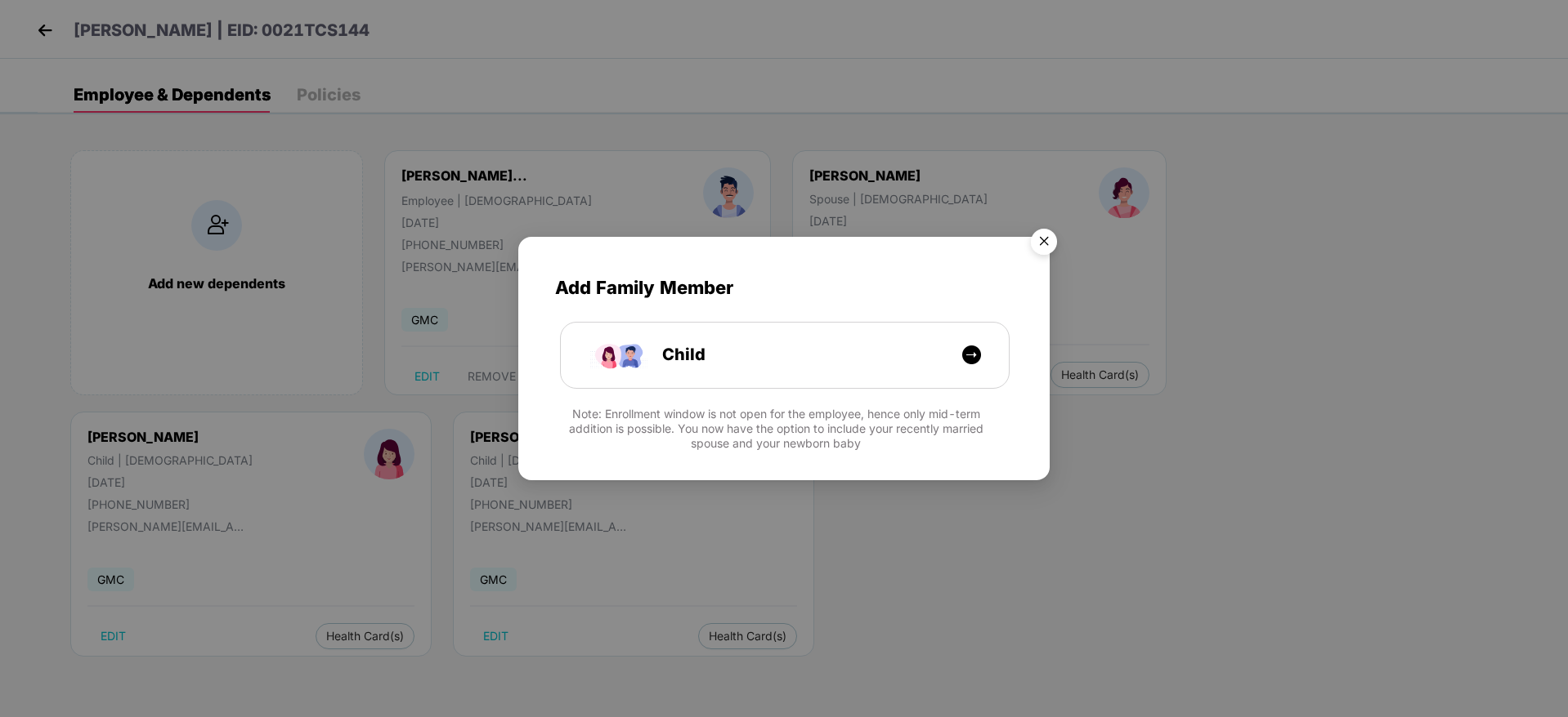
click at [1046, 233] on img "Close" at bounding box center [1043, 244] width 46 height 46
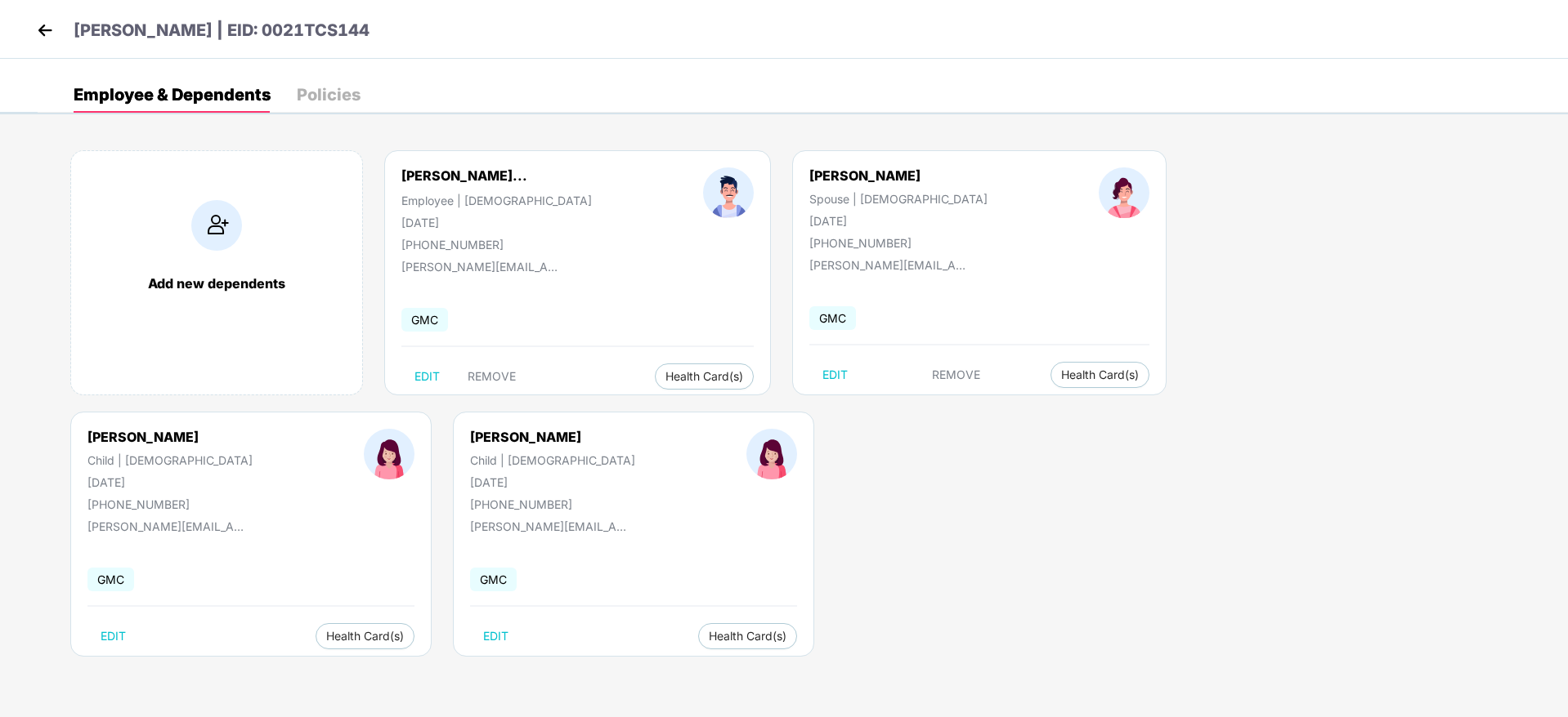
click at [453, 245] on div "+919116019775" at bounding box center [496, 244] width 191 height 14
click at [50, 28] on img at bounding box center [45, 30] width 24 height 24
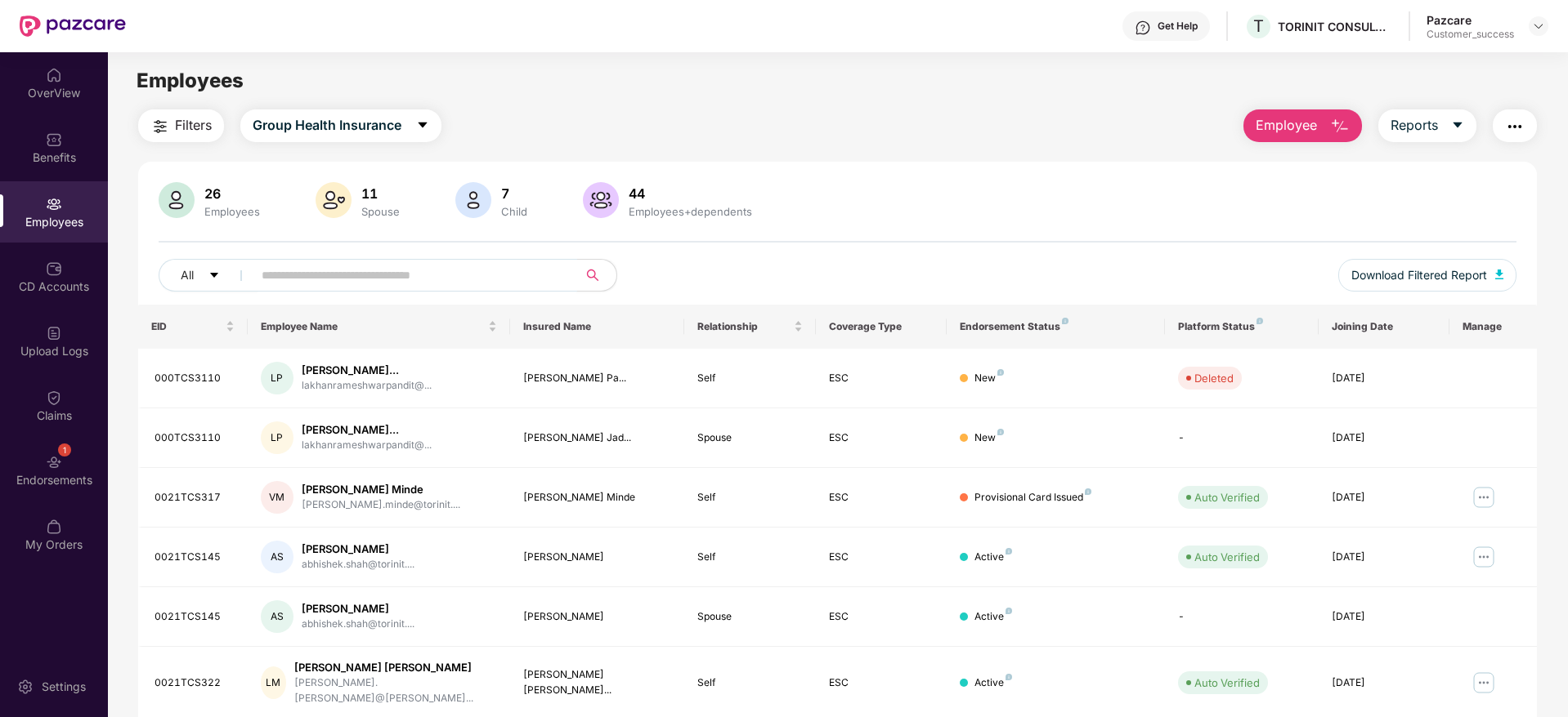
click at [479, 279] on input "text" at bounding box center [408, 275] width 293 height 24
paste input "********"
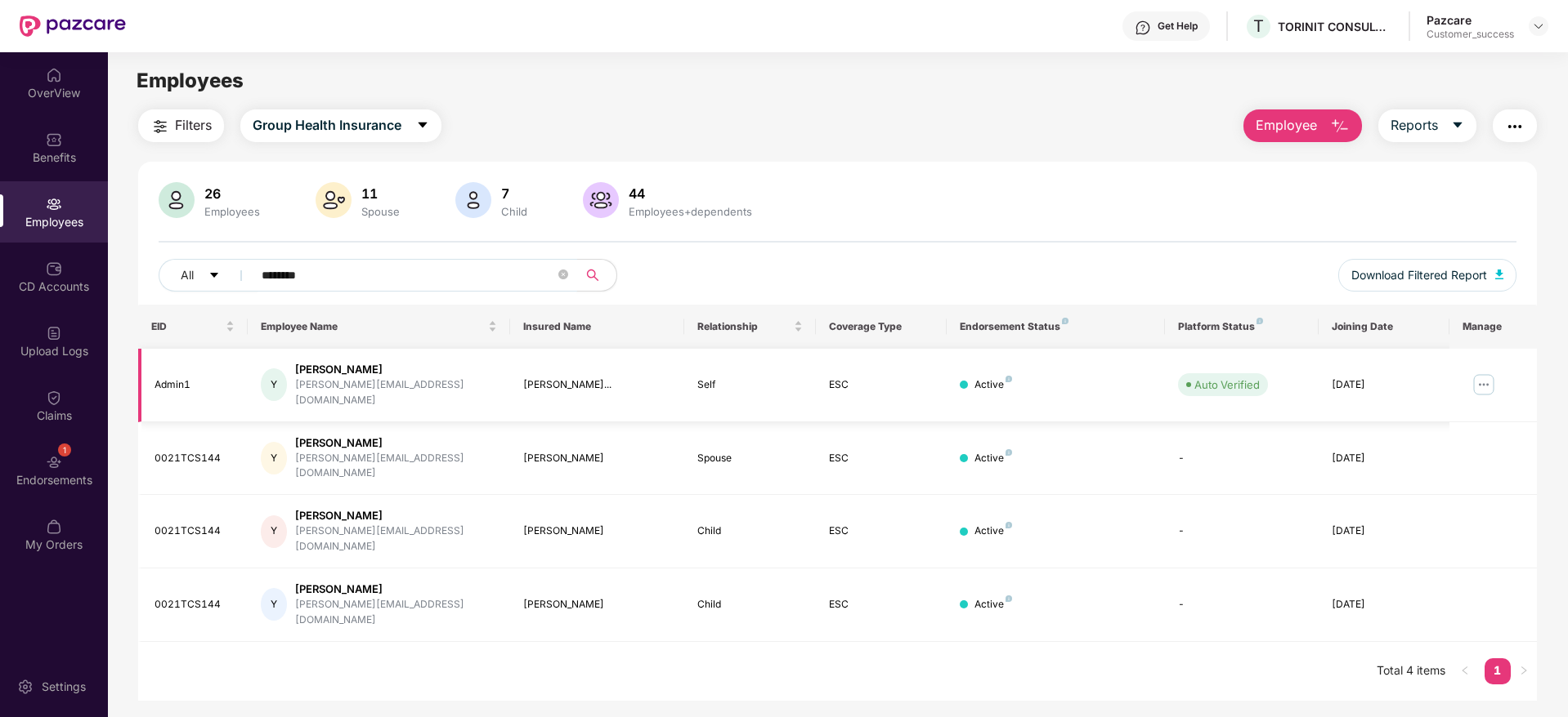
type input "********"
click at [1481, 379] on img at bounding box center [1483, 385] width 26 height 26
drag, startPoint x: 257, startPoint y: 206, endPoint x: 191, endPoint y: 189, distance: 68.2
click at [191, 189] on div "26 Employees" at bounding box center [211, 202] width 111 height 39
click at [191, 189] on img at bounding box center [177, 200] width 36 height 36
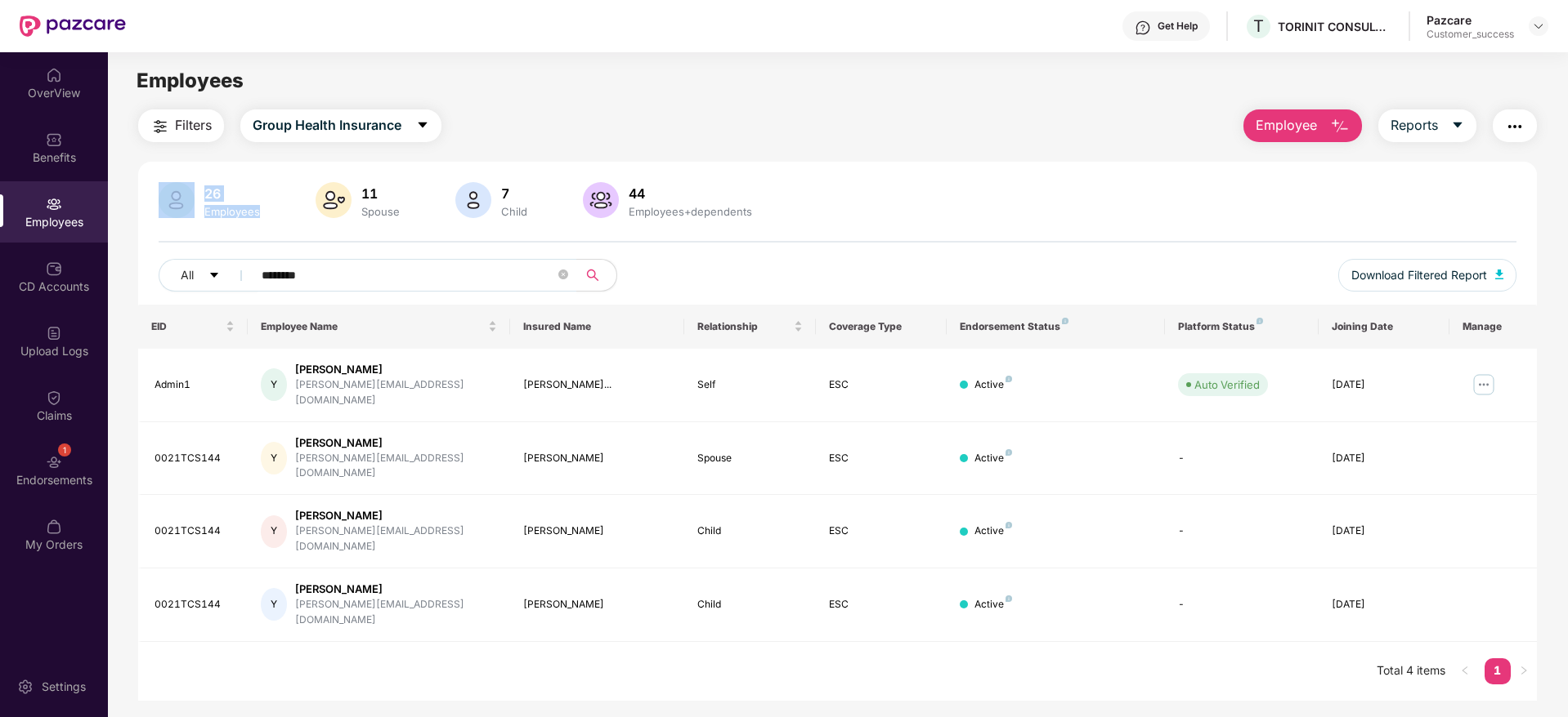
drag, startPoint x: 191, startPoint y: 189, endPoint x: 258, endPoint y: 227, distance: 77.0
click at [258, 227] on div "26 Employees 11 Spouse 7 Child 44 Employees+dependents All ******** Download Fi…" at bounding box center [838, 243] width 1399 height 122
drag, startPoint x: 262, startPoint y: 227, endPoint x: 205, endPoint y: 187, distance: 69.6
click at [205, 187] on div "26 Employees 11 Spouse 7 Child 44 Employees+dependents All ******** Download Fi…" at bounding box center [838, 243] width 1399 height 122
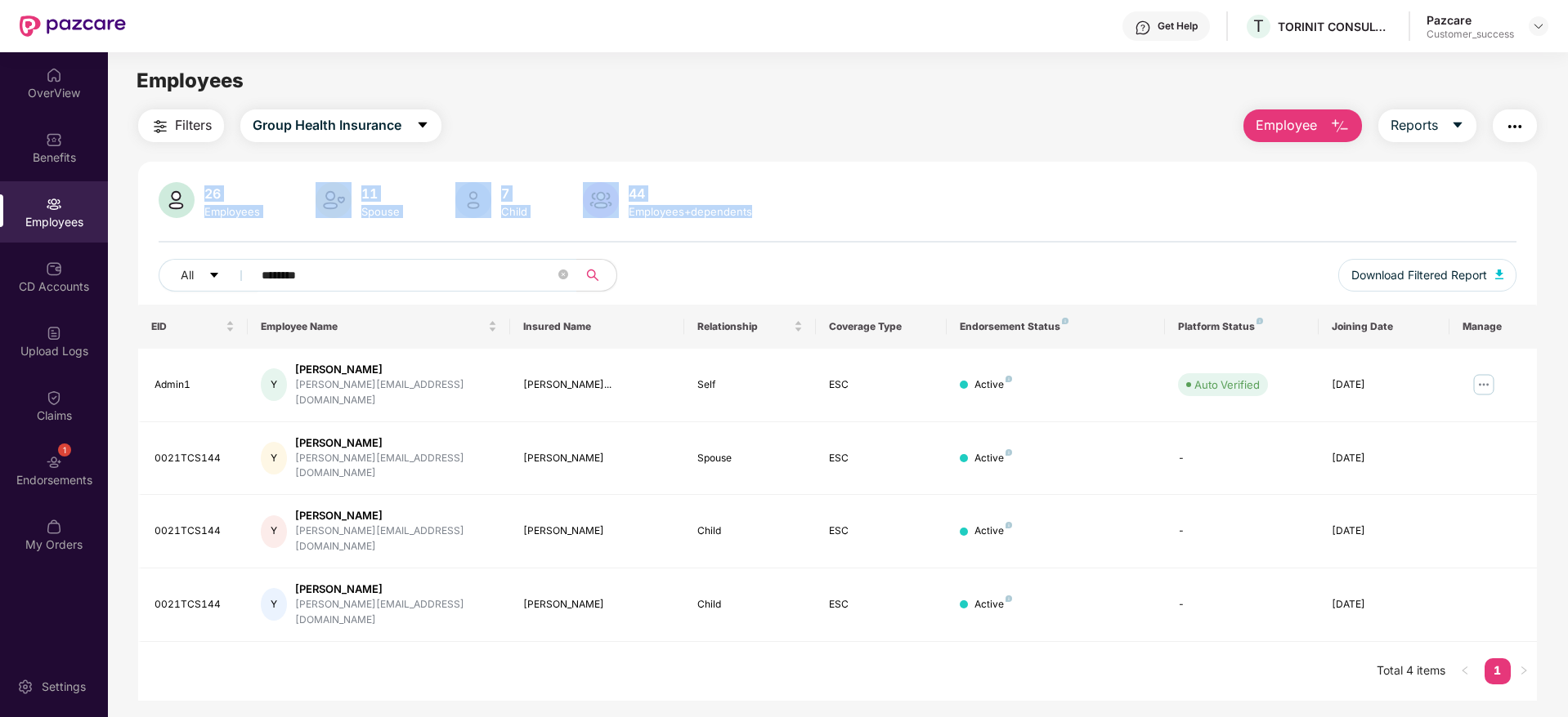
click at [205, 187] on div "26" at bounding box center [232, 193] width 62 height 16
drag, startPoint x: 205, startPoint y: 187, endPoint x: 290, endPoint y: 223, distance: 92.3
click at [290, 223] on div "26 Employees 11 Spouse 7 Child 44 Employees+dependents All ******** Download Fi…" at bounding box center [838, 243] width 1399 height 122
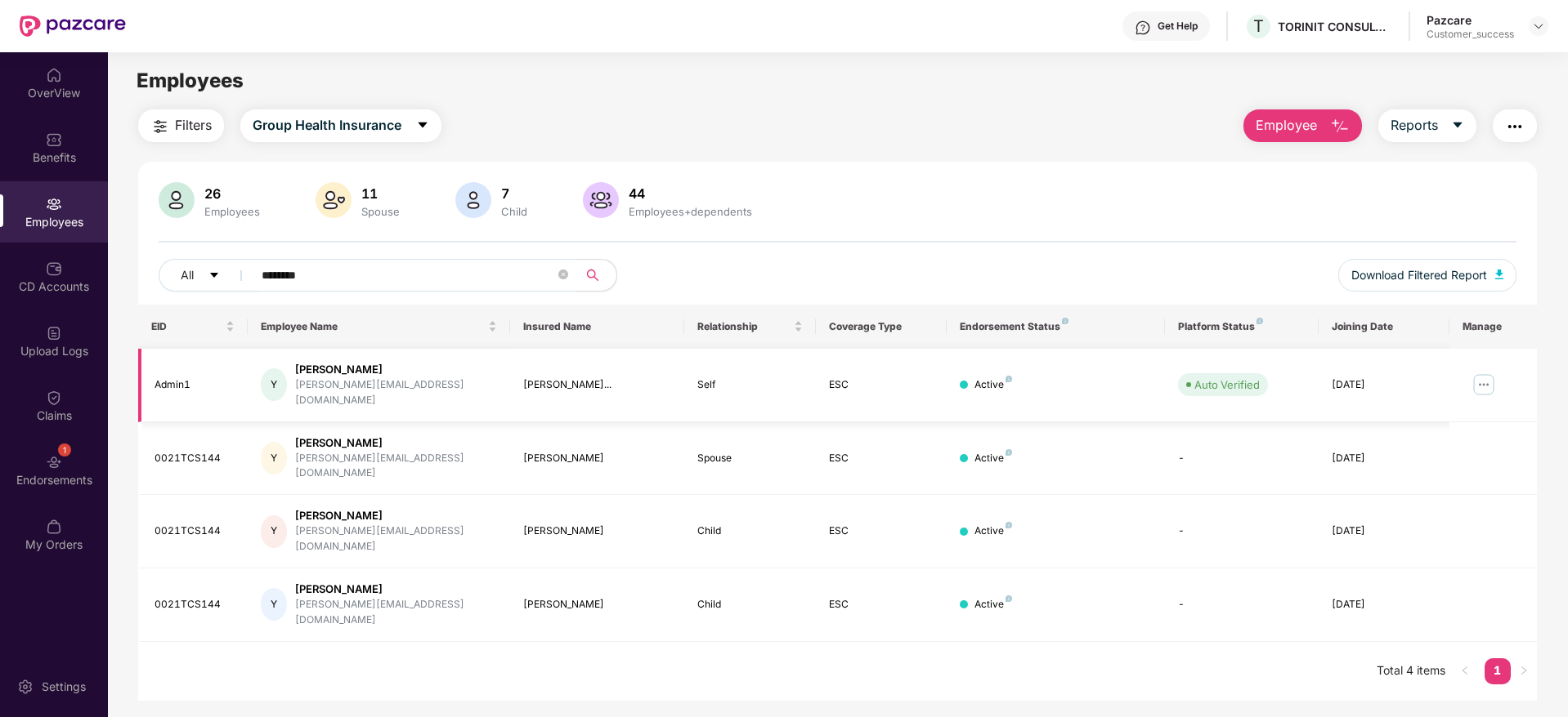
click at [1473, 381] on img at bounding box center [1483, 385] width 26 height 26
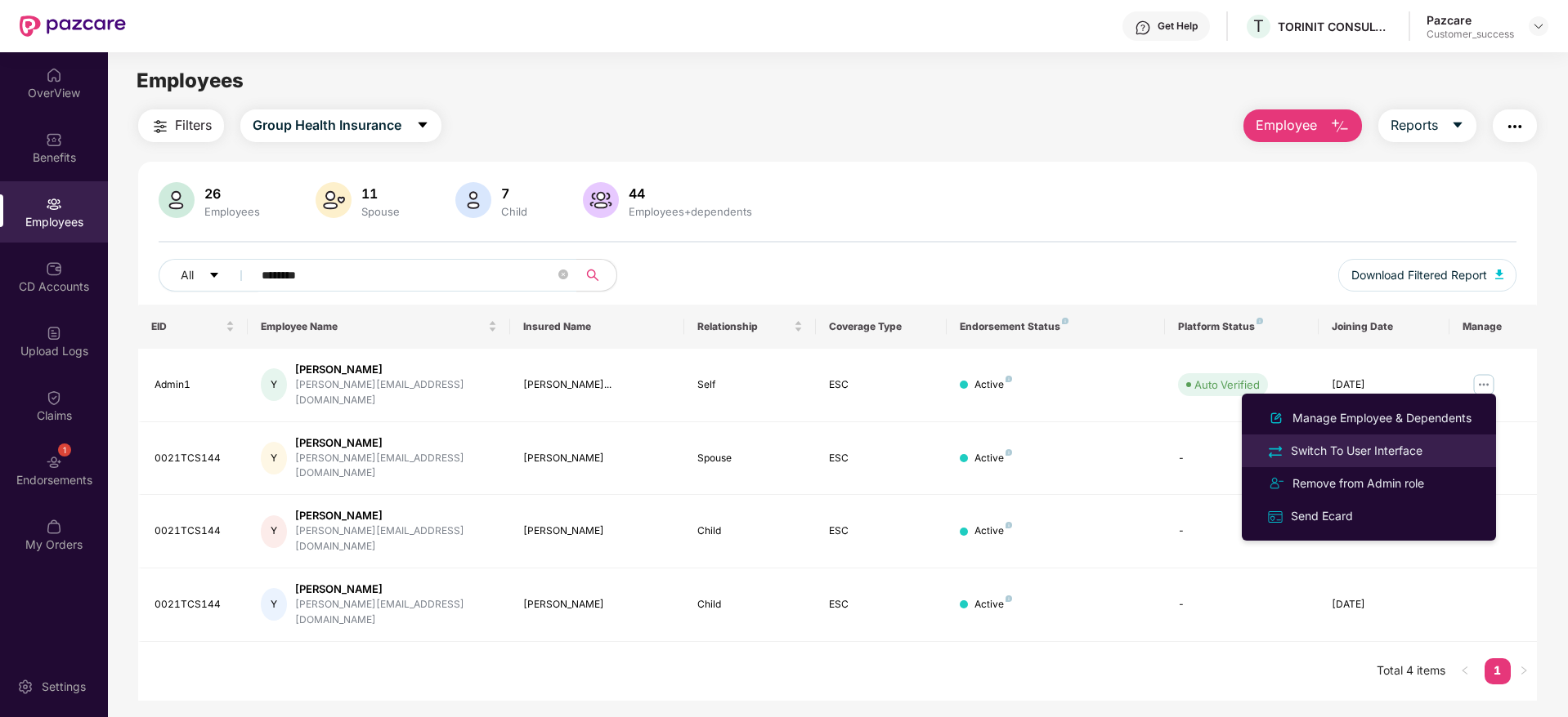
click at [1375, 449] on div "Switch To User Interface" at bounding box center [1356, 450] width 138 height 18
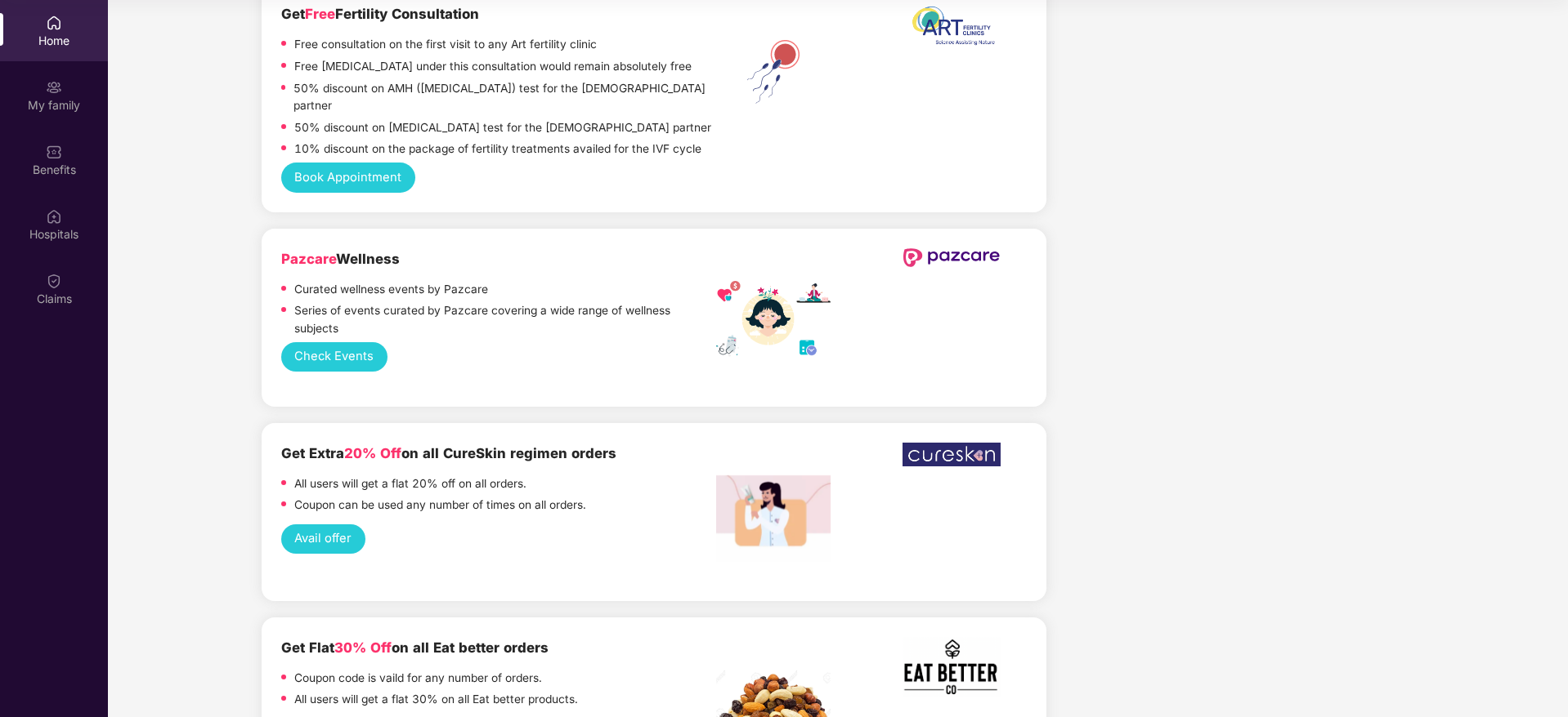
scroll to position [2782, 0]
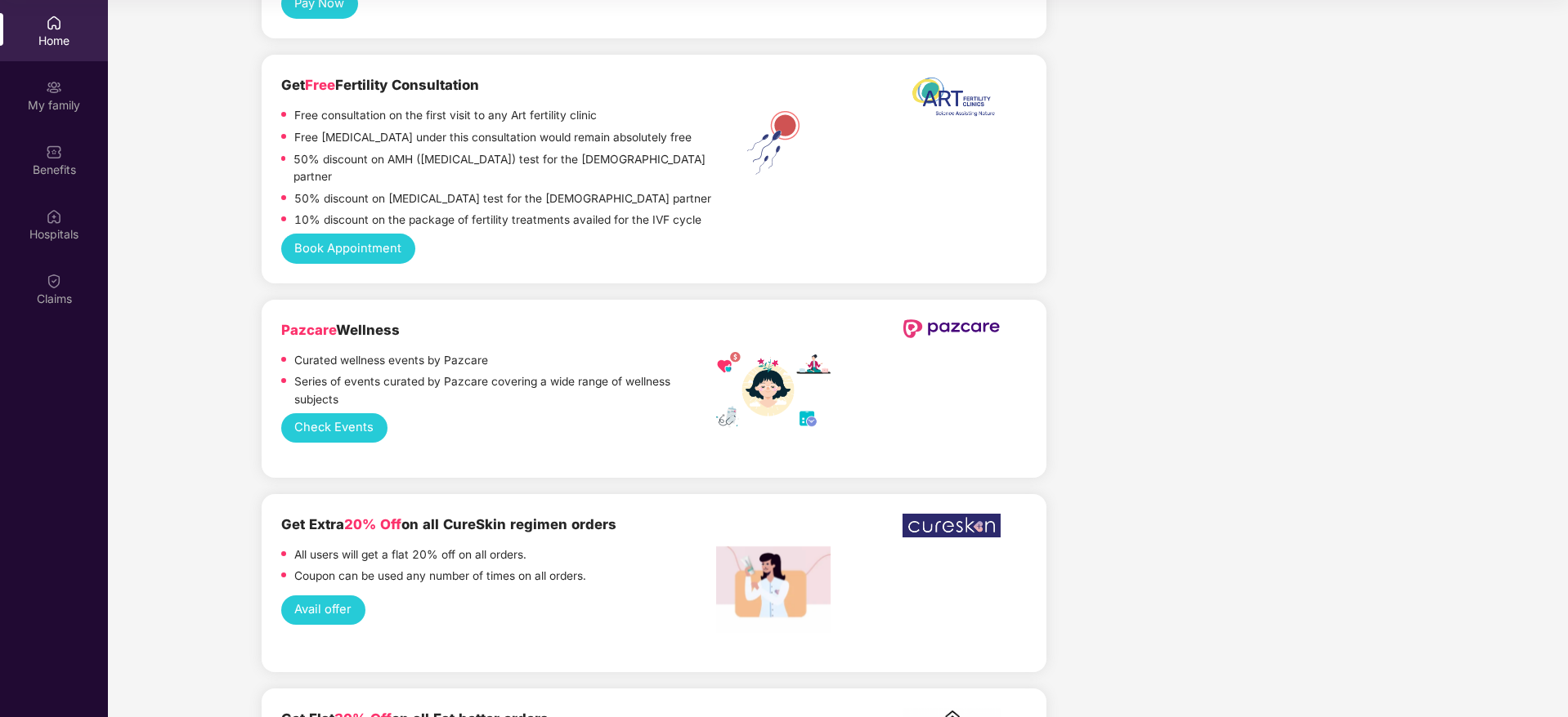
click at [317, 322] on span "Pazcare" at bounding box center [308, 330] width 55 height 16
click at [331, 322] on span "Pazcare" at bounding box center [308, 330] width 55 height 16
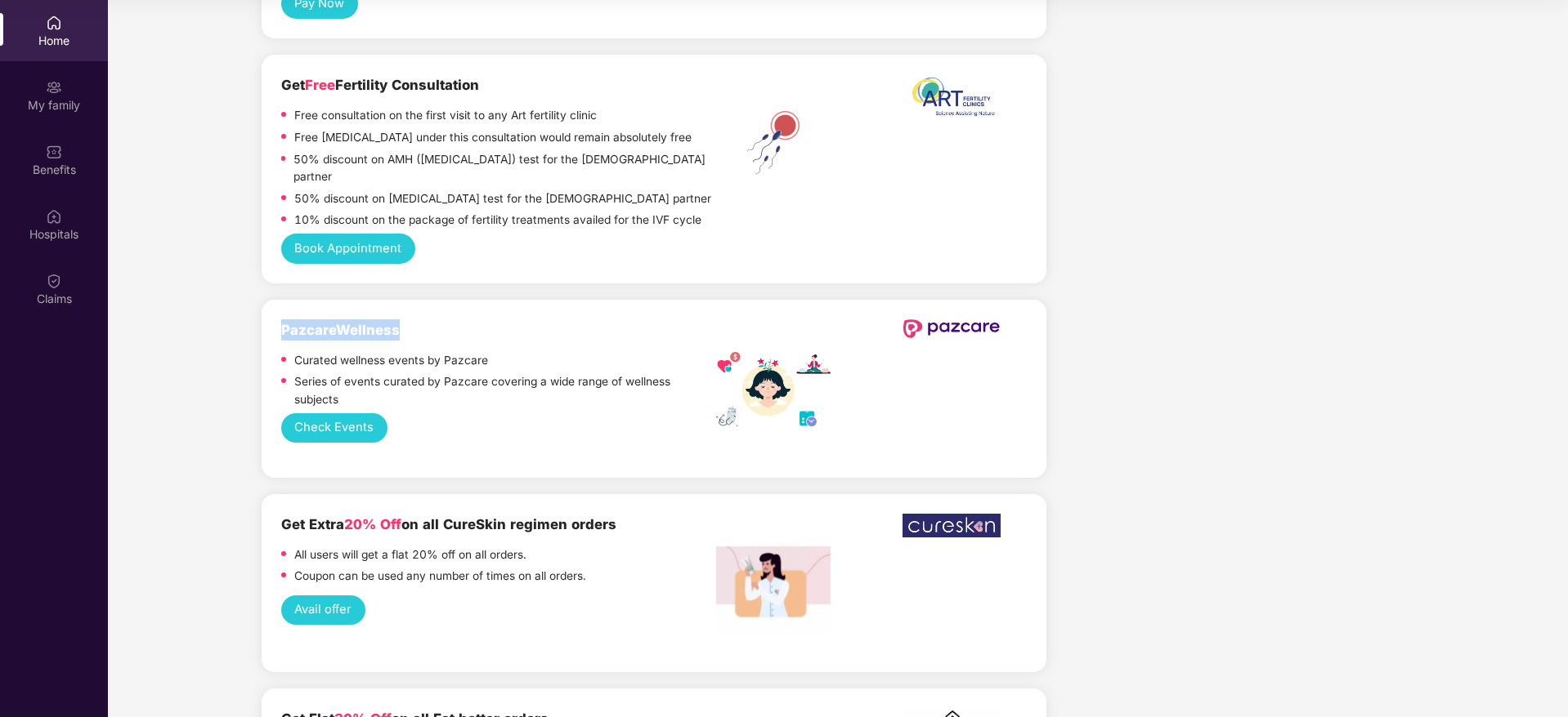
click at [331, 322] on span "Pazcare" at bounding box center [308, 330] width 55 height 16
click at [354, 322] on b "Pazcare Wellness" at bounding box center [340, 330] width 118 height 16
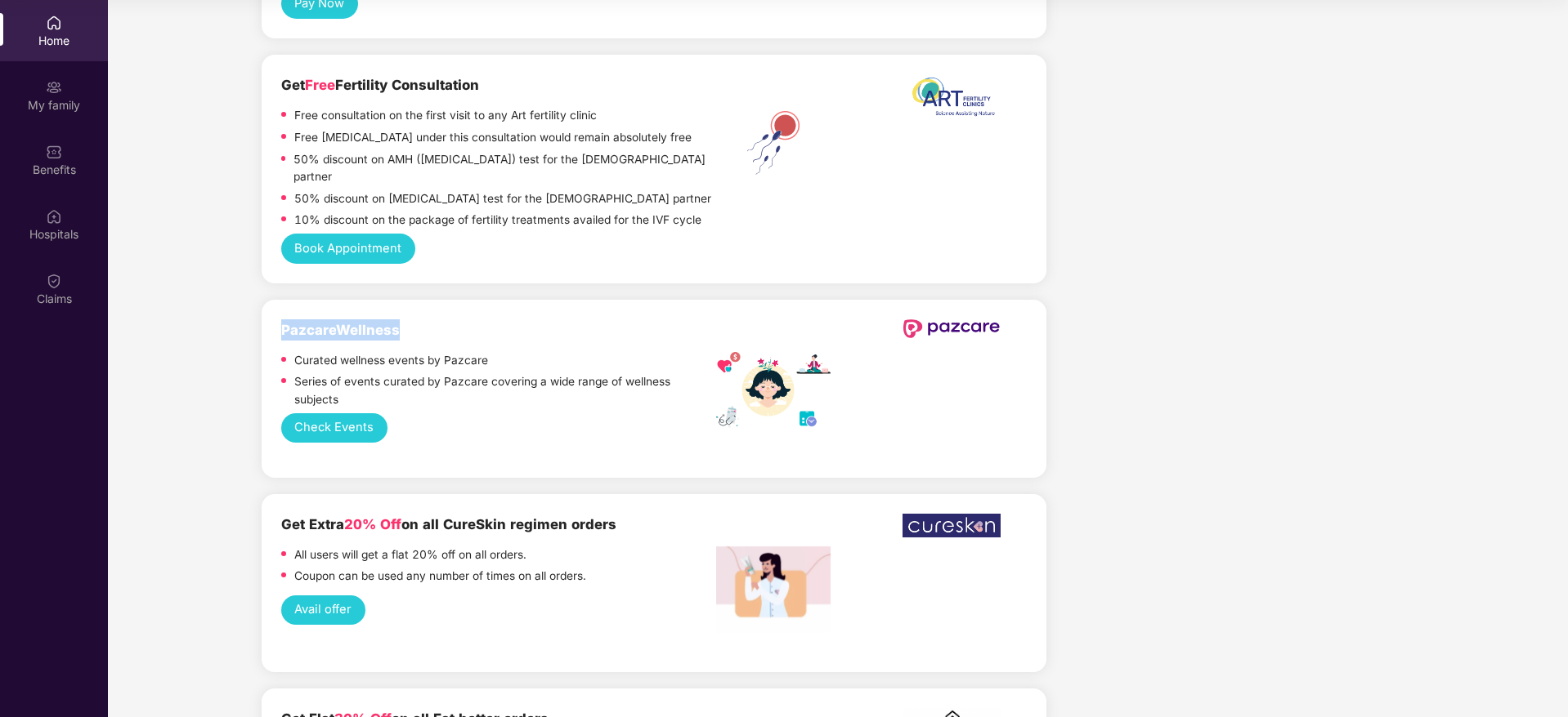
click at [354, 322] on b "Pazcare Wellness" at bounding box center [340, 330] width 118 height 16
click at [383, 322] on b "Pazcare Wellness" at bounding box center [340, 330] width 118 height 16
click at [407, 320] on div "Pazcare Wellness" at bounding box center [498, 330] width 435 height 22
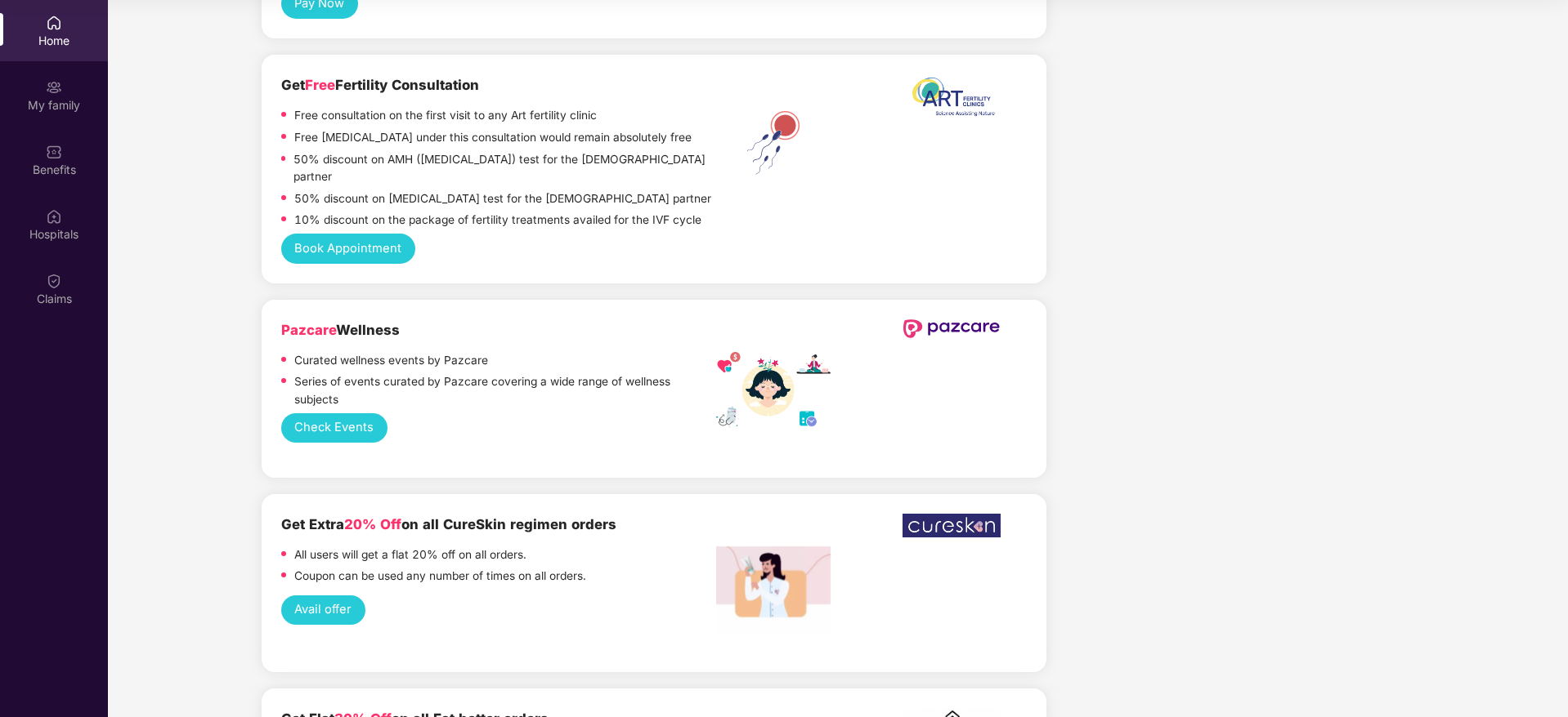
click at [407, 320] on div "Pazcare Wellness" at bounding box center [498, 330] width 435 height 22
click at [436, 320] on div "Pazcare Wellness" at bounding box center [498, 330] width 435 height 22
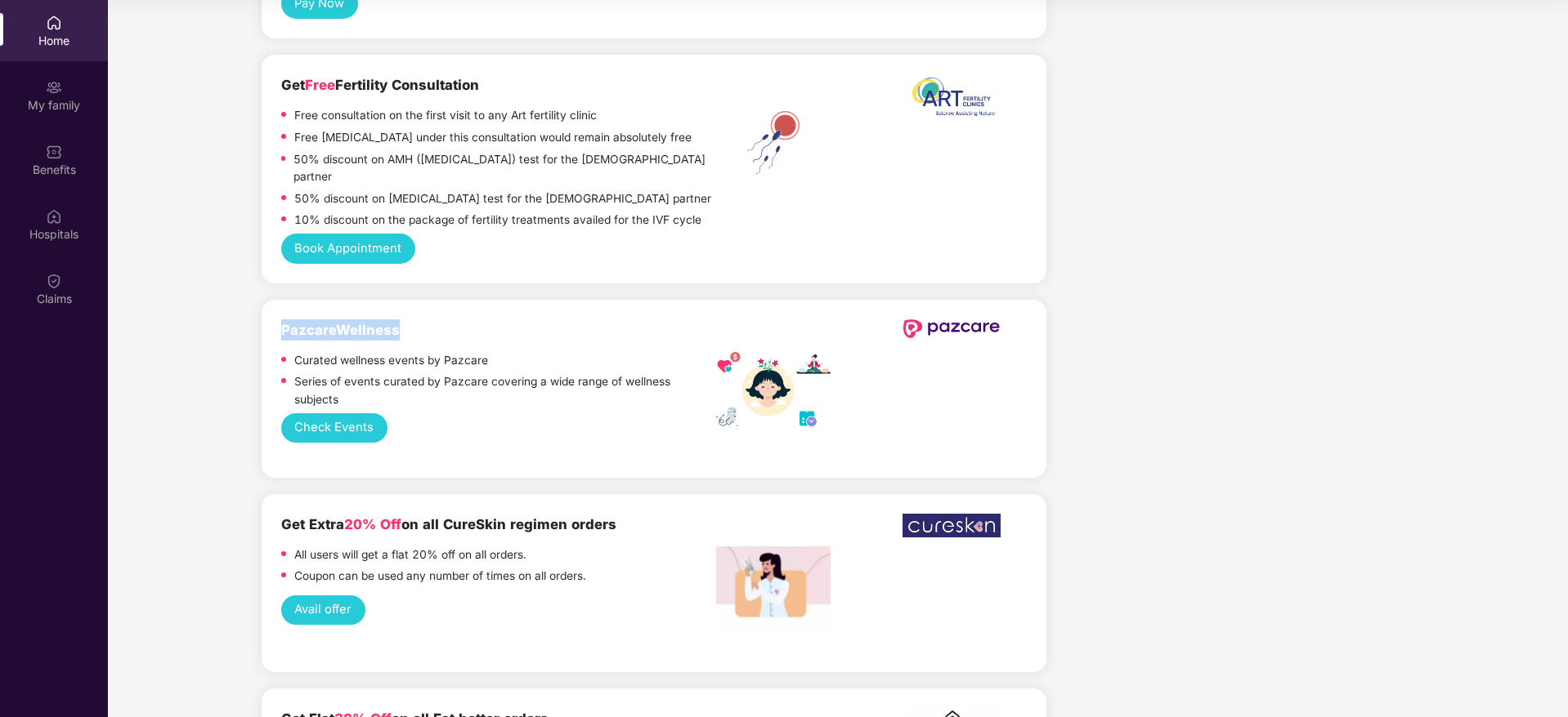
click at [486, 320] on div "Pazcare Wellness" at bounding box center [498, 330] width 435 height 22
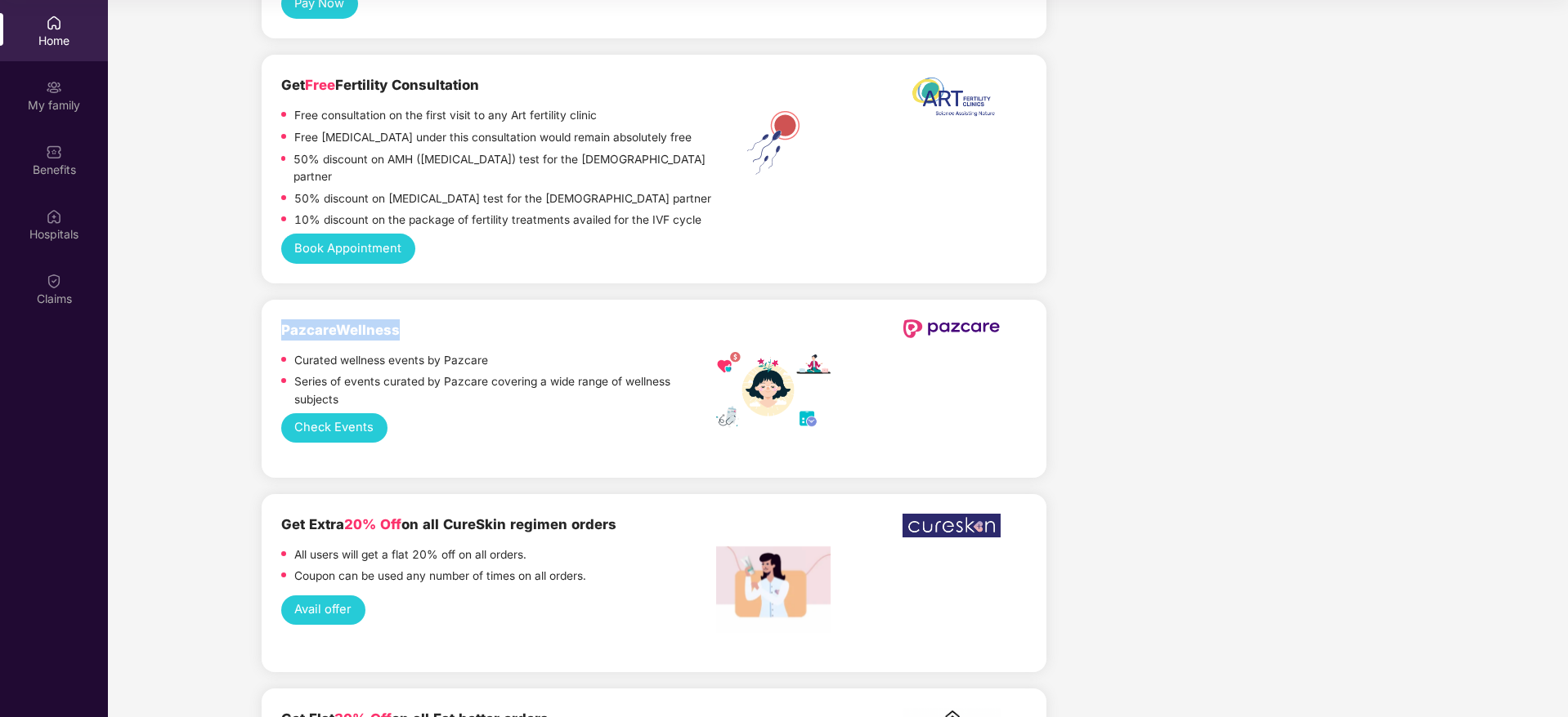
click at [486, 320] on div "Pazcare Wellness" at bounding box center [498, 330] width 435 height 22
click at [343, 413] on button "Check Events" at bounding box center [334, 429] width 106 height 30
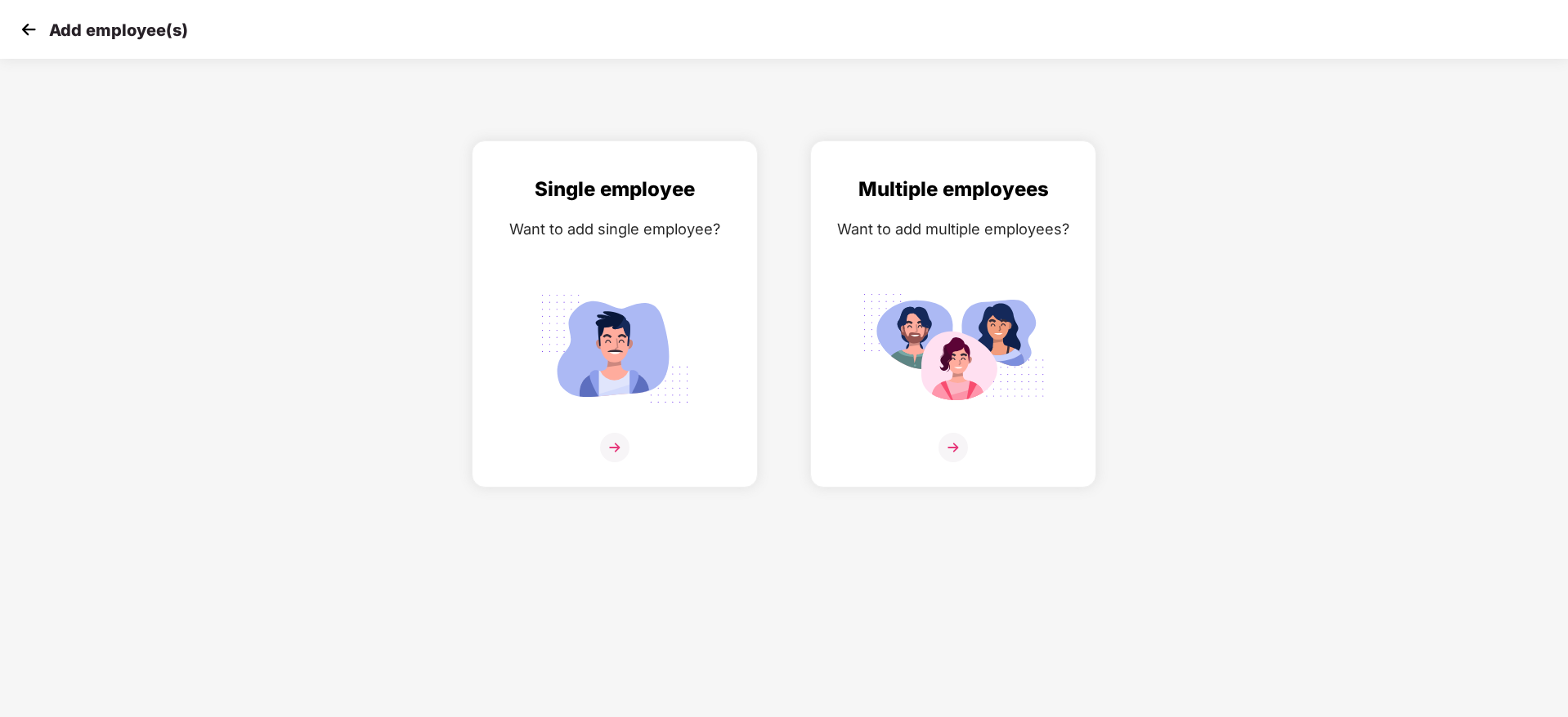
click at [22, 26] on img at bounding box center [28, 29] width 24 height 24
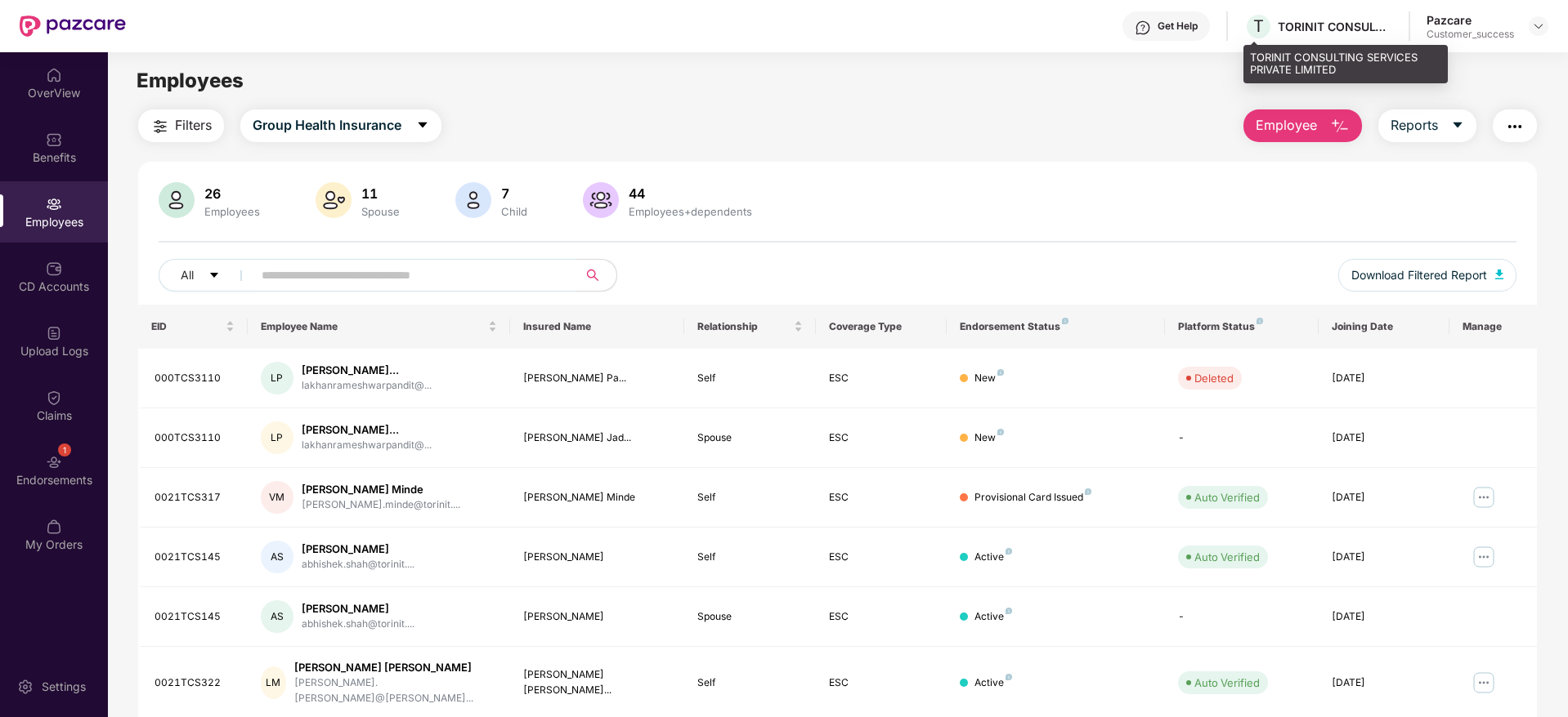
click at [1355, 29] on div "TORINIT CONSULTING SERVICES PRIVATE LIMITED" at bounding box center [1335, 26] width 115 height 16
copy div "TORINIT CONSULTING SERVICES PRIVATE LIMITED"
drag, startPoint x: 1543, startPoint y: 29, endPoint x: 1527, endPoint y: 44, distance: 21.9
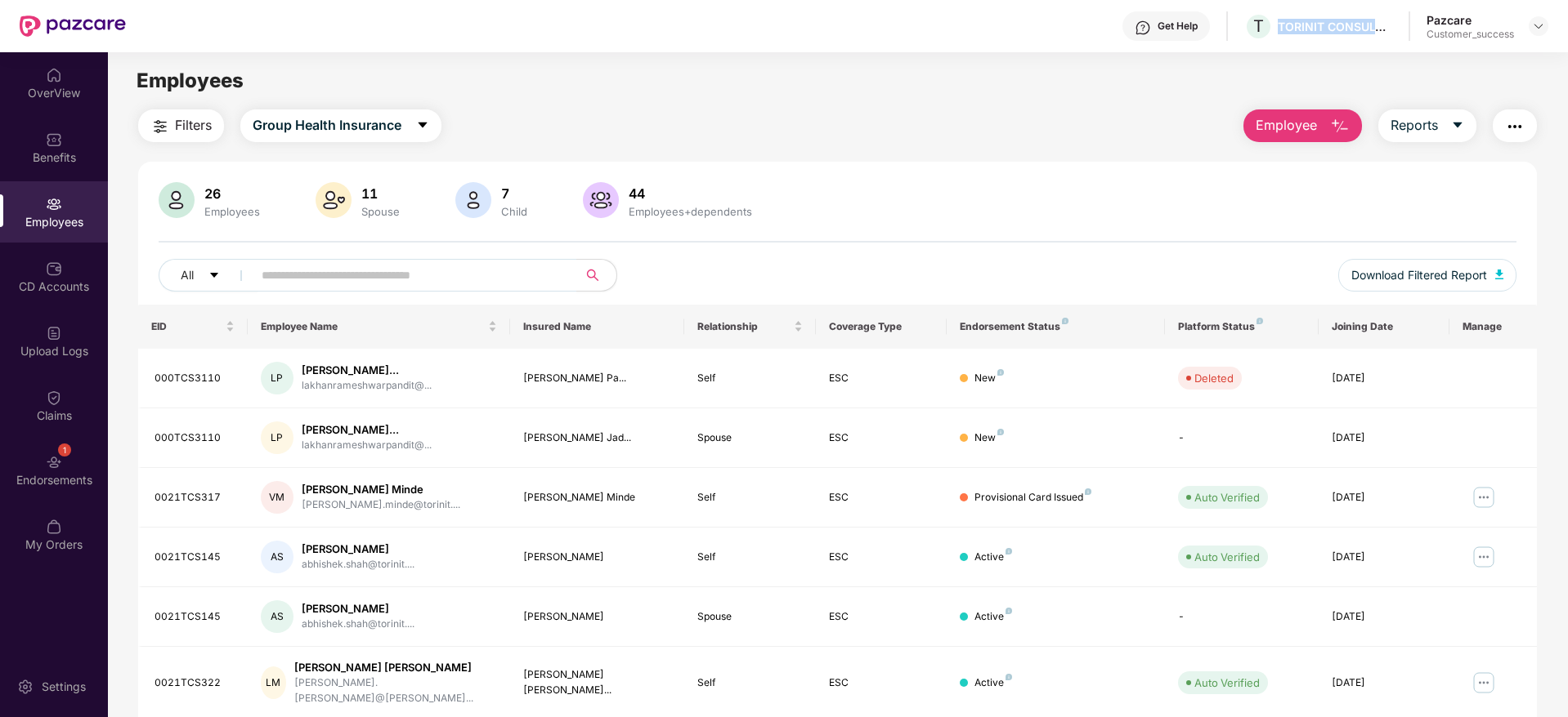
click at [1542, 29] on img at bounding box center [1539, 26] width 13 height 13
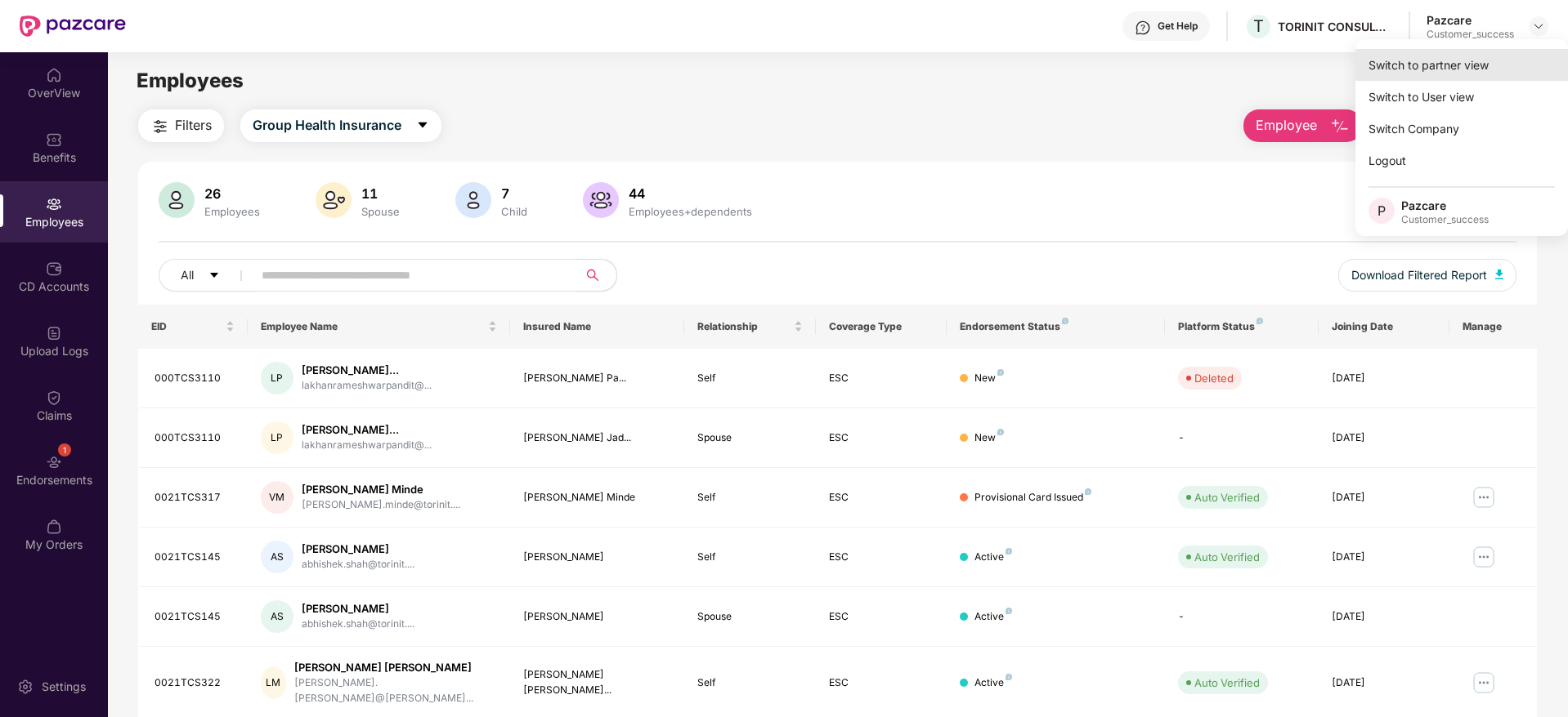
click at [1515, 55] on div "Switch to partner view" at bounding box center [1462, 65] width 212 height 32
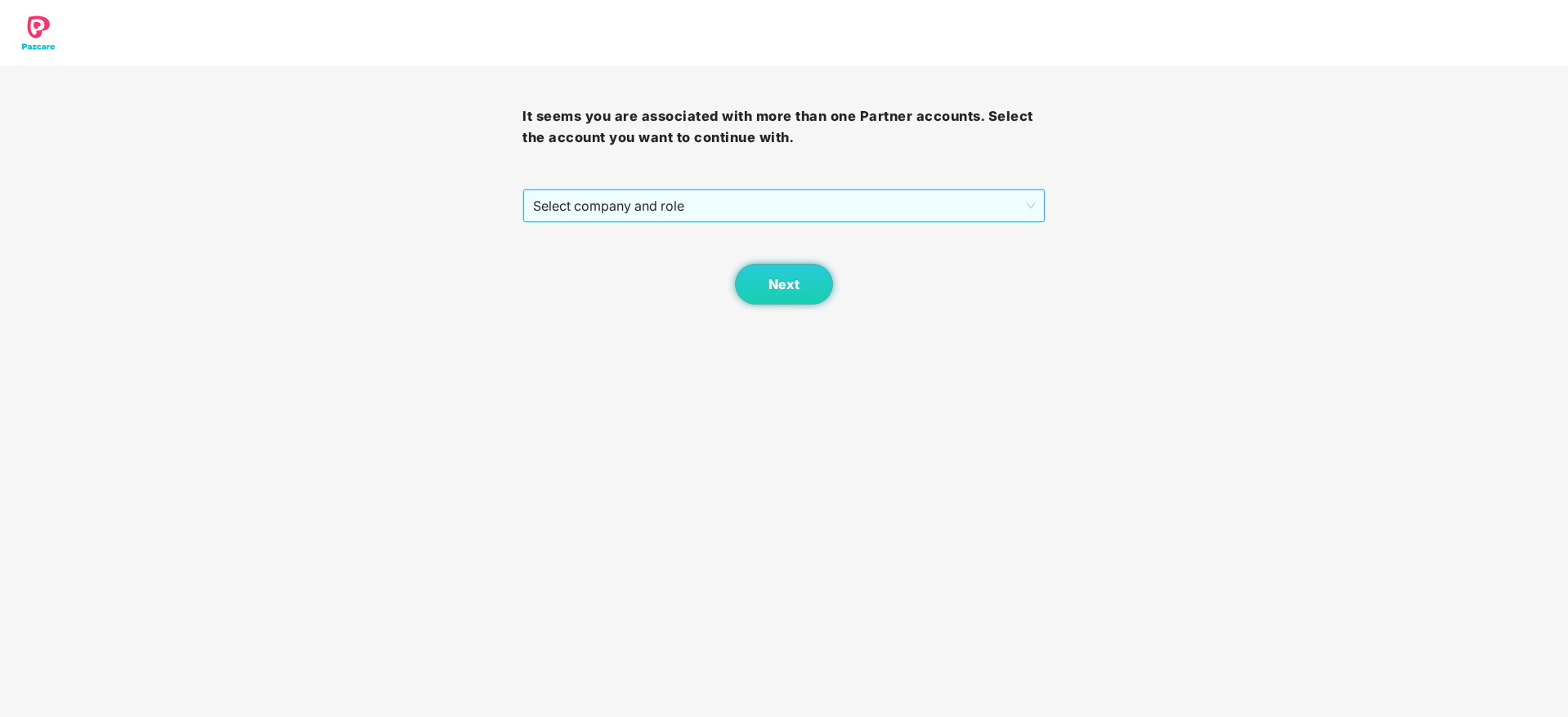
click at [672, 223] on div "Select company and role" at bounding box center [784, 206] width 523 height 35
click at [670, 226] on div "Next" at bounding box center [784, 263] width 523 height 82
click at [670, 219] on span "Select company and role" at bounding box center [783, 206] width 501 height 31
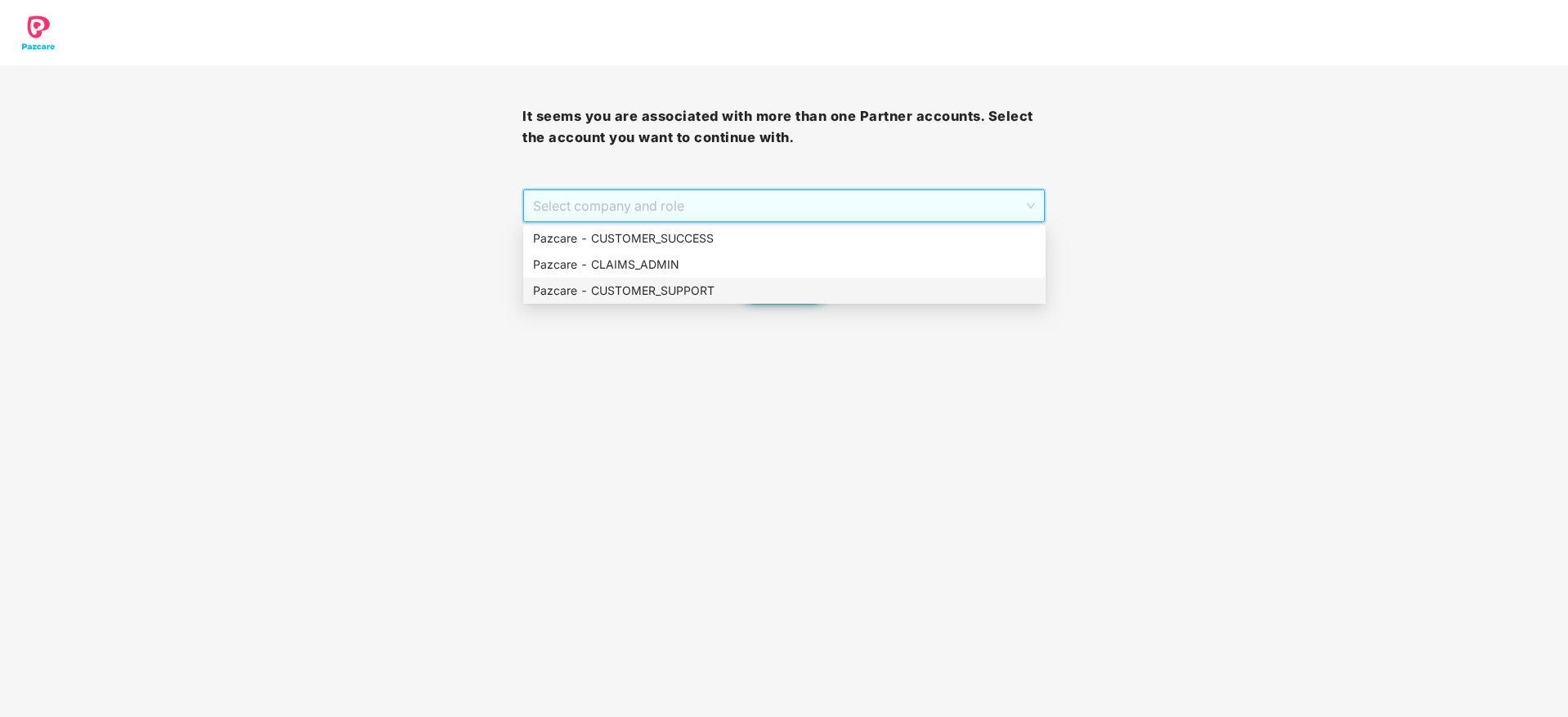
click at [672, 296] on div "Pazcare - CUSTOMER_SUPPORT" at bounding box center [784, 290] width 503 height 18
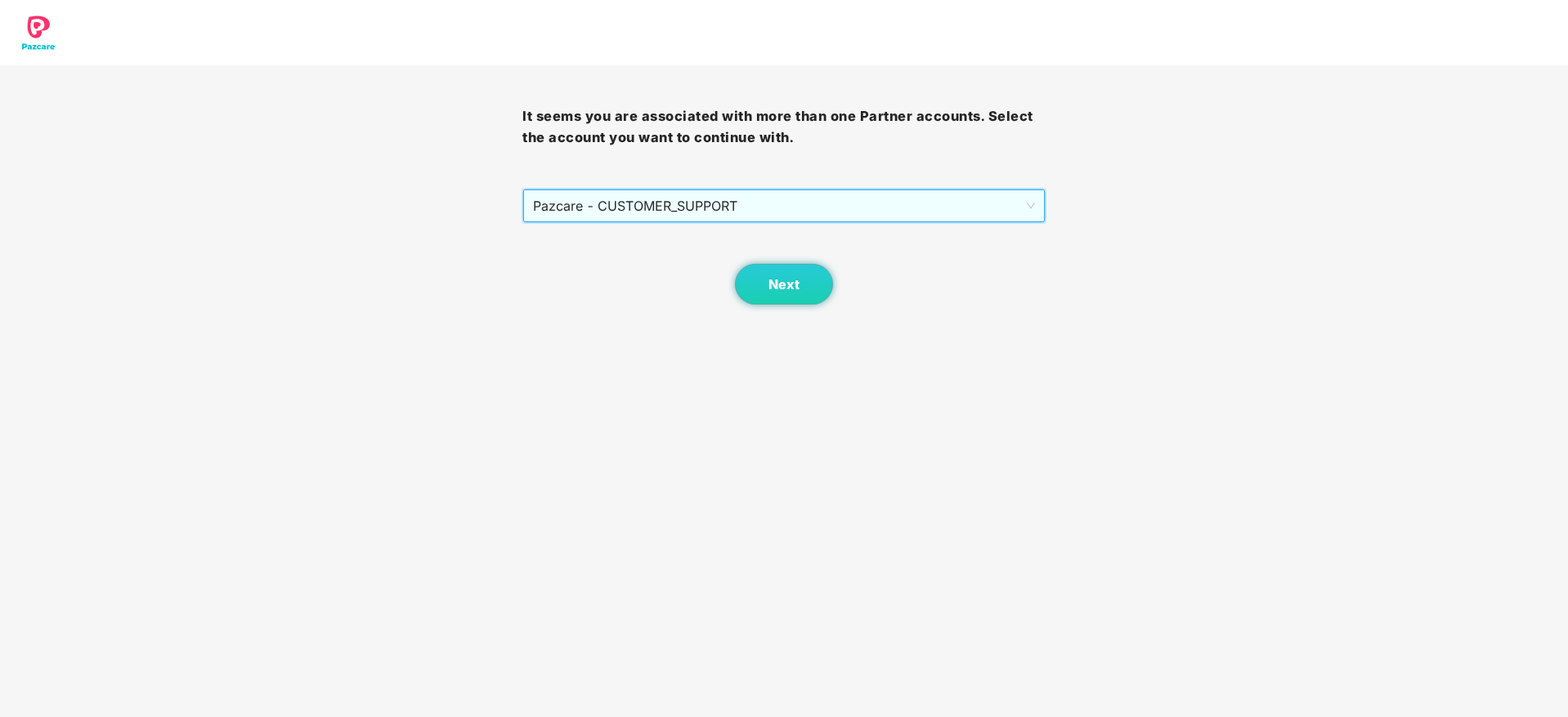
click at [738, 210] on span "Pazcare - CUSTOMER_SUPPORT" at bounding box center [783, 206] width 501 height 31
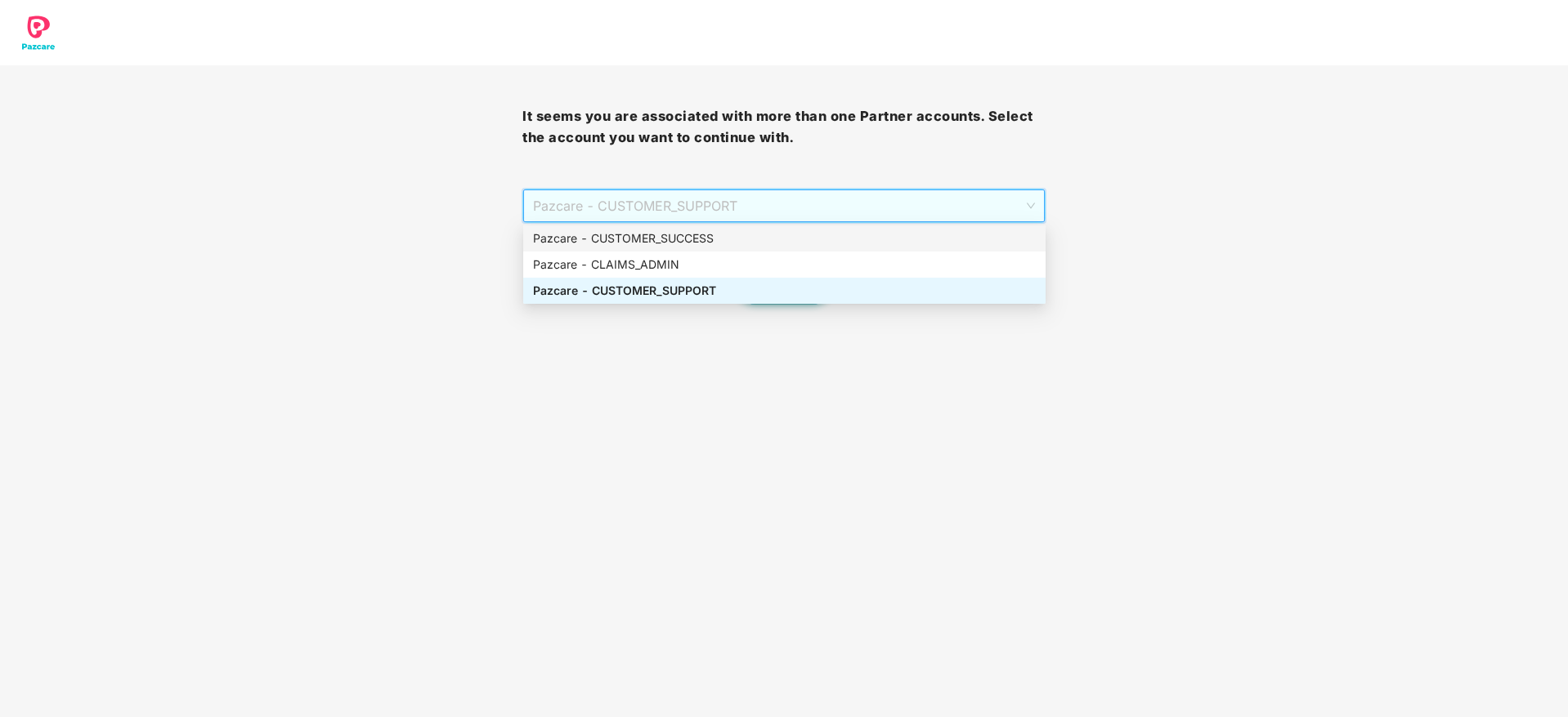
click at [734, 230] on div "Pazcare - CUSTOMER_SUCCESS" at bounding box center [784, 238] width 503 height 18
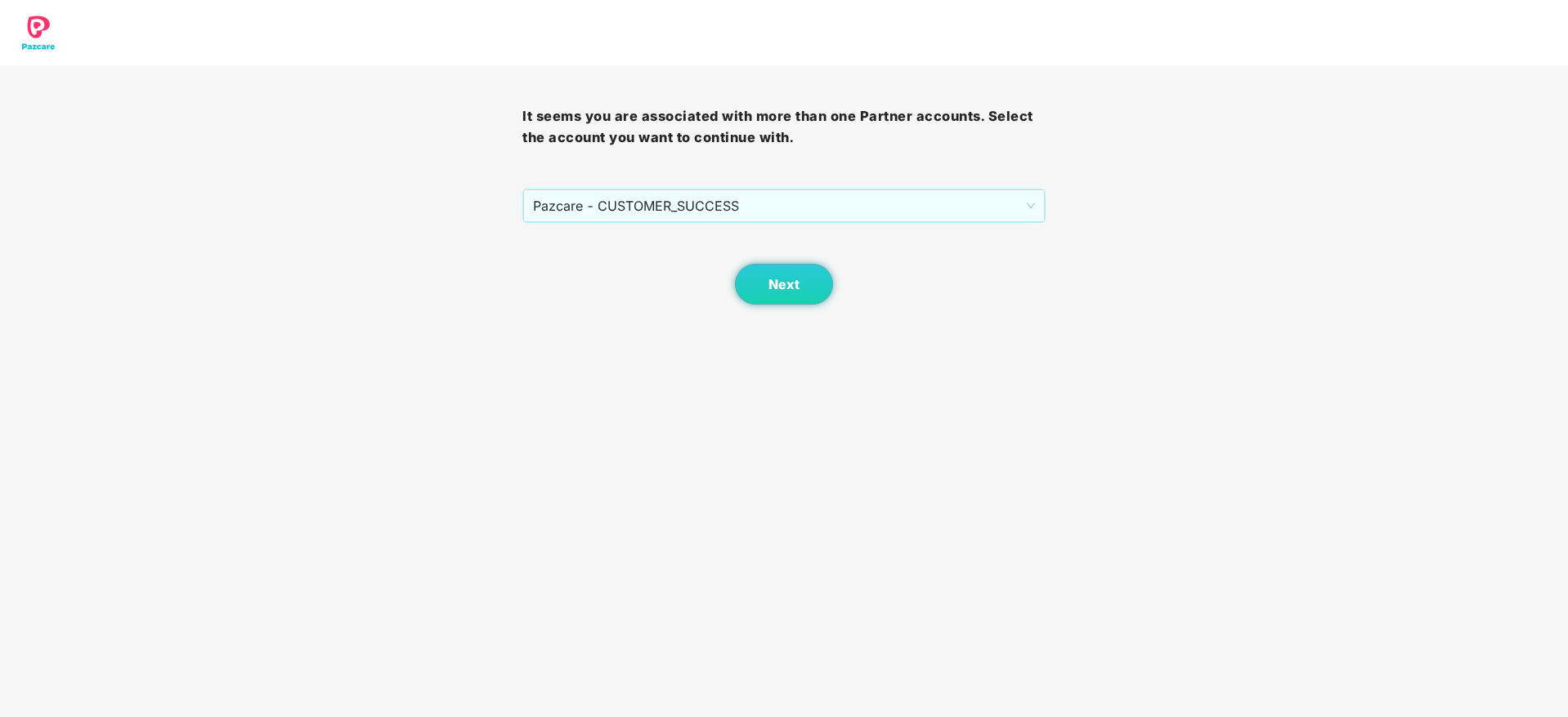
click at [792, 305] on body "It seems you are associated with more than one Partner accounts. Select the acc…" at bounding box center [784, 358] width 1568 height 717
click at [792, 293] on button "Next" at bounding box center [784, 284] width 98 height 40
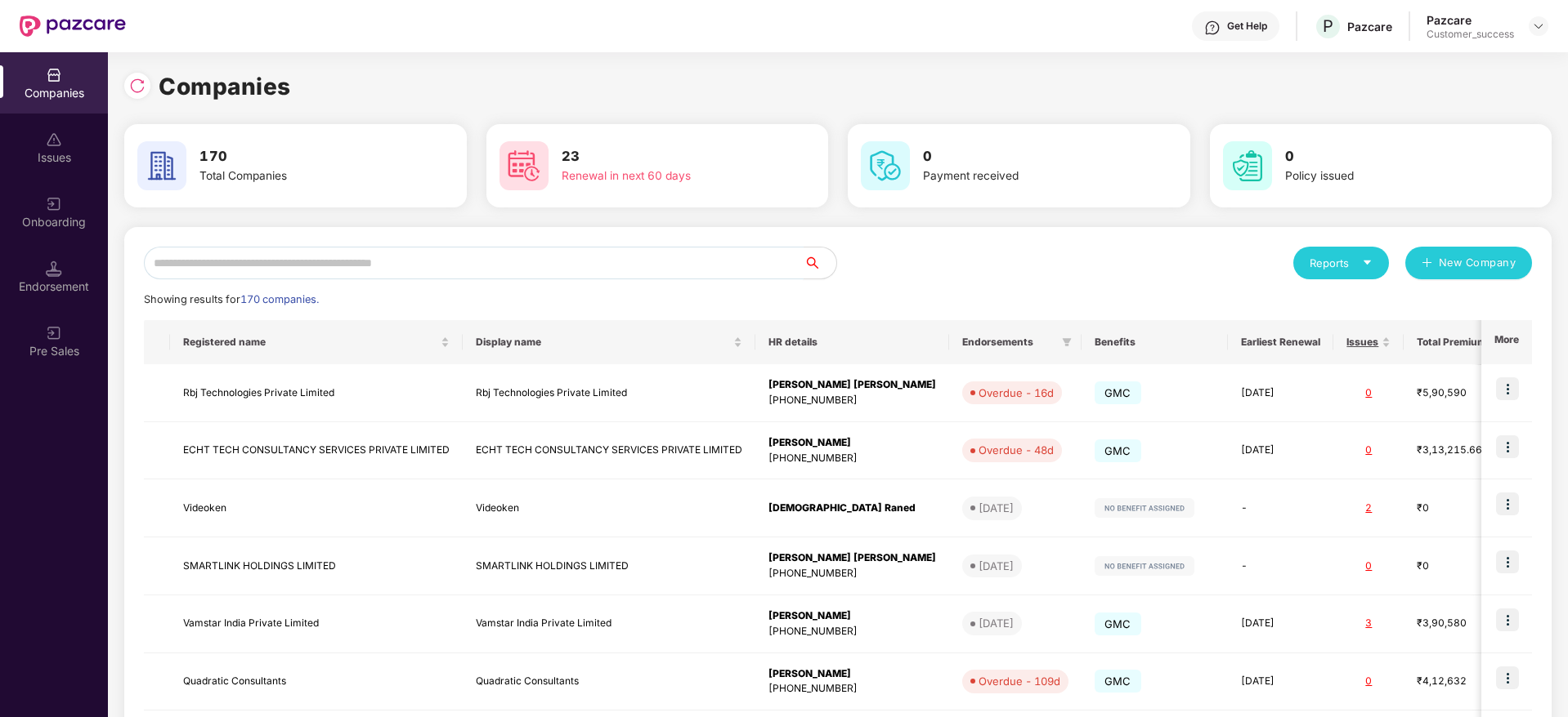
click at [680, 266] on input "text" at bounding box center [474, 263] width 660 height 33
paste input "**********"
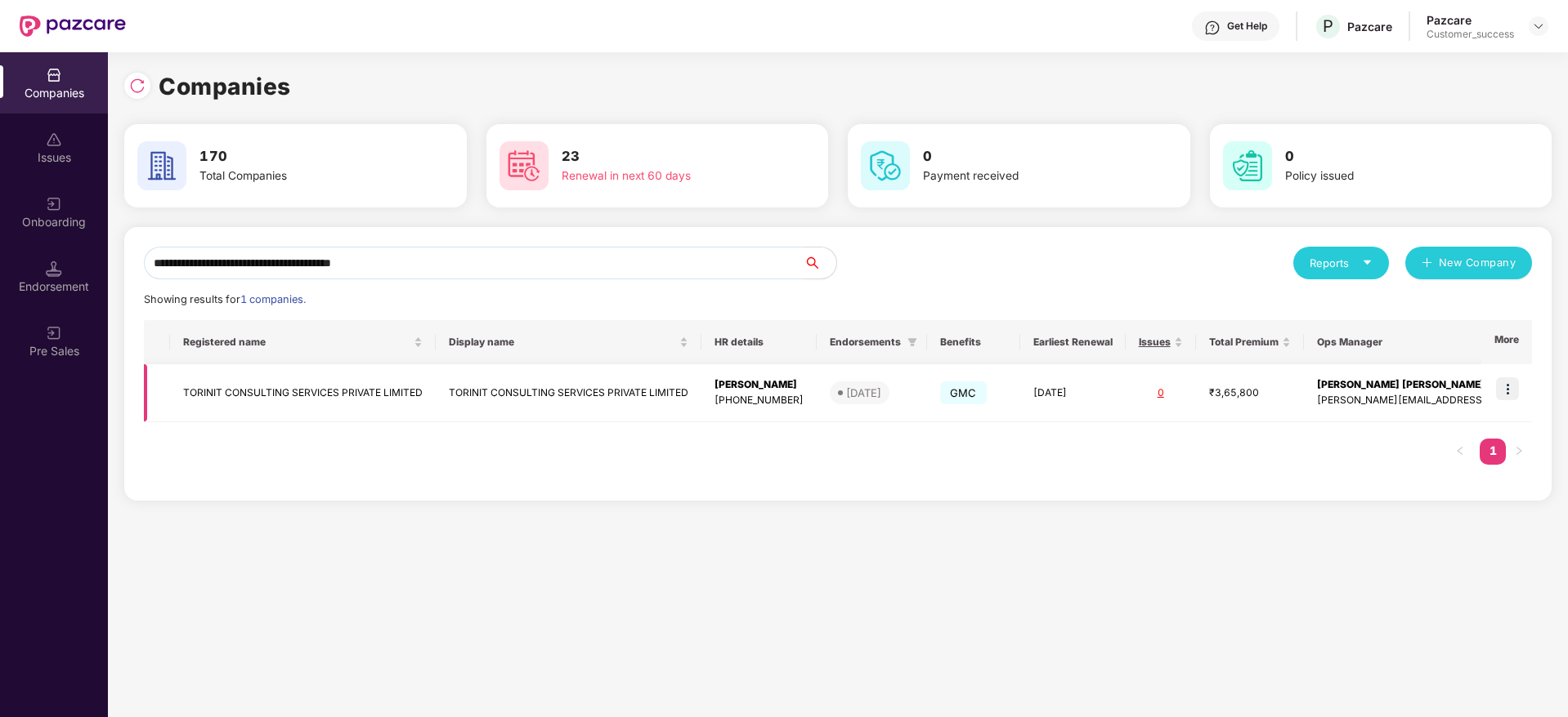
type input "**********"
click at [864, 382] on span "[DATE]" at bounding box center [859, 393] width 59 height 23
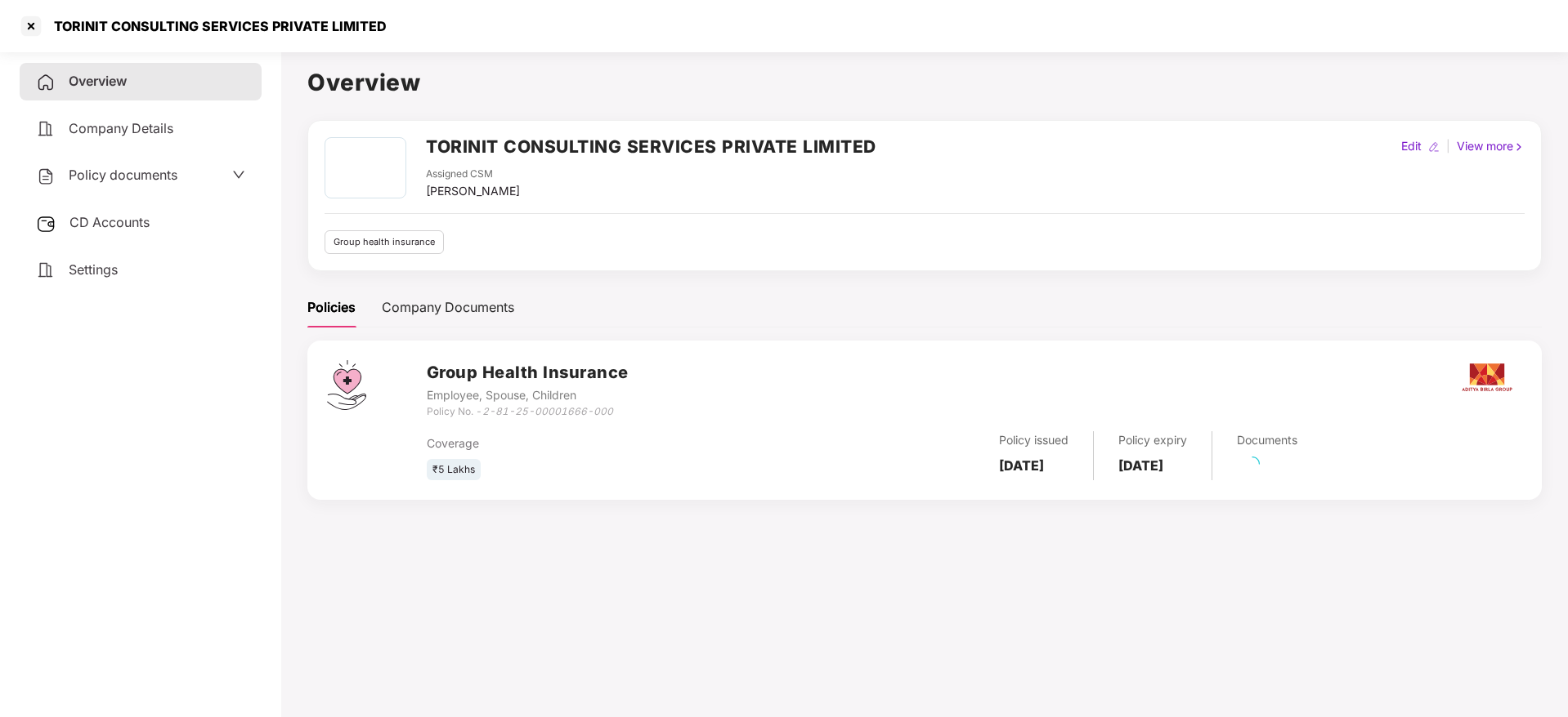
click at [159, 180] on span "Policy documents" at bounding box center [123, 174] width 109 height 16
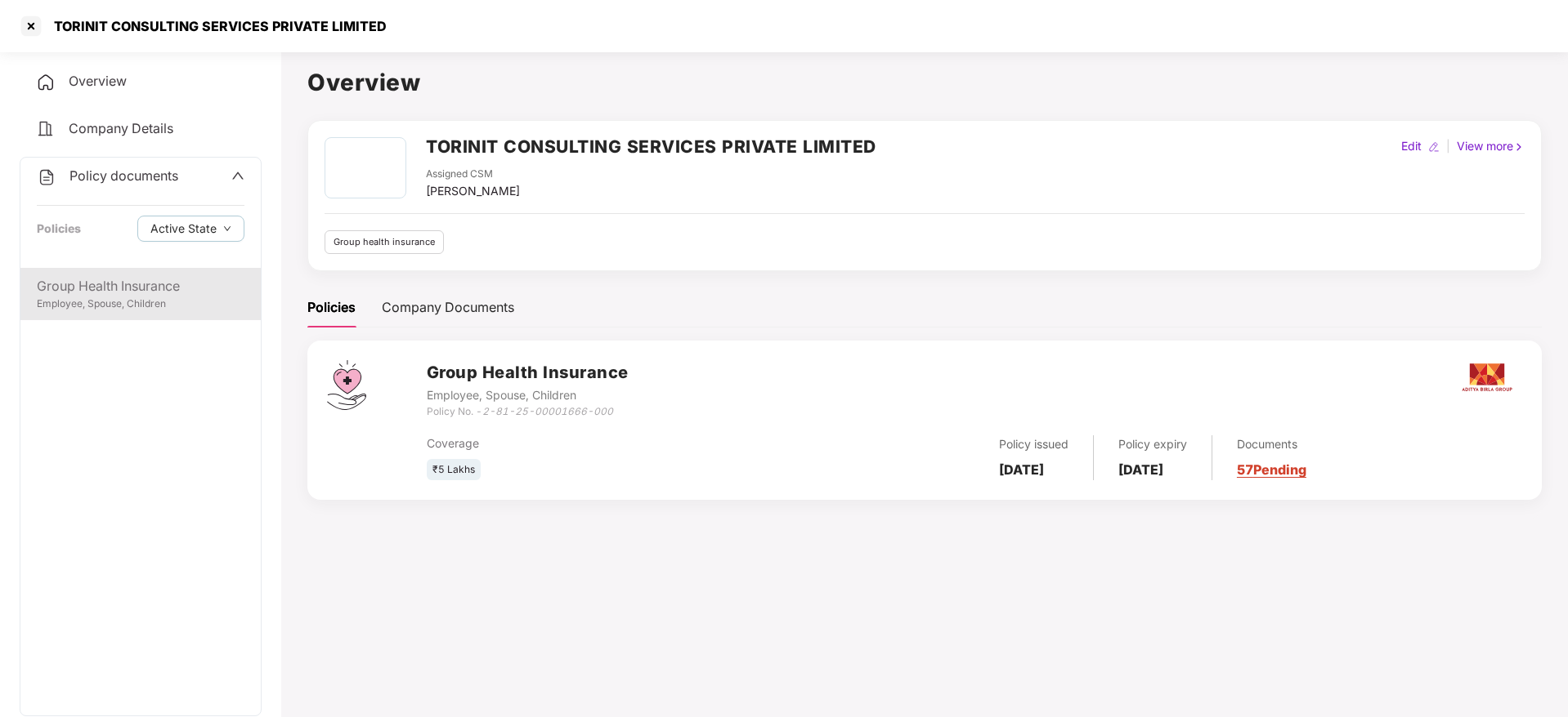
click at [173, 291] on div "Group Health Insurance" at bounding box center [140, 287] width 208 height 21
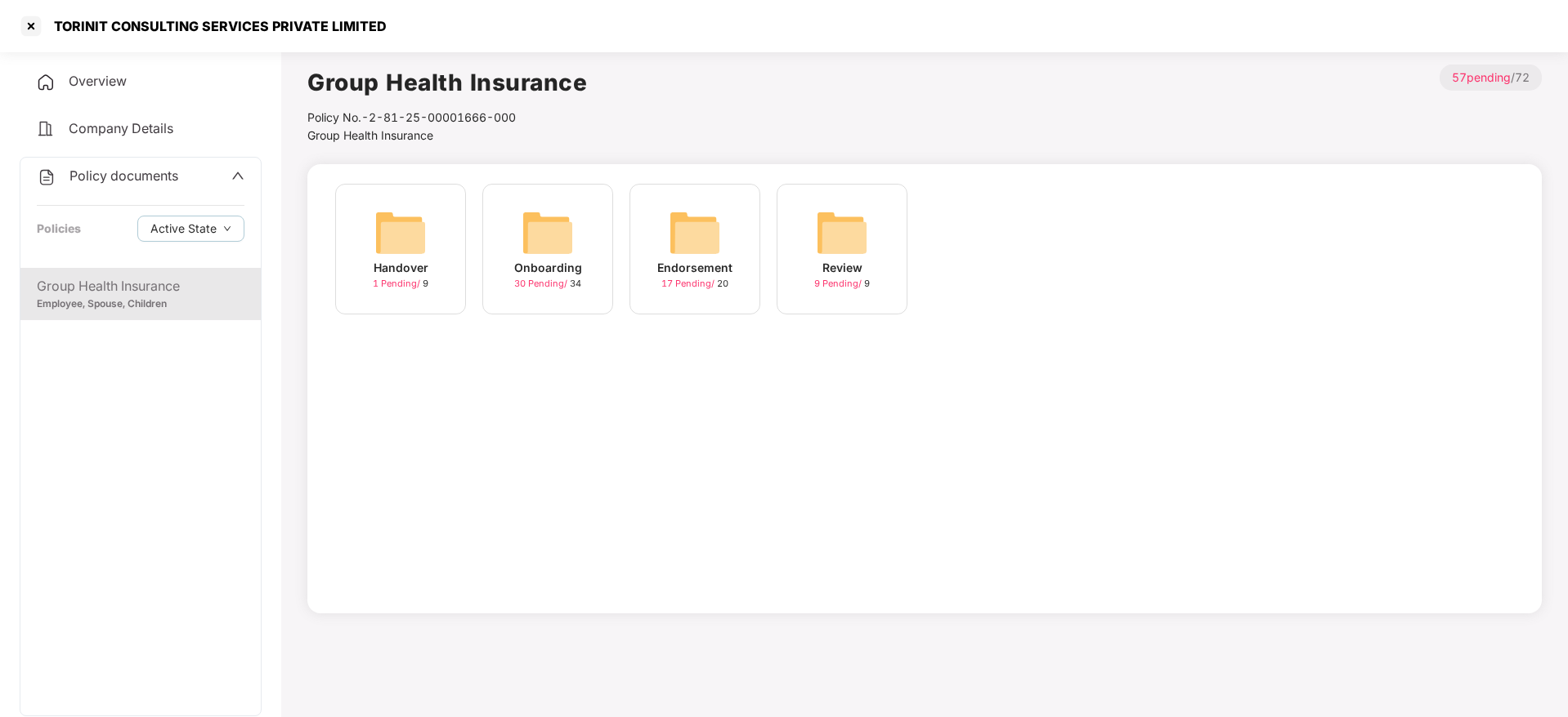
click at [510, 226] on div "Onboarding 30 Pending / 34" at bounding box center [547, 249] width 131 height 131
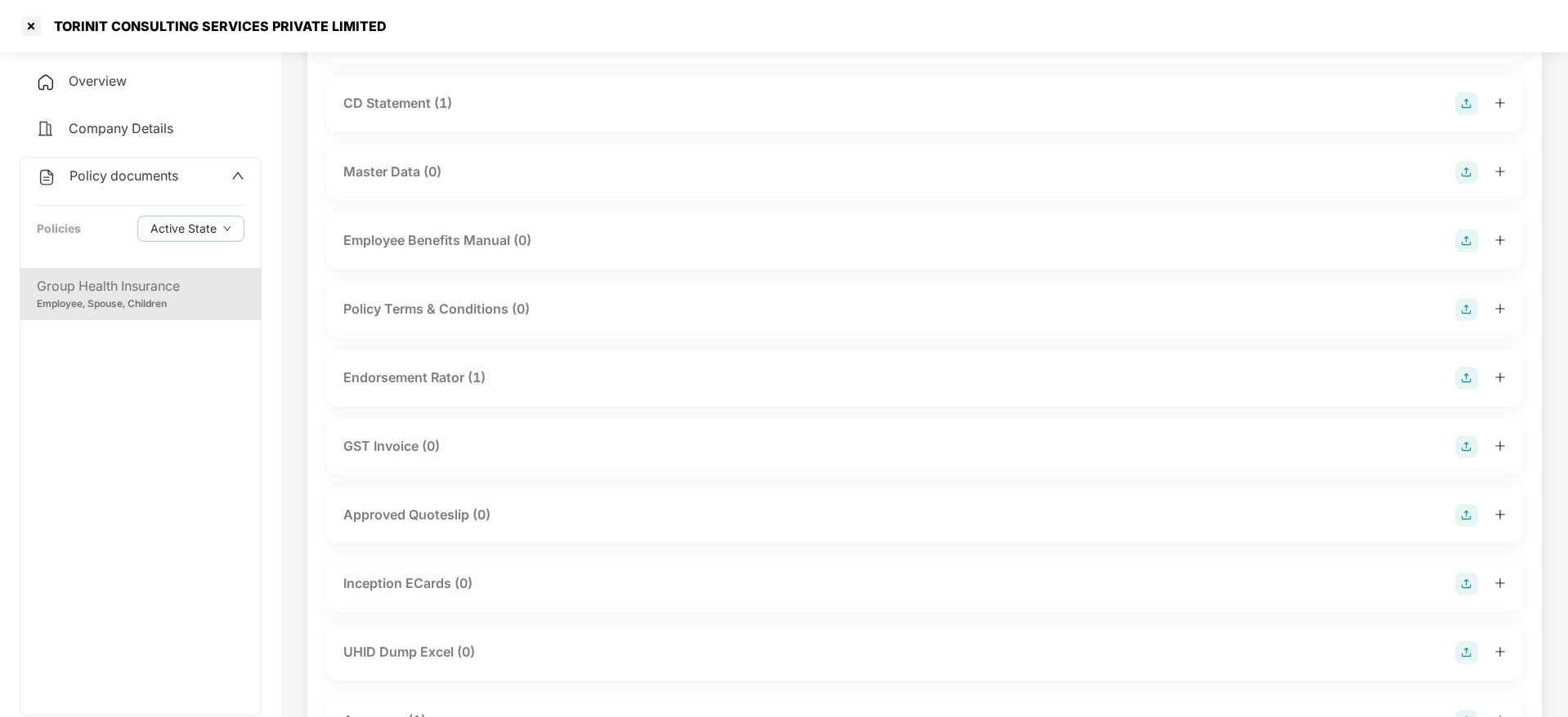
scroll to position [613, 0]
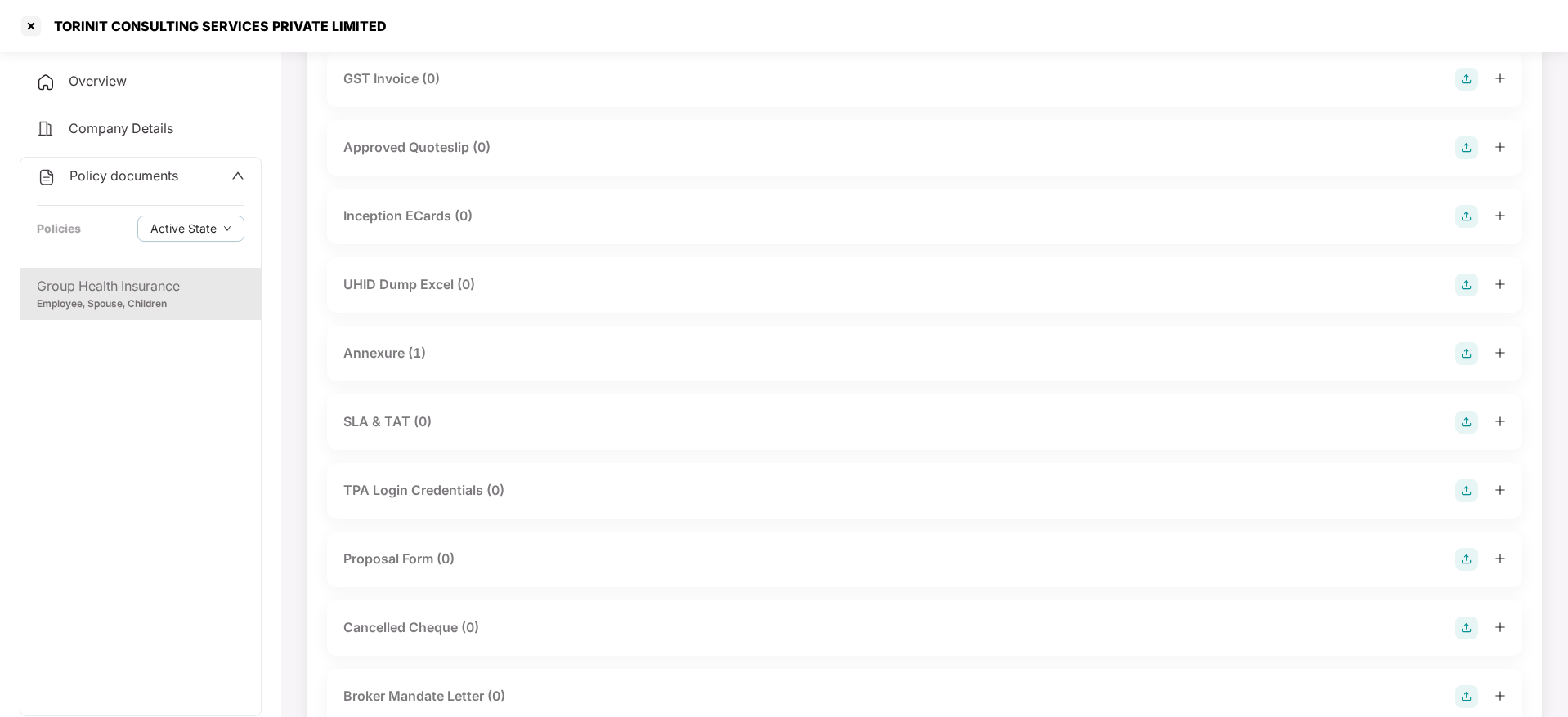
click at [422, 333] on div "Annexure (1)" at bounding box center [924, 353] width 1195 height 55
click at [421, 354] on div "Annexure (1)" at bounding box center [384, 353] width 83 height 21
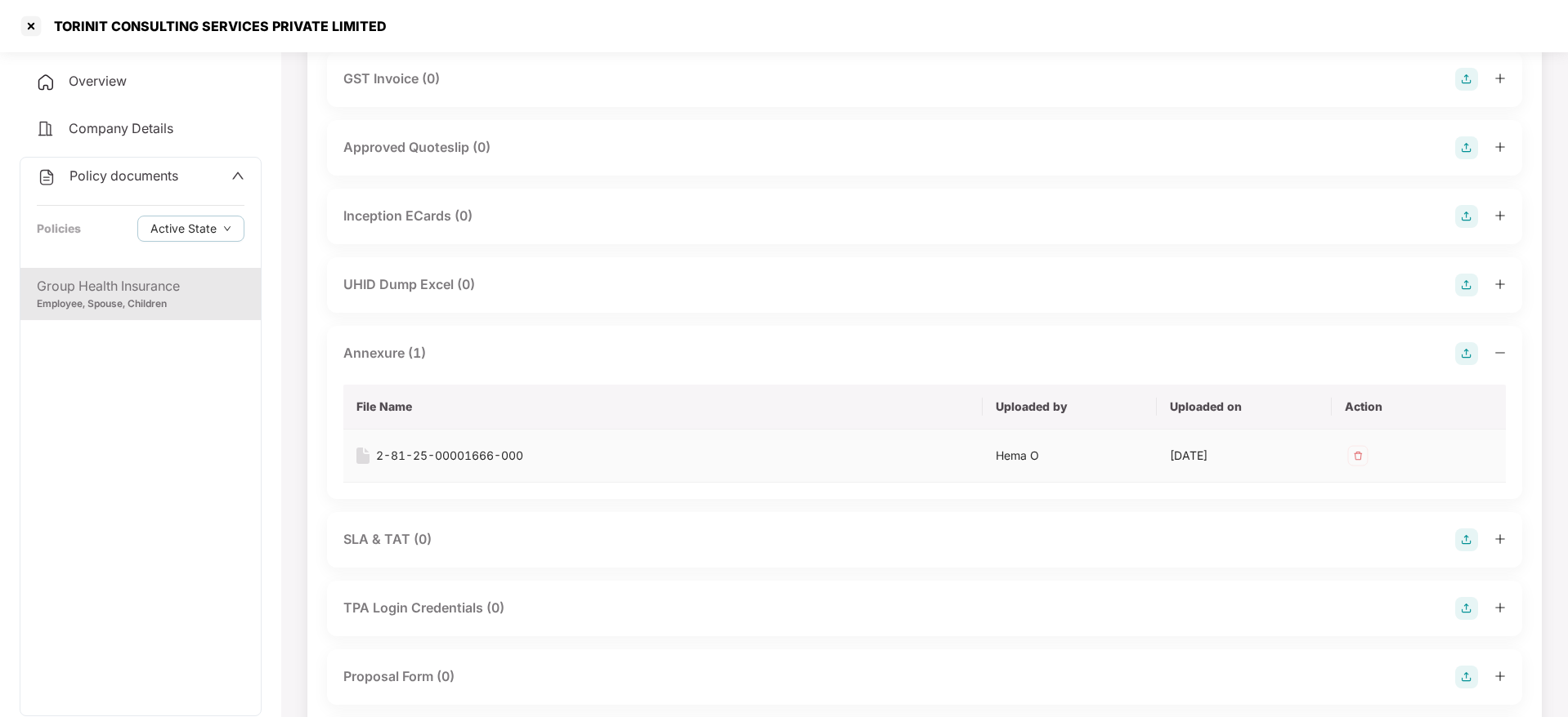
click at [441, 450] on div "2-81-25-00001666-000" at bounding box center [449, 456] width 148 height 18
click at [131, 282] on div "Group Health Insurance" at bounding box center [140, 287] width 208 height 21
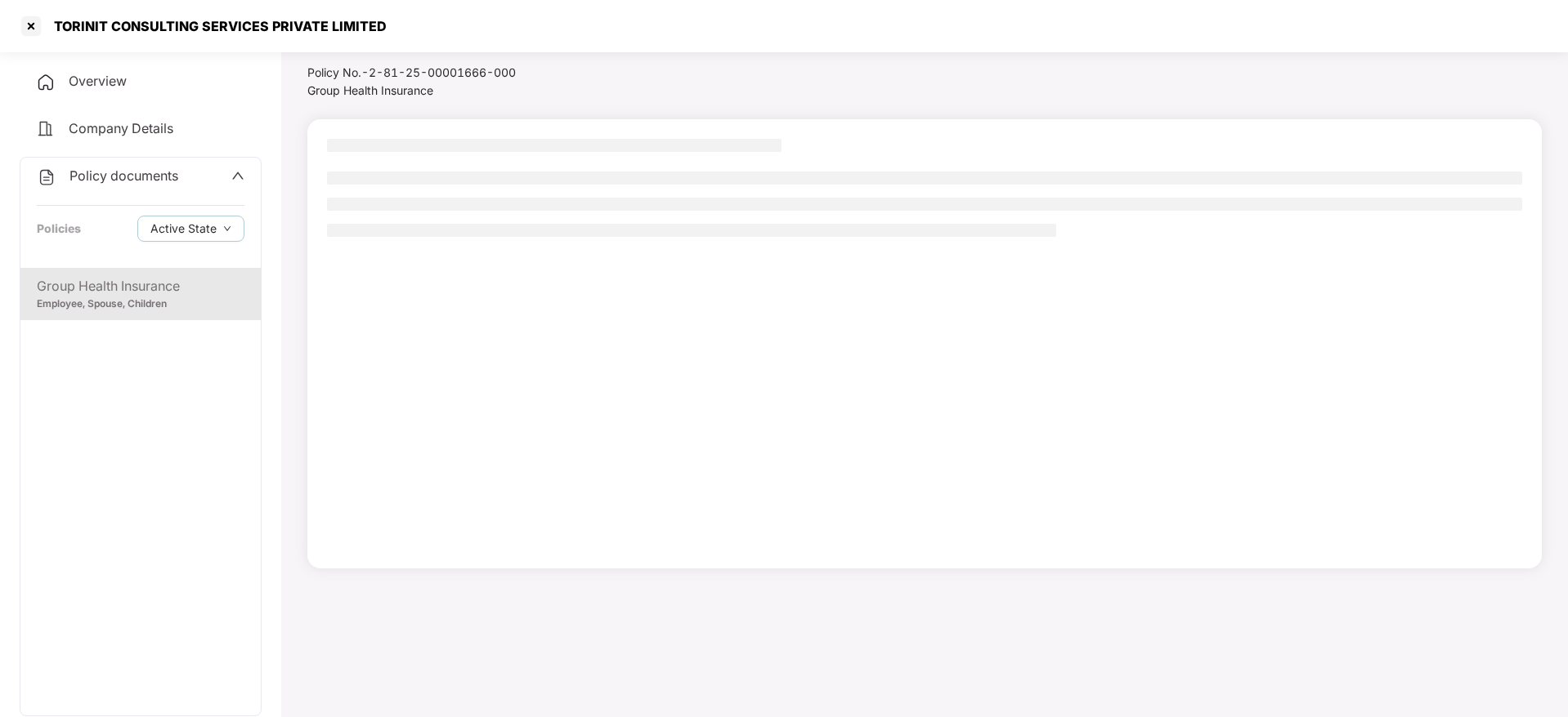
scroll to position [45, 0]
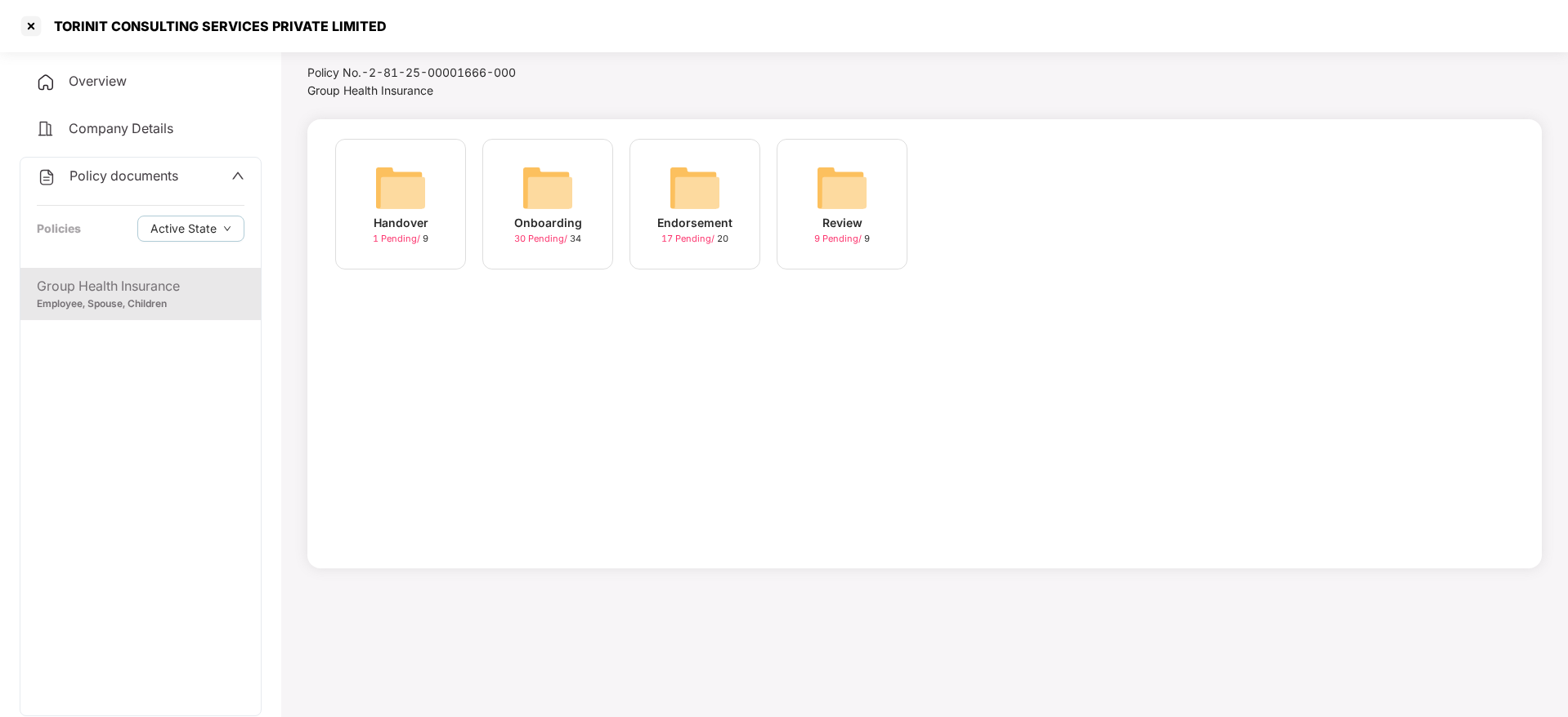
click at [411, 214] on div "Handover" at bounding box center [400, 223] width 55 height 18
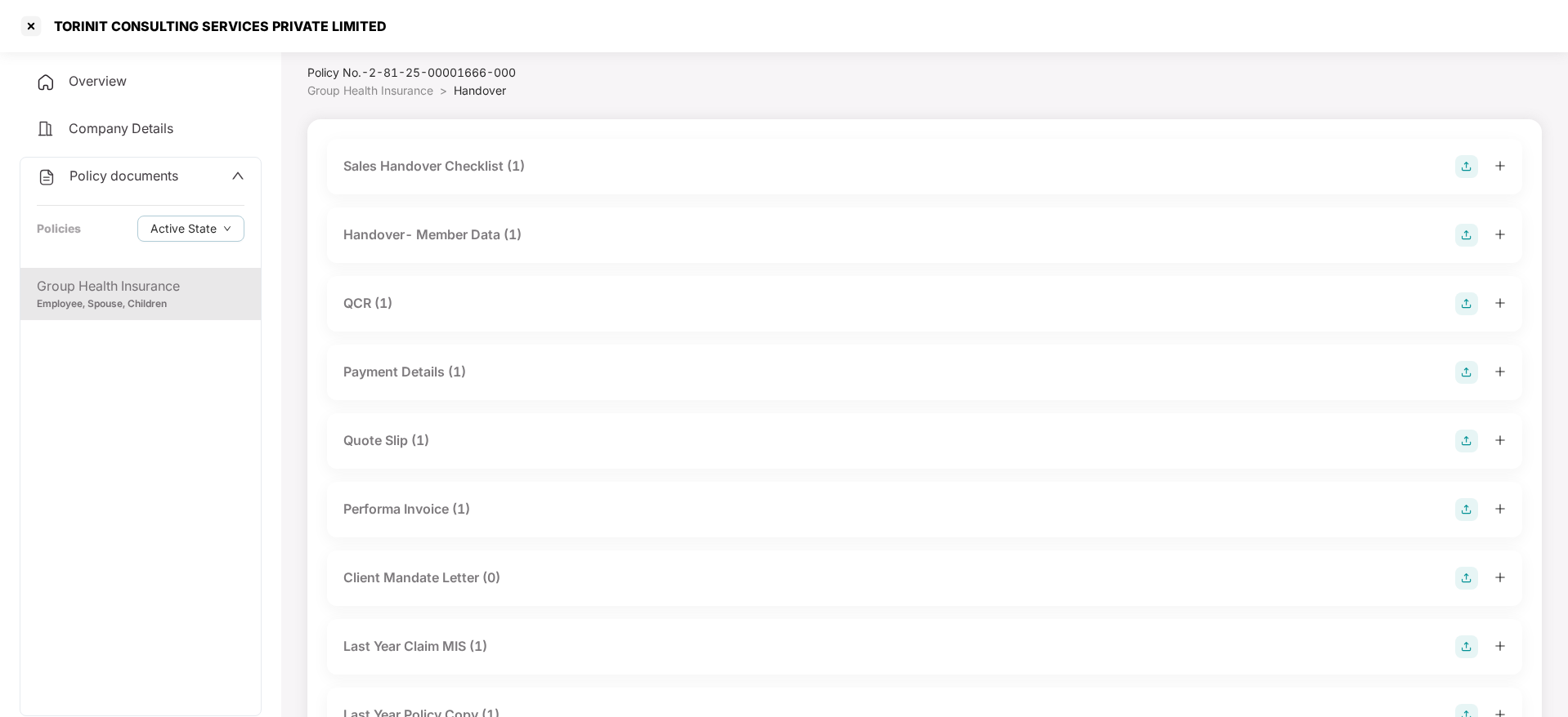
scroll to position [123, 0]
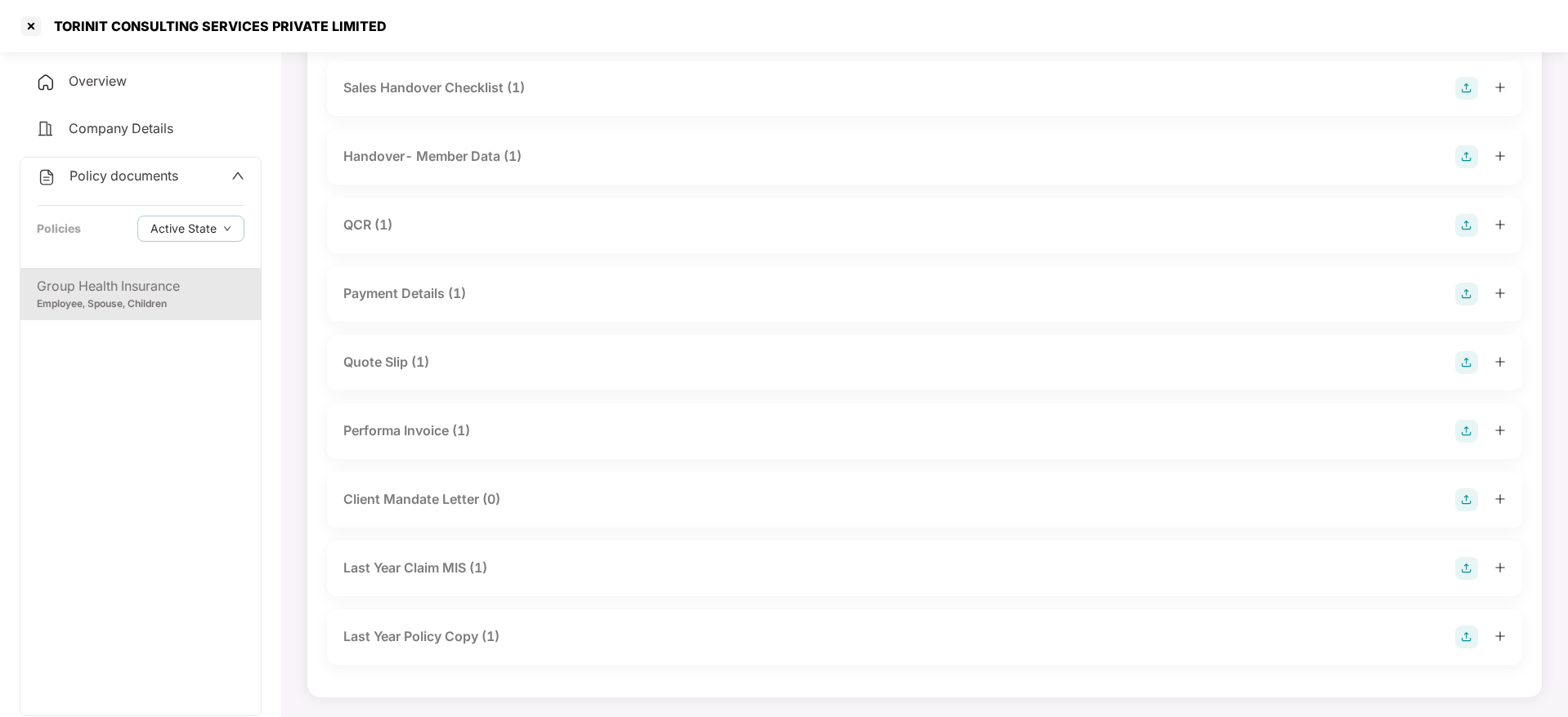
click at [490, 164] on div "Handover- Member Data (1)" at bounding box center [432, 157] width 179 height 21
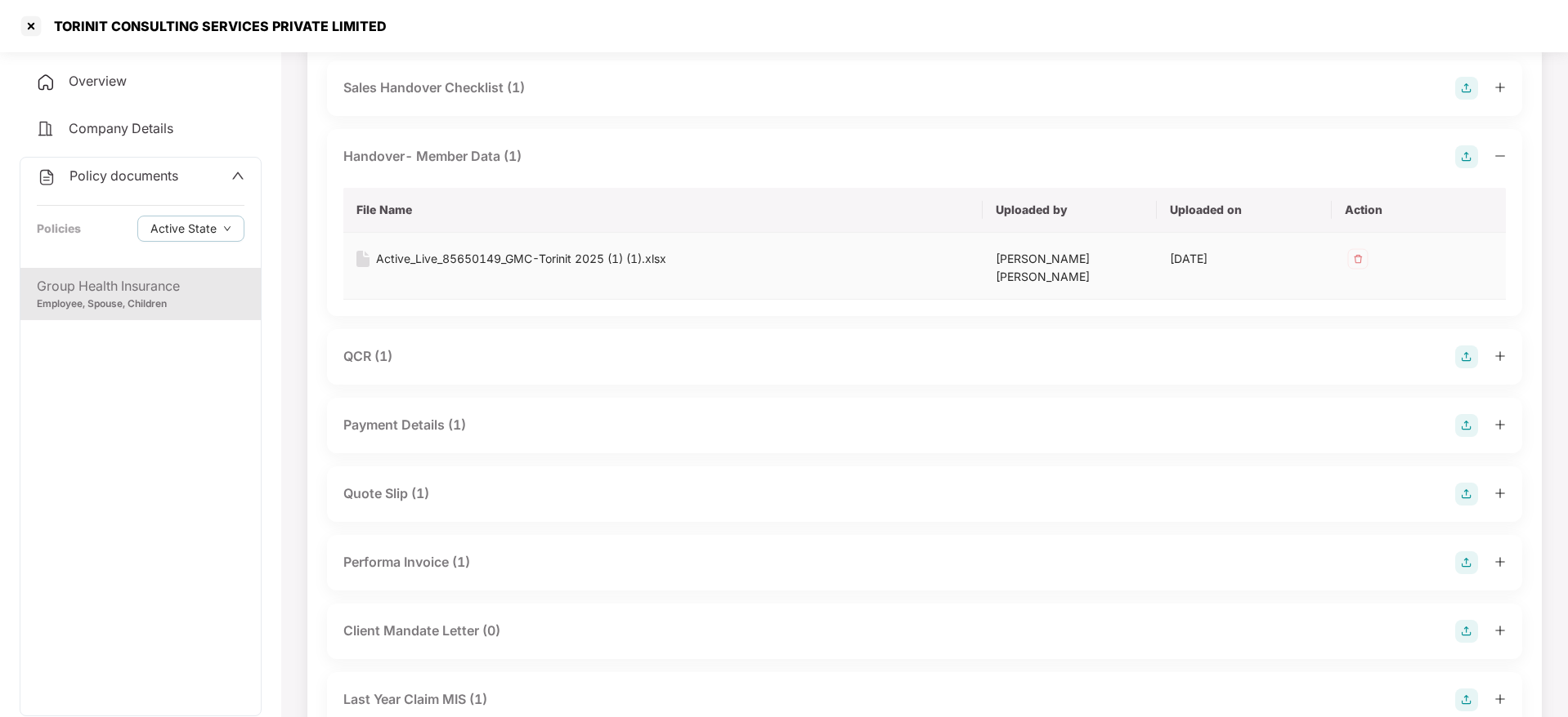
scroll to position [242, 0]
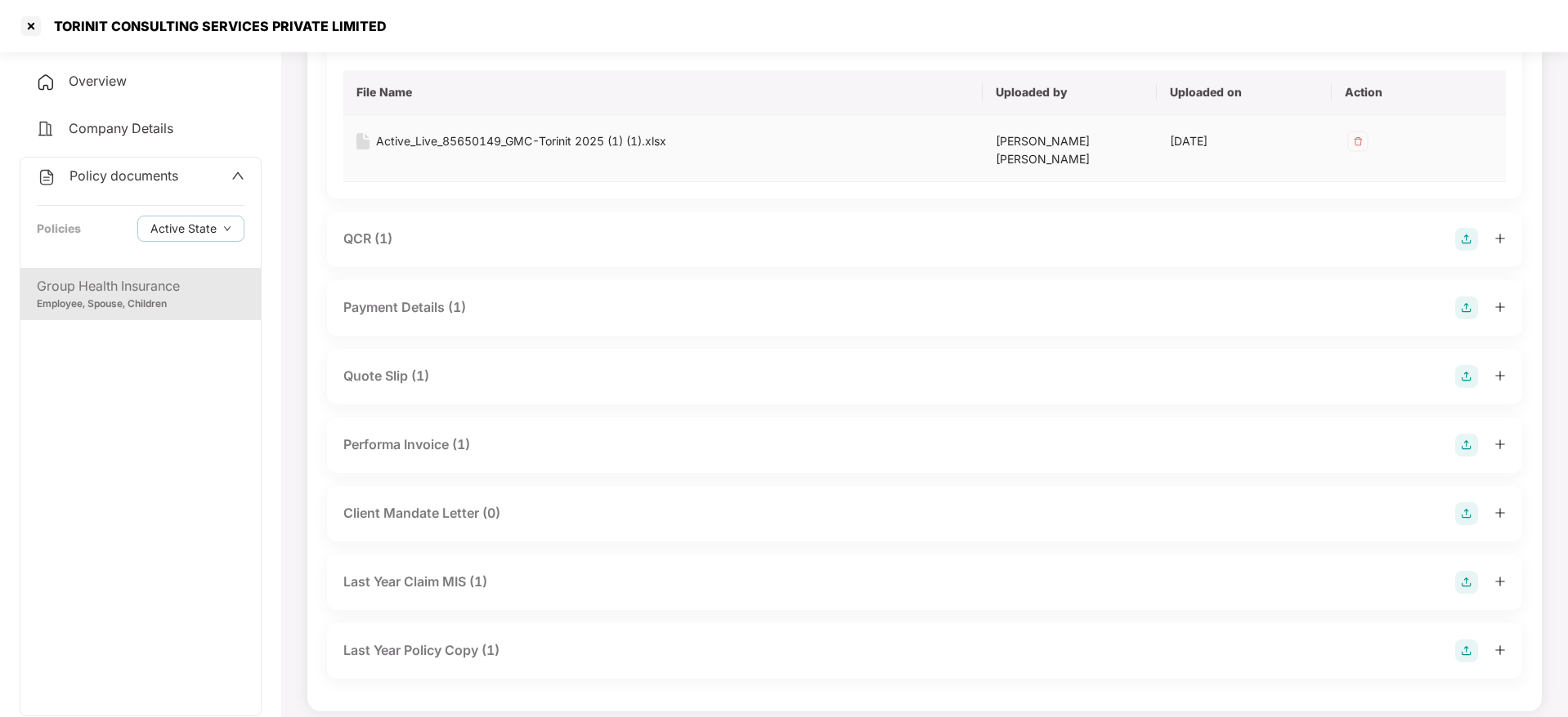
click at [539, 143] on div "Active_Live_85650149_GMC-Torinit 2025 (1) (1).xlsx" at bounding box center [521, 141] width 290 height 18
click at [84, 27] on div "TORINIT CONSULTING SERVICES PRIVATE LIMITED" at bounding box center [215, 25] width 342 height 16
copy div "TORINIT"
click at [36, 29] on div at bounding box center [31, 26] width 26 height 26
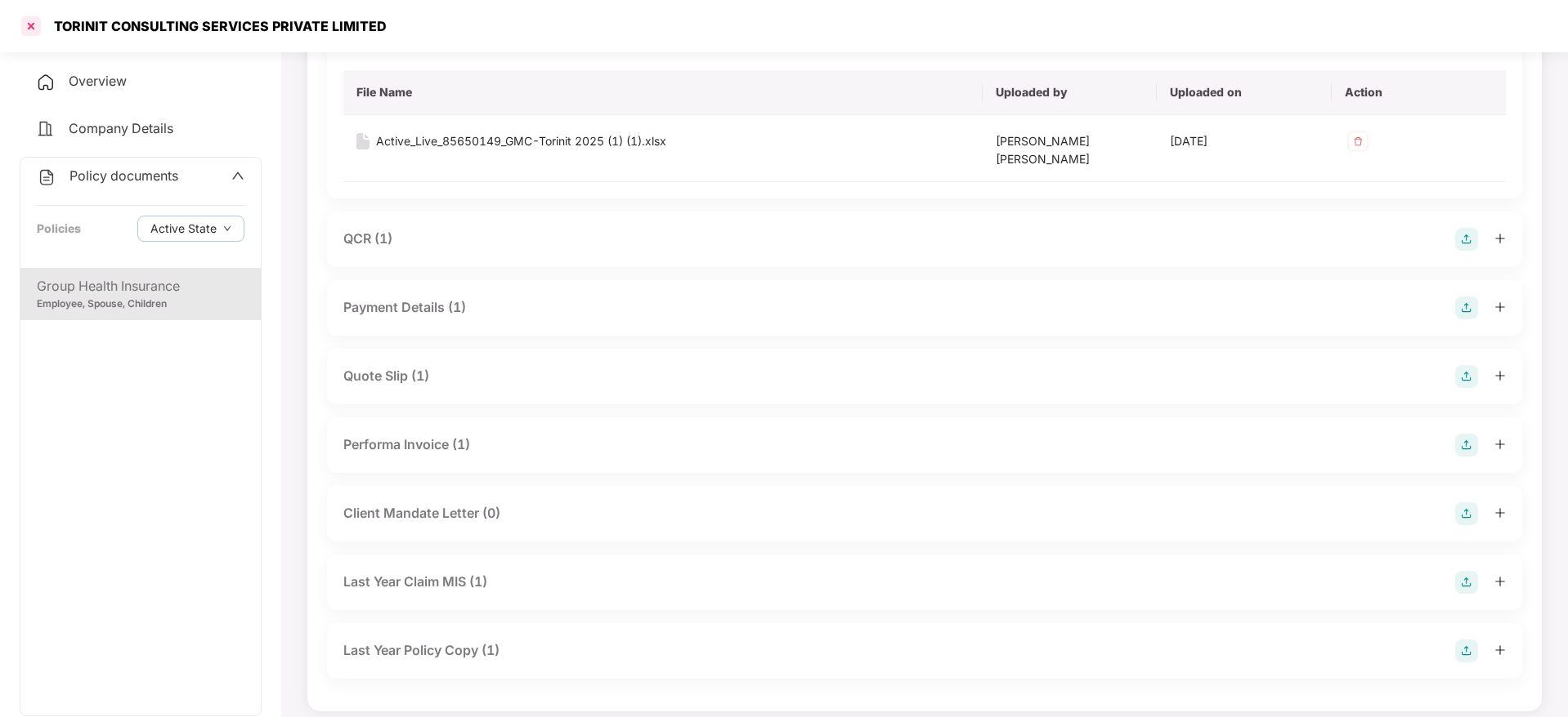
scroll to position [0, 0]
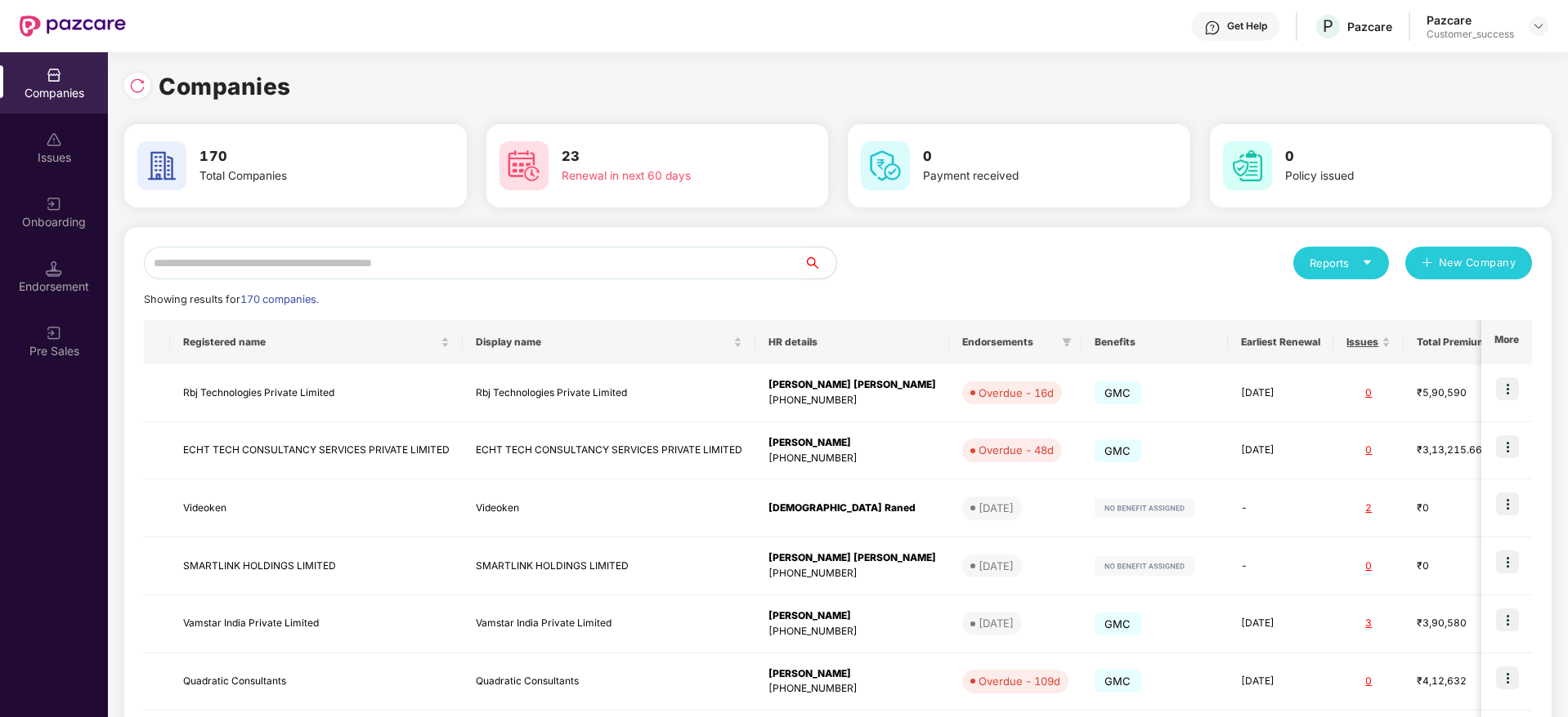
click at [470, 258] on input "text" at bounding box center [474, 263] width 660 height 33
paste input "*******"
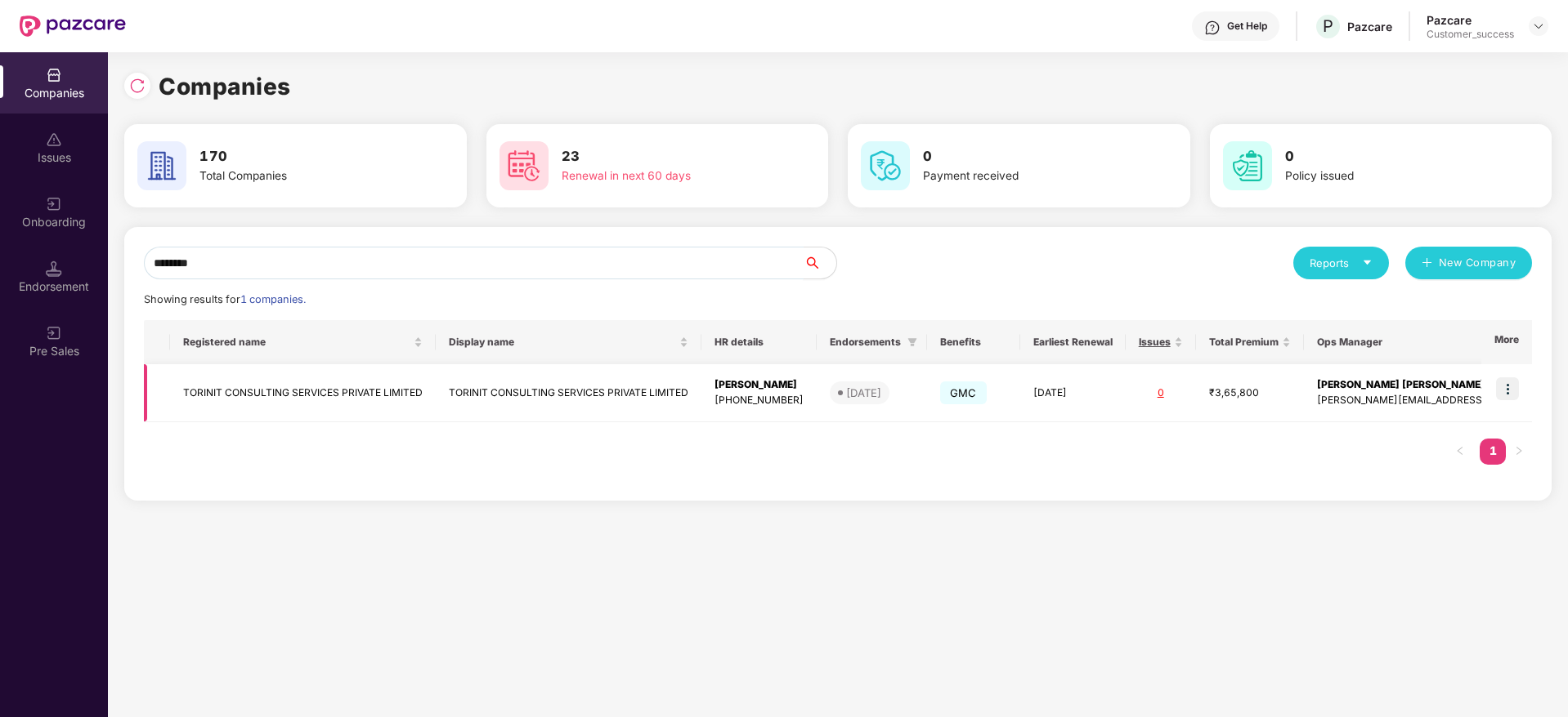
type input "*******"
click at [1519, 390] on img at bounding box center [1507, 389] width 23 height 23
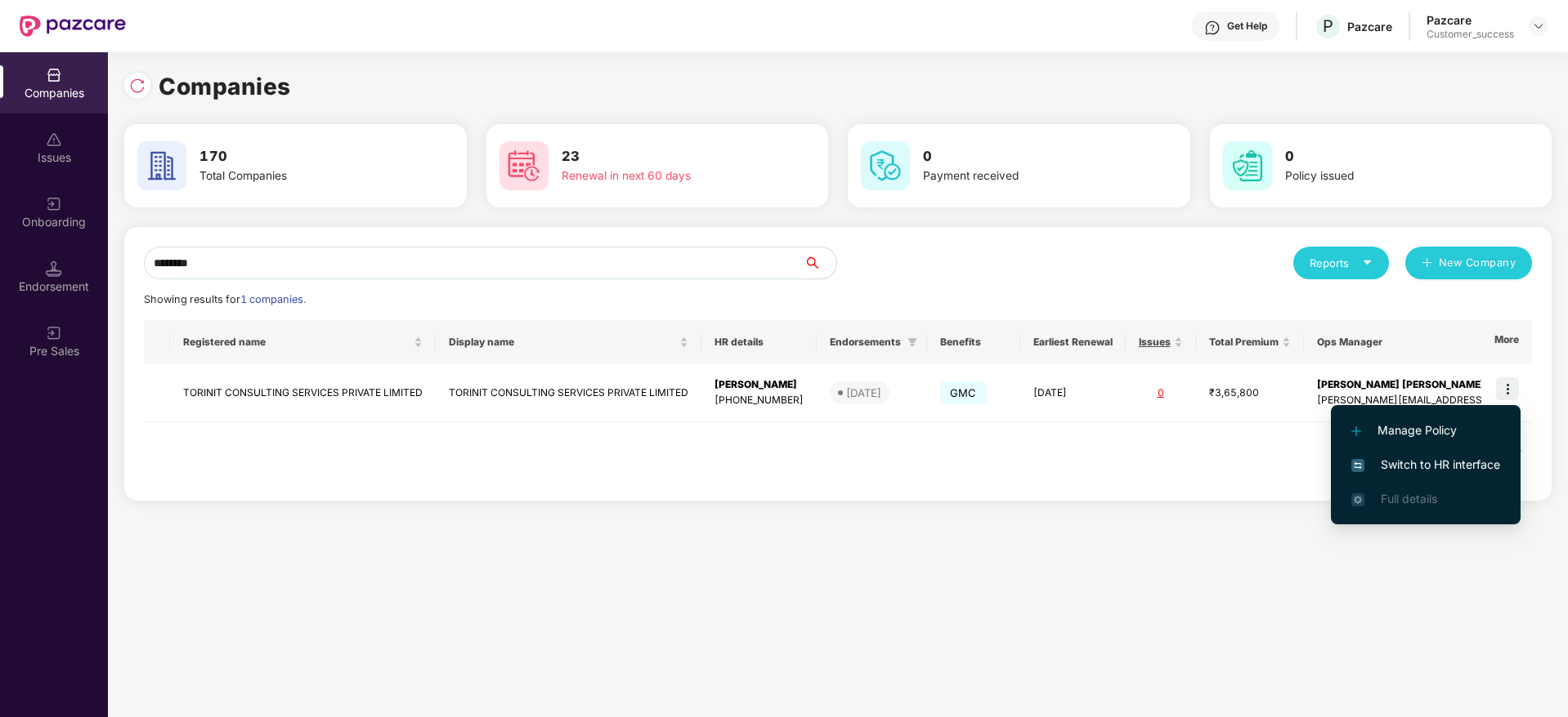
click at [1467, 471] on span "Switch to HR interface" at bounding box center [1425, 464] width 149 height 18
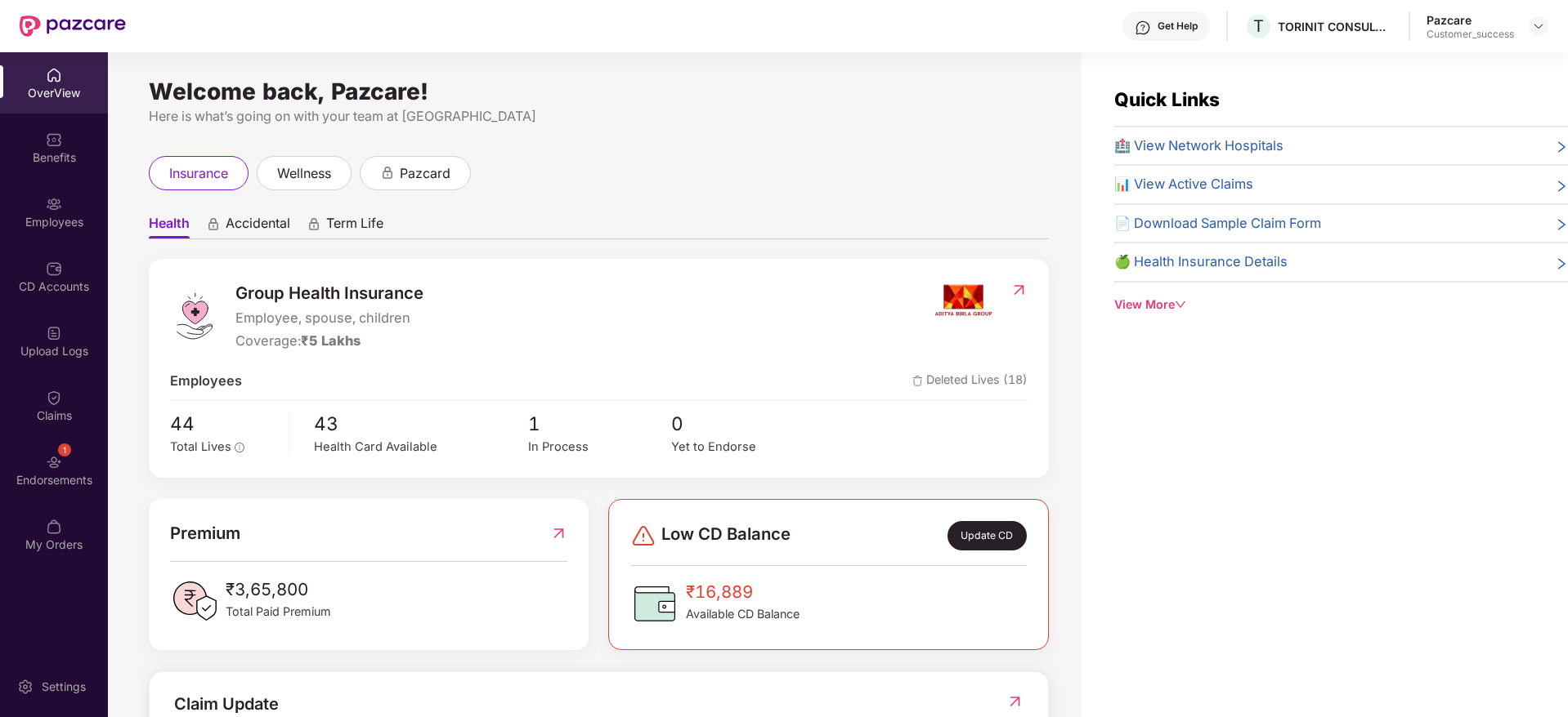
click at [37, 200] on div "Employees" at bounding box center [54, 211] width 108 height 61
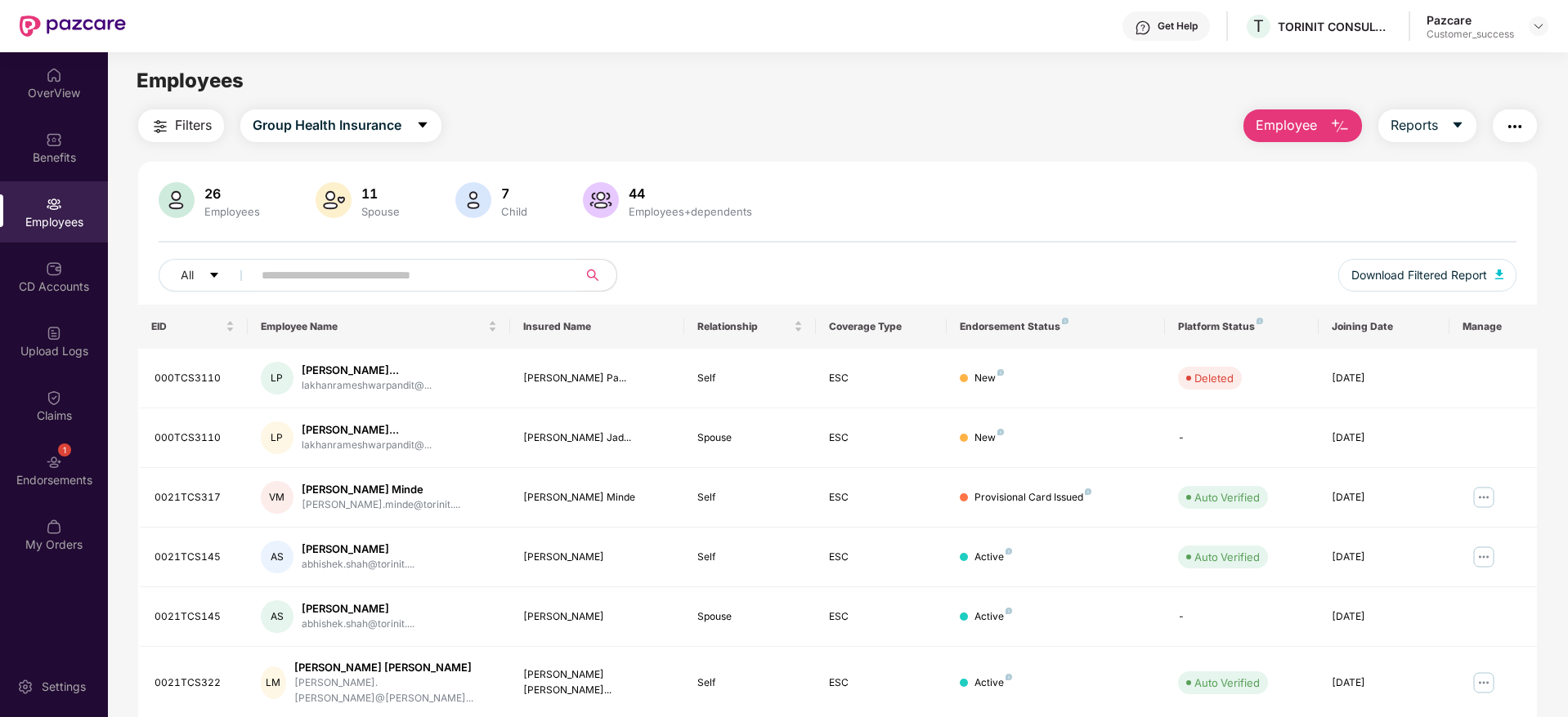
click at [531, 276] on input "text" at bounding box center [408, 275] width 293 height 24
paste input "********"
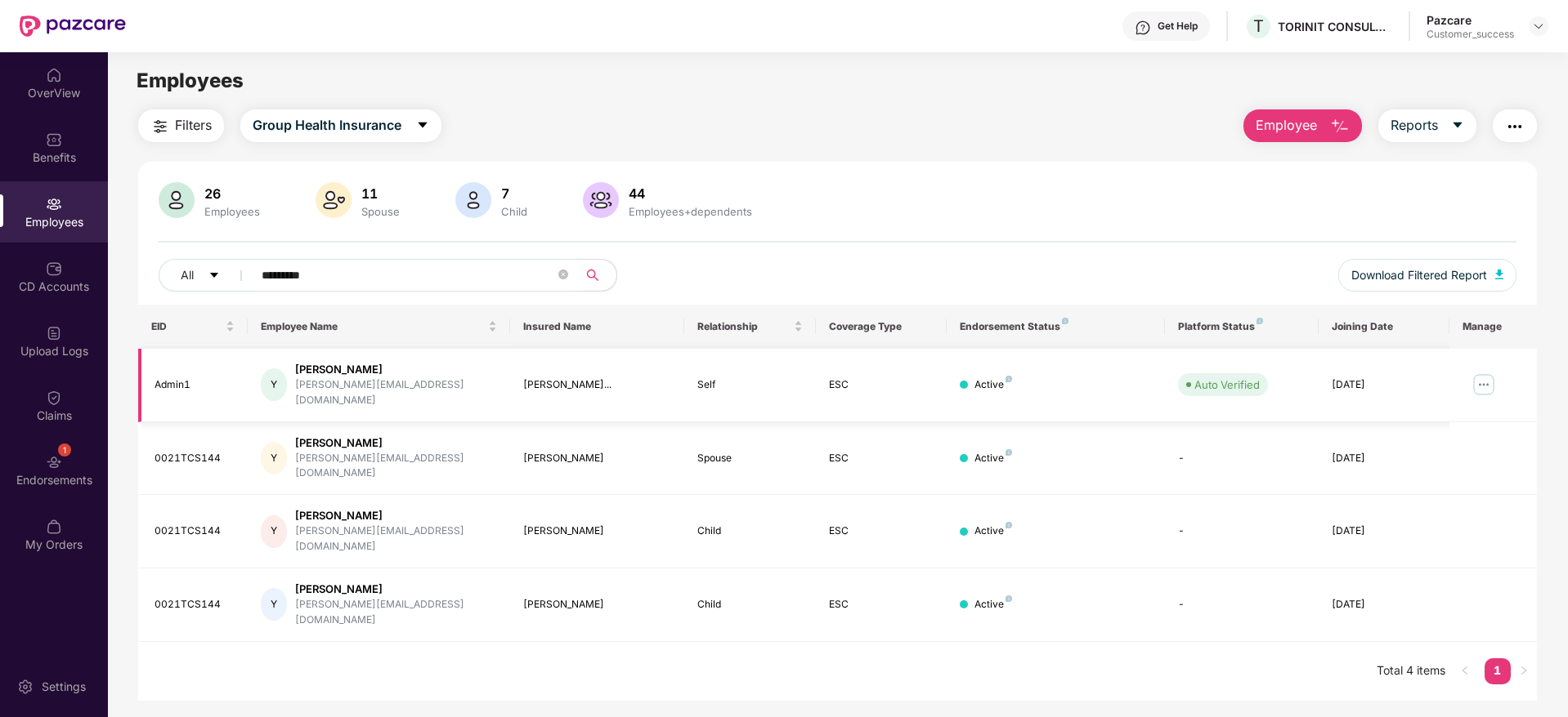
type input "********"
click at [1470, 375] on img at bounding box center [1483, 385] width 26 height 26
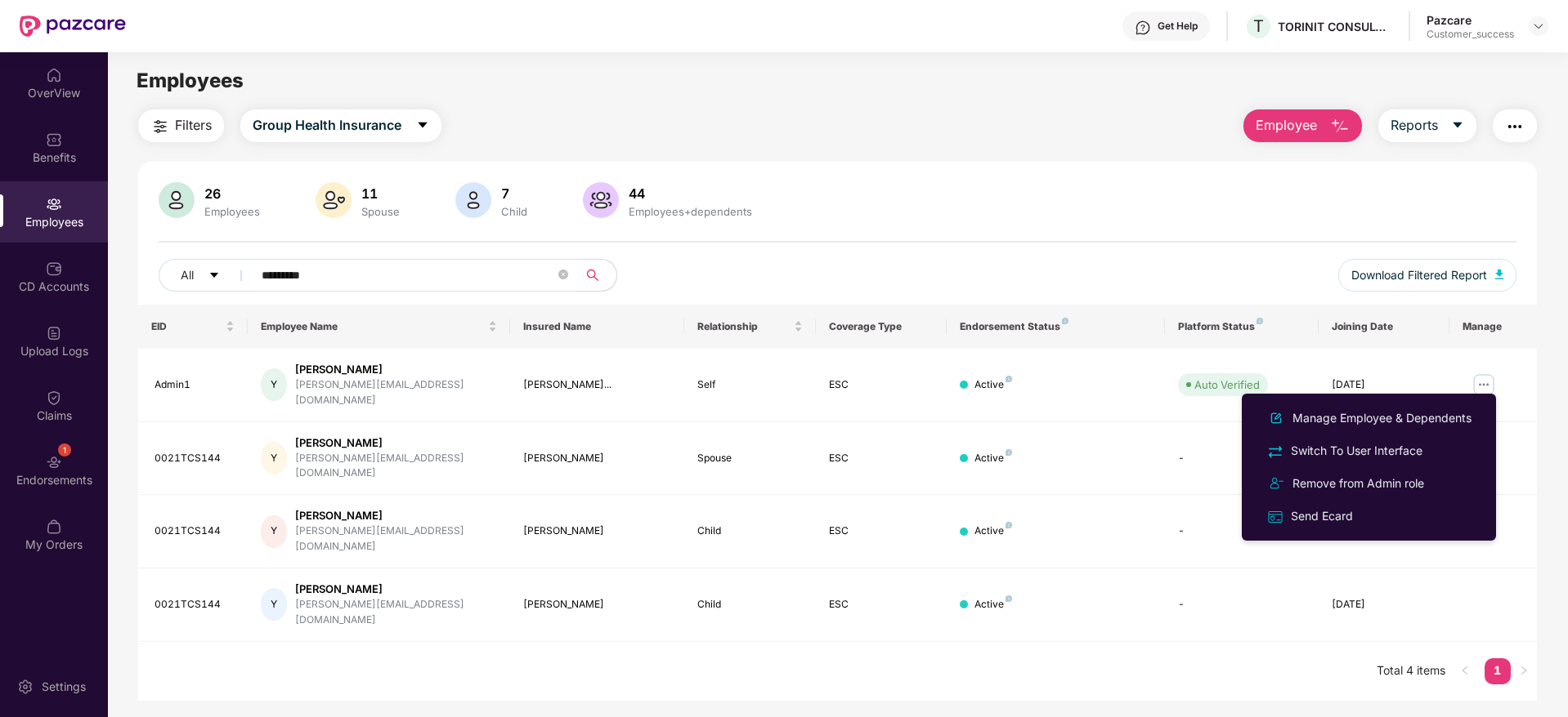
click at [656, 145] on div "Filters Group Health Insurance Employee Reports 26 Employees 11 Spouse 7 Child …" at bounding box center [838, 406] width 1399 height 592
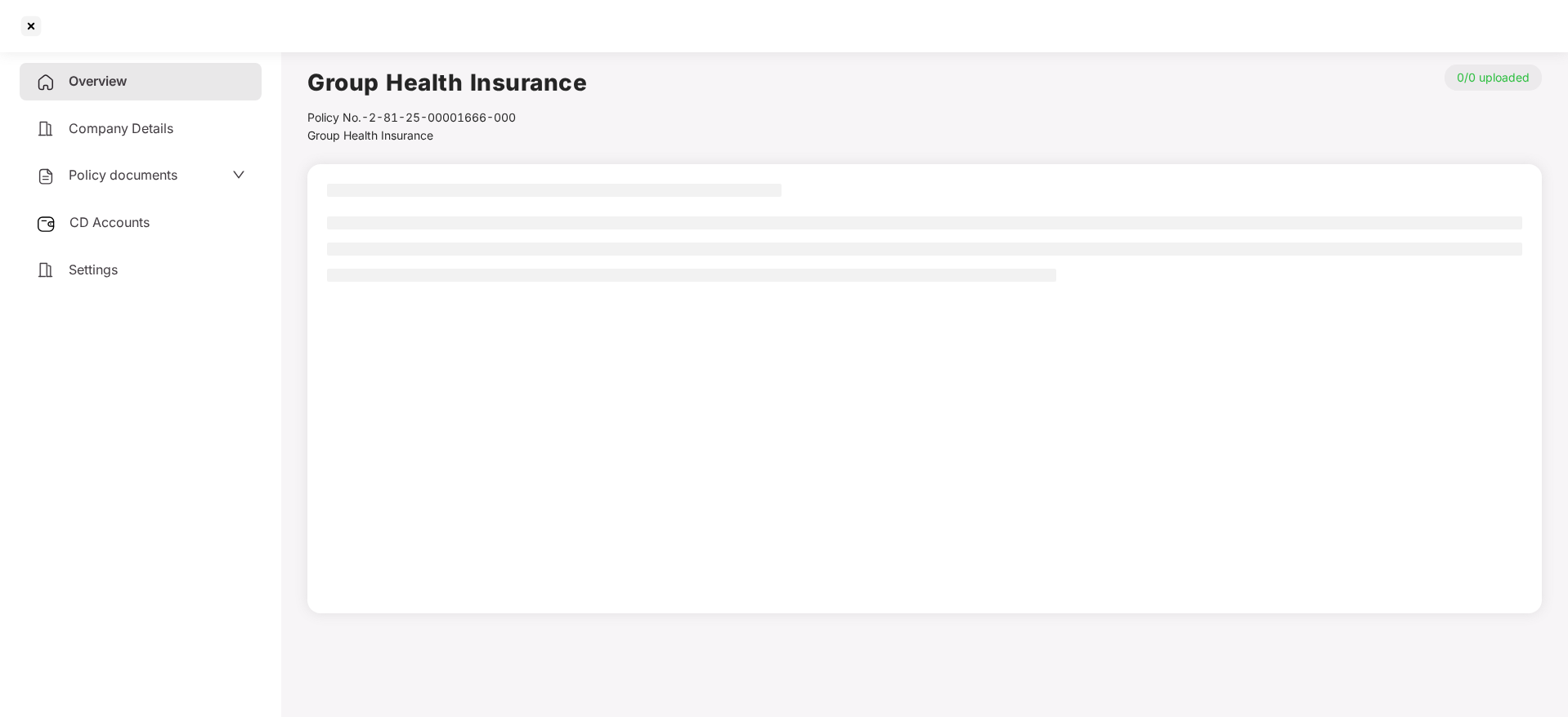
scroll to position [45, 0]
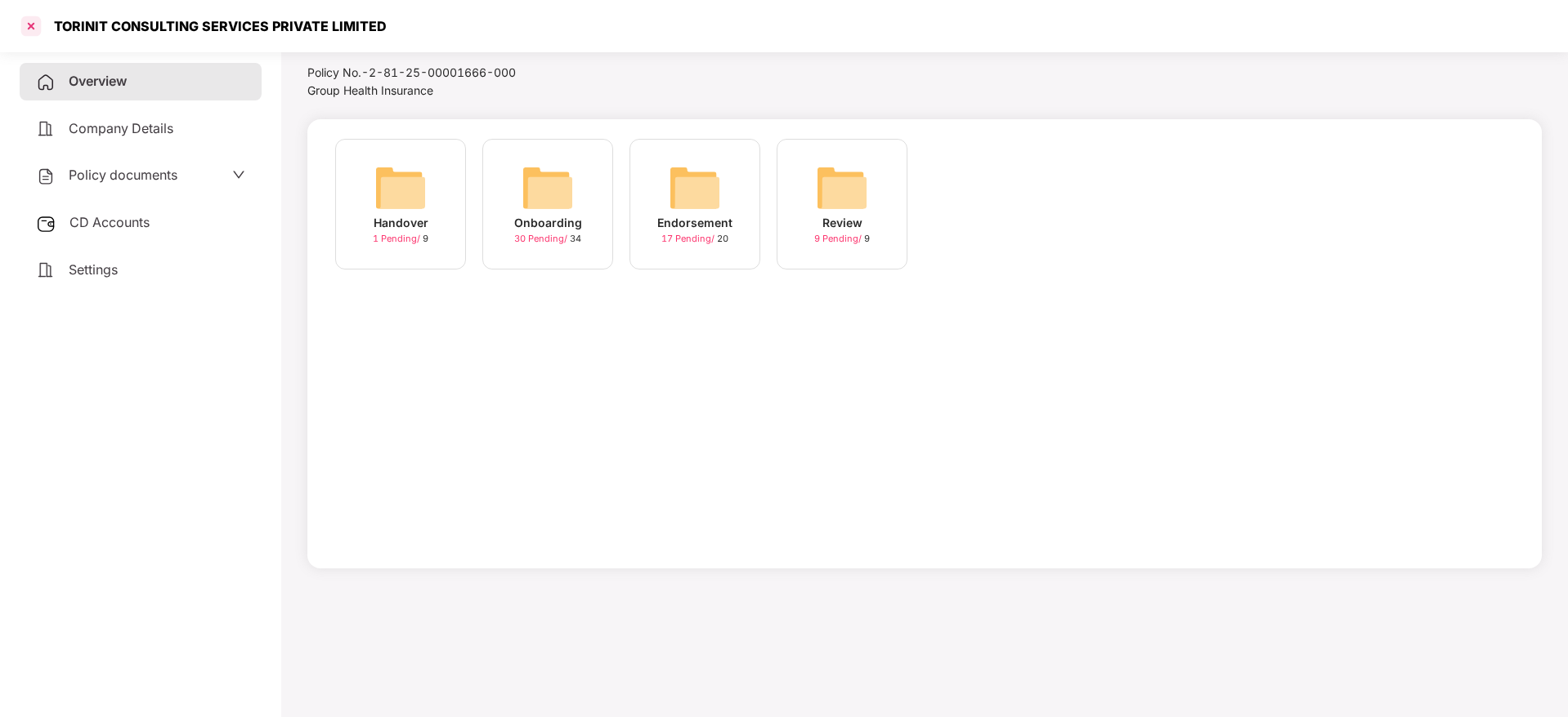
click at [43, 35] on div "TORINIT CONSULTING SERVICES PRIVATE LIMITED" at bounding box center [202, 26] width 368 height 26
click at [39, 32] on div at bounding box center [31, 26] width 26 height 26
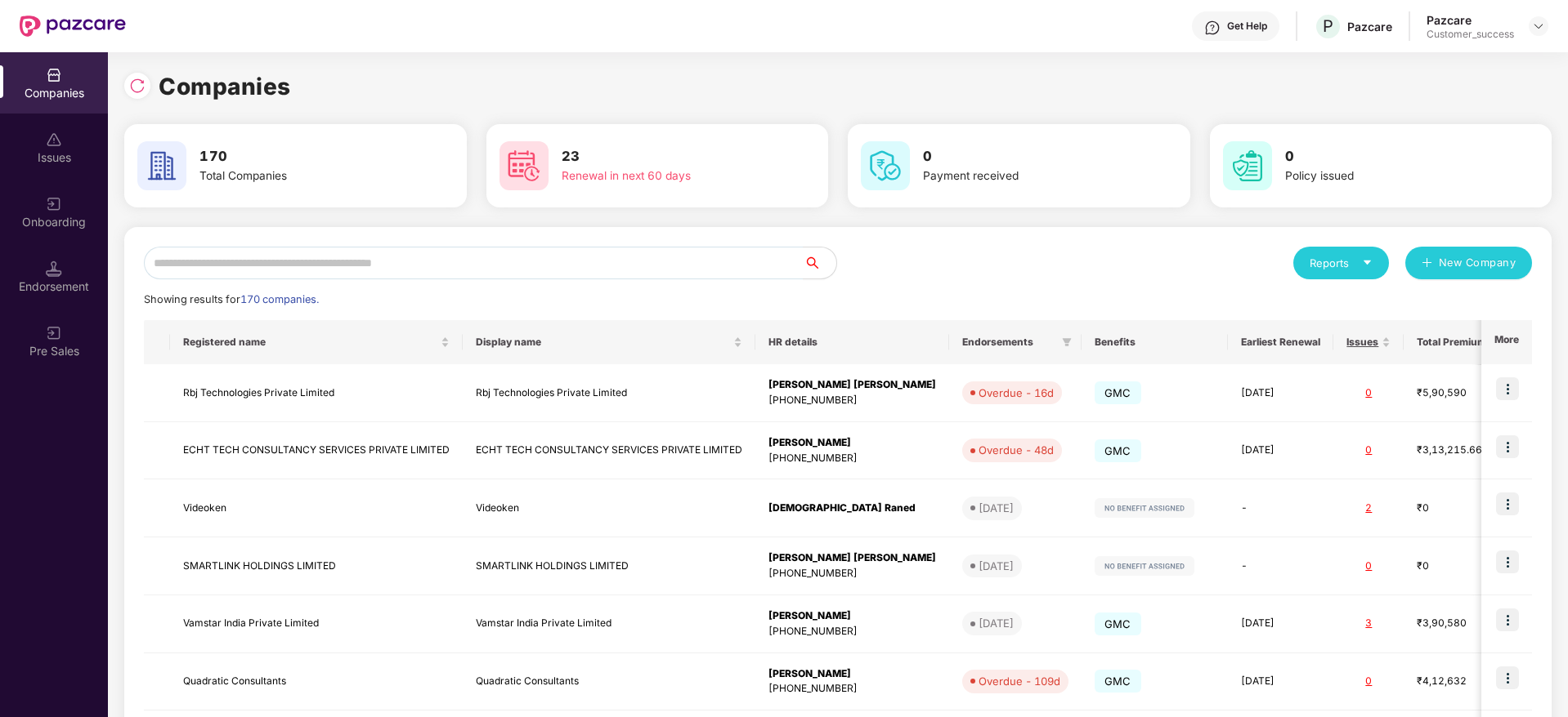
scroll to position [0, 0]
click at [492, 262] on input "text" at bounding box center [474, 263] width 660 height 33
paste input "*****"
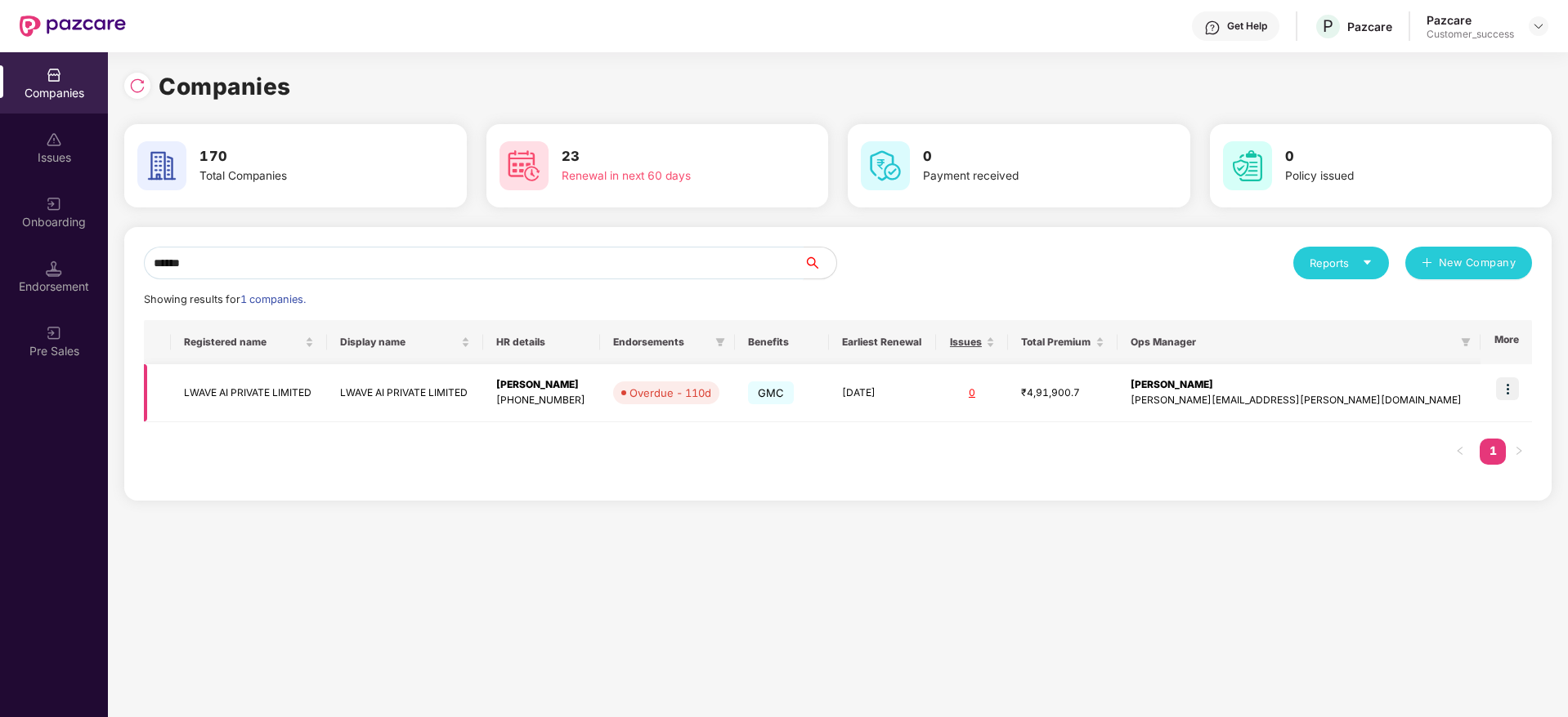
type input "*****"
click at [1506, 394] on img at bounding box center [1507, 389] width 23 height 23
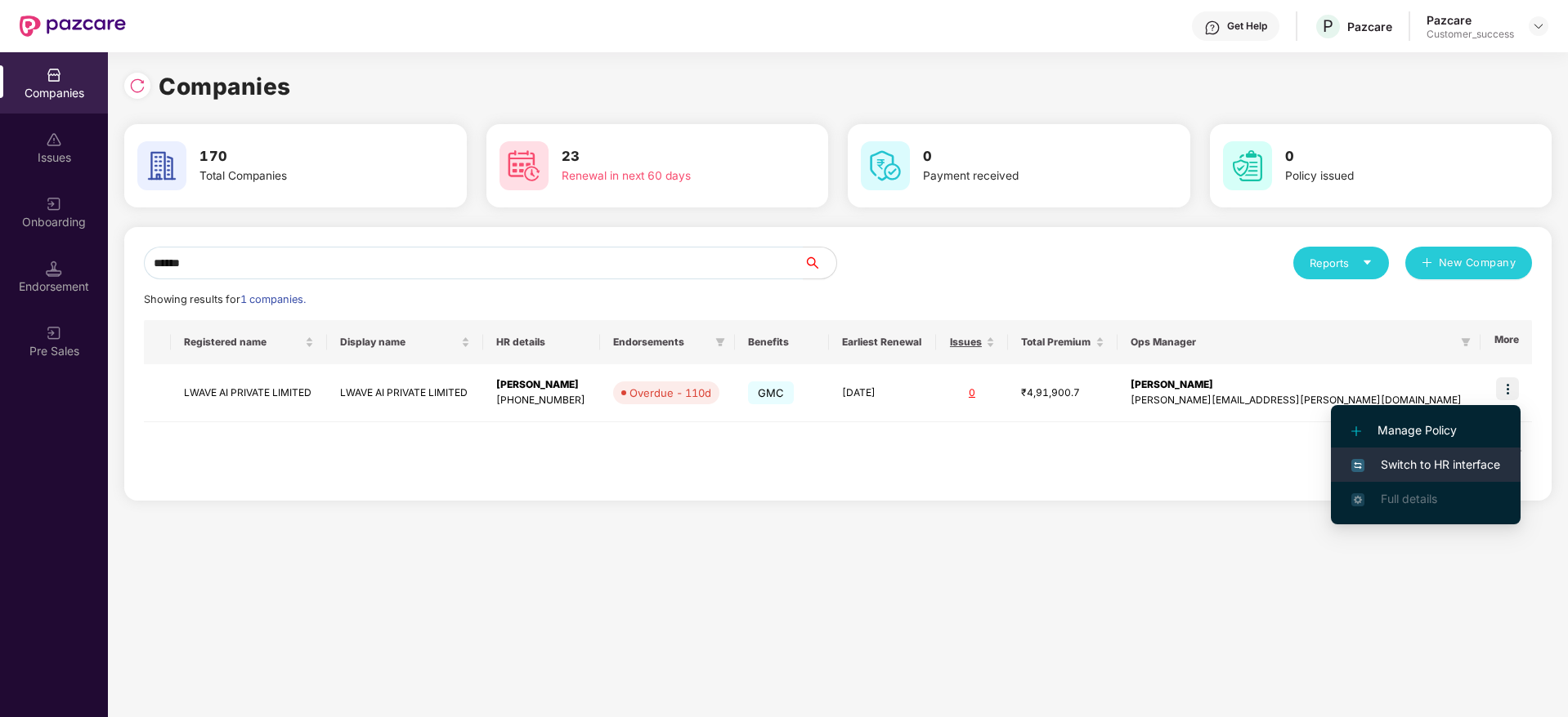
click at [1489, 452] on li "Switch to HR interface" at bounding box center [1426, 465] width 190 height 35
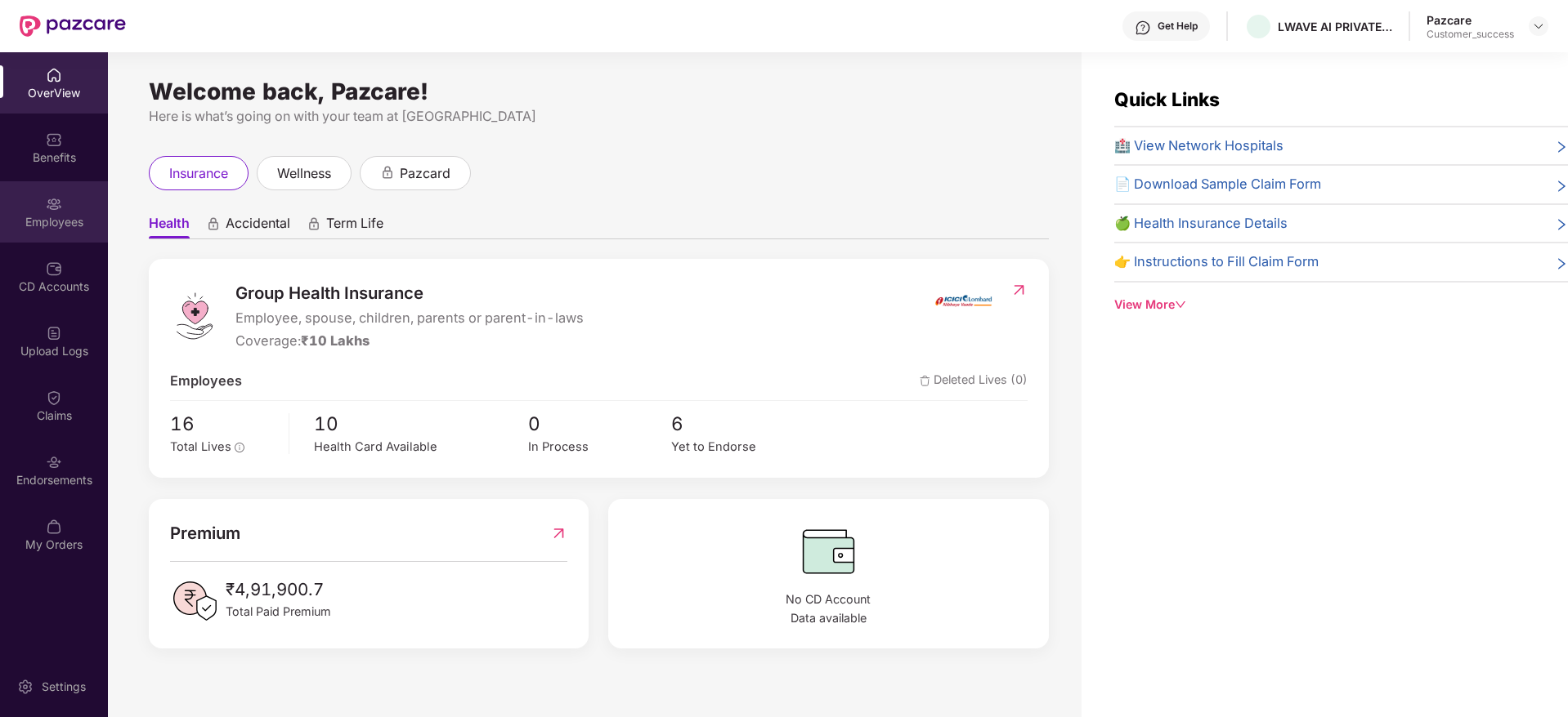
click at [44, 231] on div "Employees" at bounding box center [54, 211] width 108 height 61
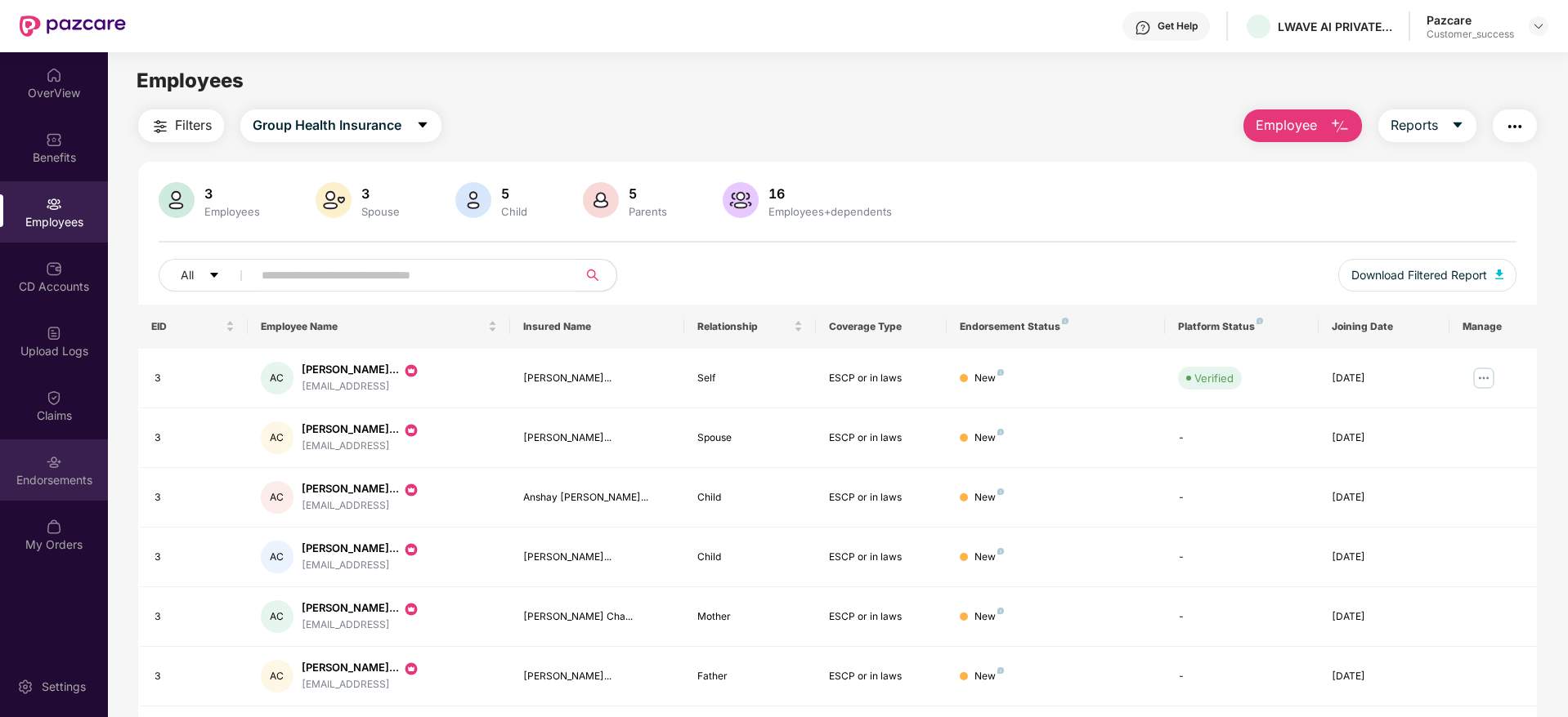
click at [56, 486] on div "Endorsements" at bounding box center [54, 480] width 108 height 16
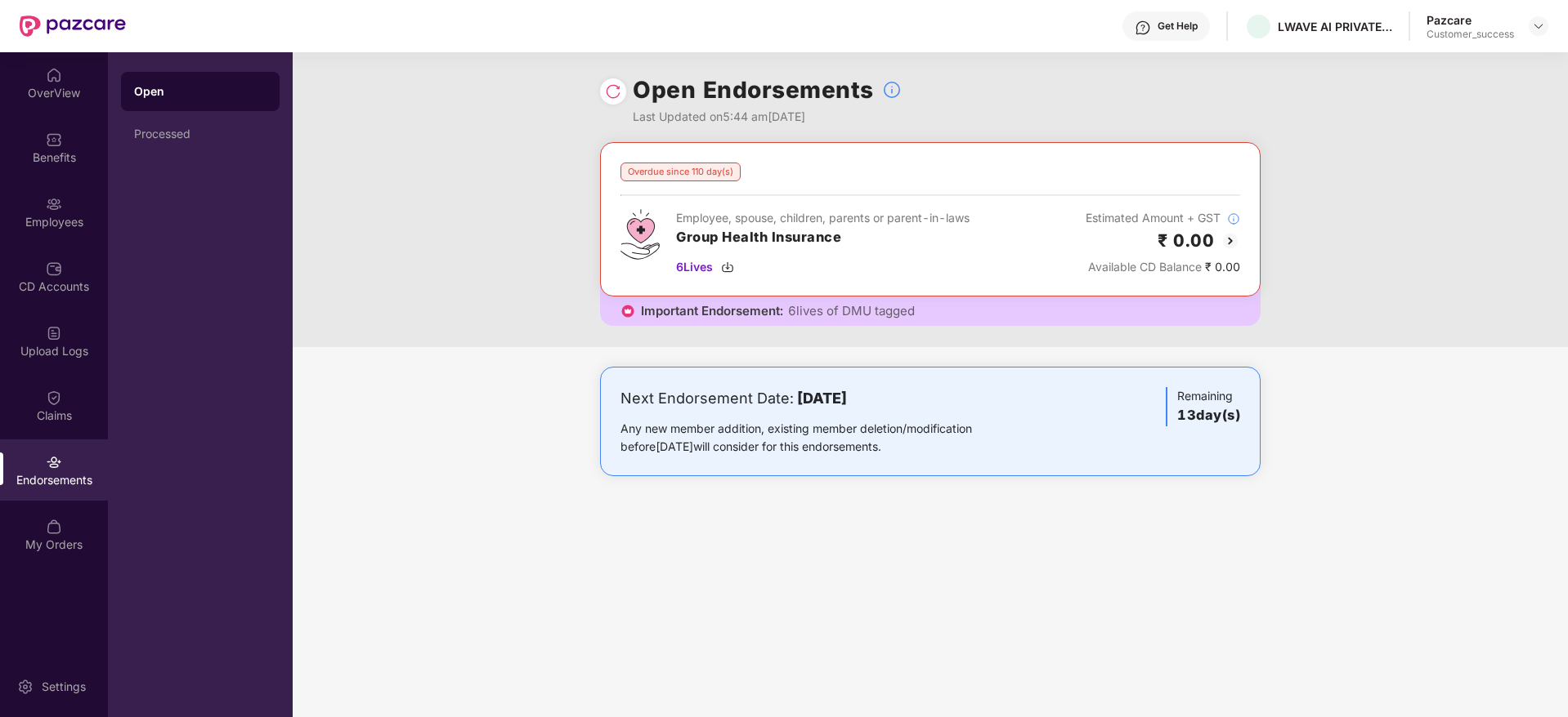
click at [1231, 242] on img at bounding box center [1230, 241] width 20 height 20
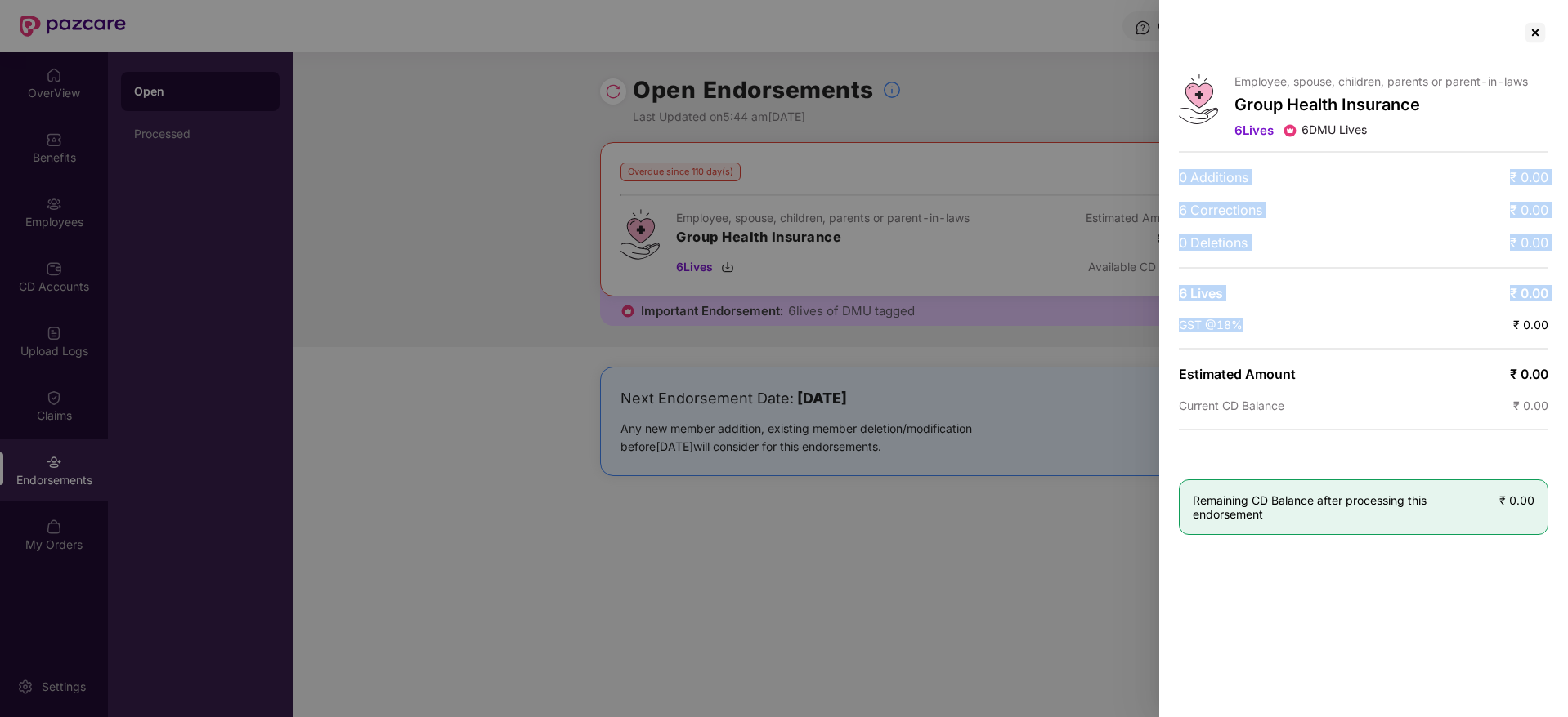
drag, startPoint x: 1177, startPoint y: 179, endPoint x: 1305, endPoint y: 304, distance: 178.9
click at [1305, 304] on div "Employee, spouse, children, parents or parent-in-laws Group Health Insurance 6 …" at bounding box center [1363, 358] width 409 height 717
click at [1539, 33] on div at bounding box center [1535, 33] width 26 height 26
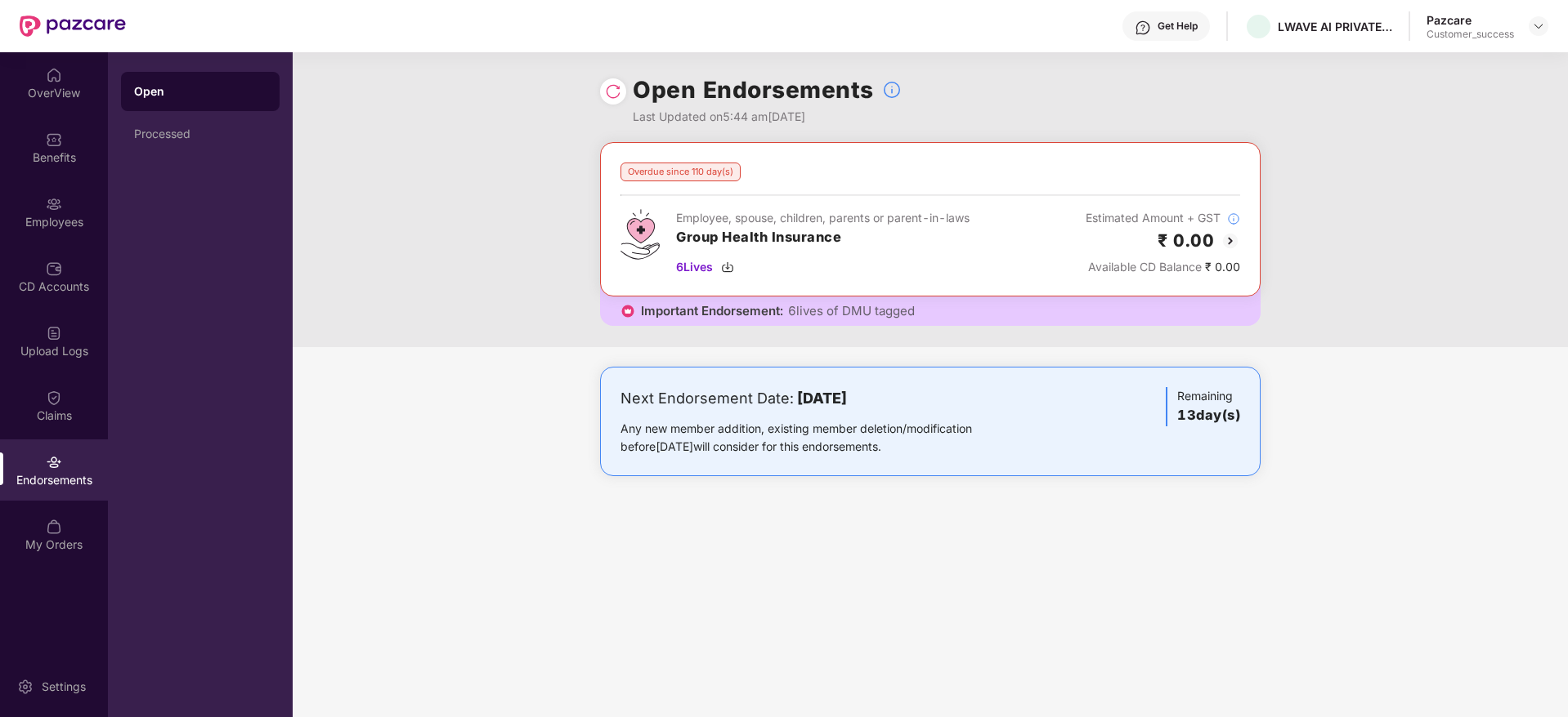
click at [1023, 103] on div "Open Endorsements Last Updated on 5:44 am[DATE]" at bounding box center [930, 98] width 661 height 90
click at [132, 140] on div "Processed" at bounding box center [200, 134] width 159 height 39
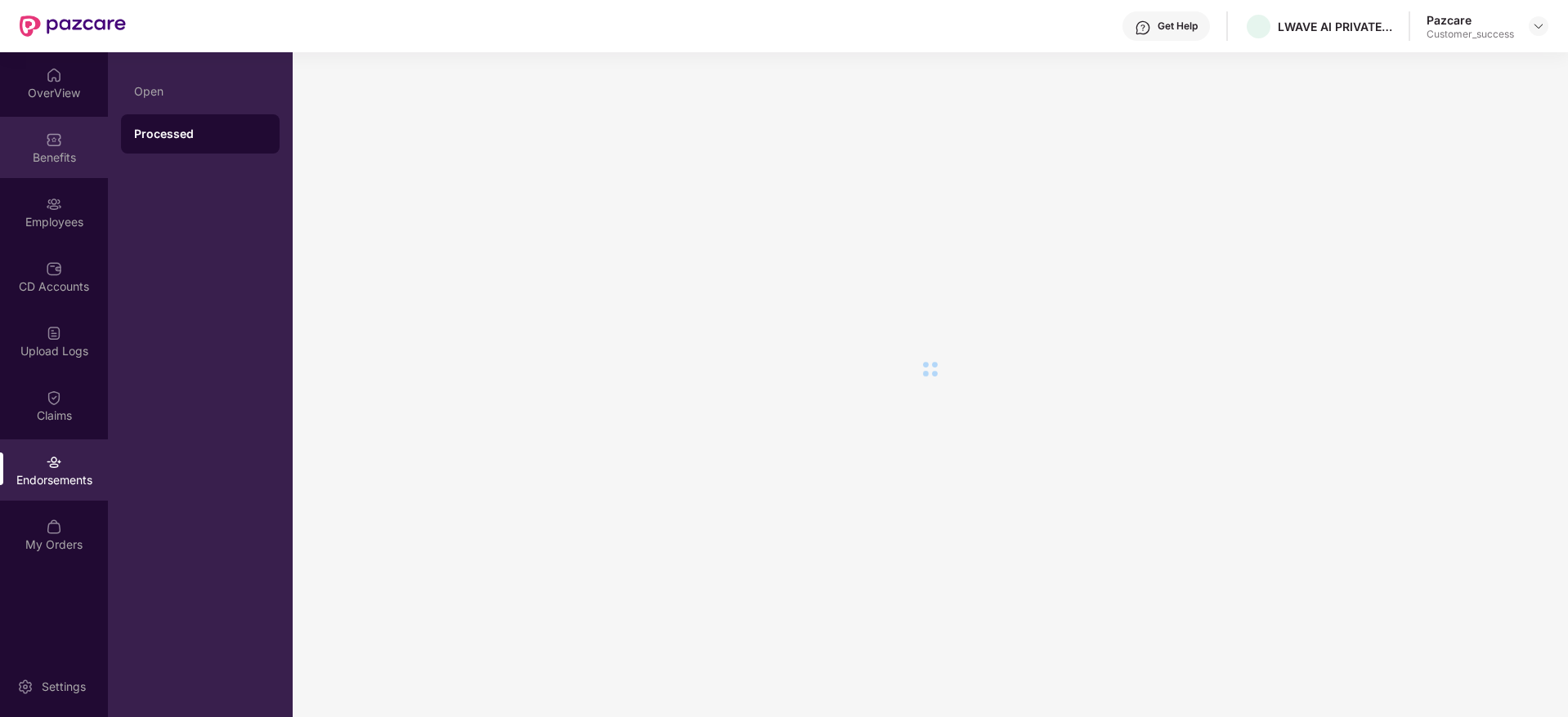
click at [86, 153] on div "Benefits" at bounding box center [54, 157] width 108 height 16
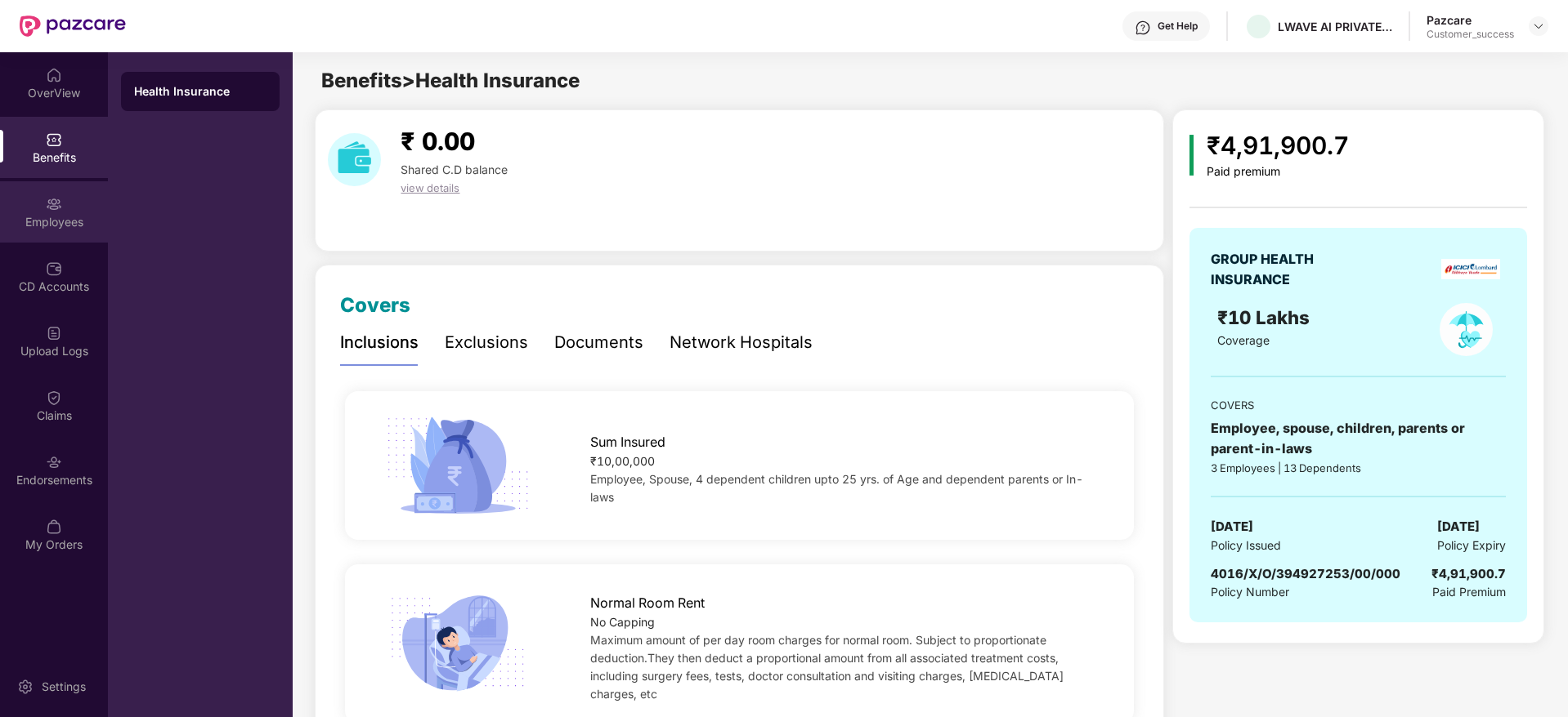
click at [69, 206] on div "Employees" at bounding box center [54, 211] width 108 height 61
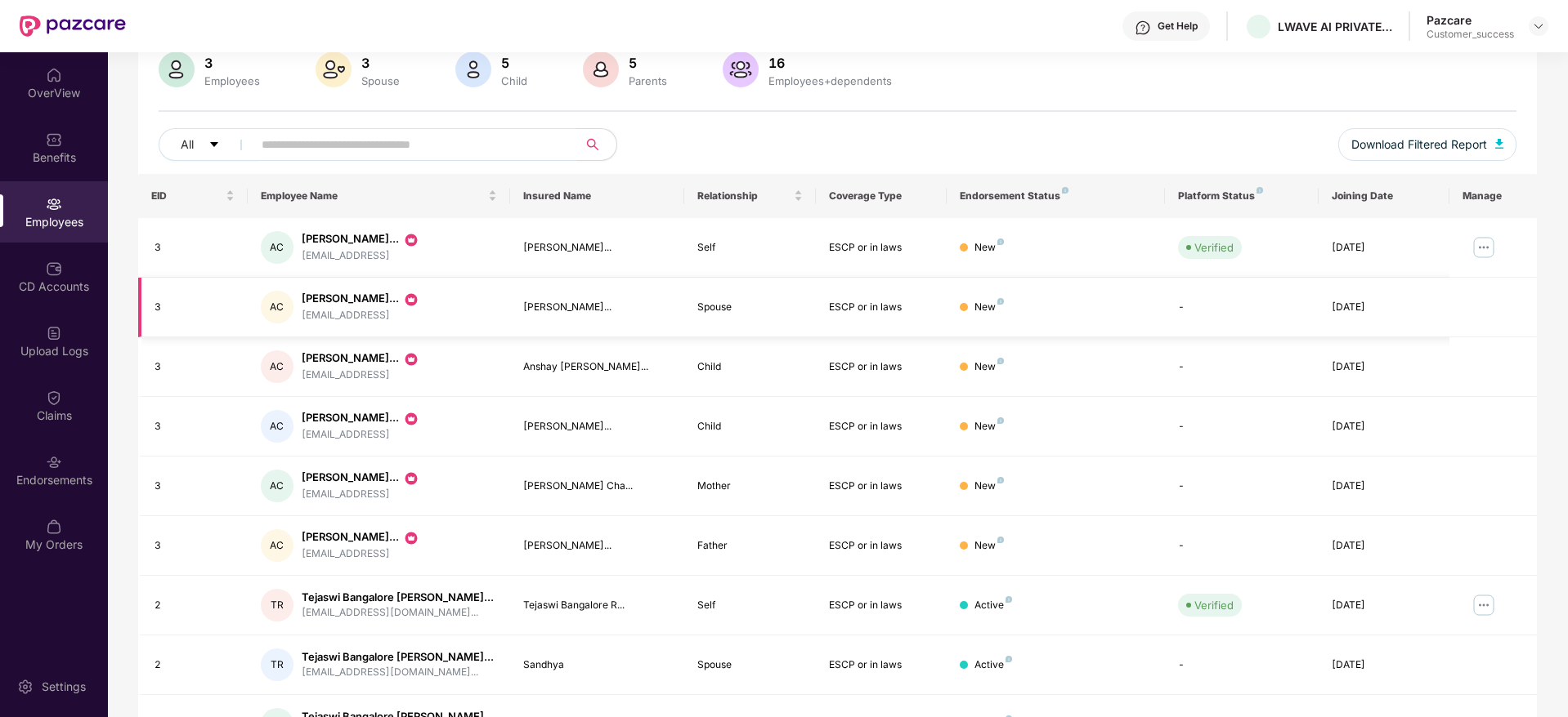
scroll to position [287, 0]
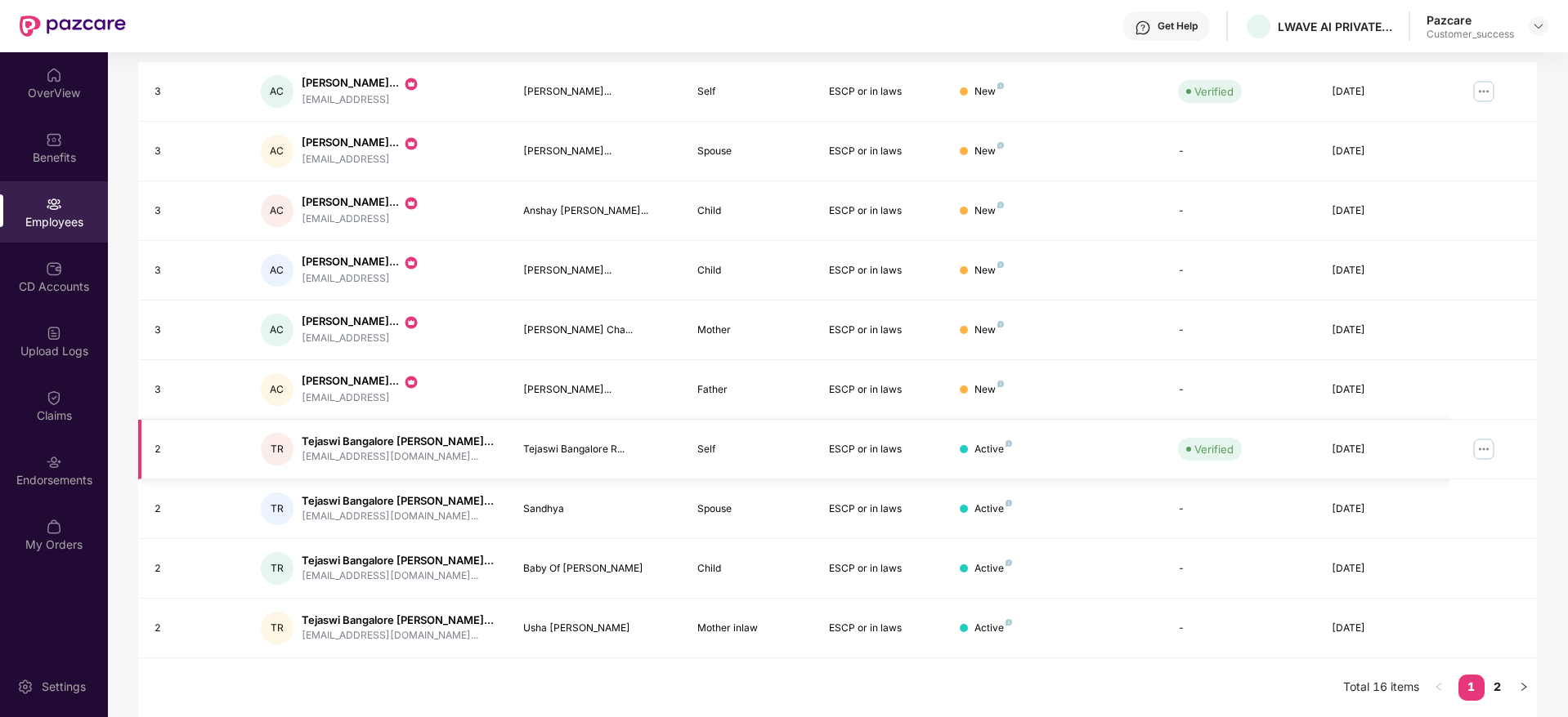
click at [1476, 450] on img at bounding box center [1483, 449] width 26 height 26
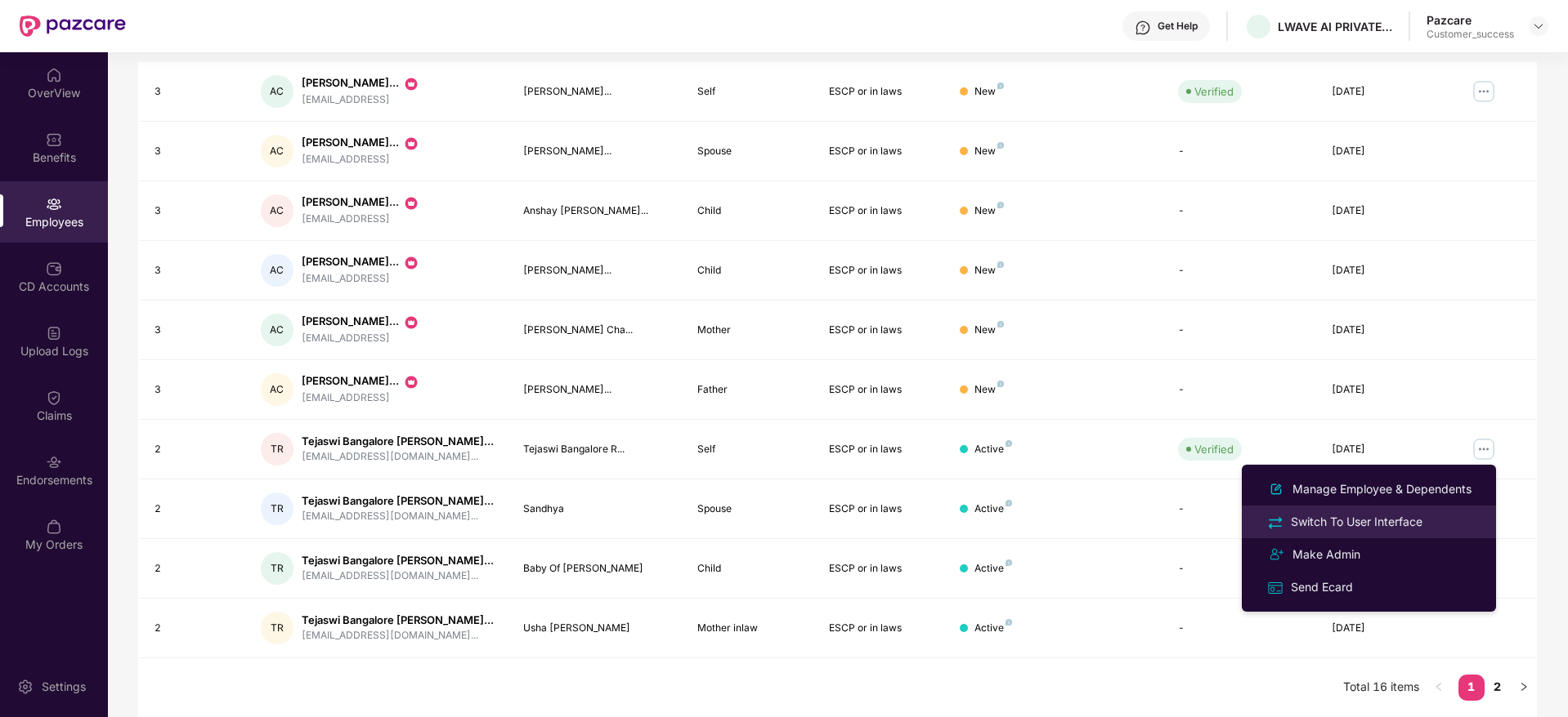
click at [1403, 507] on li "Switch To User Interface" at bounding box center [1369, 522] width 254 height 33
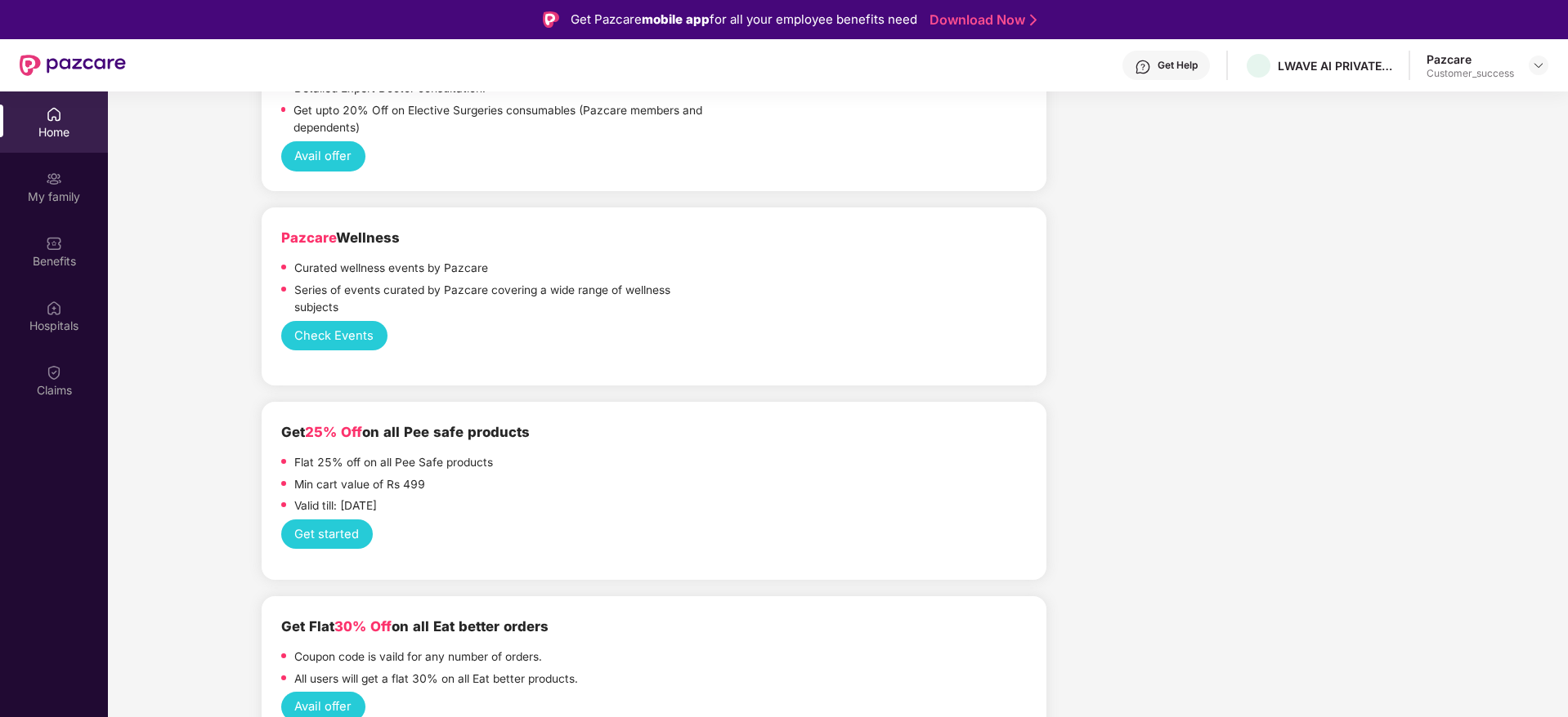
scroll to position [3187, 0]
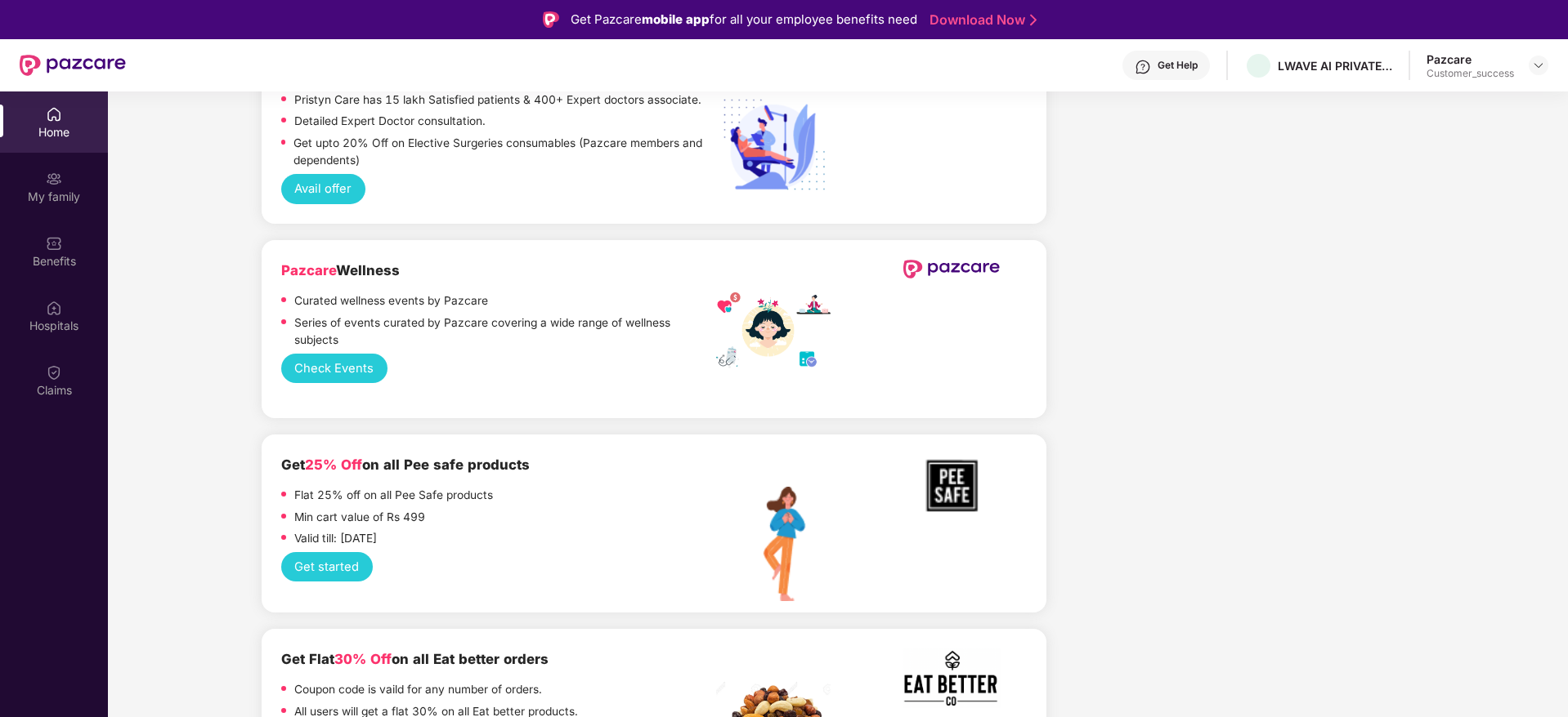
click at [323, 354] on button "Check Events" at bounding box center [334, 369] width 106 height 30
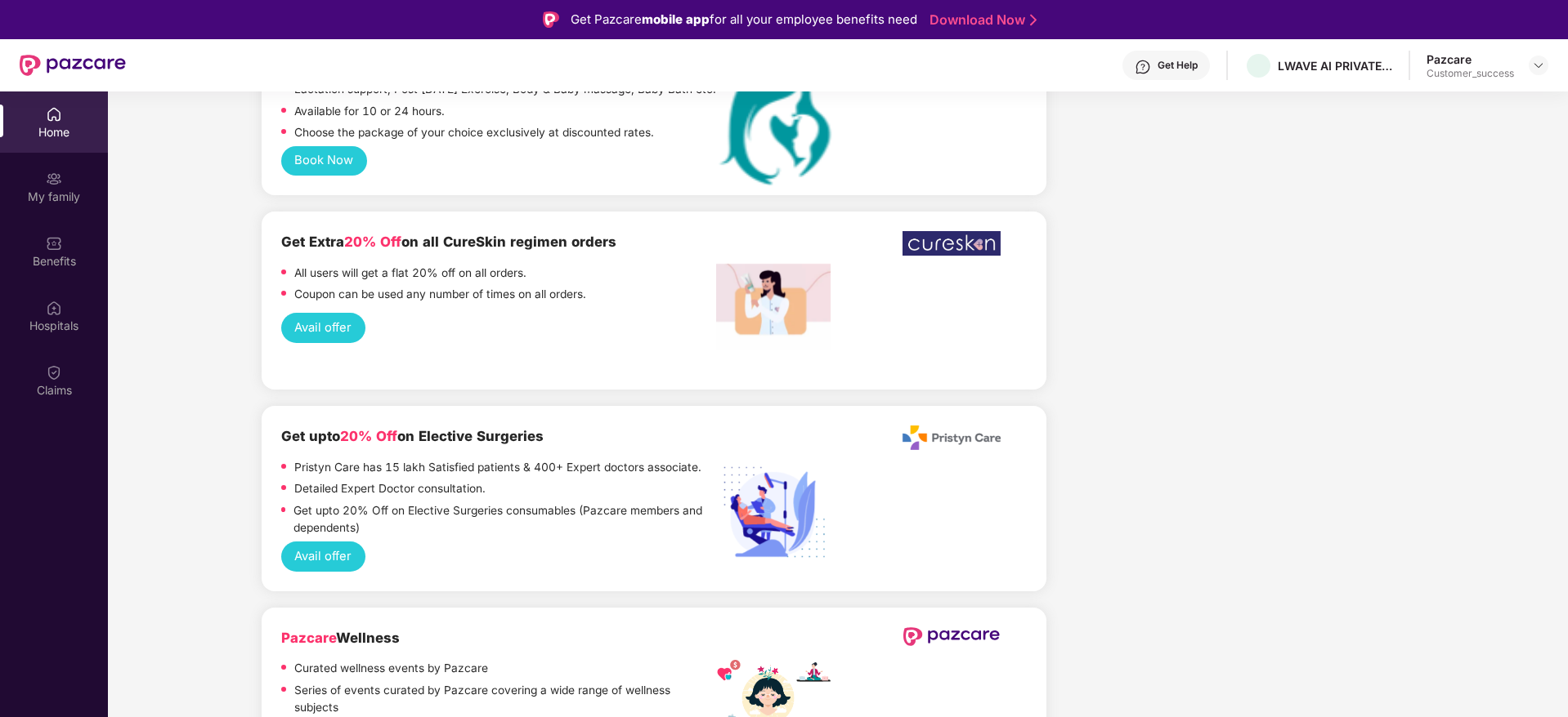
scroll to position [2941, 0]
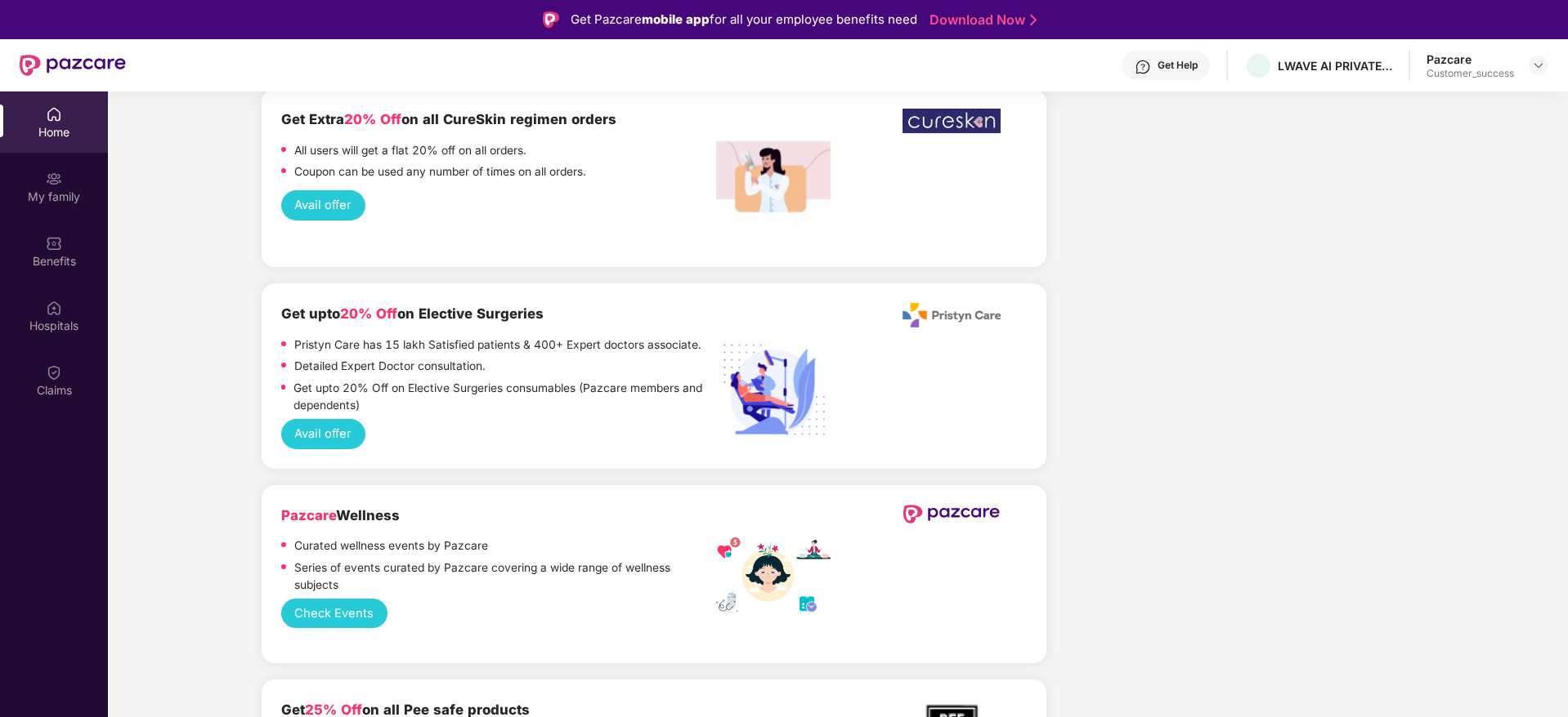
drag, startPoint x: 637, startPoint y: 234, endPoint x: 639, endPoint y: 347, distance: 113.0
click at [639, 347] on div "Get upto 20% Off on Elective Surgeries Pristyn Care has 15 lakh Satisfied patie…" at bounding box center [653, 376] width 745 height 146
click at [639, 419] on div "Avail offer" at bounding box center [653, 434] width 745 height 30
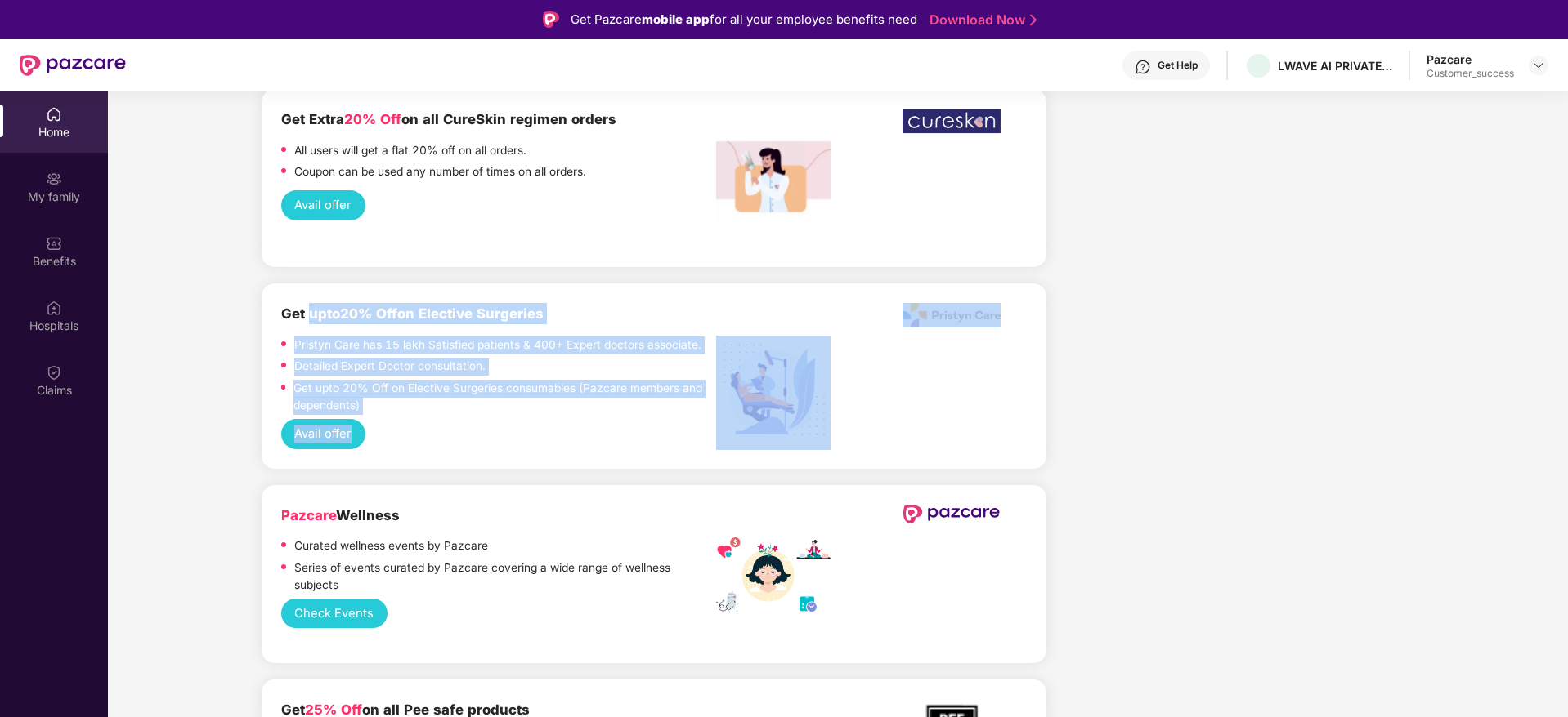
drag, startPoint x: 639, startPoint y: 347, endPoint x: 317, endPoint y: 242, distance: 338.7
click at [317, 304] on div "Get upto 20% Off on Elective Surgeries Pristyn Care has 15 lakh Satisfied patie…" at bounding box center [653, 376] width 745 height 146
click at [317, 305] on b "Get upto 20% Off on Elective Surgeries" at bounding box center [412, 313] width 262 height 16
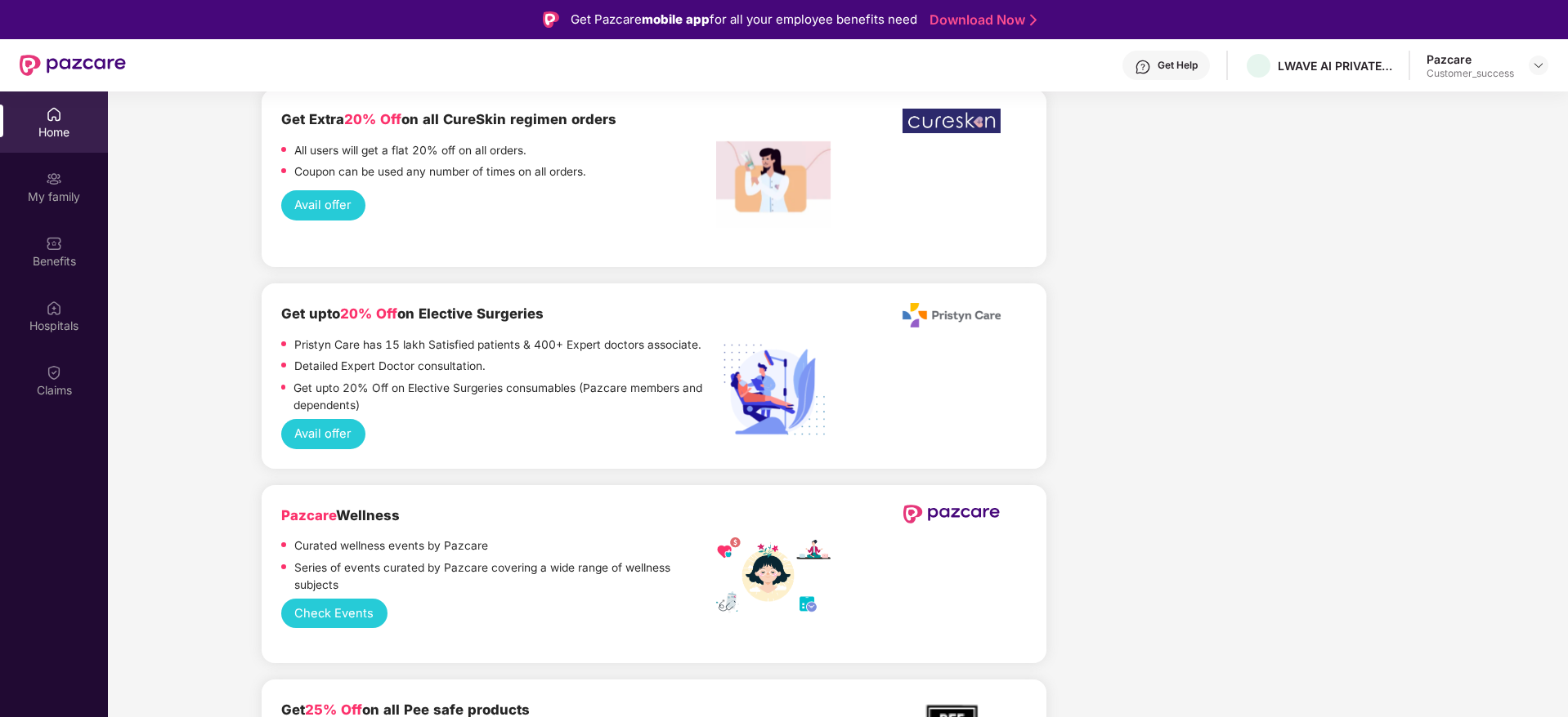
click at [483, 376] on div "Get upto 20% Off on Elective Surgeries Pristyn Care has 15 lakh Satisfied patie…" at bounding box center [653, 376] width 785 height 185
